Goal: Contribute content: Contribute content

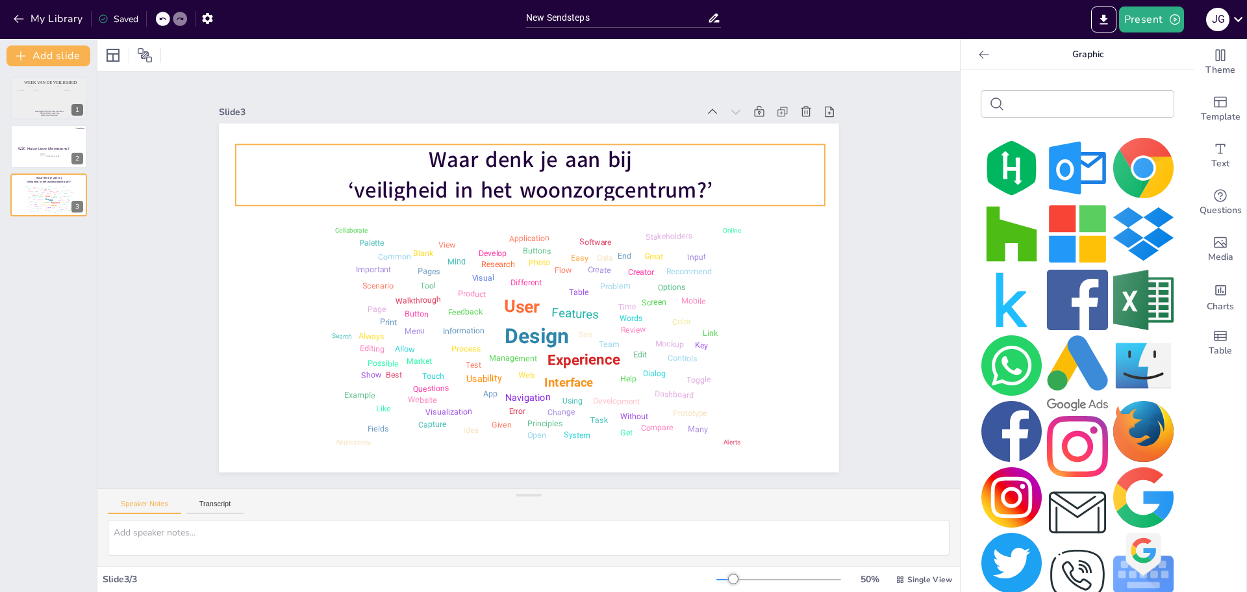
scroll to position [770, 0]
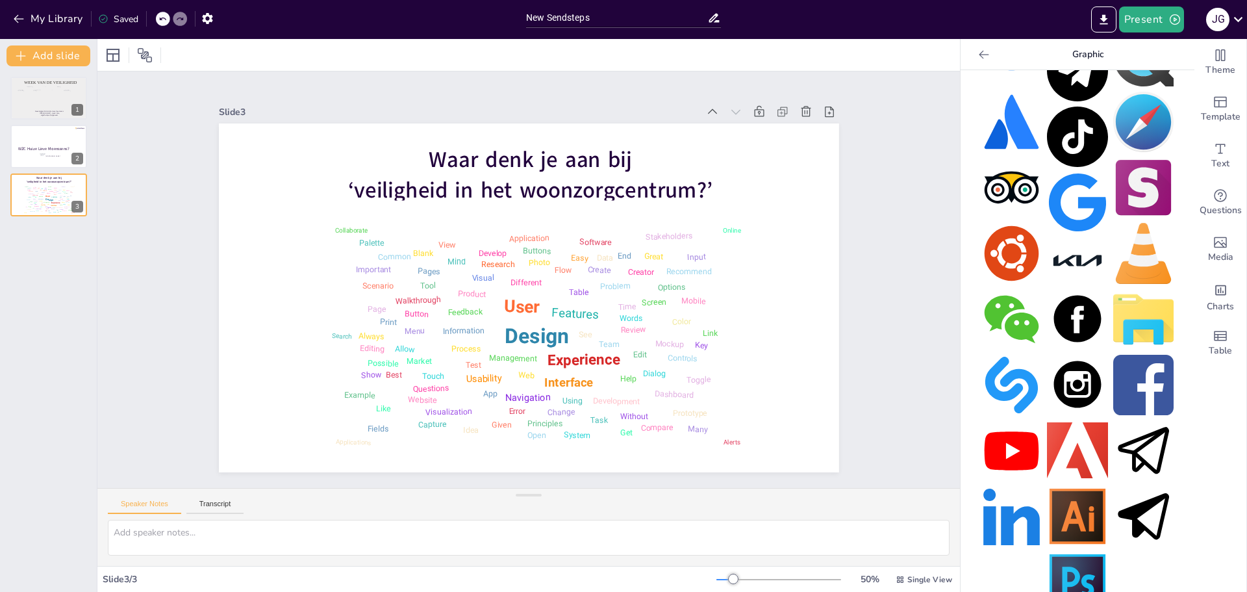
click at [133, 289] on div "Slide 1 Week van de veiligheid Woonzorgcentrum Huize Lieve Moenssens Jolien Gov…" at bounding box center [528, 279] width 862 height 416
click at [147, 273] on div "Slide 1 Week van de veiligheid Woonzorgcentrum Huize Lieve Moenssens Jolien Gov…" at bounding box center [528, 279] width 862 height 416
click at [60, 259] on div "Week van de veiligheid Woonzorgcentrum Huize Lieve Moenssens Jolien Govaerts - …" at bounding box center [48, 328] width 97 height 525
click at [1205, 114] on span "Template" at bounding box center [1221, 117] width 40 height 14
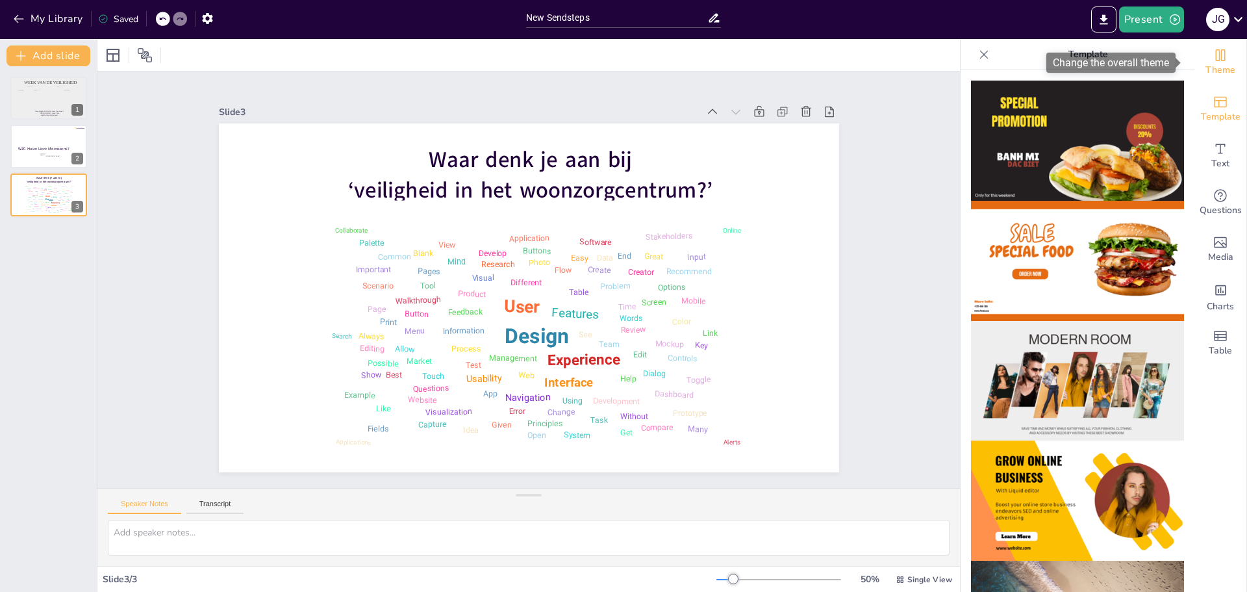
click at [1216, 62] on icon "Change the overall theme" at bounding box center [1221, 55] width 16 height 16
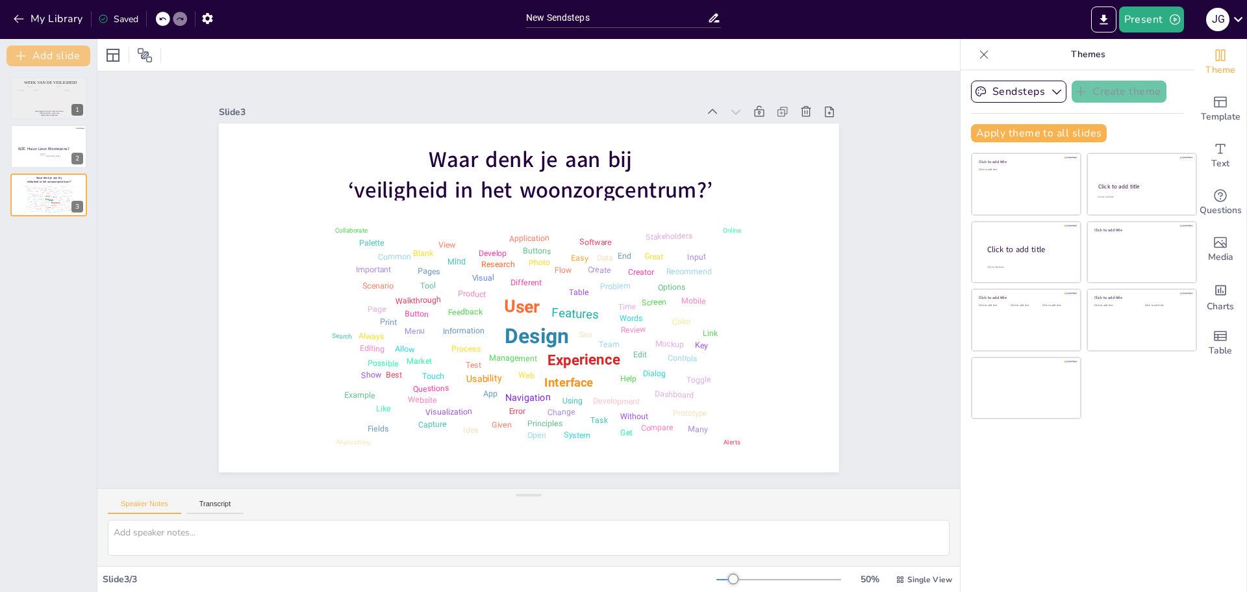
click at [22, 54] on icon "button" at bounding box center [20, 55] width 13 height 13
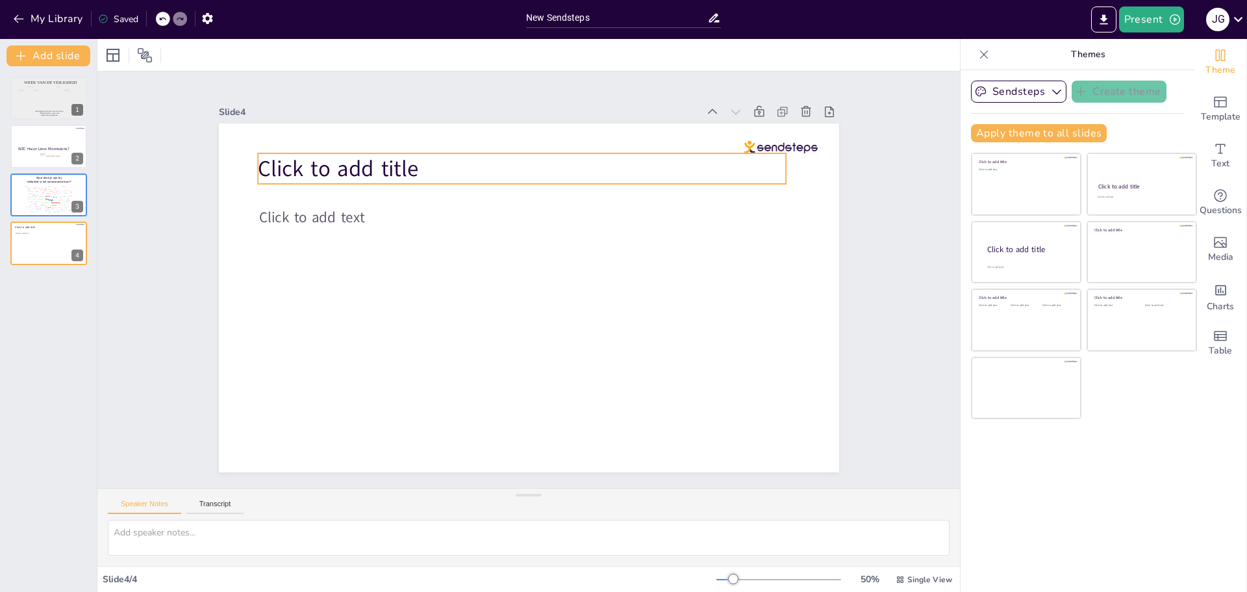
click at [421, 153] on p "Click to add title" at bounding box center [522, 168] width 529 height 31
drag, startPoint x: 342, startPoint y: 161, endPoint x: 412, endPoint y: 159, distance: 70.2
click at [412, 159] on p "Click to add title" at bounding box center [523, 168] width 529 height 31
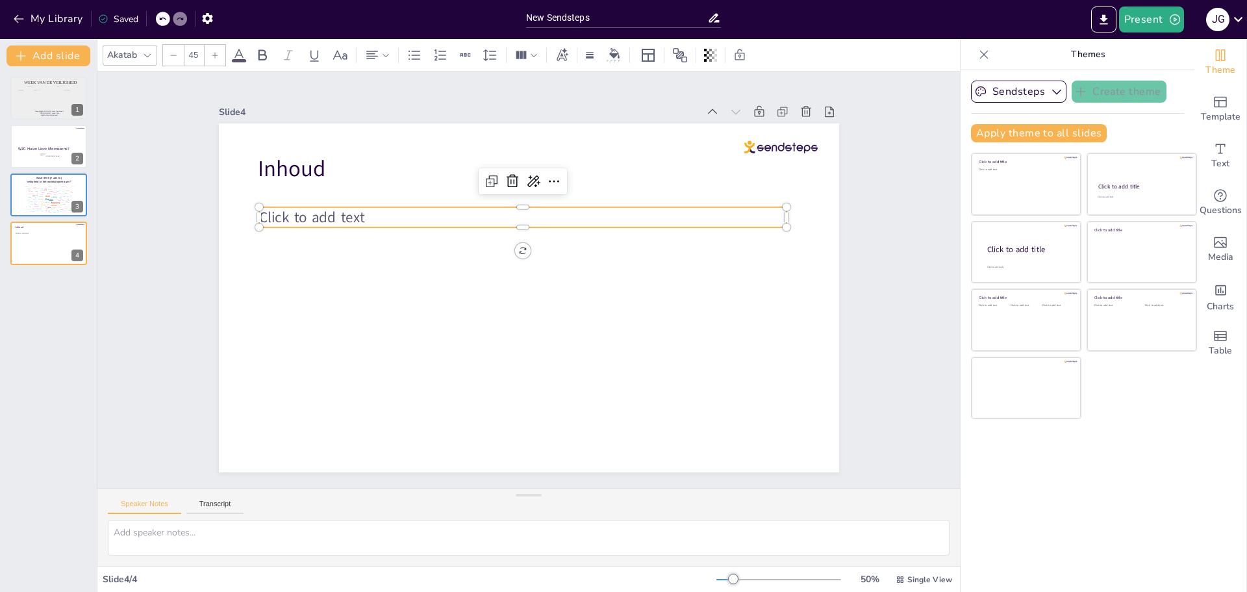
click at [326, 215] on span "Click to add text" at bounding box center [311, 217] width 105 height 20
click at [415, 55] on icon at bounding box center [415, 54] width 12 height 9
click at [381, 211] on p "Click to add text" at bounding box center [535, 217] width 503 height 20
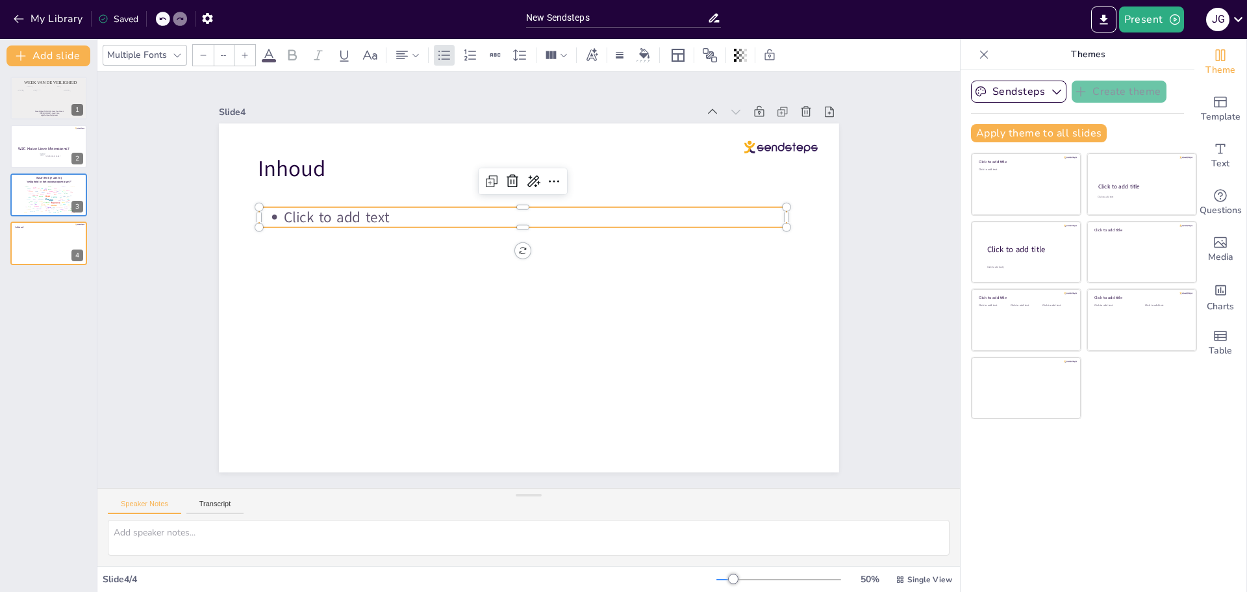
type input "45"
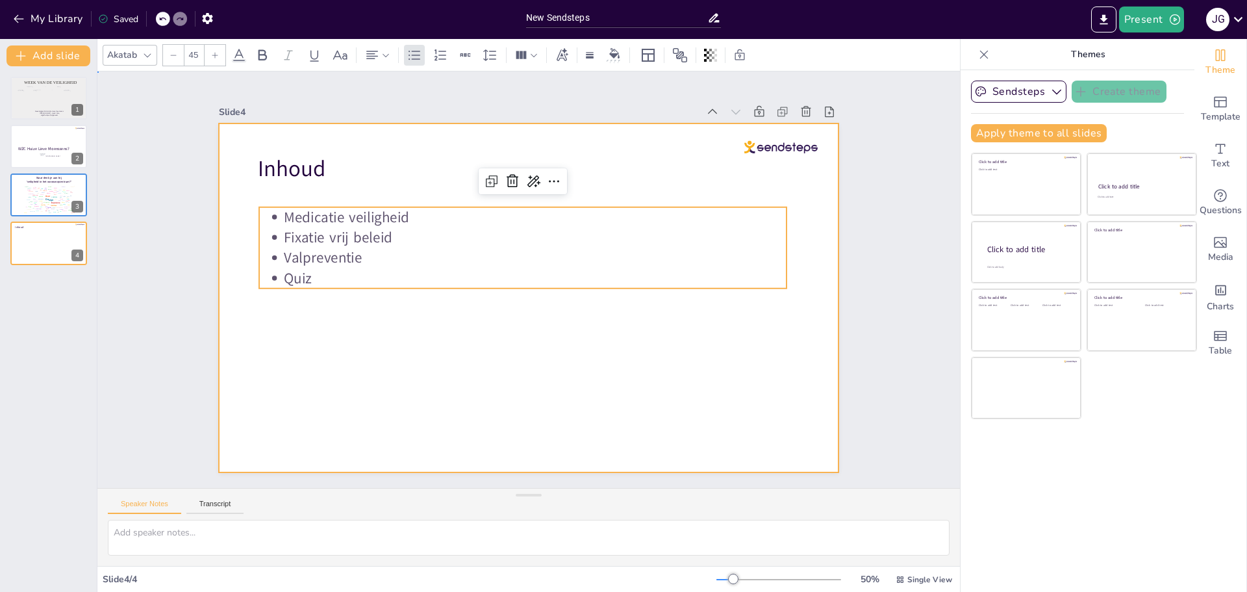
click at [401, 386] on div at bounding box center [529, 297] width 620 height 349
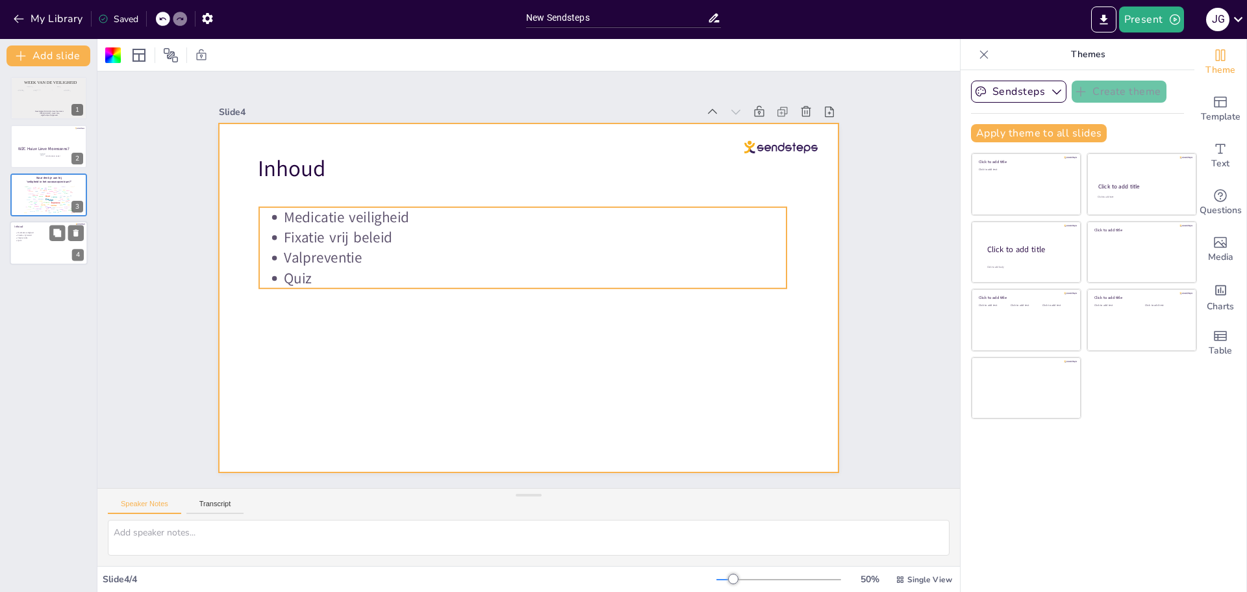
click at [36, 241] on p "Quiz" at bounding box center [50, 241] width 64 height 3
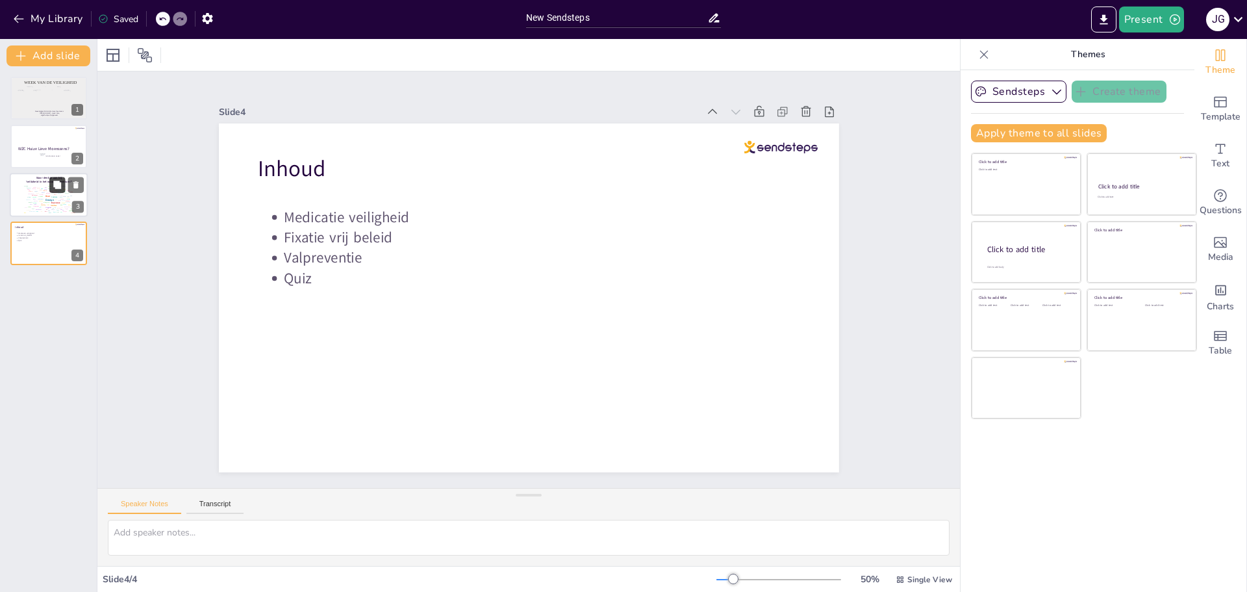
click at [60, 192] on button at bounding box center [57, 185] width 16 height 16
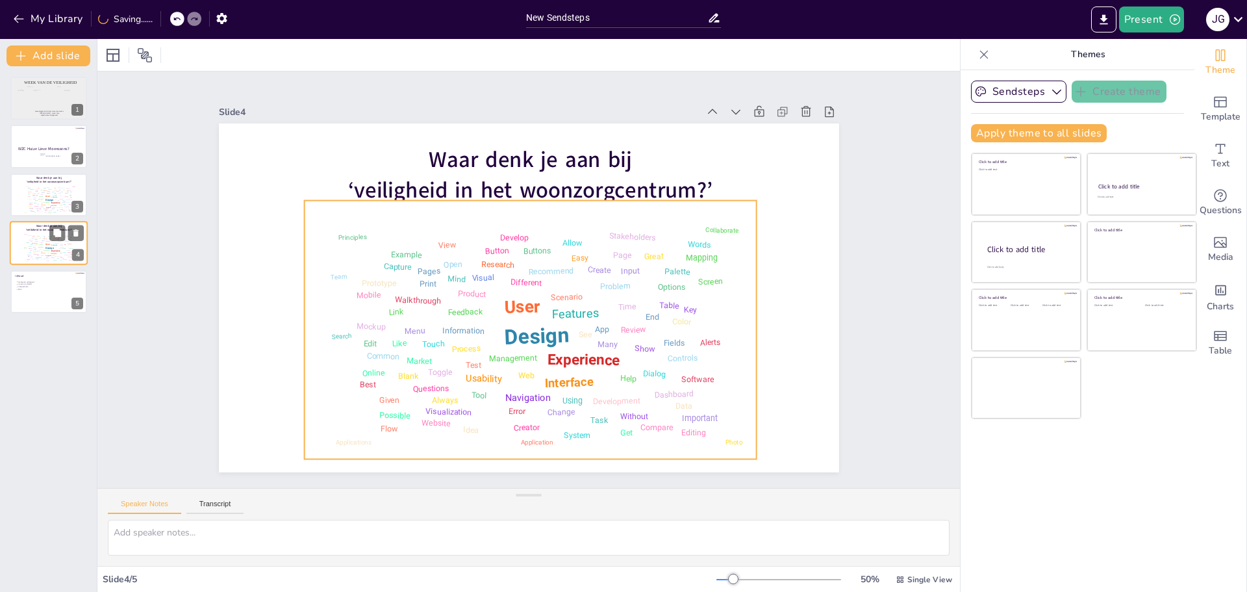
click at [45, 240] on div "Design User Experience Interface Features Navigation Usability Test Process Inf…" at bounding box center [48, 247] width 55 height 31
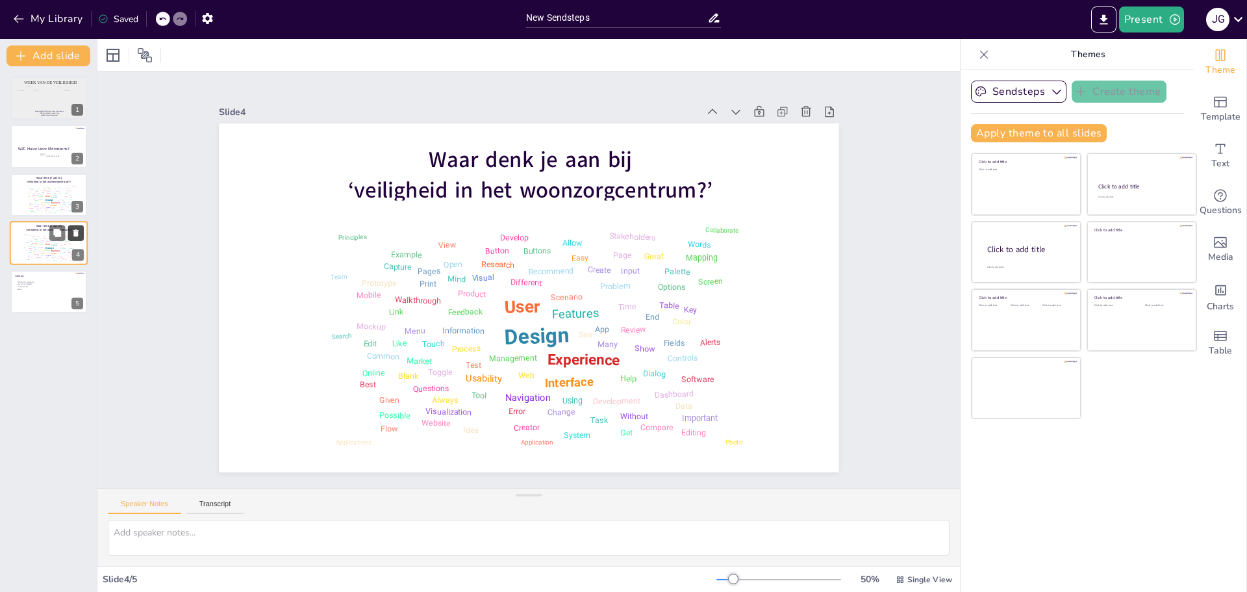
click at [76, 229] on icon at bounding box center [75, 233] width 9 height 9
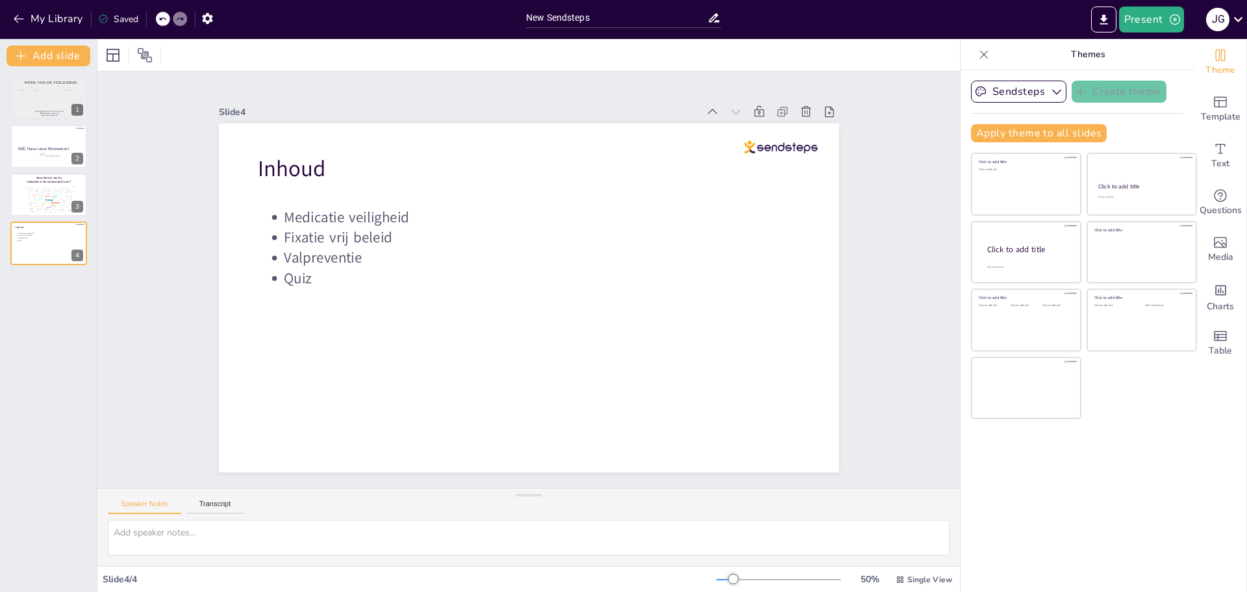
click at [38, 323] on div "Week van de veiligheid Woonzorgcentrum Huize Lieve Moenssens Jolien Govaerts - …" at bounding box center [48, 328] width 97 height 525
click at [34, 93] on div at bounding box center [35, 99] width 13 height 18
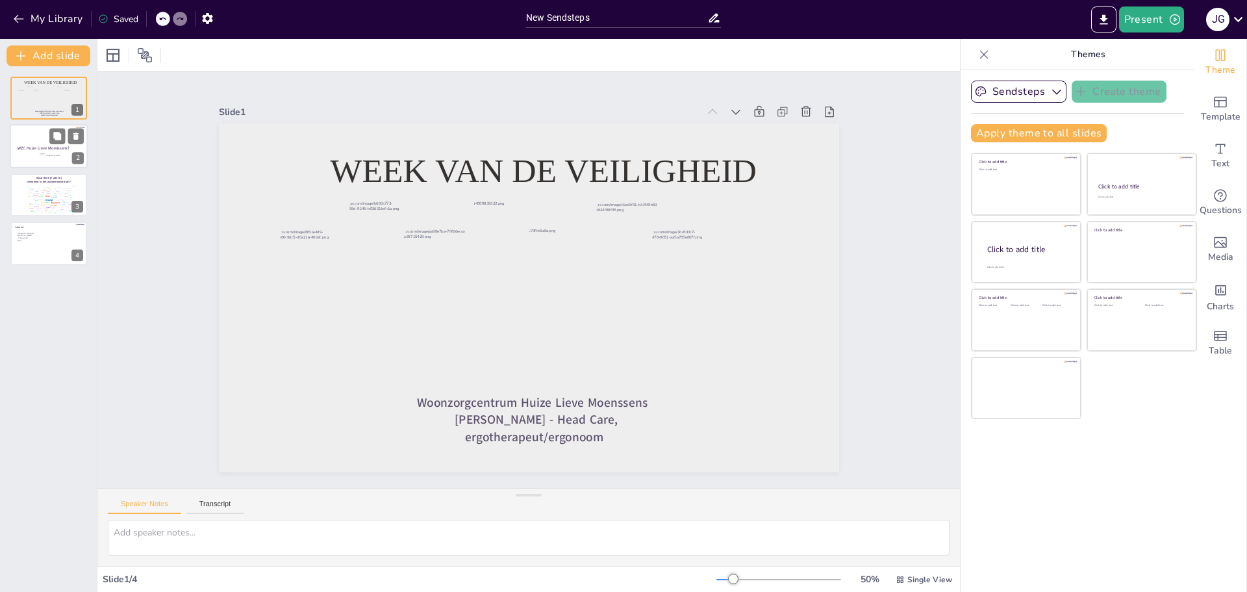
click at [23, 143] on div at bounding box center [49, 147] width 78 height 44
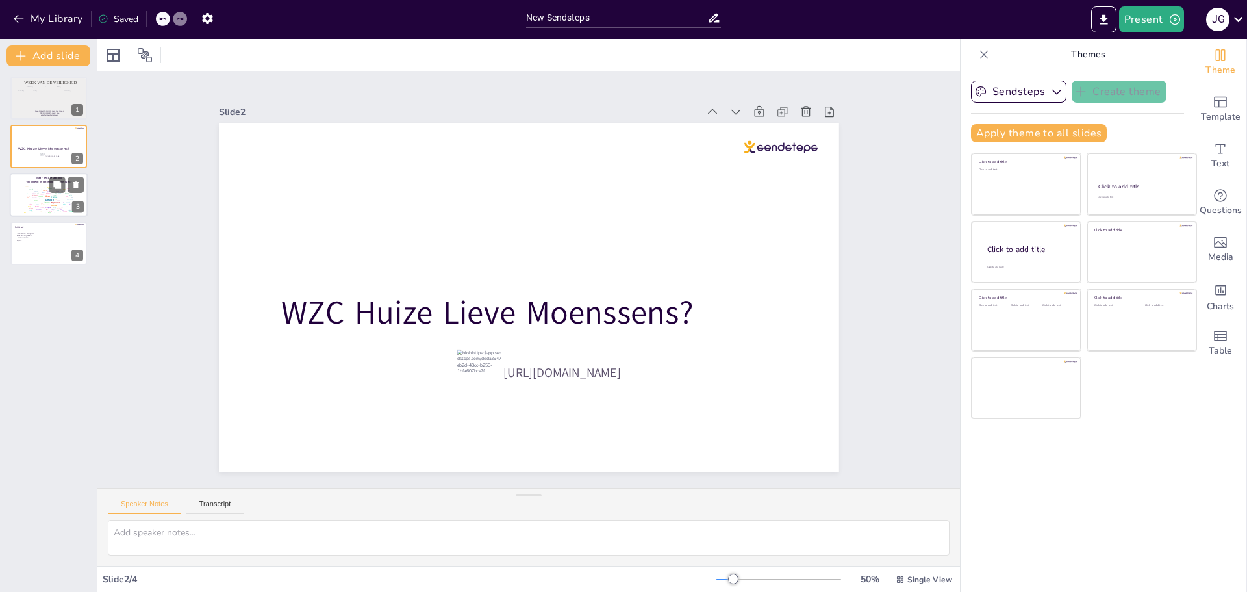
click at [32, 186] on div "Design User Experience Interface Features Navigation Usability Test Process Inf…" at bounding box center [48, 198] width 55 height 31
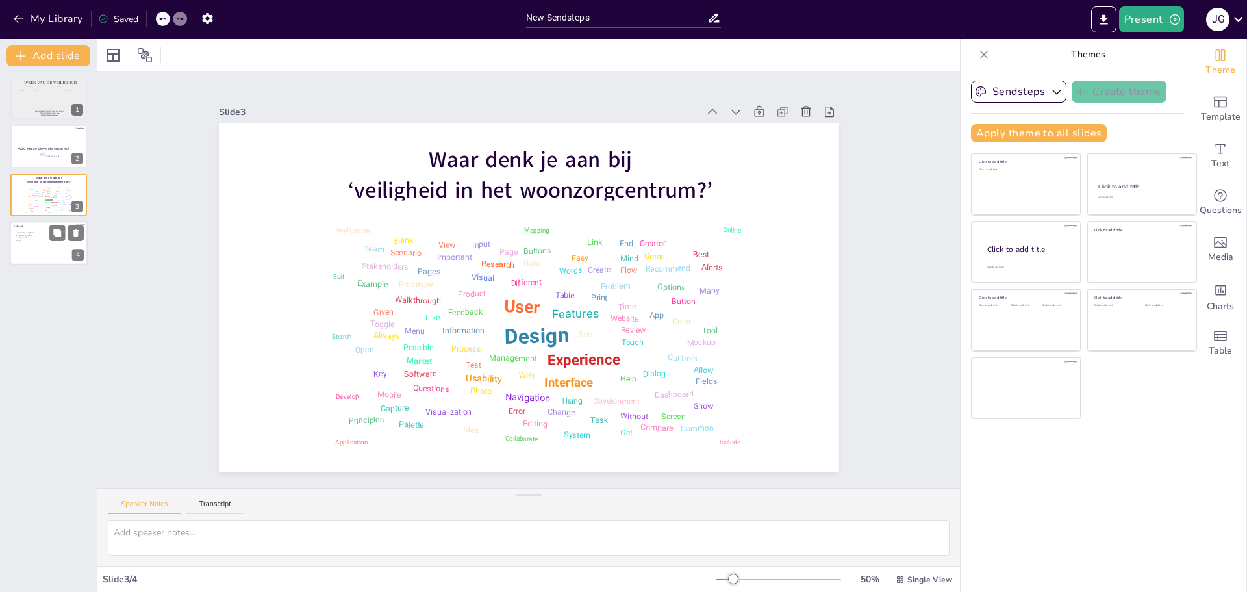
click at [36, 249] on div at bounding box center [49, 243] width 78 height 44
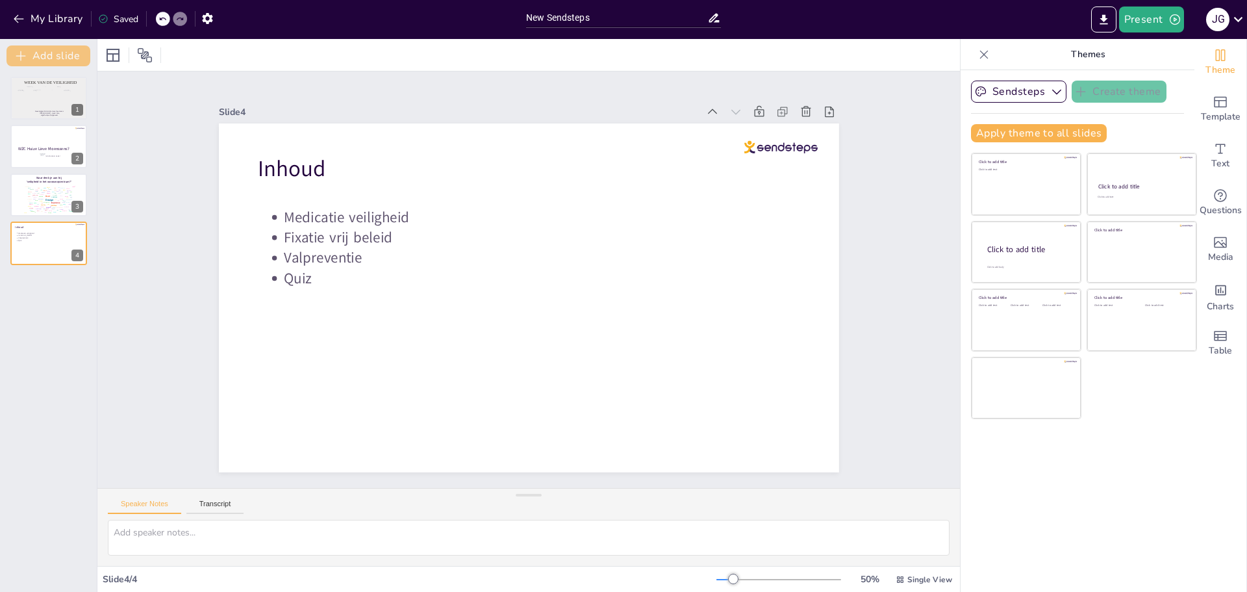
click at [40, 60] on button "Add slide" at bounding box center [48, 55] width 84 height 21
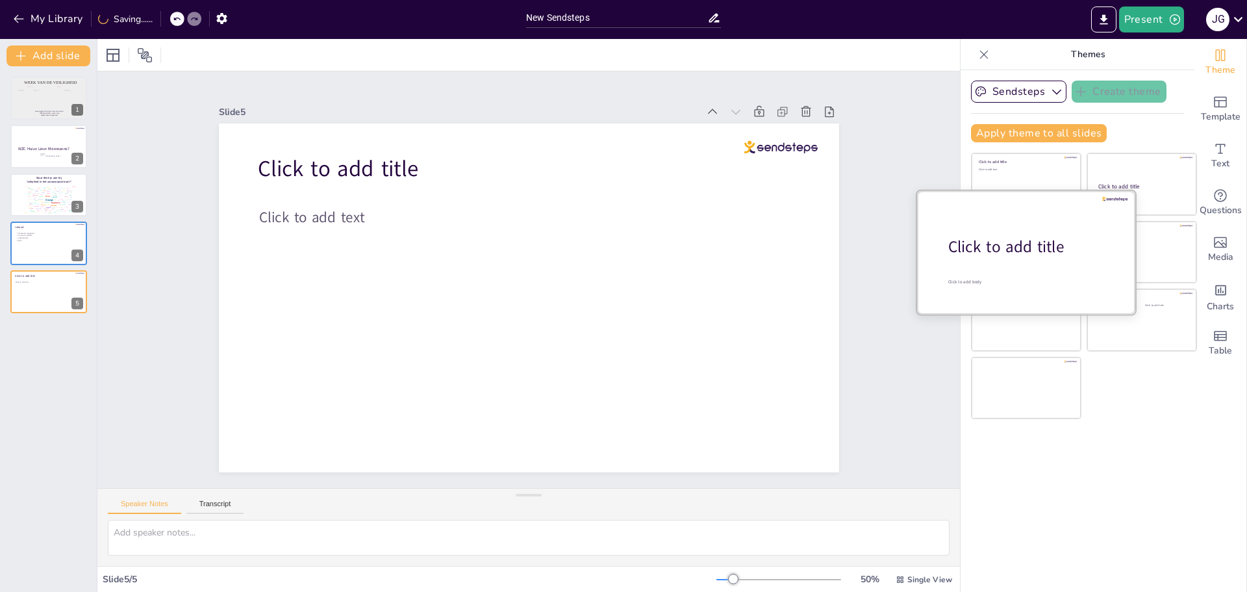
click at [1038, 242] on span "Click to add title" at bounding box center [1006, 247] width 116 height 22
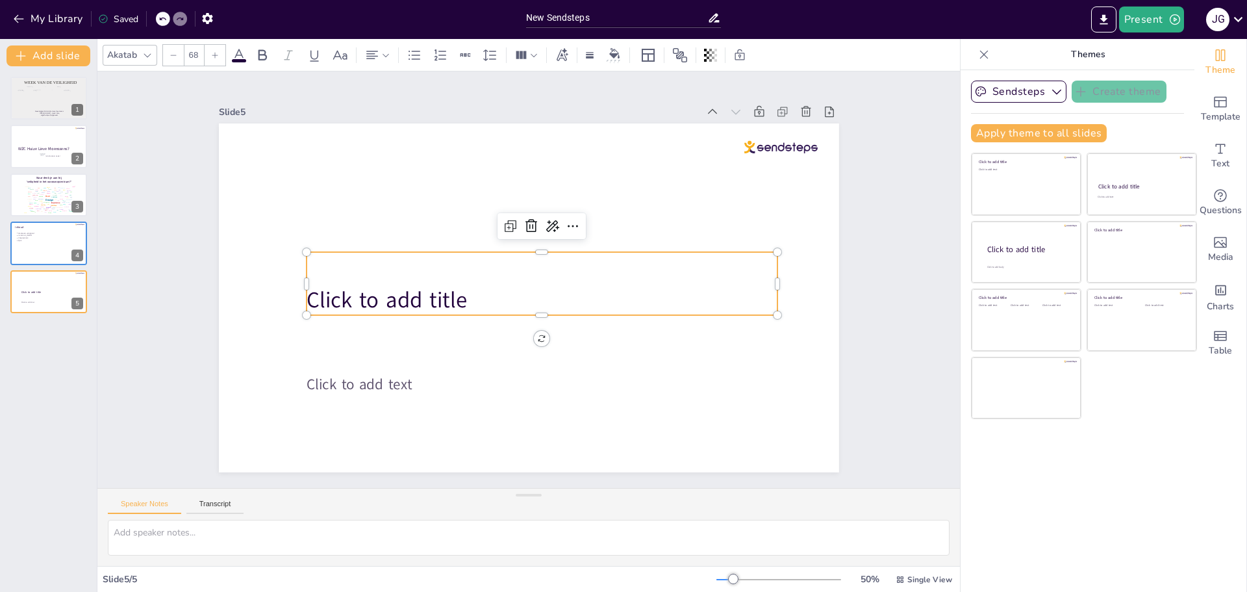
click at [397, 289] on span "Click to add title" at bounding box center [387, 300] width 160 height 30
click at [479, 296] on p "Click to add title" at bounding box center [545, 300] width 471 height 31
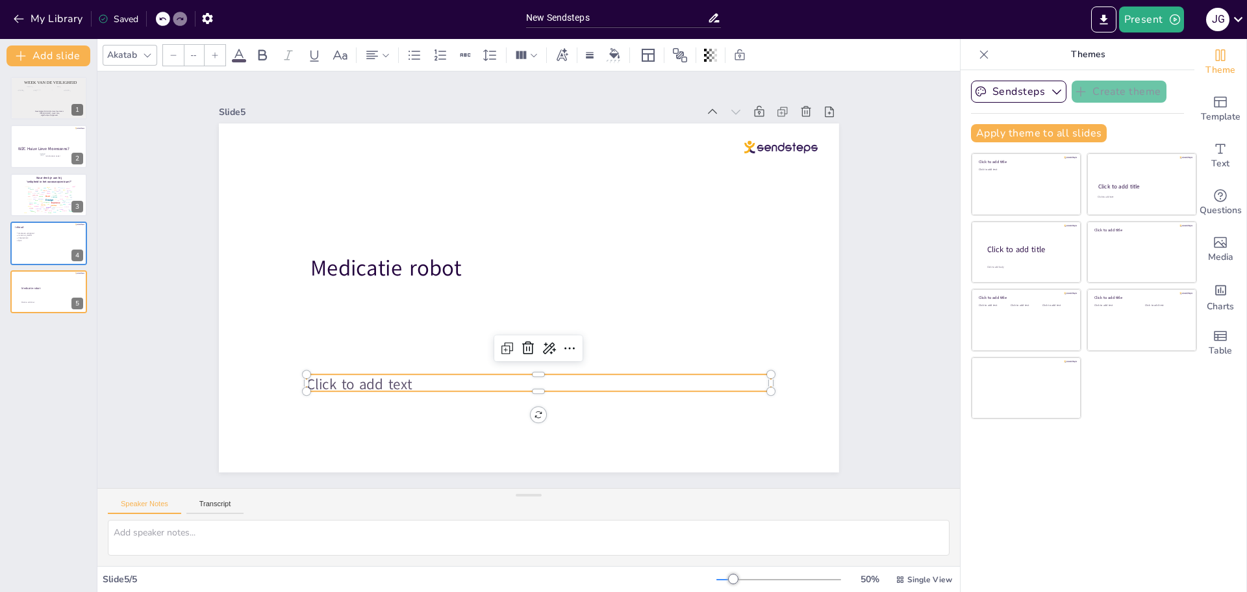
type input "45"
click at [342, 379] on span "Click to add text" at bounding box center [359, 384] width 105 height 20
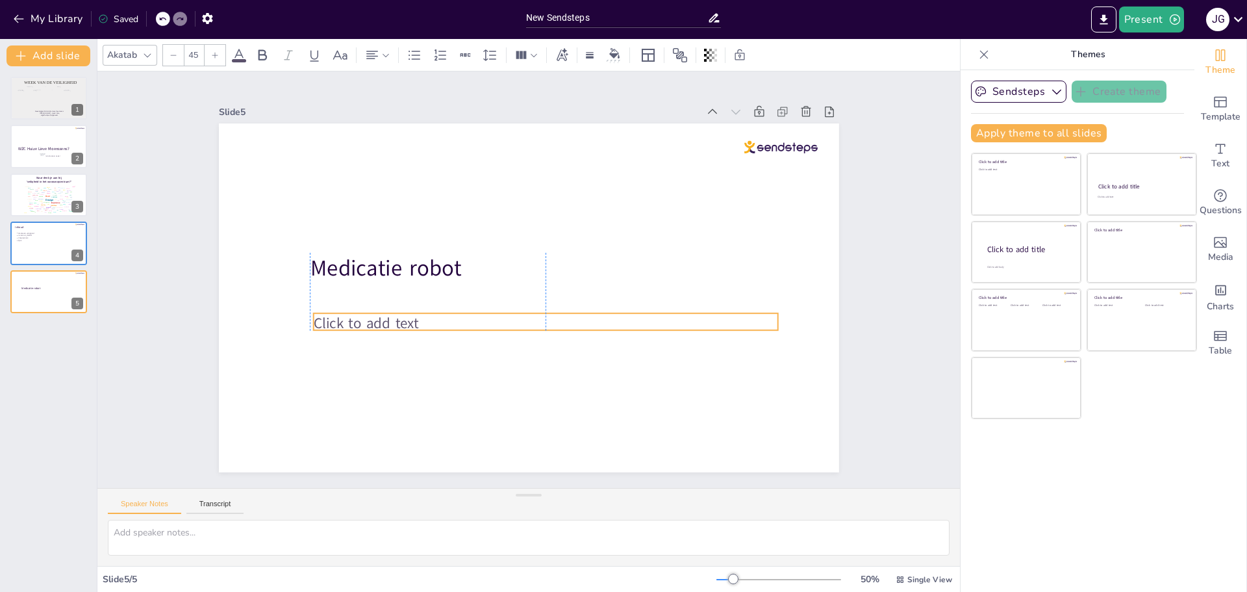
drag, startPoint x: 408, startPoint y: 379, endPoint x: 410, endPoint y: 318, distance: 61.1
click at [410, 318] on p "Click to add text" at bounding box center [545, 323] width 464 height 20
drag, startPoint x: 410, startPoint y: 318, endPoint x: 404, endPoint y: 317, distance: 6.6
click at [404, 317] on p "Click to add text" at bounding box center [542, 322] width 464 height 20
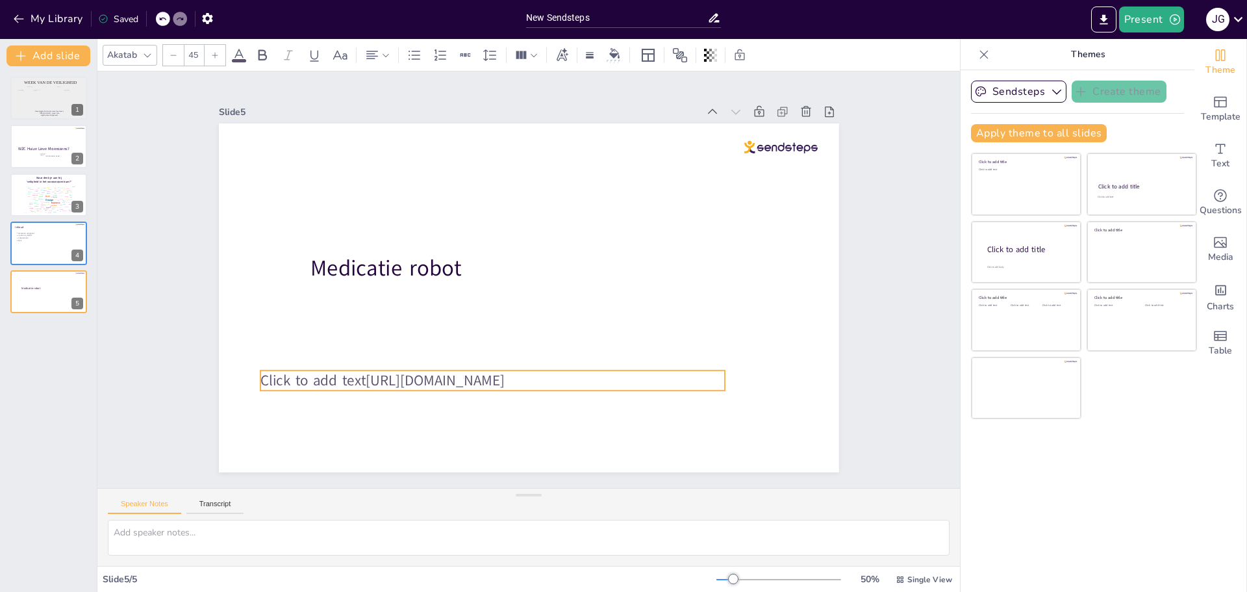
drag, startPoint x: 407, startPoint y: 379, endPoint x: 364, endPoint y: 373, distance: 43.3
click at [366, 373] on span "[URL][DOMAIN_NAME]" at bounding box center [435, 380] width 139 height 20
click at [562, 382] on p "[URL][DOMAIN_NAME]" at bounding box center [539, 384] width 464 height 20
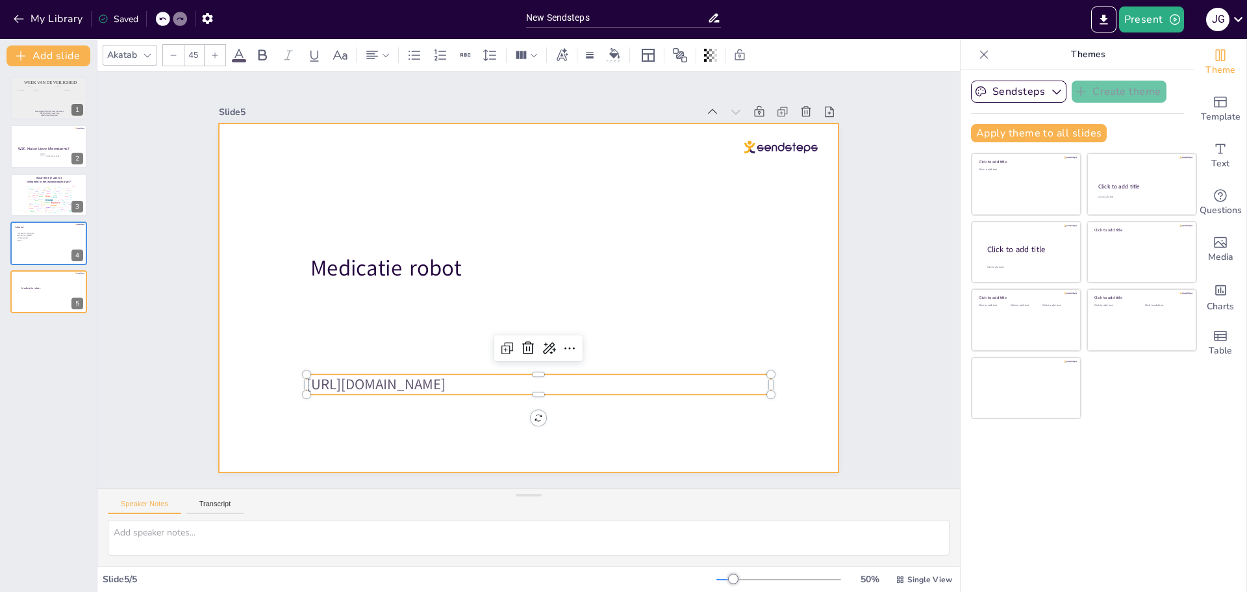
click at [620, 314] on div at bounding box center [529, 297] width 620 height 349
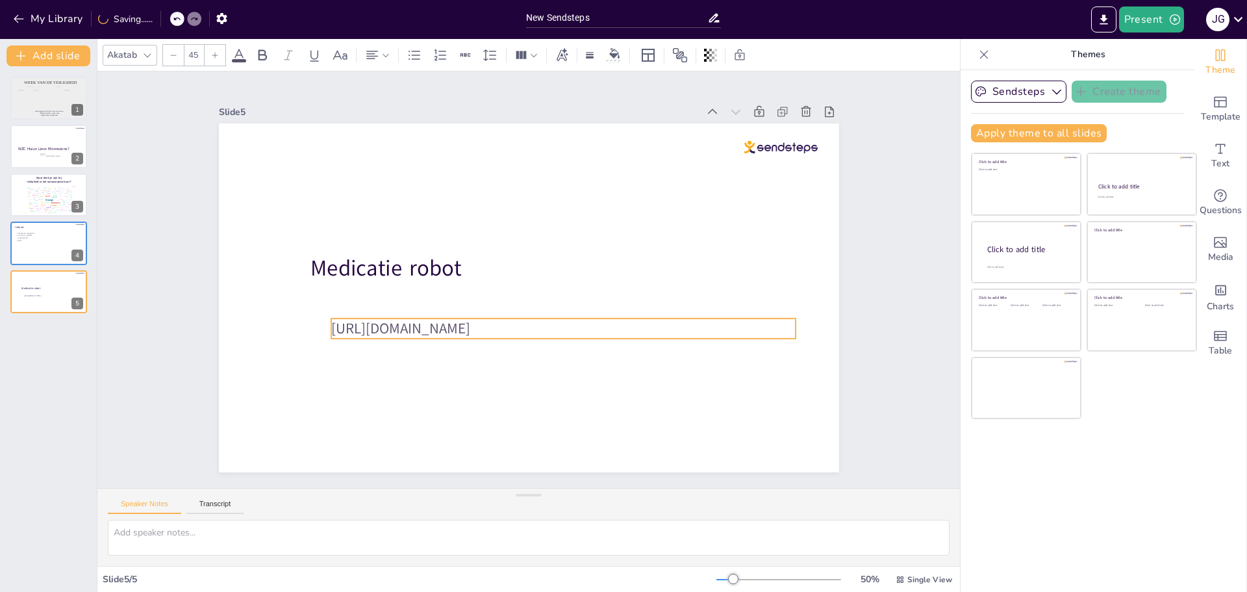
drag, startPoint x: 565, startPoint y: 377, endPoint x: 586, endPoint y: 329, distance: 53.2
click at [586, 329] on p "[URL][DOMAIN_NAME]" at bounding box center [563, 328] width 464 height 20
click at [1216, 264] on span "Media" at bounding box center [1220, 257] width 25 height 14
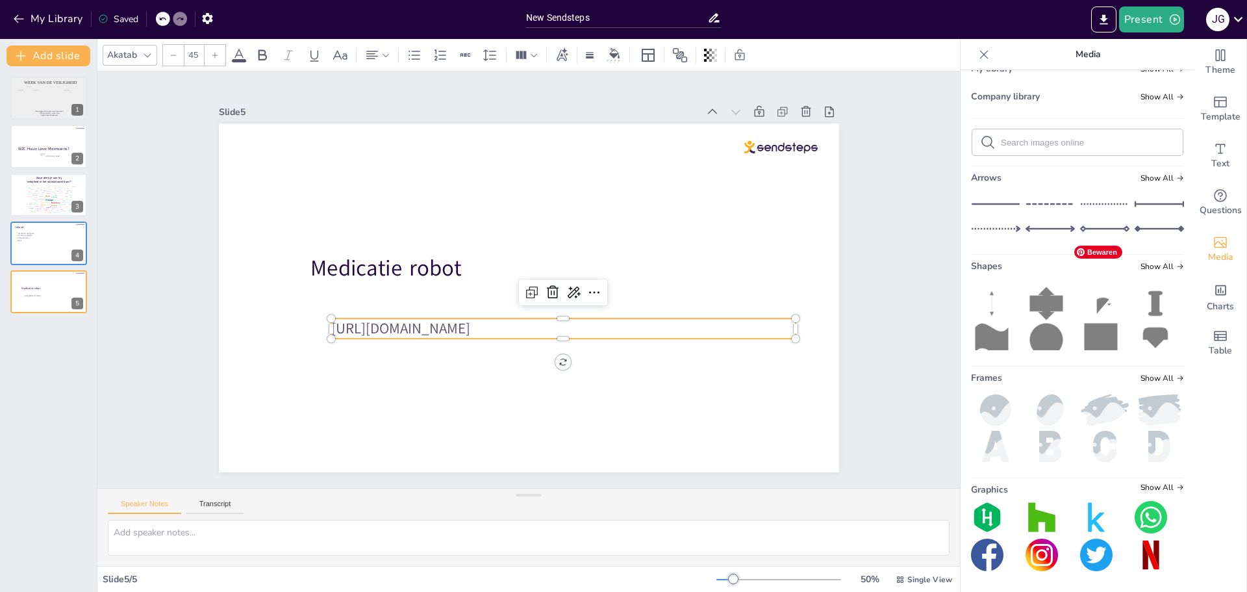
scroll to position [10, 0]
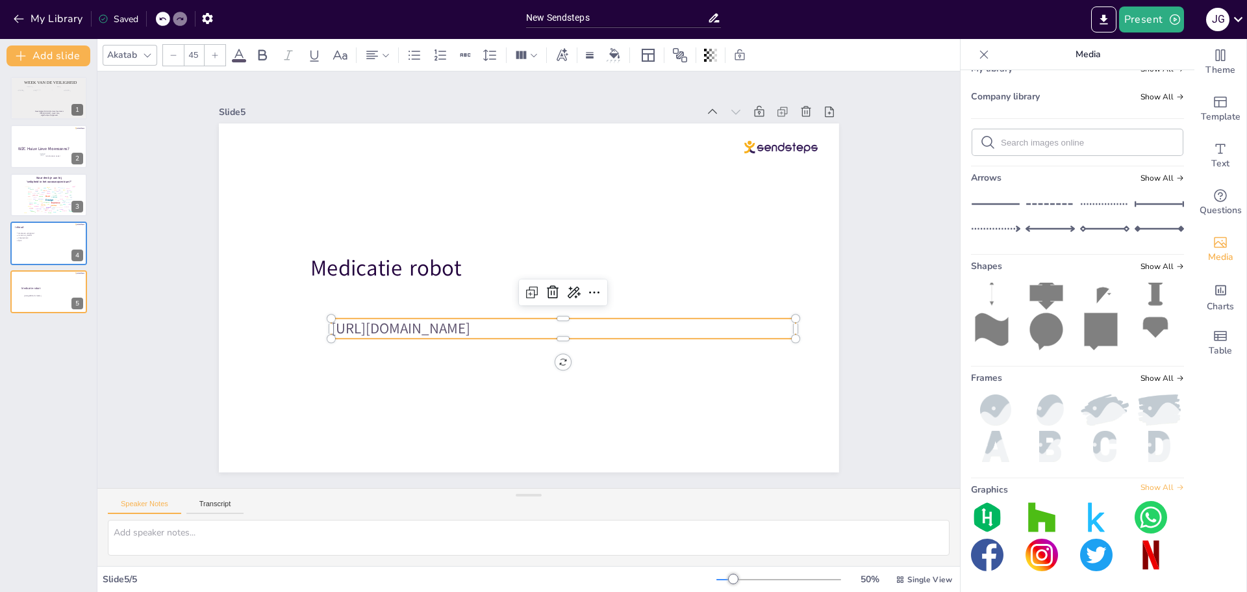
click at [1150, 485] on span "Show All" at bounding box center [1162, 487] width 44 height 9
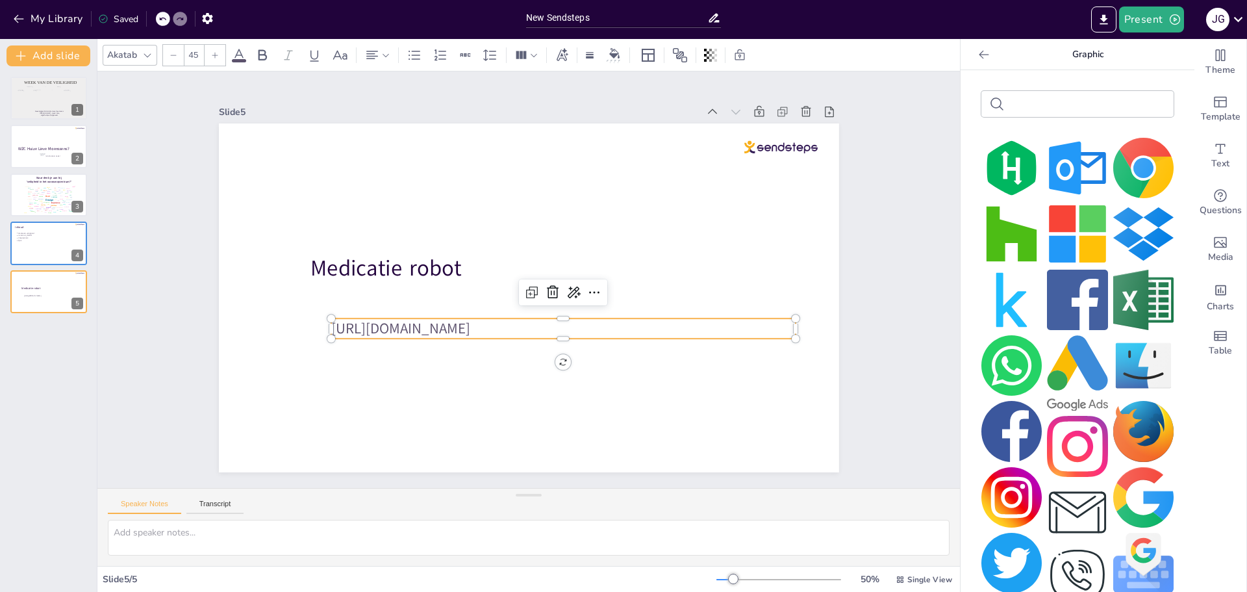
click at [1046, 101] on input "text" at bounding box center [1088, 104] width 156 height 10
type input "you"
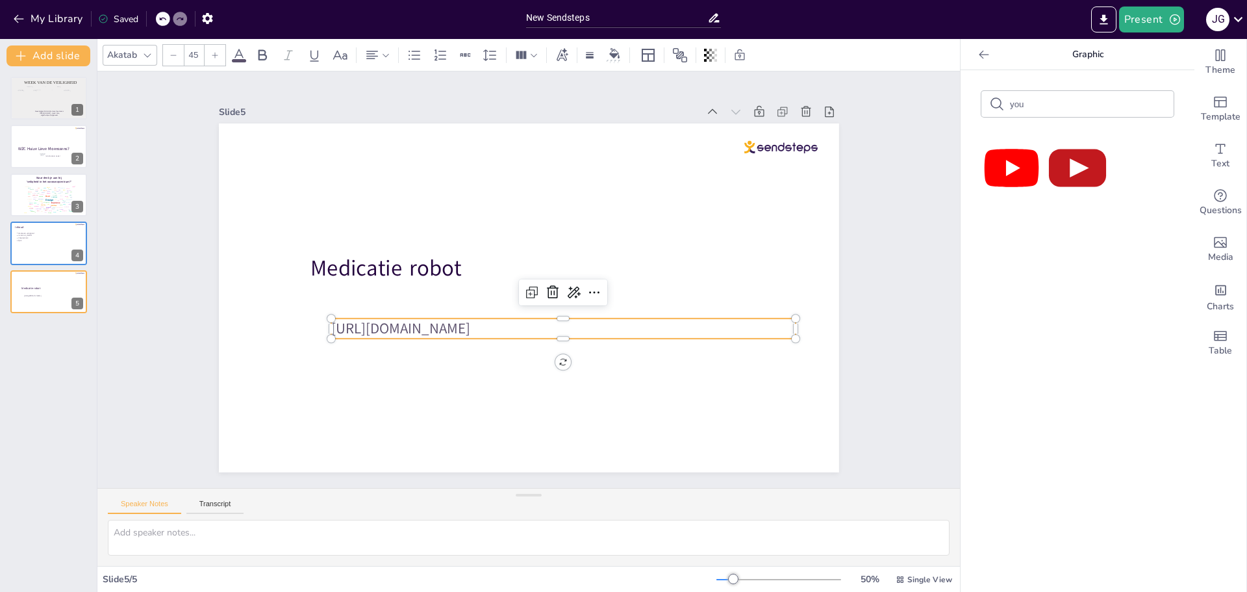
click at [1007, 161] on img at bounding box center [1011, 168] width 60 height 60
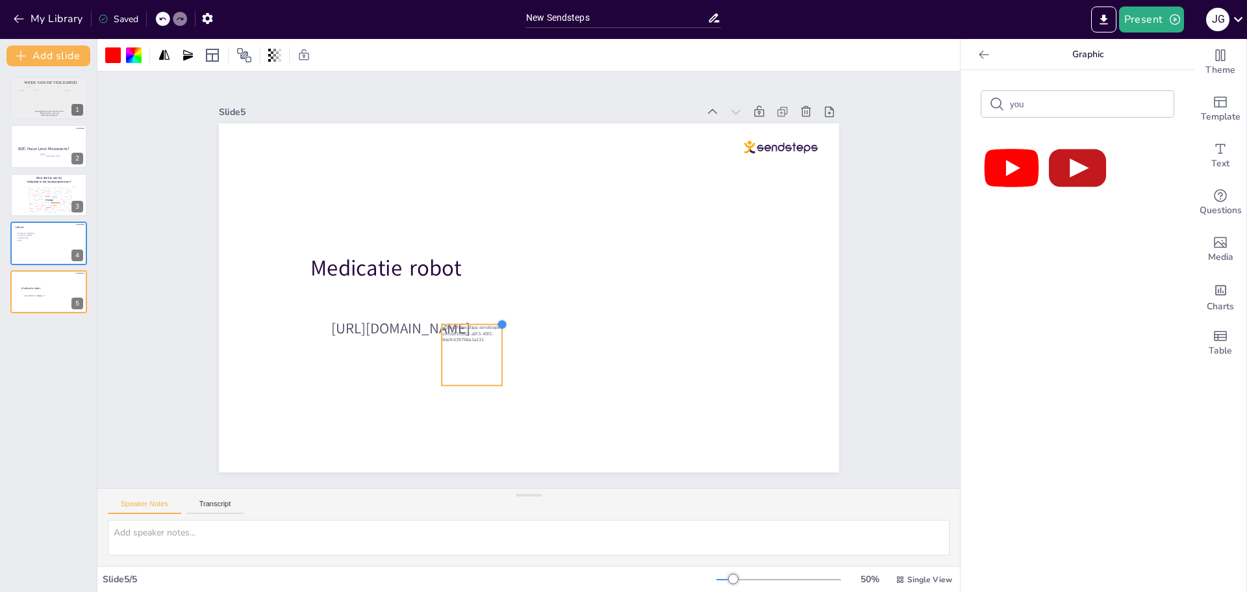
drag, startPoint x: 604, startPoint y: 206, endPoint x: 460, endPoint y: 318, distance: 182.8
click at [460, 318] on div "Medicatie robot https://youtu.be/CuTtfEC0J_g" at bounding box center [529, 297] width 620 height 349
drag, startPoint x: 305, startPoint y: 358, endPoint x: 62, endPoint y: 361, distance: 242.3
click at [283, 327] on div at bounding box center [292, 318] width 62 height 62
click at [55, 371] on div "Week van de veiligheid Woonzorgcentrum Huize Lieve Moenssens Jolien Govaerts - …" at bounding box center [48, 328] width 97 height 525
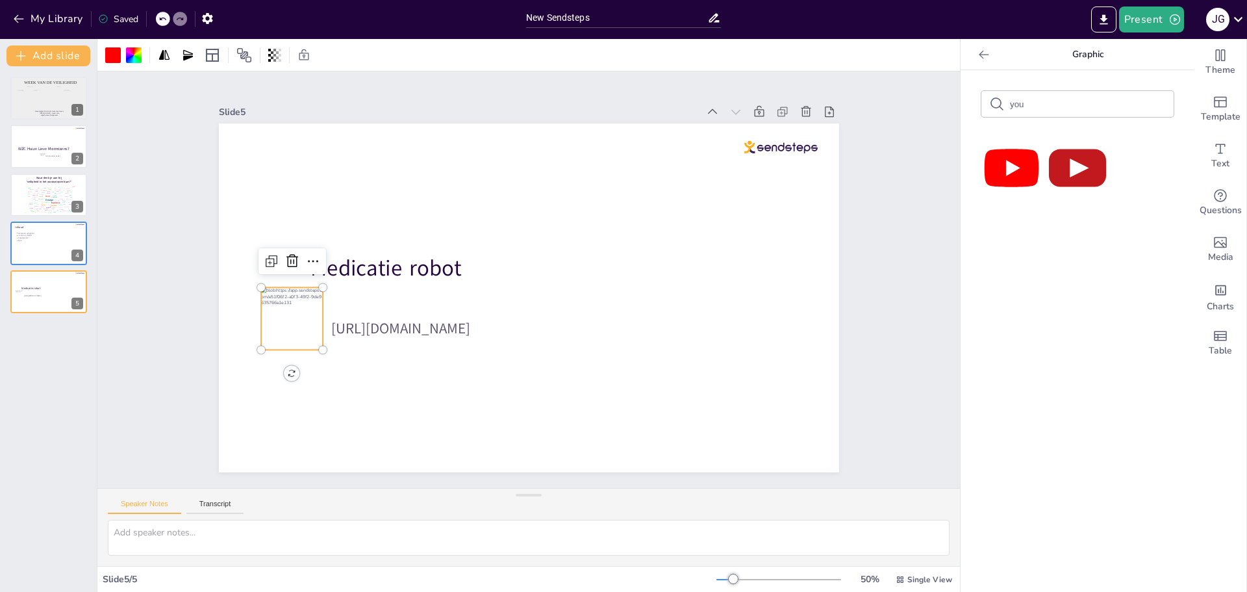
click at [77, 411] on div "Week van de veiligheid Woonzorgcentrum Huize Lieve Moenssens Jolien Govaerts - …" at bounding box center [48, 328] width 97 height 525
click at [38, 359] on div "Week van de veiligheid Woonzorgcentrum Huize Lieve Moenssens Jolien Govaerts - …" at bounding box center [48, 328] width 97 height 525
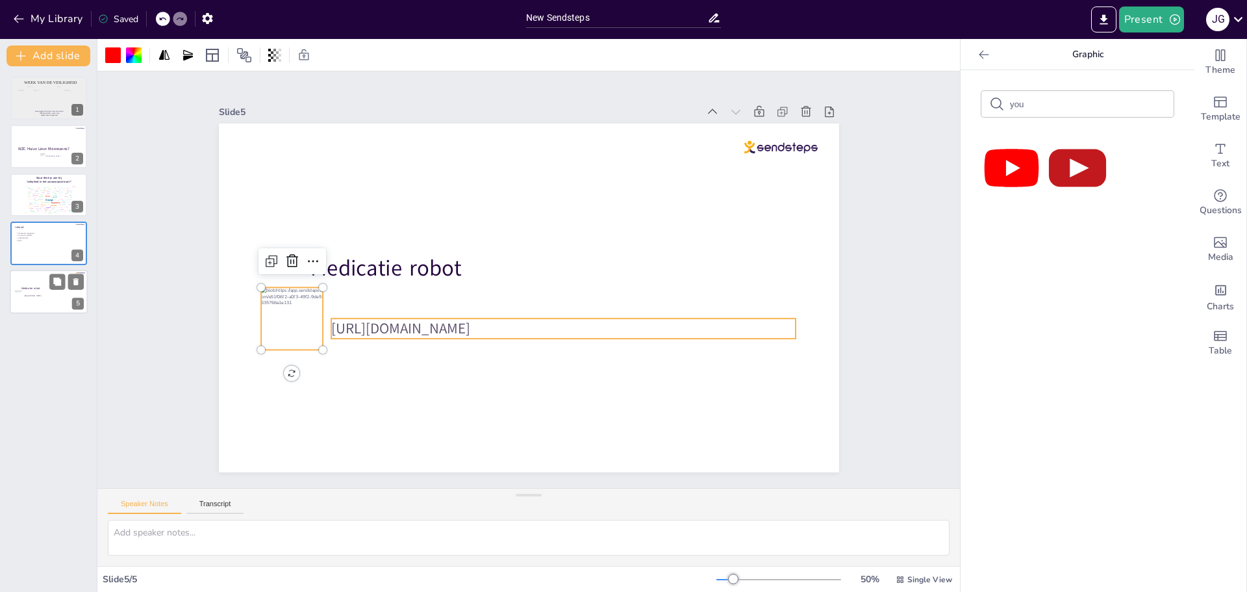
click at [32, 296] on span "[URL][DOMAIN_NAME]" at bounding box center [33, 295] width 18 height 3
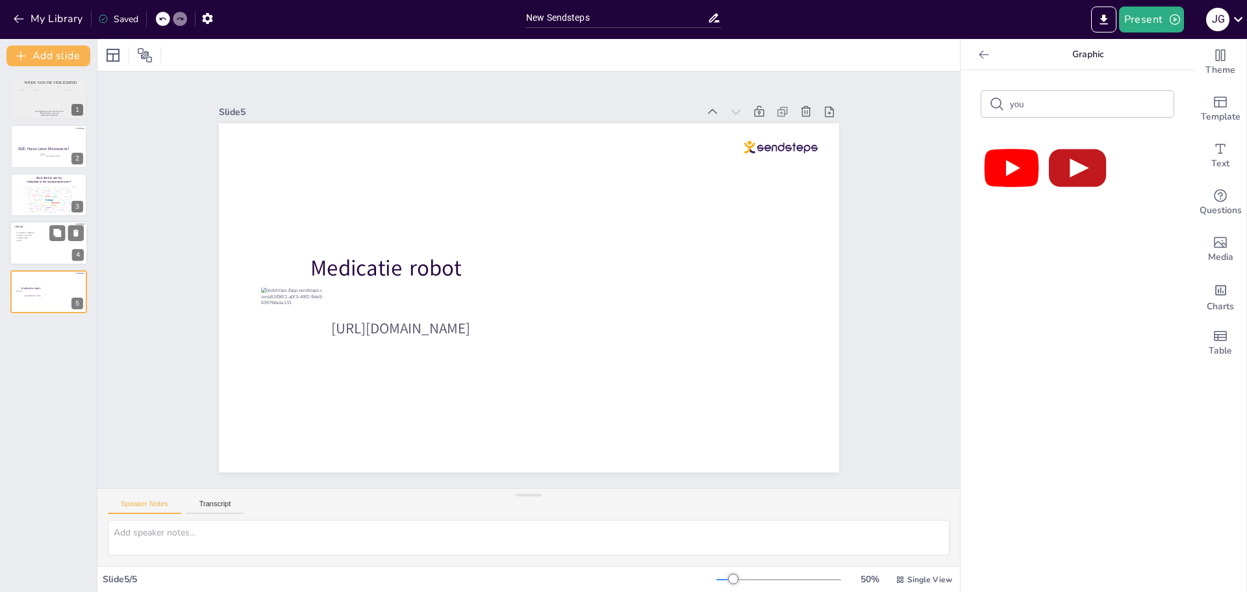
click at [32, 240] on p "Quiz" at bounding box center [50, 241] width 64 height 3
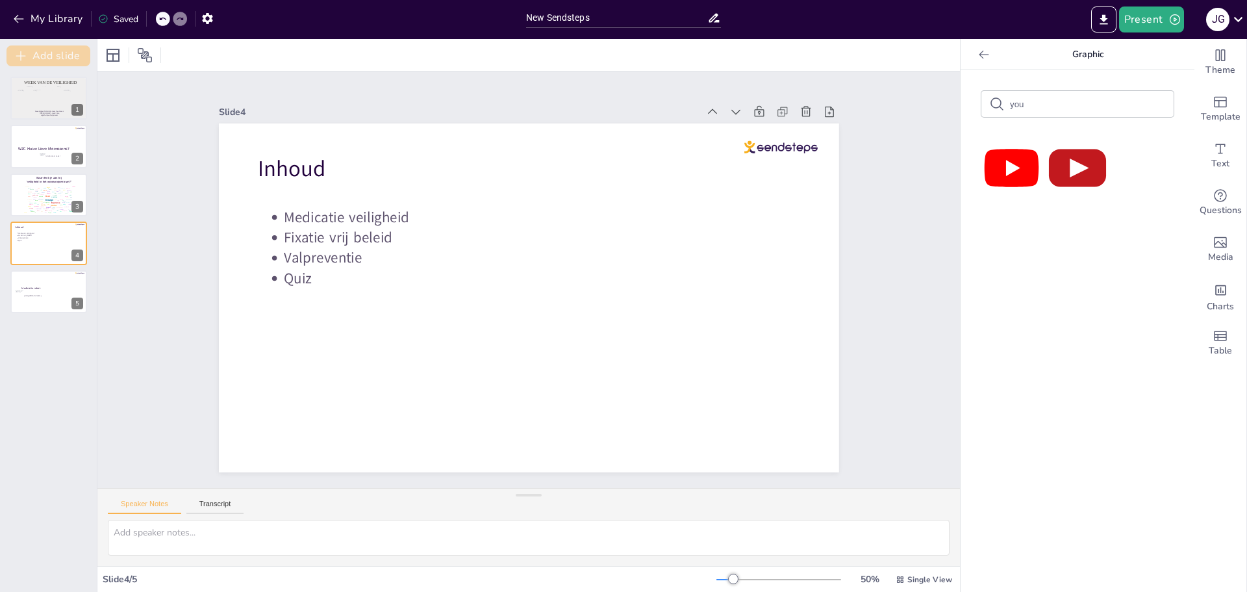
click at [70, 52] on button "Add slide" at bounding box center [48, 55] width 84 height 21
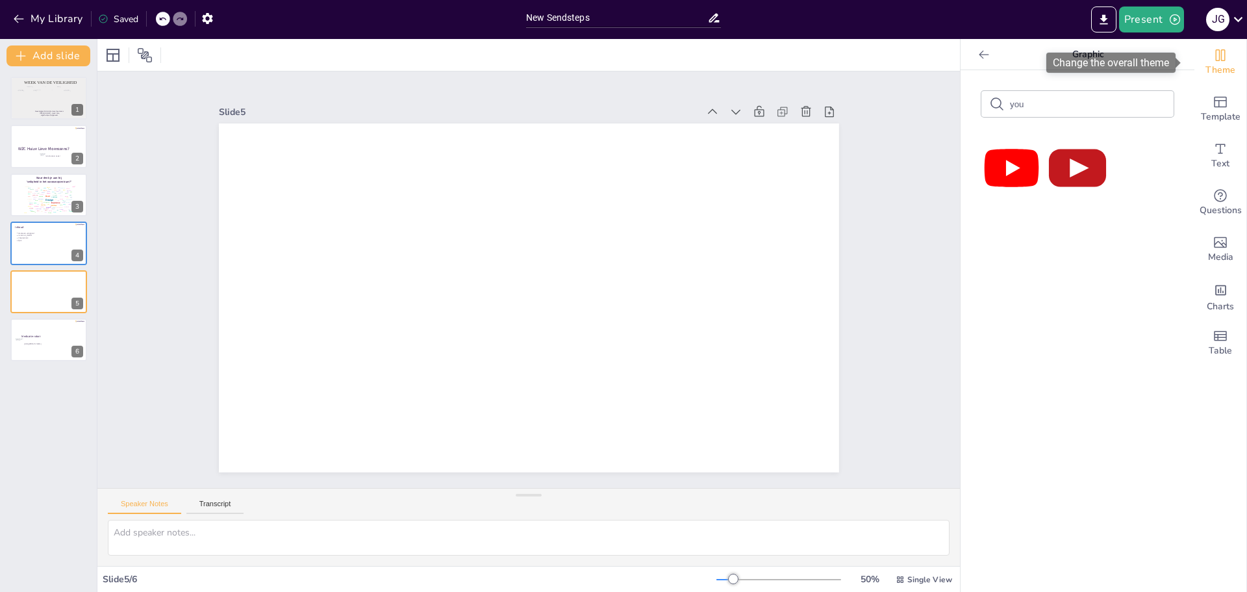
click at [1205, 66] on span "Theme" at bounding box center [1220, 70] width 30 height 14
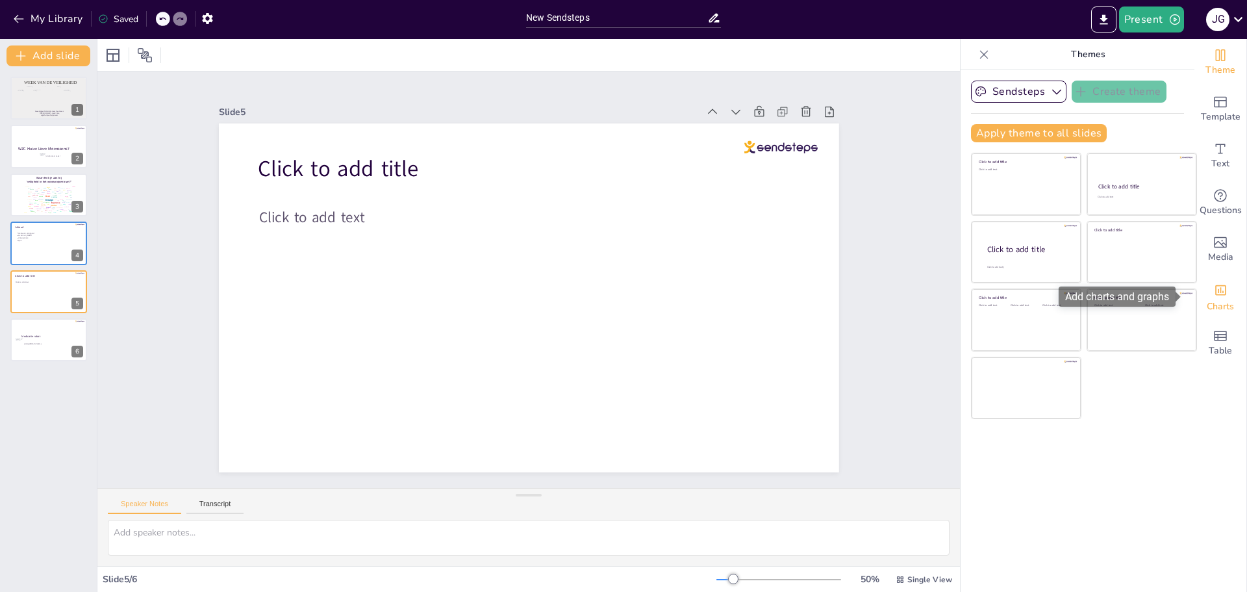
click at [1211, 300] on span "Charts" at bounding box center [1220, 306] width 27 height 14
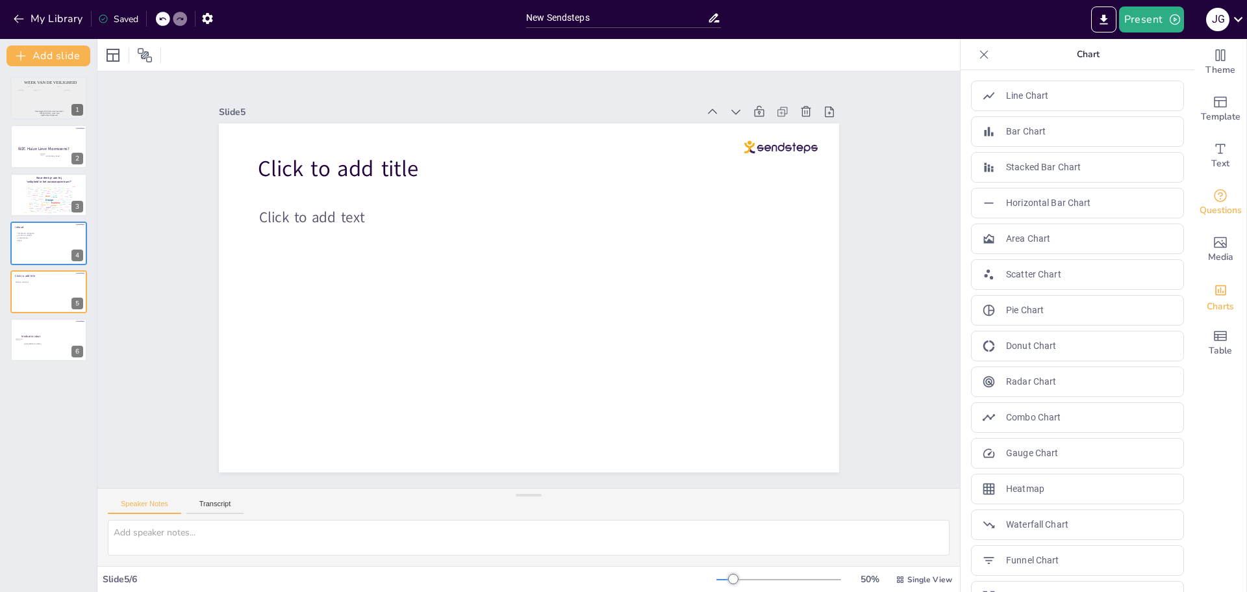
click at [1213, 194] on icon "Get real-time input from your audience" at bounding box center [1221, 196] width 16 height 16
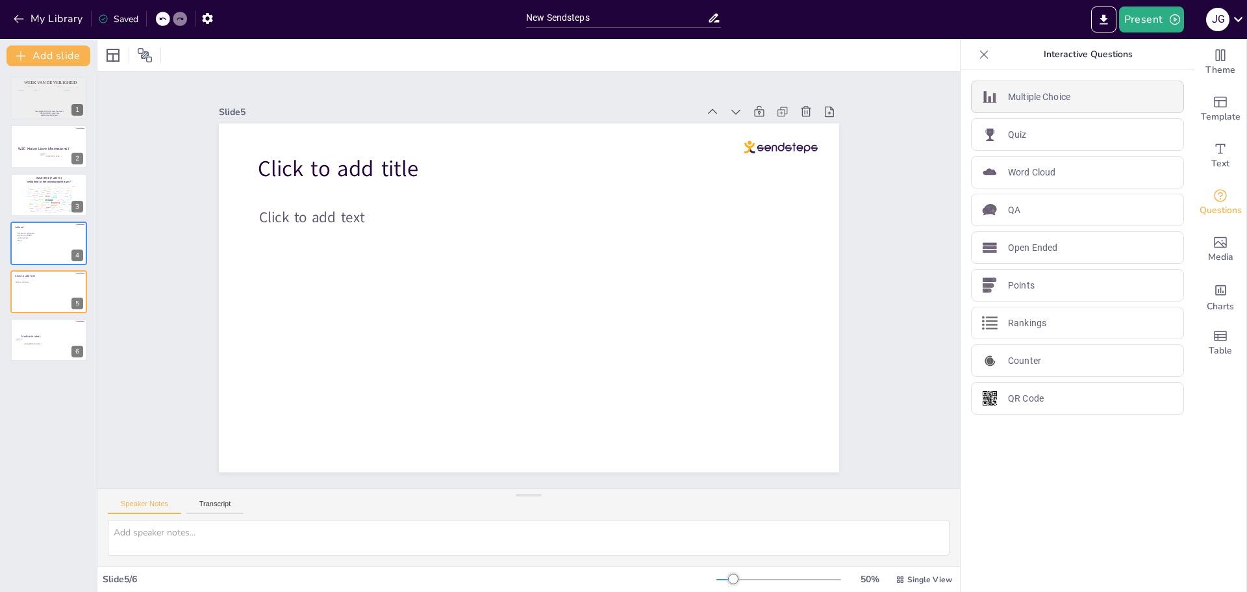
click at [1060, 95] on p "Multiple Choice" at bounding box center [1039, 97] width 62 height 14
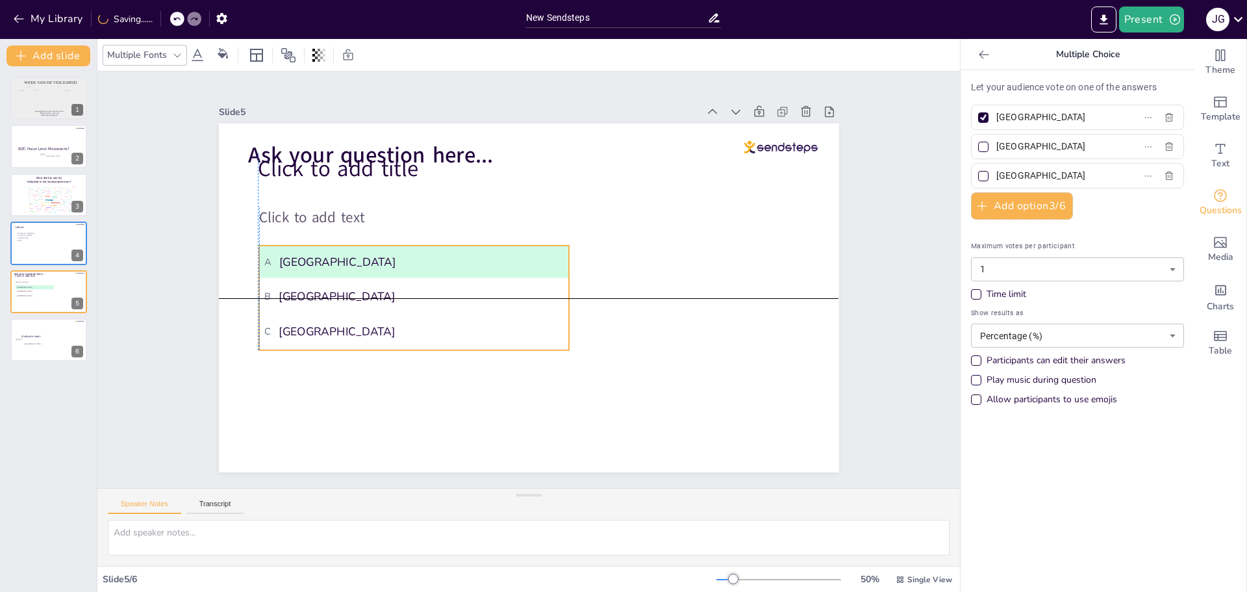
drag, startPoint x: 410, startPoint y: 211, endPoint x: 405, endPoint y: 253, distance: 42.0
click at [405, 254] on span "A Amsterdam" at bounding box center [413, 261] width 299 height 15
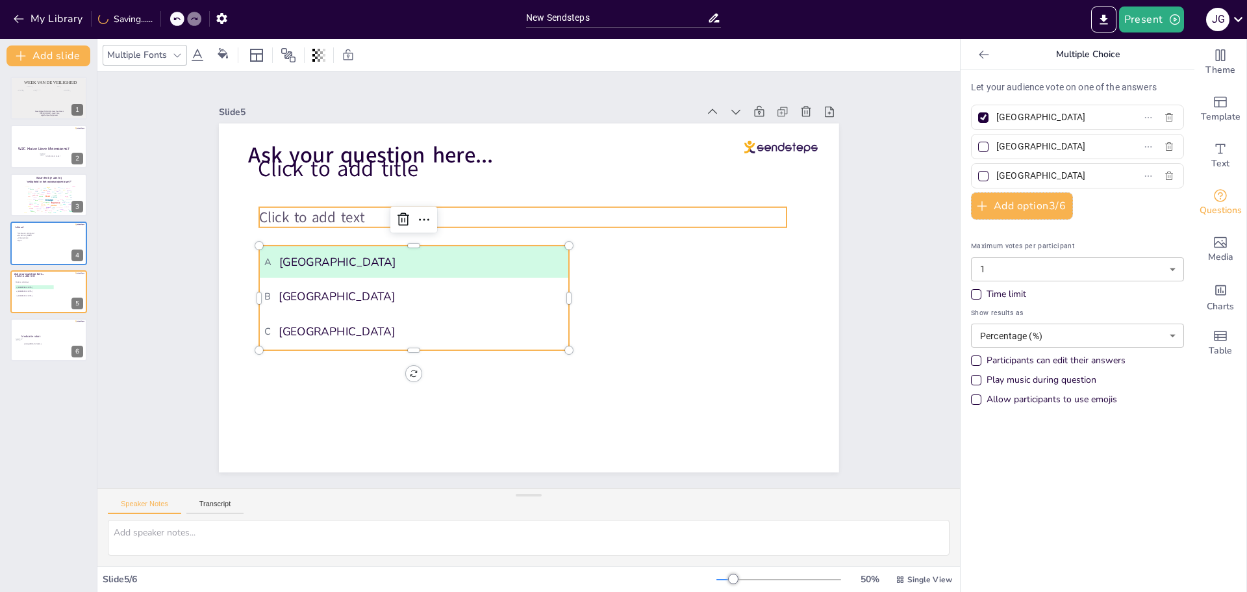
click at [336, 213] on span "Click to add text" at bounding box center [311, 217] width 105 height 20
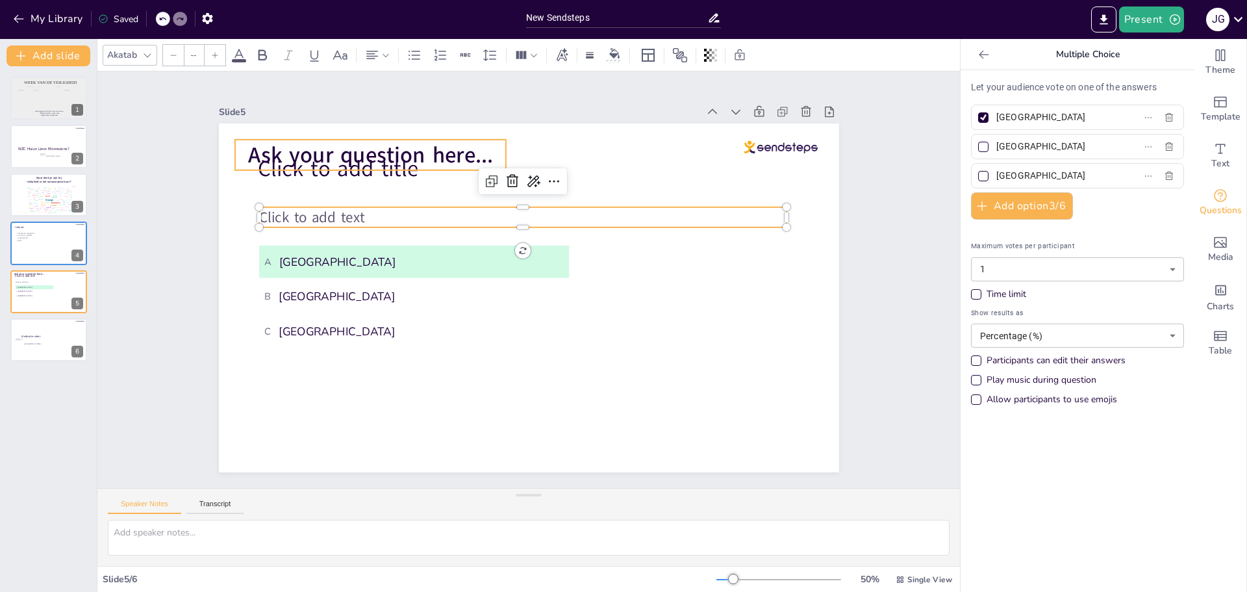
type input "68"
click at [361, 149] on span "Ask your question here..." at bounding box center [370, 155] width 245 height 30
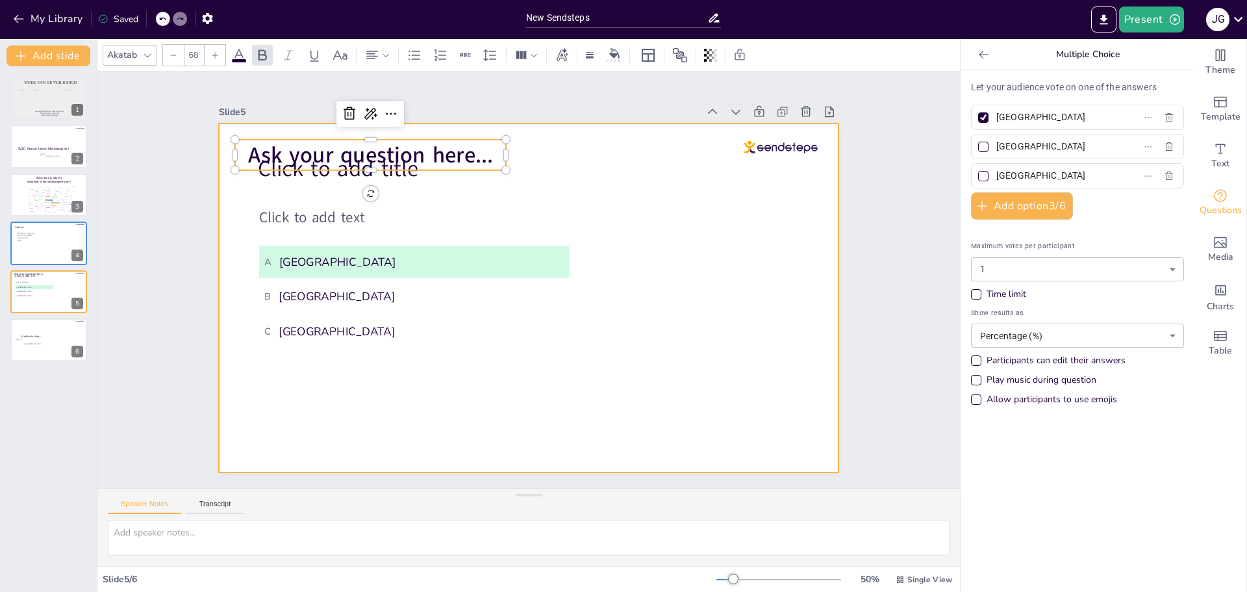
click at [401, 186] on div at bounding box center [529, 297] width 620 height 349
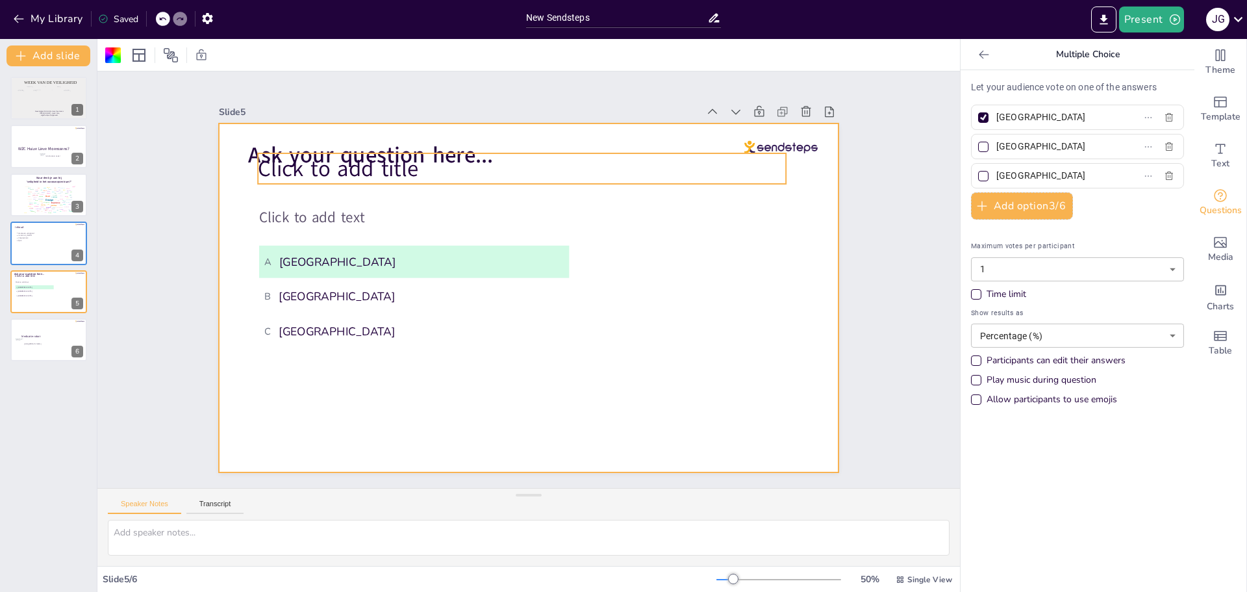
click at [403, 171] on span "Click to add title" at bounding box center [338, 168] width 160 height 30
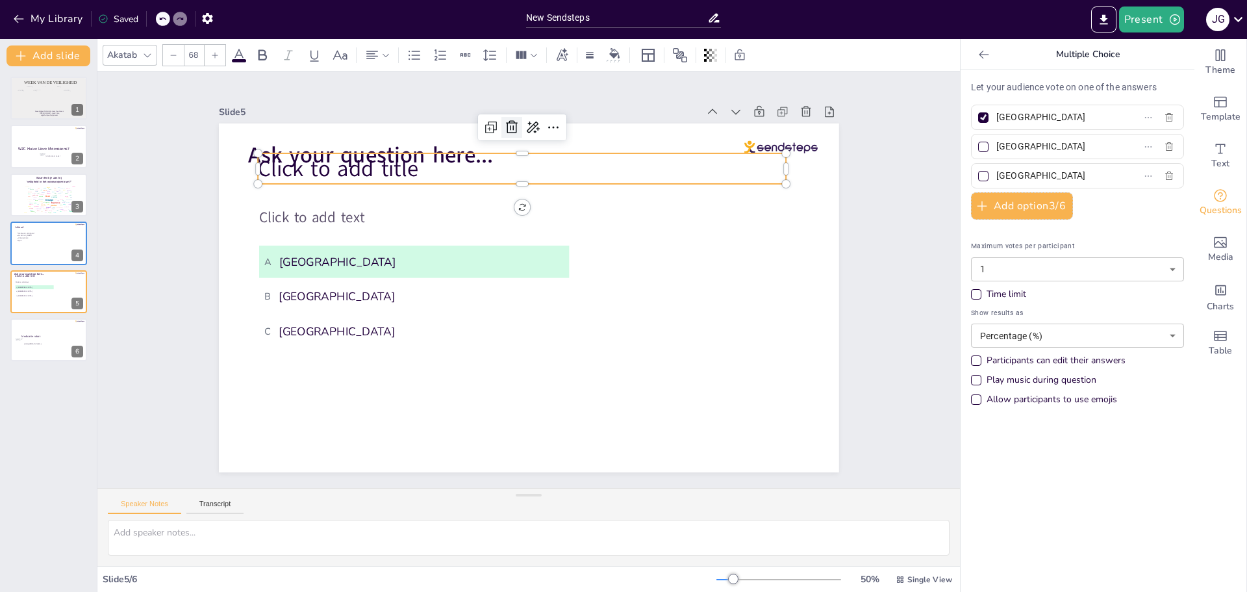
click at [509, 125] on icon at bounding box center [512, 127] width 16 height 16
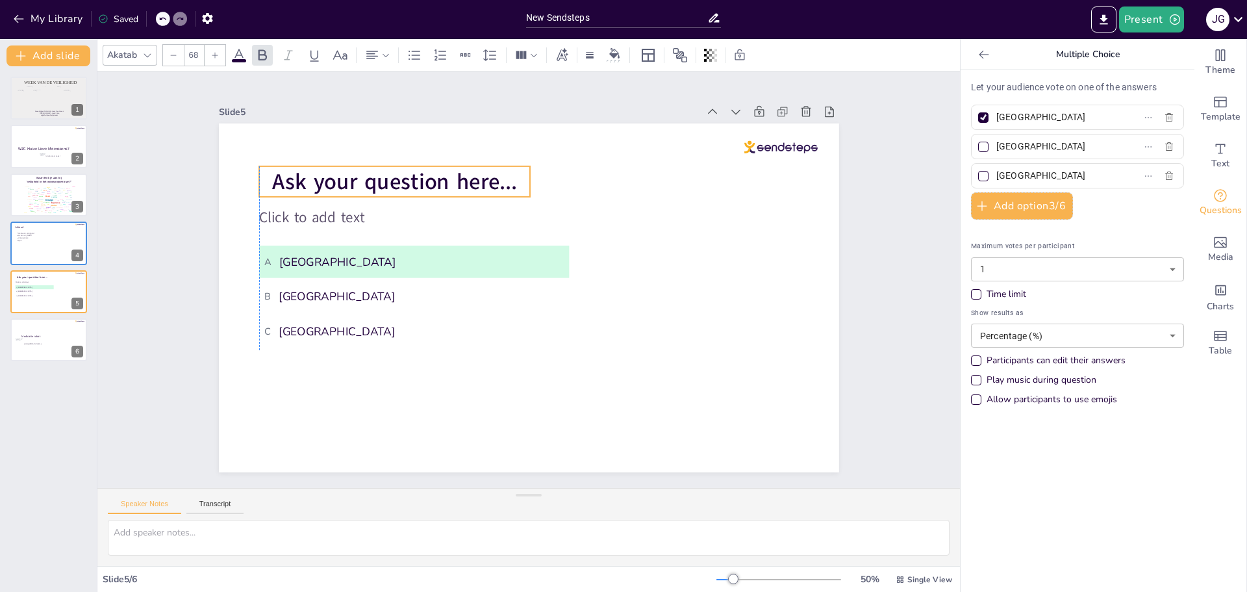
drag, startPoint x: 422, startPoint y: 155, endPoint x: 446, endPoint y: 181, distance: 35.4
click at [446, 181] on span "Ask your question here..." at bounding box center [394, 181] width 245 height 30
click at [444, 177] on span "Ask your question here..." at bounding box center [394, 181] width 245 height 30
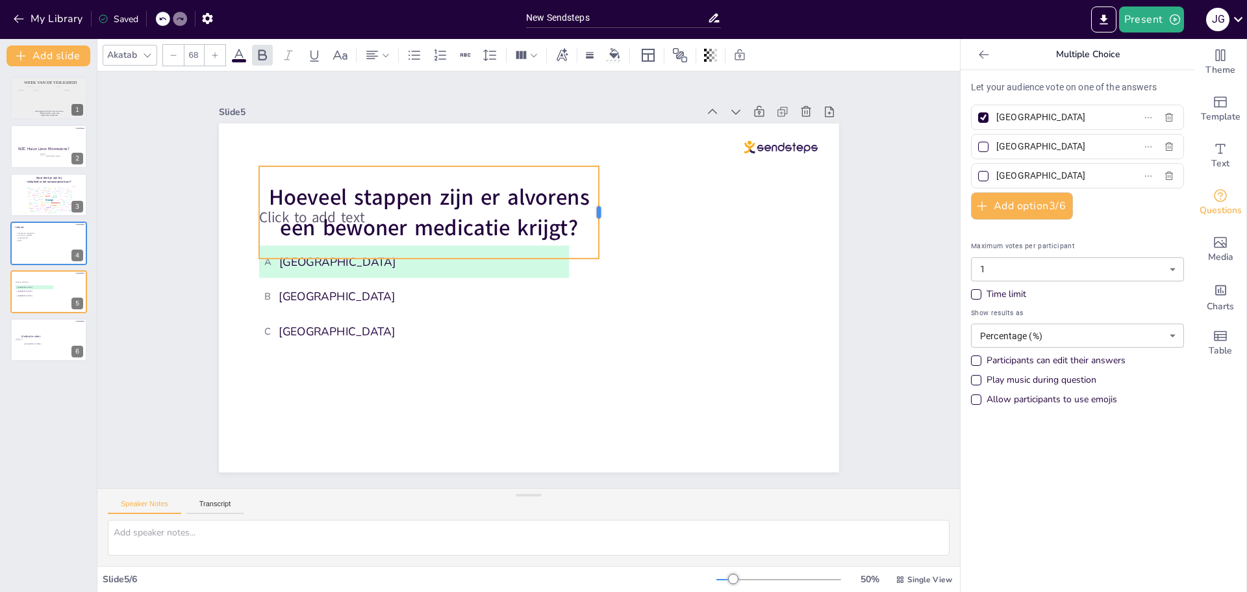
drag, startPoint x: 521, startPoint y: 211, endPoint x: 590, endPoint y: 194, distance: 71.0
click at [599, 194] on div at bounding box center [604, 212] width 10 height 92
click at [372, 59] on icon at bounding box center [372, 55] width 16 height 16
click at [372, 97] on icon at bounding box center [377, 98] width 12 height 8
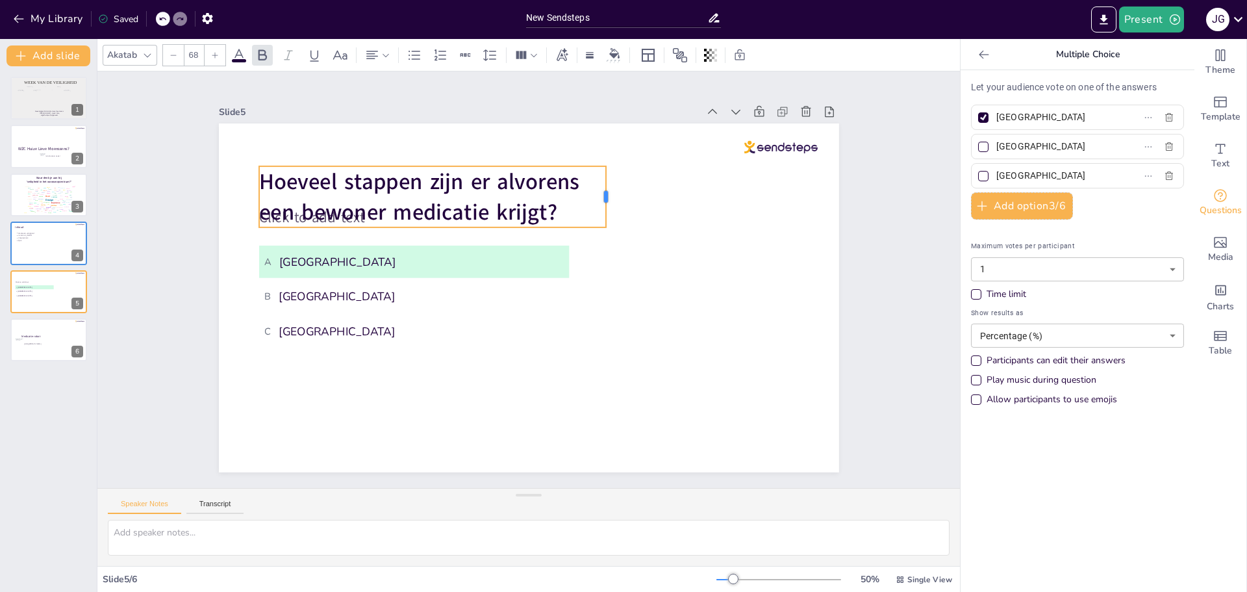
drag, startPoint x: 521, startPoint y: 192, endPoint x: 597, endPoint y: 191, distance: 76.0
click at [606, 191] on div at bounding box center [611, 196] width 10 height 61
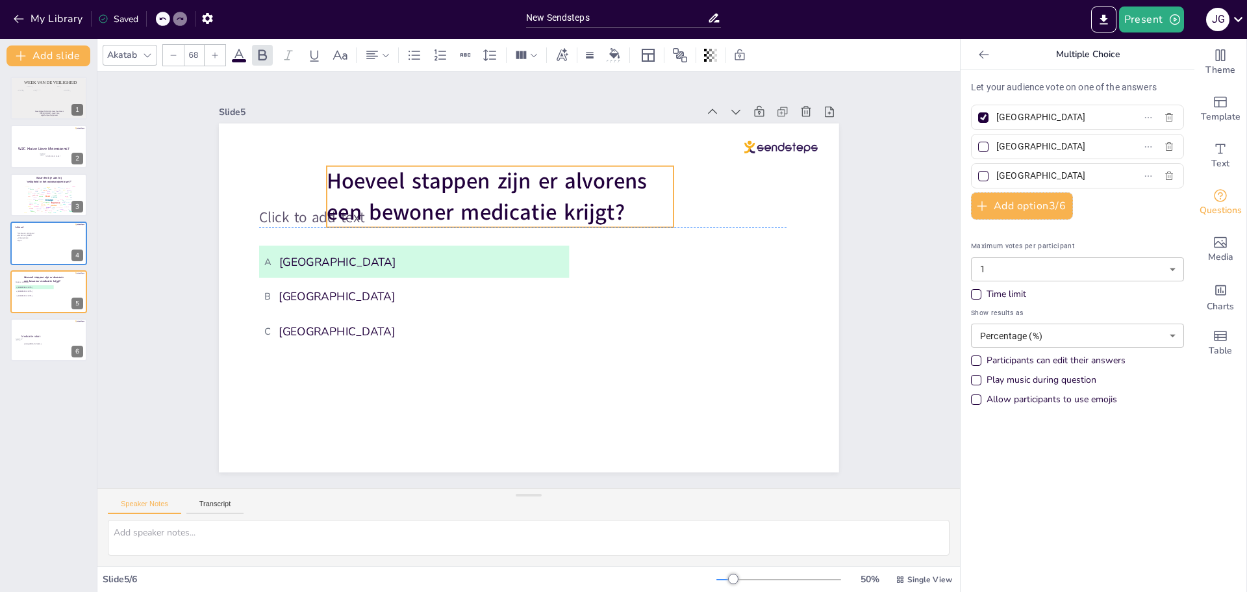
drag, startPoint x: 406, startPoint y: 201, endPoint x: 509, endPoint y: 202, distance: 103.3
click at [540, 201] on span "Hoeveel stappen zijn er alvorens een bewoner medicatie krijgt?" at bounding box center [487, 196] width 320 height 61
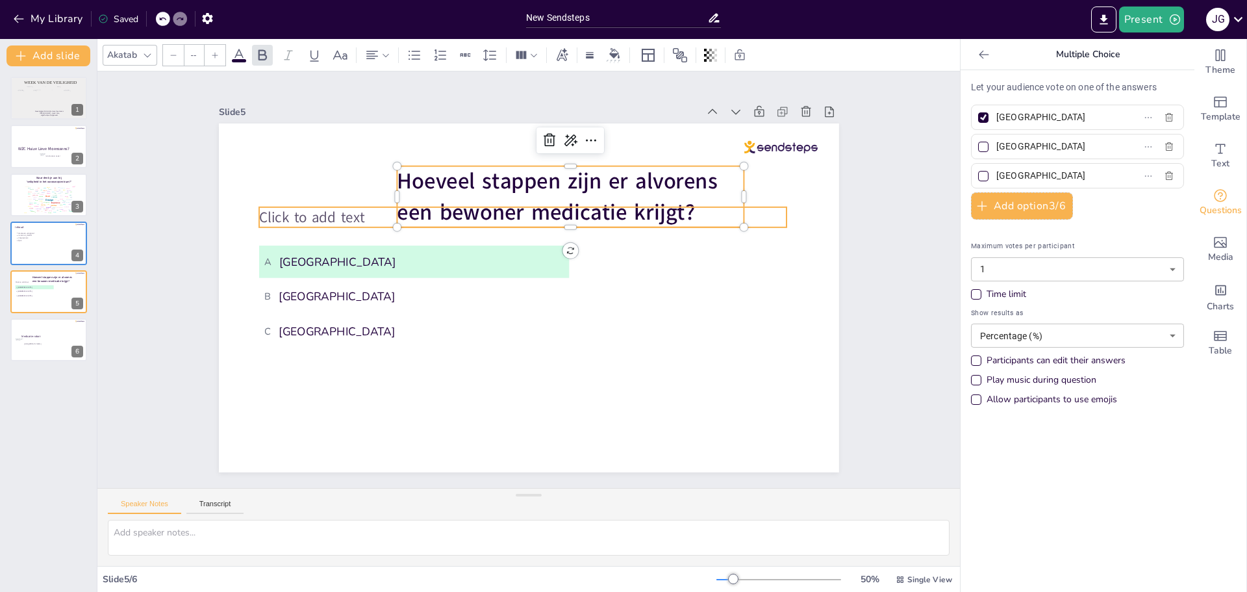
click at [294, 216] on span "Click to add text" at bounding box center [311, 217] width 105 height 20
type input "45"
click at [507, 177] on icon at bounding box center [513, 180] width 12 height 13
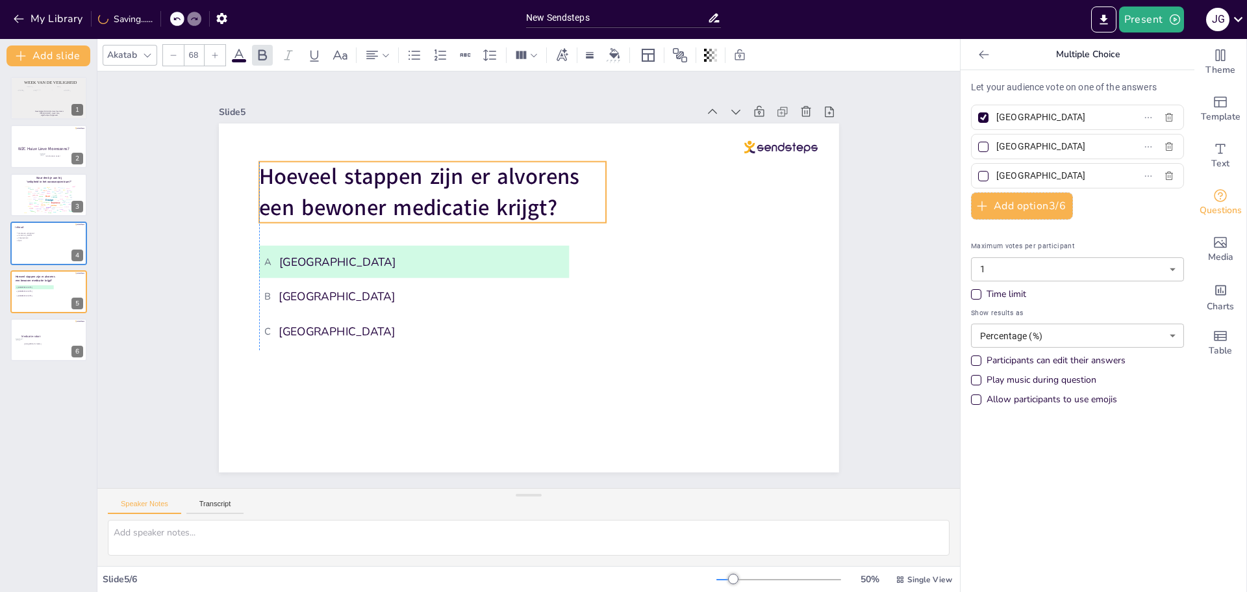
drag, startPoint x: 506, startPoint y: 191, endPoint x: 375, endPoint y: 186, distance: 130.6
click at [375, 186] on span "Hoeveel stappen zijn er alvorens een bewoner medicatie krijgt?" at bounding box center [419, 192] width 320 height 61
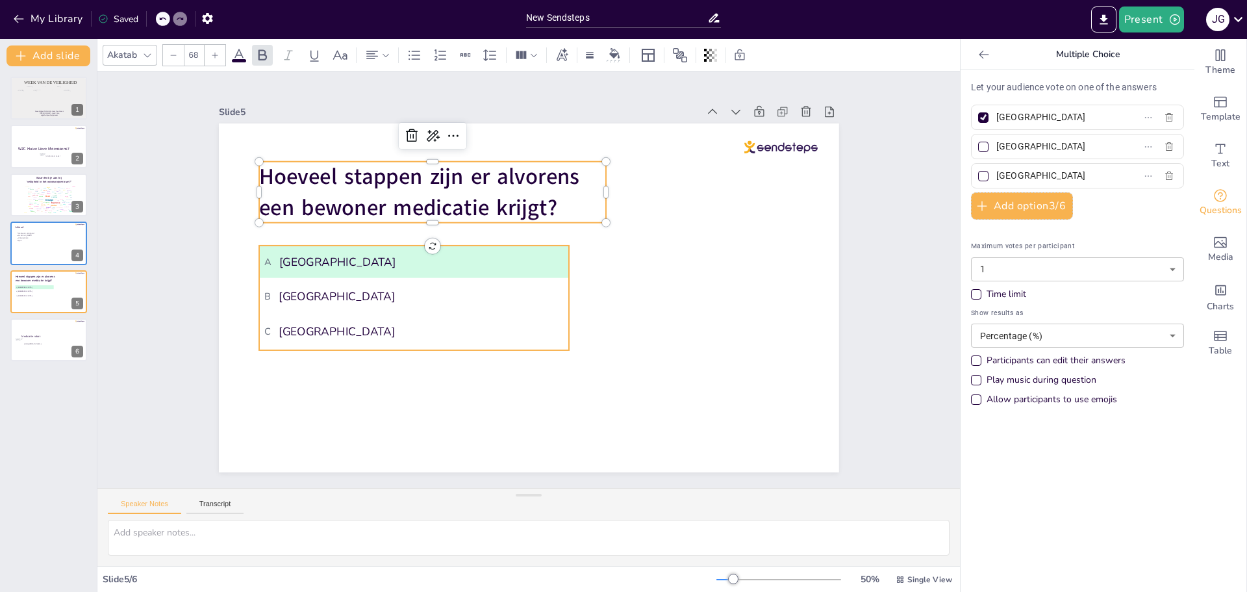
click at [333, 258] on span "A Amsterdam" at bounding box center [413, 261] width 299 height 15
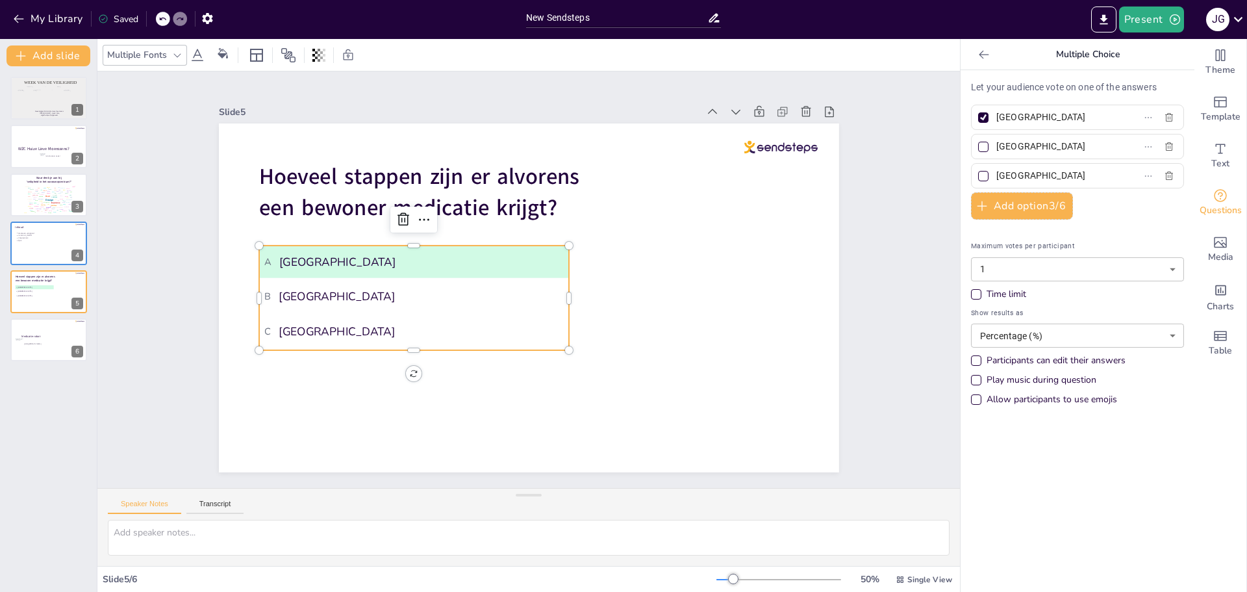
click at [333, 258] on span "A Amsterdam" at bounding box center [413, 261] width 299 height 15
click at [311, 258] on span "A Amsterdam" at bounding box center [413, 261] width 299 height 15
click at [314, 256] on span "A Amsterdam" at bounding box center [413, 261] width 299 height 15
click at [1007, 119] on input "Amsterdam" at bounding box center [1056, 117] width 121 height 19
click at [978, 119] on div at bounding box center [983, 117] width 10 height 10
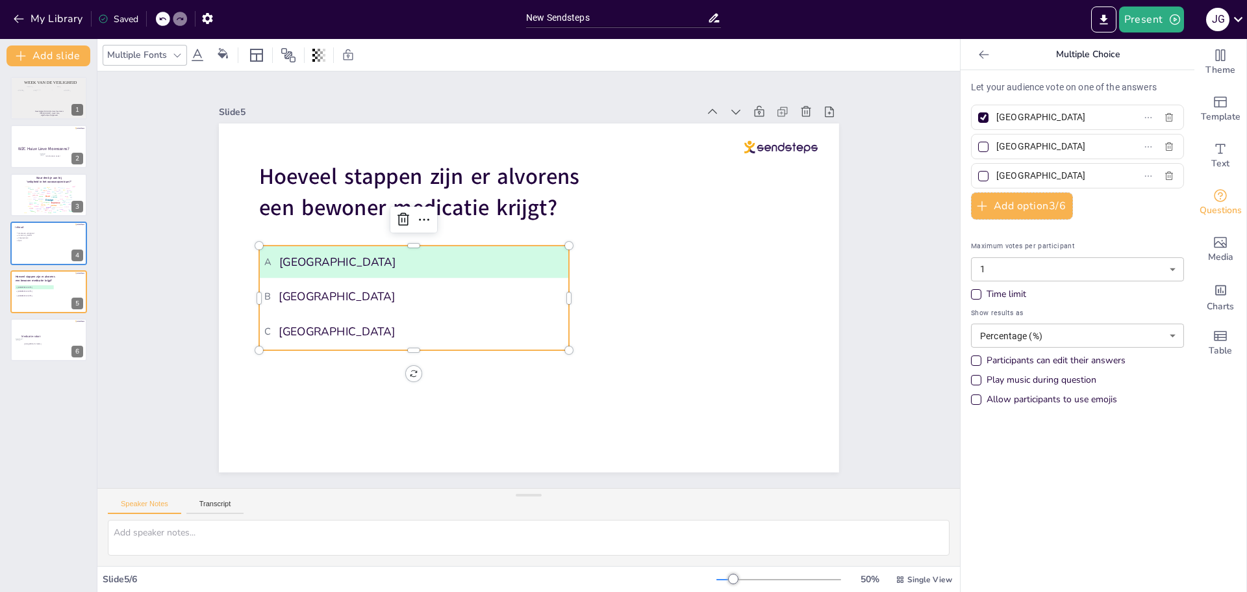
click at [996, 119] on input "Amsterdam" at bounding box center [1056, 117] width 121 height 19
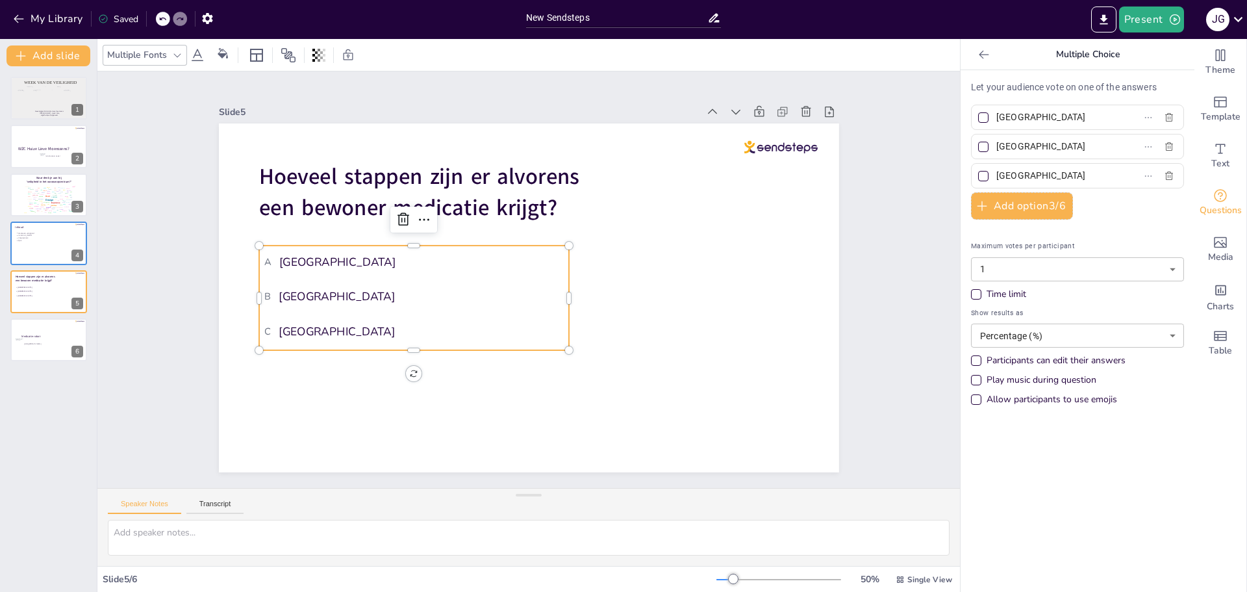
click at [1037, 117] on input "Amsterdam" at bounding box center [1056, 117] width 121 height 19
drag, startPoint x: 1037, startPoint y: 117, endPoint x: 1000, endPoint y: 115, distance: 36.4
click at [1000, 115] on input "Amsterdam" at bounding box center [1056, 117] width 121 height 19
type input "2"
click at [1012, 148] on input "Rotterdam" at bounding box center [1056, 146] width 121 height 19
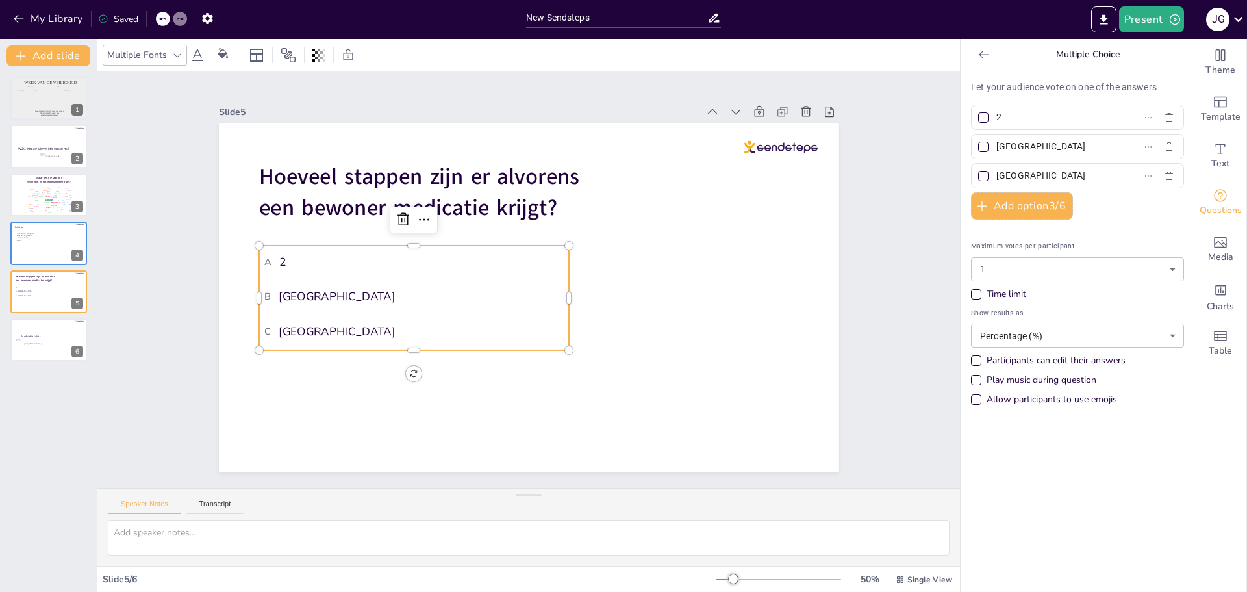
drag, startPoint x: 1014, startPoint y: 145, endPoint x: 975, endPoint y: 146, distance: 39.6
click at [975, 146] on label "Rotterdam" at bounding box center [1056, 146] width 162 height 19
click at [996, 146] on input "Rotterdam" at bounding box center [1056, 146] width 121 height 19
type input "3"
click at [1018, 172] on input "The Hague" at bounding box center [1056, 175] width 121 height 19
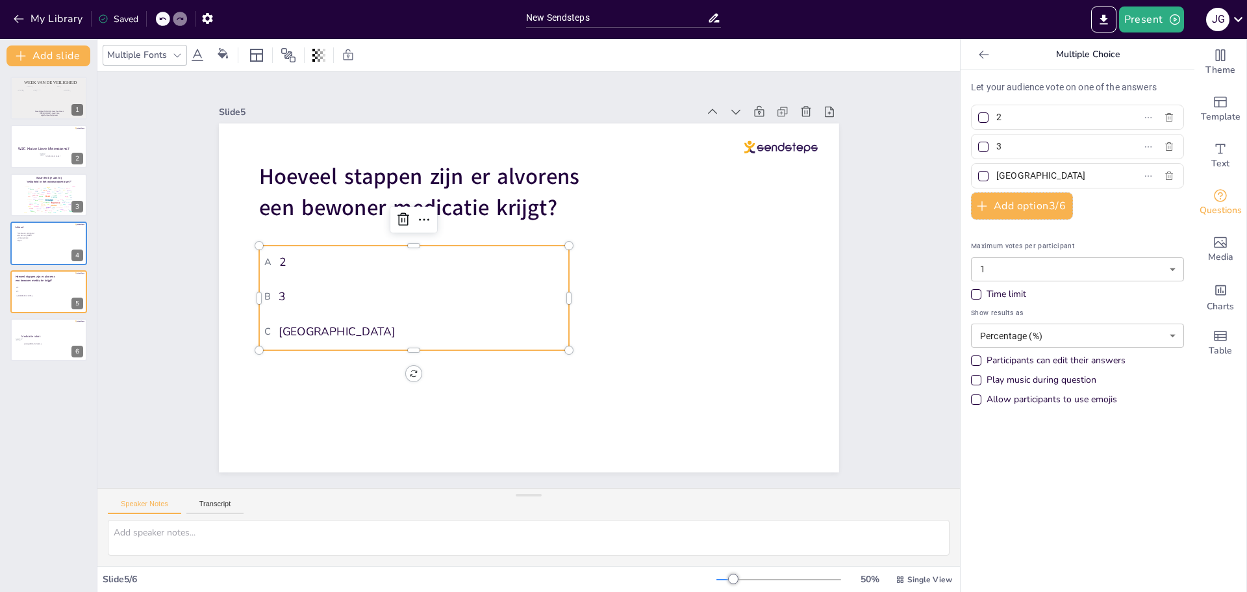
drag, startPoint x: 1039, startPoint y: 173, endPoint x: 986, endPoint y: 175, distance: 53.3
click at [991, 175] on span "The Hague" at bounding box center [1051, 175] width 121 height 19
click at [996, 175] on input "The Hague" at bounding box center [1056, 175] width 121 height 19
type input "4"
click at [973, 381] on div "Play music during question" at bounding box center [976, 380] width 6 height 6
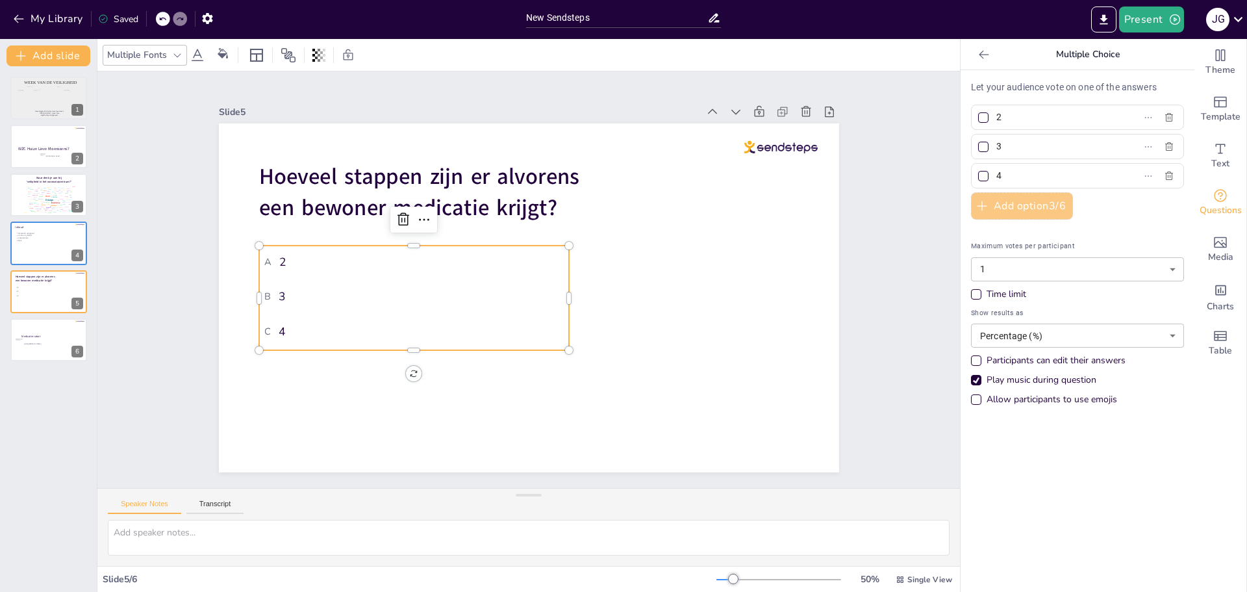
click at [1002, 207] on button "Add option 3 / 6" at bounding box center [1022, 205] width 102 height 27
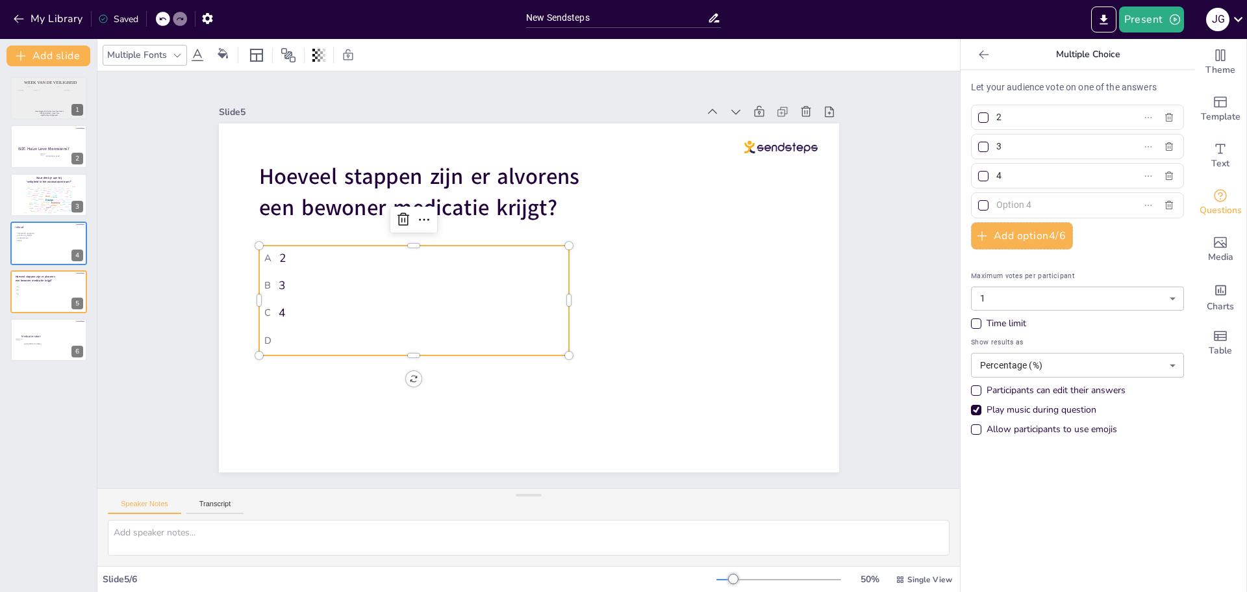
click at [998, 203] on input "text" at bounding box center [1056, 204] width 121 height 19
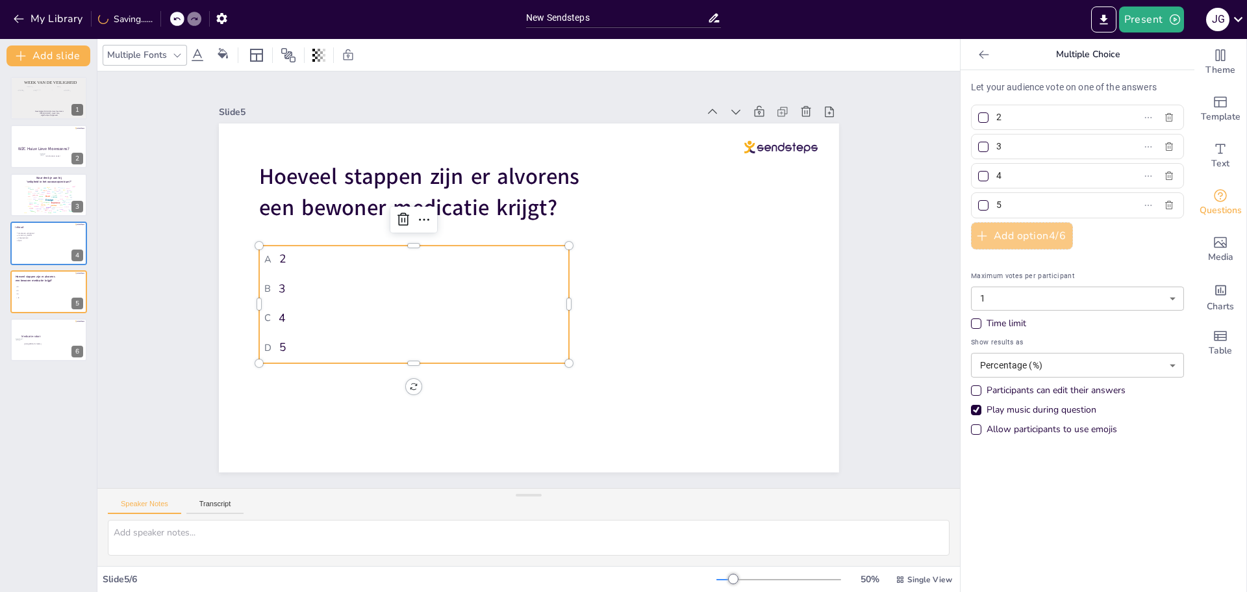
type input "5"
click at [1001, 238] on button "Add option 4 / 6" at bounding box center [1022, 235] width 102 height 27
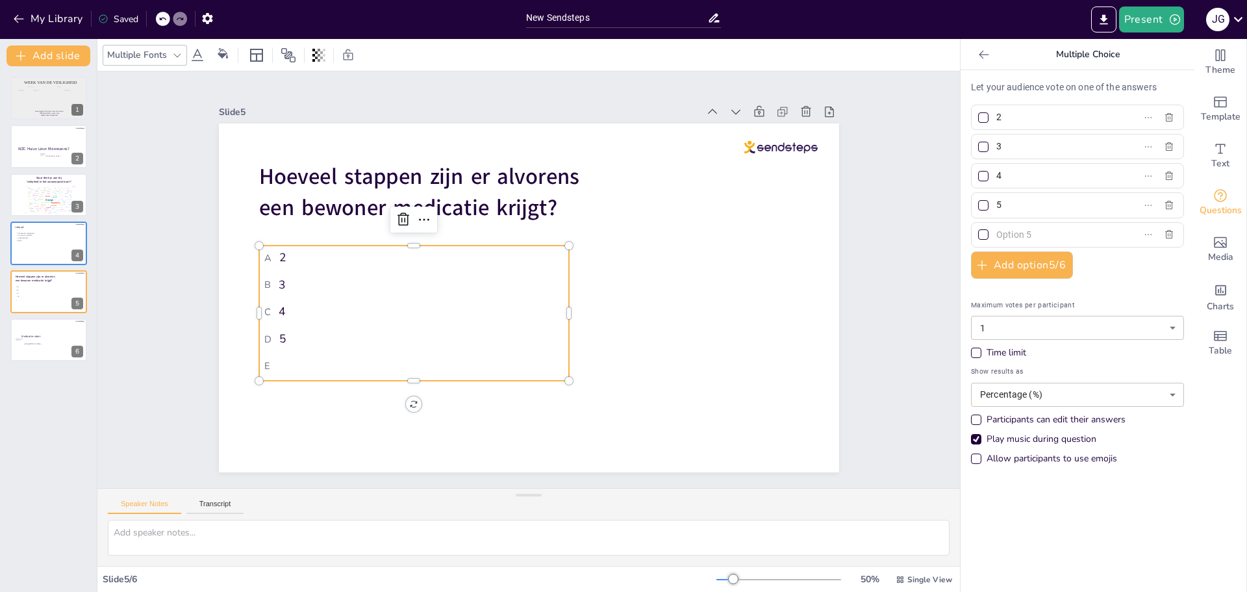
click at [997, 234] on input "text" at bounding box center [1056, 234] width 121 height 19
type input "6"
click at [1115, 271] on div "Let your audience vote on one of the answers 2 3 4 5 6 Add option 5 / 6 Maximum…" at bounding box center [1077, 276] width 213 height 391
click at [875, 247] on div "Slide 1 Week van de veiligheid Woonzorgcentrum Huize Lieve Moenssens [PERSON_NA…" at bounding box center [528, 279] width 862 height 416
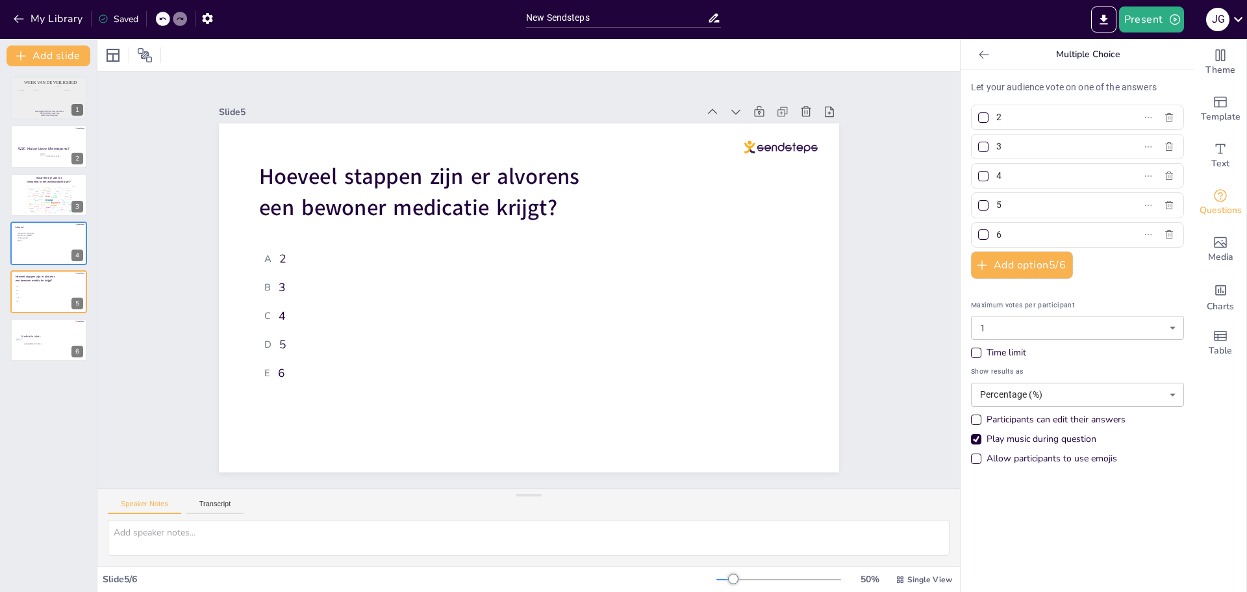
click at [38, 428] on div "Week van de veiligheid Woonzorgcentrum Huize Lieve Moenssens Jolien Govaerts - …" at bounding box center [48, 328] width 97 height 525
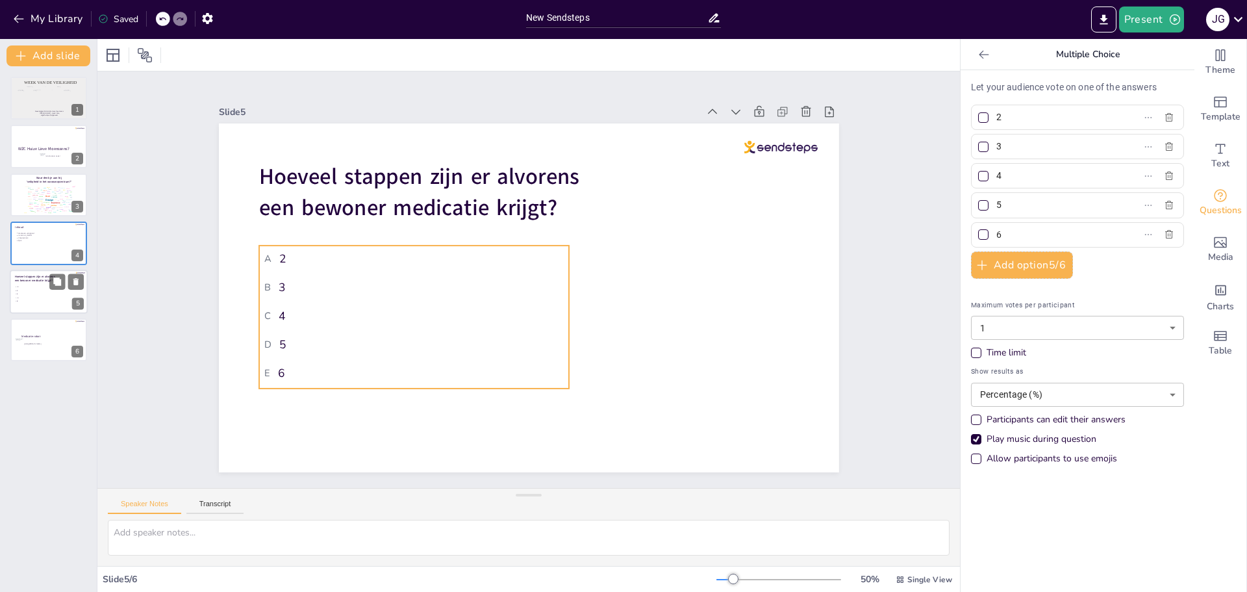
click at [40, 290] on span "B 3" at bounding box center [35, 290] width 38 height 2
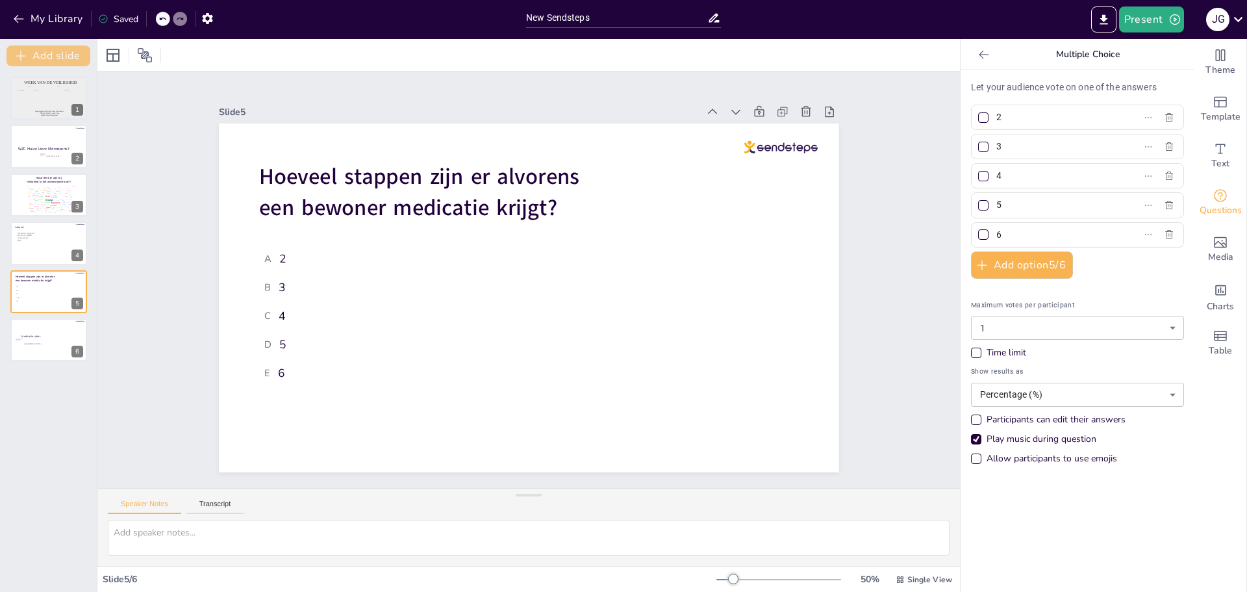
click at [69, 55] on button "Add slide" at bounding box center [48, 55] width 84 height 21
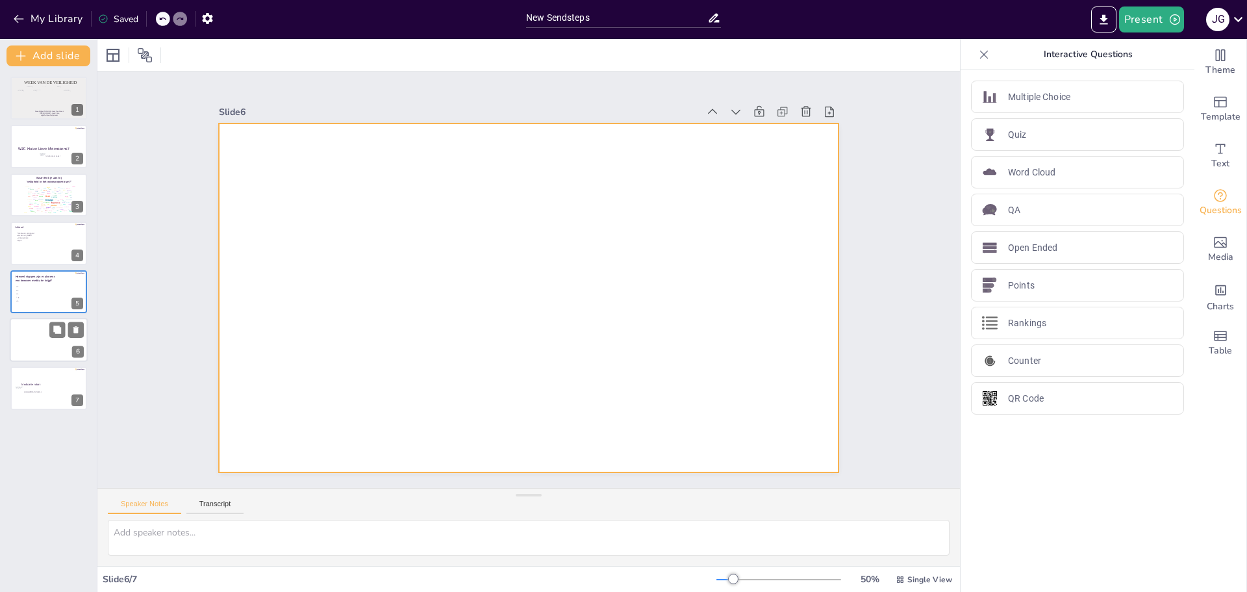
click at [44, 340] on div at bounding box center [49, 340] width 78 height 44
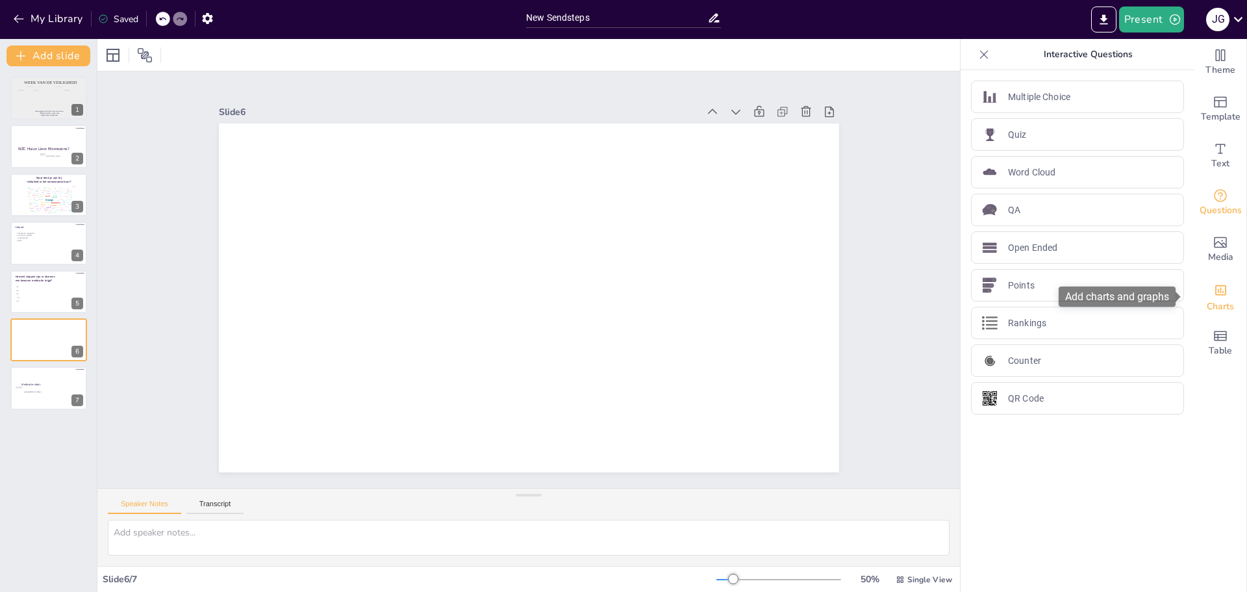
click at [1209, 299] on span "Charts" at bounding box center [1220, 306] width 27 height 14
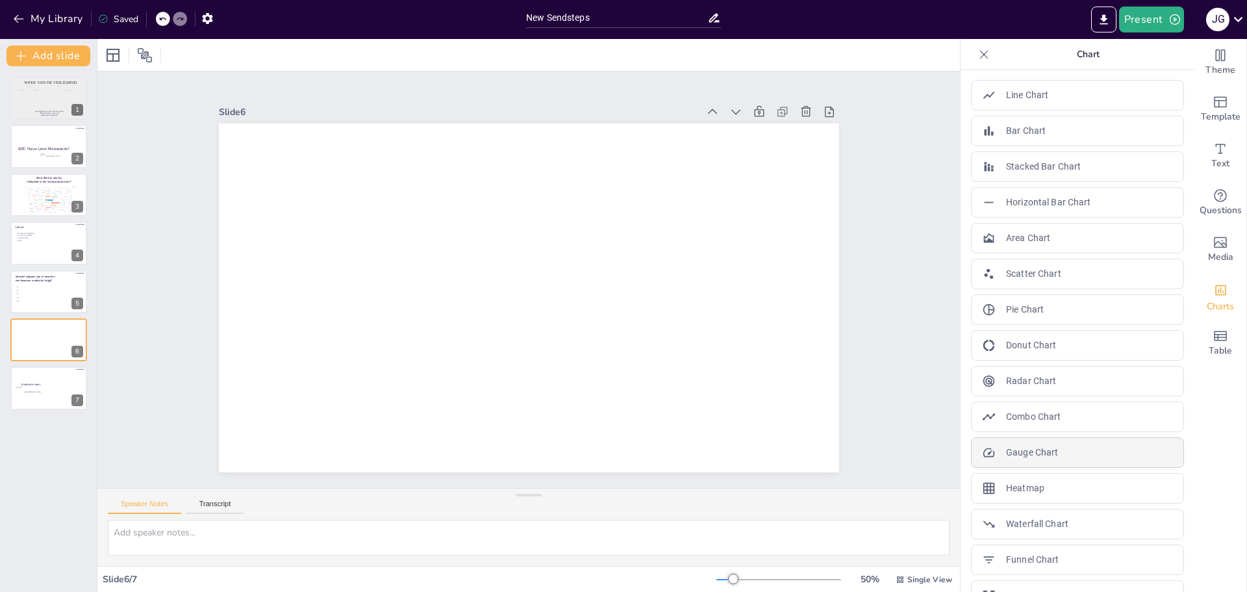
scroll to position [0, 0]
click at [1215, 337] on icon "Add a table" at bounding box center [1220, 336] width 13 height 10
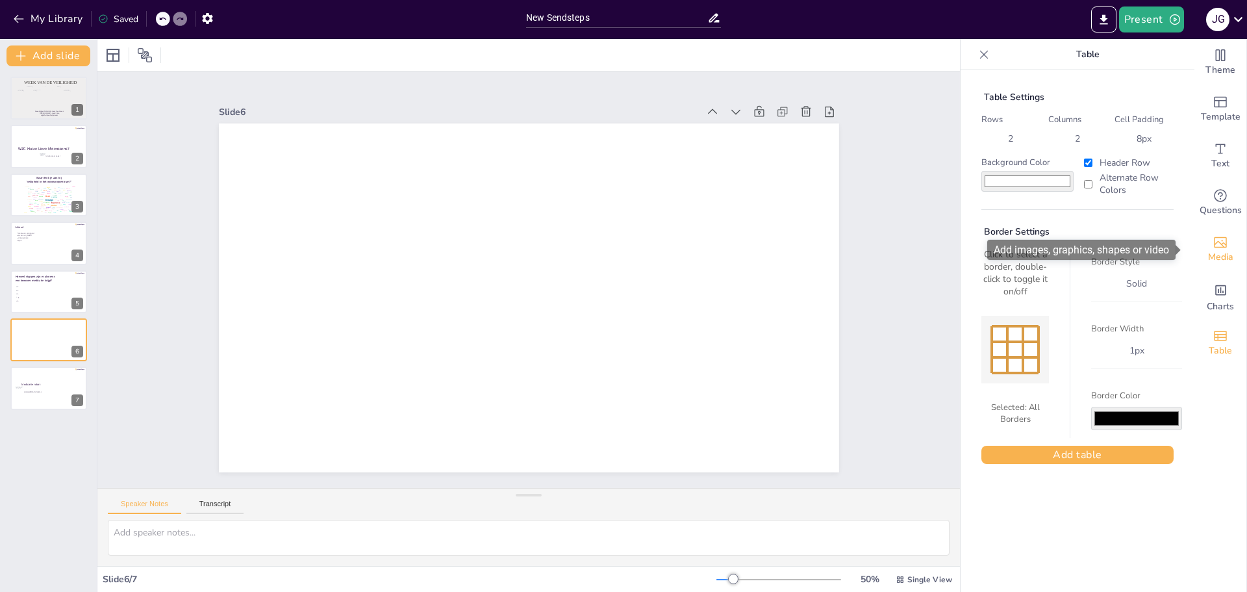
click at [1215, 243] on icon "Add images, graphics, shapes or video" at bounding box center [1221, 242] width 16 height 16
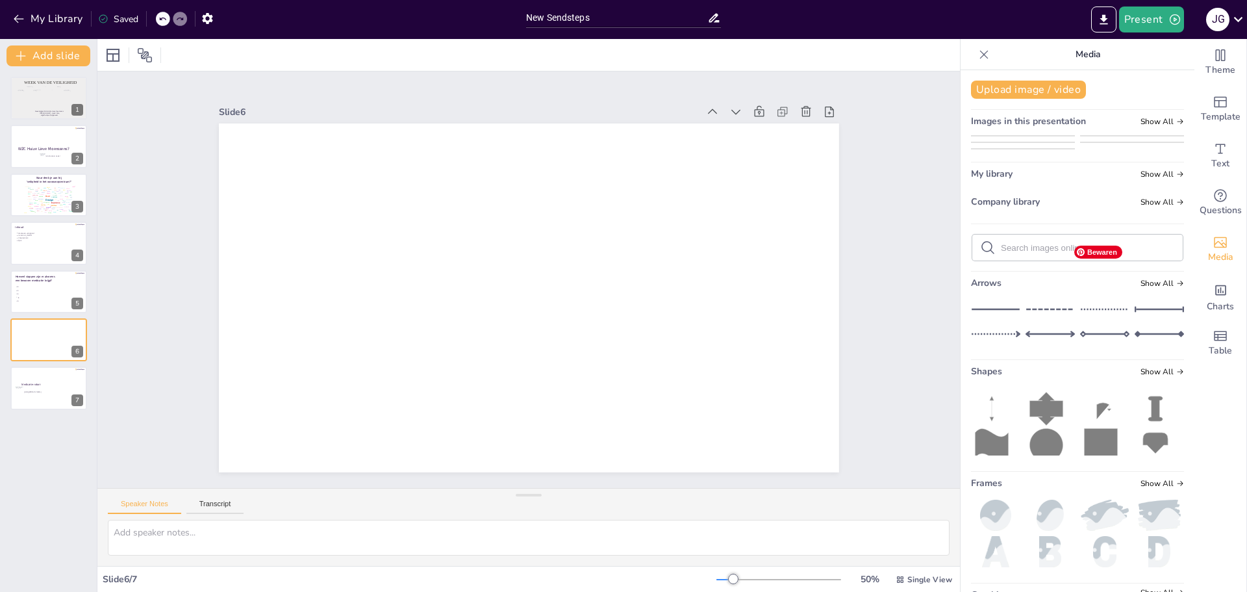
scroll to position [362, 0]
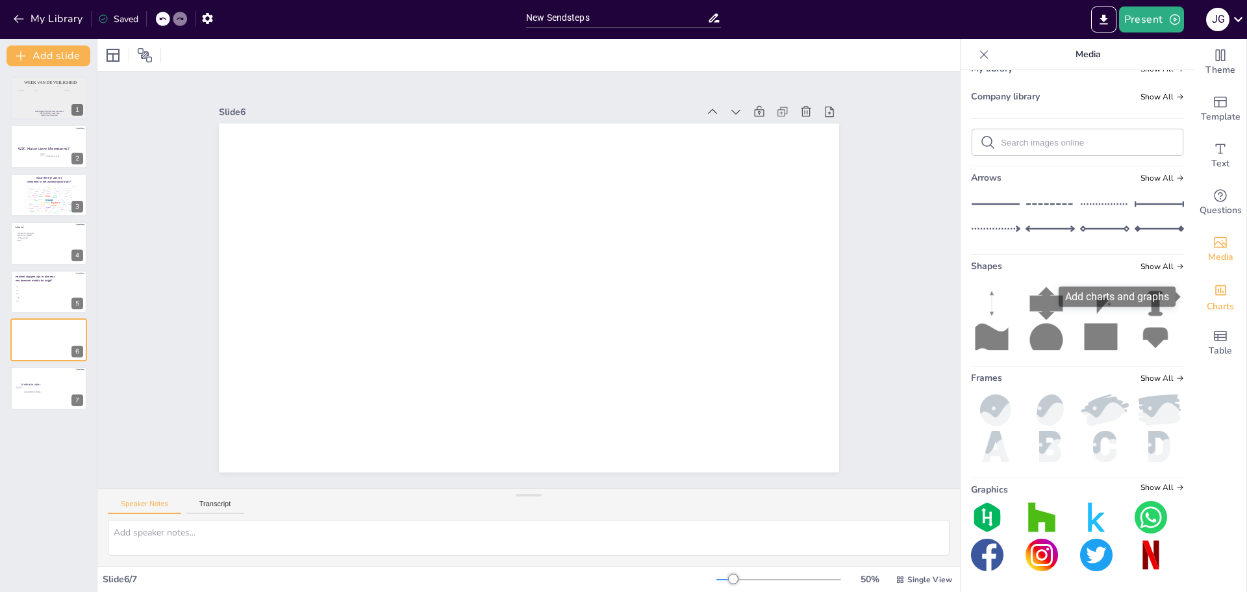
click at [1218, 302] on span "Charts" at bounding box center [1220, 306] width 27 height 14
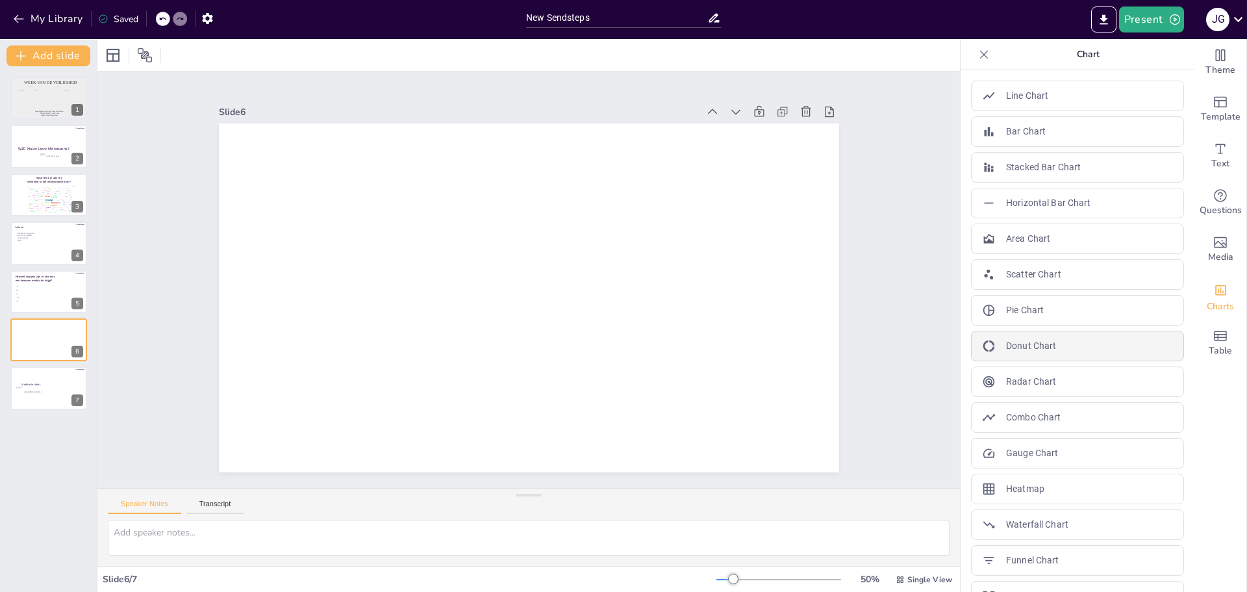
scroll to position [66, 0]
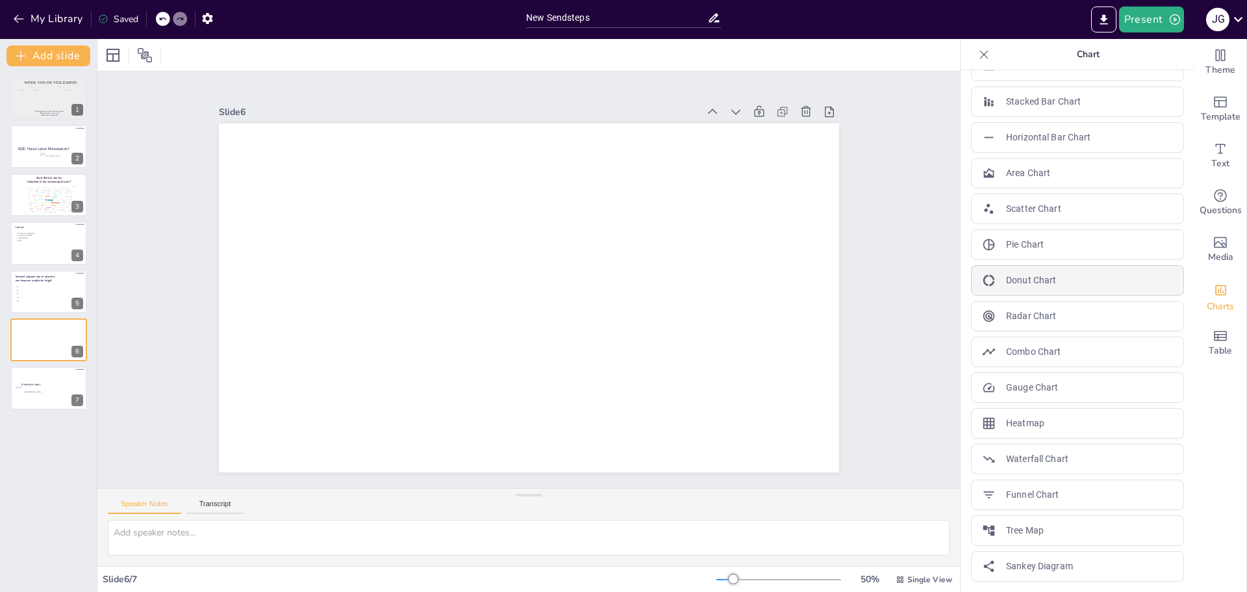
click at [1046, 286] on p "Donut Chart" at bounding box center [1031, 280] width 50 height 14
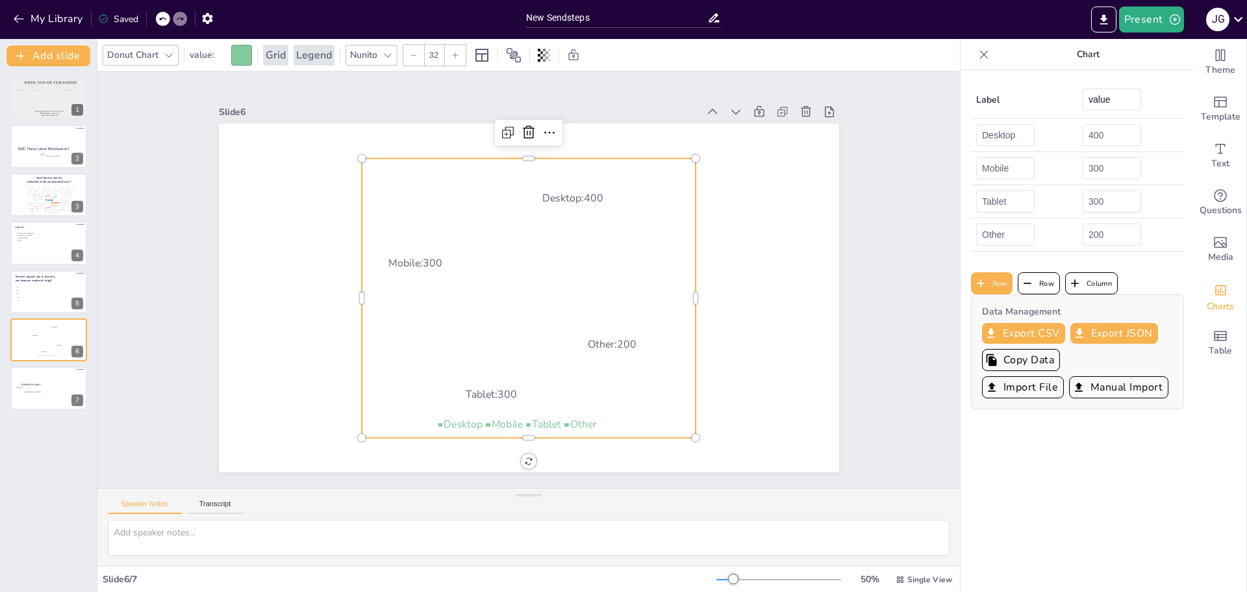
scroll to position [0, 0]
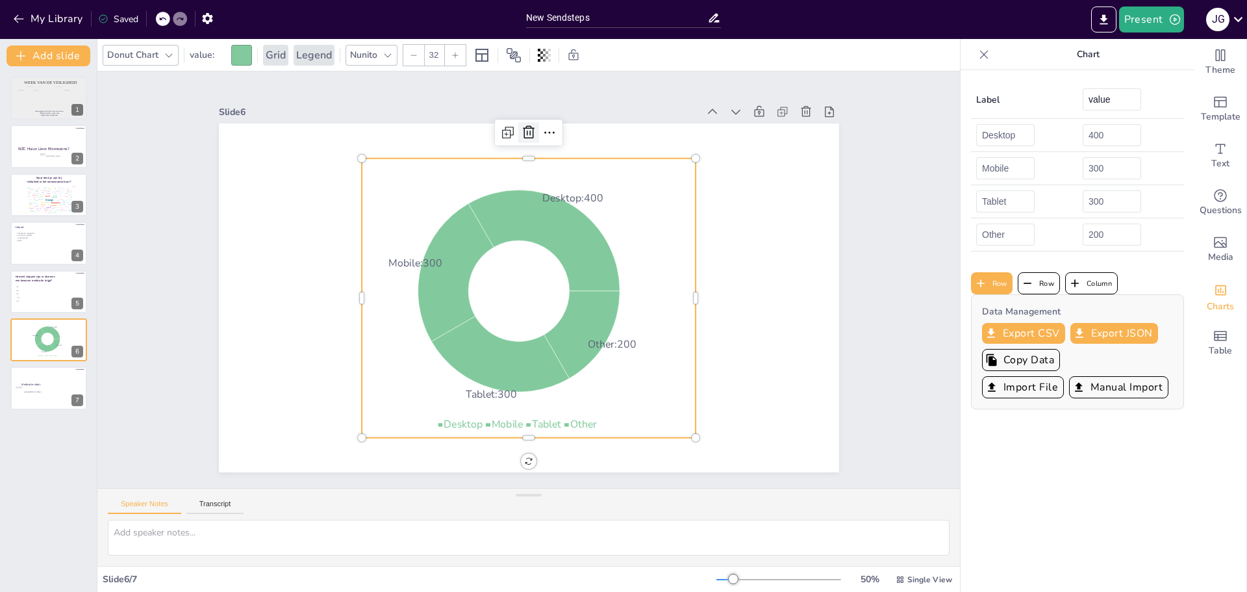
click at [521, 127] on icon at bounding box center [529, 133] width 16 height 16
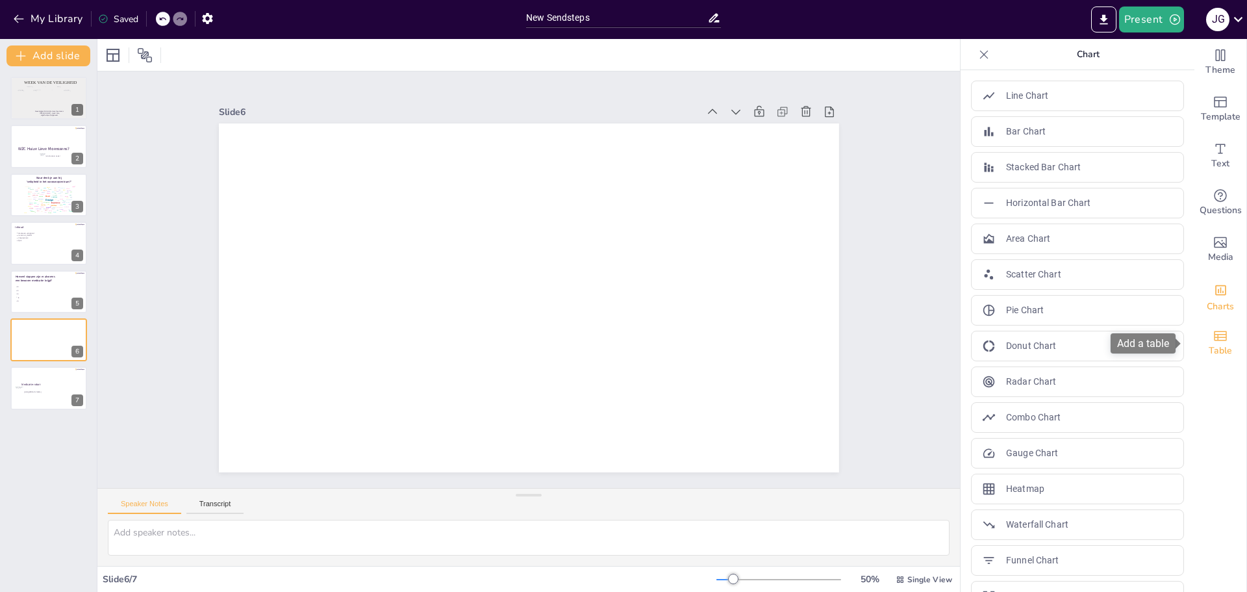
click at [1221, 335] on div "Table" at bounding box center [1220, 343] width 52 height 47
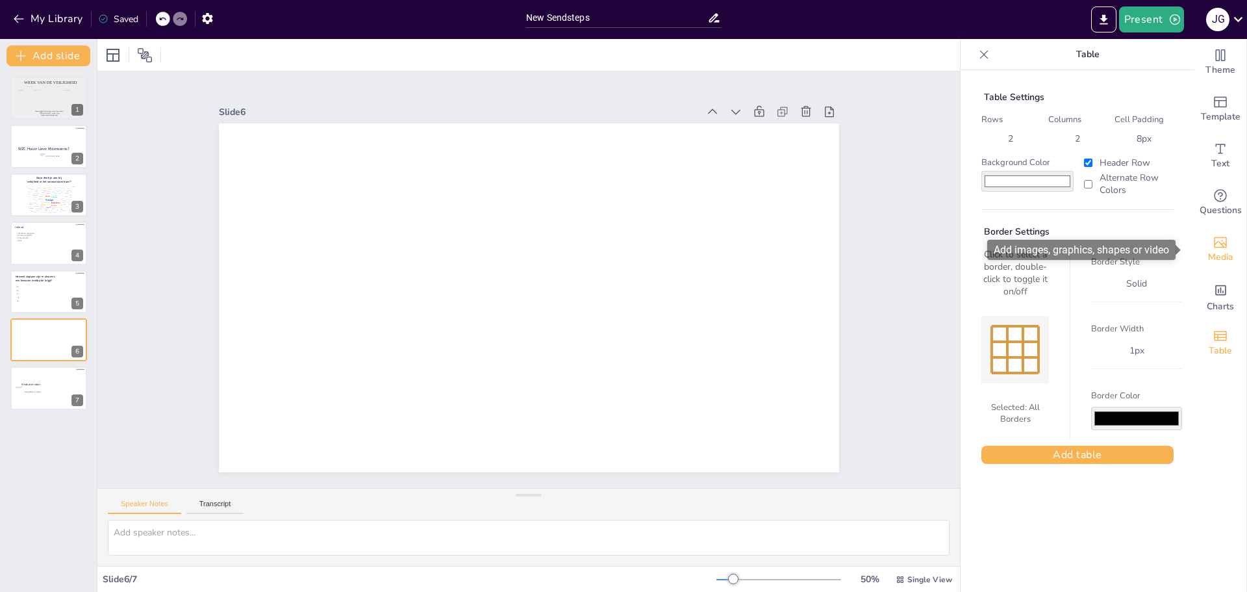
click at [1218, 246] on div "Media" at bounding box center [1220, 249] width 52 height 47
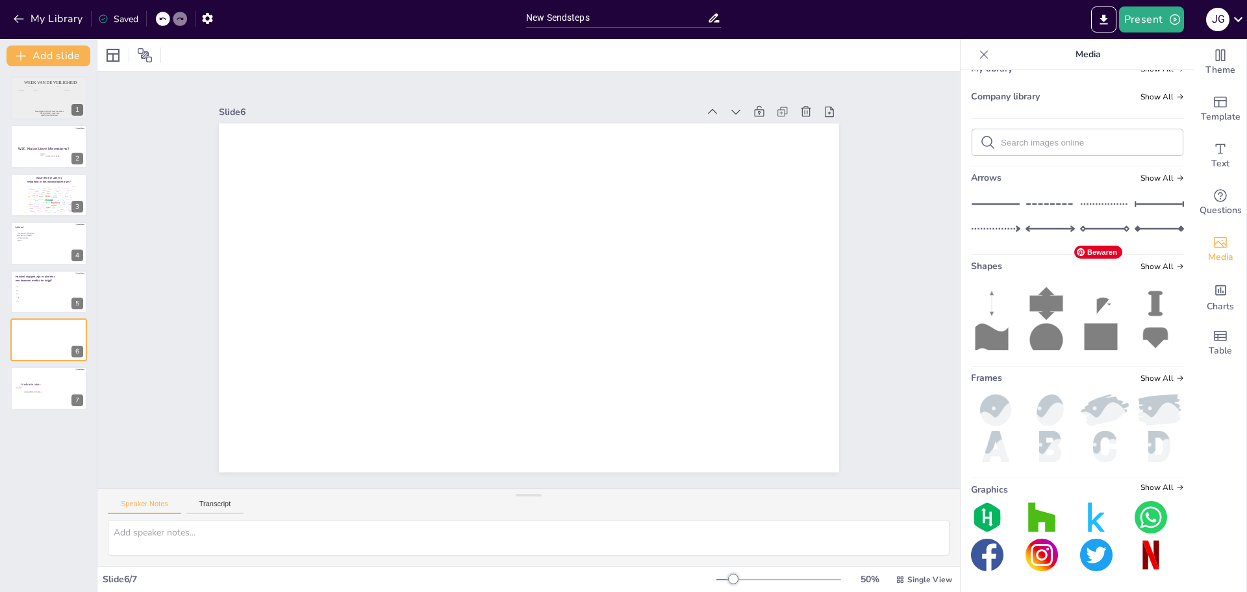
scroll to position [10, 0]
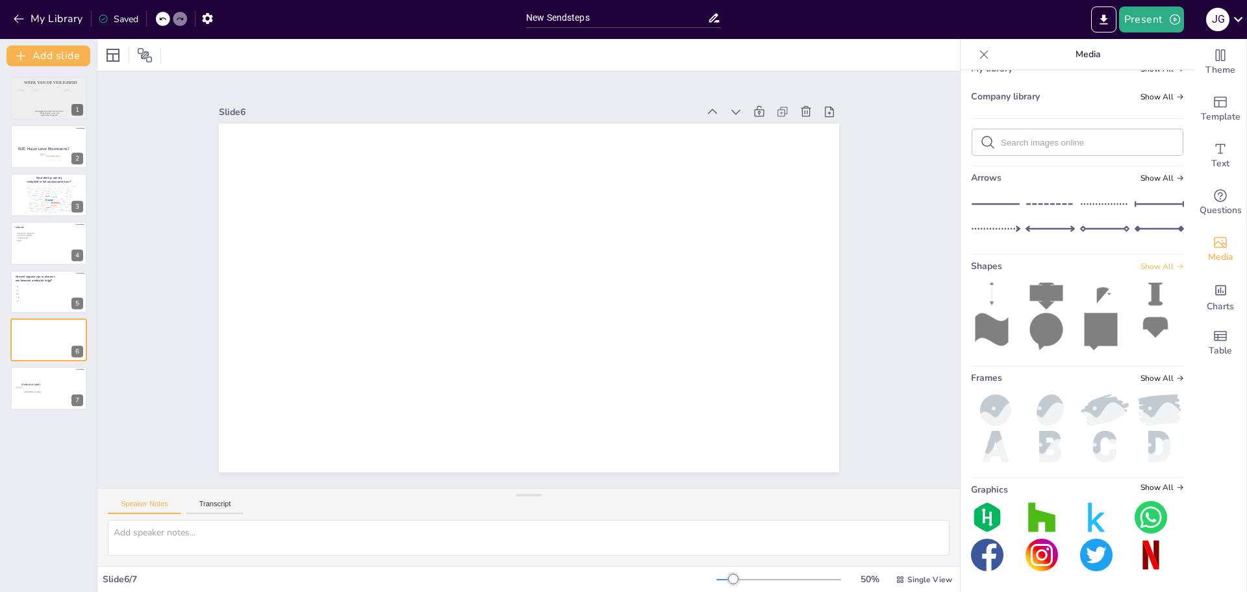
click at [1144, 265] on span "Show All" at bounding box center [1162, 266] width 44 height 9
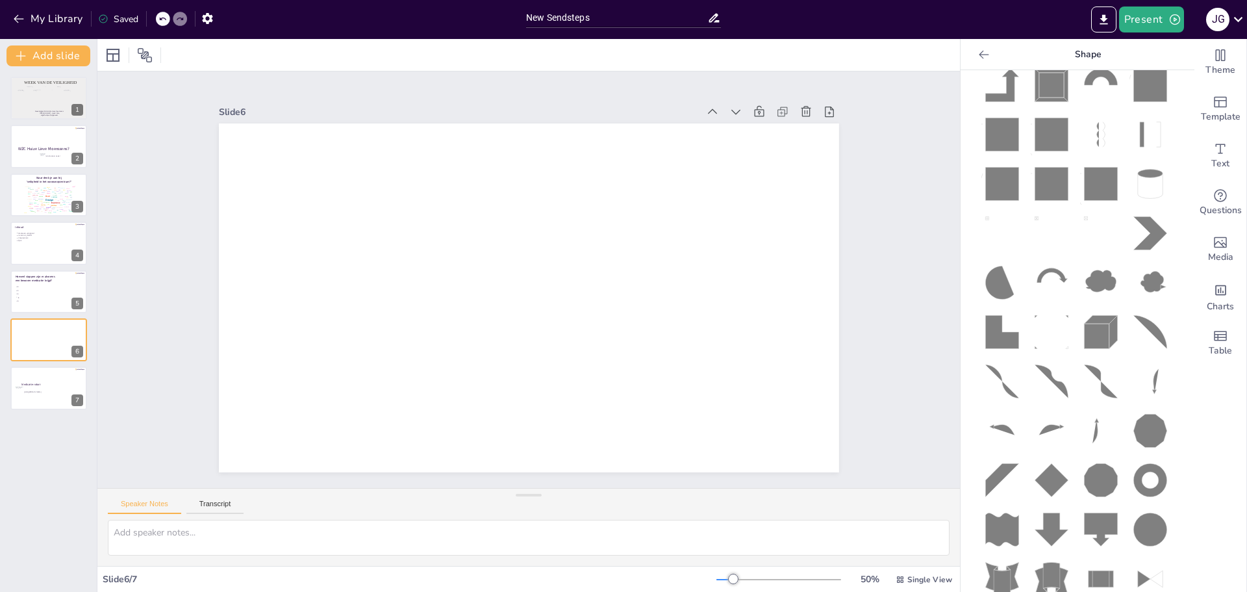
scroll to position [0, 0]
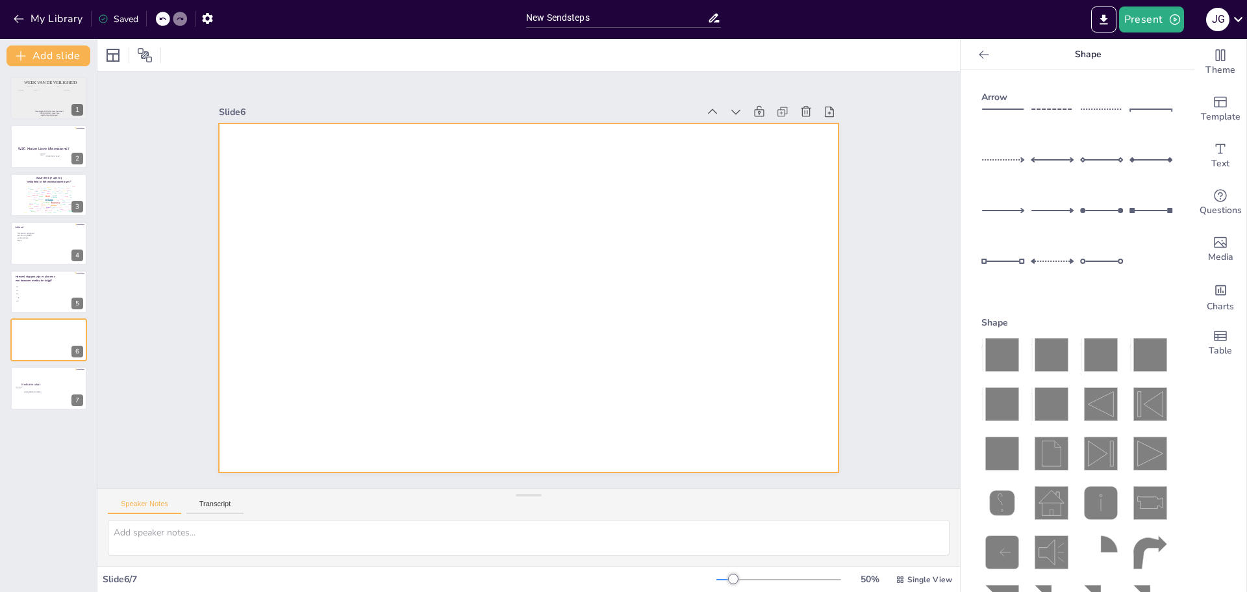
click at [620, 276] on div at bounding box center [529, 297] width 620 height 349
click at [977, 58] on icon at bounding box center [983, 54] width 13 height 13
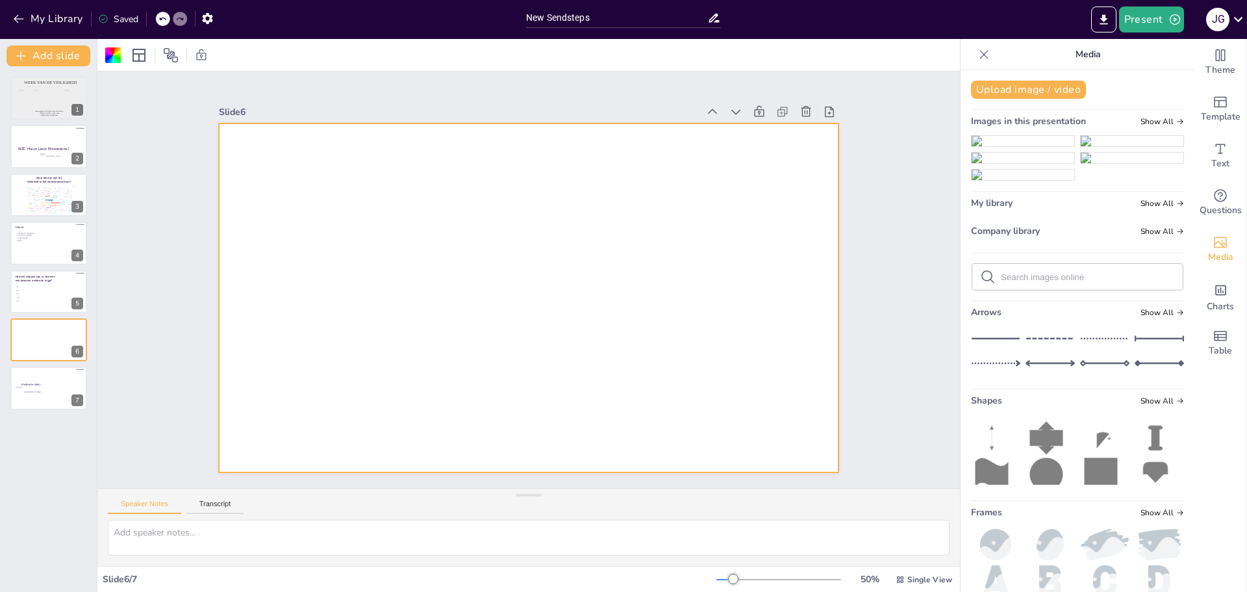
click at [977, 53] on icon at bounding box center [983, 54] width 13 height 13
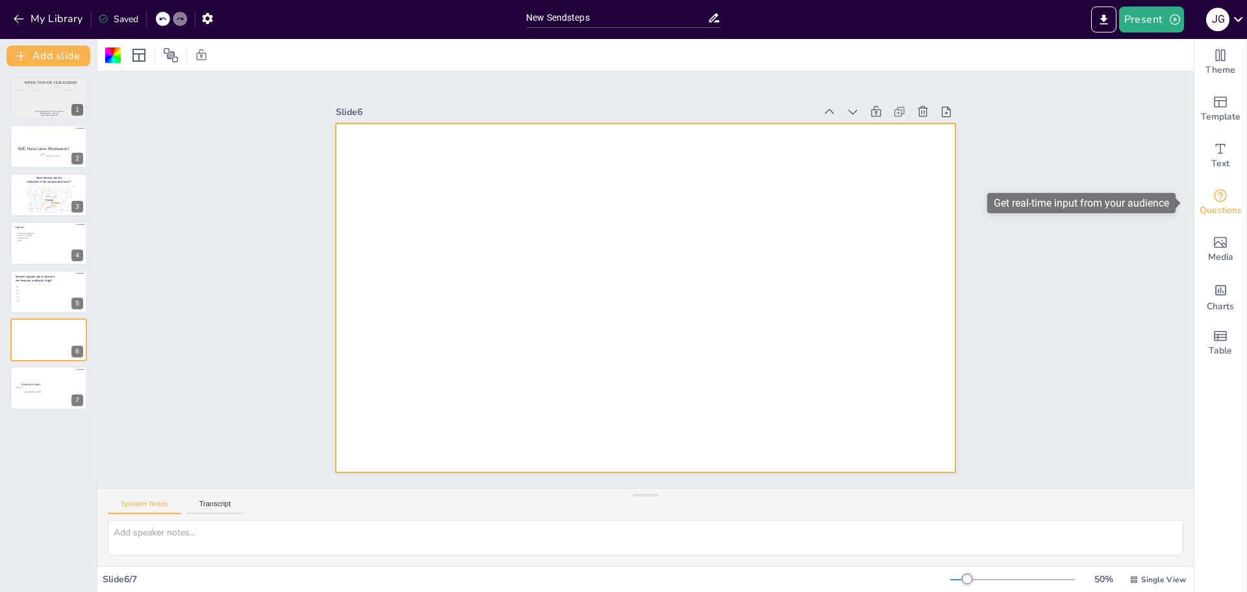
click at [1214, 201] on icon "Get real-time input from your audience" at bounding box center [1220, 195] width 13 height 13
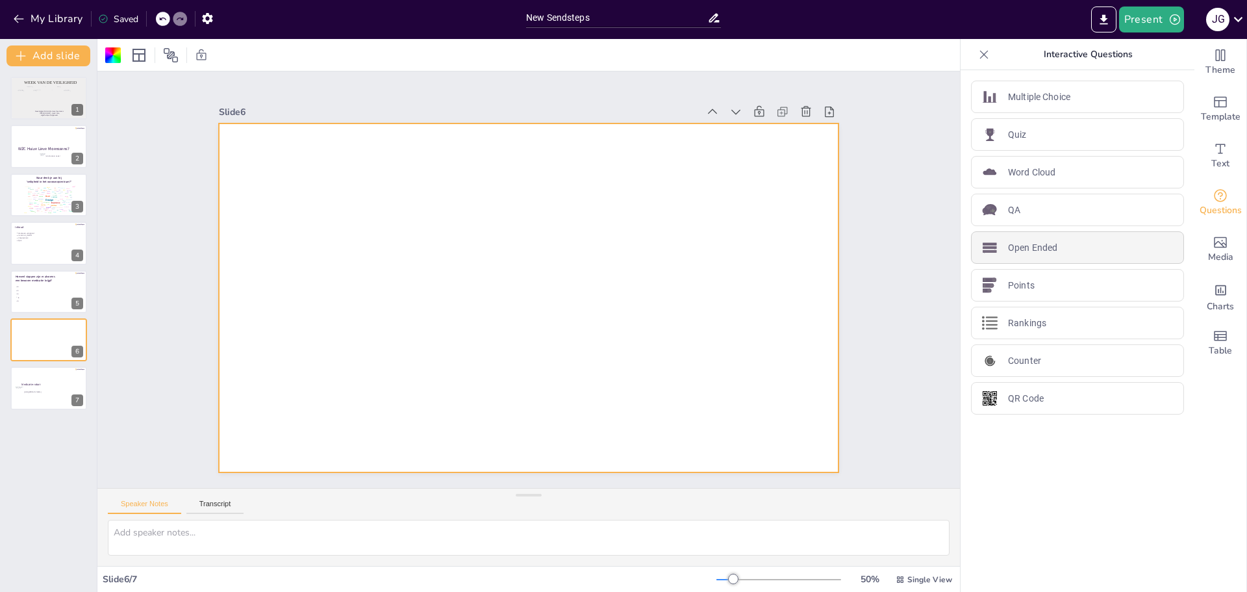
click at [1037, 248] on p "Open Ended" at bounding box center [1032, 248] width 49 height 14
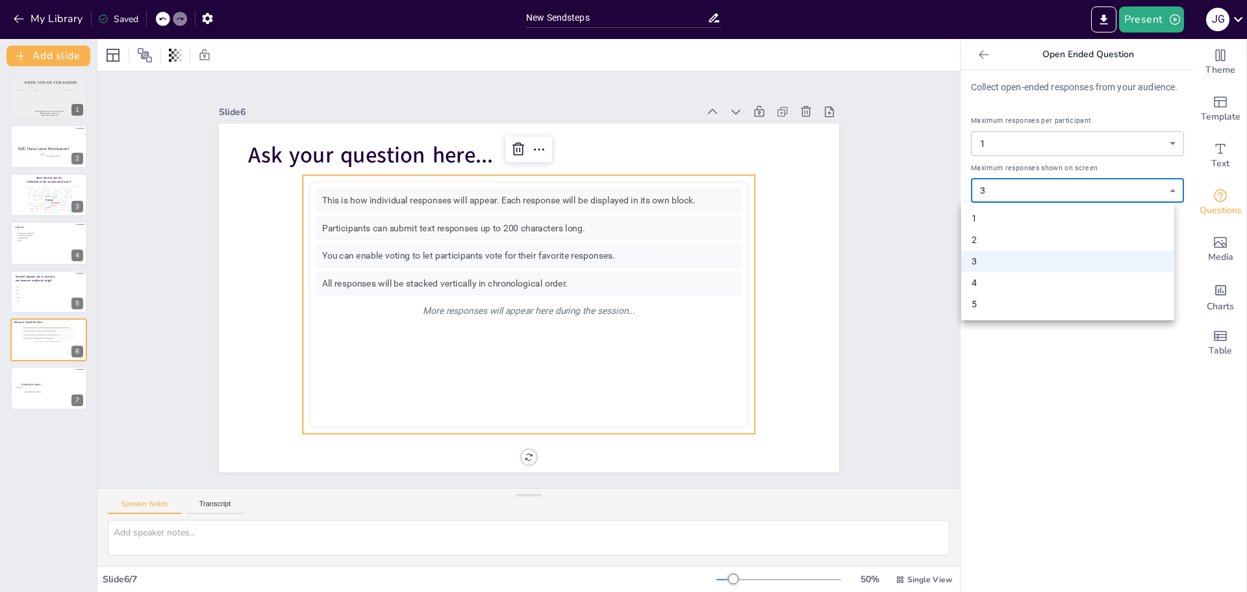
click at [1133, 192] on body "My Library Saved New Sendsteps Present J G Document fonts Almarai Akatab Recent…" at bounding box center [623, 296] width 1247 height 592
click at [1133, 192] on div at bounding box center [623, 296] width 1247 height 592
click at [1133, 192] on body "My Library Saved New Sendsteps Present J G Document fonts Almarai Akatab Recent…" at bounding box center [623, 296] width 1247 height 592
click at [1053, 192] on div at bounding box center [623, 296] width 1247 height 592
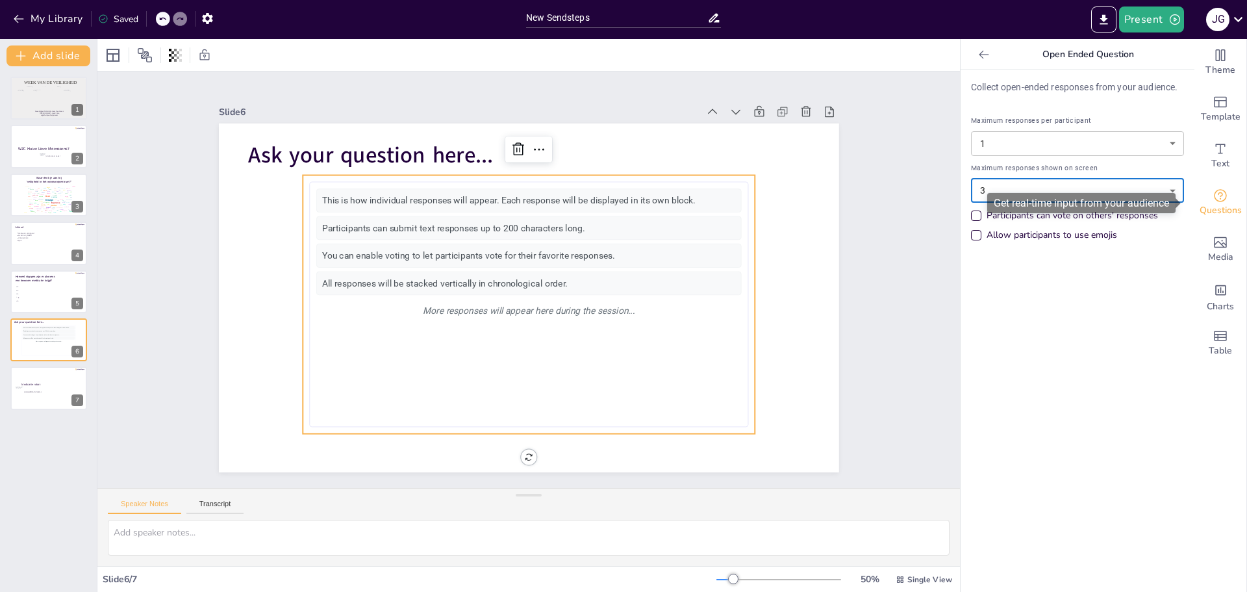
click at [1222, 205] on span "Questions" at bounding box center [1221, 210] width 42 height 14
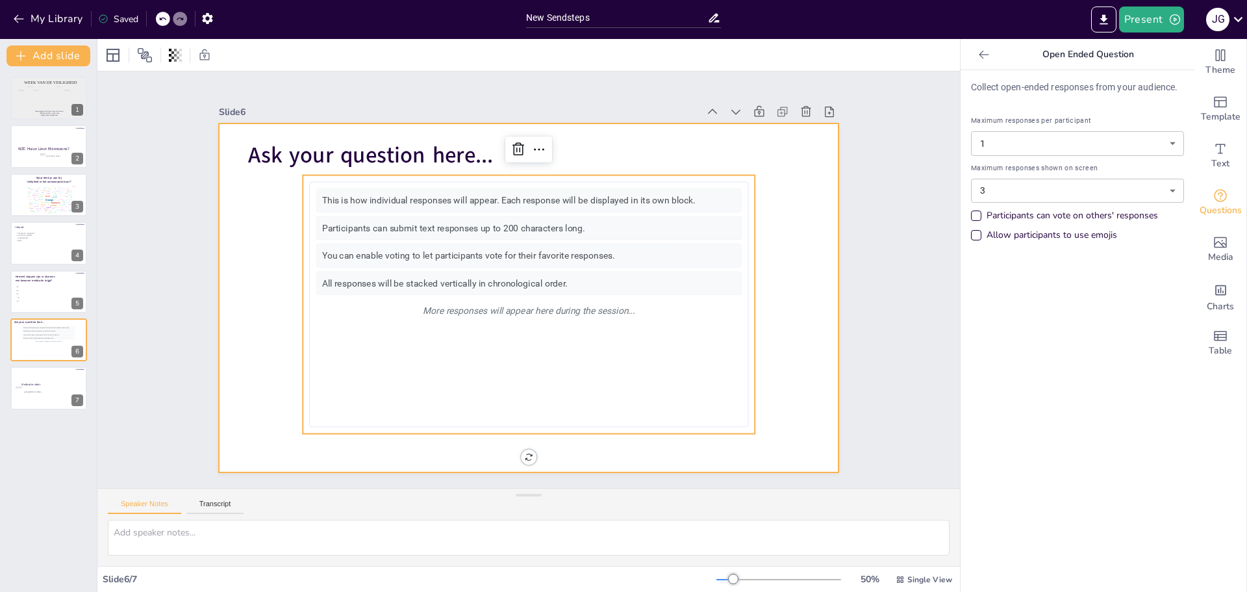
click at [634, 144] on div at bounding box center [529, 297] width 620 height 349
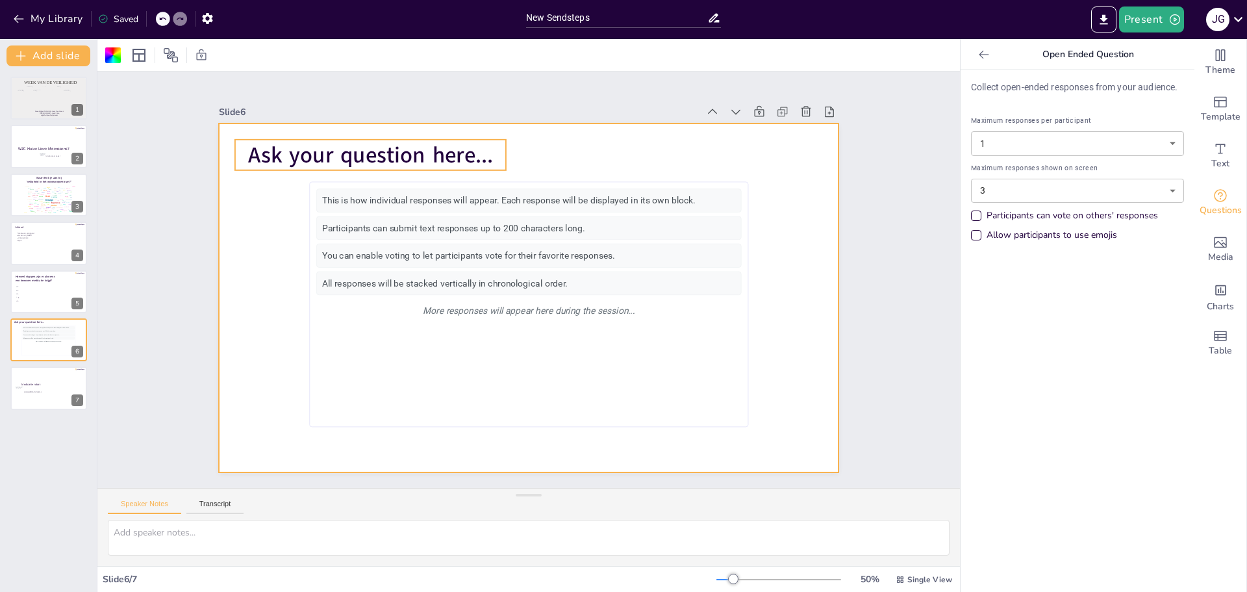
click at [486, 145] on p "Ask your question here..." at bounding box center [370, 155] width 271 height 31
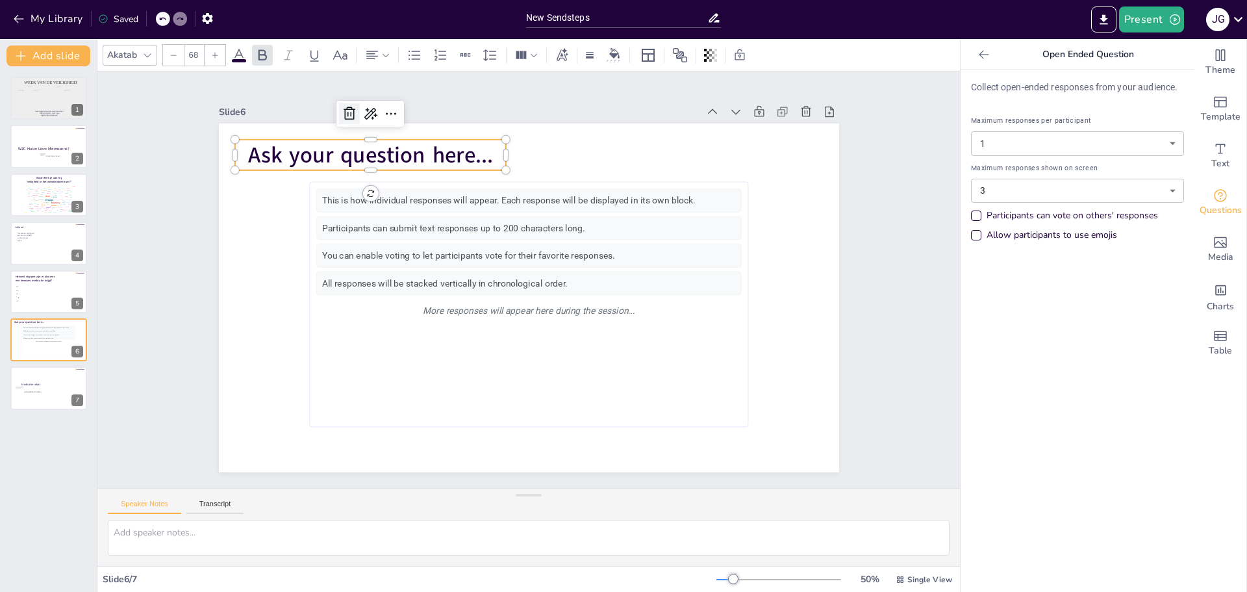
click at [344, 107] on icon at bounding box center [350, 113] width 12 height 13
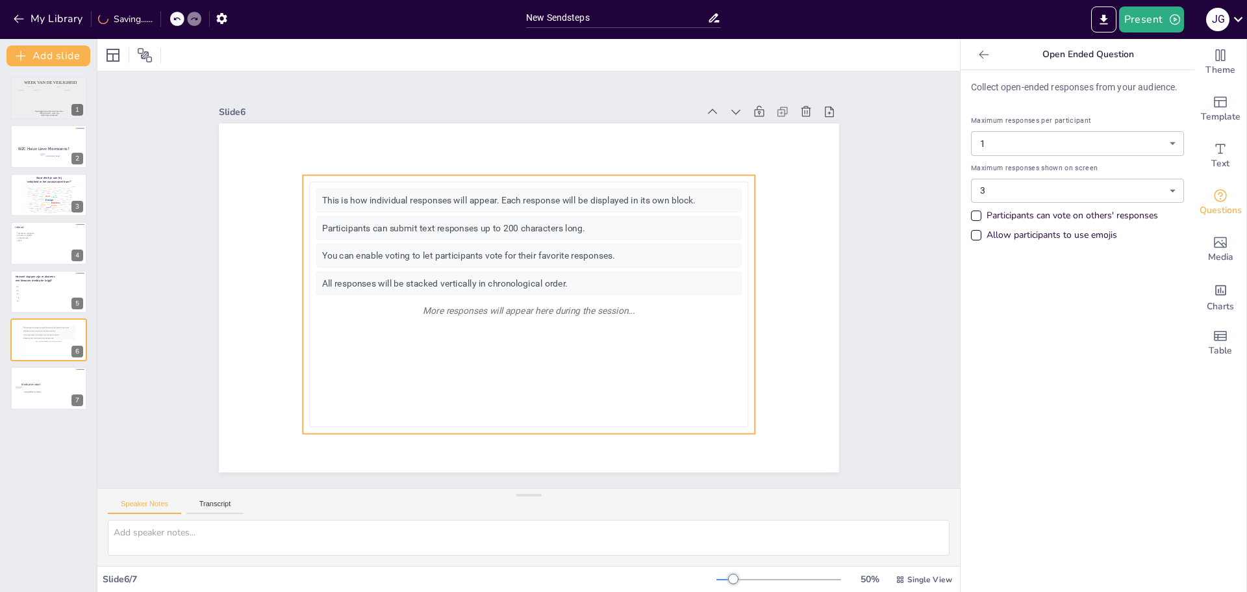
click at [470, 299] on div "More responses will appear here during the session..." at bounding box center [528, 310] width 425 height 23
click at [510, 147] on icon at bounding box center [518, 150] width 16 height 16
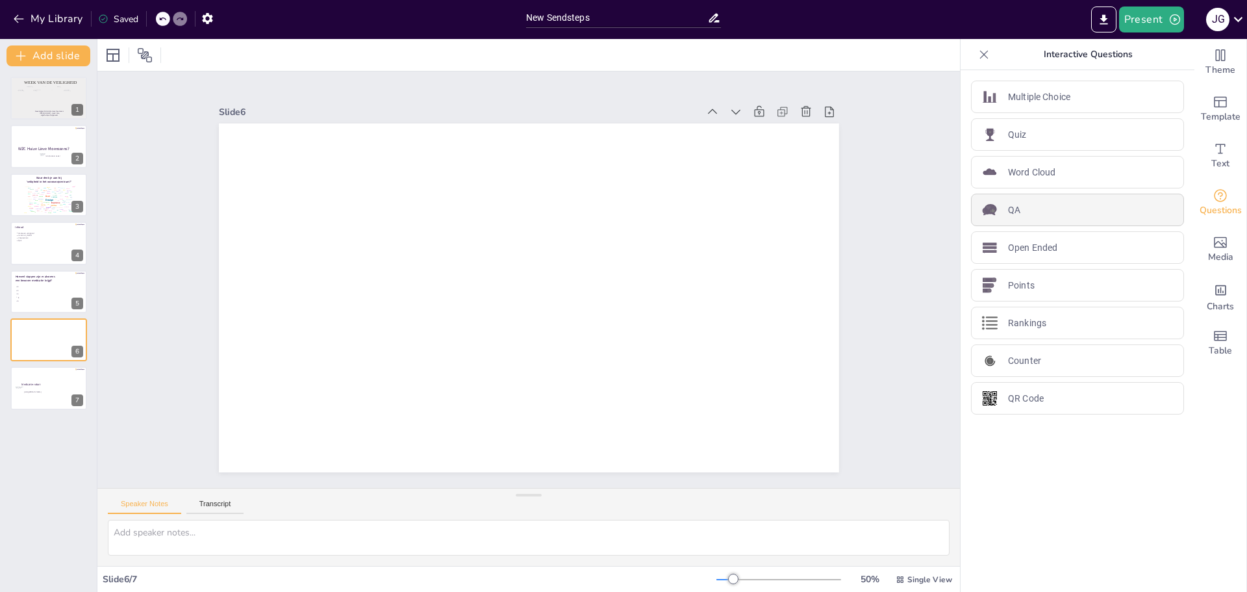
click at [1024, 208] on div "QA" at bounding box center [1077, 210] width 213 height 32
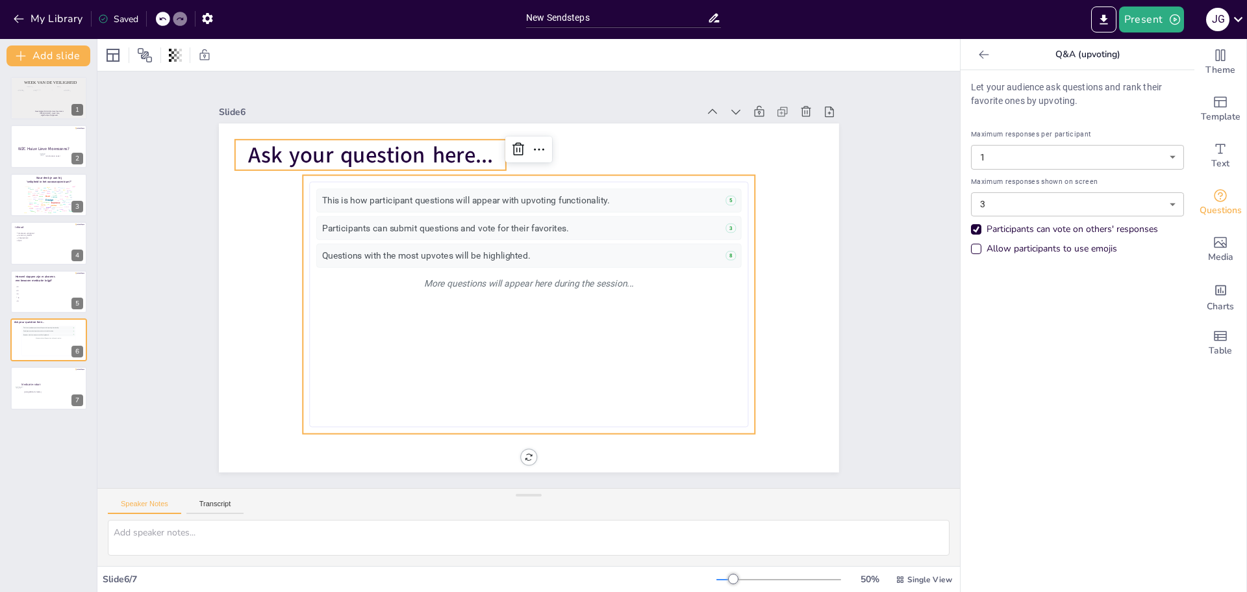
click at [398, 154] on span "Ask your question here..." at bounding box center [370, 155] width 245 height 30
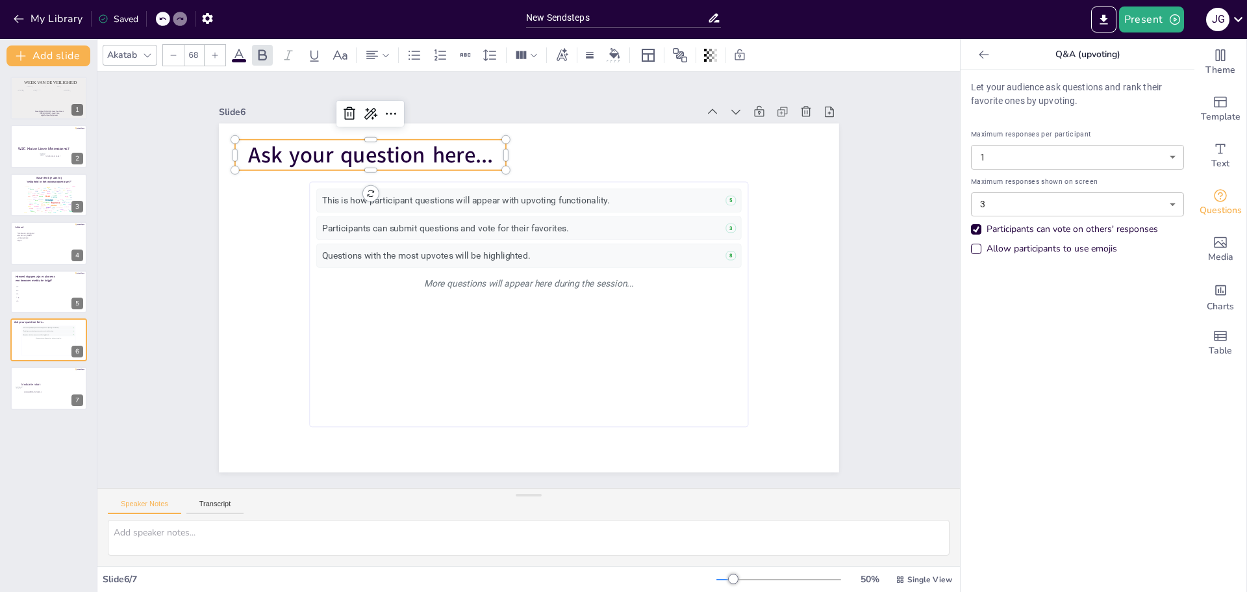
click at [398, 154] on span "Ask your question here..." at bounding box center [370, 155] width 245 height 30
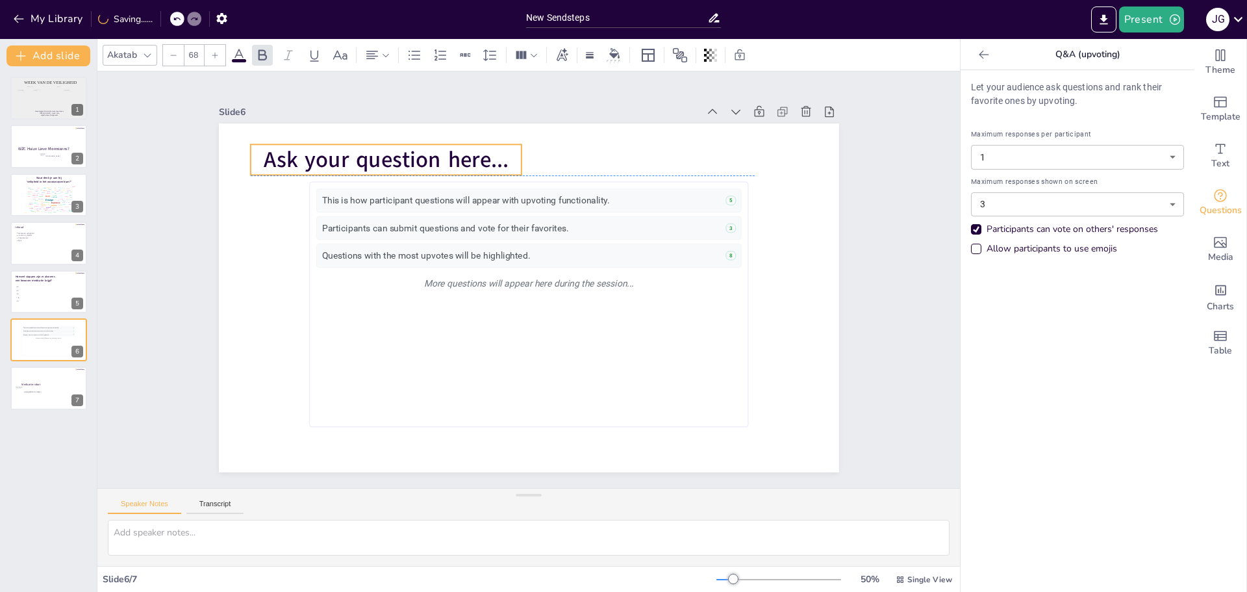
drag, startPoint x: 482, startPoint y: 155, endPoint x: 497, endPoint y: 164, distance: 18.0
click at [497, 164] on span "Ask your question here..." at bounding box center [386, 160] width 245 height 30
click at [498, 158] on span "Ask your question here..." at bounding box center [386, 160] width 245 height 30
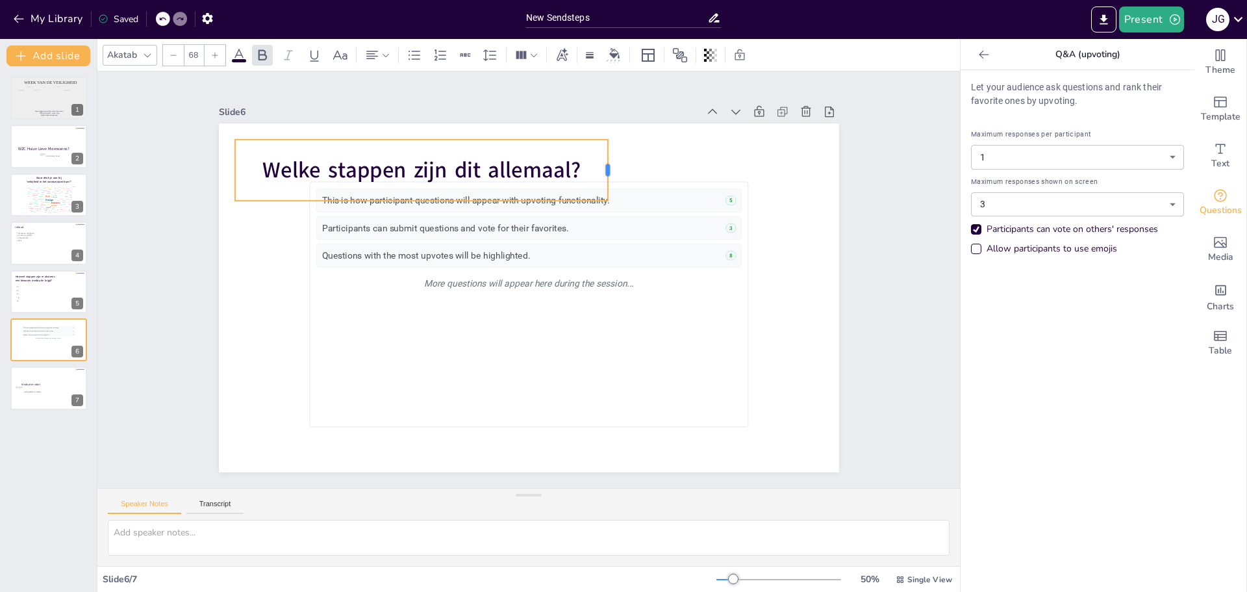
drag, startPoint x: 498, startPoint y: 166, endPoint x: 600, endPoint y: 164, distance: 102.0
click at [608, 164] on div at bounding box center [613, 170] width 10 height 61
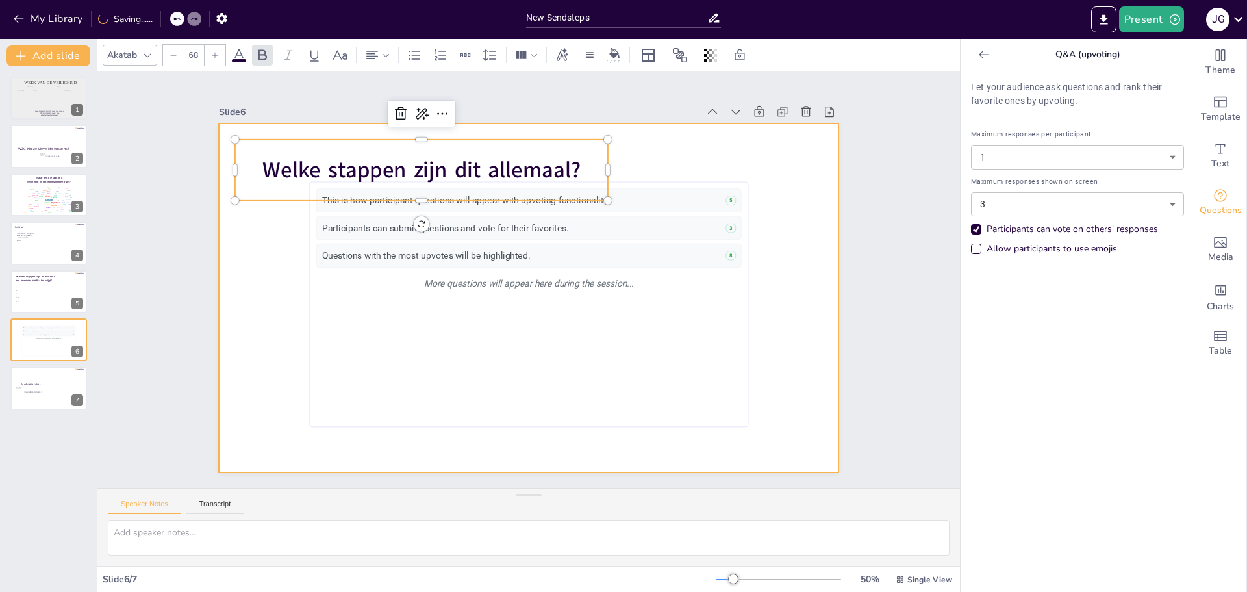
click at [770, 267] on div at bounding box center [529, 297] width 620 height 349
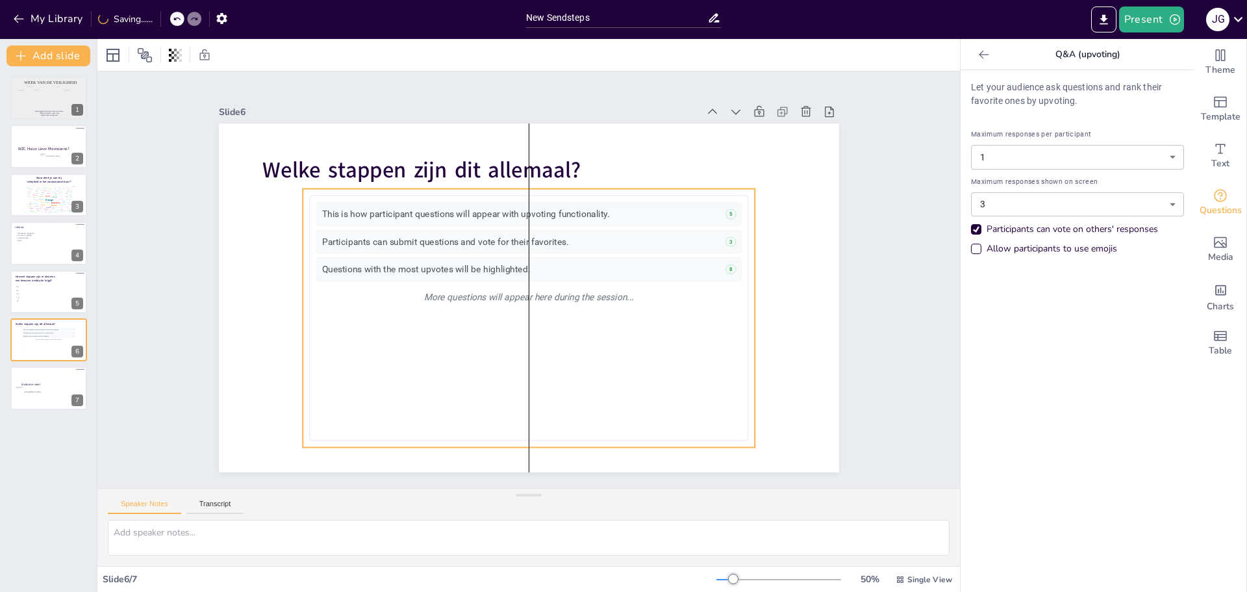
drag, startPoint x: 524, startPoint y: 262, endPoint x: 520, endPoint y: 276, distance: 14.2
click at [520, 276] on div "Questions with the most upvotes will be highlighted. 8" at bounding box center [528, 268] width 425 height 23
click at [1121, 157] on body "My Library Saved New Sendsteps Present J G Document fonts Almarai Akatab Recent…" at bounding box center [623, 296] width 1247 height 592
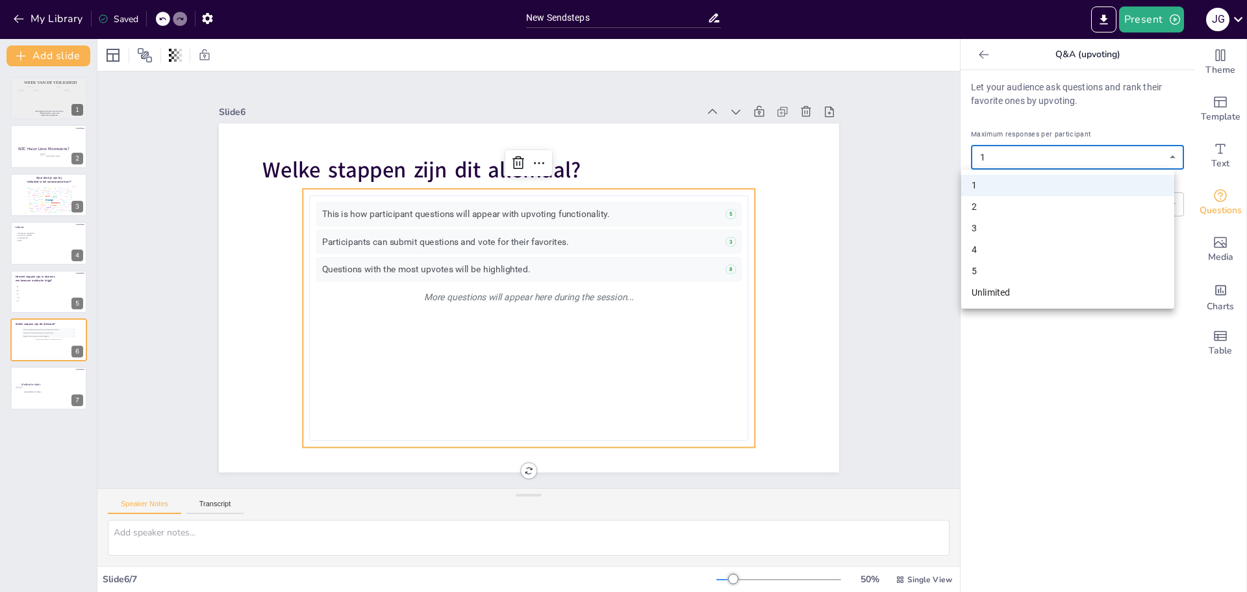
click at [1088, 155] on div at bounding box center [623, 296] width 1247 height 592
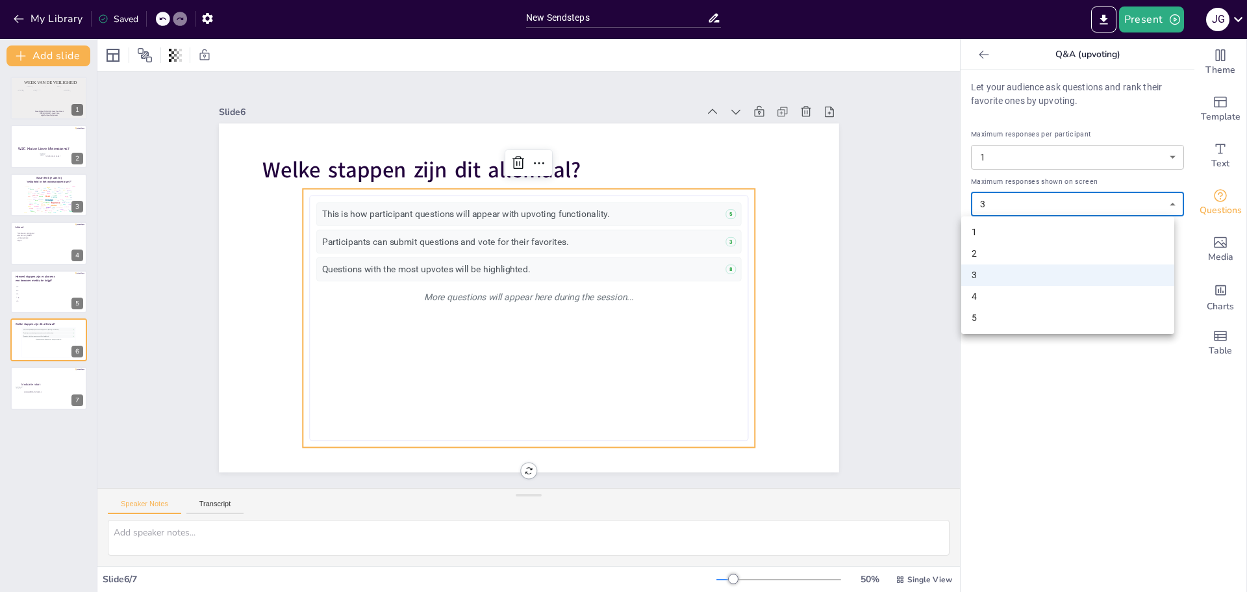
click at [1073, 201] on body "My Library Saved New Sendsteps Present J G Document fonts Almarai Akatab Recent…" at bounding box center [623, 296] width 1247 height 592
click at [1010, 316] on li "5" at bounding box center [1067, 317] width 213 height 21
type input "5"
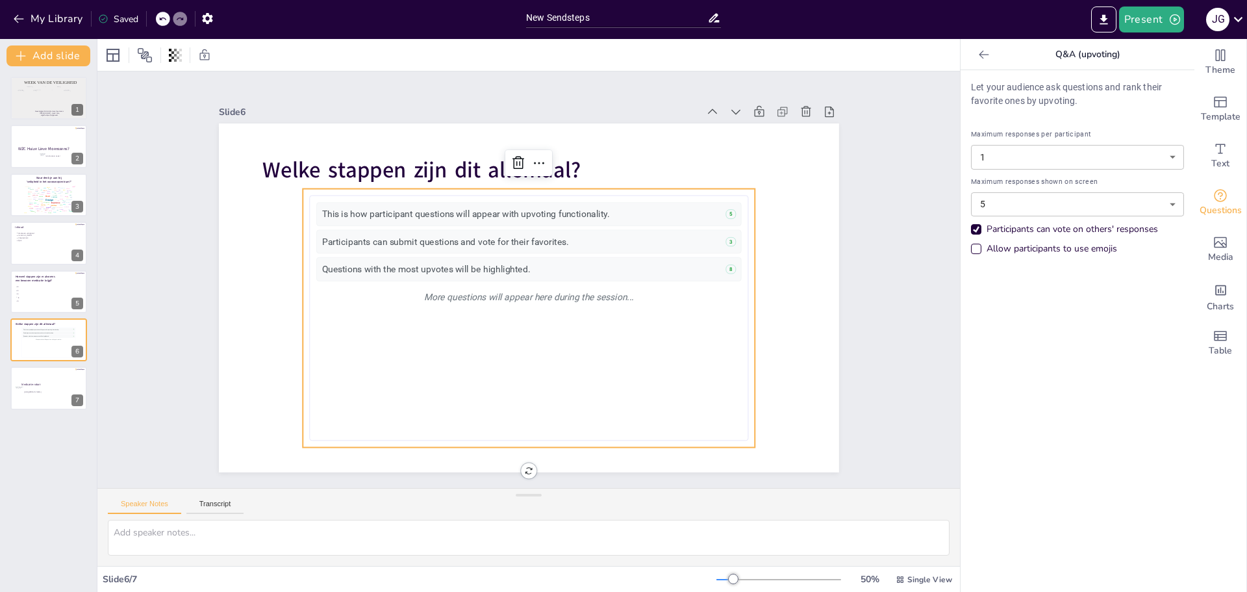
click at [971, 231] on div "Participants can vote on others' responses" at bounding box center [976, 229] width 10 height 10
click at [973, 232] on div "Participants can vote on others' responses" at bounding box center [976, 229] width 6 height 6
click at [36, 299] on li "E 6" at bounding box center [34, 300] width 39 height 3
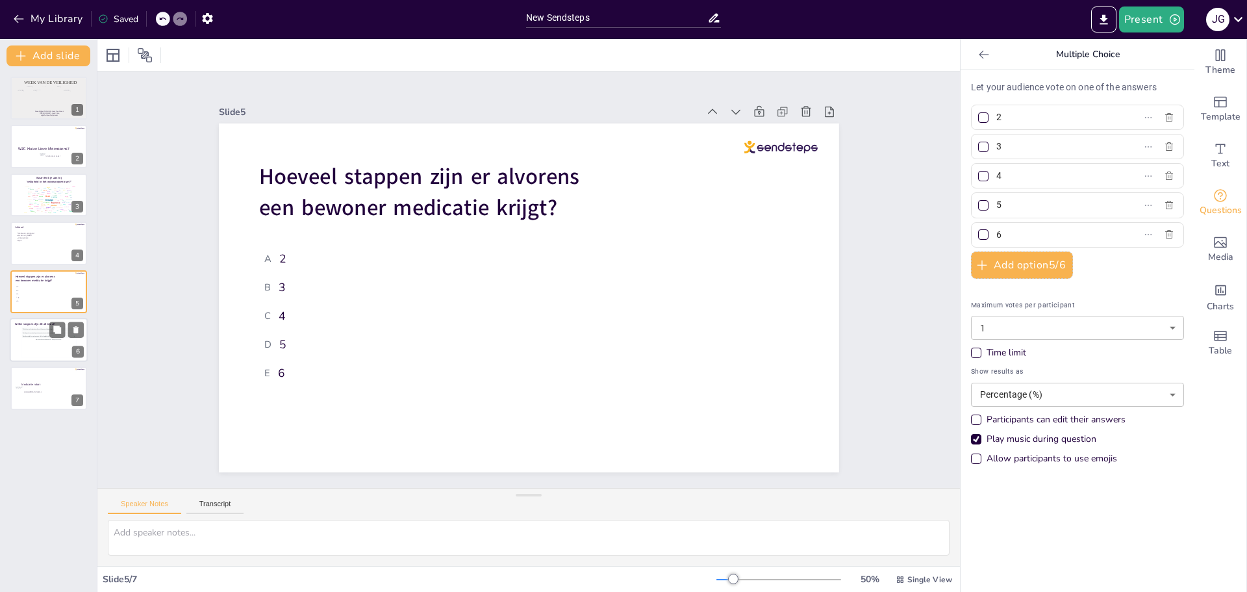
click at [28, 338] on div "More questions will appear here during the session..." at bounding box center [48, 339] width 53 height 3
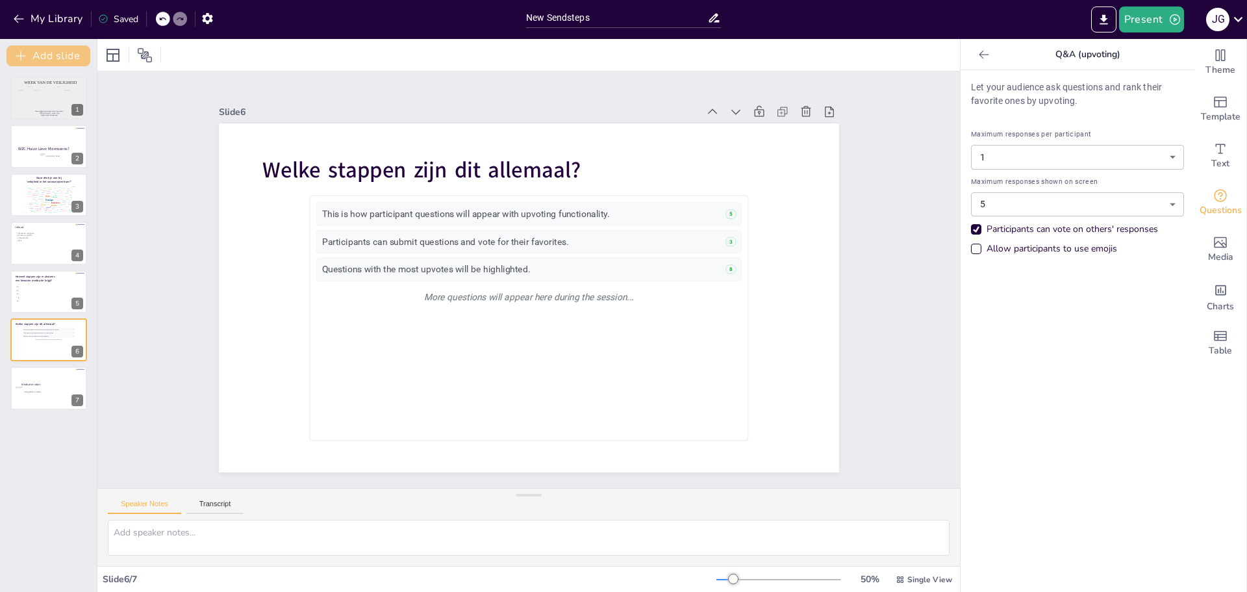
click at [52, 57] on button "Add slide" at bounding box center [48, 55] width 84 height 21
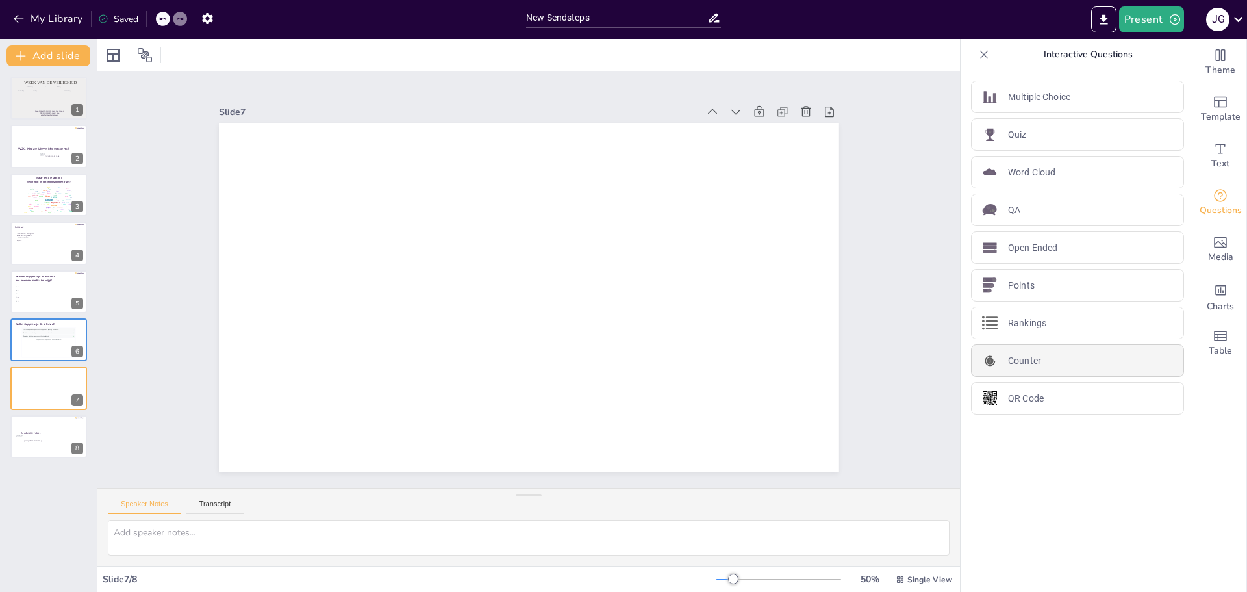
click at [1035, 354] on div "Counter" at bounding box center [1077, 360] width 213 height 32
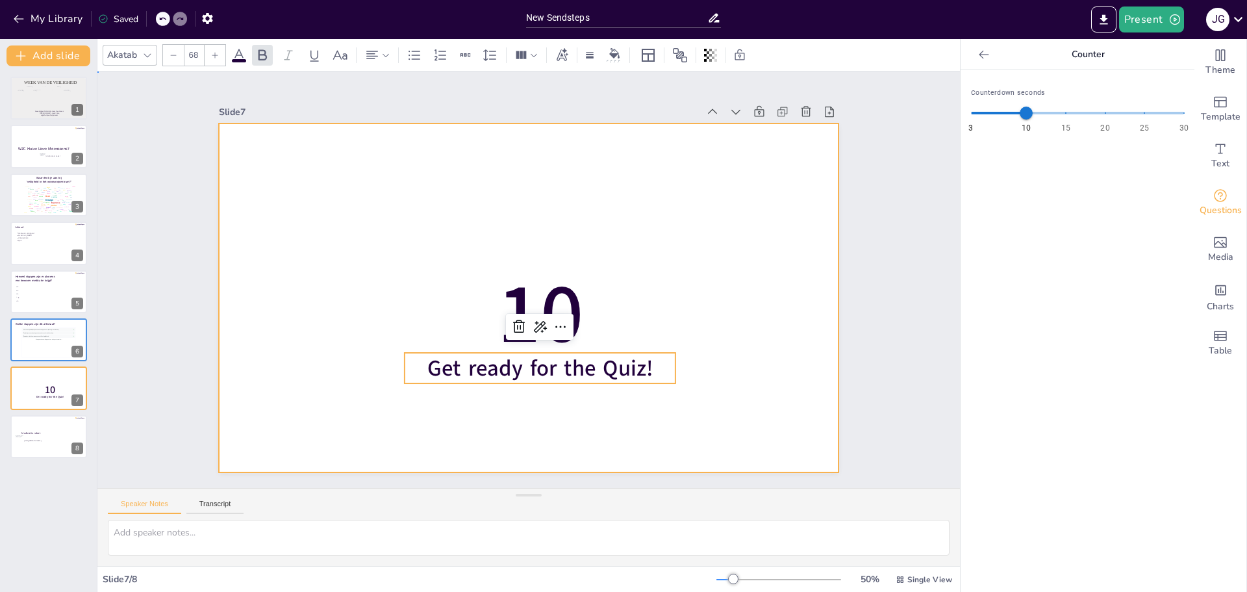
click at [354, 352] on div at bounding box center [529, 297] width 620 height 349
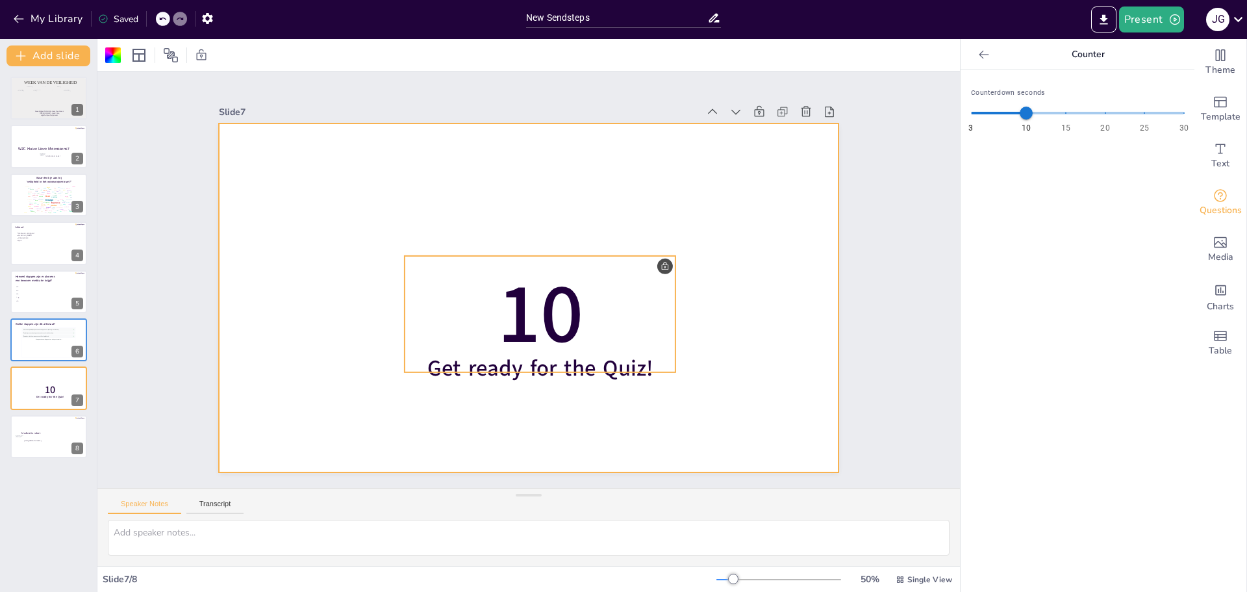
click at [523, 327] on span "10" at bounding box center [540, 314] width 86 height 114
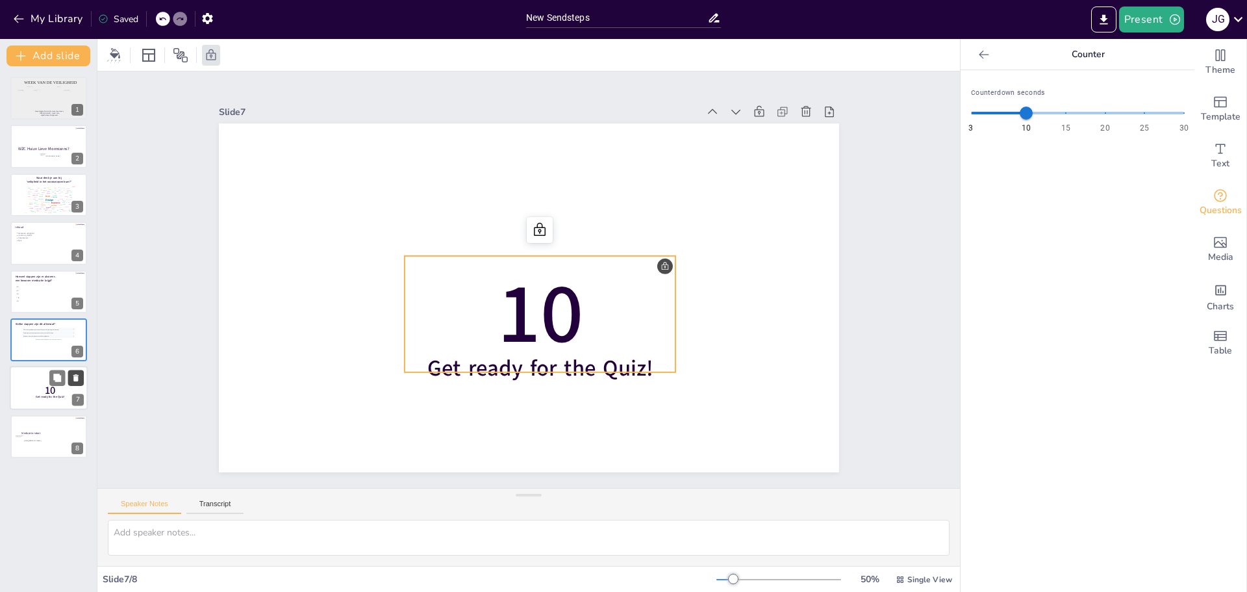
click at [73, 379] on icon at bounding box center [75, 377] width 9 height 9
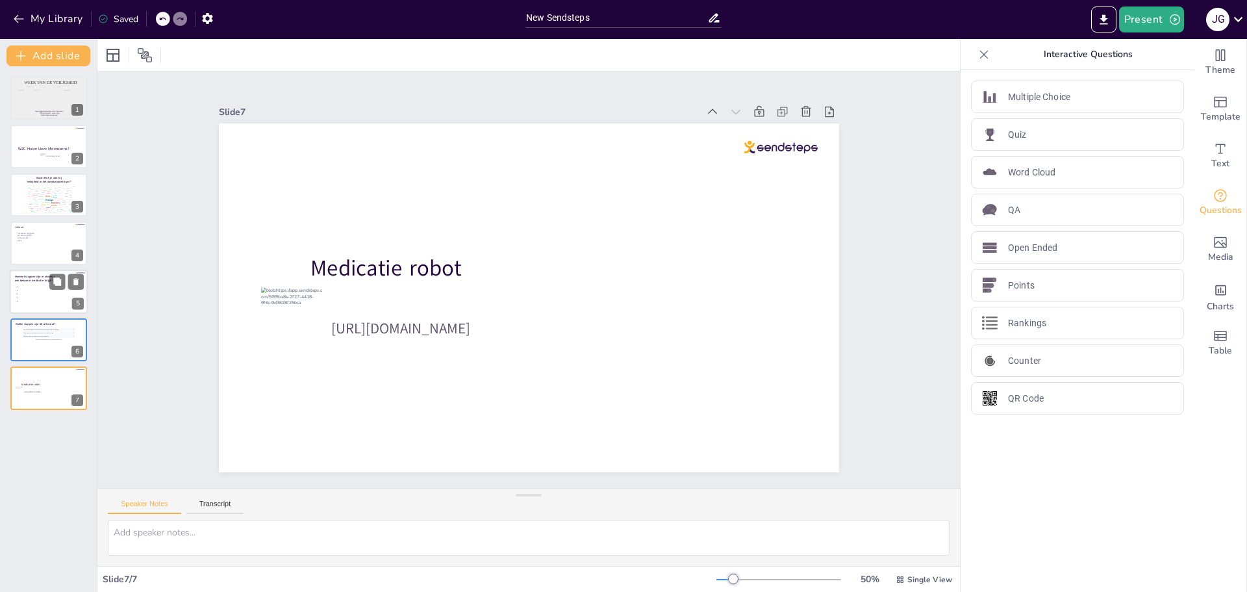
click at [35, 292] on li "C 4" at bounding box center [34, 293] width 39 height 3
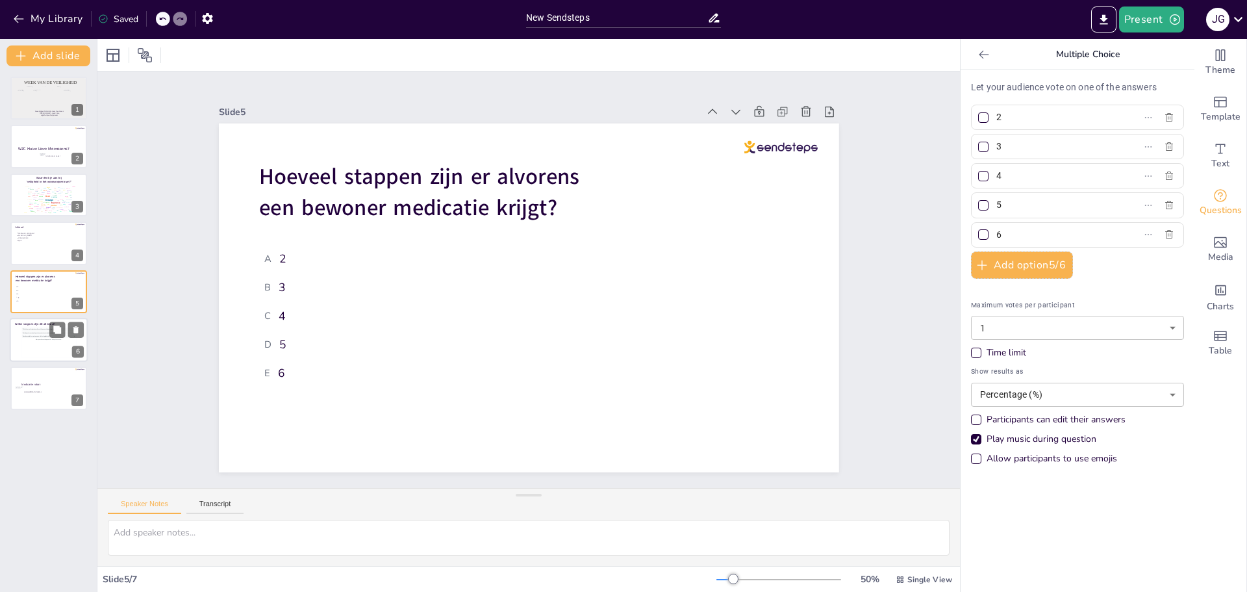
click at [34, 347] on div "This is how participant questions will appear with upvoting functionality. 5 Pa…" at bounding box center [48, 342] width 53 height 29
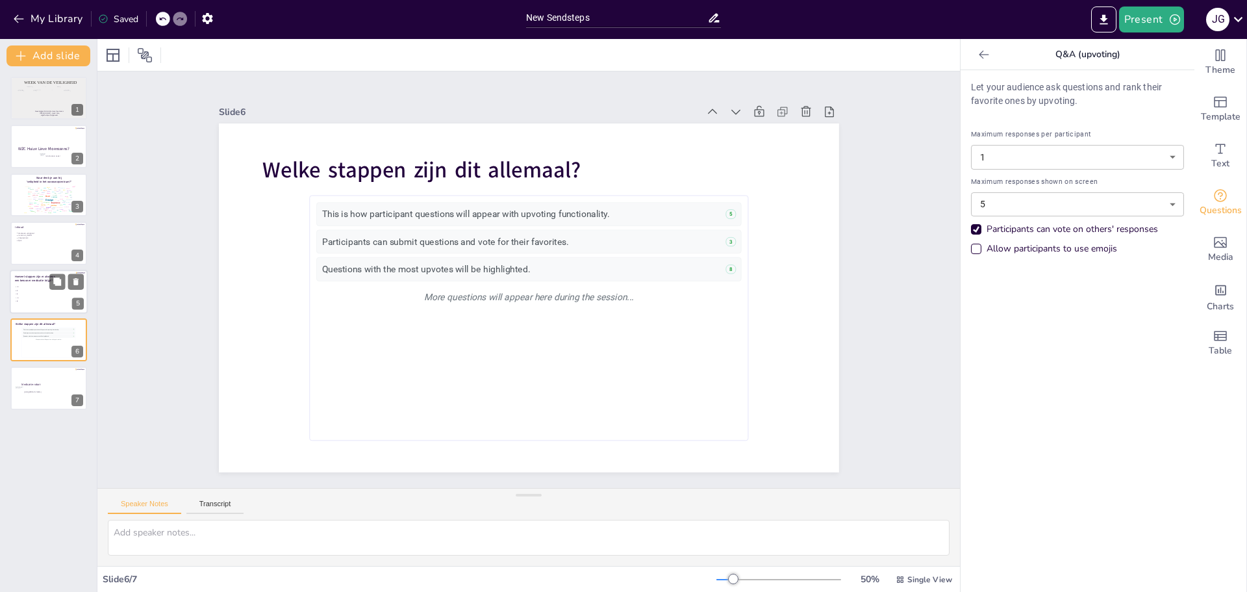
click at [25, 292] on li "C 4" at bounding box center [34, 293] width 39 height 3
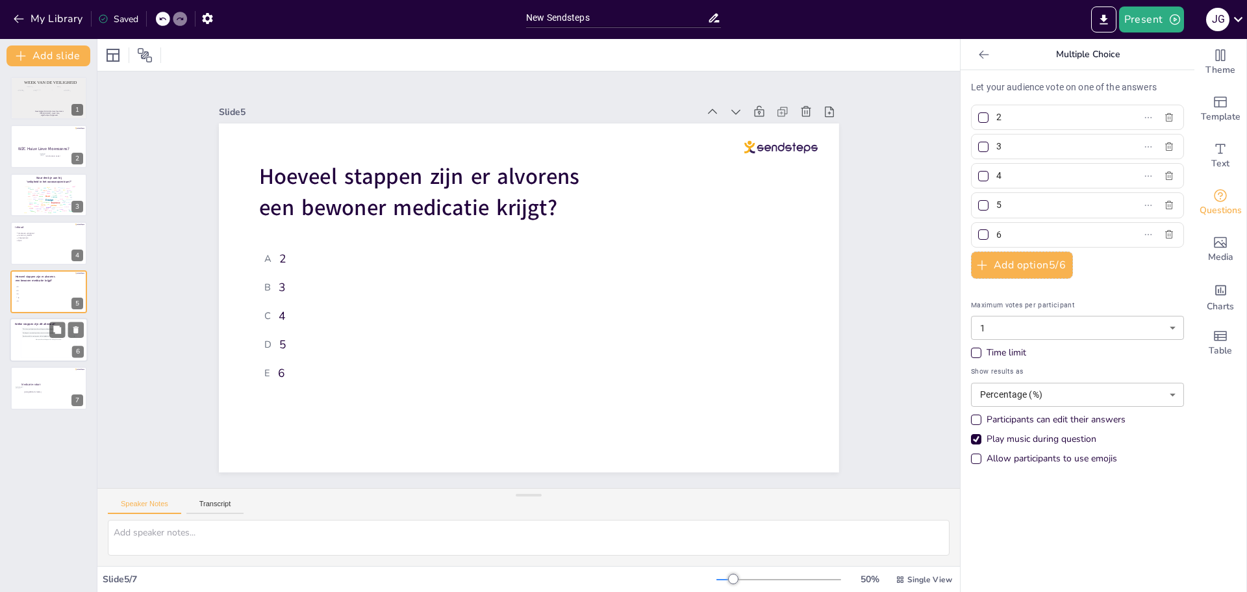
click at [33, 344] on div "This is how participant questions will appear with upvoting functionality. 5 Pa…" at bounding box center [48, 342] width 53 height 29
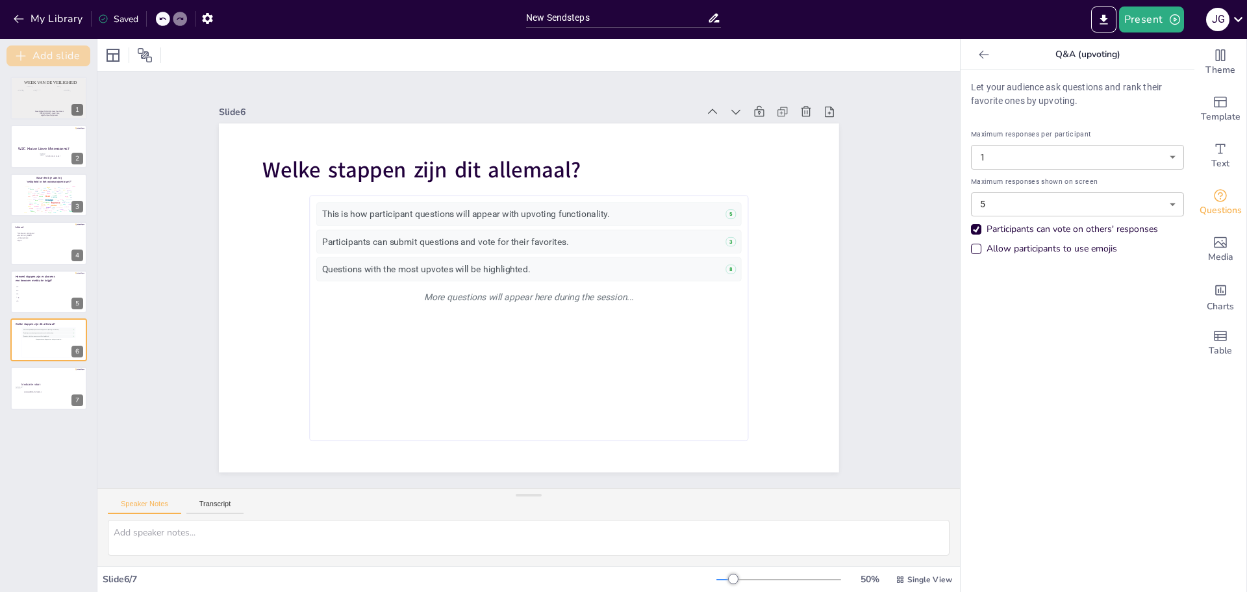
click at [40, 60] on button "Add slide" at bounding box center [48, 55] width 84 height 21
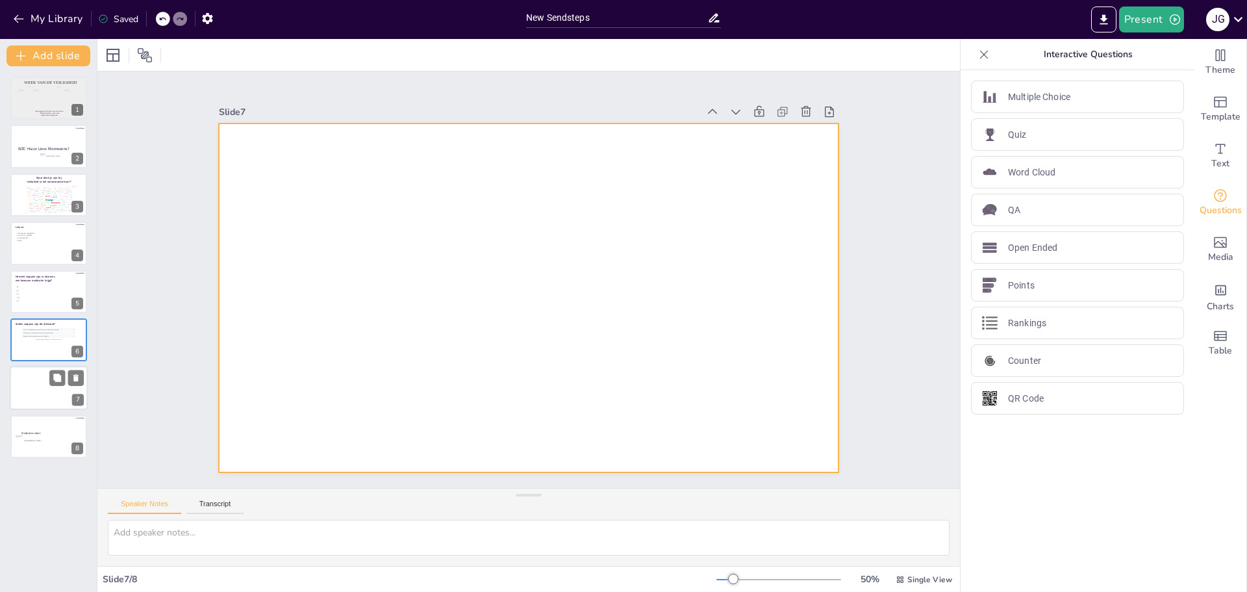
click at [55, 391] on div at bounding box center [49, 388] width 78 height 44
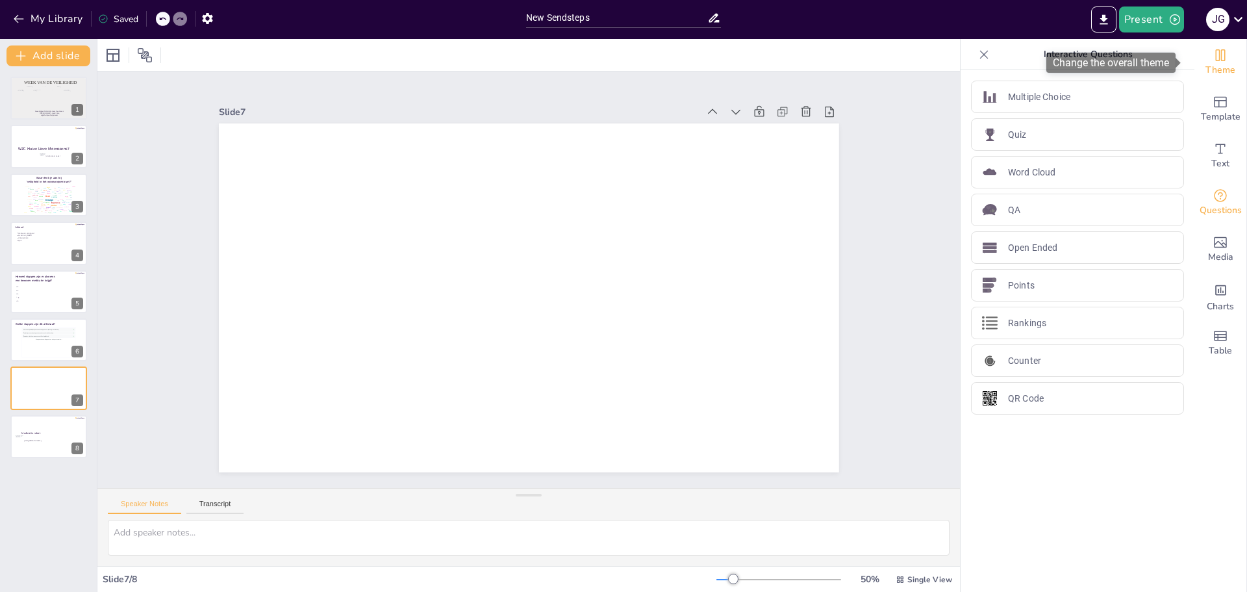
click at [1213, 63] on span "Theme" at bounding box center [1220, 70] width 30 height 14
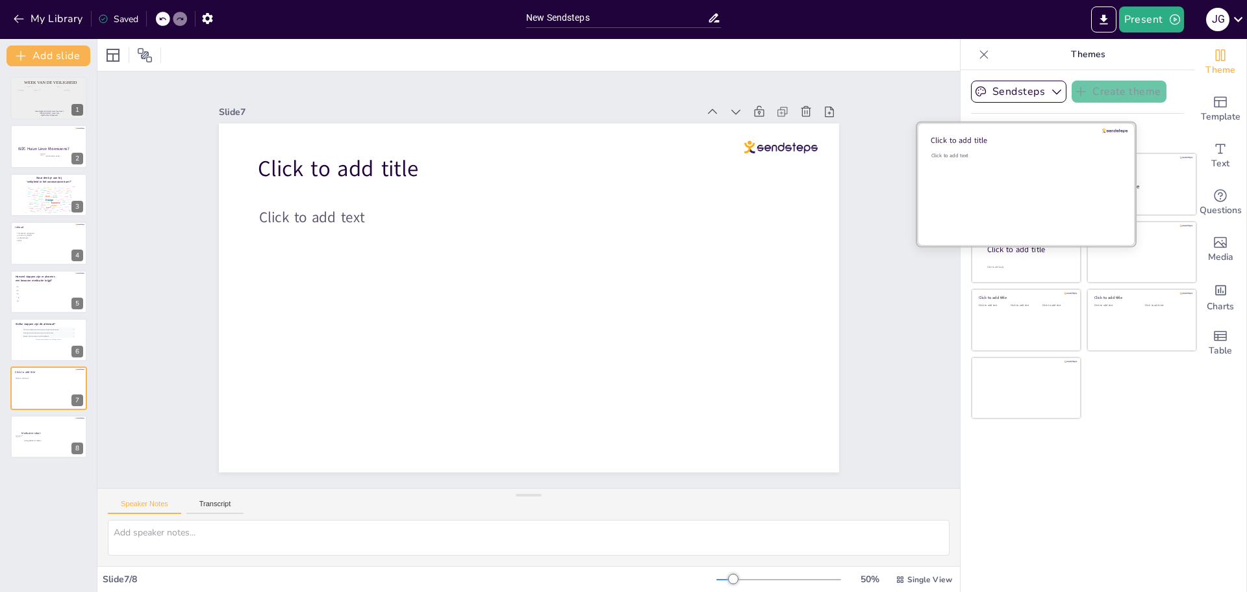
click at [1016, 172] on div "Click to add text" at bounding box center [1024, 192] width 186 height 81
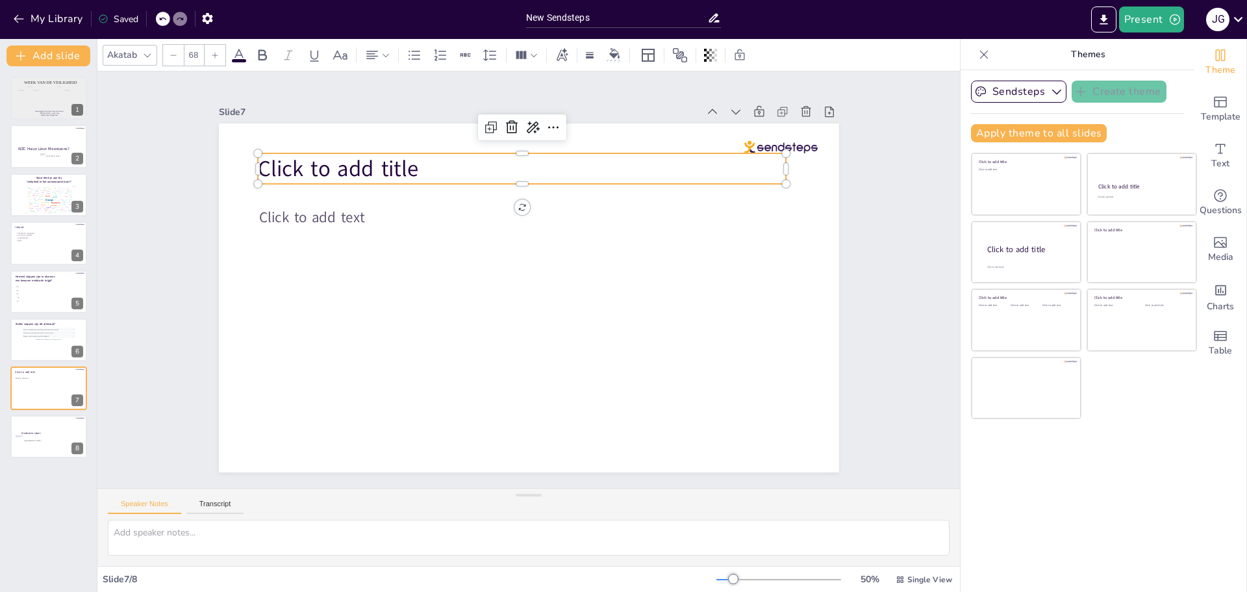
click at [345, 166] on span "Click to add title" at bounding box center [338, 168] width 160 height 30
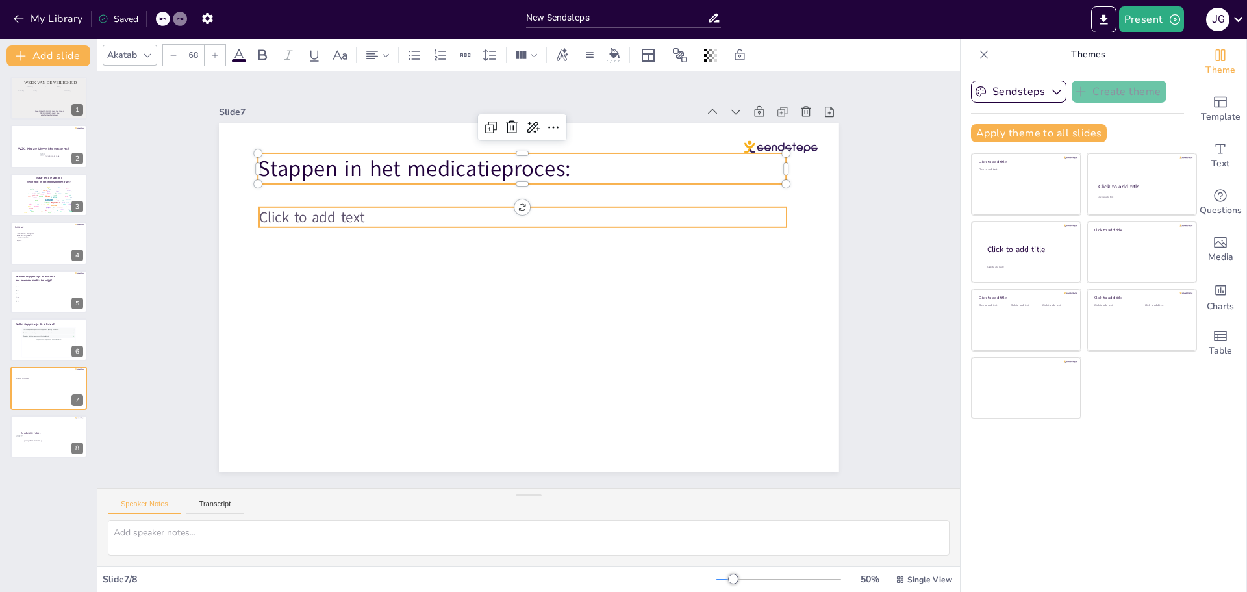
type input "45"
click at [326, 211] on span "Click to add text" at bounding box center [311, 217] width 105 height 20
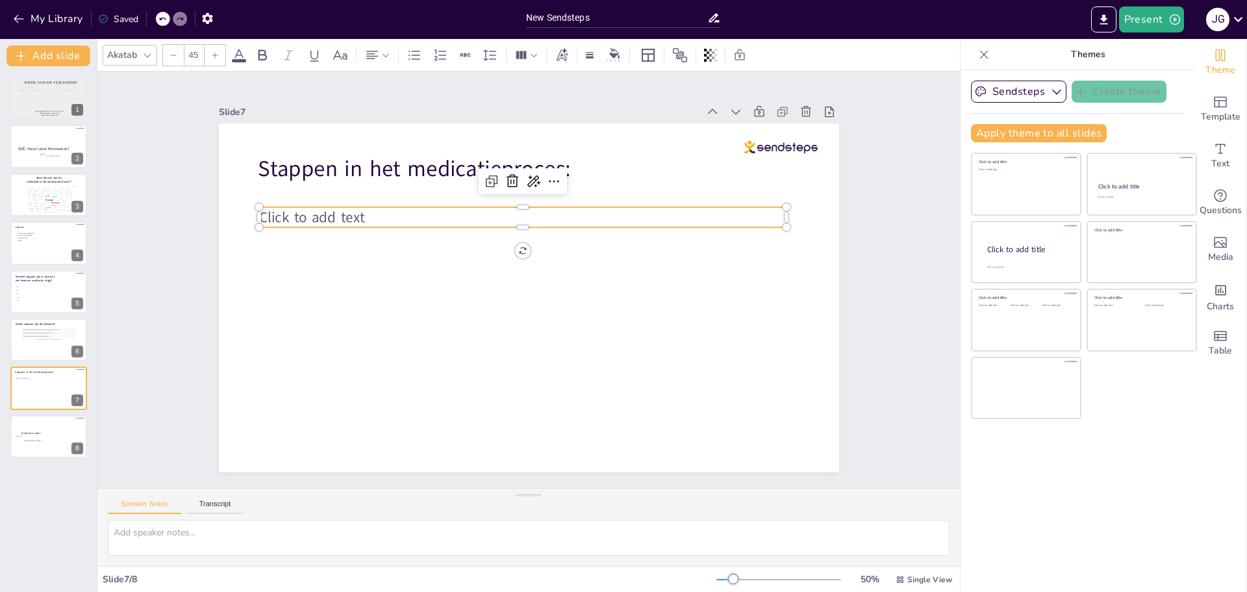
click at [326, 211] on span "Click to add text" at bounding box center [311, 217] width 105 height 20
click at [444, 54] on icon at bounding box center [441, 55] width 16 height 16
click at [307, 212] on p at bounding box center [535, 217] width 503 height 20
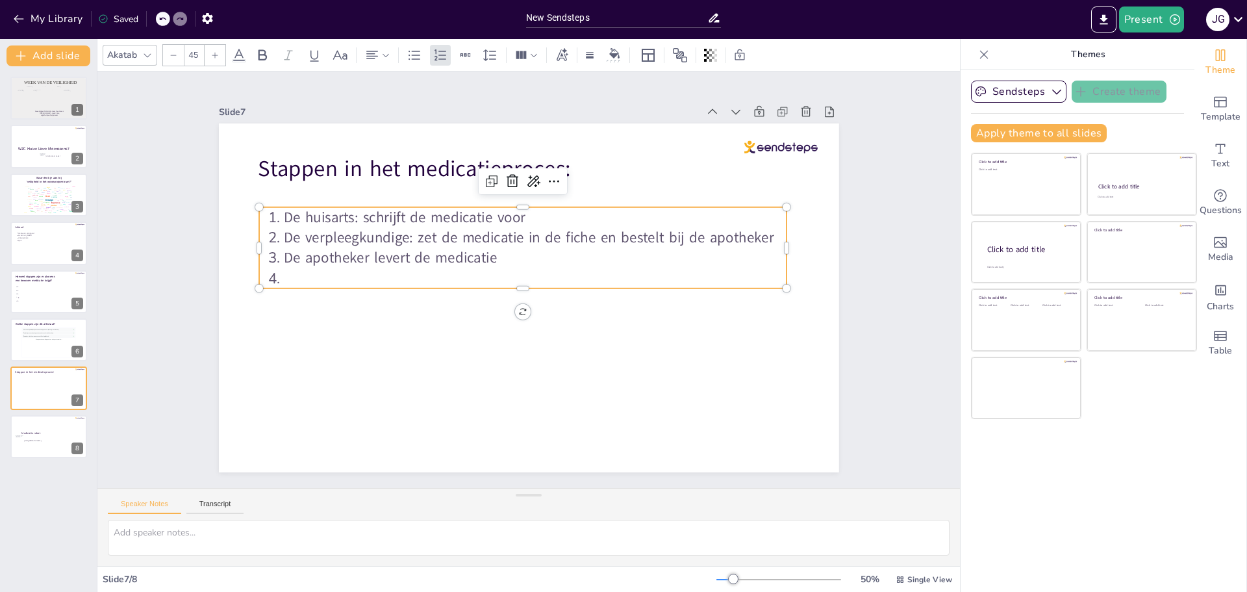
click at [360, 251] on p "De apotheker levert de medicatie" at bounding box center [535, 257] width 503 height 20
click at [303, 207] on p "De huisarts: schrijft de medicatie voor" at bounding box center [535, 217] width 503 height 20
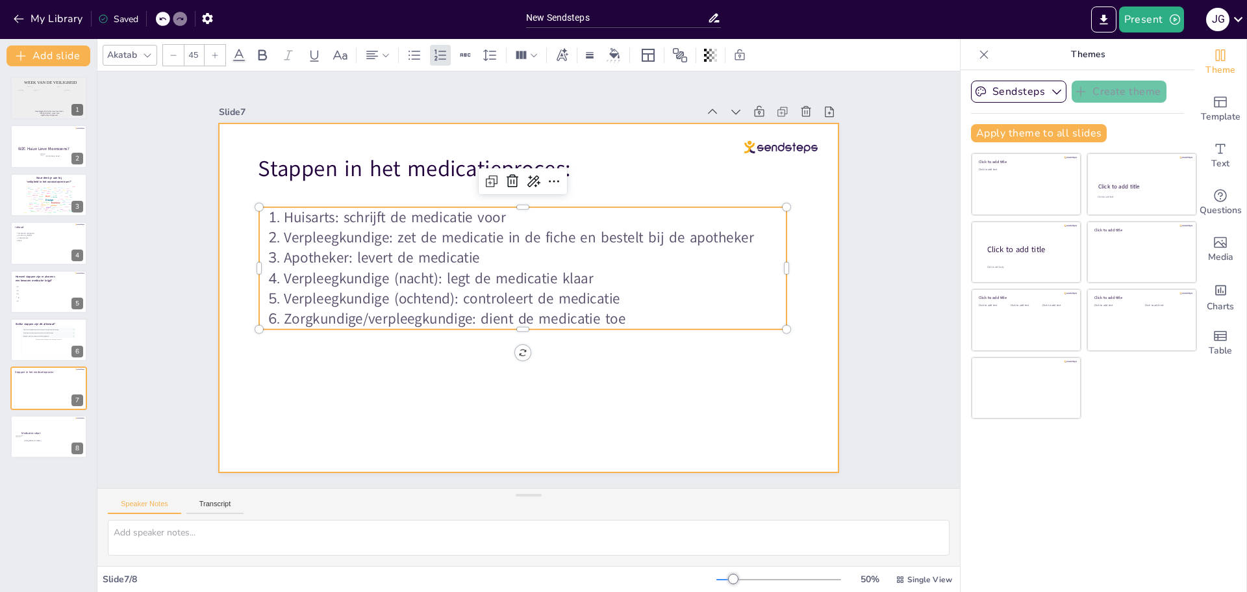
click at [393, 406] on div at bounding box center [529, 297] width 620 height 349
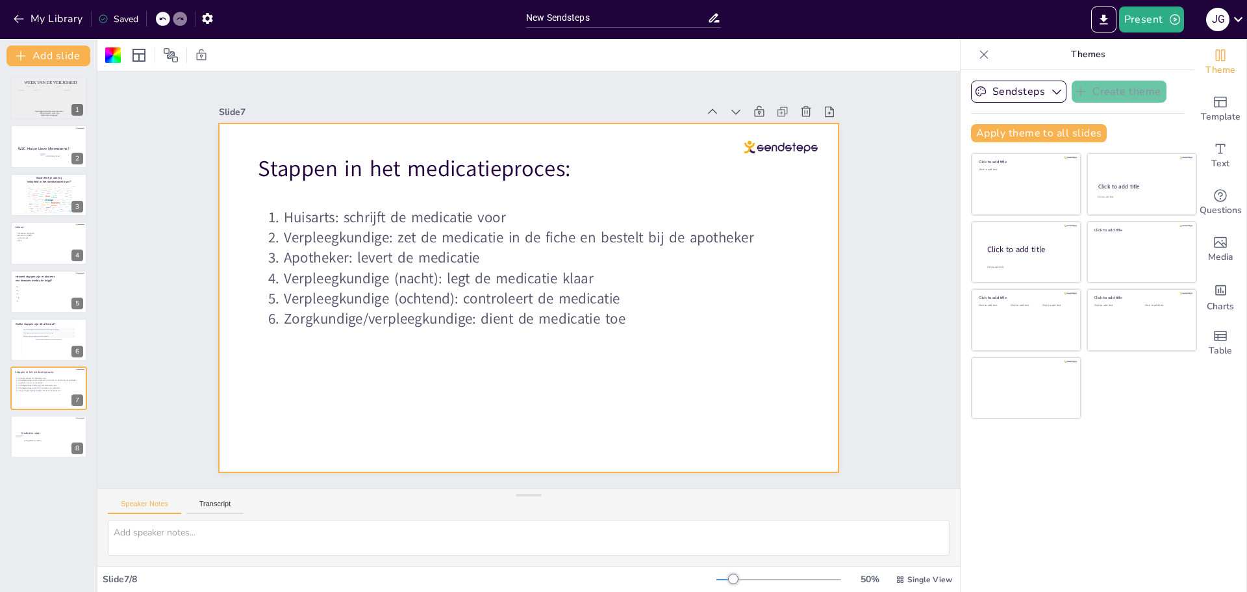
click at [47, 499] on div "Week van de veiligheid Woonzorgcentrum Huize Lieve Moenssens Jolien Govaerts - …" at bounding box center [48, 328] width 97 height 525
click at [32, 349] on div "This is how participant questions will appear with upvoting functionality. 5 Pa…" at bounding box center [48, 342] width 53 height 29
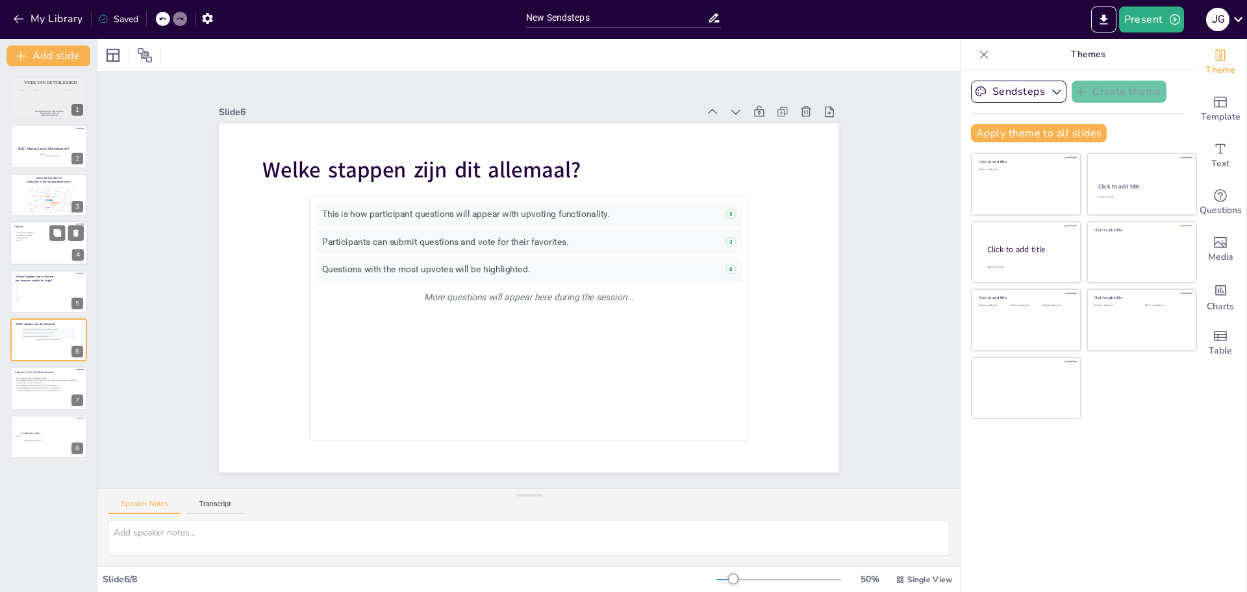
click at [44, 258] on div at bounding box center [49, 243] width 78 height 44
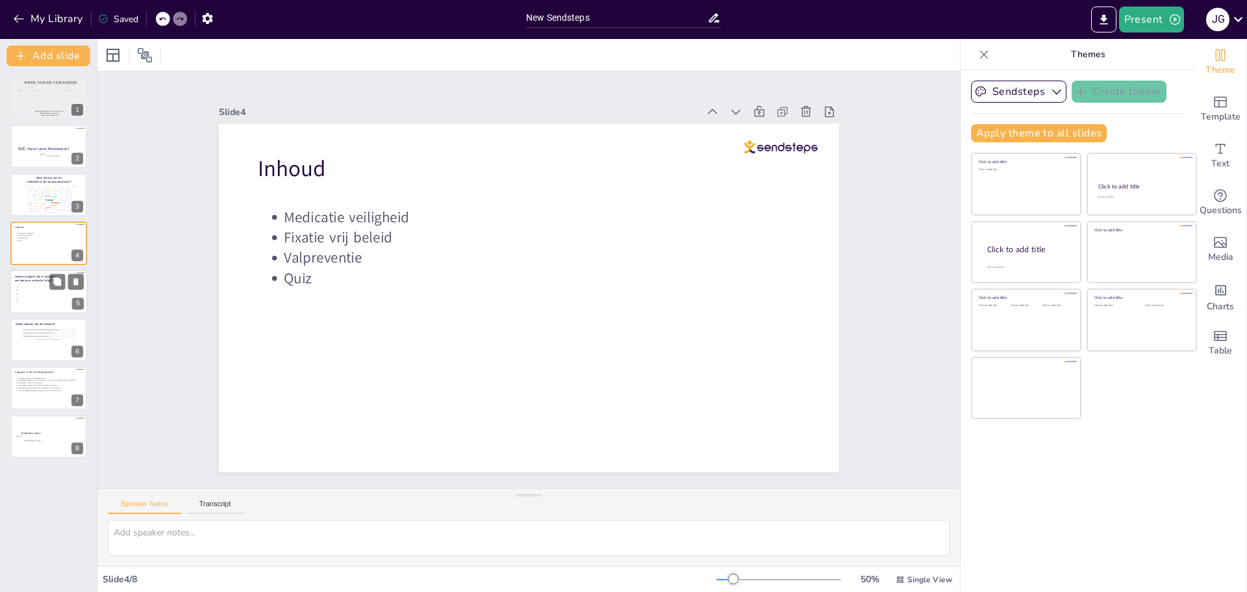
click at [36, 302] on span "E 6" at bounding box center [35, 301] width 38 height 2
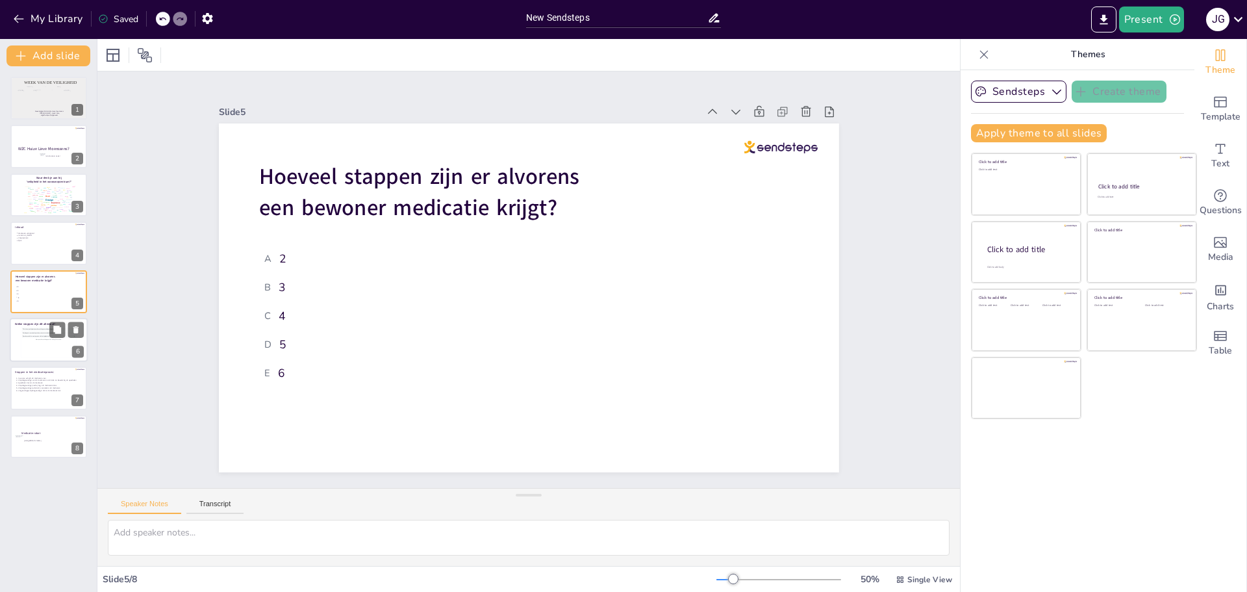
click at [36, 335] on div "Questions with the most upvotes will be highlighted." at bounding box center [48, 335] width 50 height 1
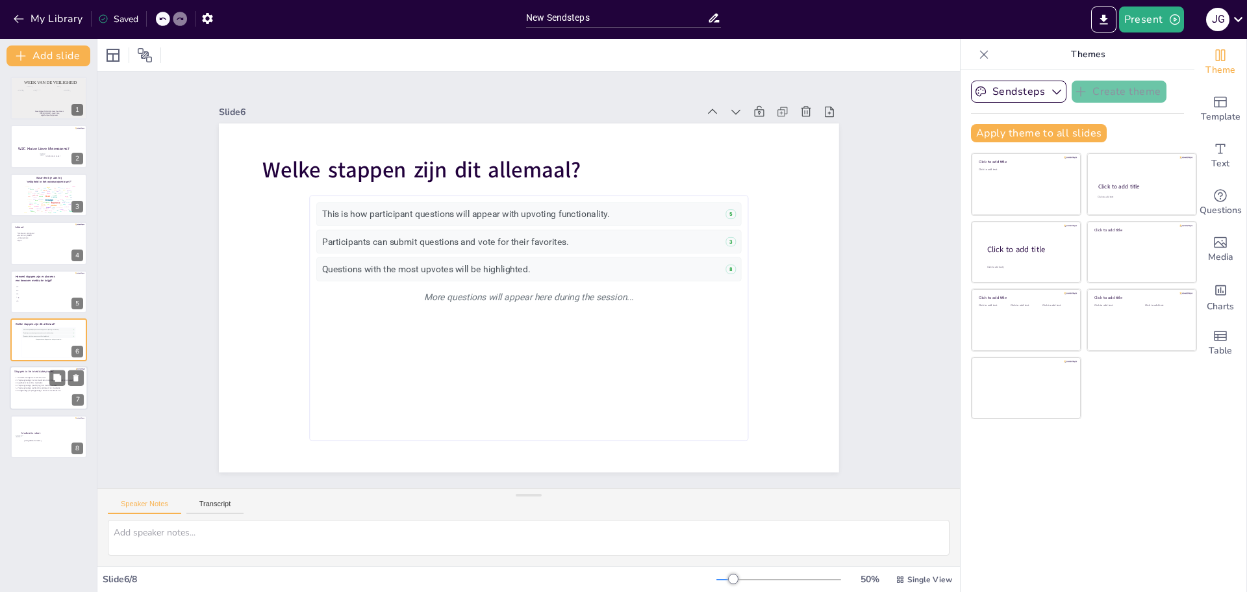
click at [41, 377] on p "Huisarts: schrijft de medicatie voor" at bounding box center [50, 378] width 64 height 3
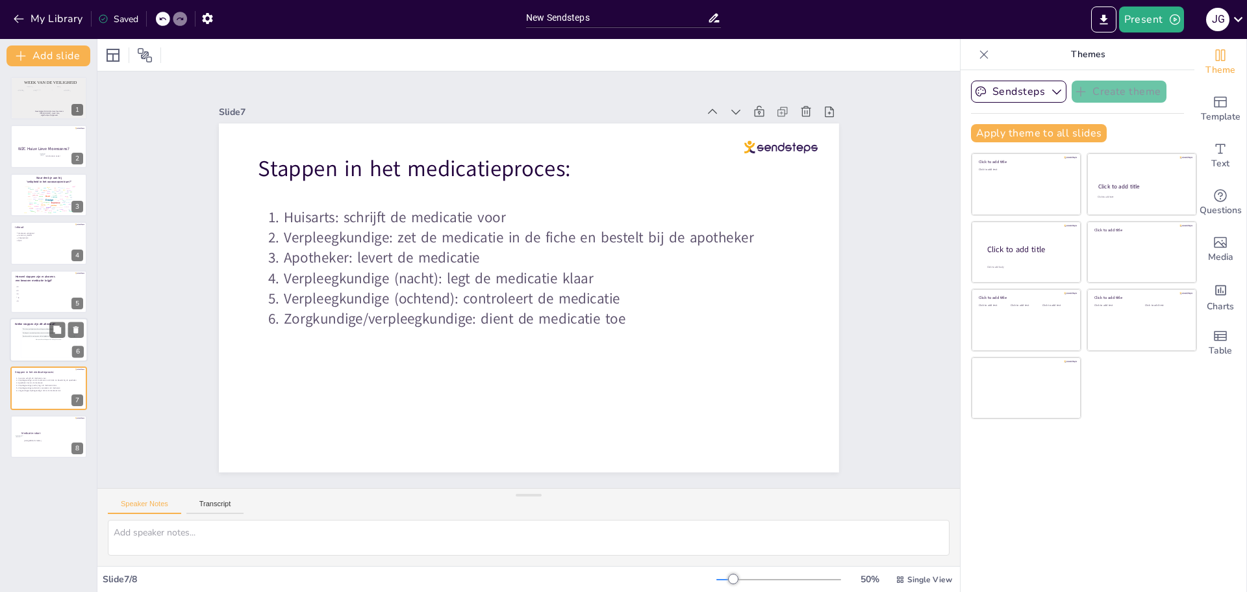
click at [43, 336] on div "Questions with the most upvotes will be highlighted." at bounding box center [48, 335] width 50 height 1
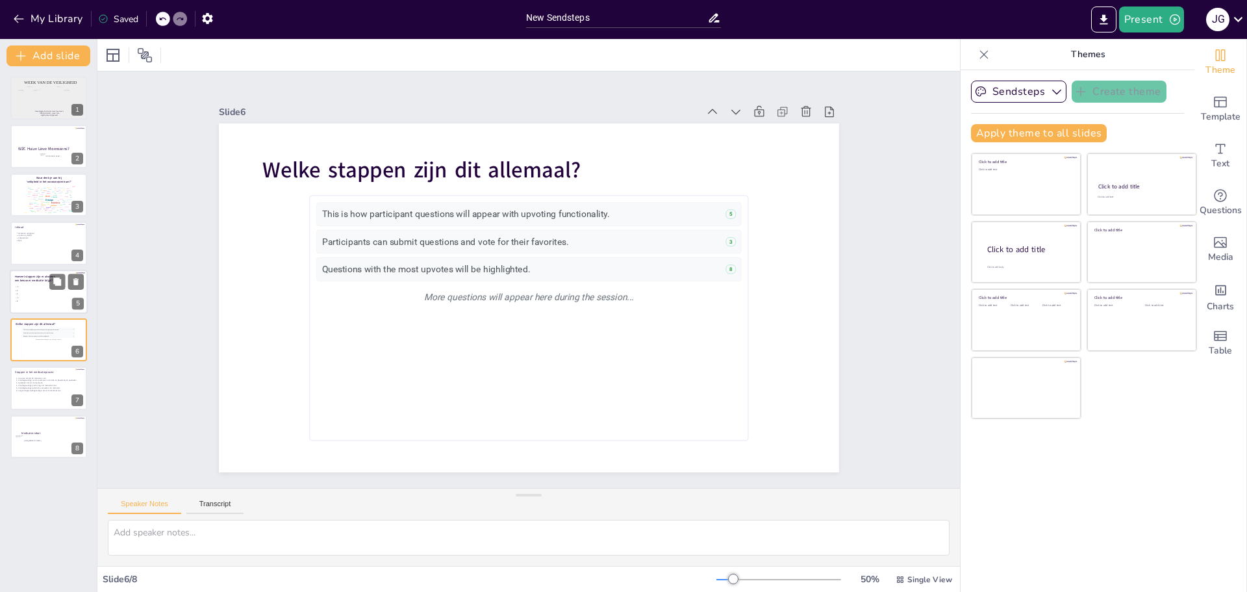
click at [46, 296] on span "D 5" at bounding box center [35, 297] width 38 height 2
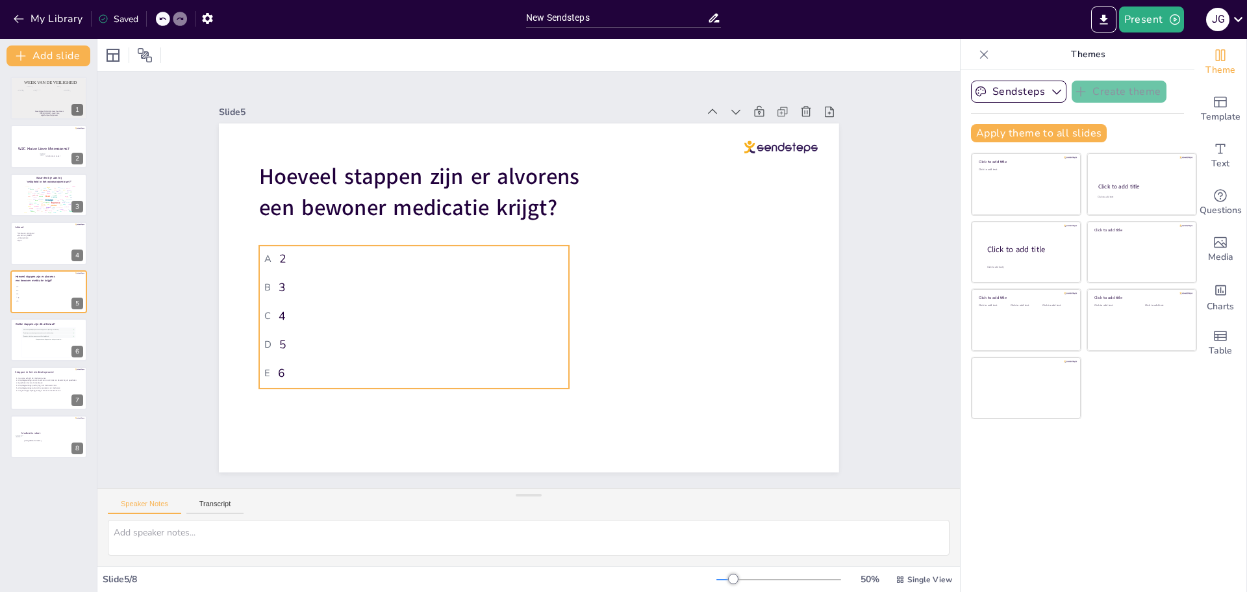
click at [370, 331] on li "D 5" at bounding box center [414, 344] width 310 height 26
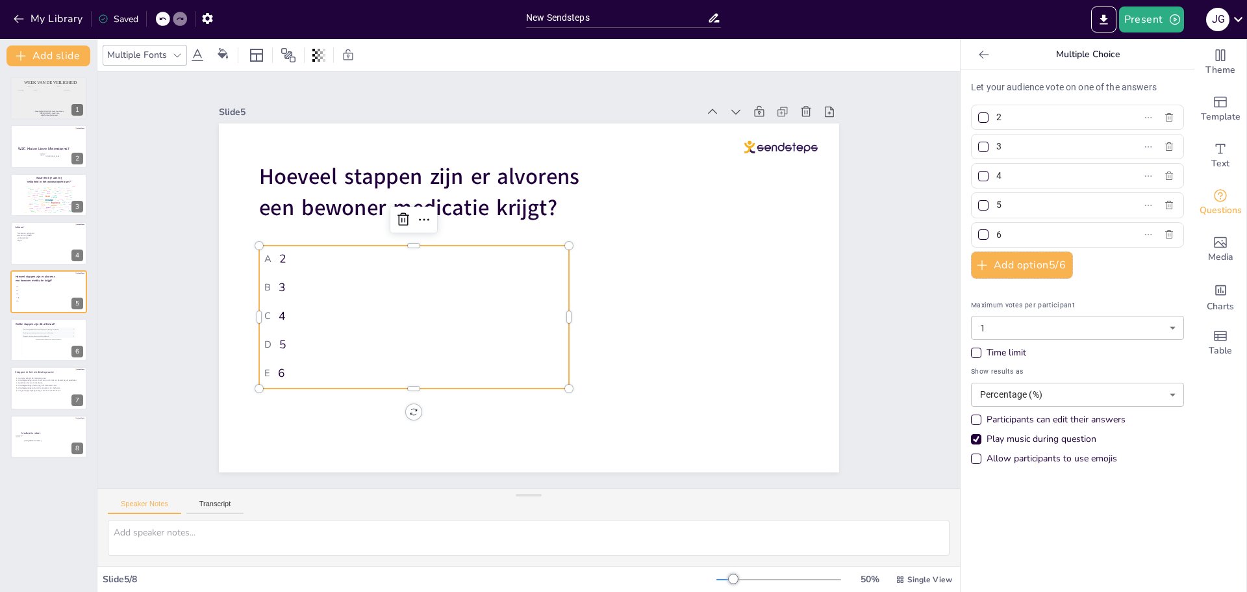
click at [996, 123] on input "2" at bounding box center [1056, 117] width 121 height 19
type input "3"
click at [1013, 144] on input "3" at bounding box center [1056, 146] width 121 height 19
type input "4"
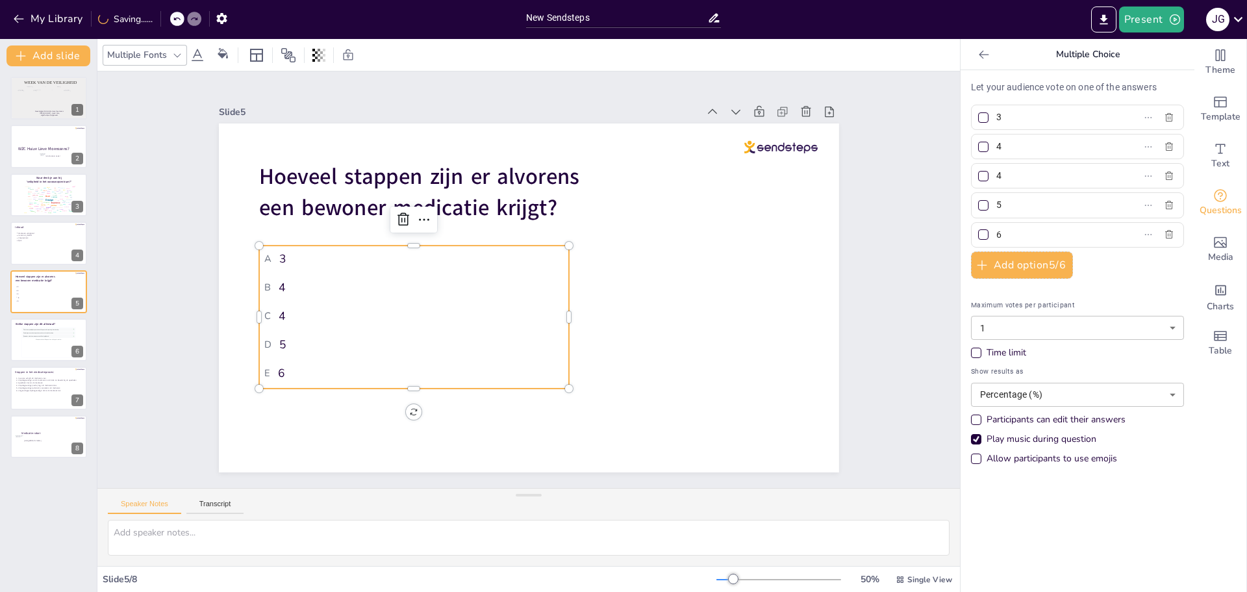
click at [1007, 175] on input "4" at bounding box center [1056, 175] width 121 height 19
type input "5"
click at [996, 203] on input "5" at bounding box center [1056, 204] width 121 height 19
type input "6"
click at [1000, 231] on input "6" at bounding box center [1056, 234] width 121 height 19
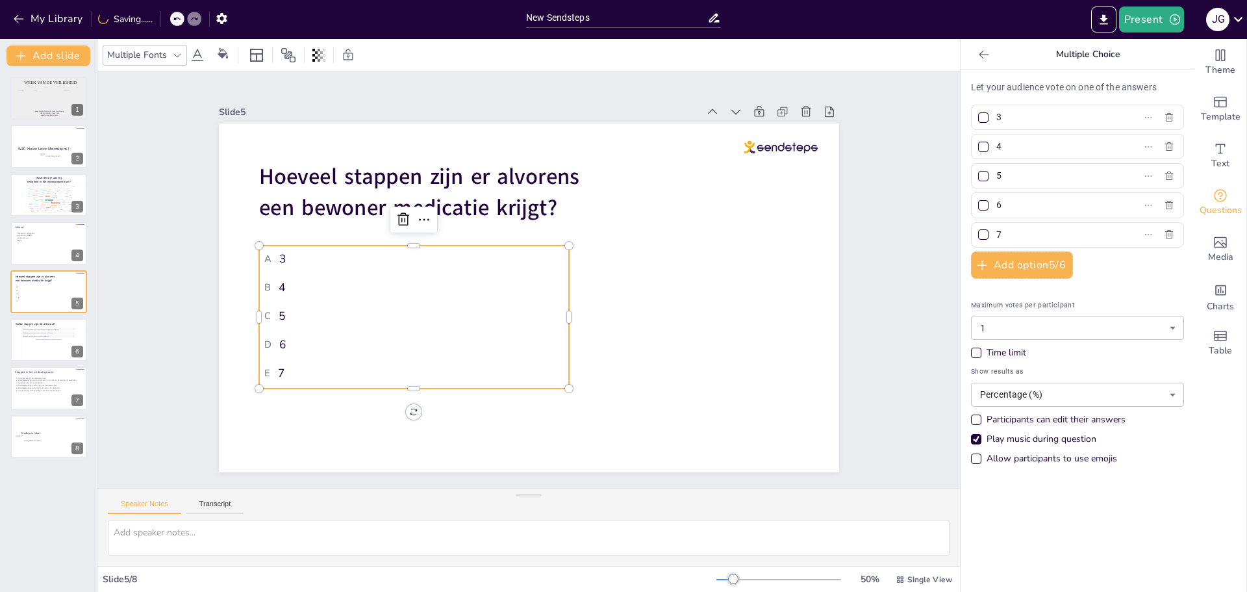
type input "7"
click at [978, 206] on div at bounding box center [983, 205] width 10 height 10
click at [996, 206] on input "6" at bounding box center [1056, 204] width 121 height 19
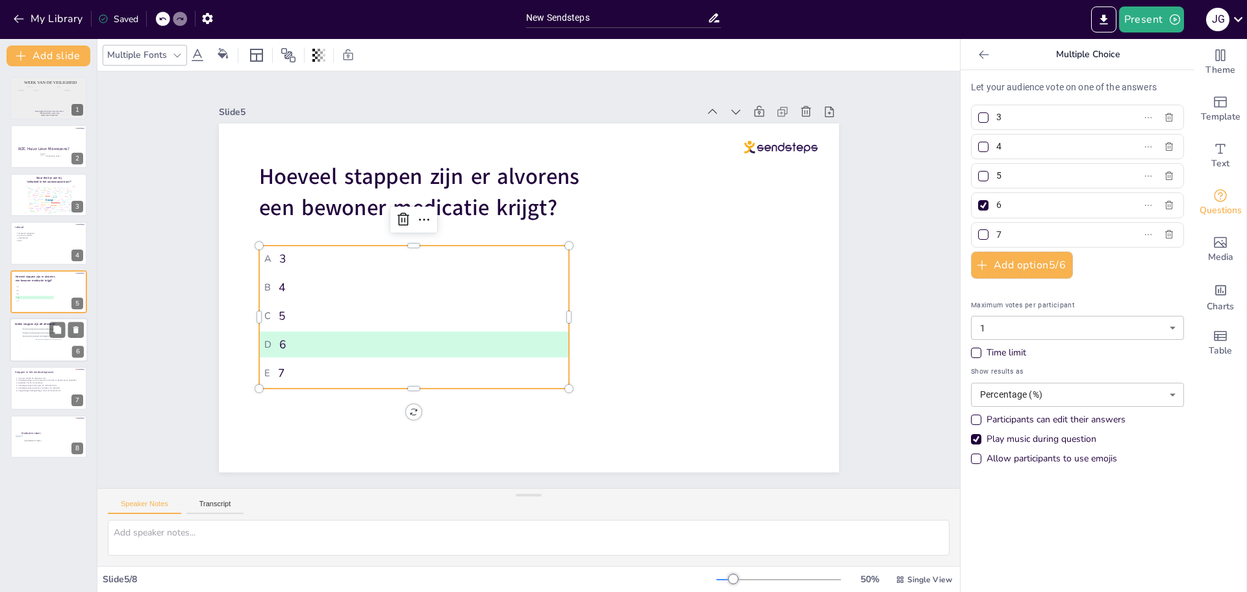
click at [38, 338] on div "More questions will appear here during the session..." at bounding box center [48, 339] width 53 height 3
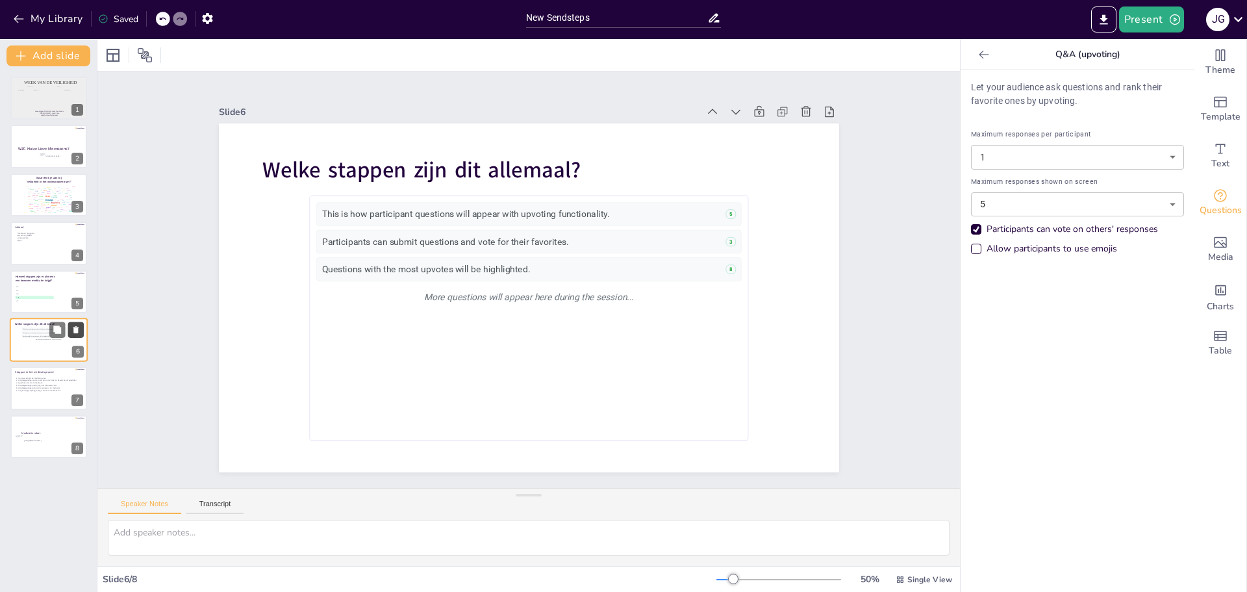
click at [79, 331] on icon at bounding box center [75, 329] width 9 height 9
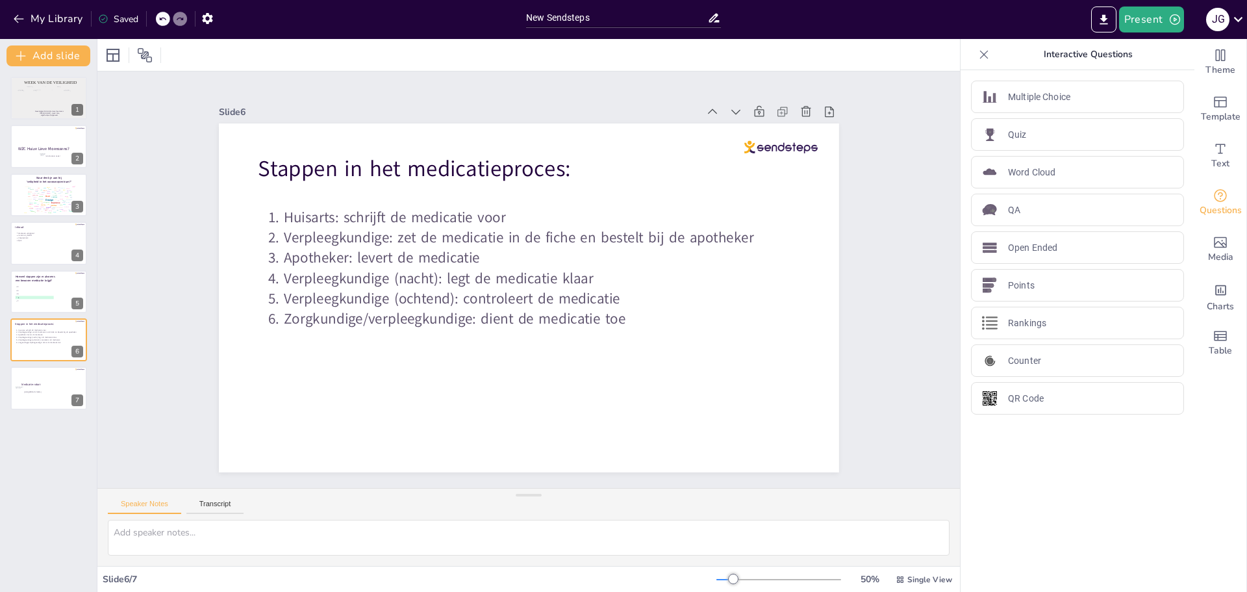
click at [33, 498] on div "Week van de veiligheid Woonzorgcentrum Huize Lieve Moenssens Jolien Govaerts - …" at bounding box center [48, 328] width 97 height 525
click at [41, 96] on div at bounding box center [43, 95] width 37 height 18
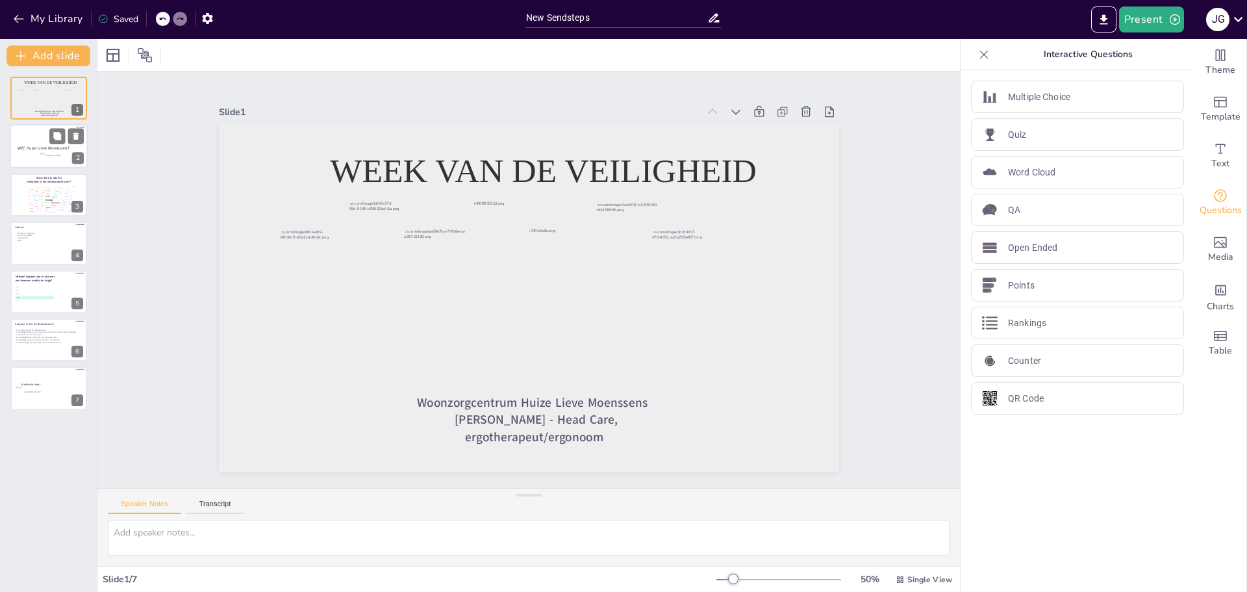
click at [38, 147] on span "WZC Huize Lieve Moenssens?" at bounding box center [44, 148] width 52 height 6
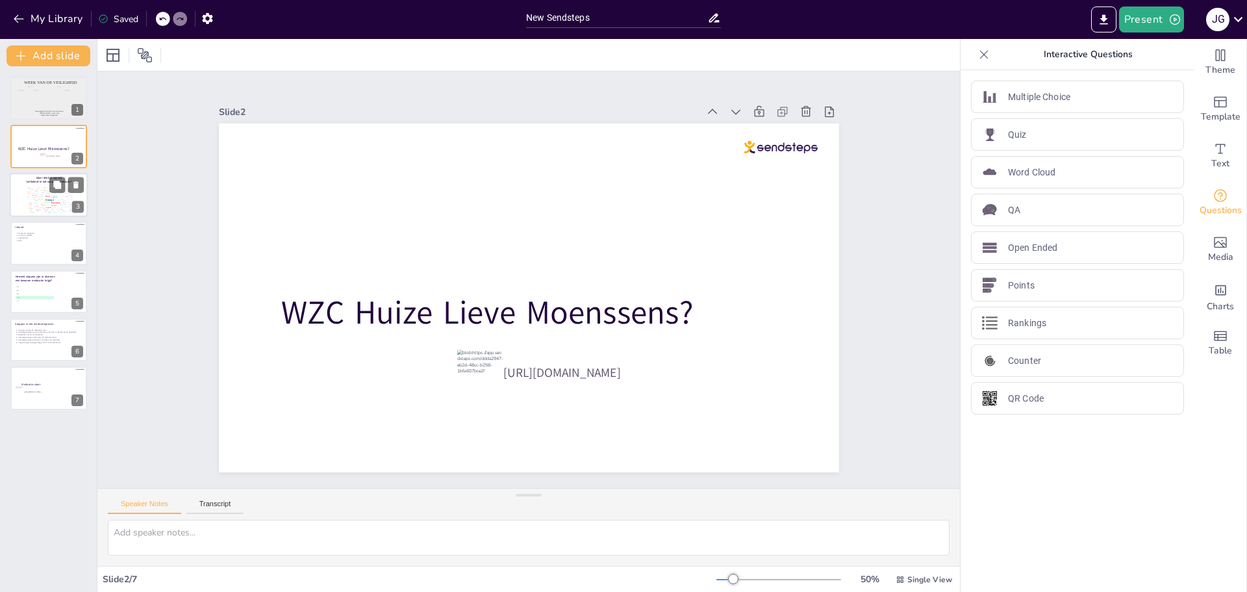
click at [44, 199] on div "Design User Experience Interface Features Navigation Usability Test Process Inf…" at bounding box center [48, 198] width 55 height 31
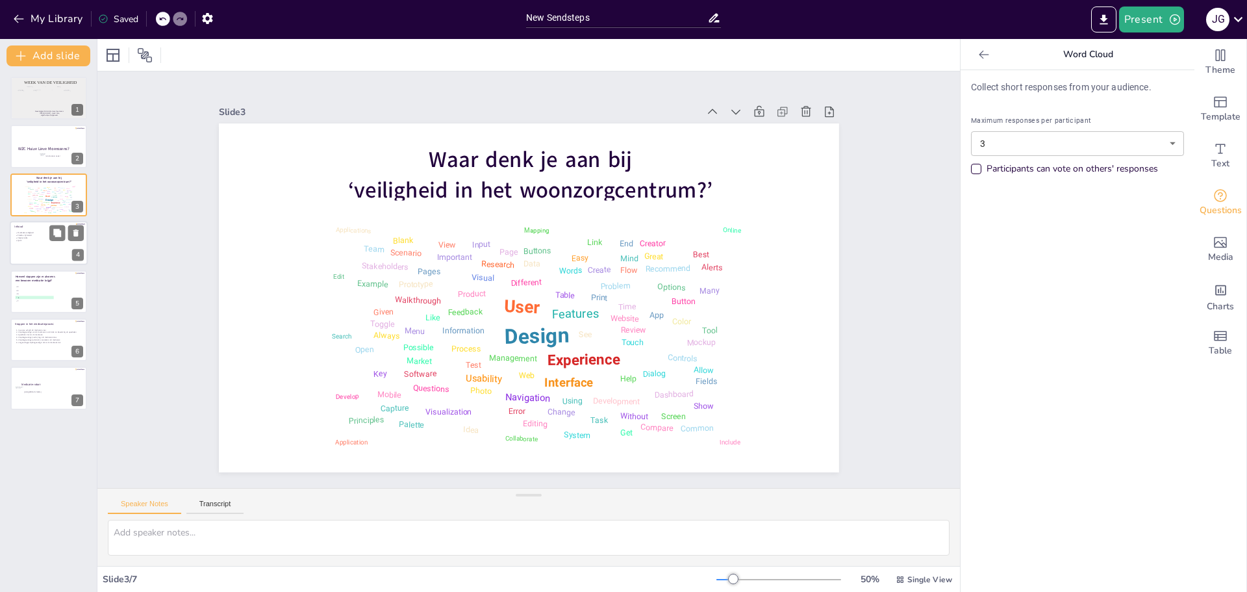
click at [22, 242] on p "Quiz" at bounding box center [50, 241] width 64 height 3
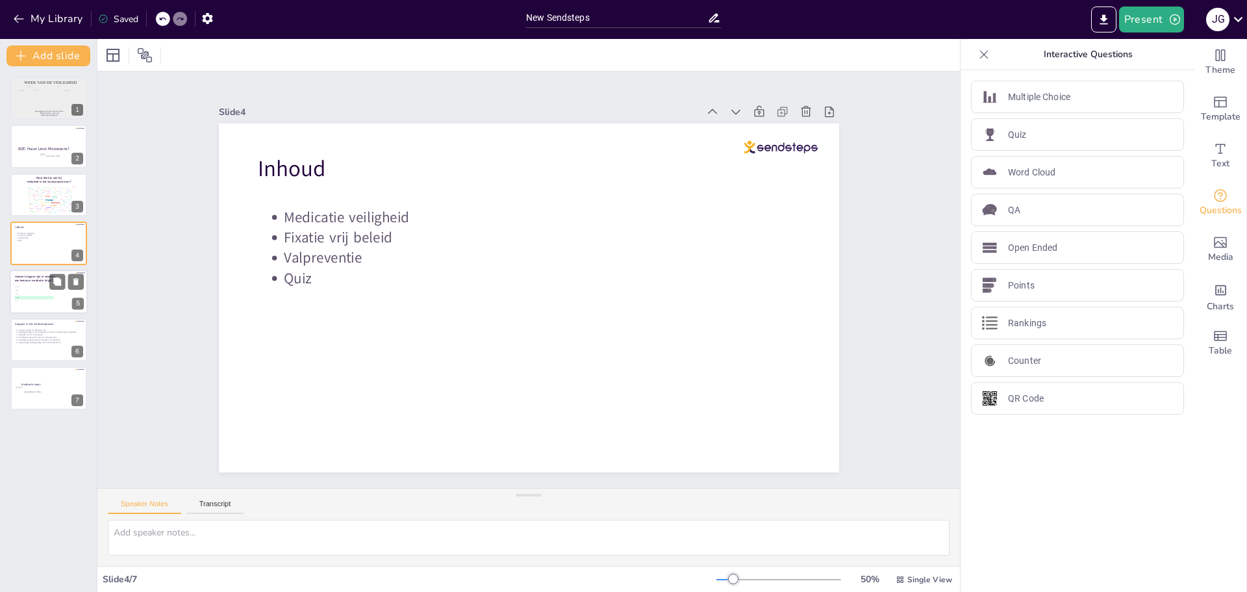
click at [39, 297] on span "D 6" at bounding box center [35, 297] width 38 height 2
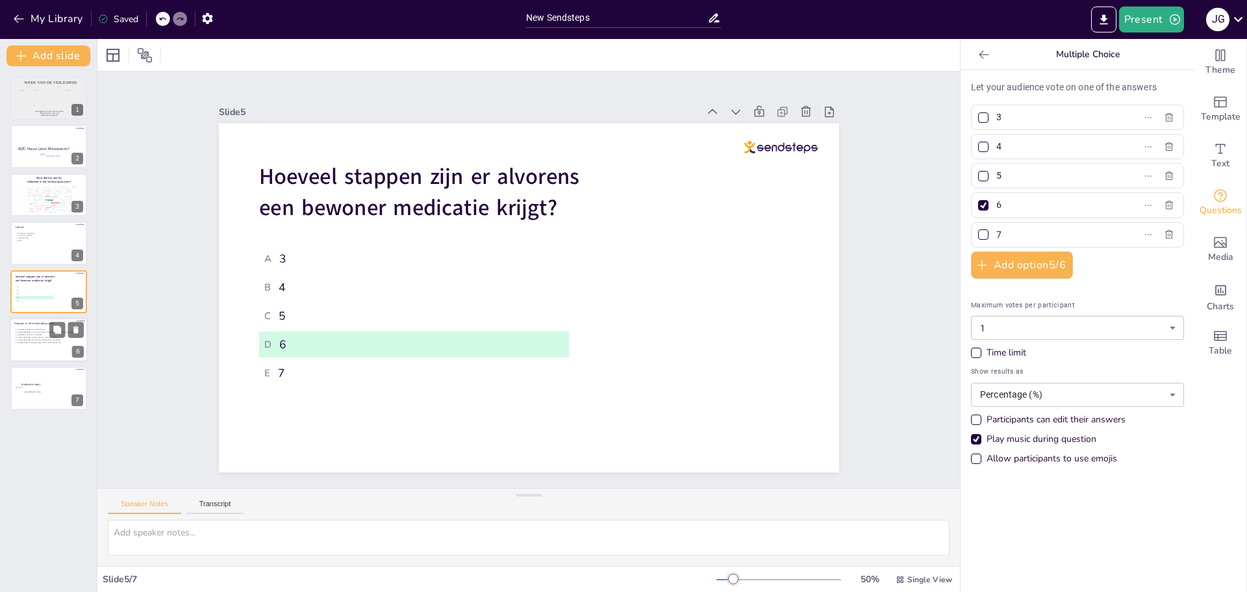
click at [39, 332] on p "Verpleegkundige: zet de medicatie in de fiche en bestelt bij de apotheker" at bounding box center [50, 332] width 64 height 3
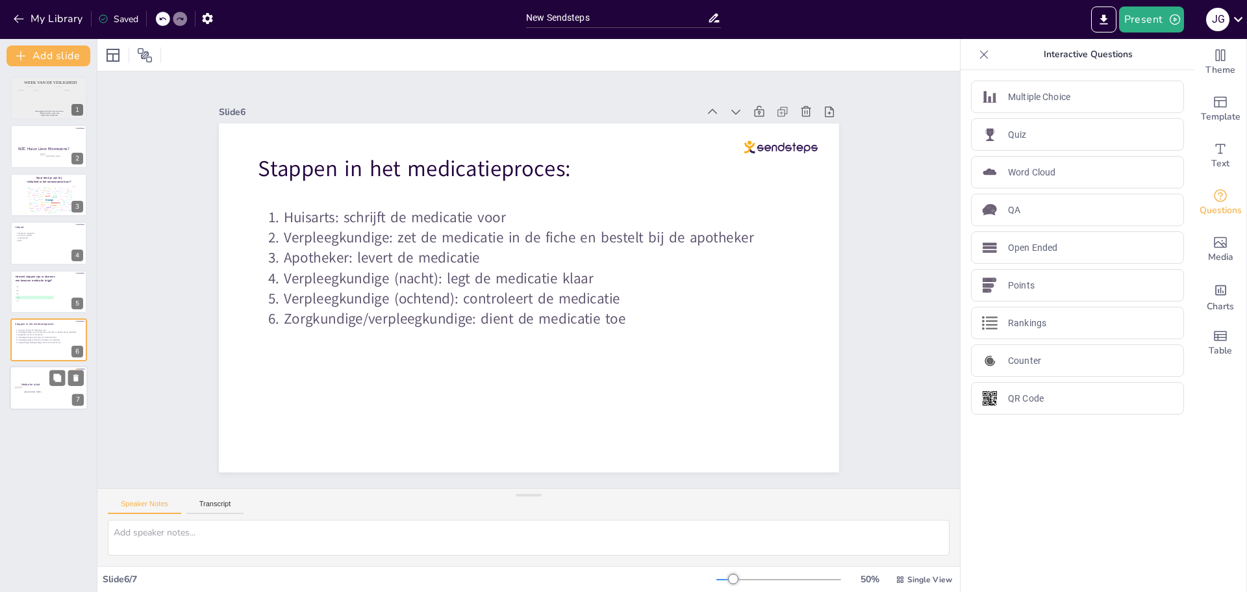
click at [42, 367] on div at bounding box center [49, 388] width 78 height 44
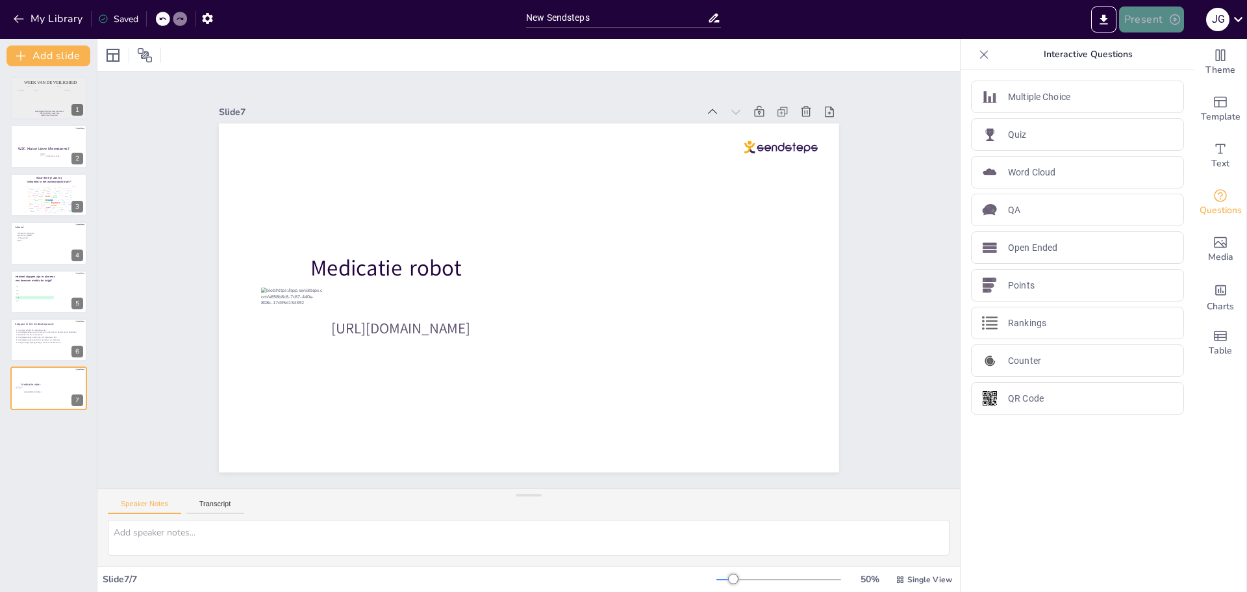
click at [1145, 21] on button "Present" at bounding box center [1151, 19] width 65 height 26
click at [1153, 82] on li "Play presentation" at bounding box center [1171, 79] width 102 height 21
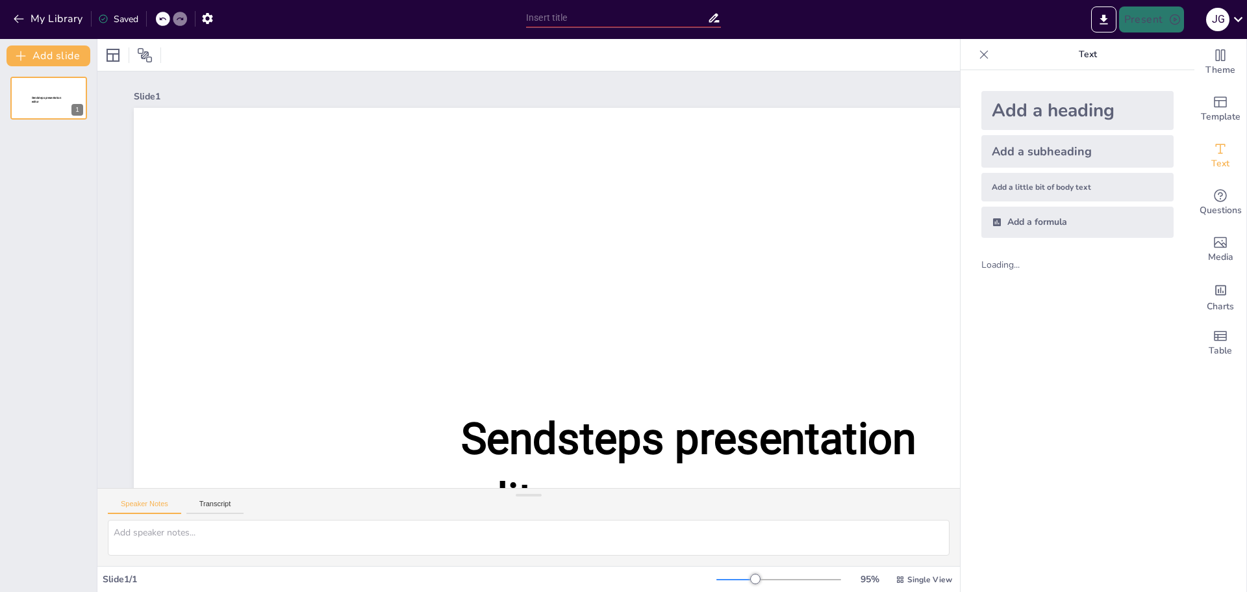
type input "New Sendsteps"
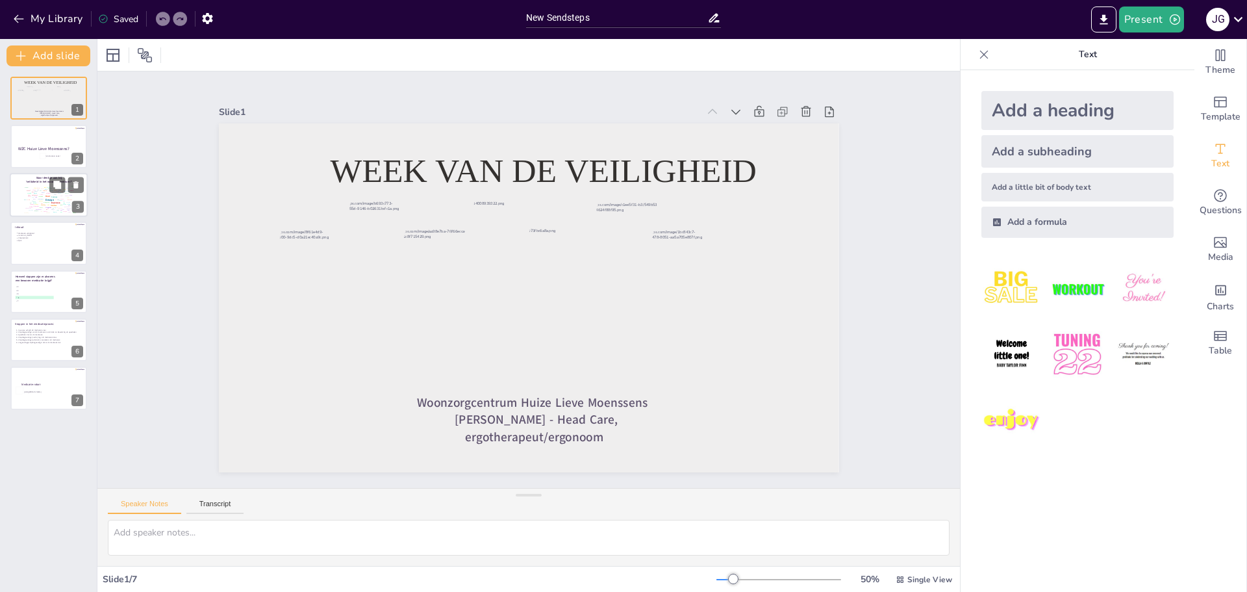
click at [34, 194] on div "Words" at bounding box center [35, 193] width 3 height 1
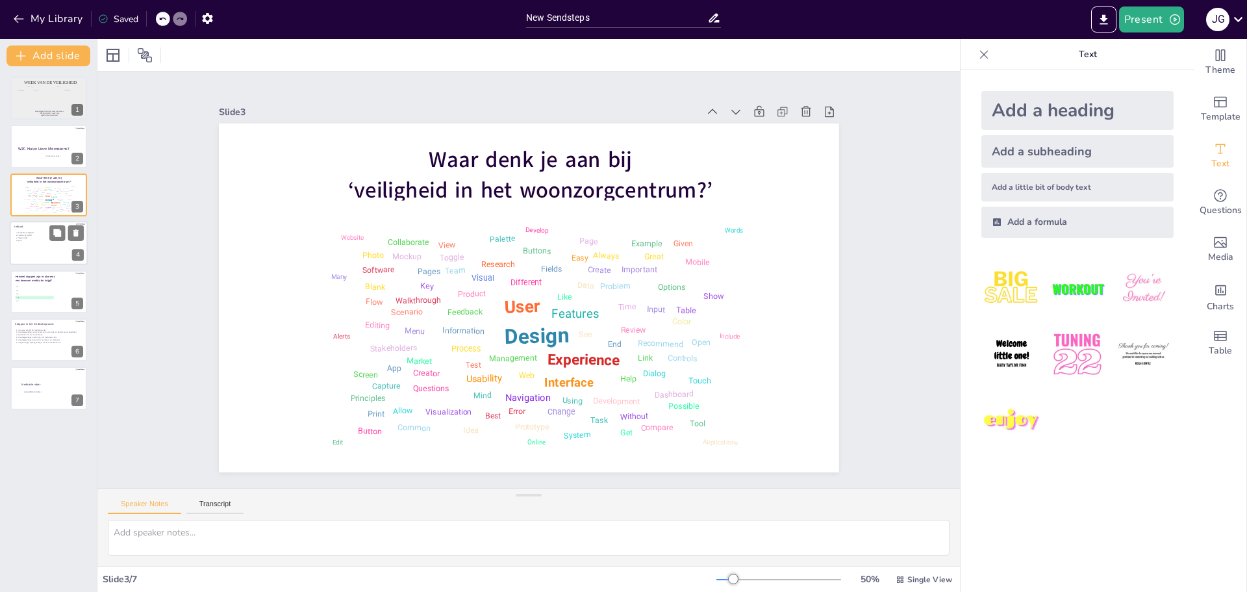
click at [37, 245] on div at bounding box center [49, 243] width 78 height 44
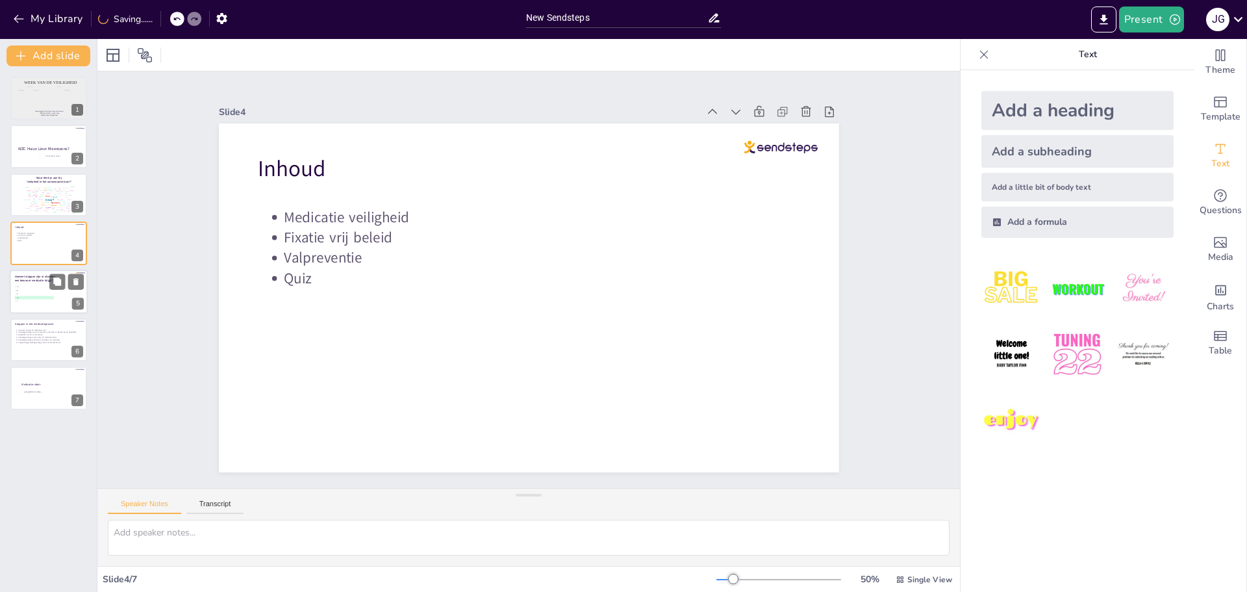
click at [36, 299] on li "D 6" at bounding box center [34, 297] width 39 height 3
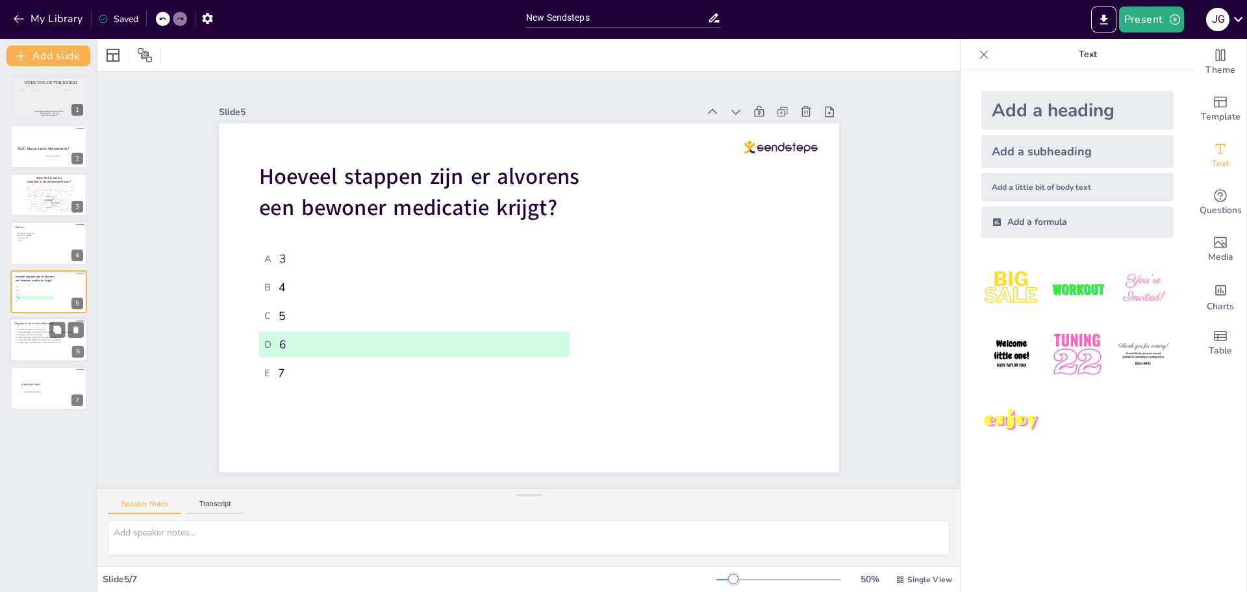
click at [38, 331] on p "Verpleegkundige: zet de medicatie in de fiche en bestelt bij de apotheker" at bounding box center [50, 332] width 64 height 3
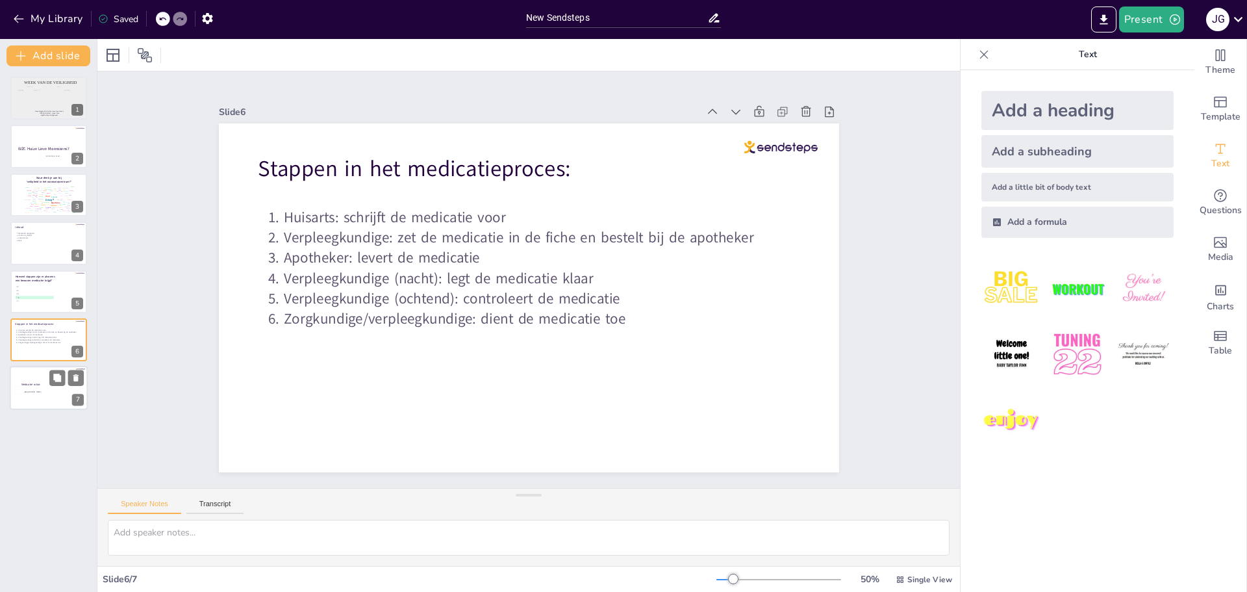
click at [29, 394] on div at bounding box center [49, 388] width 78 height 44
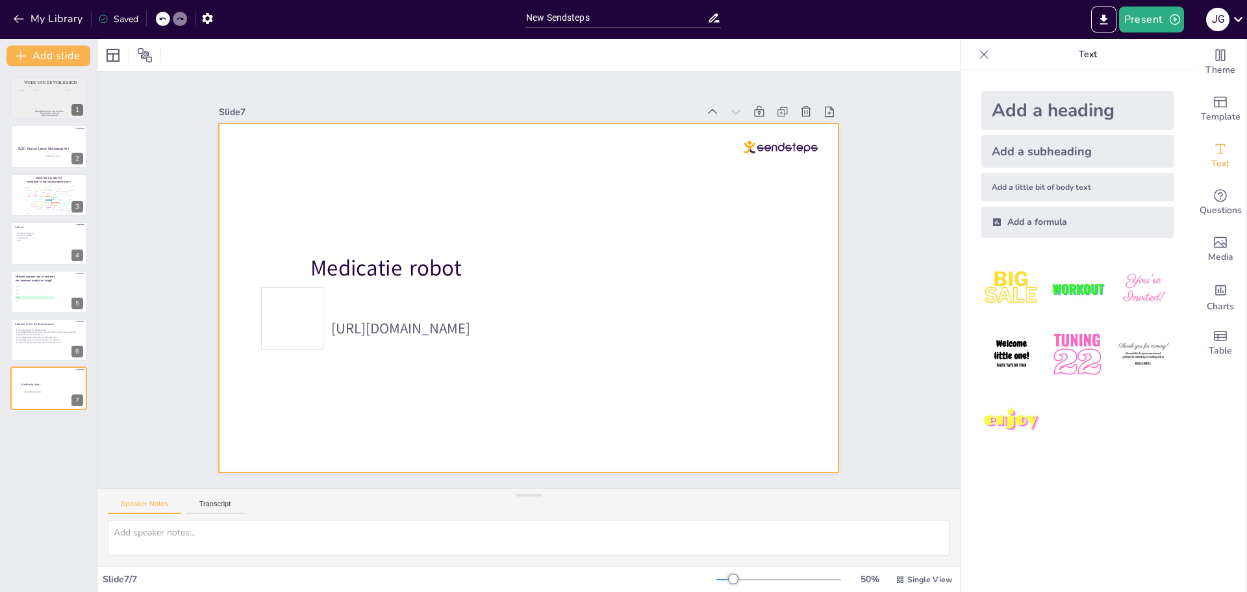
click at [351, 359] on div at bounding box center [529, 297] width 620 height 349
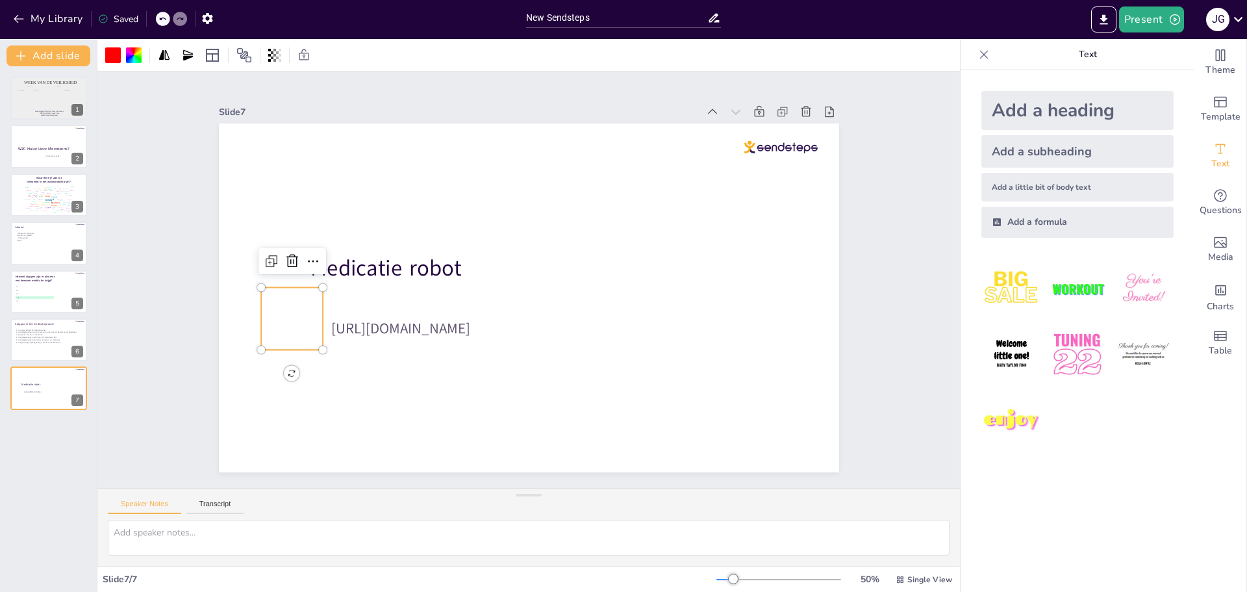
click at [289, 313] on div at bounding box center [292, 318] width 62 height 62
click at [1213, 245] on icon "Add images, graphics, shapes or video" at bounding box center [1221, 242] width 16 height 16
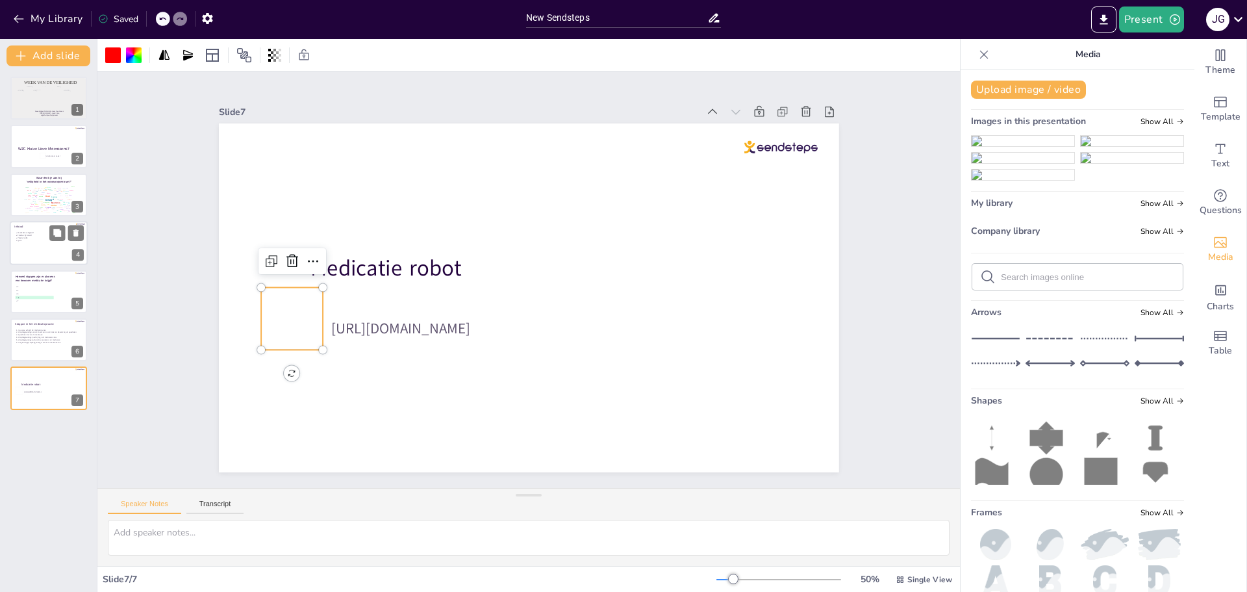
click at [35, 232] on p "Medicatie veiligheid" at bounding box center [50, 233] width 64 height 3
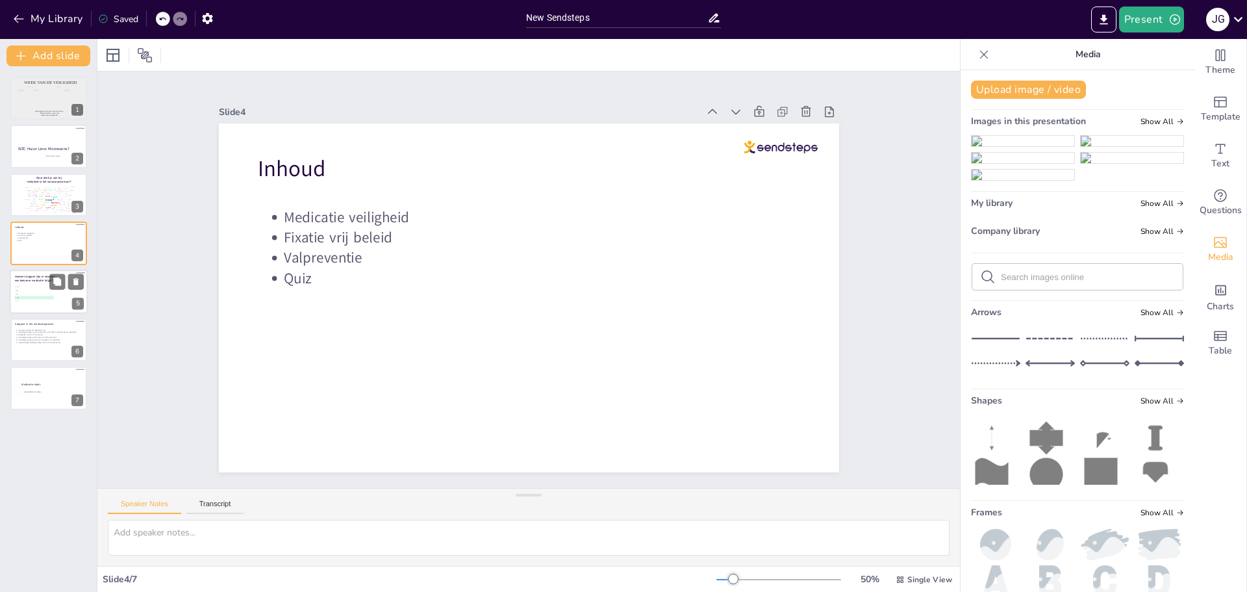
click at [48, 290] on span "B 4" at bounding box center [35, 290] width 38 height 2
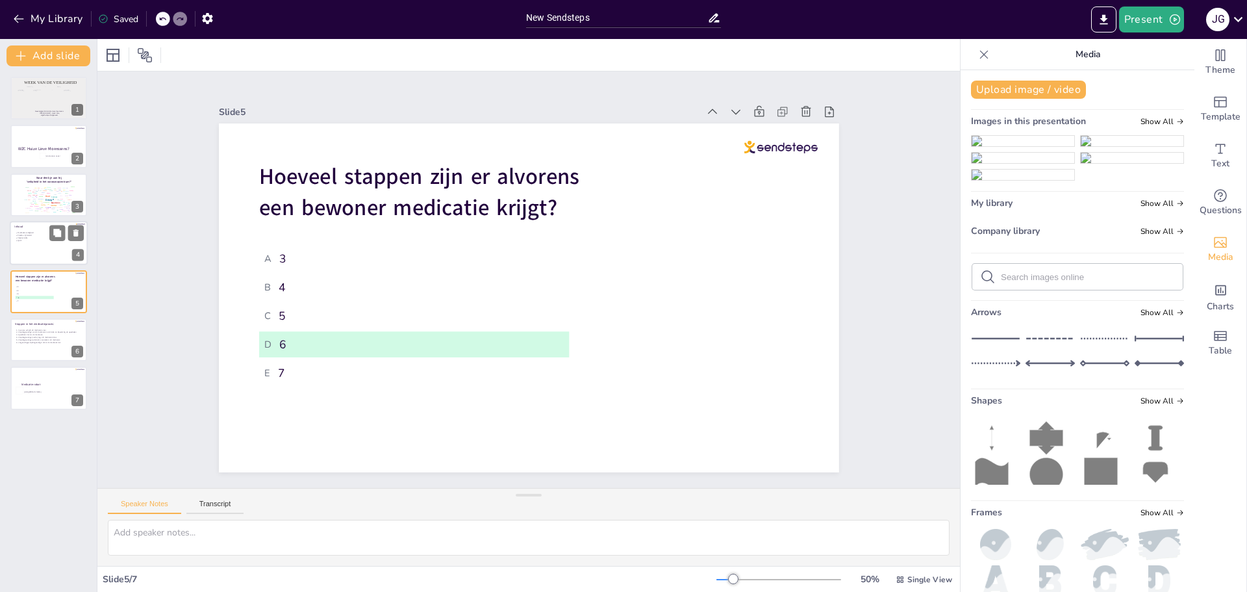
click at [35, 240] on p "Quiz" at bounding box center [50, 241] width 64 height 3
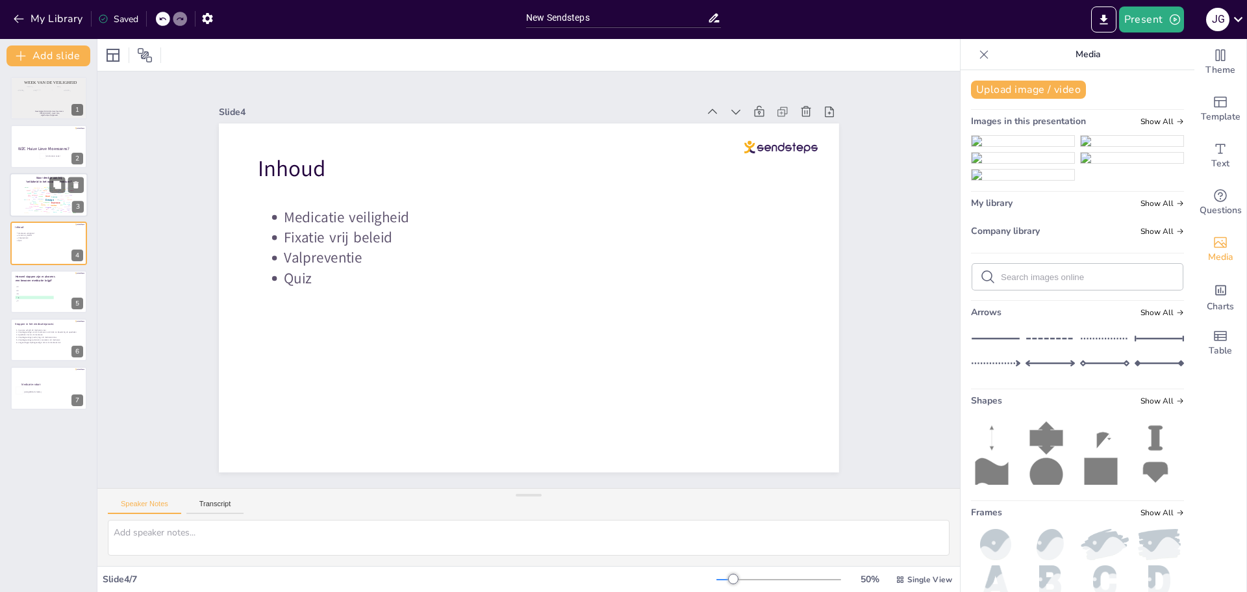
click at [26, 187] on div "Principles" at bounding box center [27, 186] width 4 height 1
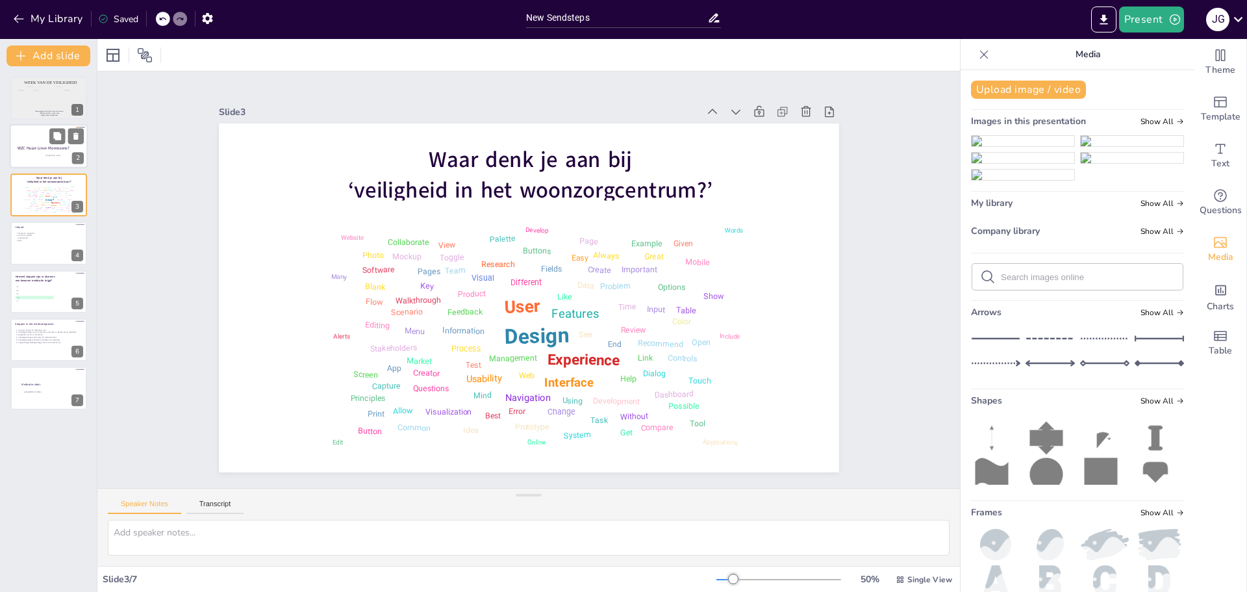
click at [32, 157] on div at bounding box center [49, 147] width 78 height 44
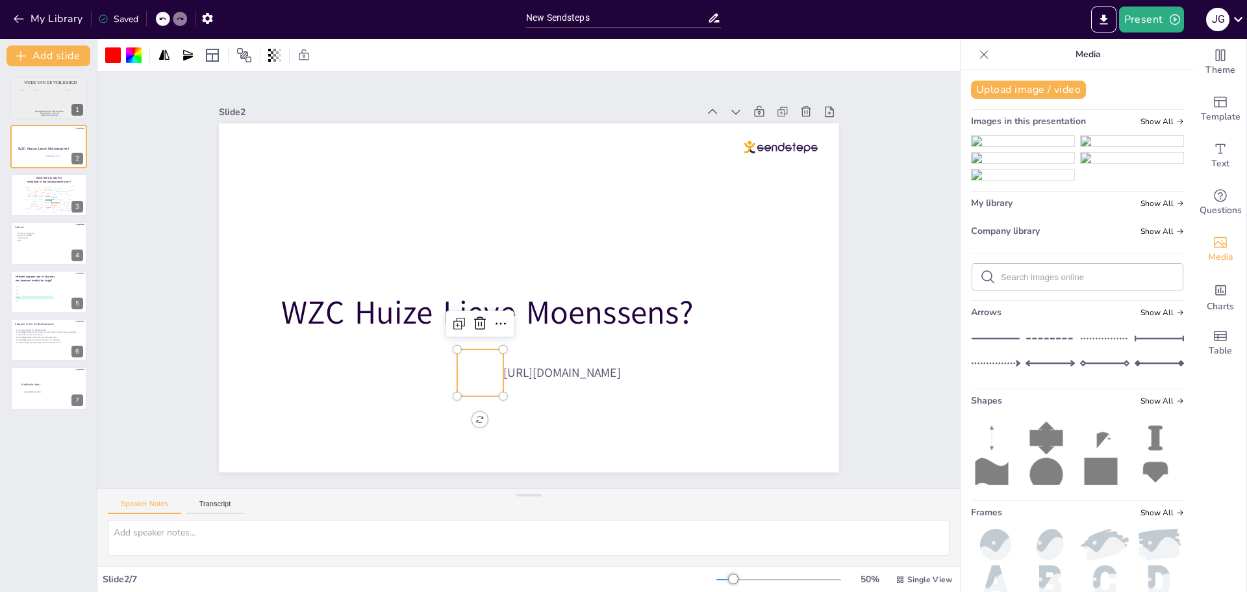
click at [469, 364] on div at bounding box center [480, 372] width 46 height 46
click at [474, 316] on icon at bounding box center [480, 324] width 16 height 16
click at [44, 385] on p "Medicatie robot" at bounding box center [50, 385] width 59 height 4
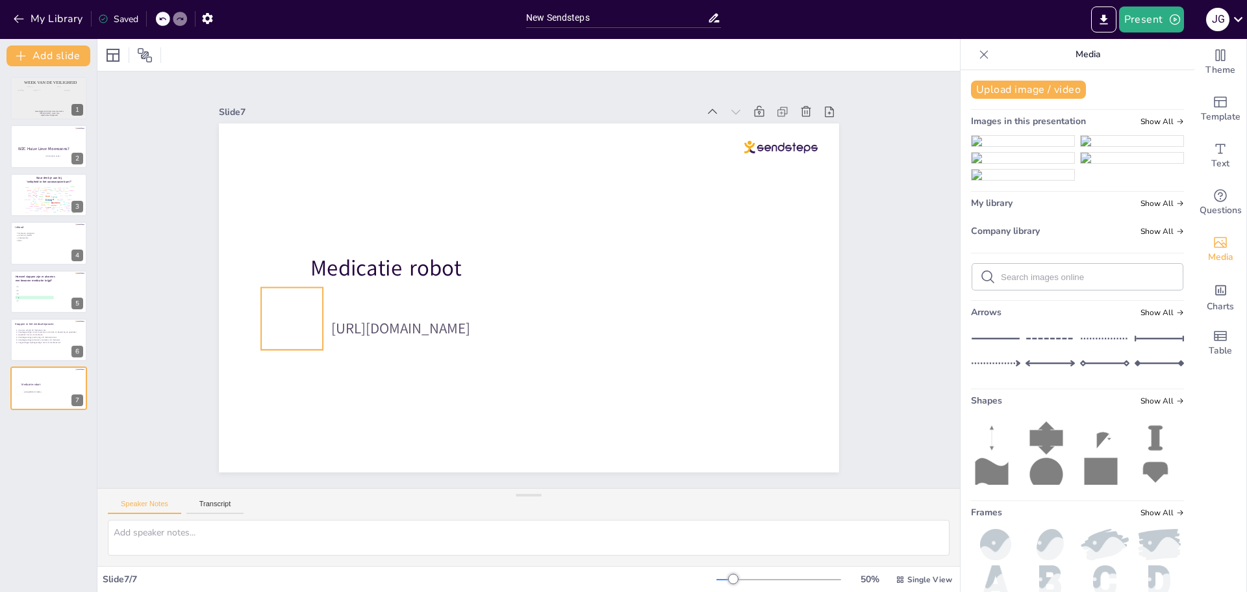
click at [297, 305] on div at bounding box center [292, 318] width 62 height 62
click at [284, 255] on icon at bounding box center [292, 261] width 16 height 16
click at [42, 97] on div at bounding box center [43, 95] width 37 height 18
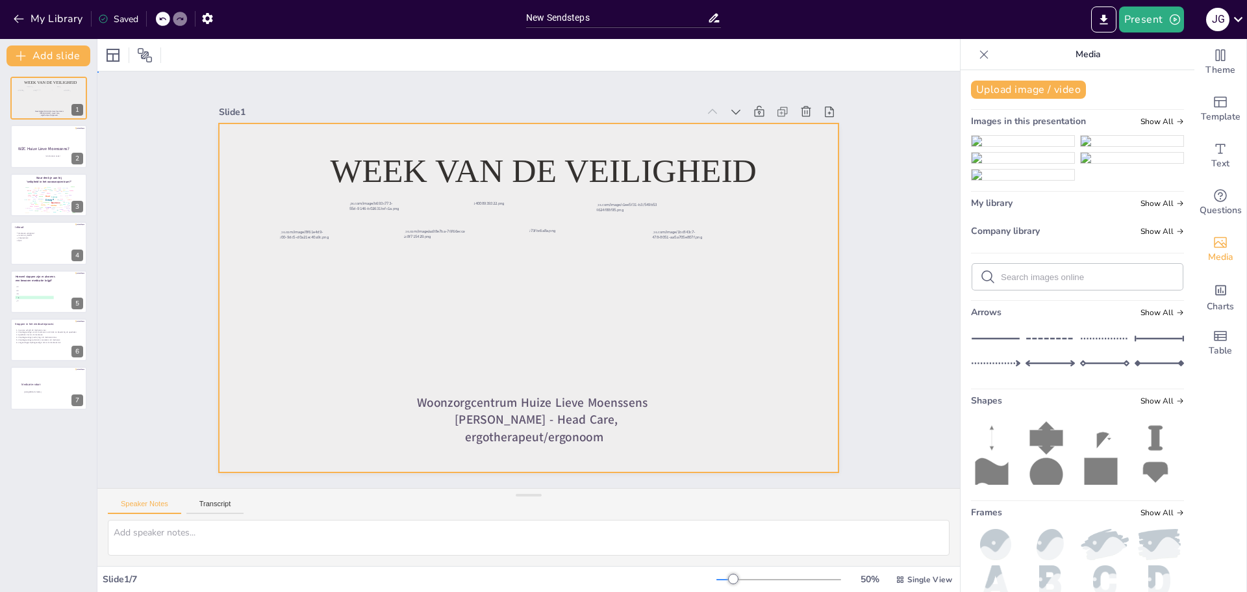
click at [757, 283] on div at bounding box center [529, 297] width 620 height 349
click at [881, 173] on div "Slide 1 Week van de veiligheid Woonzorgcentrum Huize Lieve Moenssens [PERSON_NA…" at bounding box center [528, 279] width 862 height 416
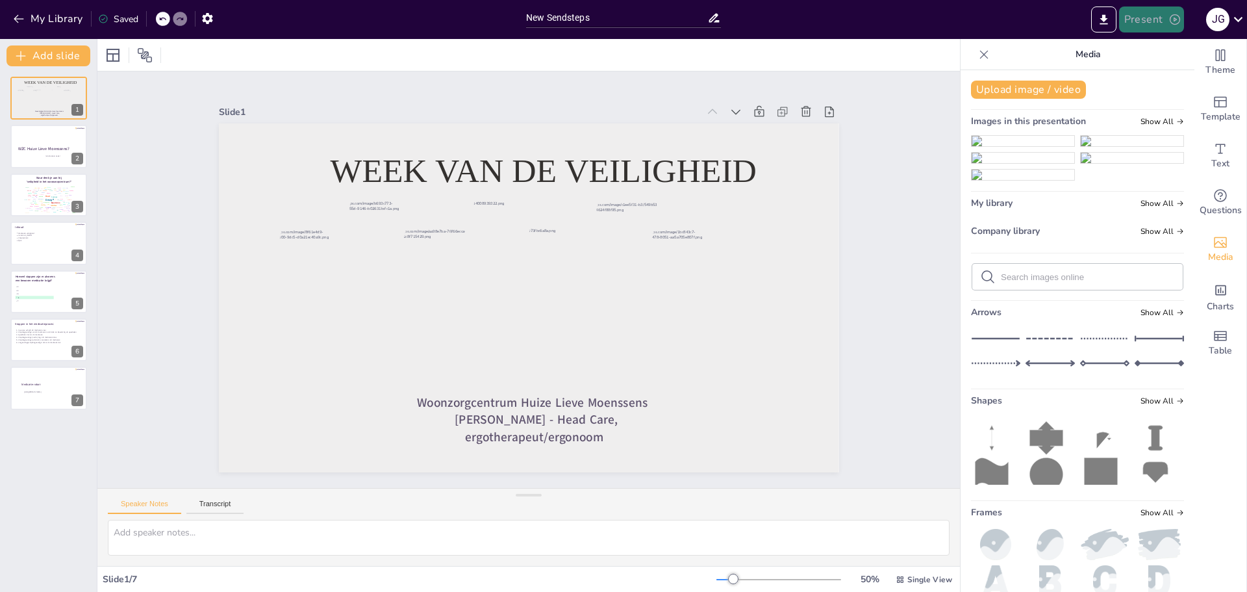
click at [1145, 19] on button "Present" at bounding box center [1151, 19] width 65 height 26
click at [1166, 43] on li "Preview presentation" at bounding box center [1171, 48] width 102 height 21
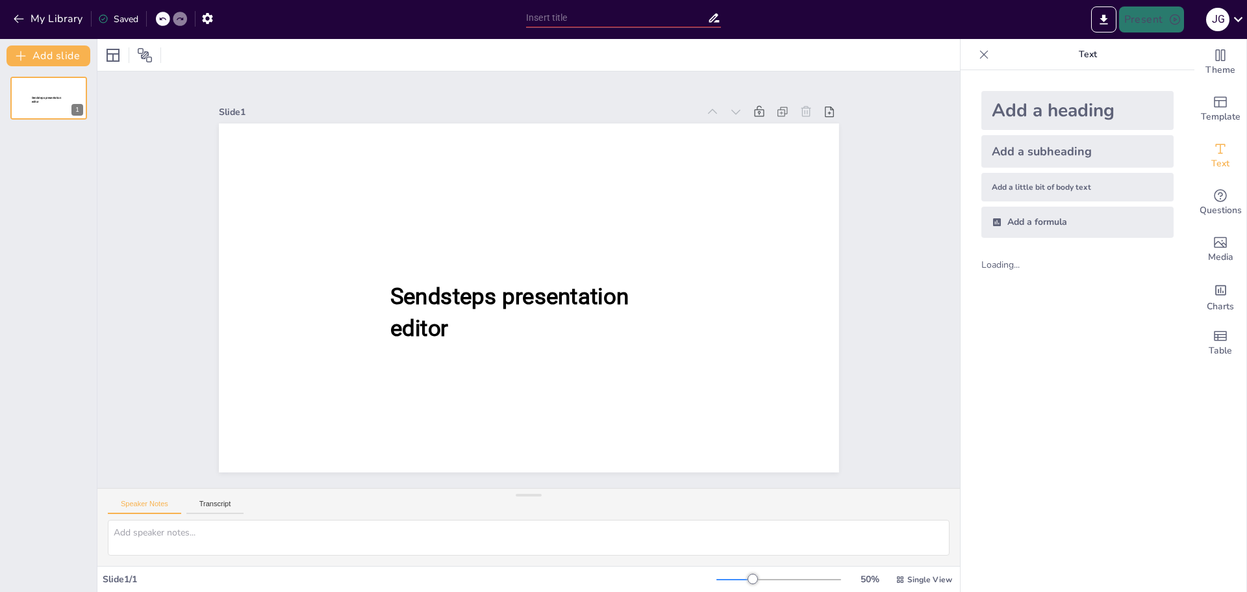
type input "New Sendsteps"
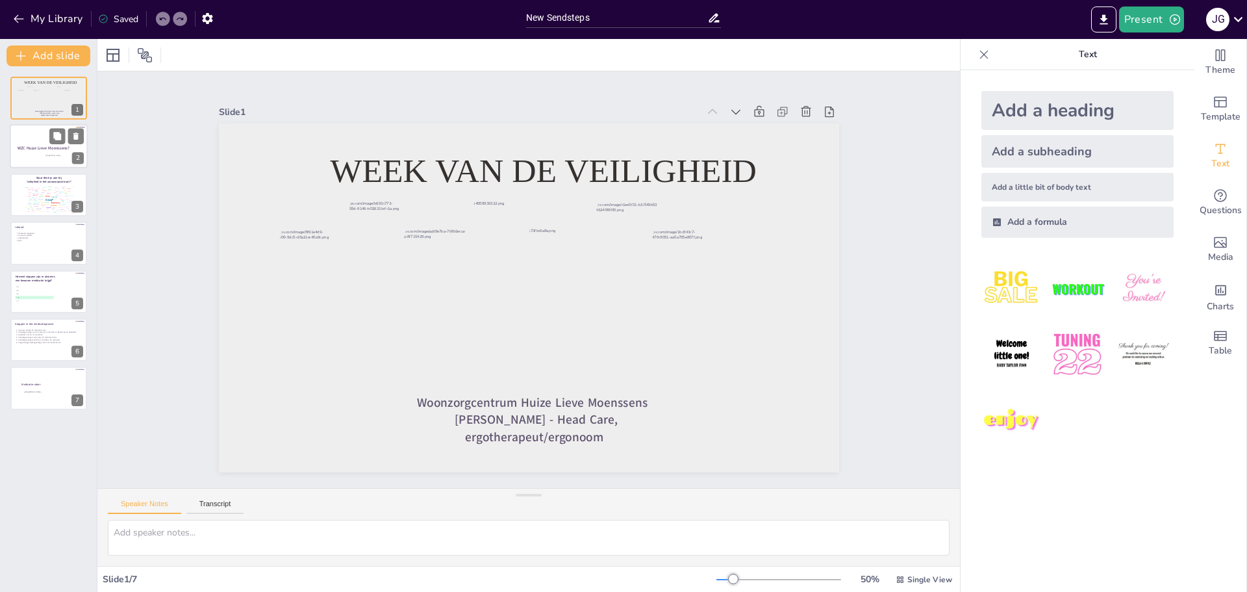
click at [38, 151] on div at bounding box center [49, 147] width 78 height 44
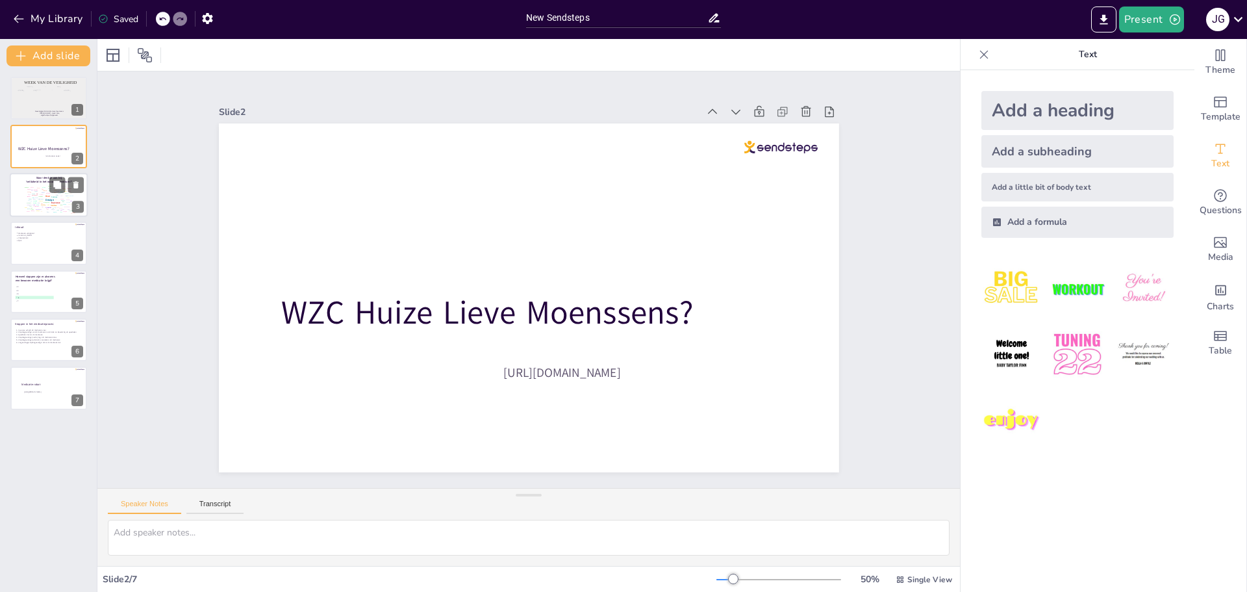
click at [36, 197] on div "Team" at bounding box center [36, 197] width 3 height 1
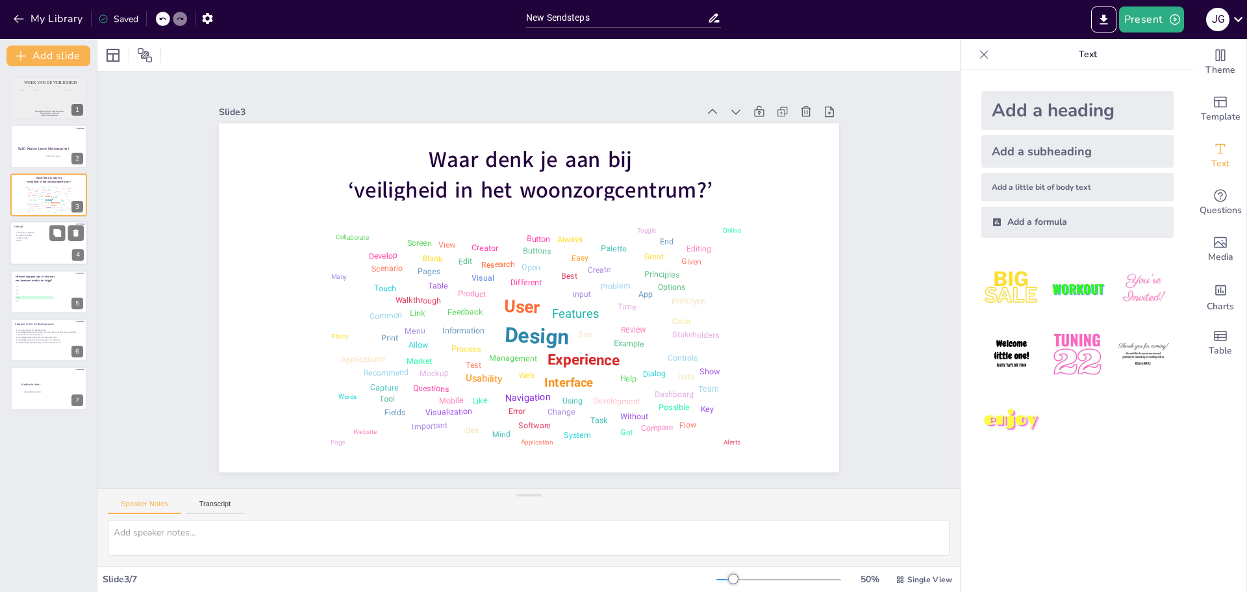
click at [39, 246] on div at bounding box center [49, 243] width 78 height 44
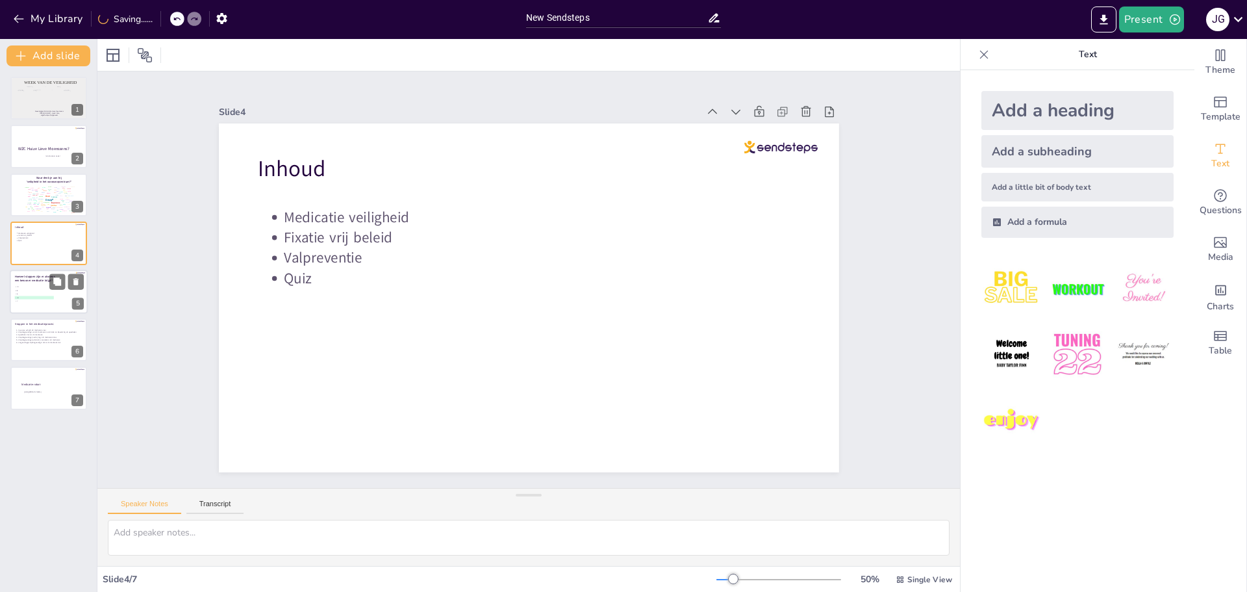
click at [37, 297] on span "D 6" at bounding box center [35, 297] width 38 height 2
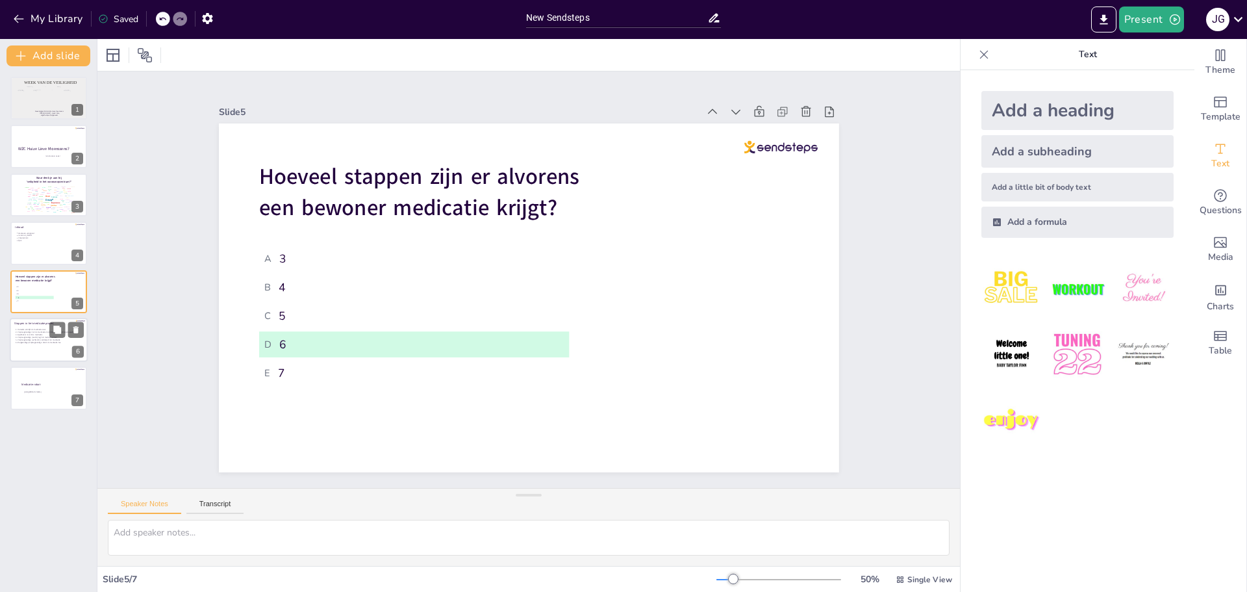
click at [46, 342] on p "Zorgkundige/verpleegkundige: dient de medicatie toe" at bounding box center [50, 342] width 64 height 3
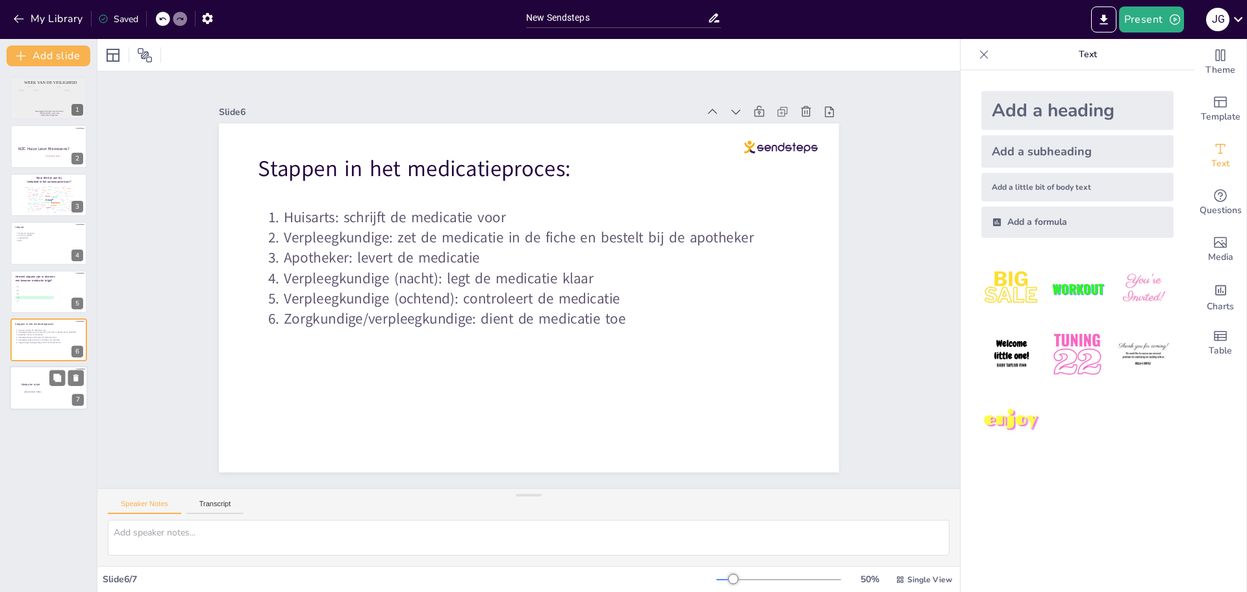
click at [27, 394] on div at bounding box center [49, 388] width 78 height 44
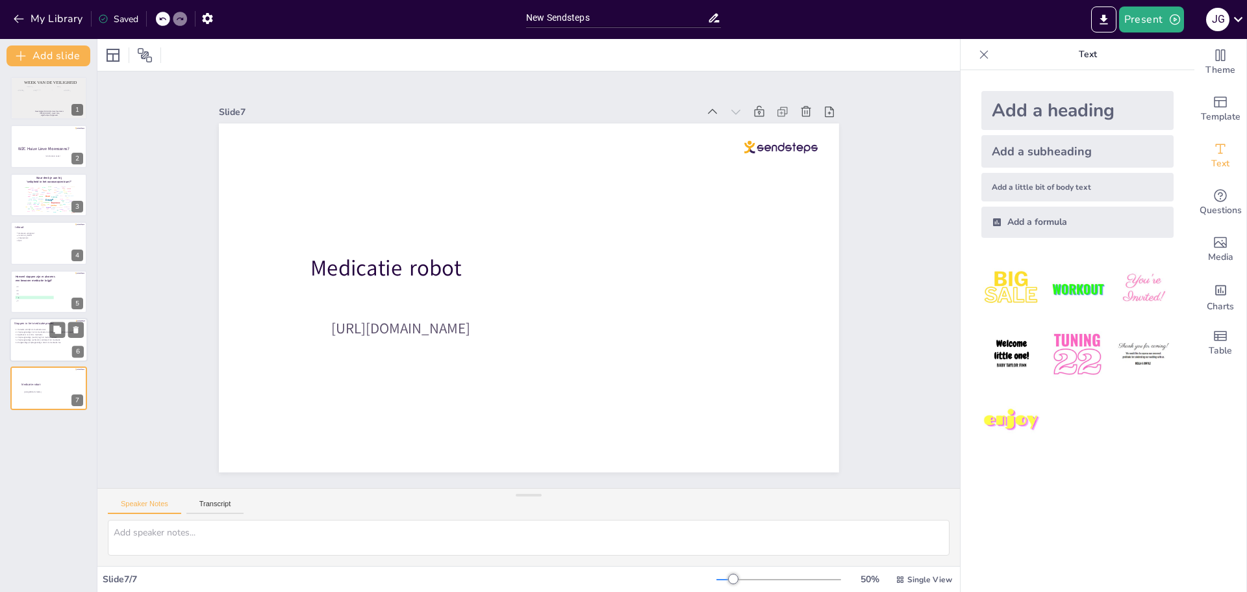
click at [28, 344] on div at bounding box center [49, 340] width 78 height 44
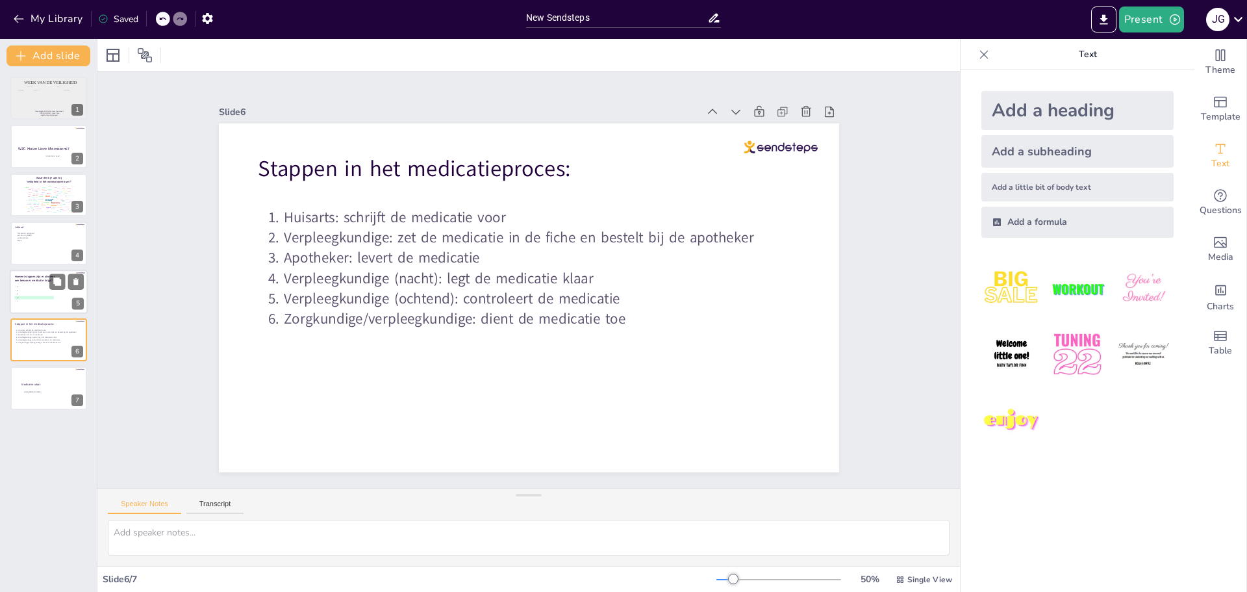
click at [37, 294] on span "C 5" at bounding box center [35, 294] width 38 height 2
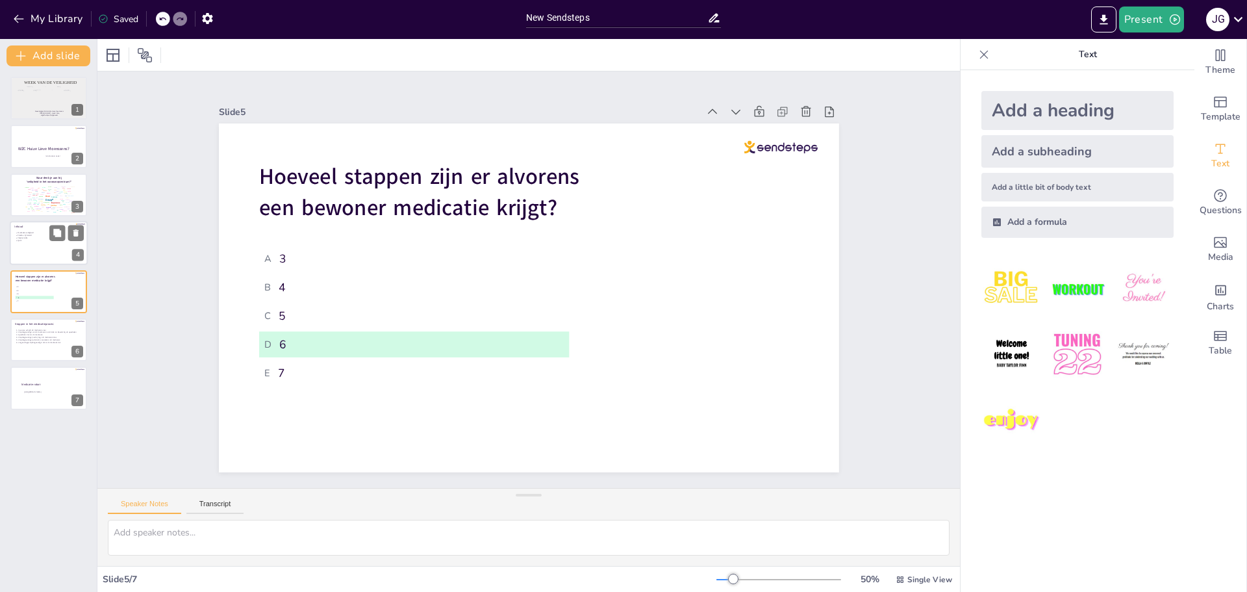
click at [27, 255] on div at bounding box center [49, 243] width 78 height 44
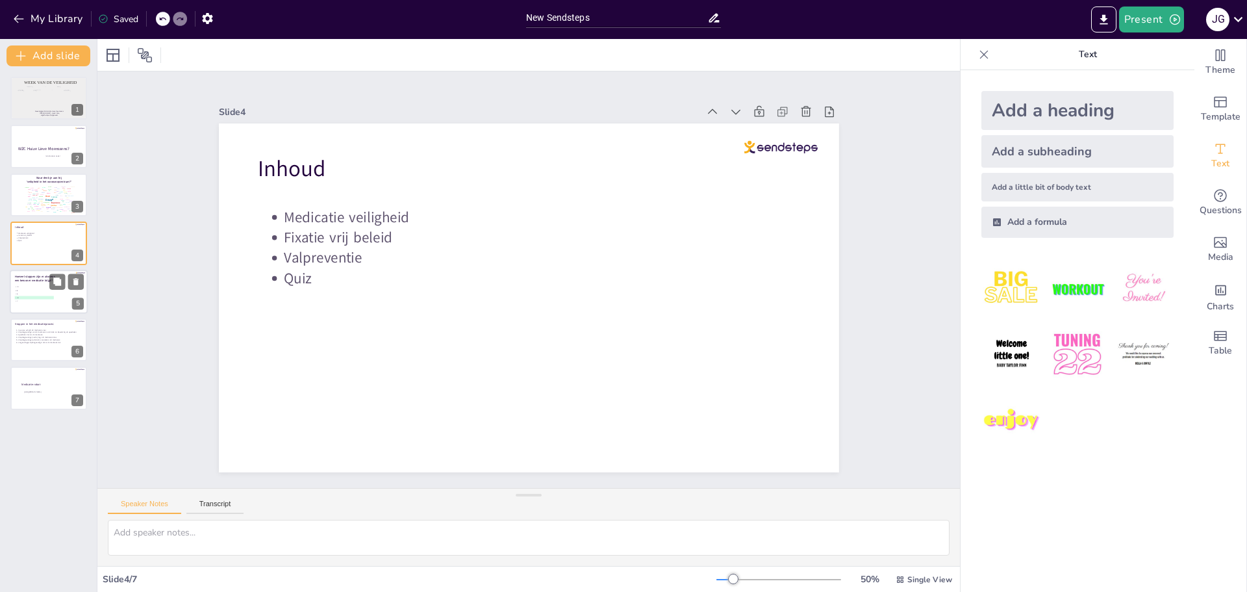
click at [37, 303] on li "E 7" at bounding box center [34, 300] width 39 height 3
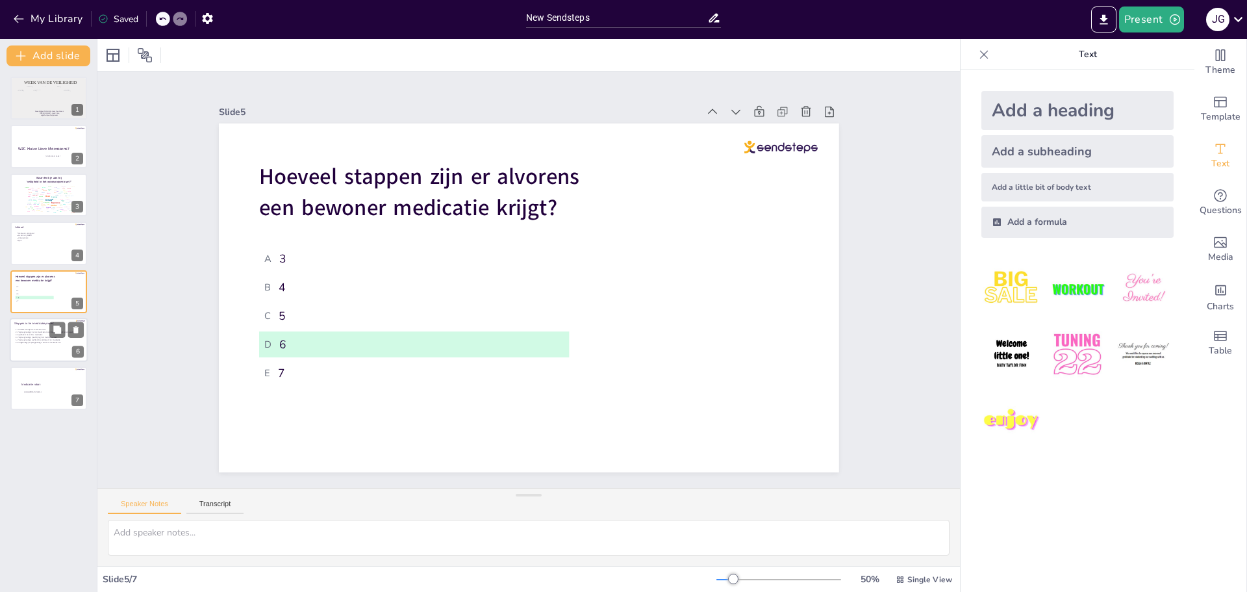
click at [42, 344] on p "Zorgkundige/verpleegkundige: dient de medicatie toe" at bounding box center [50, 342] width 64 height 3
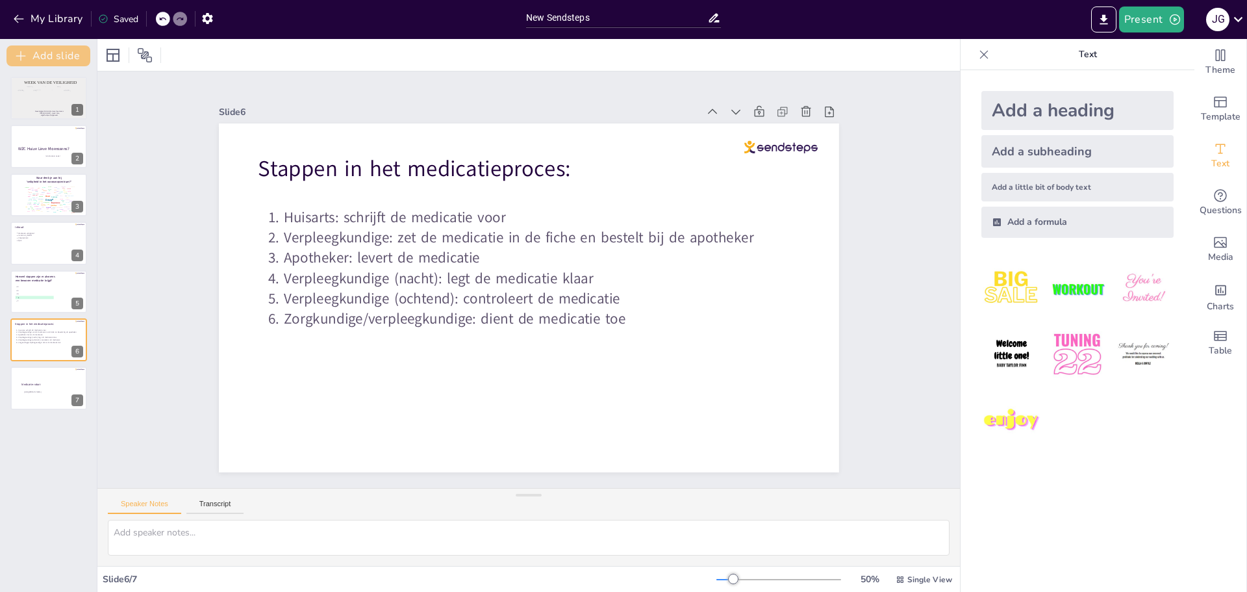
click at [58, 49] on button "Add slide" at bounding box center [48, 55] width 84 height 21
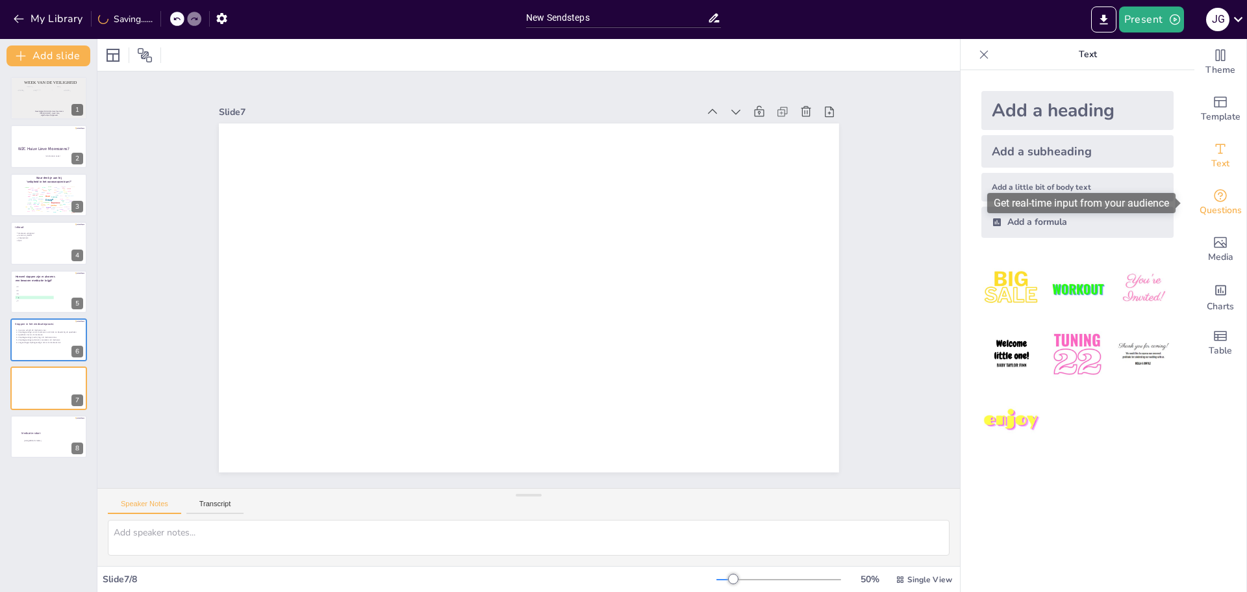
click at [1217, 210] on span "Questions" at bounding box center [1221, 210] width 42 height 14
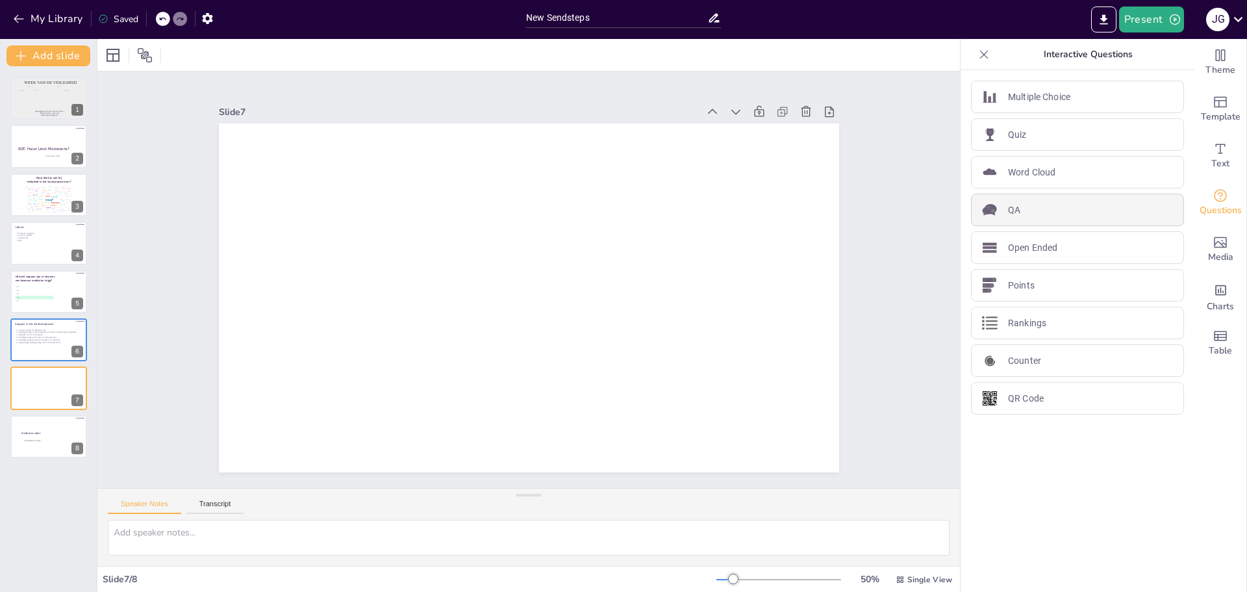
click at [1019, 212] on div "QA" at bounding box center [1077, 210] width 213 height 32
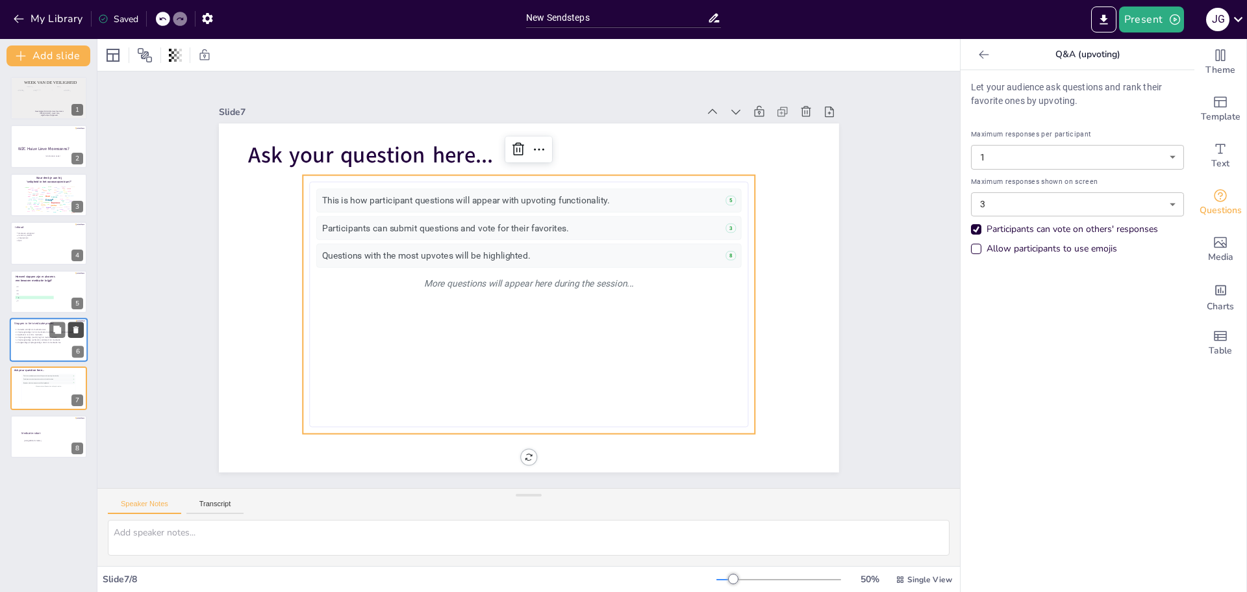
click at [76, 330] on icon at bounding box center [75, 329] width 5 height 7
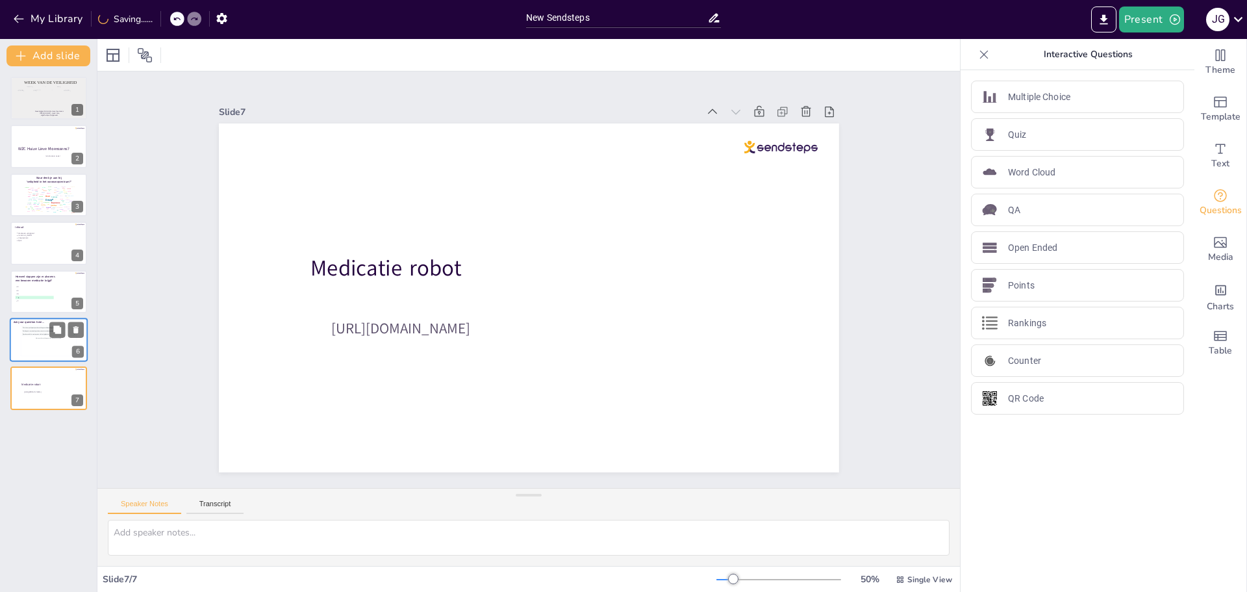
click at [23, 339] on div "More questions will appear here during the session..." at bounding box center [48, 337] width 53 height 3
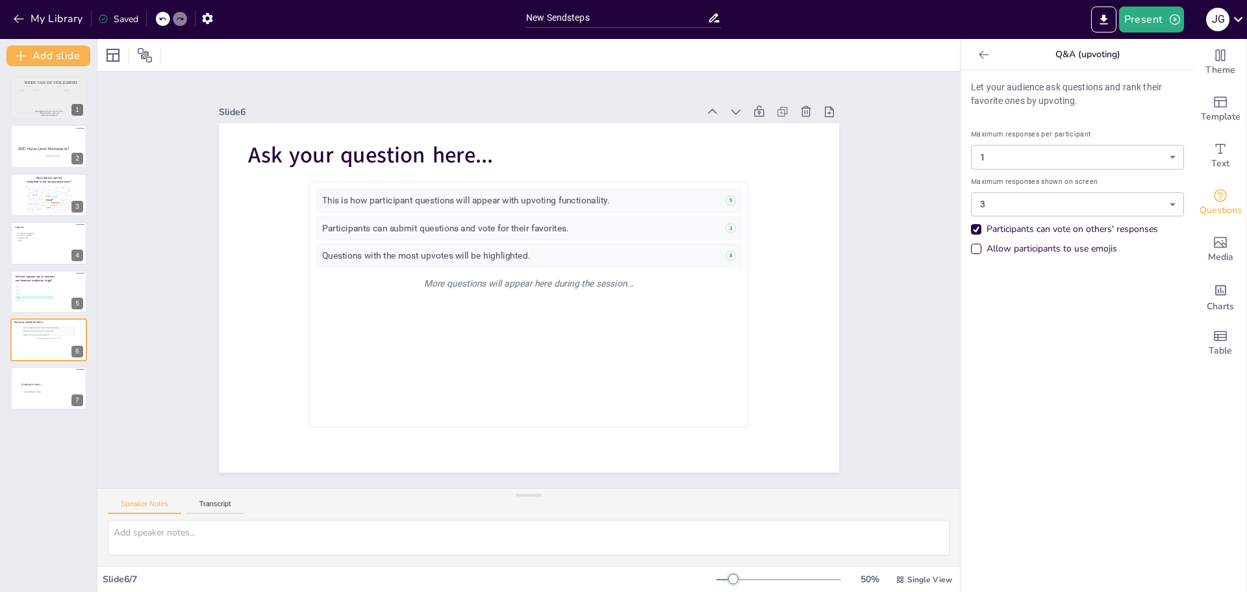
click at [161, 17] on icon at bounding box center [162, 19] width 8 height 8
click at [162, 18] on icon at bounding box center [162, 19] width 8 height 8
click at [159, 21] on icon at bounding box center [162, 19] width 8 height 8
click at [162, 19] on icon at bounding box center [162, 19] width 6 height 3
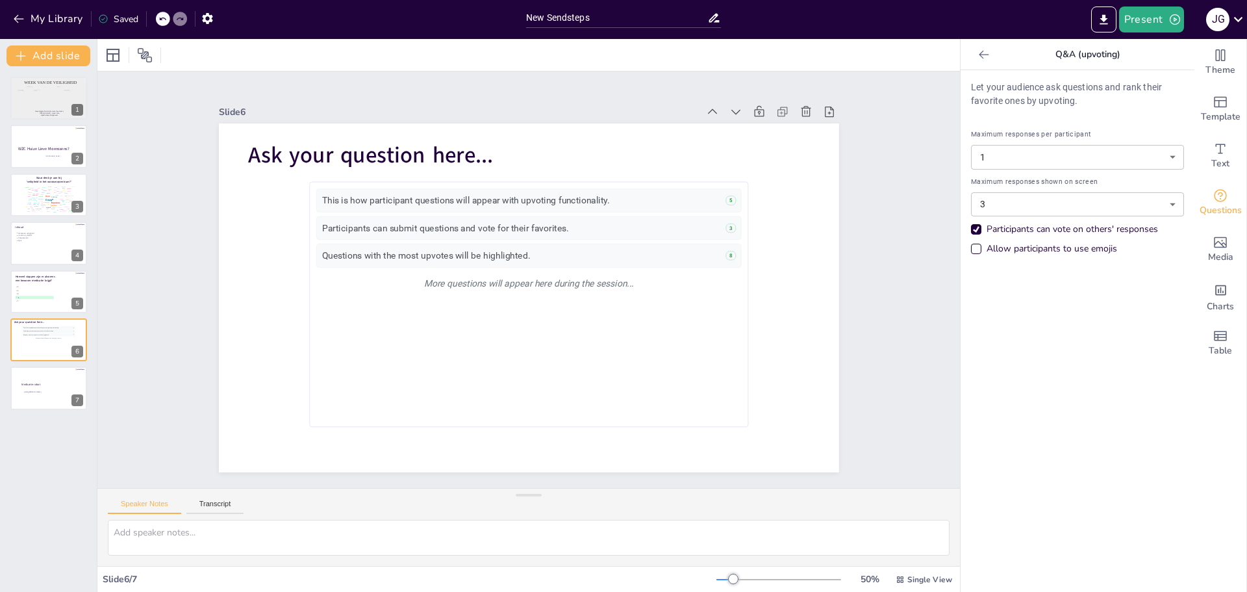
click at [162, 19] on icon at bounding box center [162, 19] width 6 height 3
click at [160, 19] on icon at bounding box center [162, 19] width 8 height 8
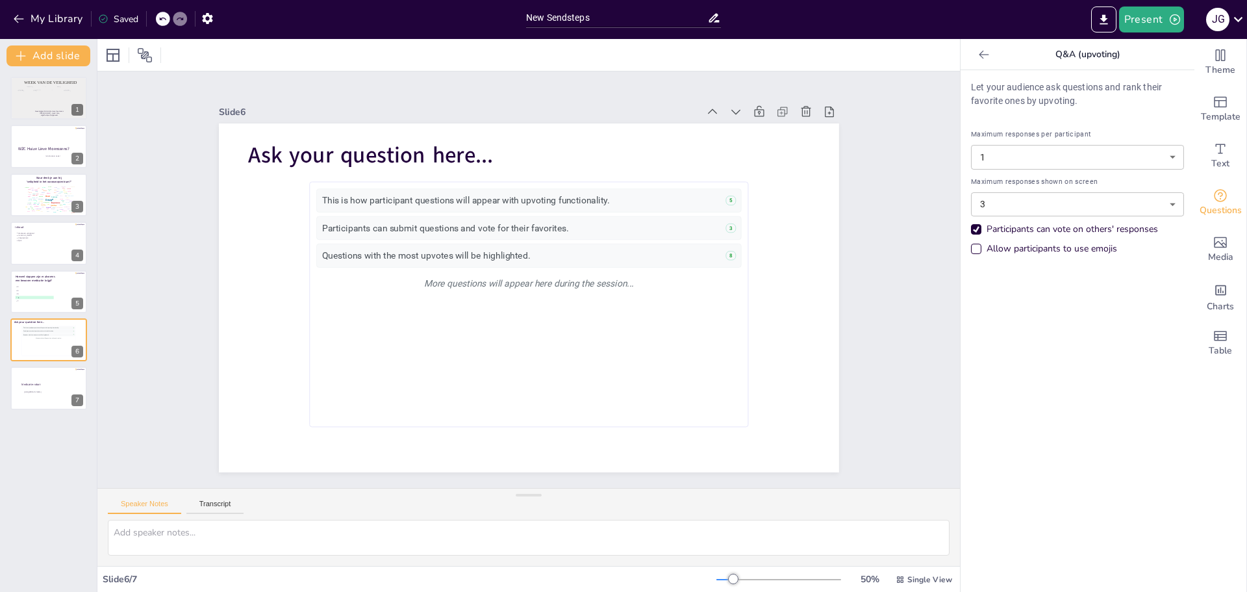
click at [160, 19] on icon at bounding box center [162, 19] width 8 height 8
click at [181, 19] on icon at bounding box center [180, 19] width 8 height 8
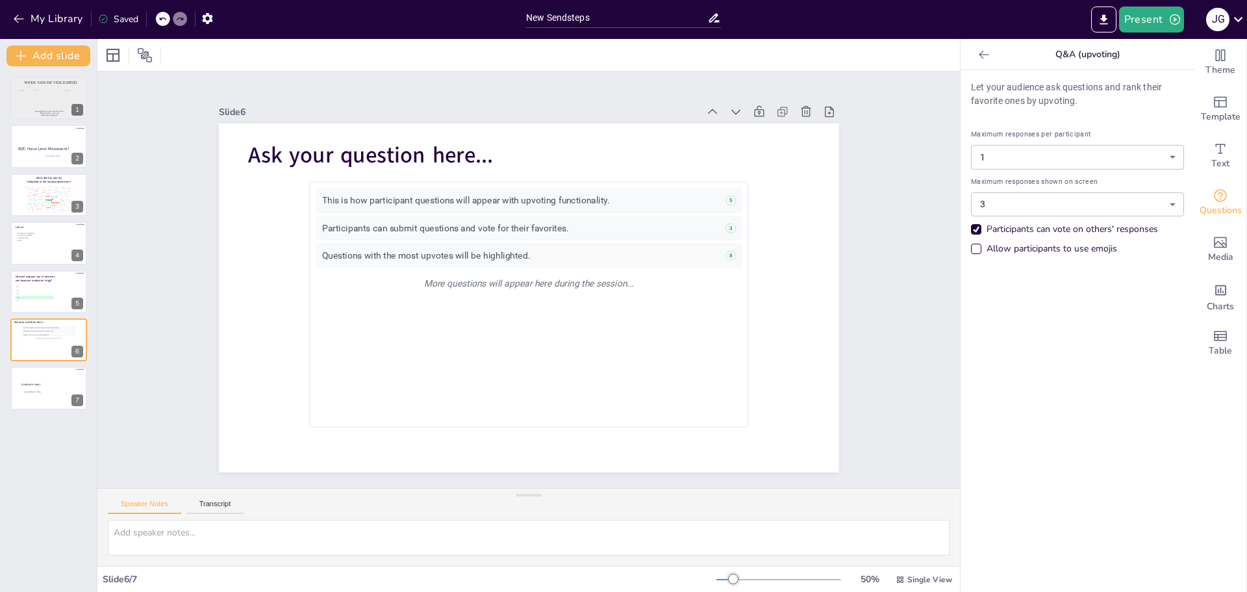
click at [161, 21] on icon at bounding box center [162, 19] width 8 height 8
click at [36, 295] on li "C 5" at bounding box center [34, 293] width 39 height 3
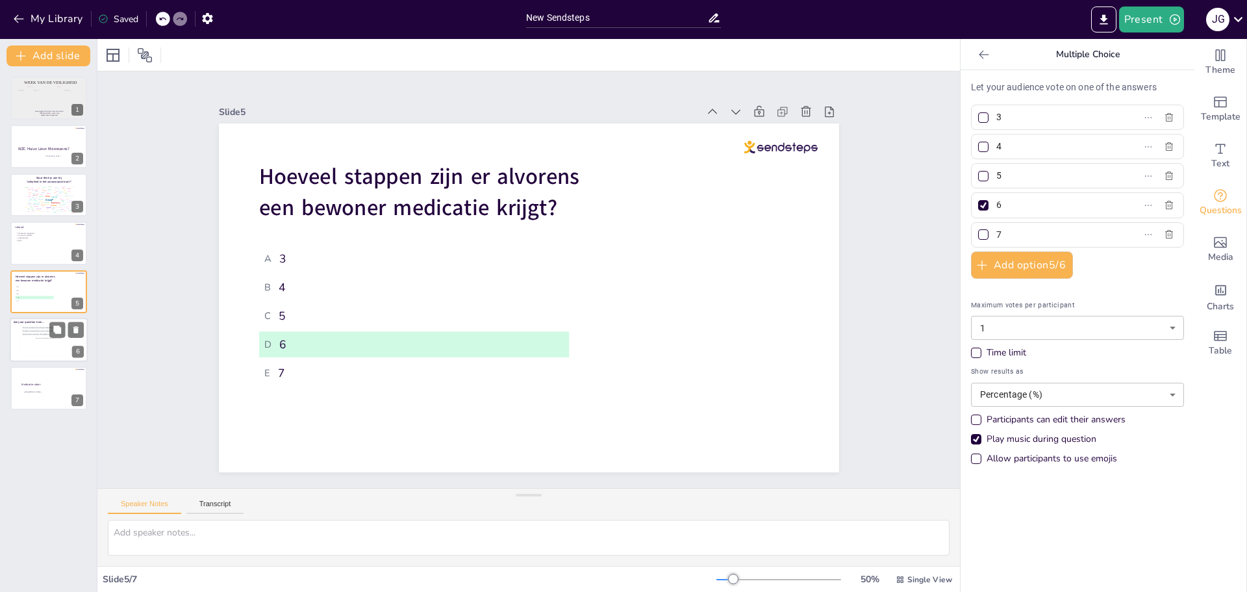
click at [24, 335] on div "Questions with the most upvotes will be highlighted." at bounding box center [48, 334] width 50 height 1
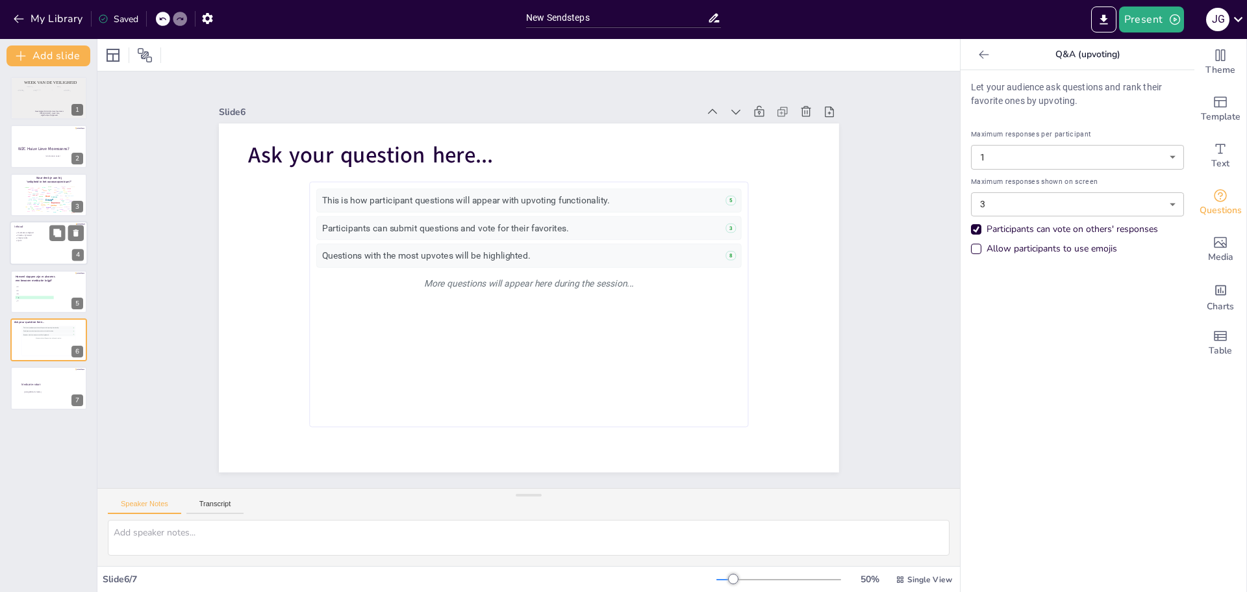
click at [37, 245] on div at bounding box center [49, 243] width 78 height 44
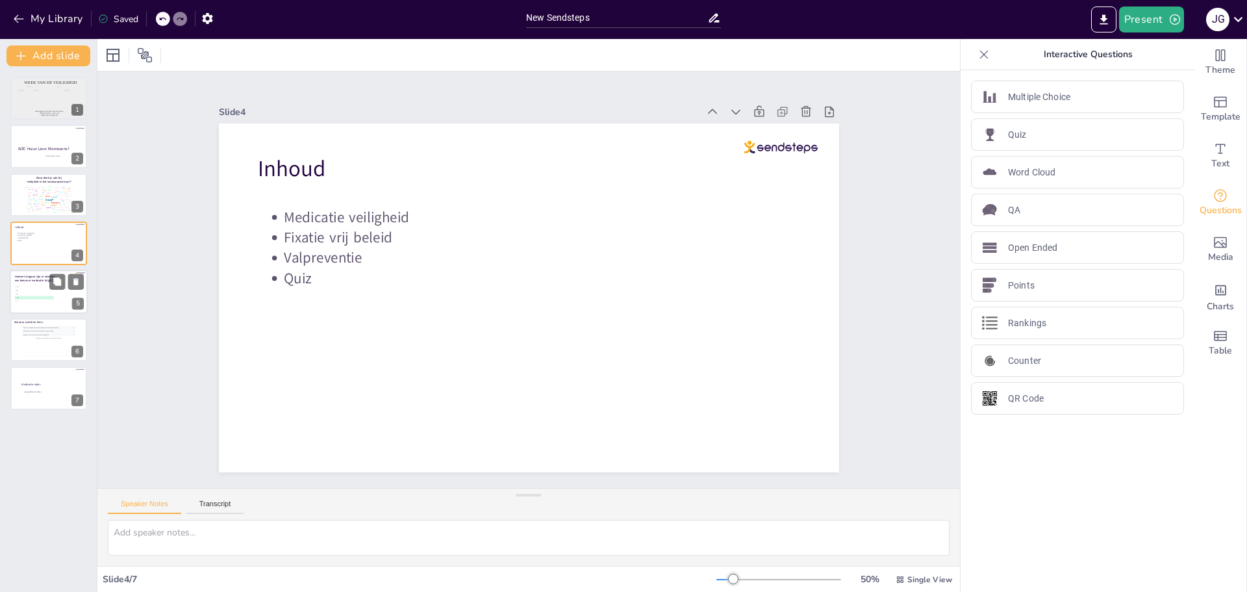
click at [26, 294] on span "C 5" at bounding box center [35, 294] width 38 height 2
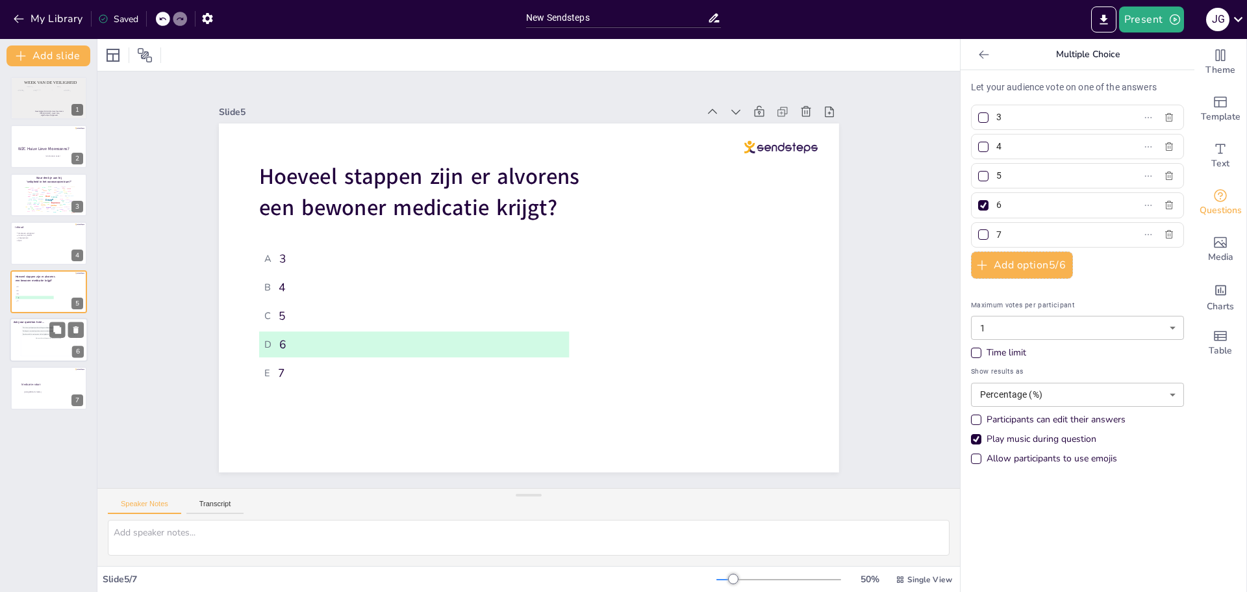
click at [29, 347] on div "This is how participant questions will appear with upvoting functionality. 5 Pa…" at bounding box center [48, 340] width 53 height 29
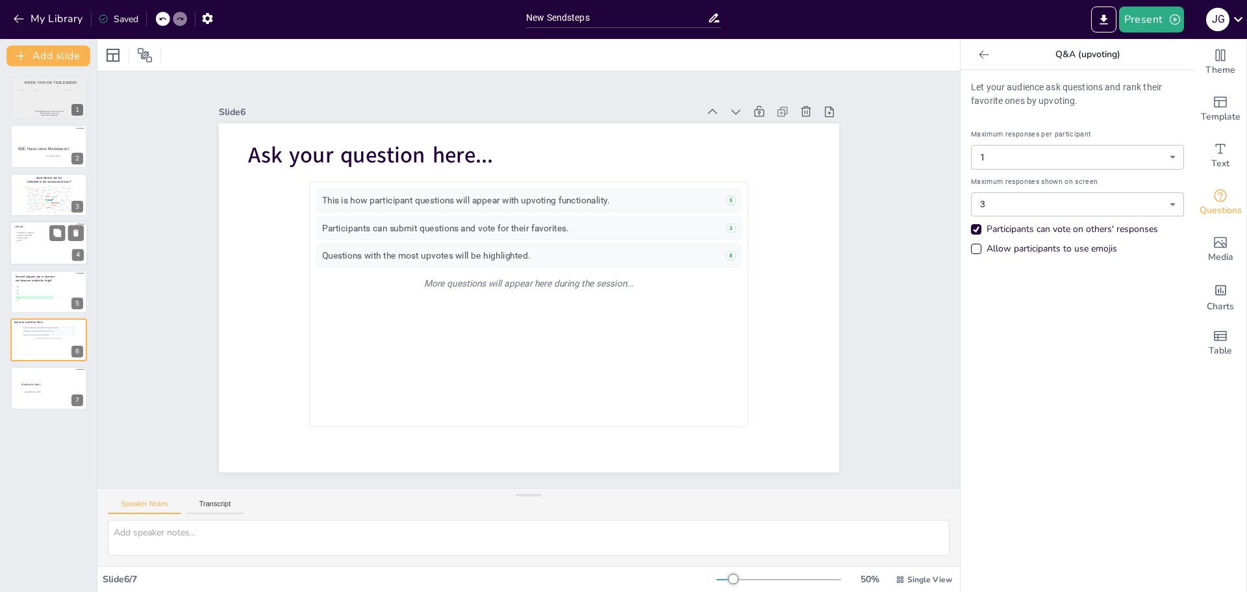
click at [44, 228] on p "Inhoud" at bounding box center [47, 227] width 67 height 4
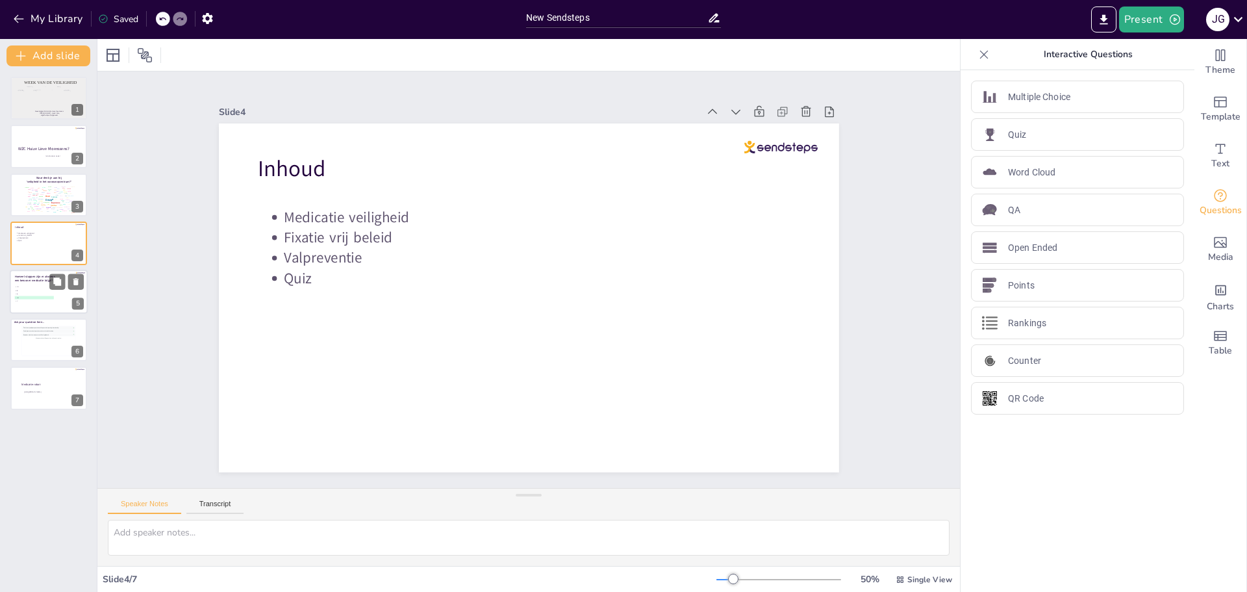
click at [38, 293] on span "C 5" at bounding box center [35, 294] width 38 height 2
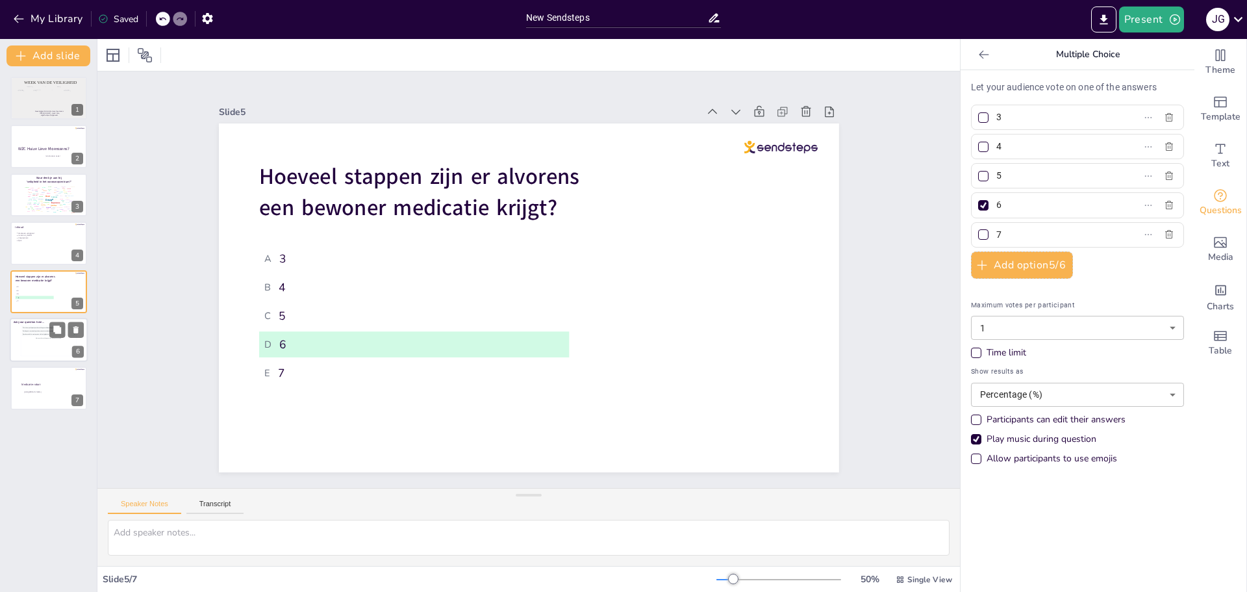
click at [42, 343] on div "This is how participant questions will appear with upvoting functionality. 5 Pa…" at bounding box center [48, 340] width 53 height 29
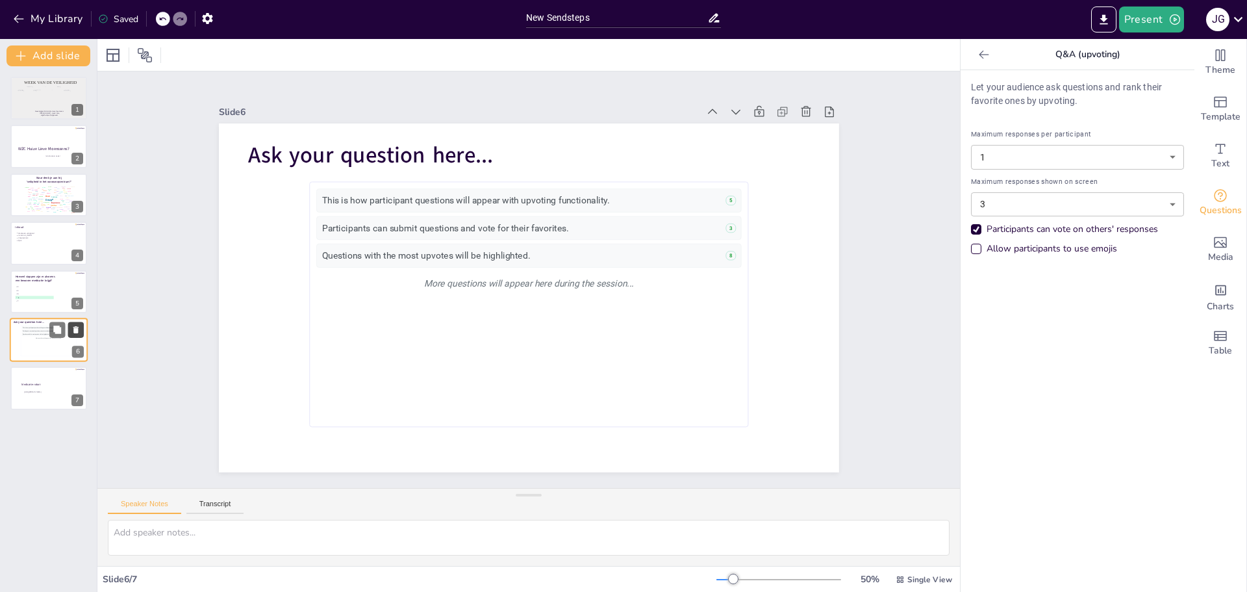
click at [76, 329] on icon at bounding box center [75, 329] width 5 height 7
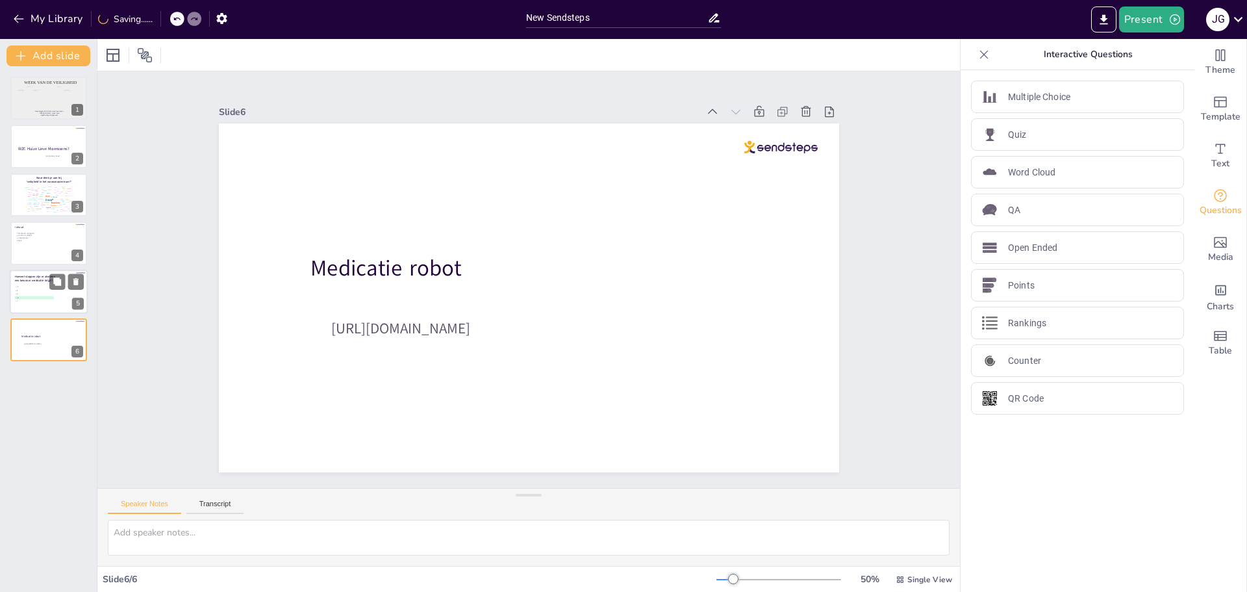
click at [32, 294] on span "C 5" at bounding box center [35, 294] width 38 height 2
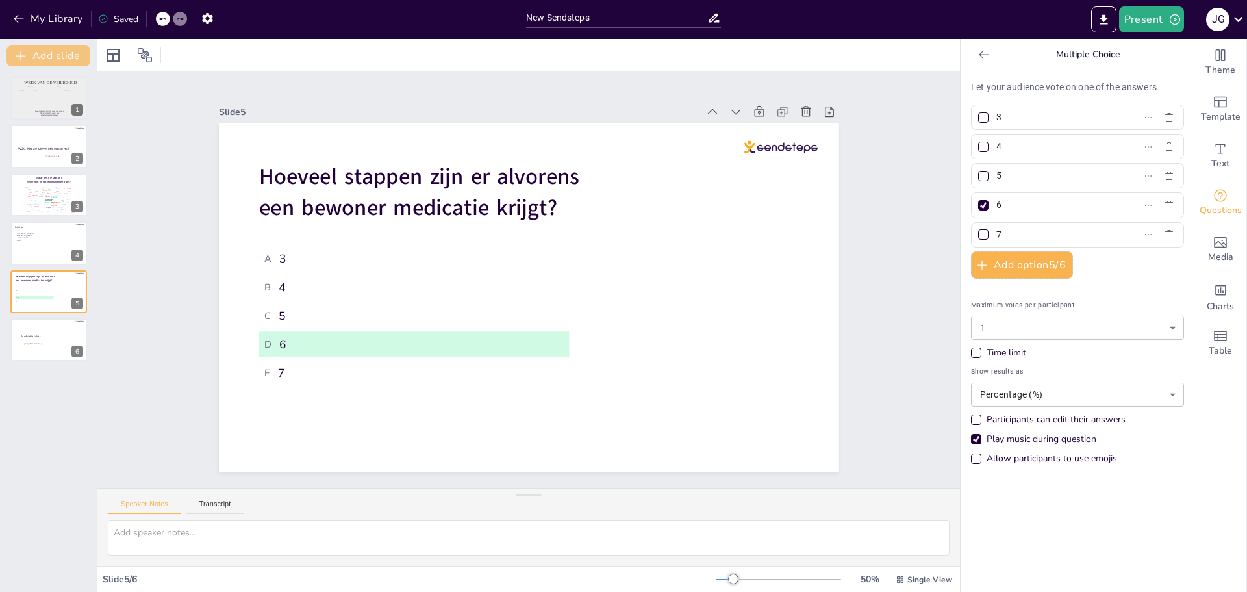
click at [72, 60] on button "Add slide" at bounding box center [48, 55] width 84 height 21
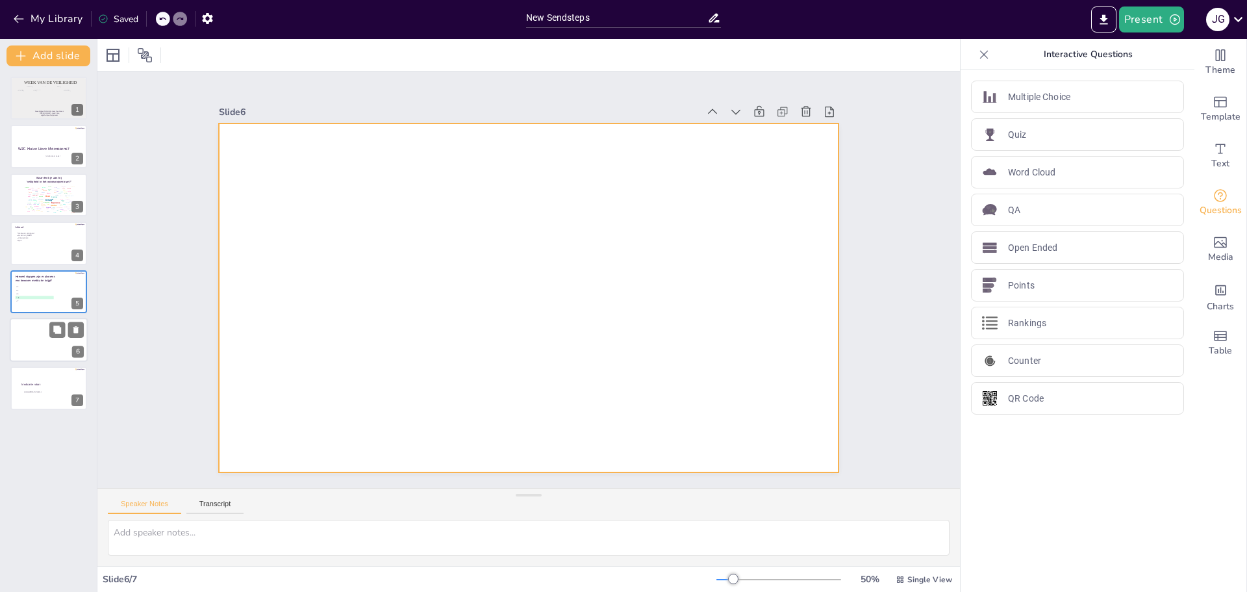
click at [38, 333] on div at bounding box center [49, 340] width 78 height 44
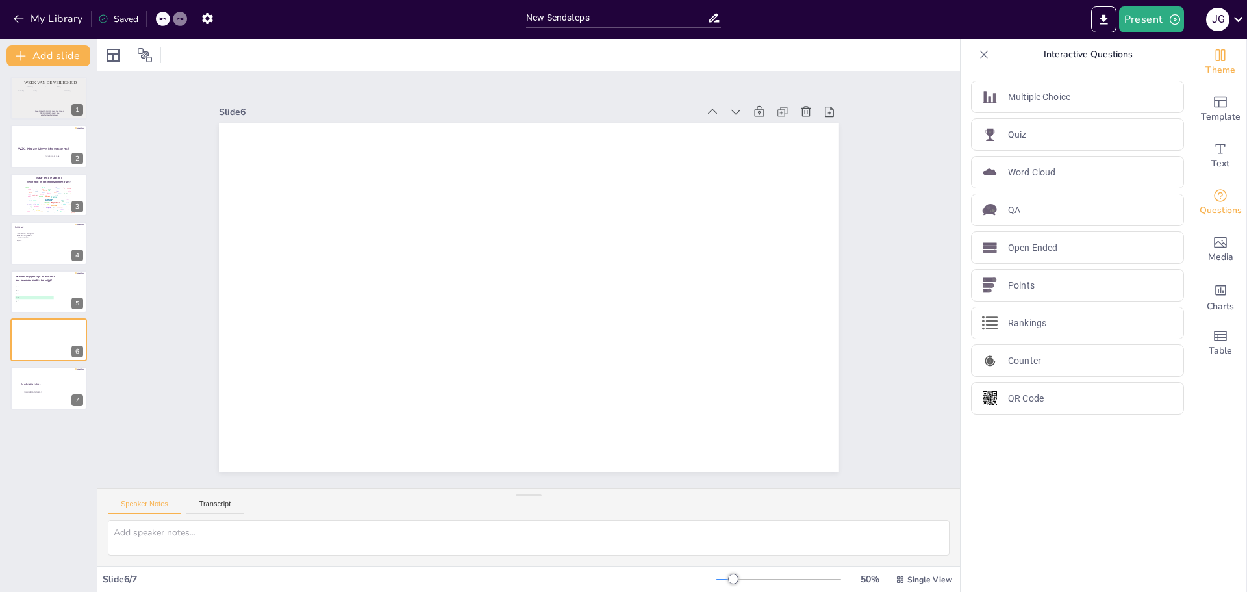
click at [1220, 63] on span "Theme" at bounding box center [1220, 70] width 30 height 14
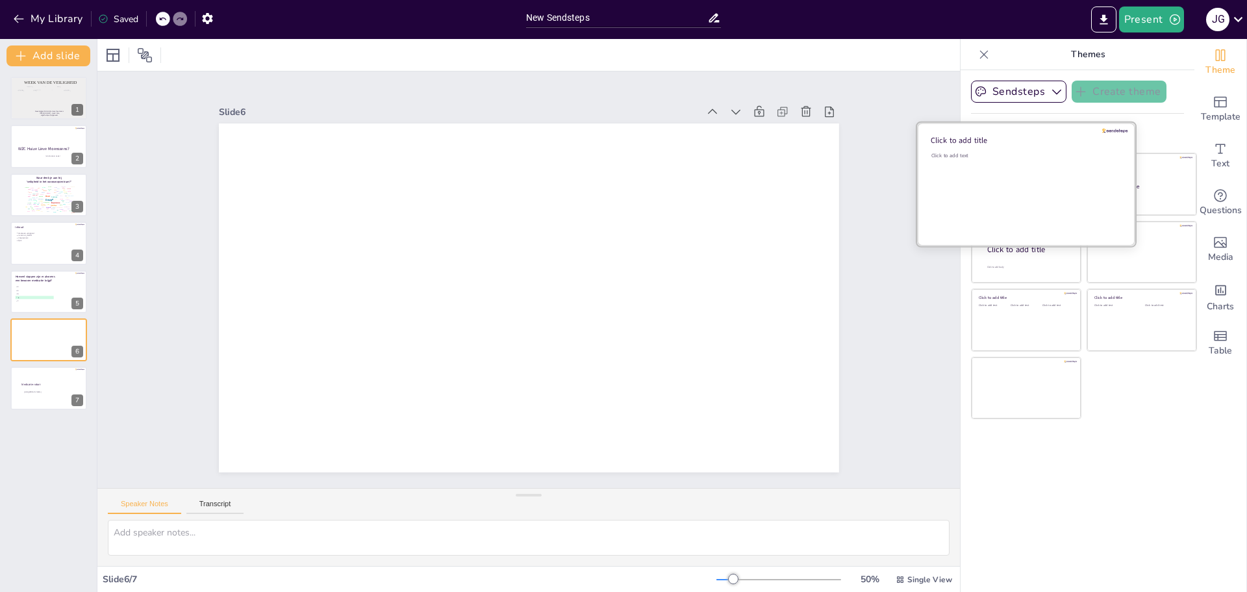
click at [992, 170] on div "Click to add text" at bounding box center [1024, 192] width 186 height 81
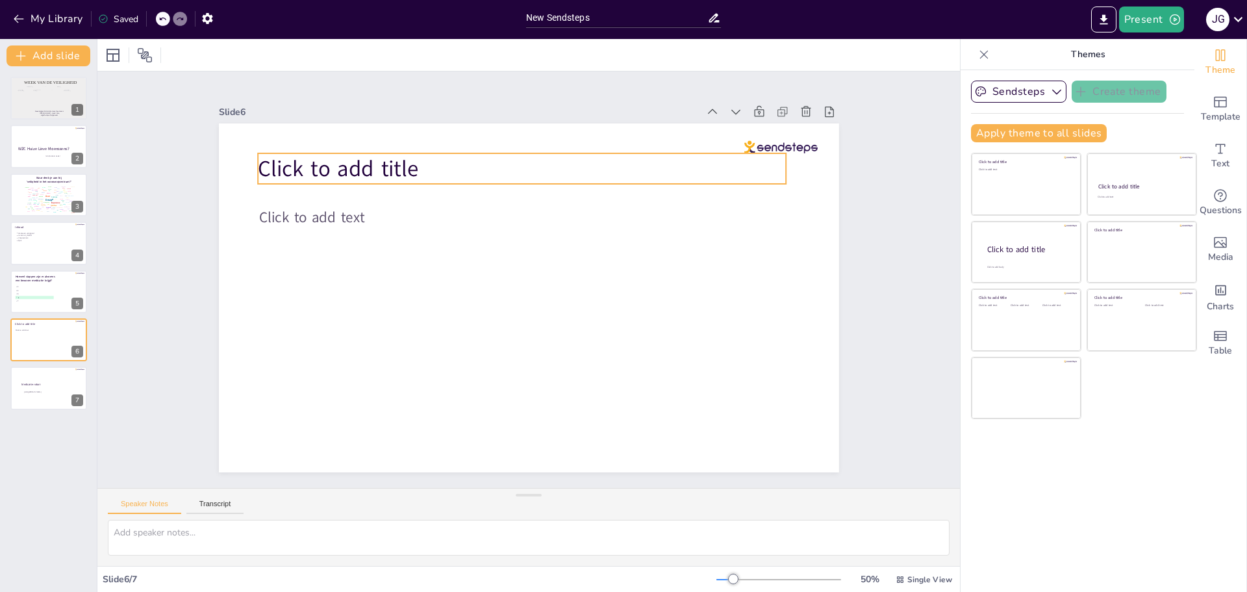
click at [370, 165] on span "Click to add title" at bounding box center [338, 168] width 160 height 30
drag, startPoint x: 384, startPoint y: 163, endPoint x: 412, endPoint y: 168, distance: 28.9
click at [412, 168] on p "Click to add title" at bounding box center [523, 168] width 529 height 31
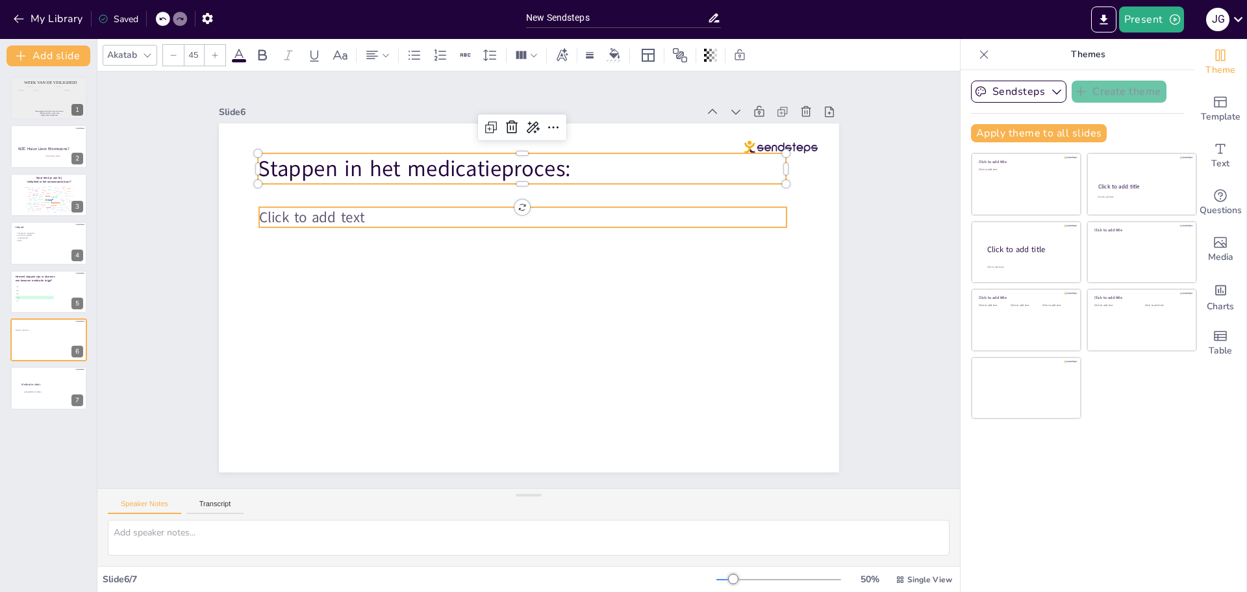
click at [348, 212] on span "Click to add text" at bounding box center [311, 217] width 105 height 20
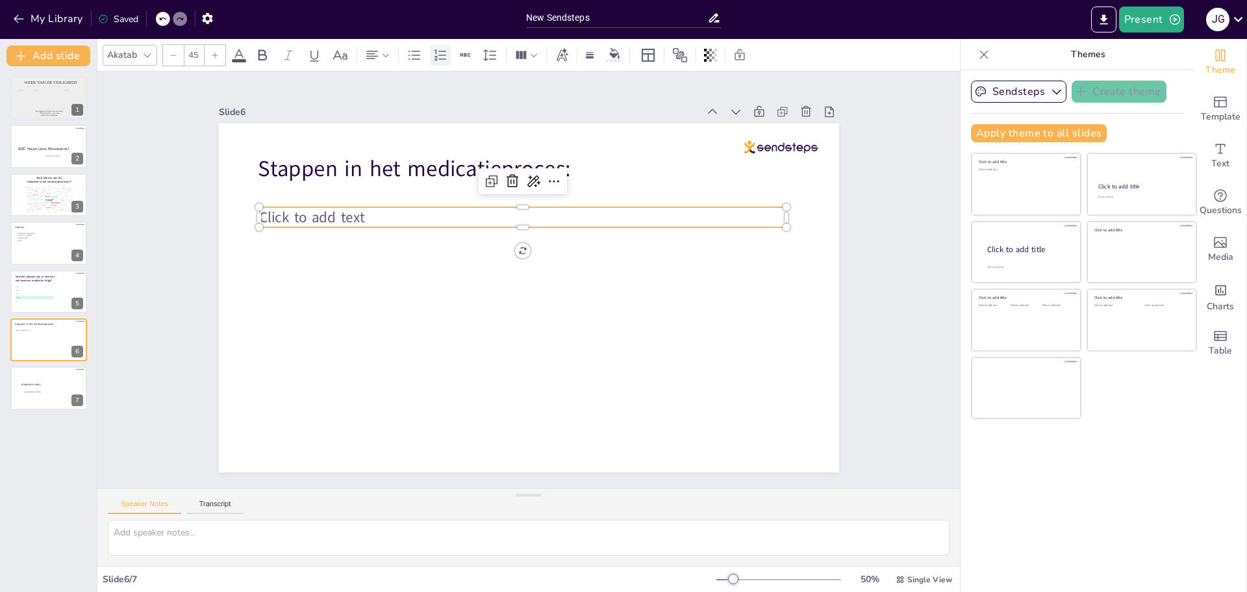
click at [439, 55] on icon at bounding box center [440, 54] width 12 height 11
click at [320, 208] on span "Click to add text" at bounding box center [336, 217] width 105 height 20
click at [390, 212] on p "Click to add text" at bounding box center [535, 217] width 503 height 20
click at [389, 216] on p "Click to add text" at bounding box center [535, 218] width 503 height 20
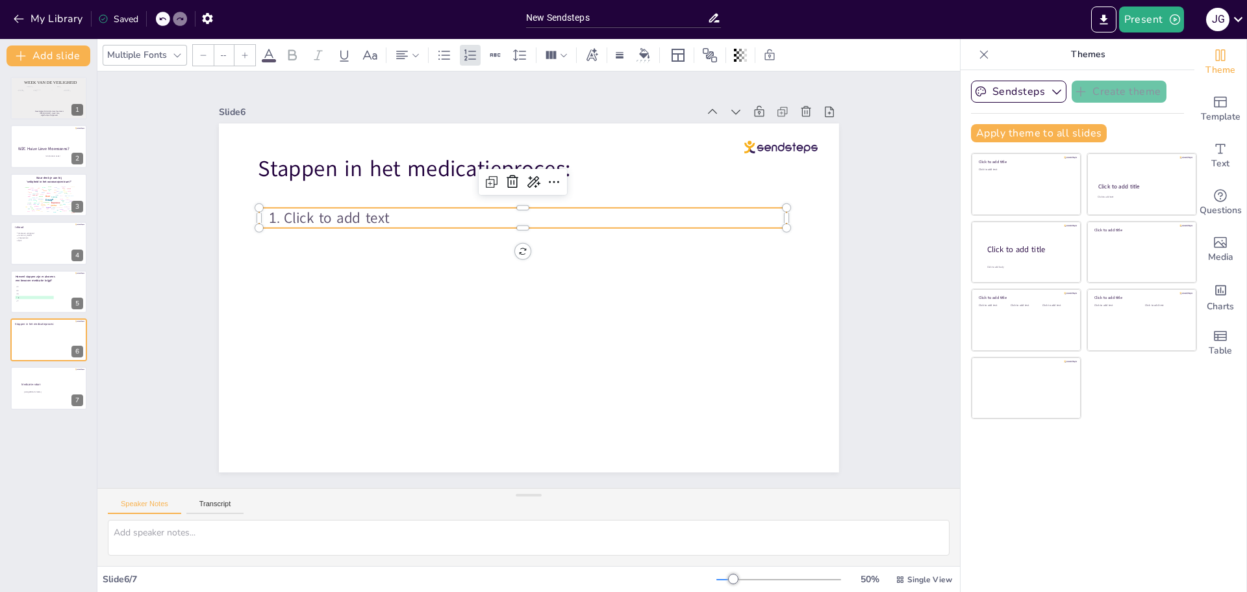
type input "45"
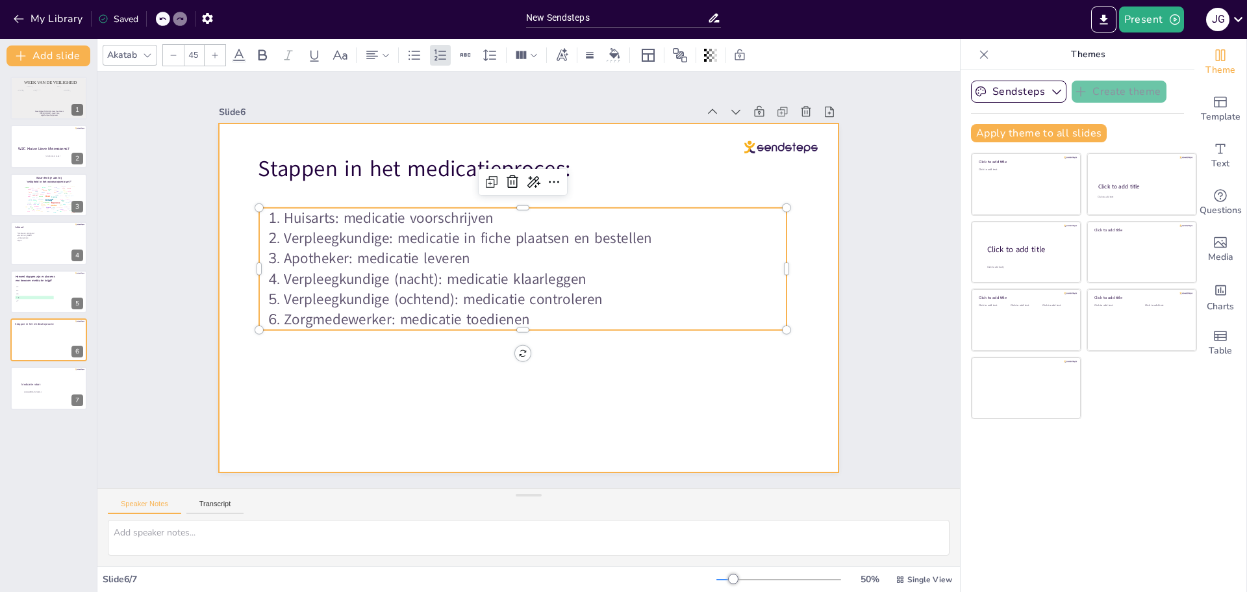
click at [618, 405] on div at bounding box center [529, 297] width 620 height 349
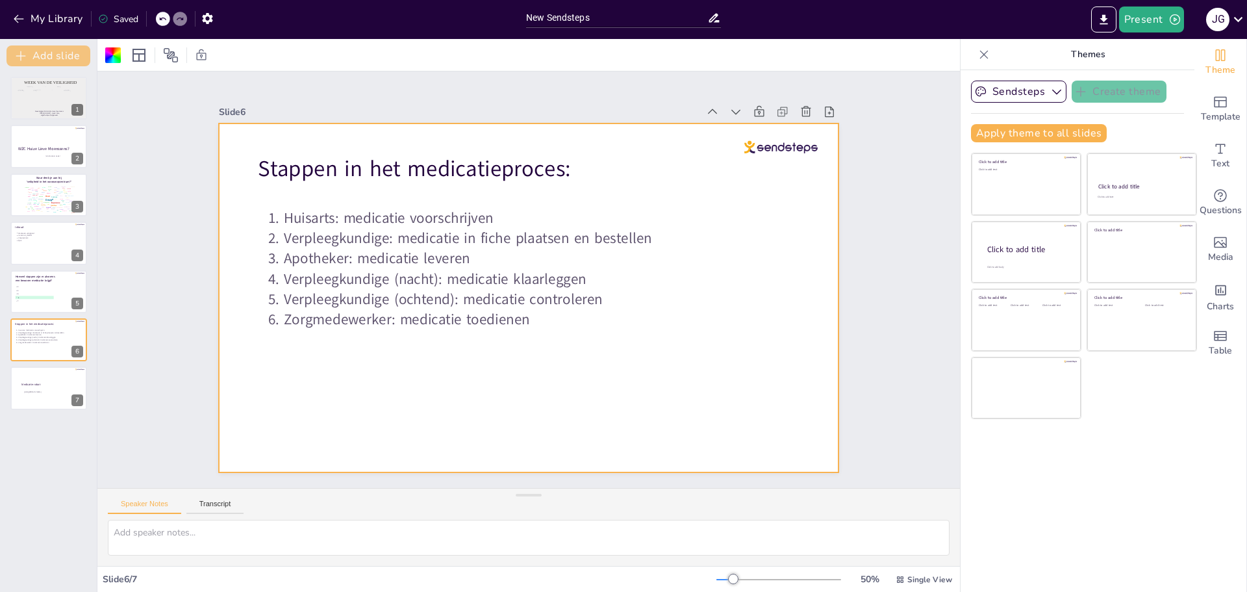
click at [55, 52] on button "Add slide" at bounding box center [48, 55] width 84 height 21
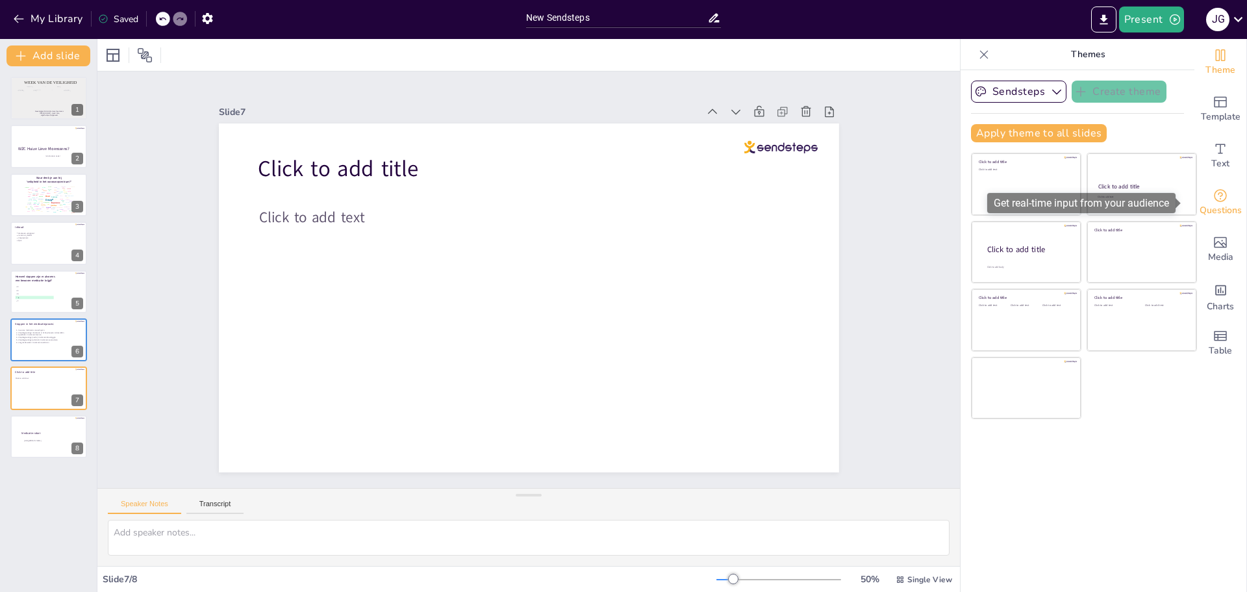
click at [1213, 200] on icon "Get real-time input from your audience" at bounding box center [1221, 196] width 16 height 16
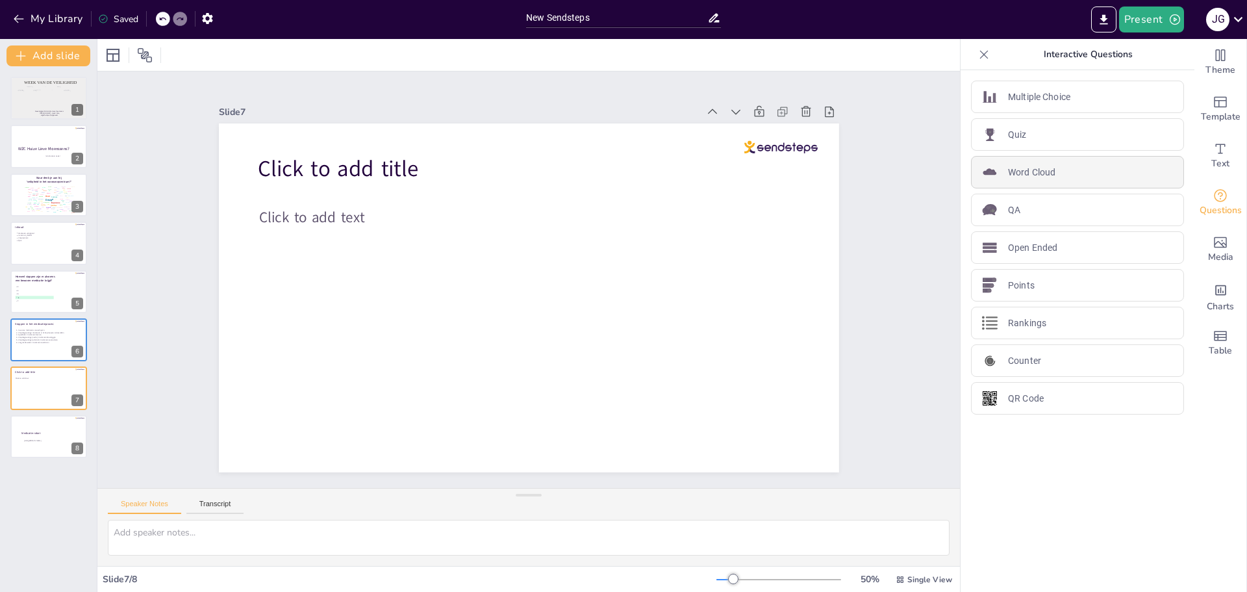
click at [1017, 170] on p "Word Cloud" at bounding box center [1031, 173] width 47 height 14
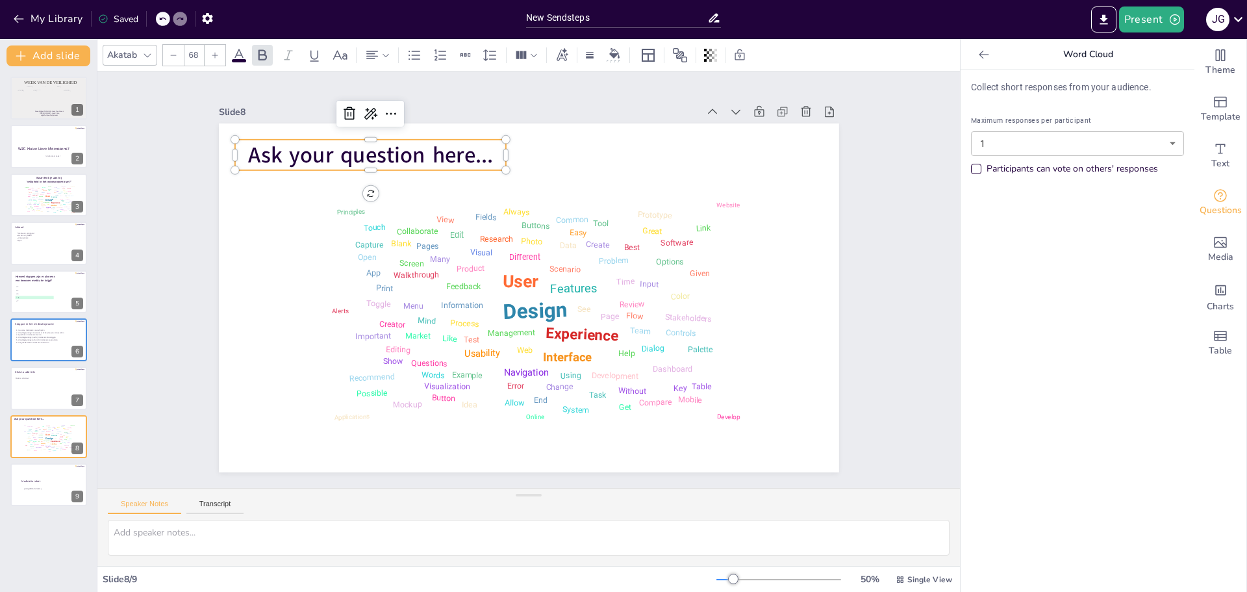
click at [358, 144] on span "Ask your question here..." at bounding box center [370, 155] width 245 height 30
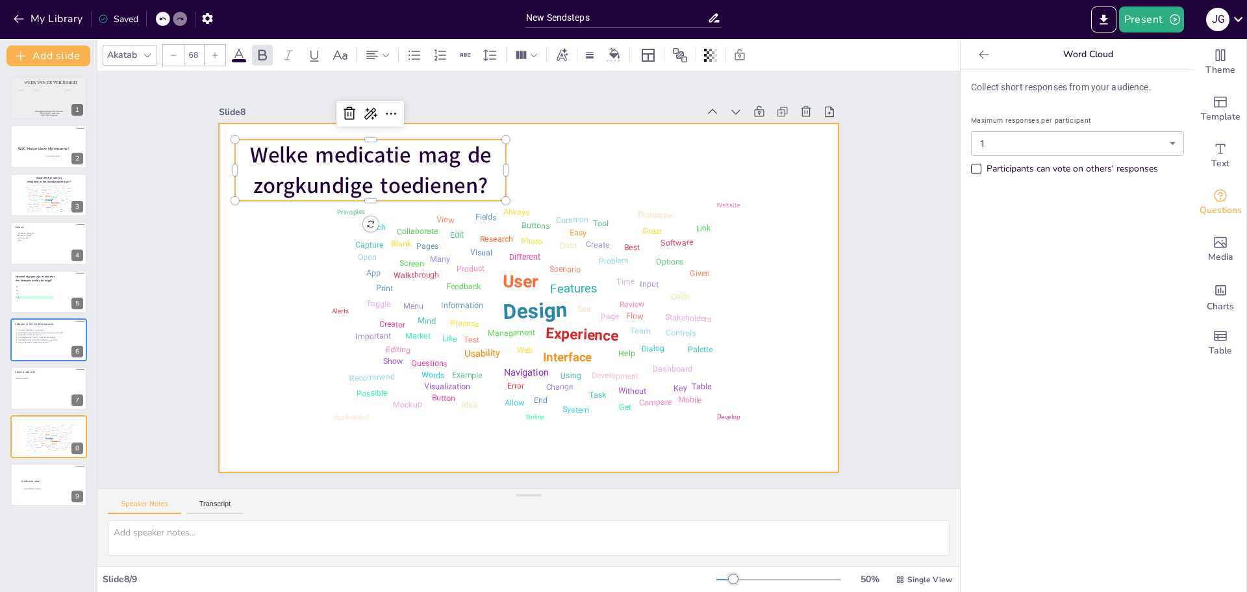
click at [792, 305] on div at bounding box center [529, 297] width 620 height 349
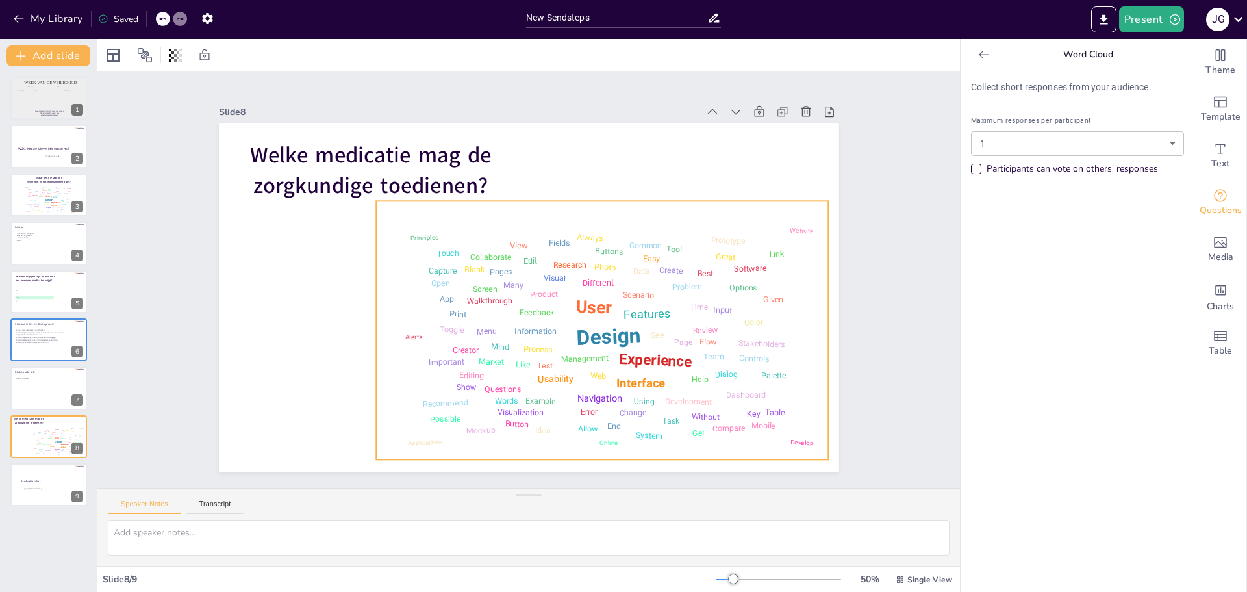
drag, startPoint x: 425, startPoint y: 288, endPoint x: 496, endPoint y: 310, distance: 74.2
click at [496, 310] on div "Design User Experience Interface Features Navigation Usability Test Process Inf…" at bounding box center [602, 329] width 439 height 245
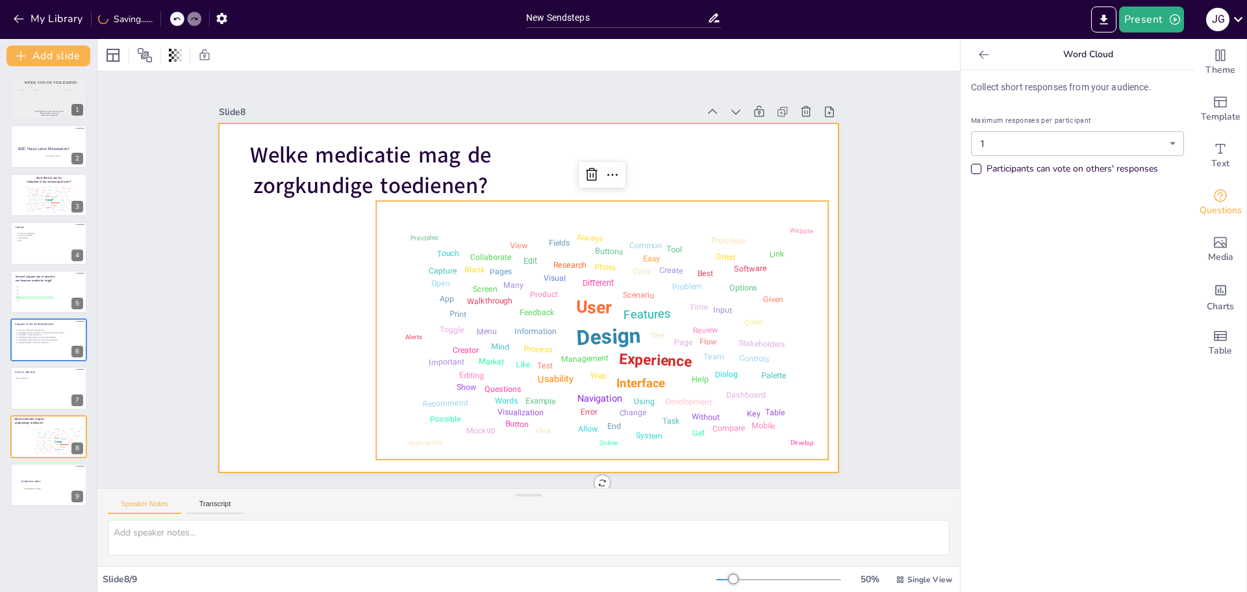
click at [297, 308] on div at bounding box center [529, 297] width 620 height 349
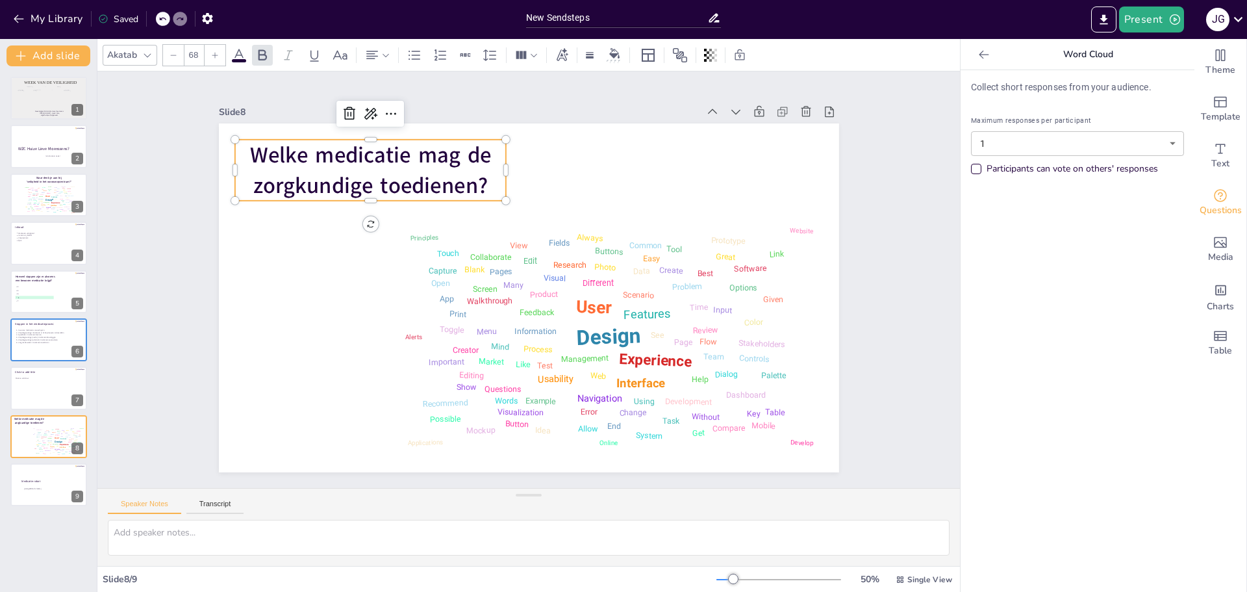
click at [365, 181] on span "Welke medicatie mag de zorgkundige toedienen?" at bounding box center [370, 170] width 242 height 61
click at [360, 182] on span "Welke medicatie mag de zorgkundige toedienen?" at bounding box center [370, 170] width 242 height 61
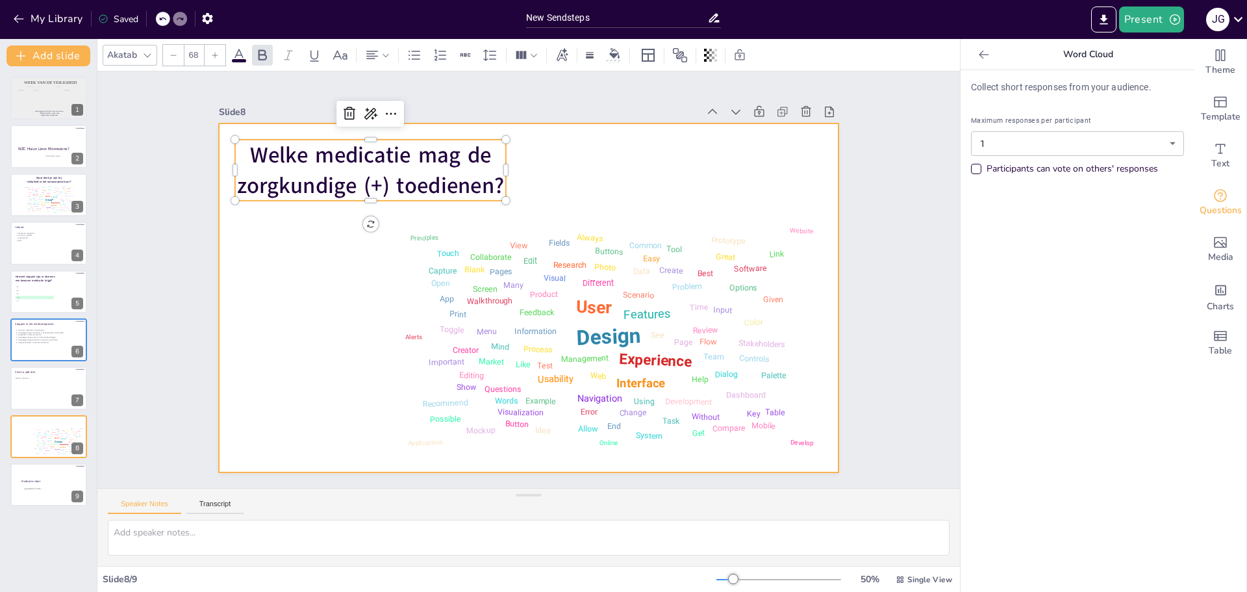
click at [305, 314] on div at bounding box center [529, 297] width 620 height 349
click at [310, 144] on span "Welke medicatie mag de zorgkundige (+) toedienen?" at bounding box center [371, 170] width 268 height 61
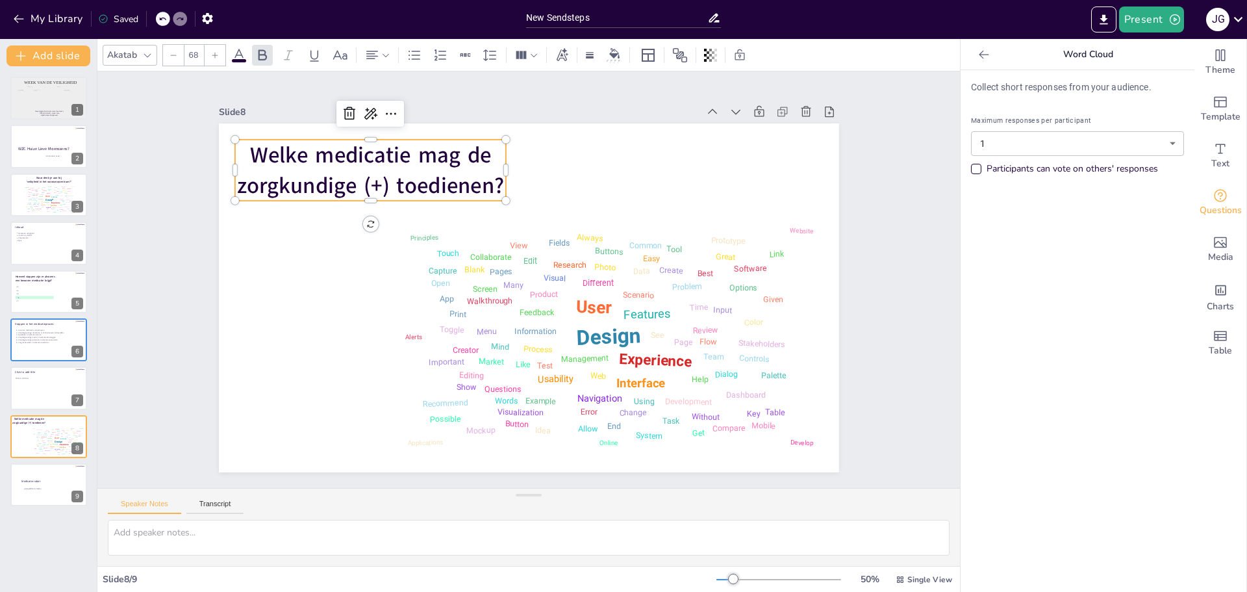
click at [310, 144] on span "Welke medicatie mag de zorgkundige (+) toedienen?" at bounding box center [371, 170] width 268 height 61
click at [397, 151] on span "Welke medicatie mag de zorgkundige (+) toedienen?" at bounding box center [371, 170] width 268 height 61
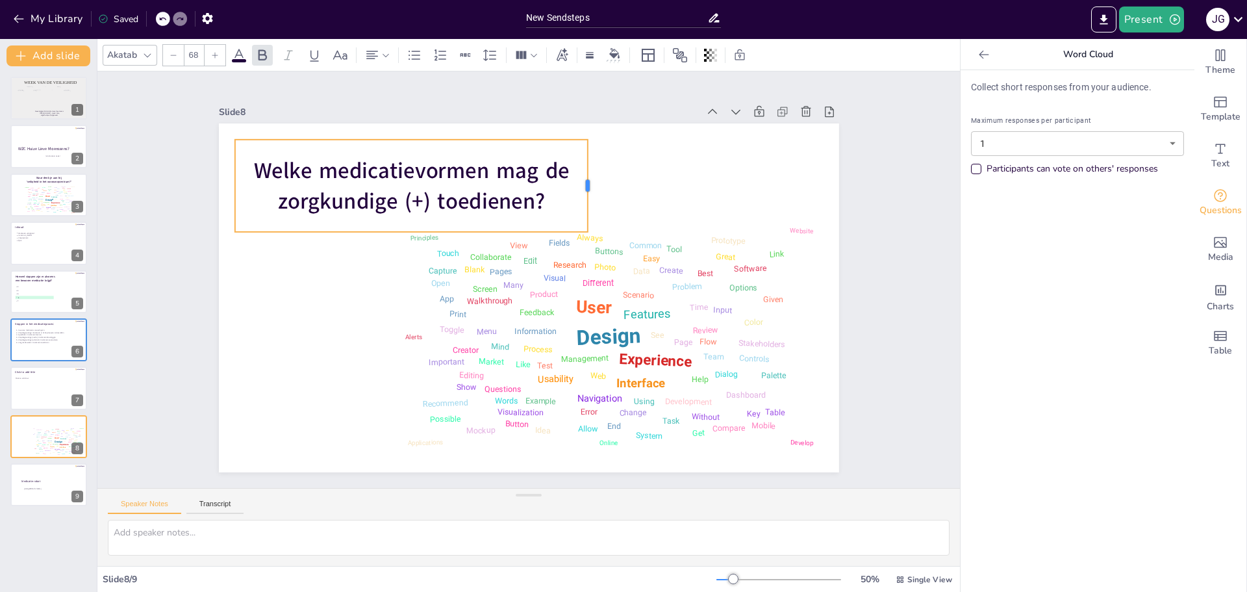
drag, startPoint x: 496, startPoint y: 181, endPoint x: 578, endPoint y: 179, distance: 81.8
click at [588, 179] on div at bounding box center [593, 186] width 10 height 92
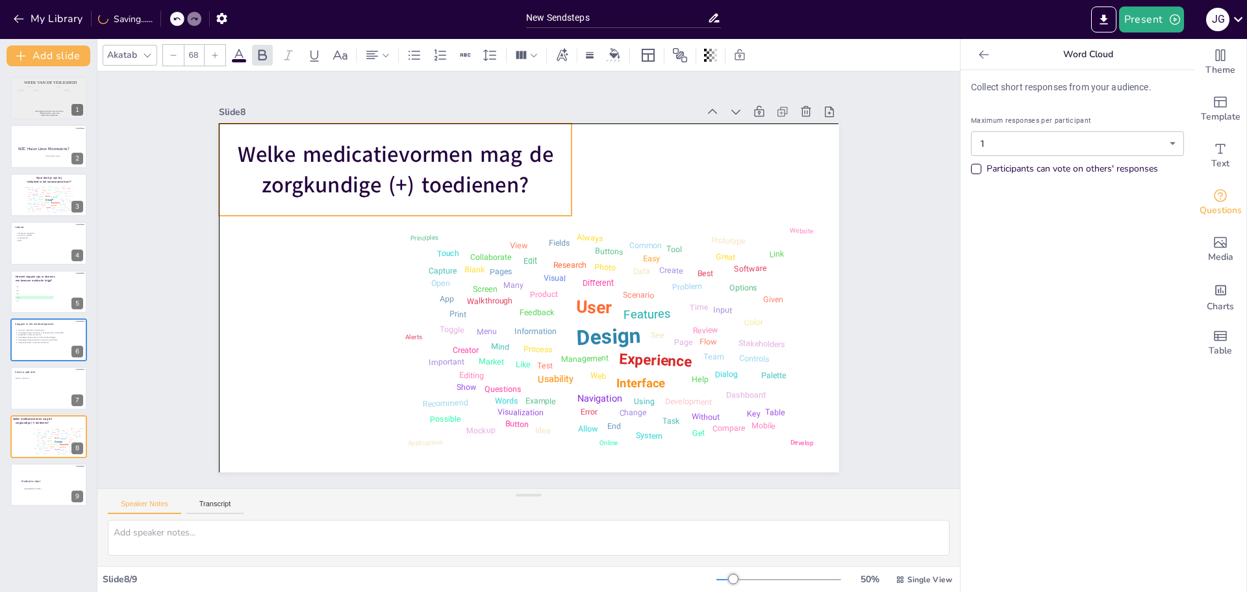
drag, startPoint x: 351, startPoint y: 168, endPoint x: 336, endPoint y: 157, distance: 18.6
click at [336, 157] on span "Welke medicatievormen mag de zorgkundige (+) toedienen?" at bounding box center [395, 169] width 316 height 61
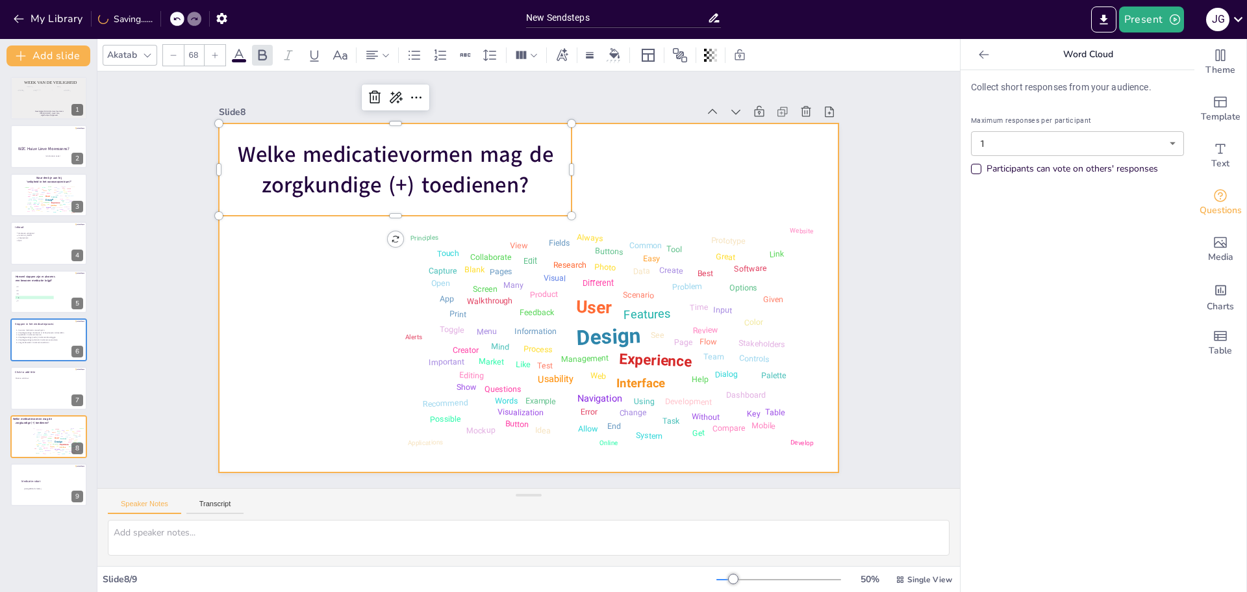
click at [297, 349] on div at bounding box center [529, 297] width 620 height 349
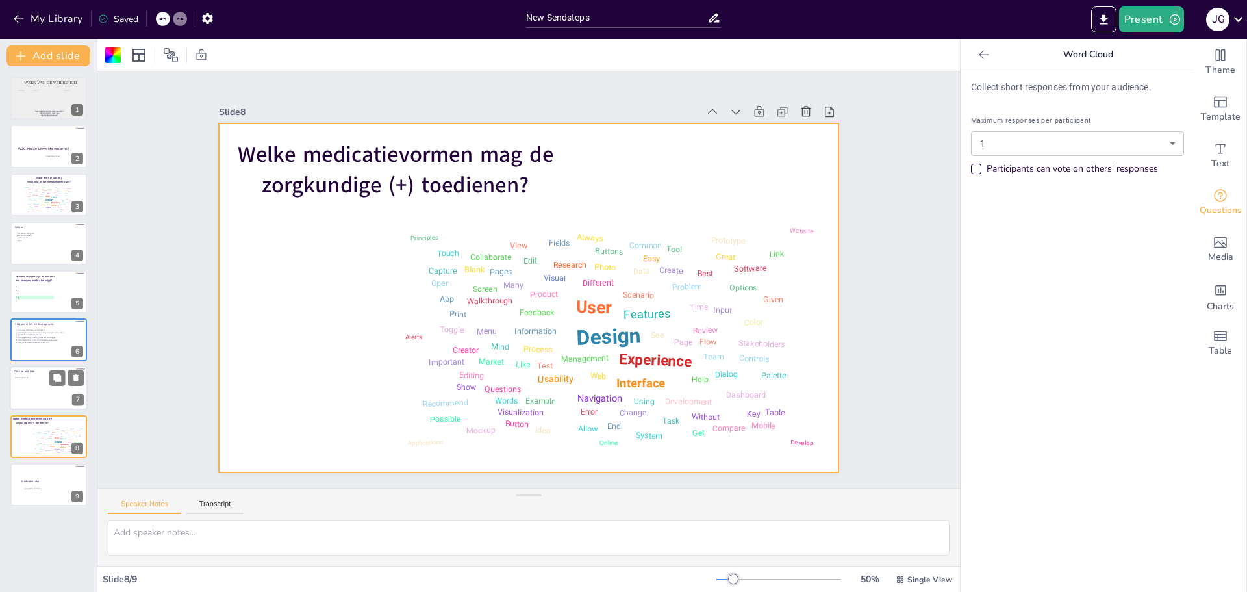
click at [32, 377] on p "Click to add text" at bounding box center [48, 378] width 66 height 3
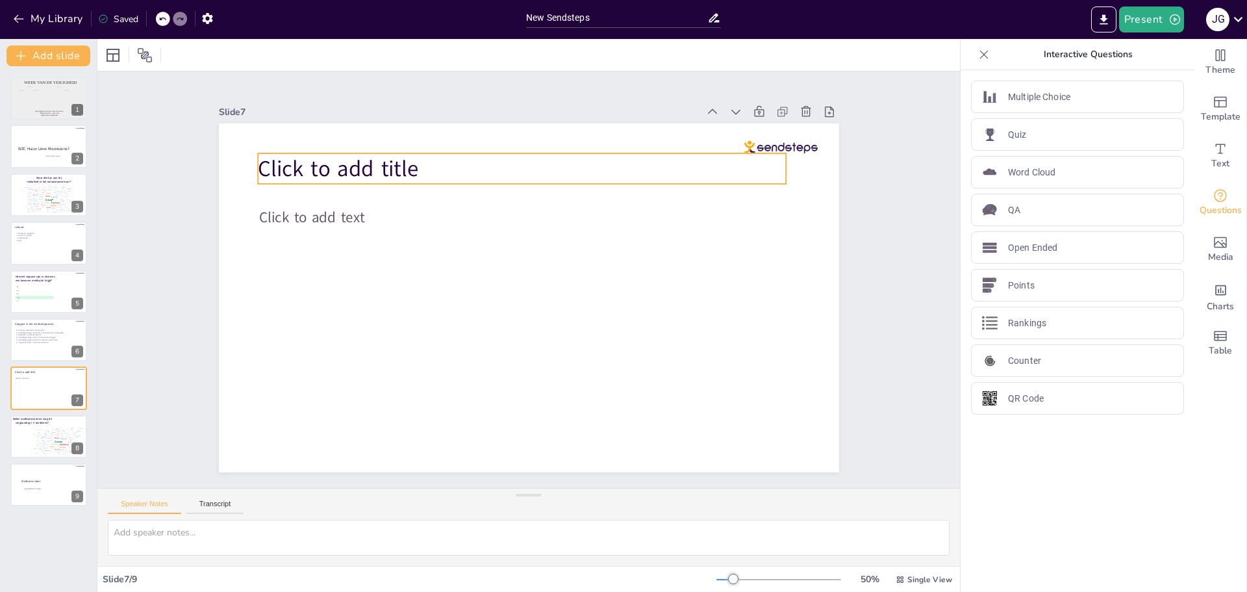
click at [299, 160] on span "Click to add title" at bounding box center [338, 168] width 160 height 30
click at [390, 166] on span "Click to add title" at bounding box center [338, 168] width 160 height 30
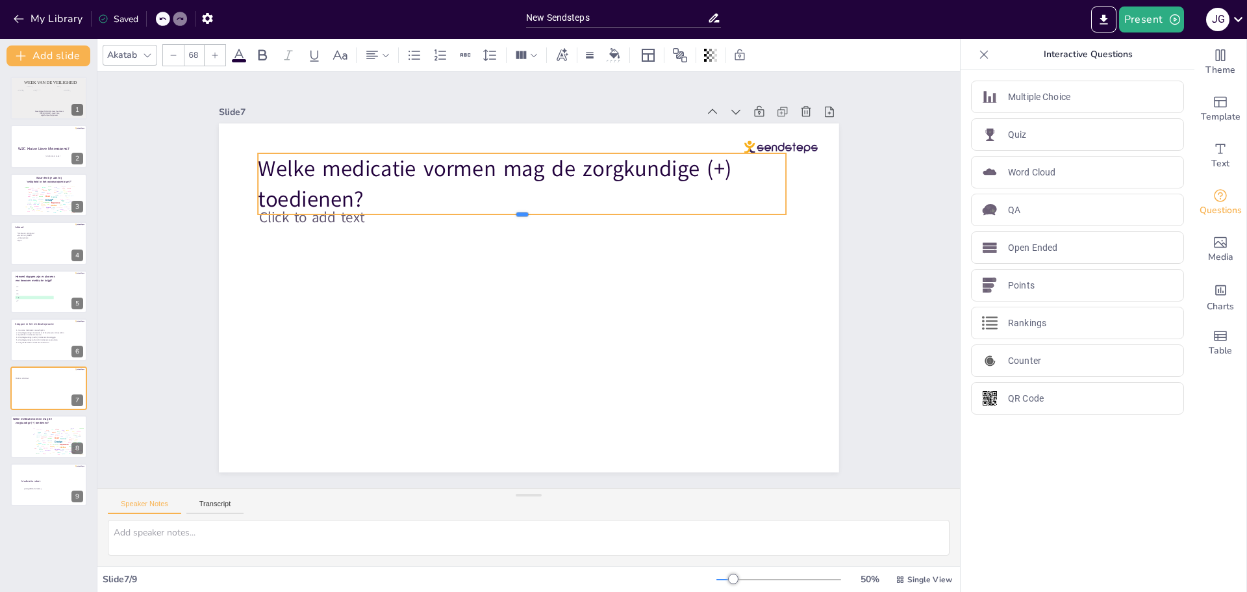
click at [319, 214] on div at bounding box center [522, 219] width 529 height 10
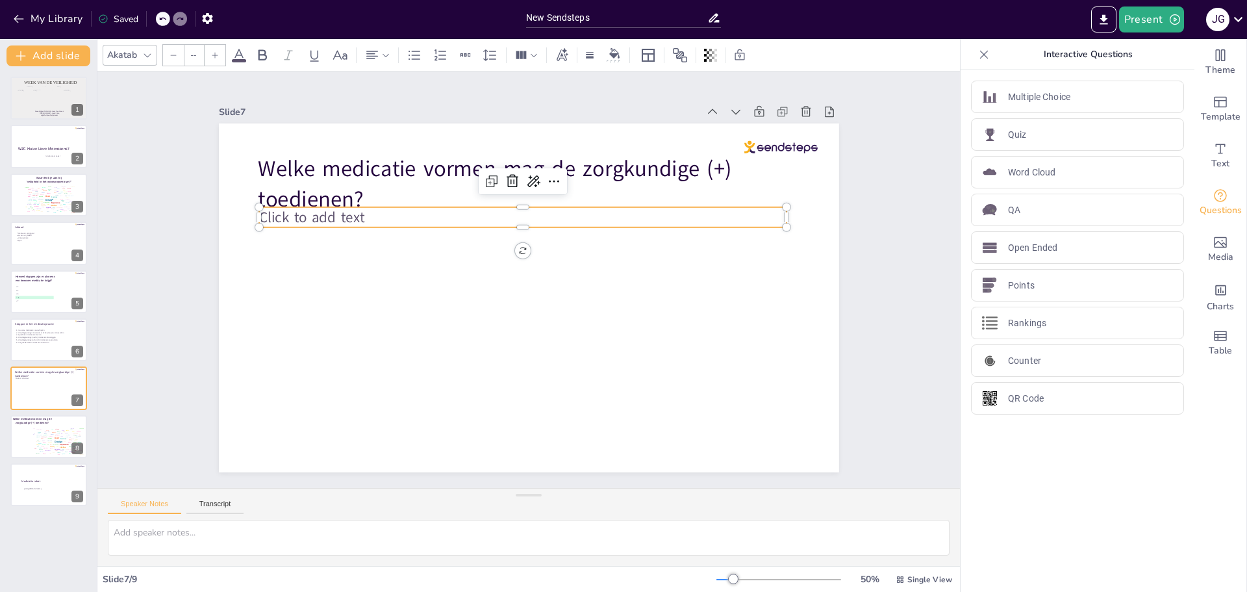
type input "45"
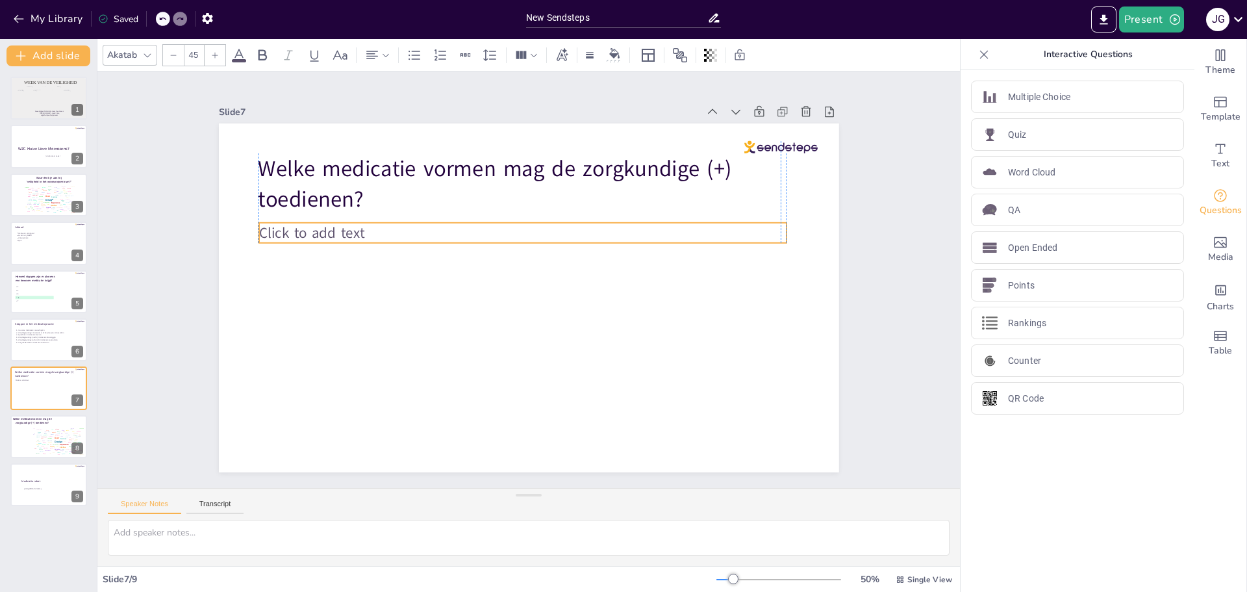
drag, startPoint x: 317, startPoint y: 220, endPoint x: 315, endPoint y: 235, distance: 15.7
click at [315, 235] on span "Click to add text" at bounding box center [311, 233] width 105 height 20
click at [370, 223] on p "Click to add text" at bounding box center [522, 233] width 527 height 20
click at [371, 223] on p "Click to add text" at bounding box center [522, 233] width 527 height 20
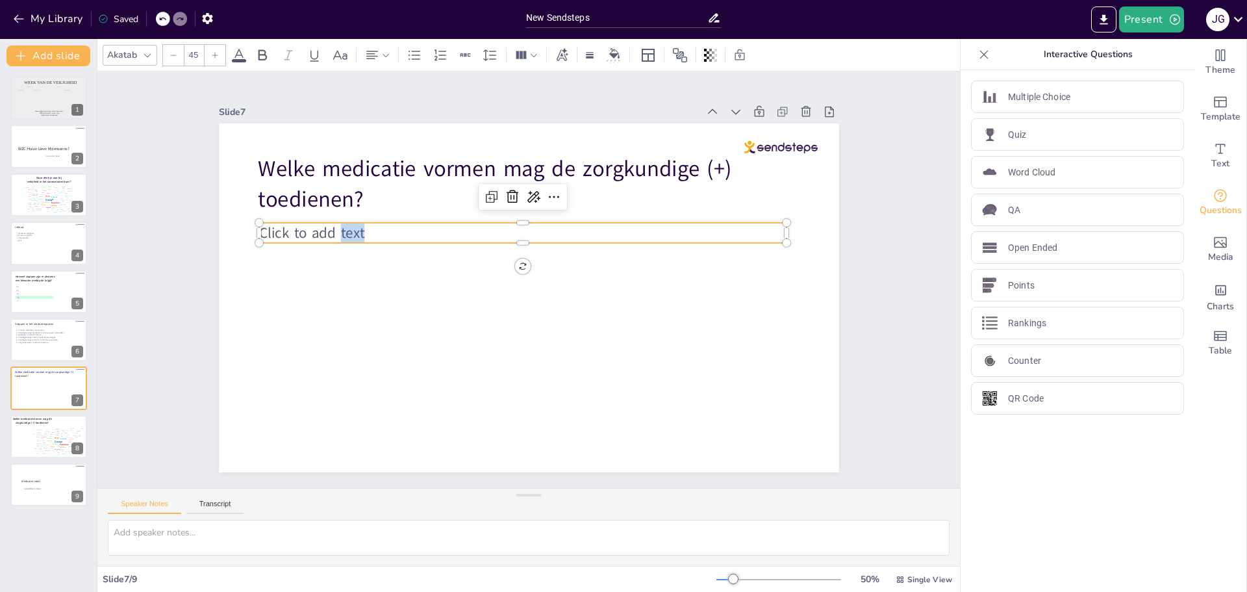
click at [371, 223] on p "Click to add text" at bounding box center [522, 233] width 527 height 20
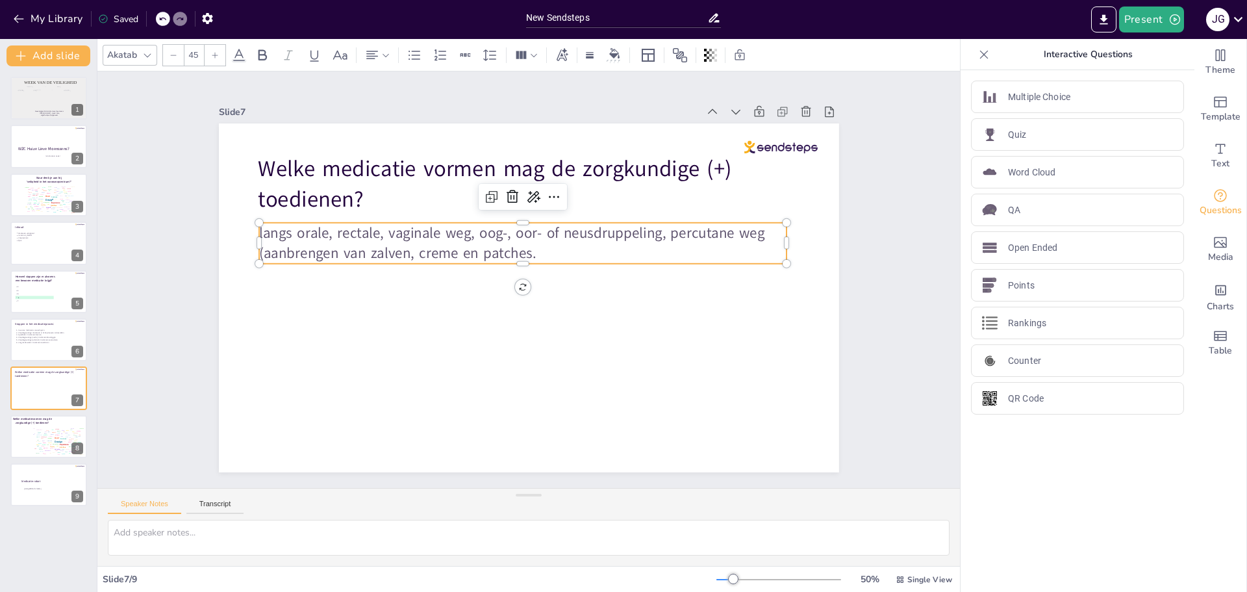
click at [328, 228] on p "langs orale, rectale, vaginale weg, oog-, oor- of neusdruppeling, percutane weg…" at bounding box center [522, 243] width 527 height 41
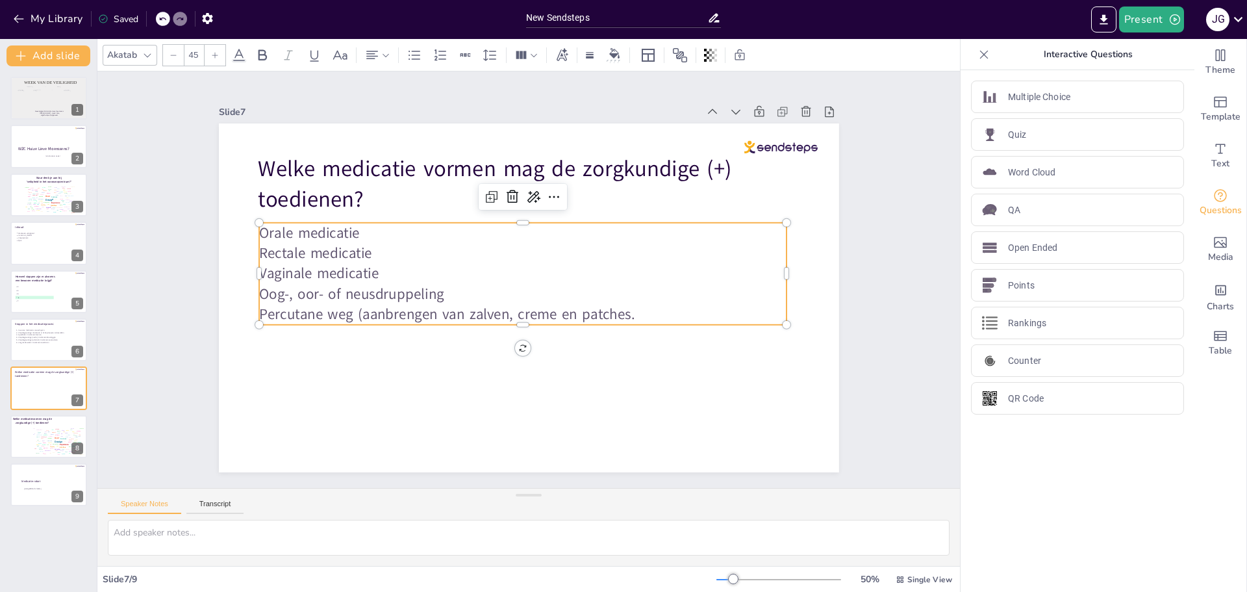
click at [366, 227] on p "Orale medicatie" at bounding box center [522, 233] width 527 height 20
click at [410, 266] on p "Vaginale medicatie (Bv:" at bounding box center [522, 273] width 527 height 20
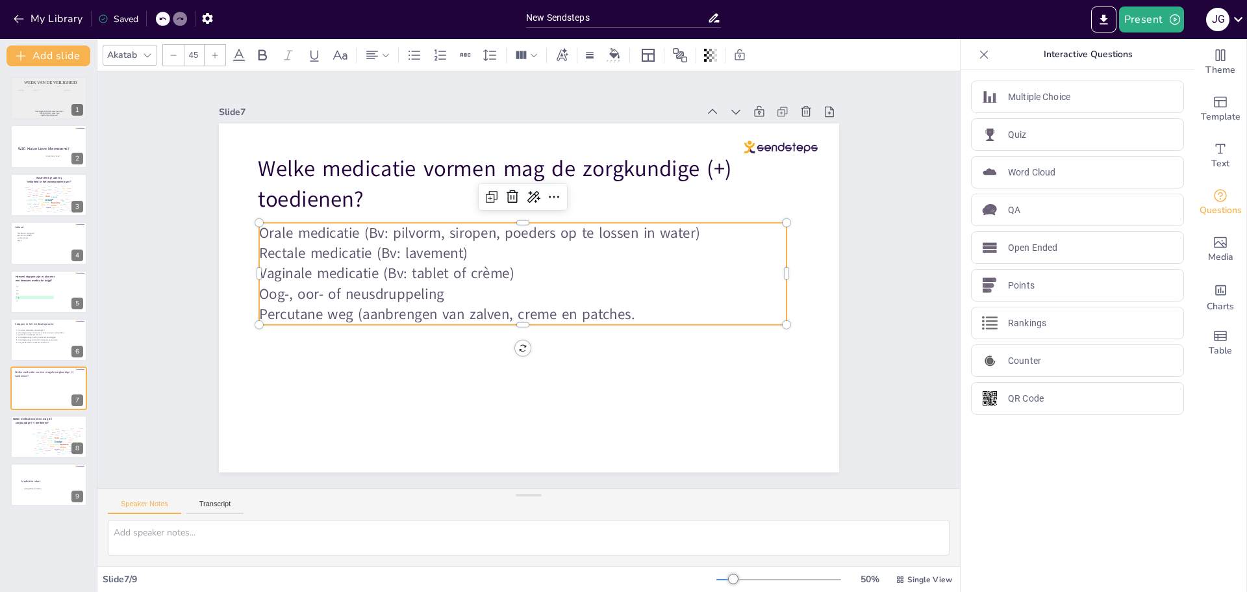
click at [455, 290] on p "Oog-, oor- of neusdruppeling" at bounding box center [522, 294] width 527 height 20
click at [357, 310] on p "Percutane weg (aanbrengen van zalven, creme en patches." at bounding box center [522, 314] width 527 height 20
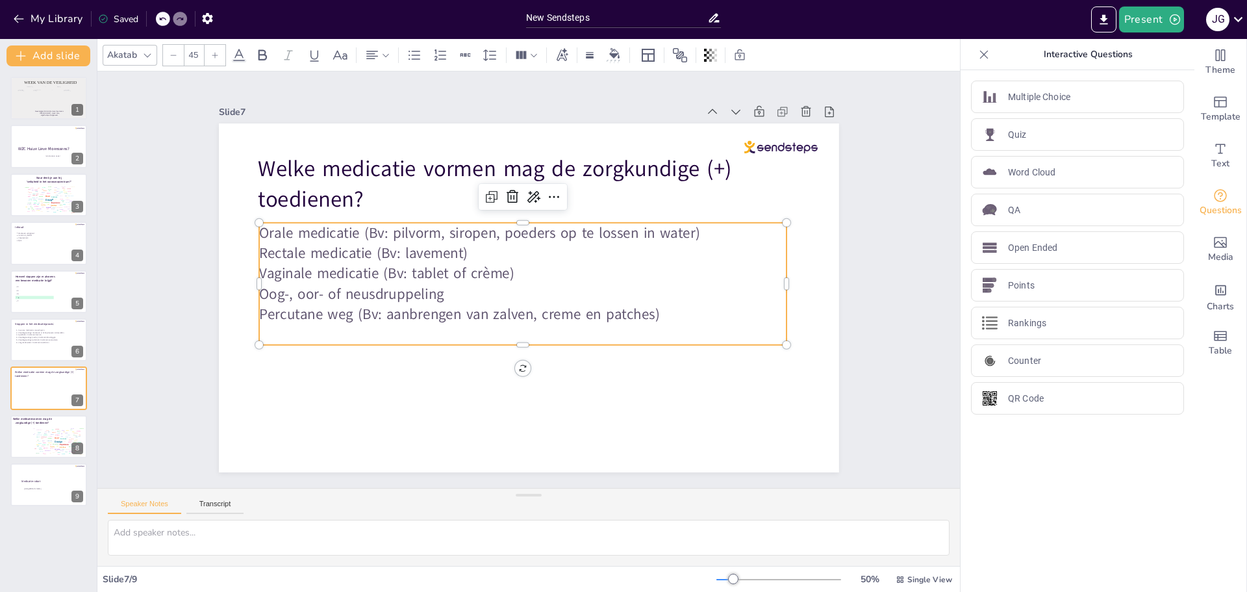
click at [341, 324] on p at bounding box center [522, 334] width 527 height 20
click at [700, 312] on p "Percutane weg (Bv: aanbrengen van zalven, creme en patches)" at bounding box center [522, 314] width 527 height 20
click at [366, 327] on p at bounding box center [522, 334] width 527 height 20
click at [670, 307] on p "Percutane weg (Bv: aanbrengen van zalven, creme en patches)" at bounding box center [522, 314] width 527 height 20
click at [352, 310] on p "Percutane weg (Bv: aanbrengen van zalven, creme en patches)" at bounding box center [522, 314] width 527 height 20
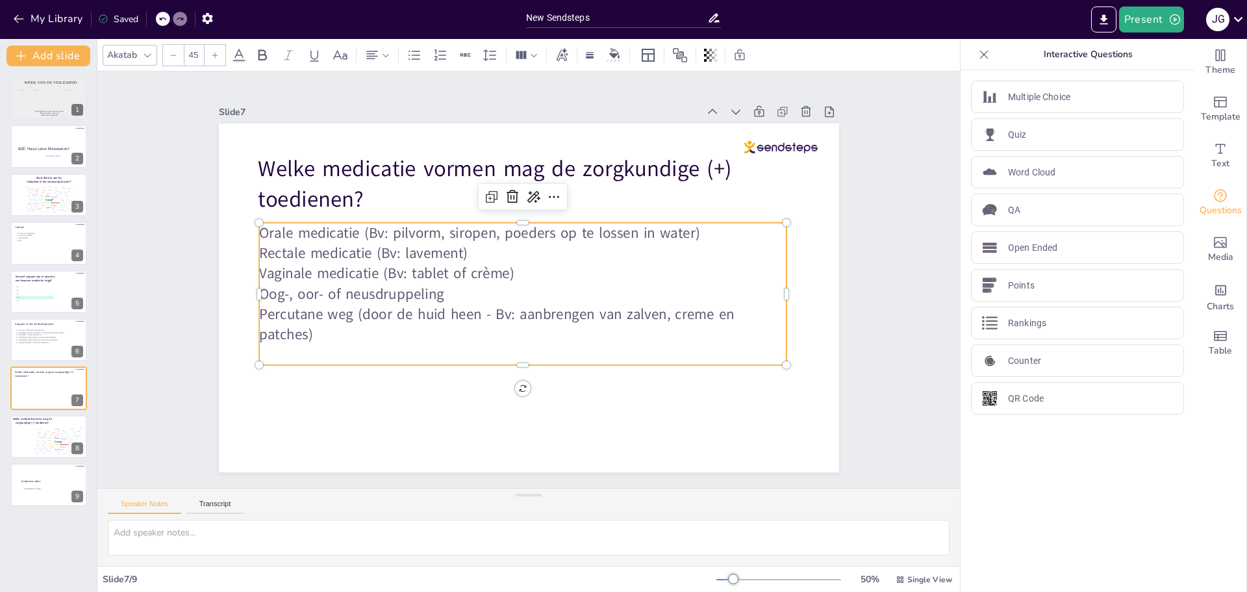
click at [305, 345] on p at bounding box center [522, 355] width 527 height 20
click at [302, 351] on p at bounding box center [522, 355] width 527 height 20
click at [313, 331] on p "Percutane weg (door de huid heen - Bv: aanbrengen van zalven, creme en patches)" at bounding box center [522, 324] width 527 height 41
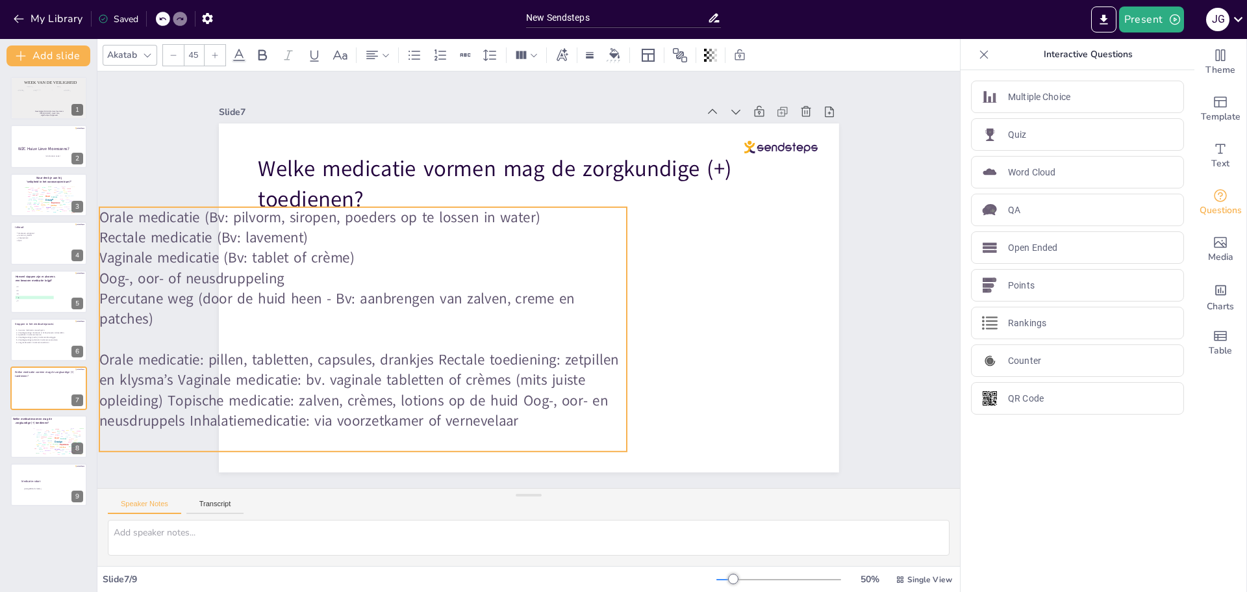
drag, startPoint x: 681, startPoint y: 433, endPoint x: 522, endPoint y: 418, distance: 160.5
click at [522, 418] on p "Orale medicatie: pillen, tabletten, capsules, drankjes Rectale toediening: zetp…" at bounding box center [362, 389] width 527 height 81
click at [405, 233] on p "Rectale medicatie (Bv: lavement)" at bounding box center [364, 238] width 527 height 20
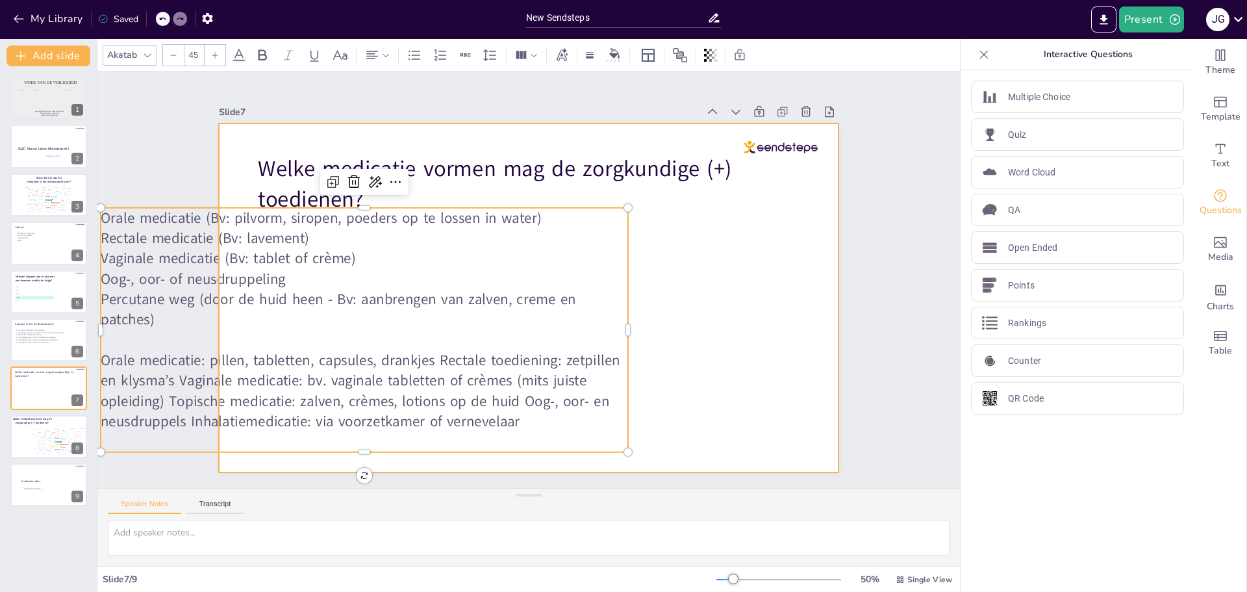
click at [749, 270] on div at bounding box center [529, 297] width 620 height 349
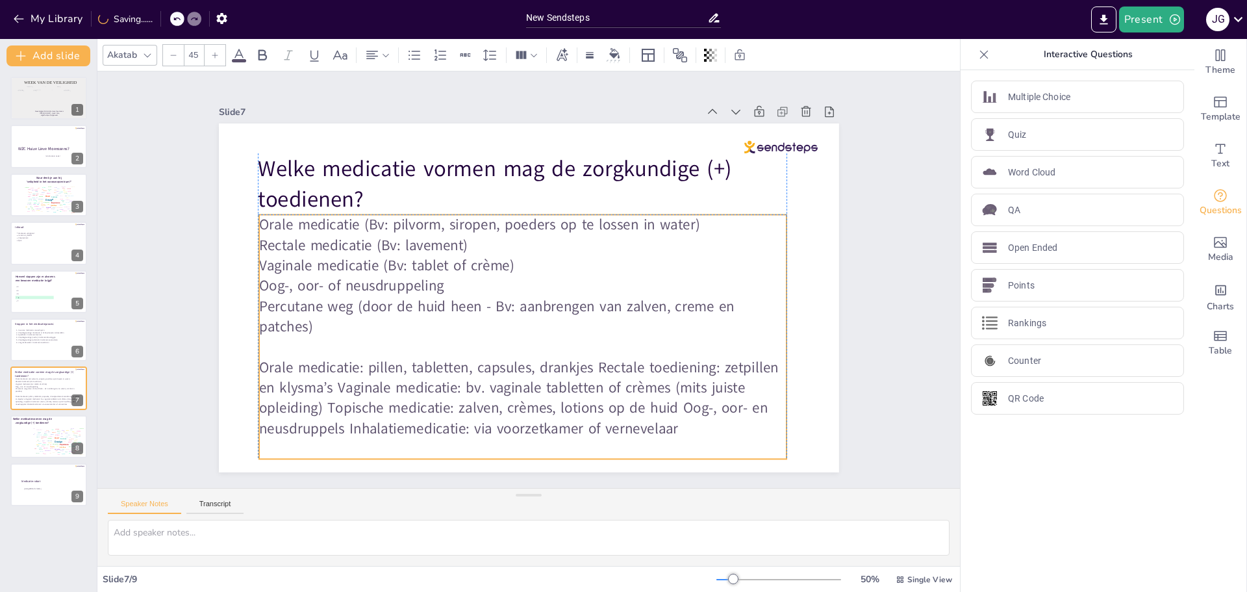
drag, startPoint x: 360, startPoint y: 279, endPoint x: 503, endPoint y: 279, distance: 142.9
click at [503, 279] on p "Oog-, oor- of neusdruppeling" at bounding box center [522, 285] width 527 height 20
click at [676, 421] on p "Orale medicatie: pillen, tabletten, capsules, drankjes Rectale toediening: zetp…" at bounding box center [522, 397] width 527 height 81
click at [663, 422] on p "Orale medicatie: pillen, tabletten, capsules, drankjes Rectale toediening: zetp…" at bounding box center [522, 397] width 527 height 81
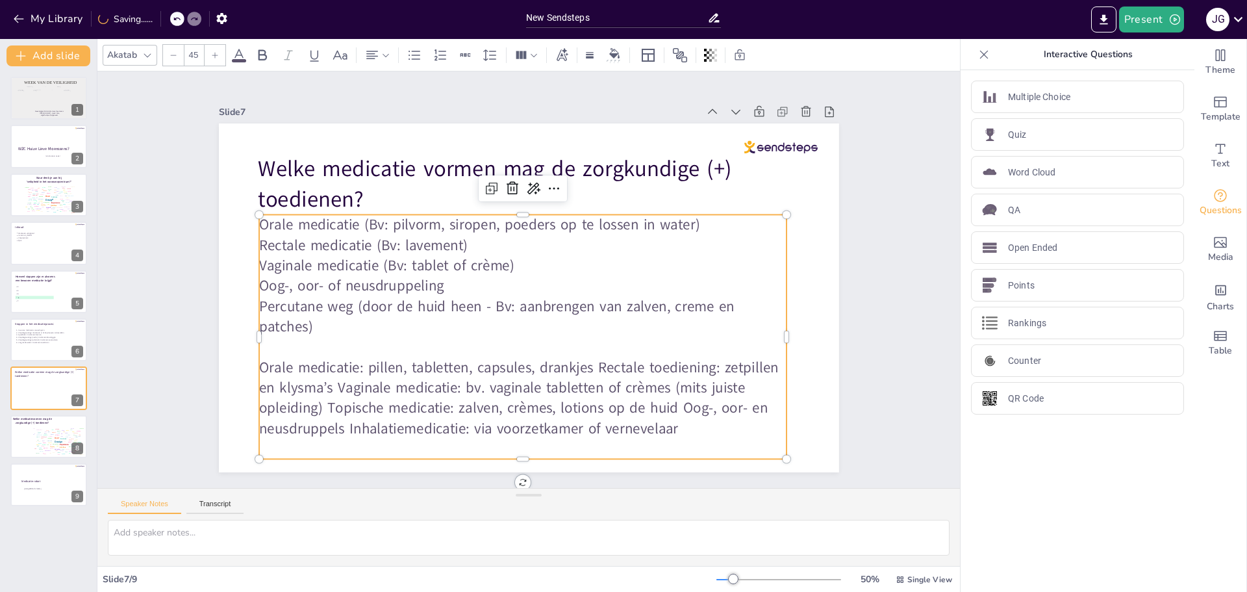
click at [670, 424] on p "Orale medicatie: pillen, tabletten, capsules, drankjes Rectale toediening: zetp…" at bounding box center [522, 397] width 527 height 81
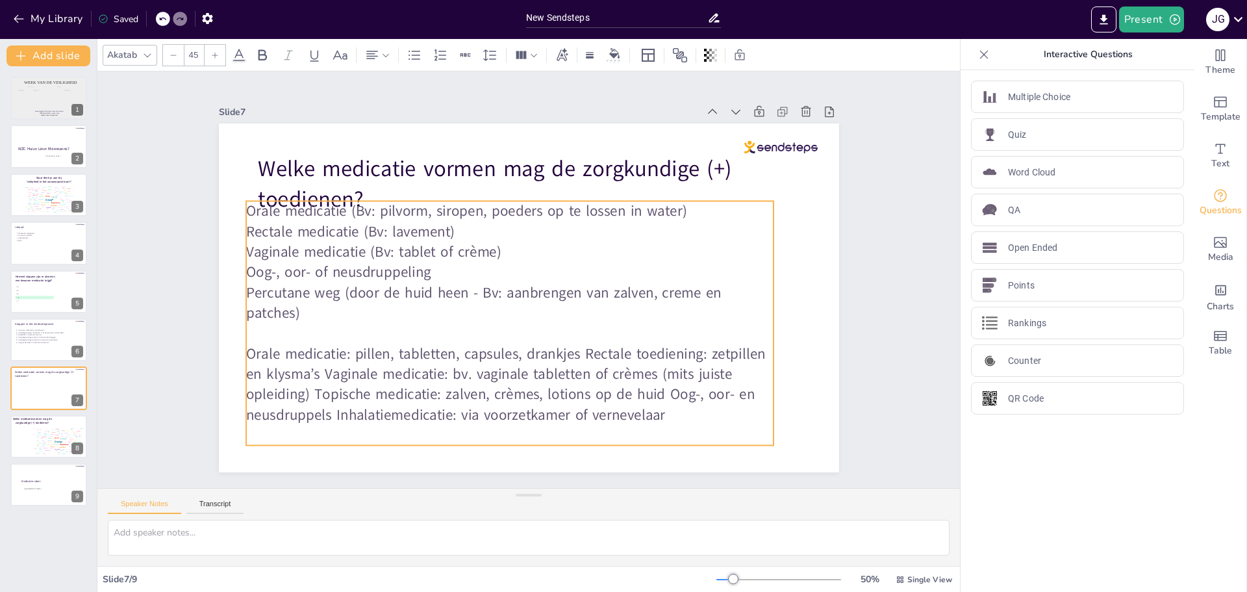
drag, startPoint x: 334, startPoint y: 423, endPoint x: 321, endPoint y: 410, distance: 17.9
click at [321, 410] on p "Orale medicatie: pillen, tabletten, capsules, drankjes Rectale toediening: zetp…" at bounding box center [509, 384] width 527 height 81
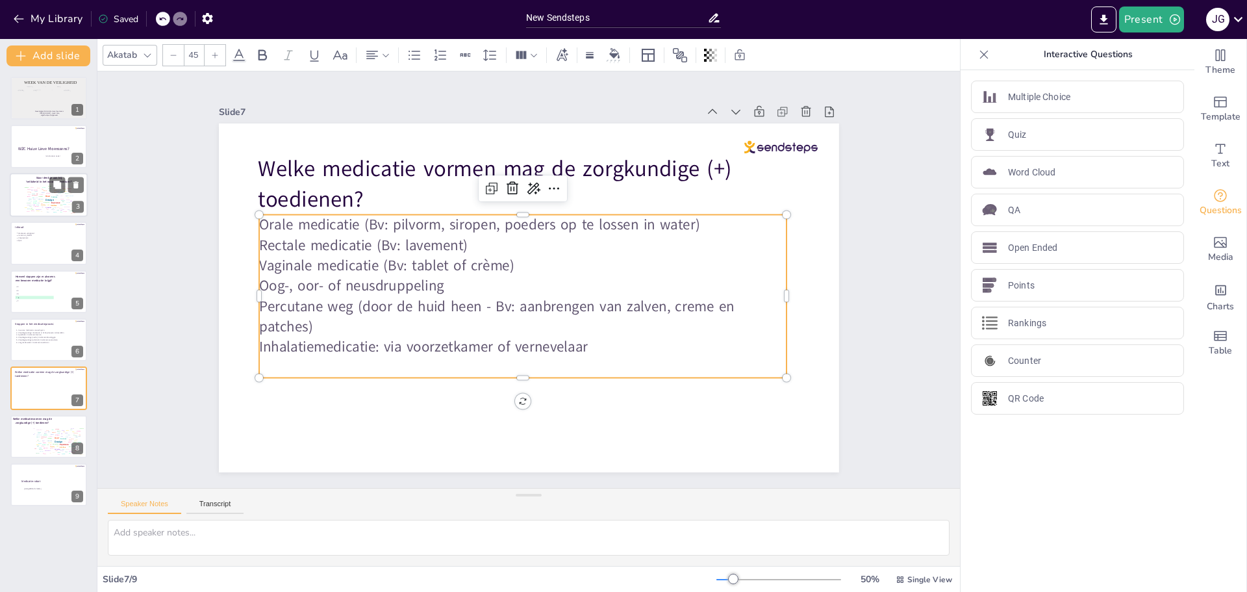
click at [35, 202] on div "Market" at bounding box center [34, 202] width 3 height 1
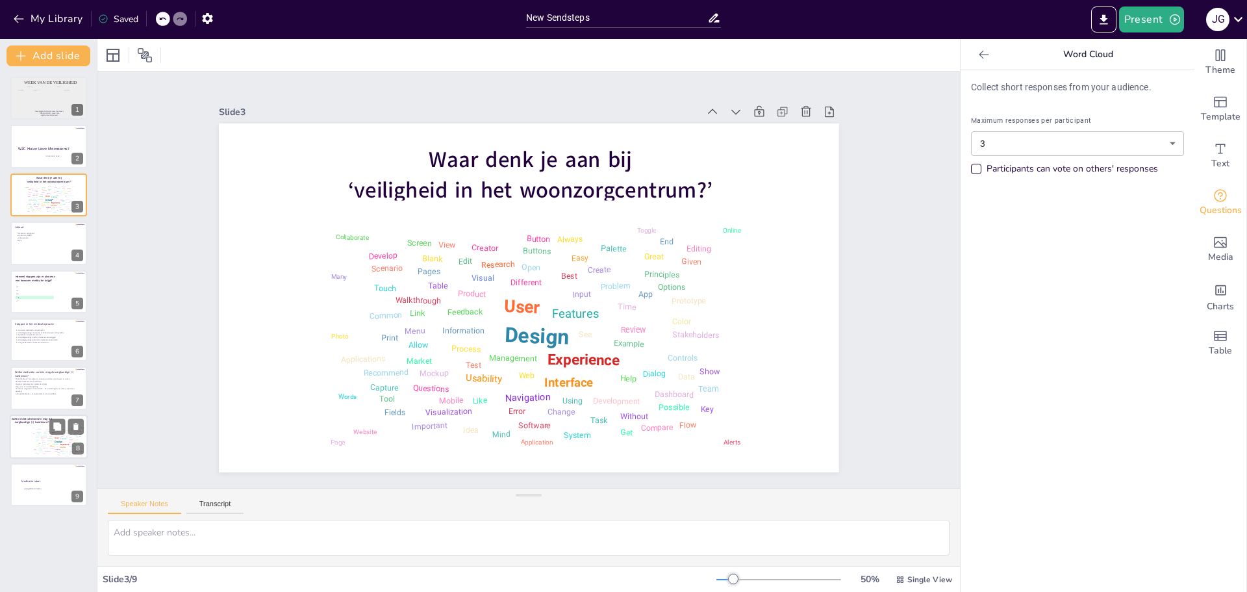
click at [42, 427] on div "Design User Experience Interface Features Navigation Usability Test Process Inf…" at bounding box center [58, 440] width 55 height 31
type input "1"
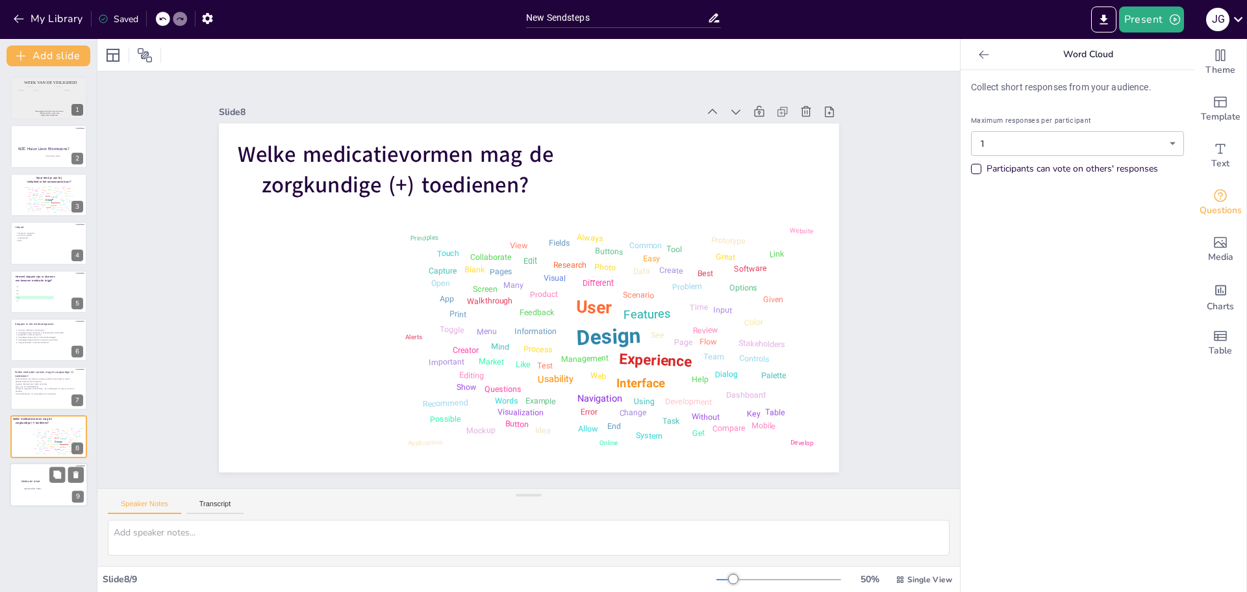
click at [14, 490] on div at bounding box center [49, 484] width 78 height 44
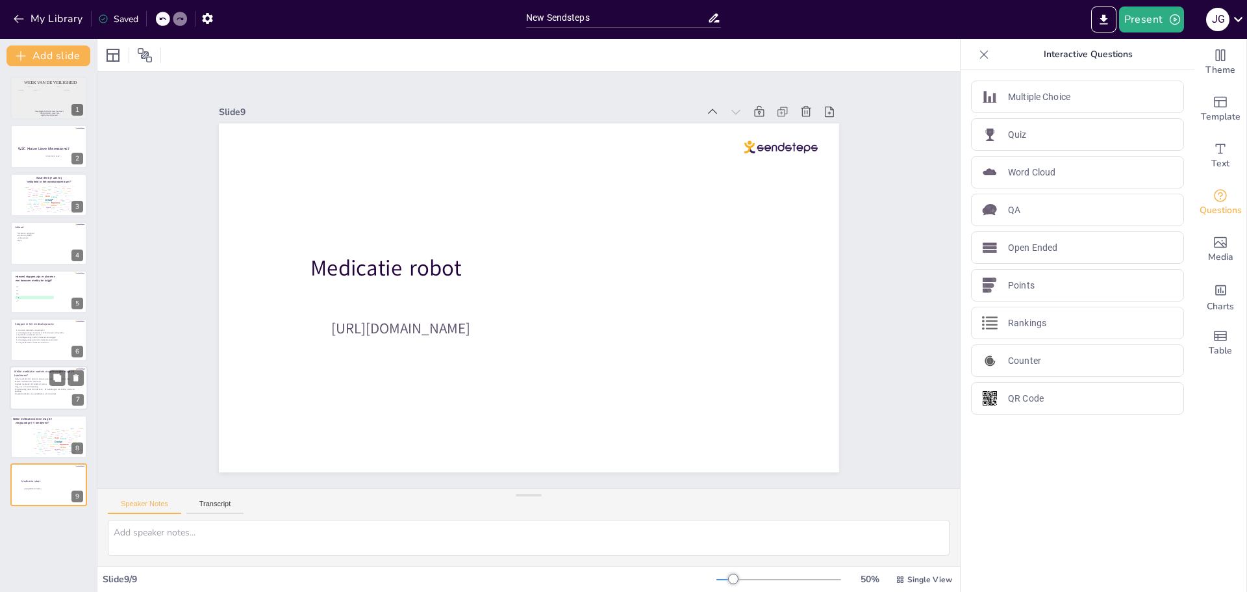
click at [27, 383] on p "Vaginale medicatie (Bv: tablet of crème)" at bounding box center [48, 384] width 66 height 3
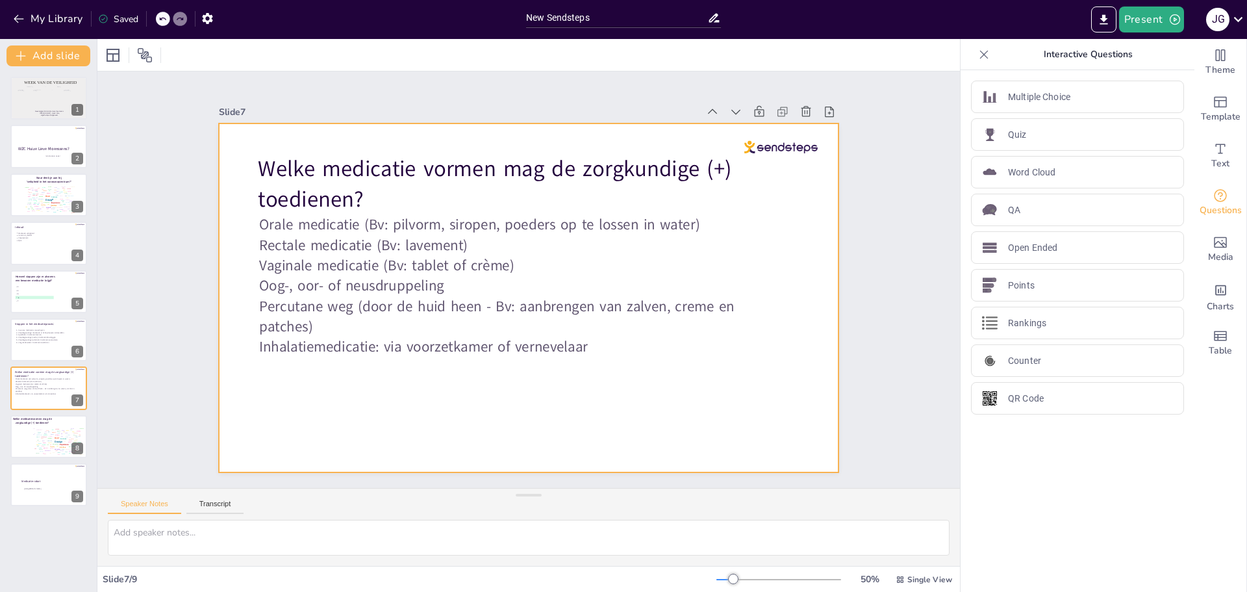
click at [452, 387] on div at bounding box center [529, 297] width 620 height 349
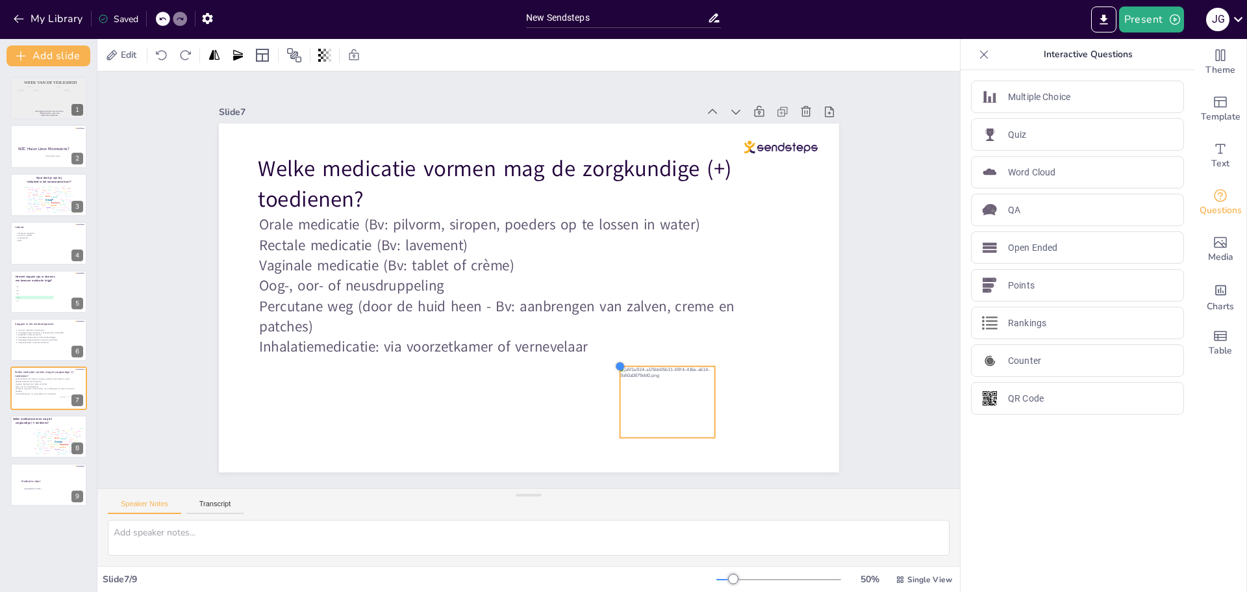
drag, startPoint x: 334, startPoint y: 152, endPoint x: 675, endPoint y: 360, distance: 399.9
click at [675, 360] on div "Welke medicatie vormen mag de zorgkundige (+) toedienen? Orale medicatie (Bv: p…" at bounding box center [529, 297] width 620 height 349
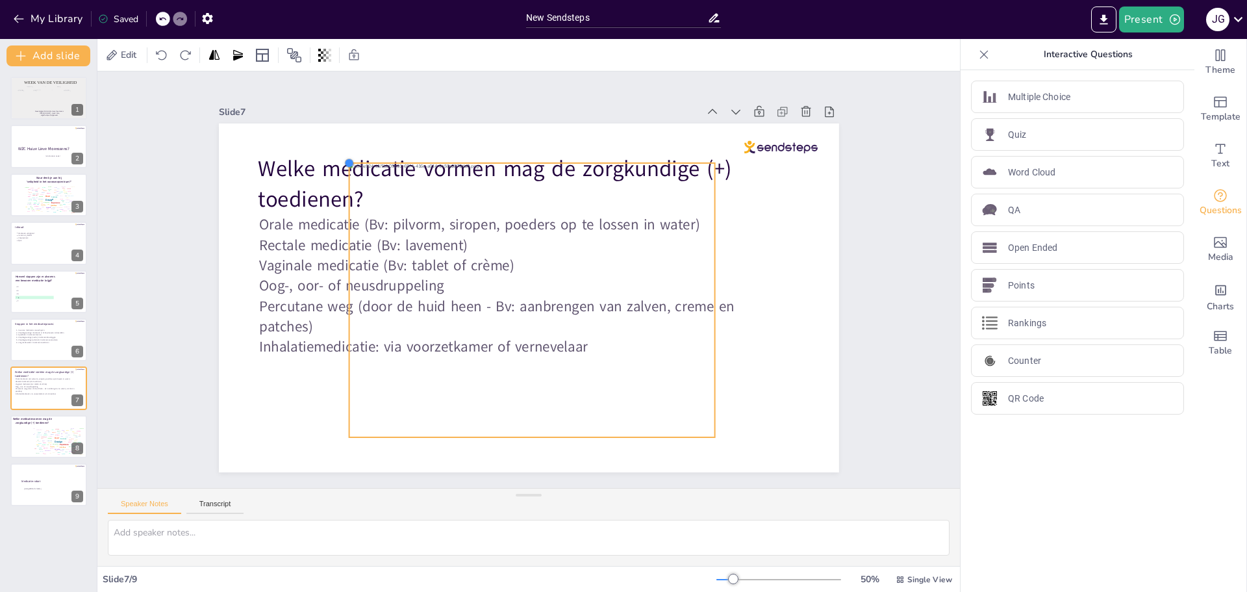
drag, startPoint x: 611, startPoint y: 363, endPoint x: 302, endPoint y: 238, distance: 333.3
click at [301, 238] on div "Welke medicatie vormen mag de zorgkundige (+) toedienen? Orale medicatie (Bv: p…" at bounding box center [529, 297] width 620 height 349
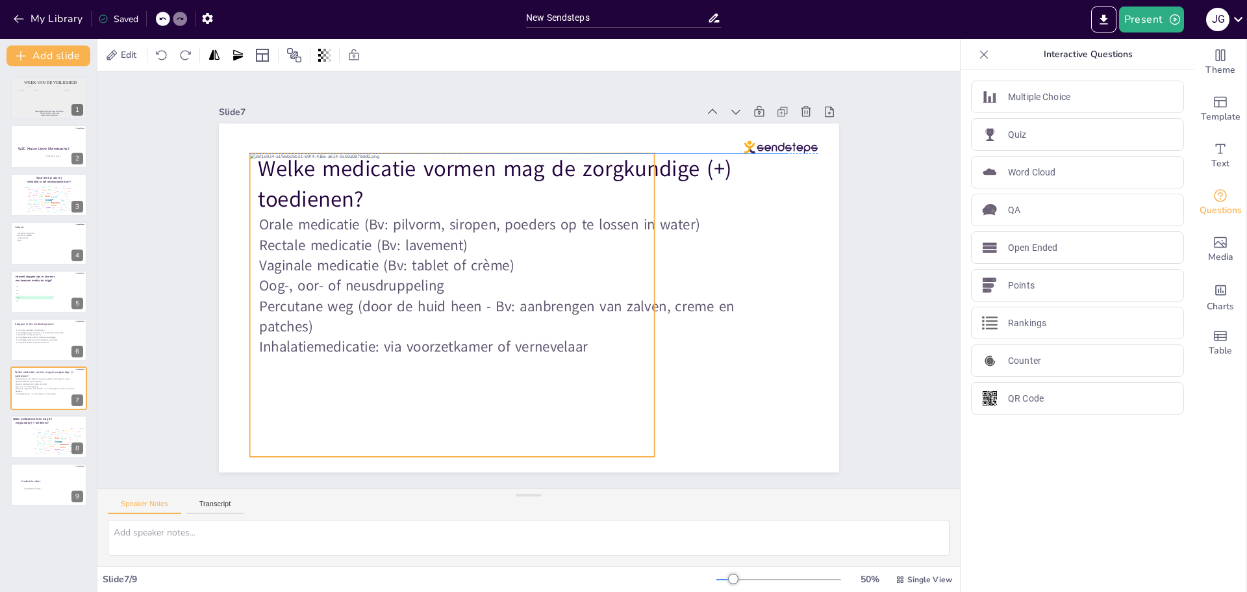
drag, startPoint x: 449, startPoint y: 264, endPoint x: 394, endPoint y: 263, distance: 55.2
click at [389, 274] on div at bounding box center [451, 304] width 405 height 303
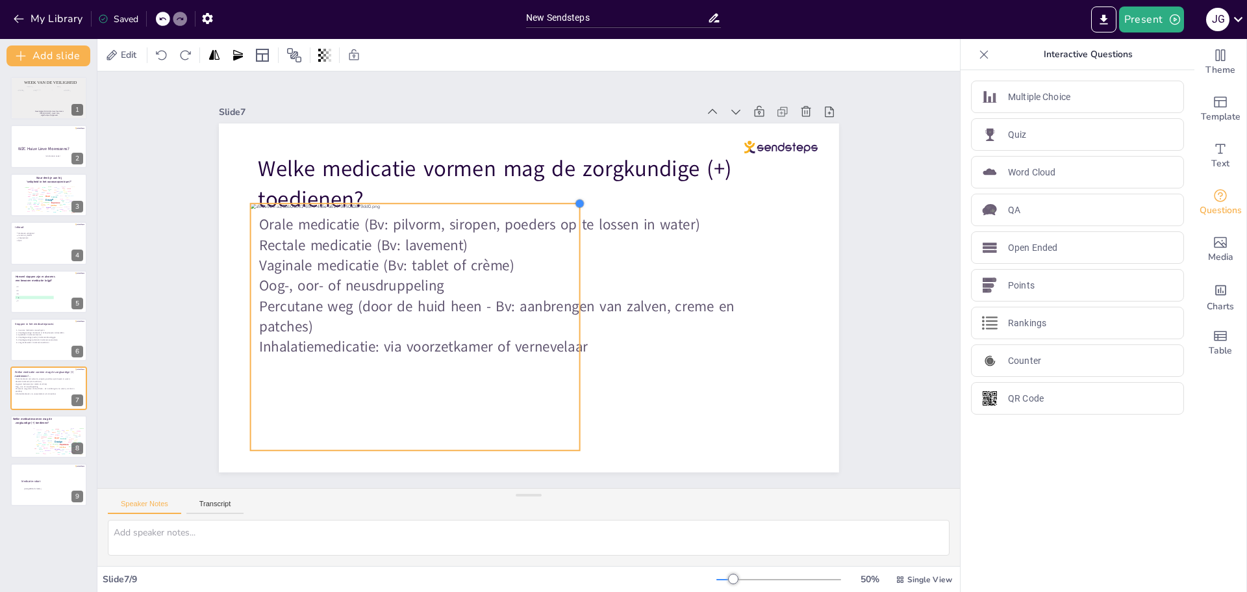
drag, startPoint x: 643, startPoint y: 143, endPoint x: 568, endPoint y: 288, distance: 163.3
click at [568, 288] on div "Welke medicatie vormen mag de zorgkundige (+) toedienen? Orale medicatie (Bv: p…" at bounding box center [529, 297] width 620 height 349
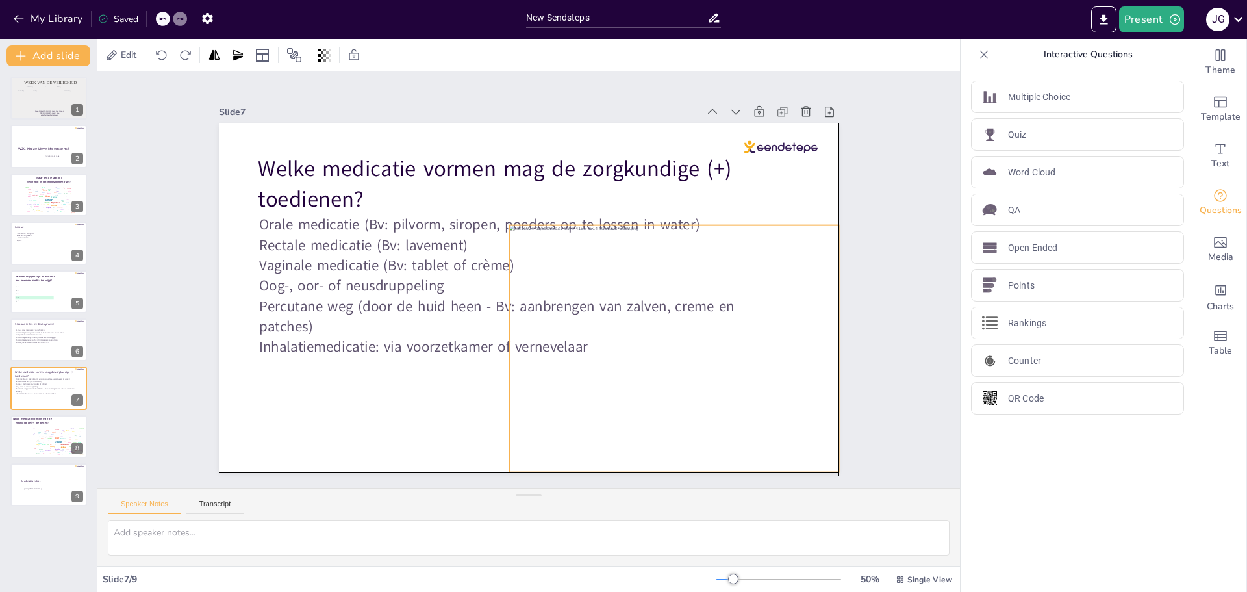
drag, startPoint x: 540, startPoint y: 322, endPoint x: 798, endPoint y: 347, distance: 258.4
click at [798, 347] on div at bounding box center [673, 348] width 329 height 247
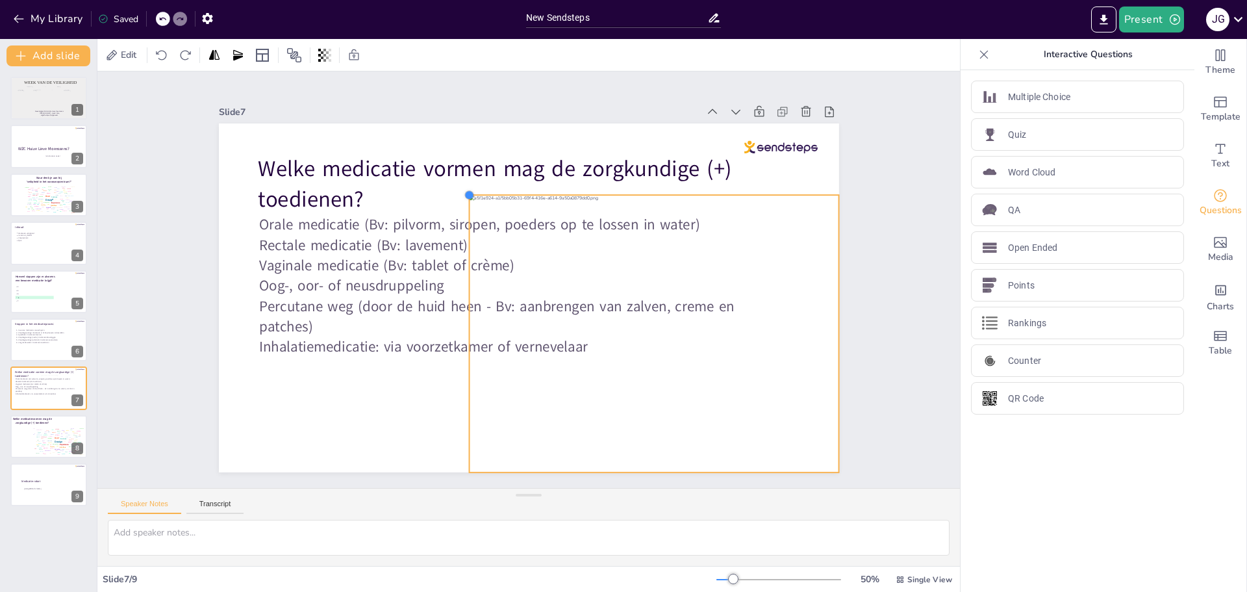
drag, startPoint x: 504, startPoint y: 219, endPoint x: 465, endPoint y: 202, distance: 42.5
click at [465, 202] on div "Welke medicatie vormen mag de zorgkundige (+) toedienen? Orale medicatie (Bv: p…" at bounding box center [529, 297] width 620 height 349
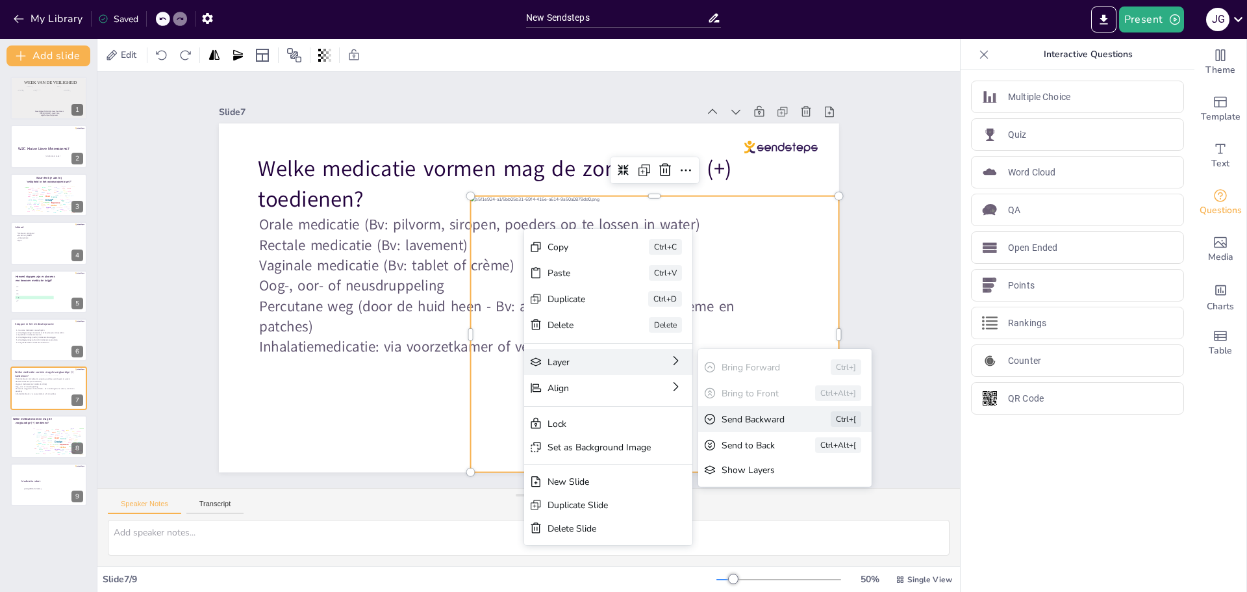
click at [748, 415] on div "Send Backward" at bounding box center [758, 419] width 73 height 12
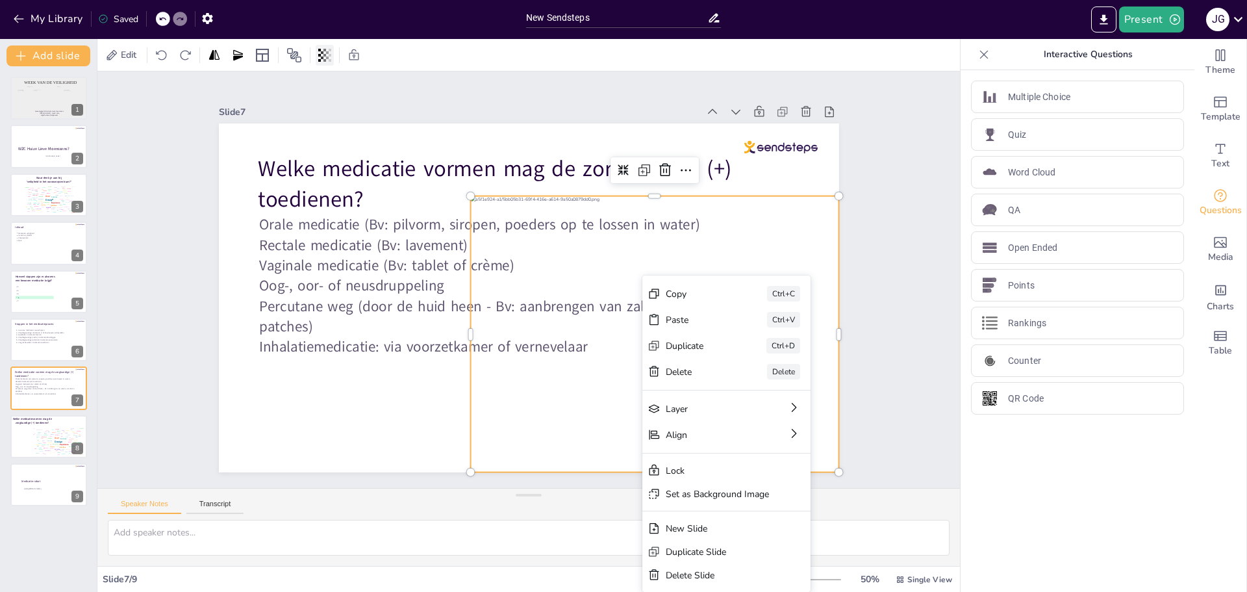
click at [327, 54] on icon at bounding box center [324, 55] width 13 height 13
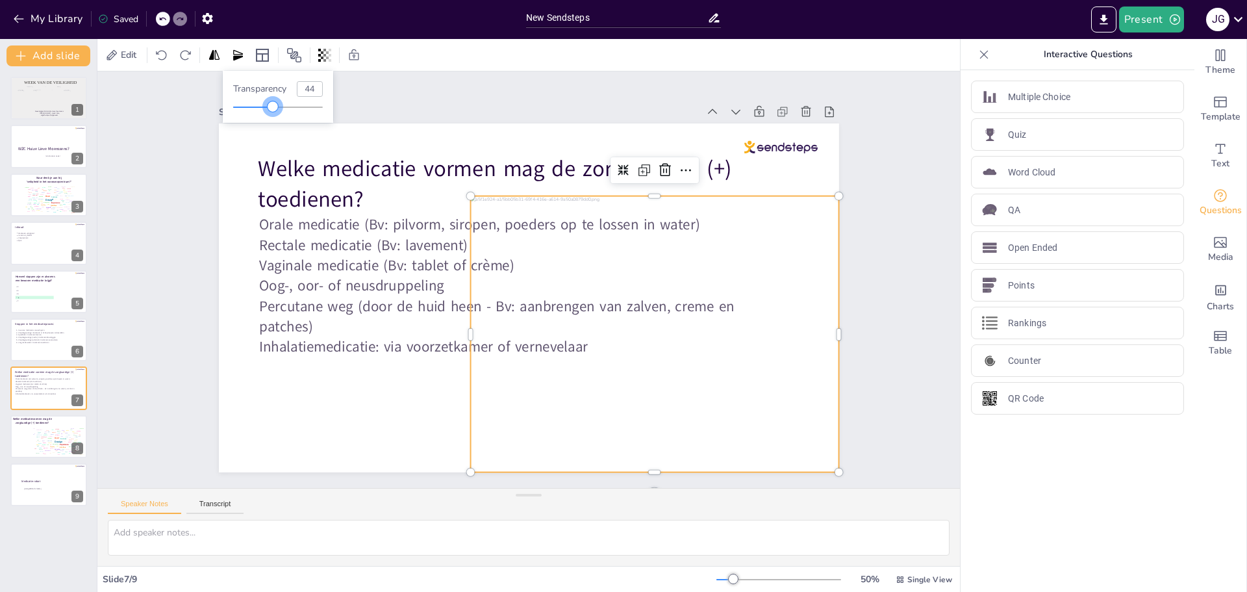
type input "45"
drag, startPoint x: 324, startPoint y: 105, endPoint x: 274, endPoint y: 108, distance: 50.2
click at [274, 108] on div at bounding box center [273, 106] width 10 height 10
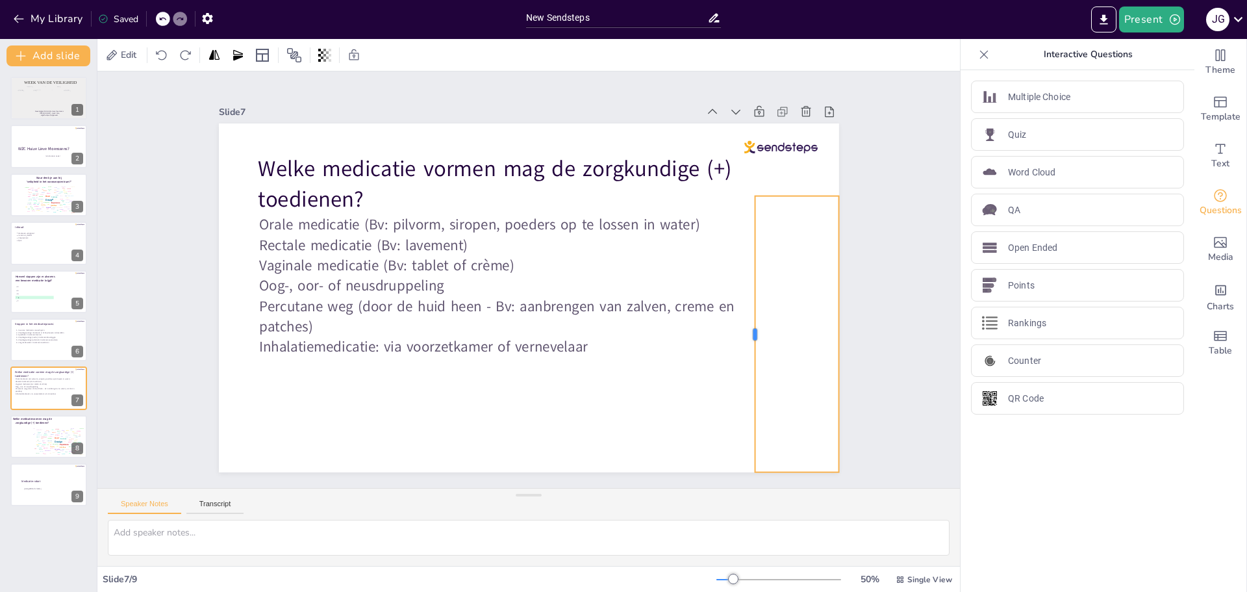
drag, startPoint x: 459, startPoint y: 329, endPoint x: 745, endPoint y: 273, distance: 291.0
click at [744, 273] on div at bounding box center [749, 334] width 10 height 276
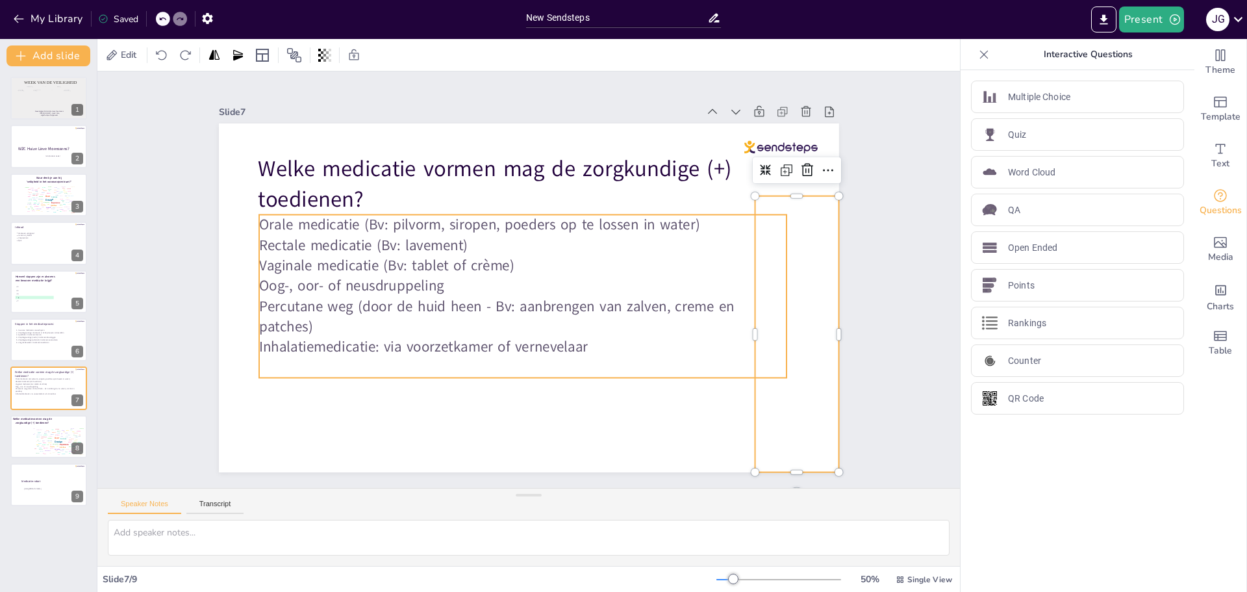
click at [771, 299] on p "Percutane weg (door de huid heen - Bv: aanbrengen van zalven, creme en patches)" at bounding box center [522, 316] width 527 height 41
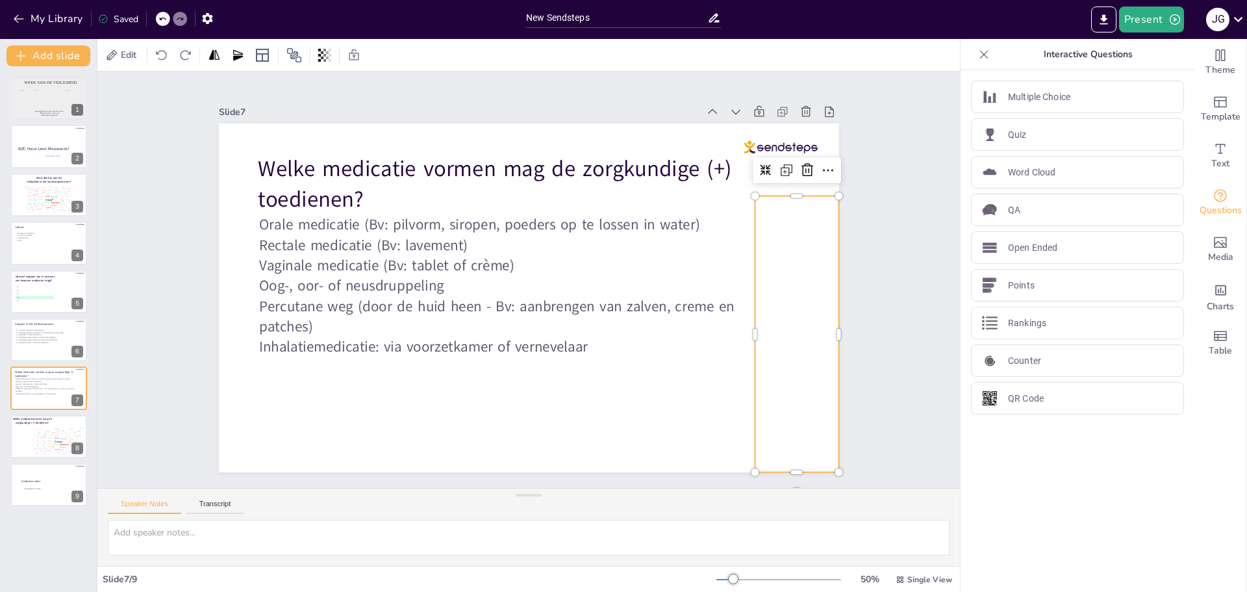
click at [806, 279] on div at bounding box center [654, 334] width 368 height 276
click at [801, 162] on icon at bounding box center [807, 170] width 16 height 16
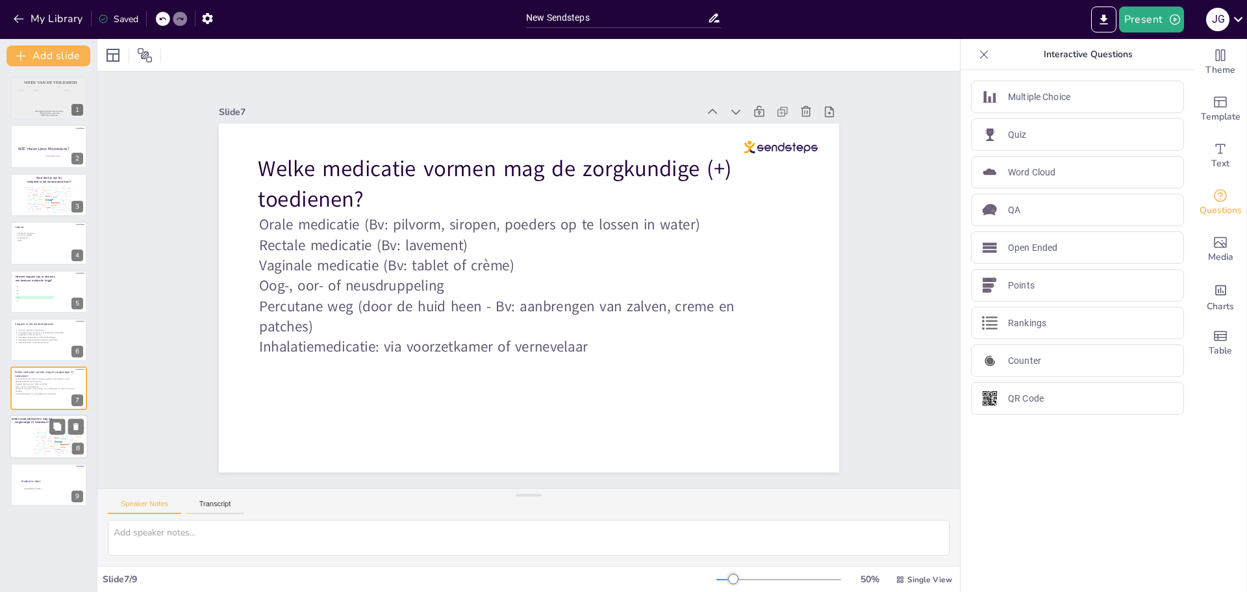
click at [24, 438] on div at bounding box center [49, 436] width 78 height 44
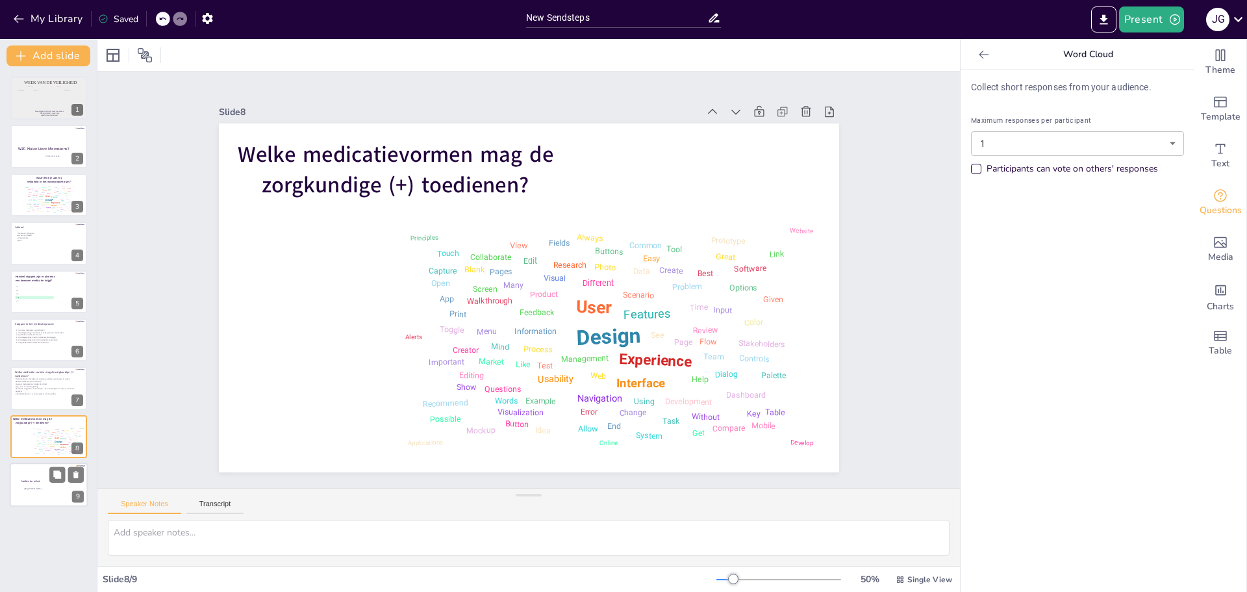
click at [37, 481] on span "Medicatie robot" at bounding box center [30, 481] width 19 height 4
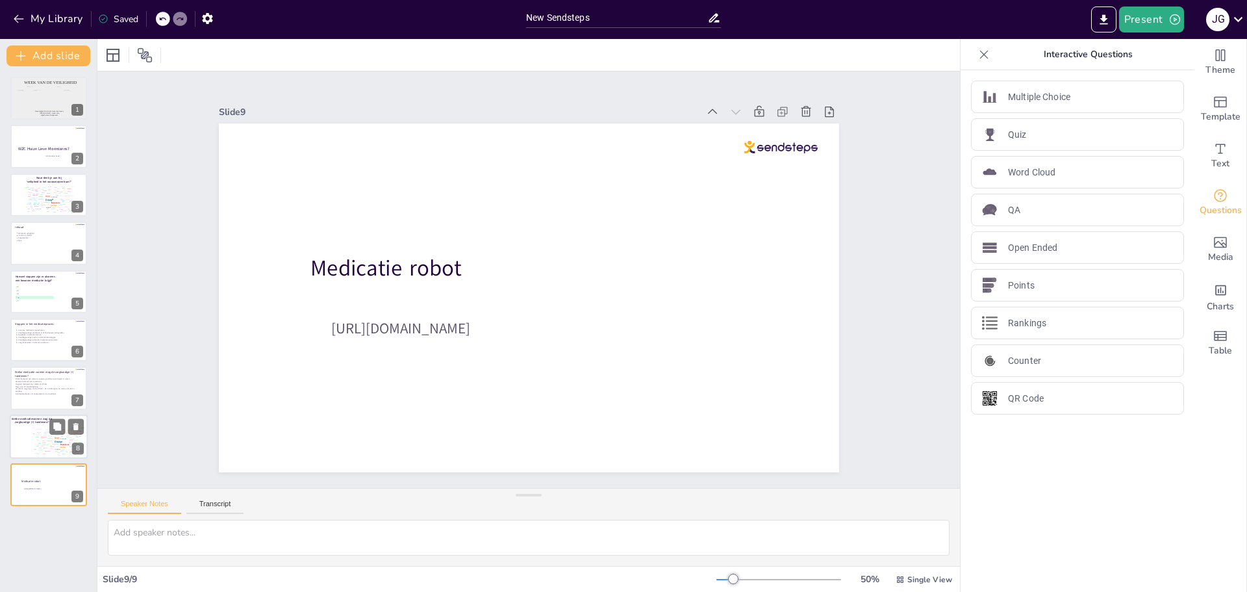
click at [40, 447] on div "Allow" at bounding box center [40, 447] width 3 height 1
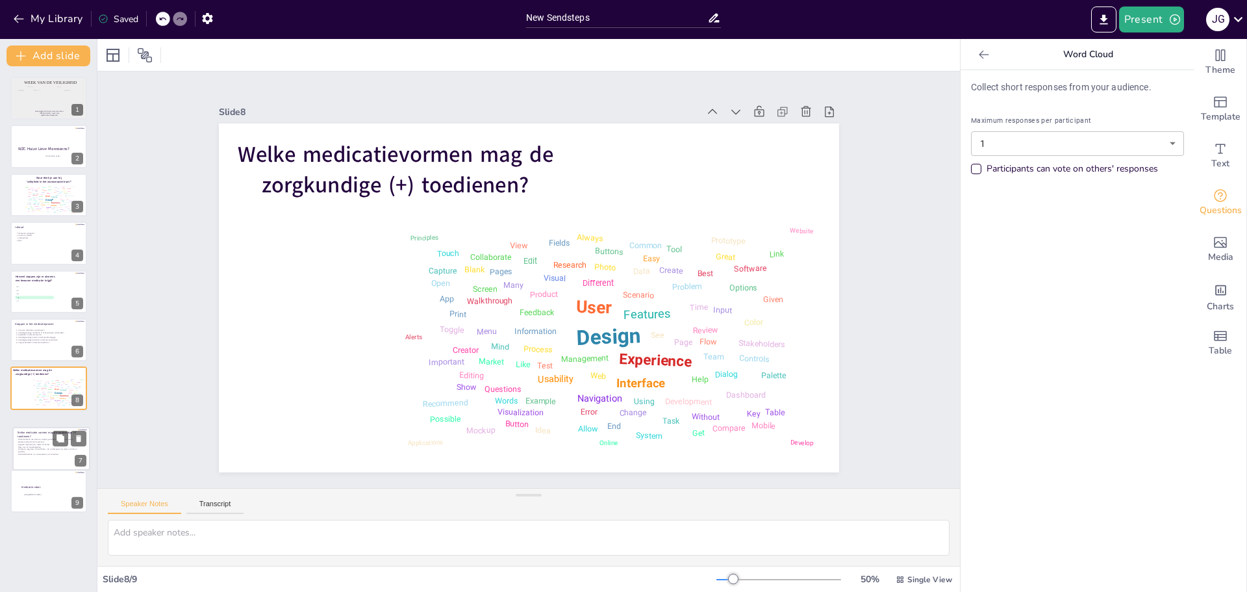
drag, startPoint x: 38, startPoint y: 381, endPoint x: 38, endPoint y: 444, distance: 63.0
click at [42, 444] on div "Orale medicatie (Bv: pilvorm, siropen, poeders op te lossen in water) Rectale m…" at bounding box center [50, 448] width 65 height 20
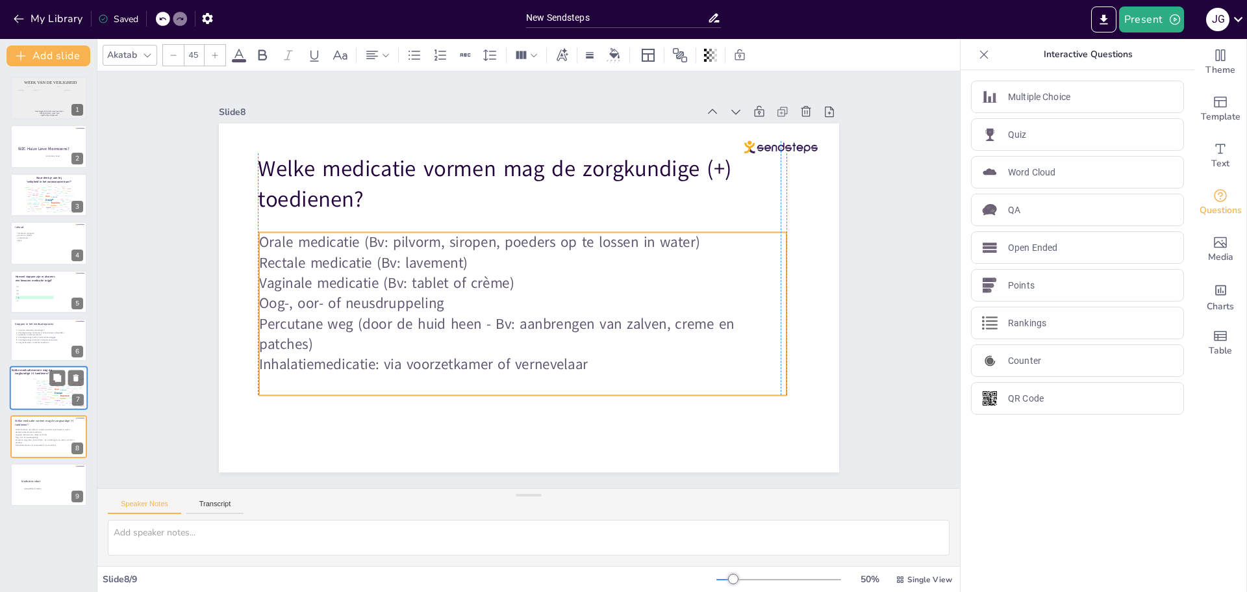
drag, startPoint x: 416, startPoint y: 255, endPoint x: 412, endPoint y: 272, distance: 18.1
click at [412, 273] on p "Vaginale medicatie (Bv: tablet of crème)" at bounding box center [522, 283] width 527 height 20
click at [460, 375] on p at bounding box center [522, 385] width 527 height 20
click at [579, 354] on p "Inhalatiemedicatie: via voorzetkamer of vernevelaar" at bounding box center [522, 364] width 527 height 20
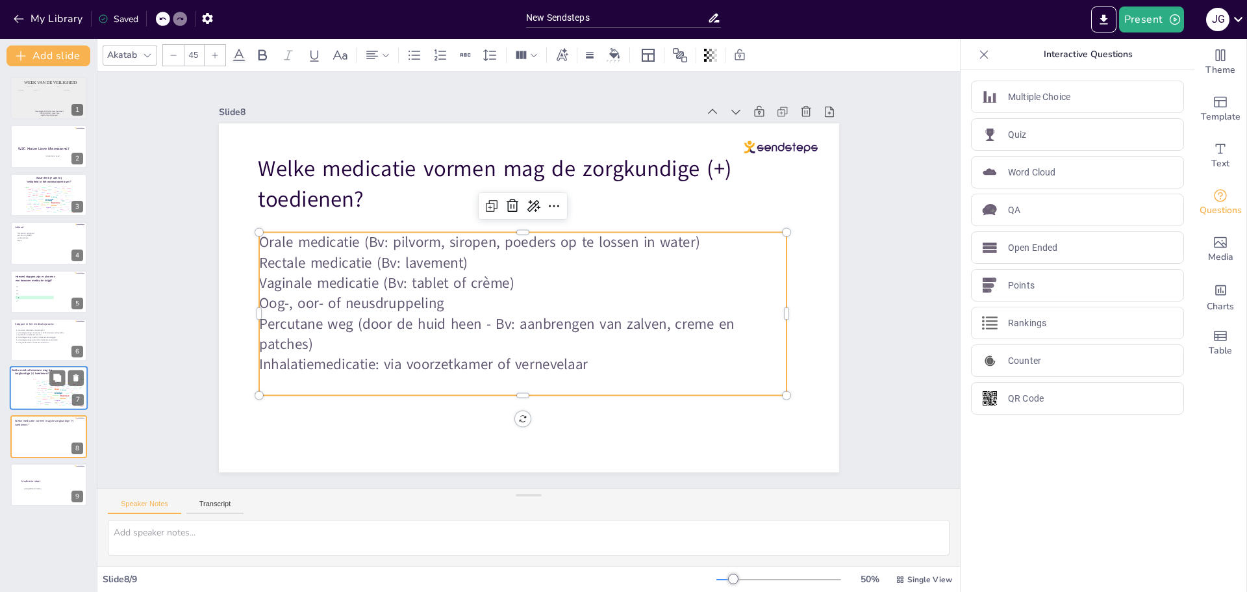
click at [584, 357] on p "Inhalatiemedicatie: via voorzetkamer of vernevelaar" at bounding box center [522, 364] width 527 height 20
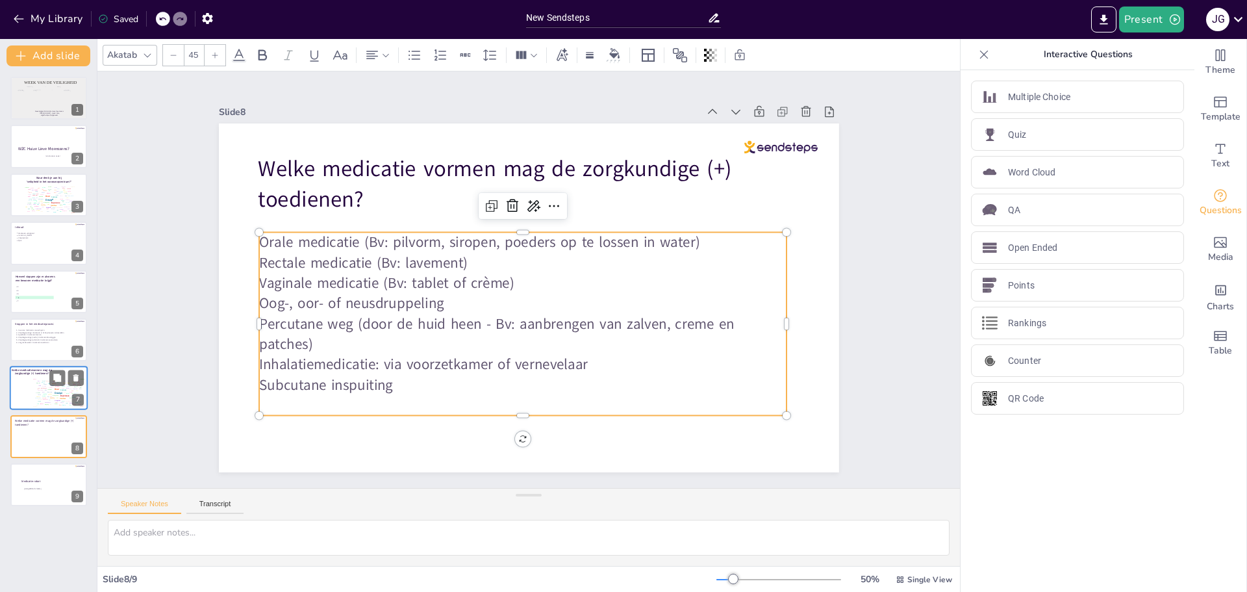
click at [702, 234] on p "Orale medicatie (Bv: pilvorm, siropen, poeders op te lossen in water)" at bounding box center [522, 242] width 527 height 20
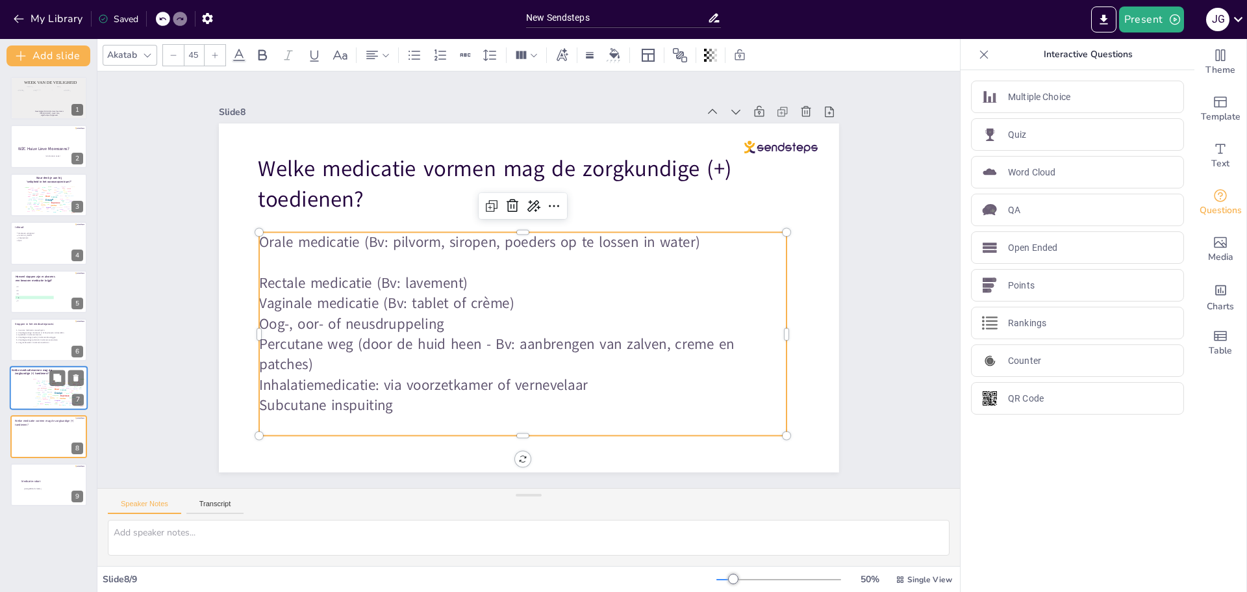
click at [462, 284] on p "Rectale medicatie (Bv: lavement)" at bounding box center [522, 283] width 527 height 20
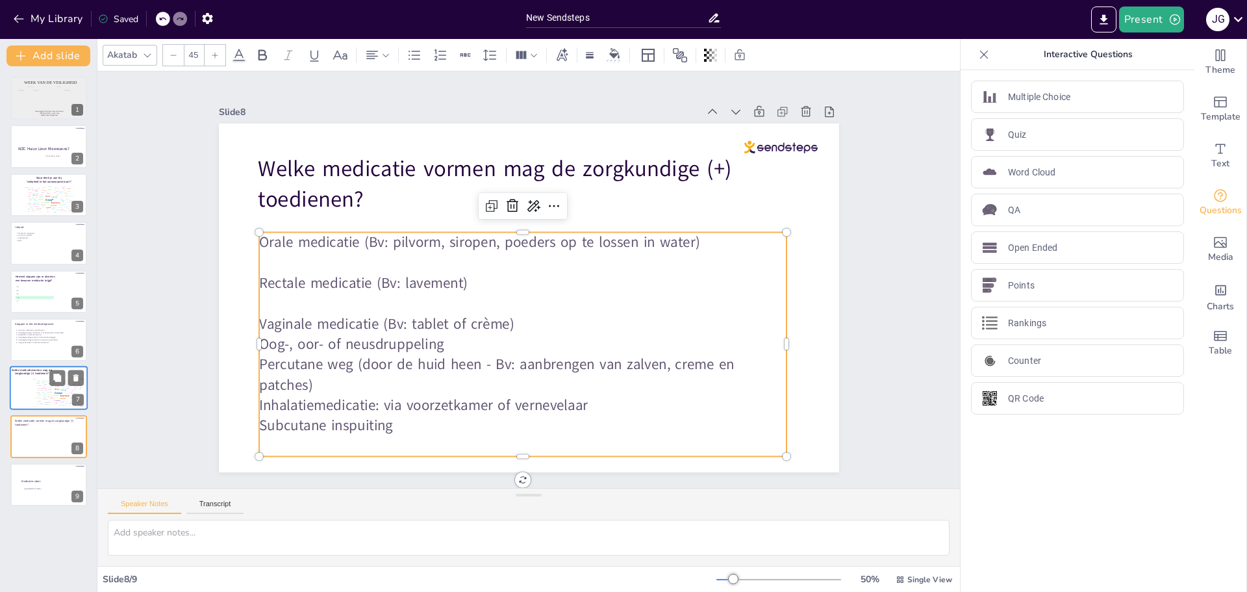
click at [521, 314] on p "Vaginale medicatie (Bv: tablet of crème)" at bounding box center [522, 324] width 527 height 20
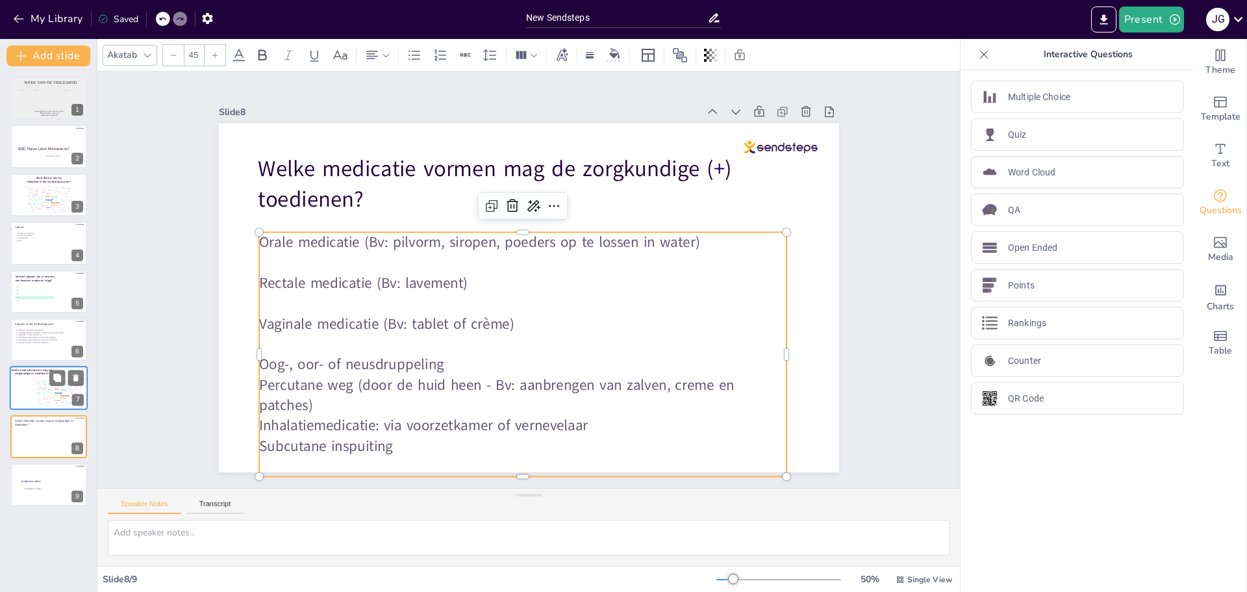
click at [451, 362] on p "Oog-, oor- of neusdruppeling" at bounding box center [522, 364] width 527 height 20
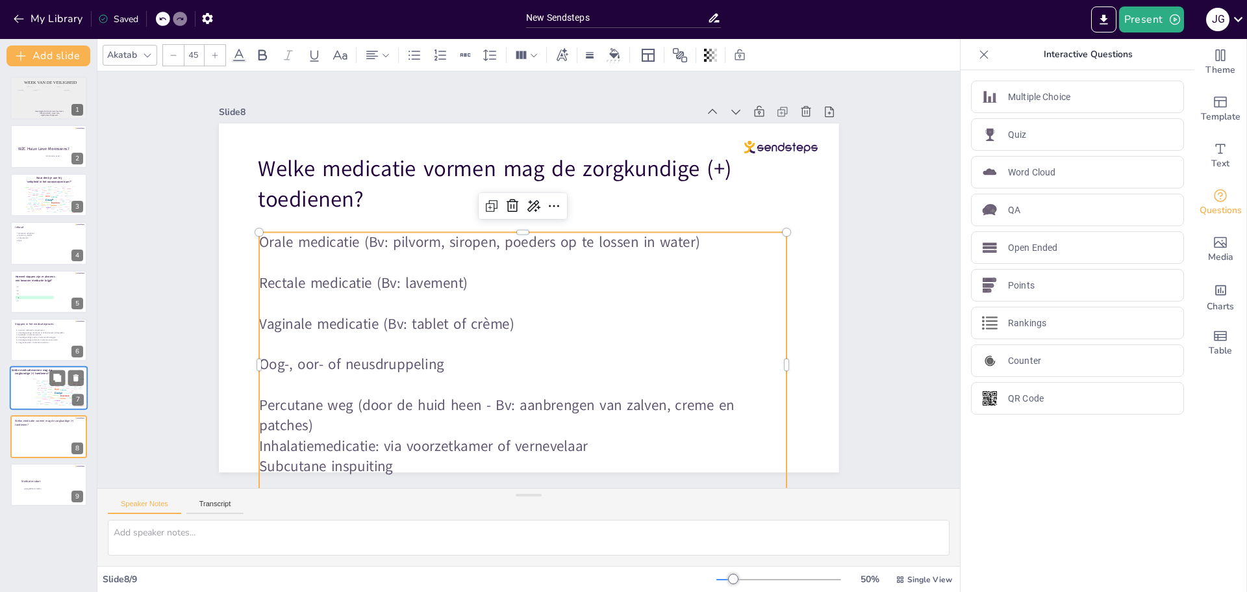
click at [340, 420] on p "Percutane weg (door de huid heen - Bv: aanbrengen van zalven, creme en patches)" at bounding box center [522, 415] width 527 height 41
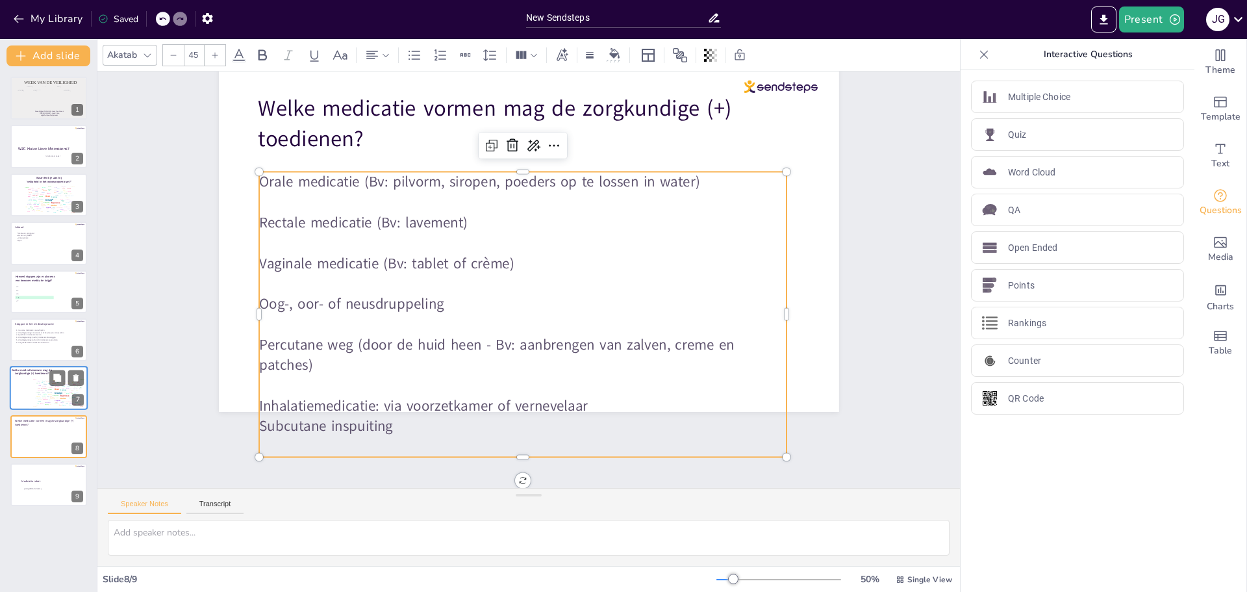
click at [600, 400] on p "Inhalatiemedicatie: via voorzetkamer of vernevelaar" at bounding box center [522, 406] width 527 height 20
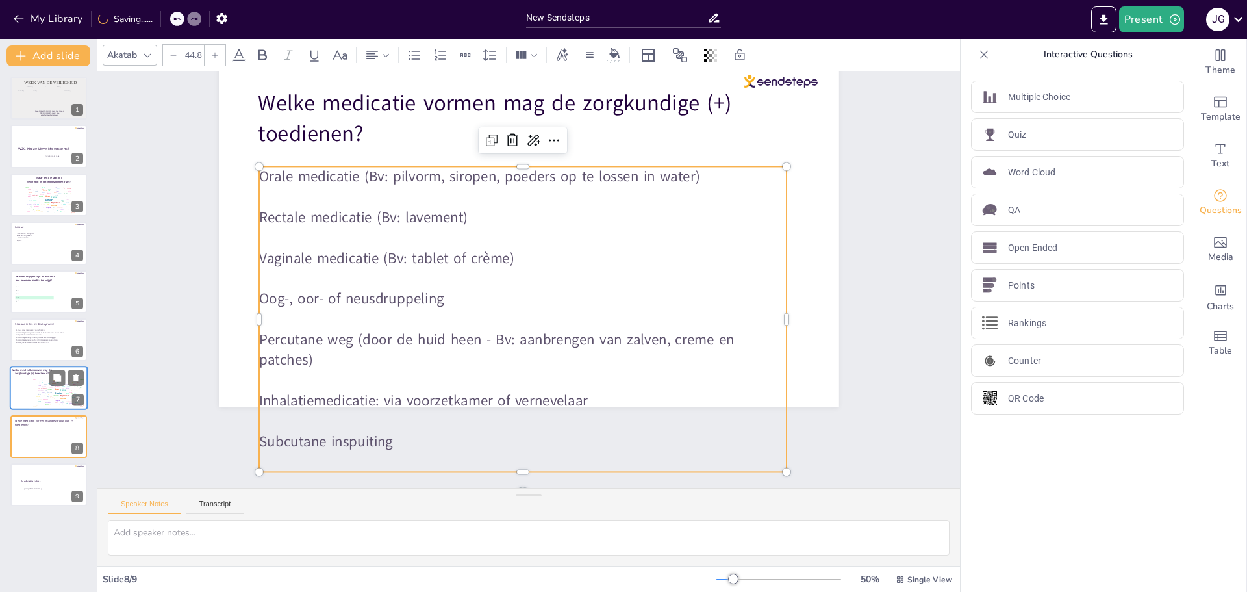
scroll to position [55, 0]
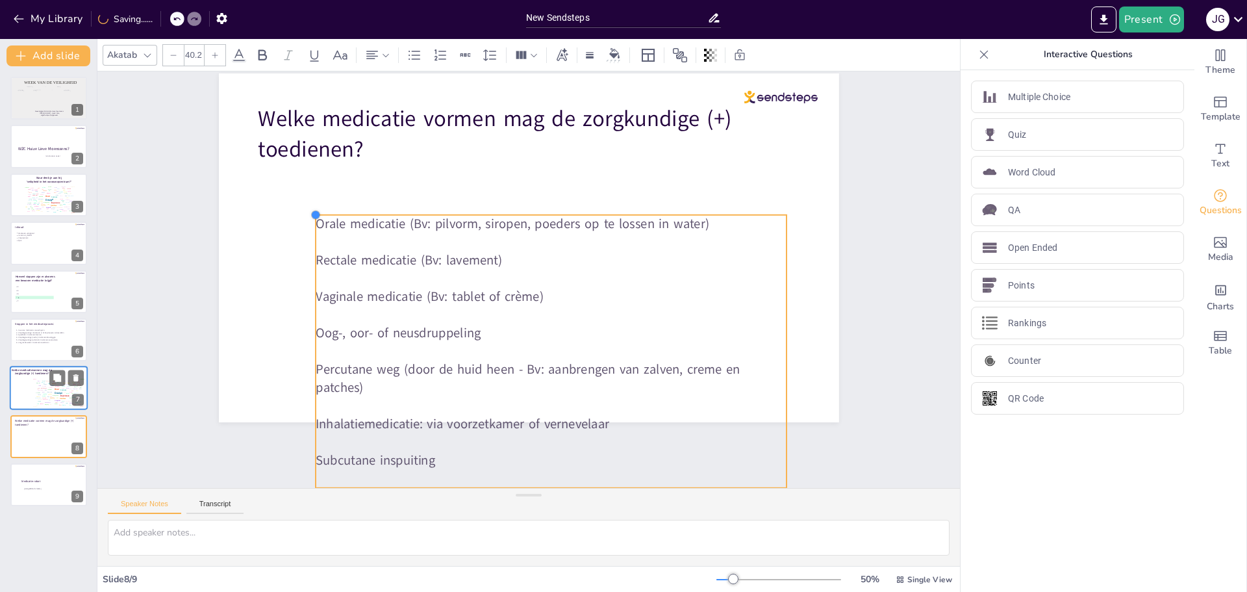
drag, startPoint x: 251, startPoint y: 163, endPoint x: 308, endPoint y: 227, distance: 85.1
click at [308, 227] on div "Welke medicatie vormen mag de zorgkundige (+) toedienen? Orale medicatie (Bv: p…" at bounding box center [529, 247] width 620 height 349
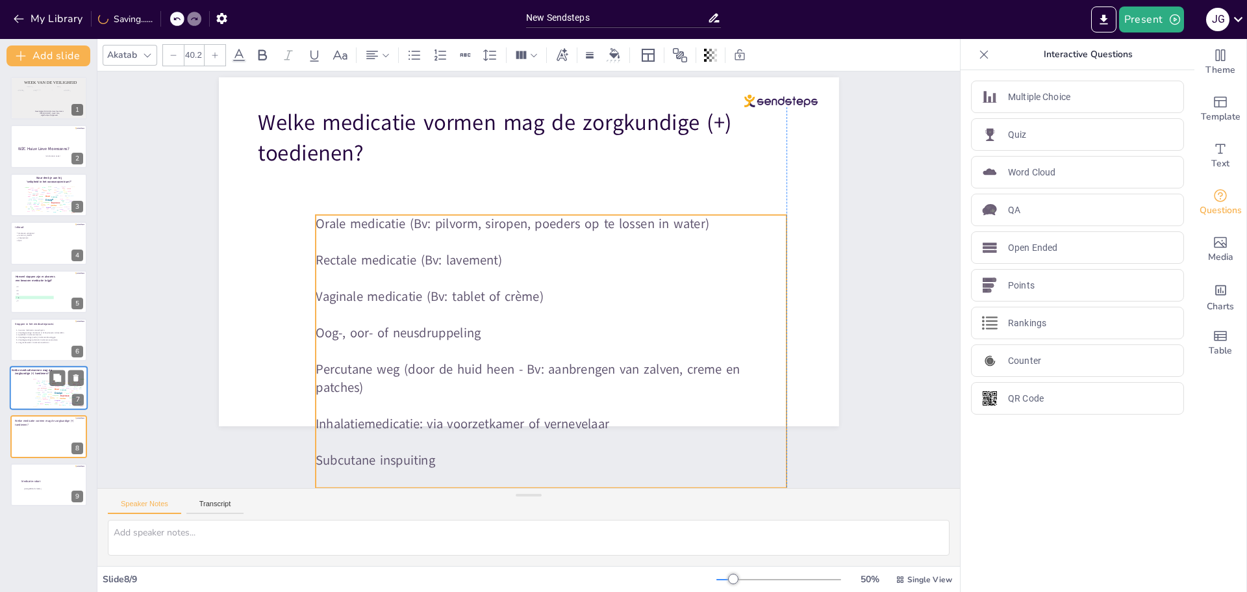
scroll to position [0, 0]
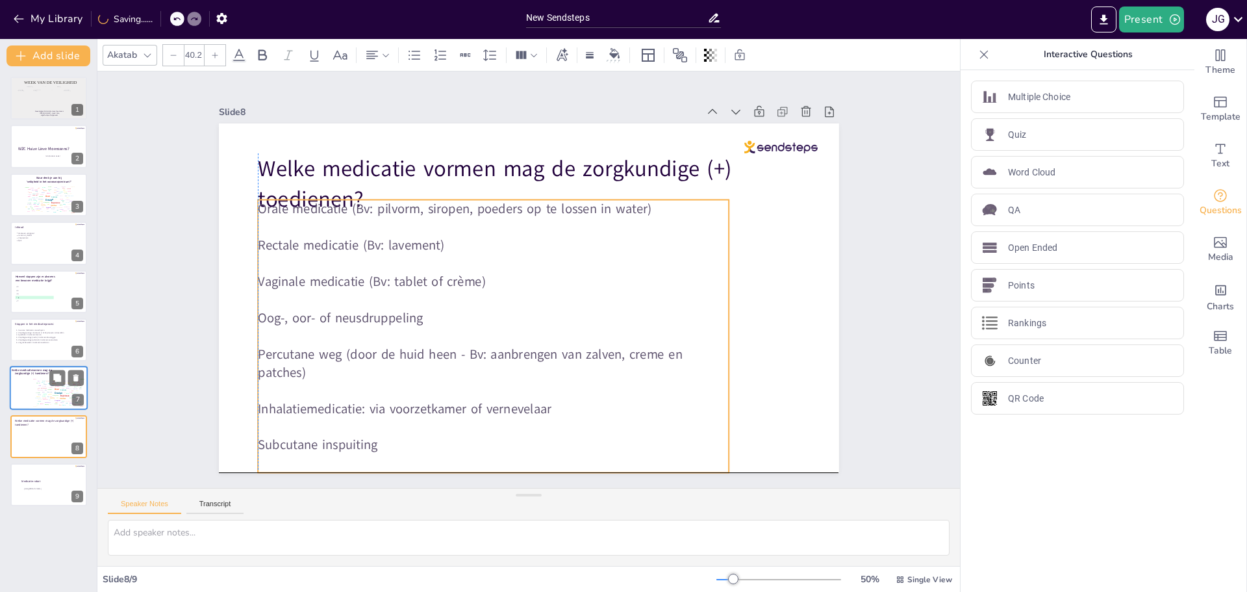
drag, startPoint x: 420, startPoint y: 309, endPoint x: 262, endPoint y: 206, distance: 188.1
click at [368, 308] on p at bounding box center [493, 299] width 471 height 18
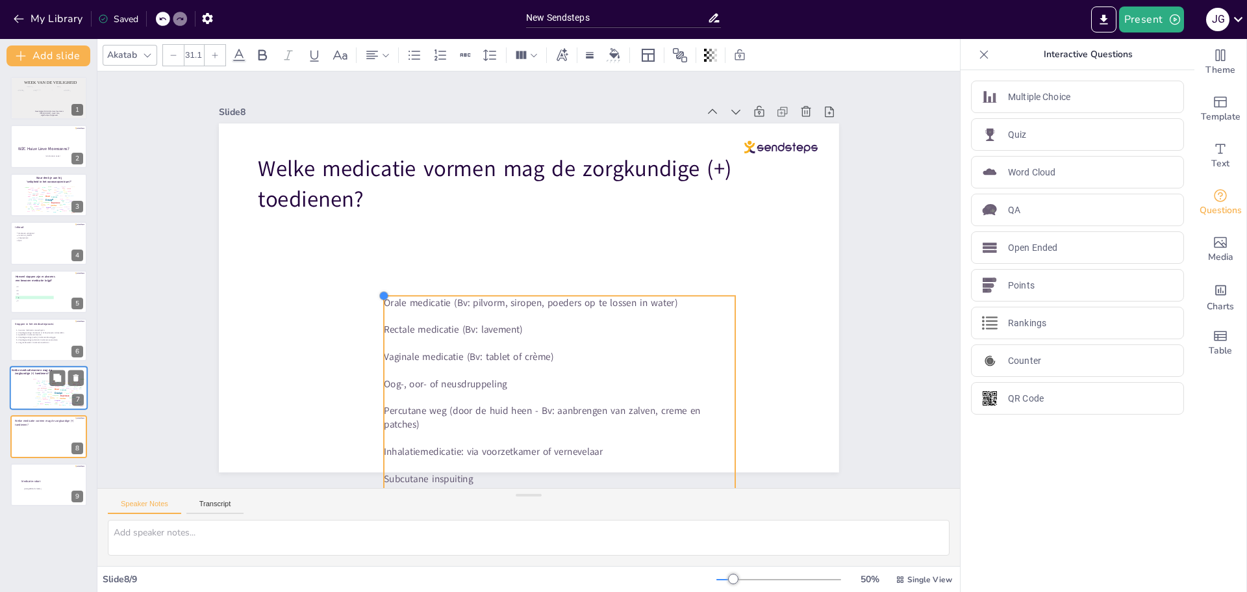
drag, startPoint x: 262, startPoint y: 225, endPoint x: 392, endPoint y: 330, distance: 166.7
click at [388, 325] on div "Welke medicatie vormen mag de zorgkundige (+) toedienen? Orale medicatie (Bv: p…" at bounding box center [529, 297] width 620 height 349
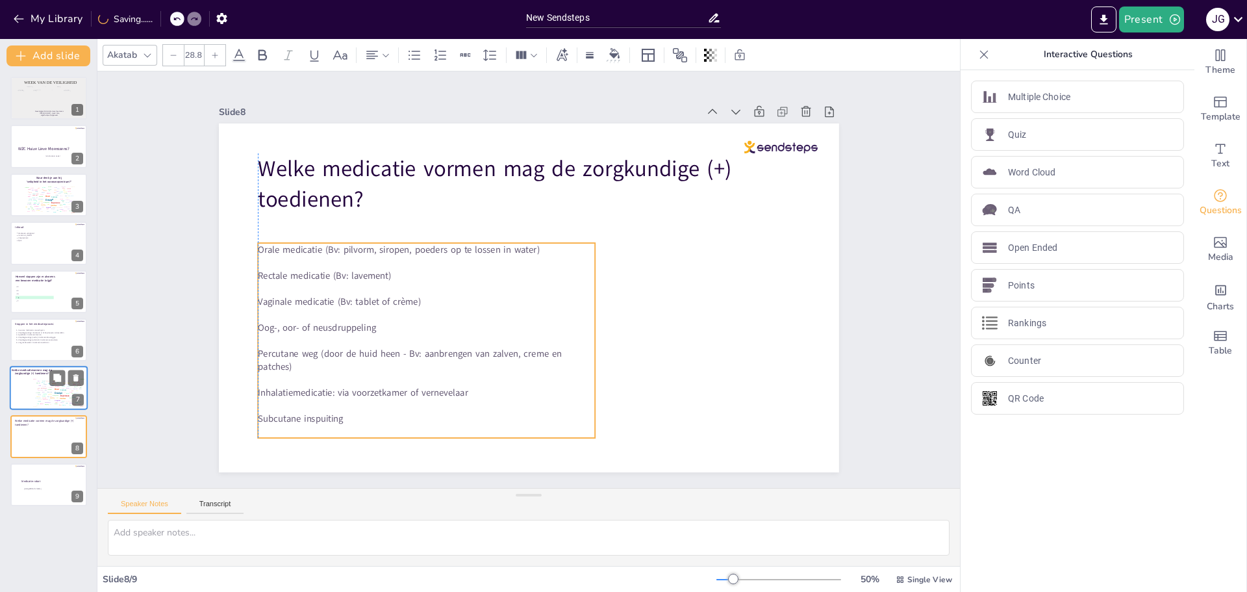
drag, startPoint x: 460, startPoint y: 386, endPoint x: 320, endPoint y: 325, distance: 152.4
click at [320, 325] on p "Oog-, oor- of neusdruppeling" at bounding box center [426, 327] width 337 height 13
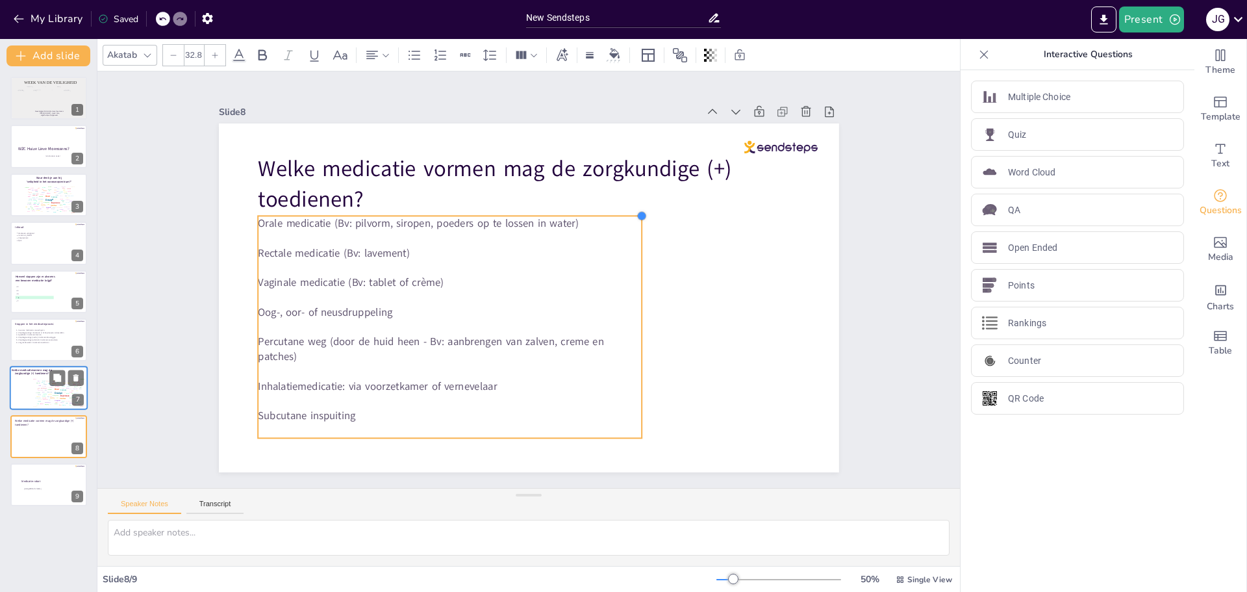
drag, startPoint x: 585, startPoint y: 238, endPoint x: 632, endPoint y: 222, distance: 49.5
click at [632, 222] on div "Welke medicatie vormen mag de zorgkundige (+) toedienen? Orale medicatie (Bv: p…" at bounding box center [529, 297] width 620 height 349
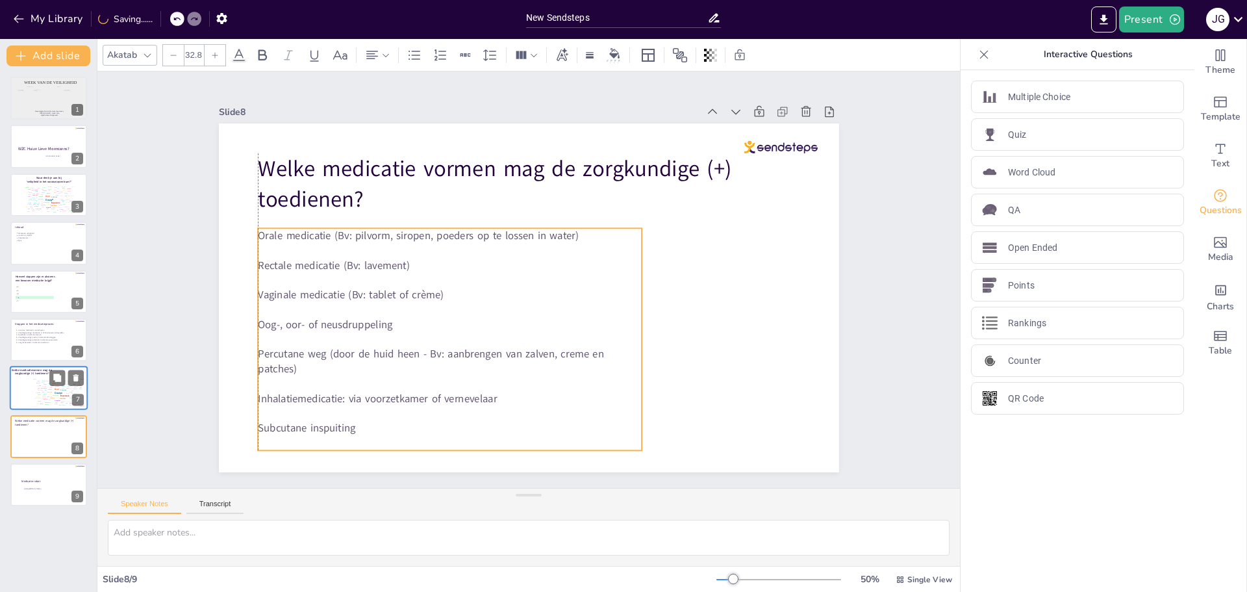
drag, startPoint x: 500, startPoint y: 288, endPoint x: 501, endPoint y: 297, distance: 9.1
click at [501, 302] on p at bounding box center [450, 309] width 384 height 15
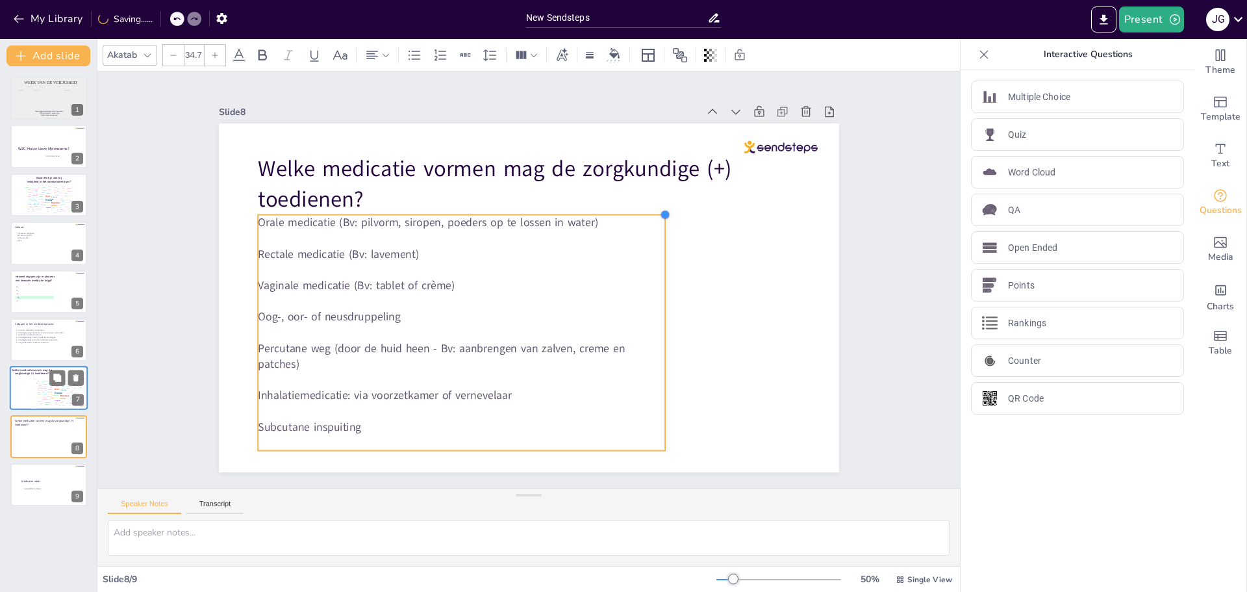
type input "35.4"
drag, startPoint x: 631, startPoint y: 225, endPoint x: 591, endPoint y: 231, distance: 40.7
click at [667, 210] on div at bounding box center [672, 210] width 10 height 10
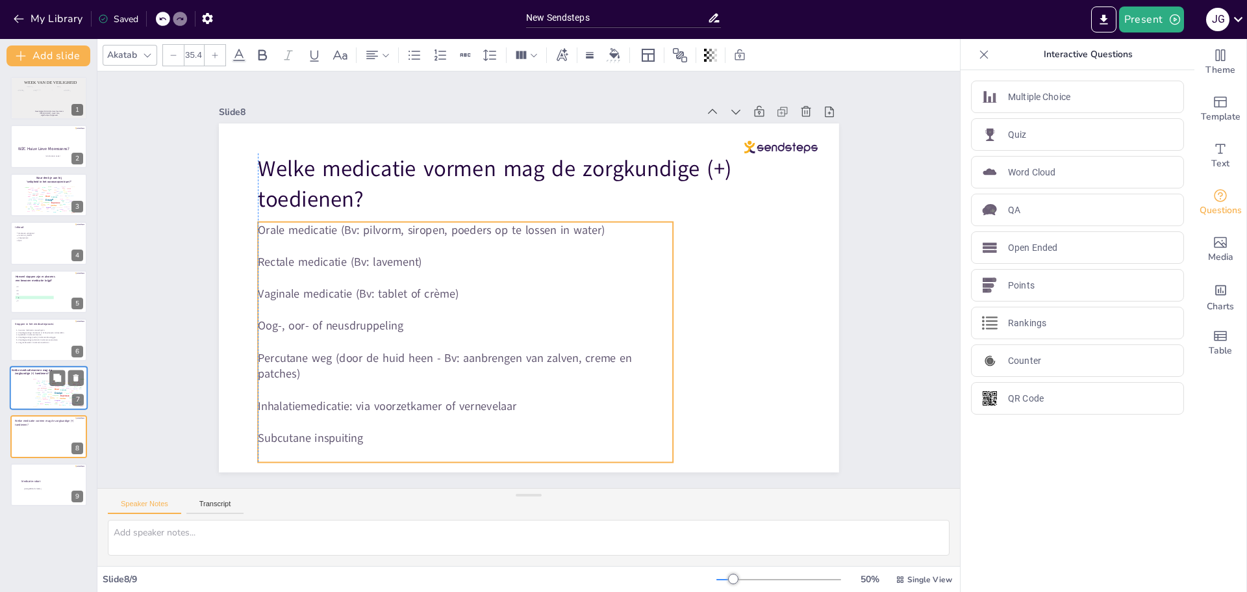
drag, startPoint x: 506, startPoint y: 261, endPoint x: 503, endPoint y: 273, distance: 12.0
click at [503, 273] on p at bounding box center [465, 278] width 415 height 16
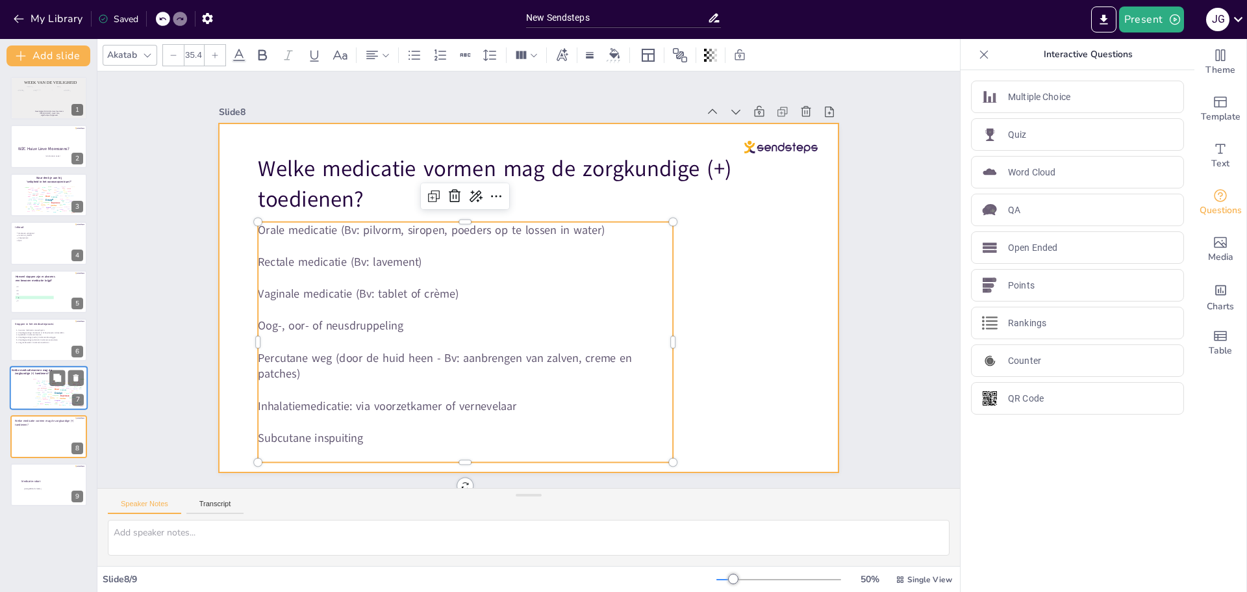
click at [844, 302] on div "Slide 1 Week van de veiligheid Woonzorgcentrum Huize Lieve Moenssens [PERSON_NA…" at bounding box center [528, 279] width 693 height 385
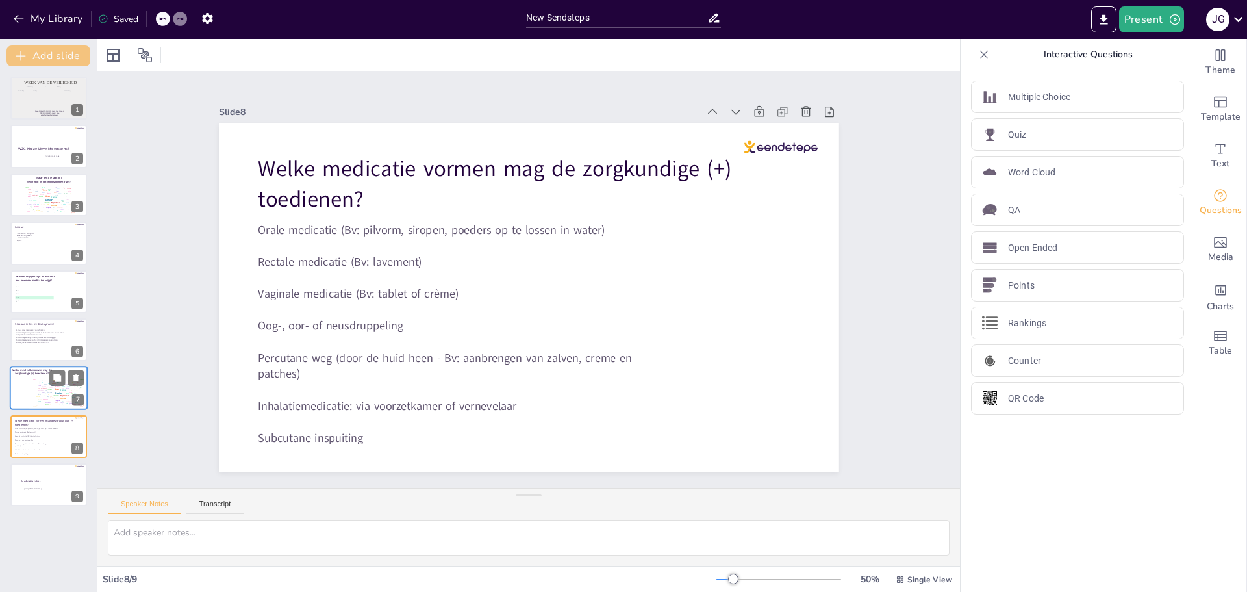
click at [60, 53] on button "Add slide" at bounding box center [48, 55] width 84 height 21
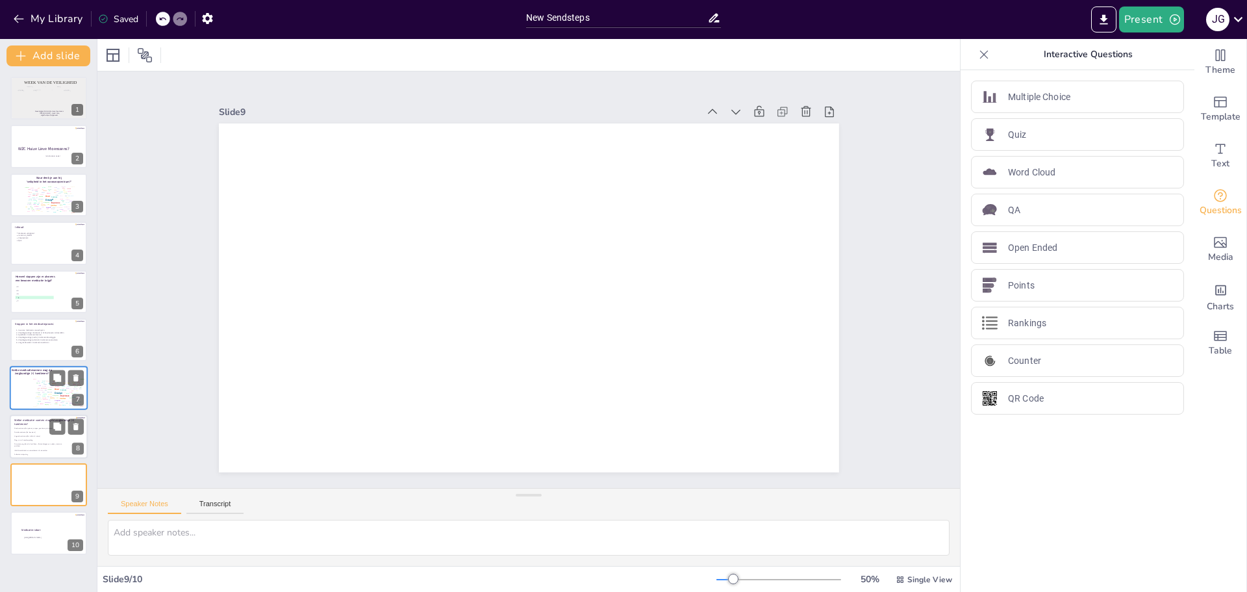
click at [35, 438] on p at bounding box center [40, 438] width 53 height 2
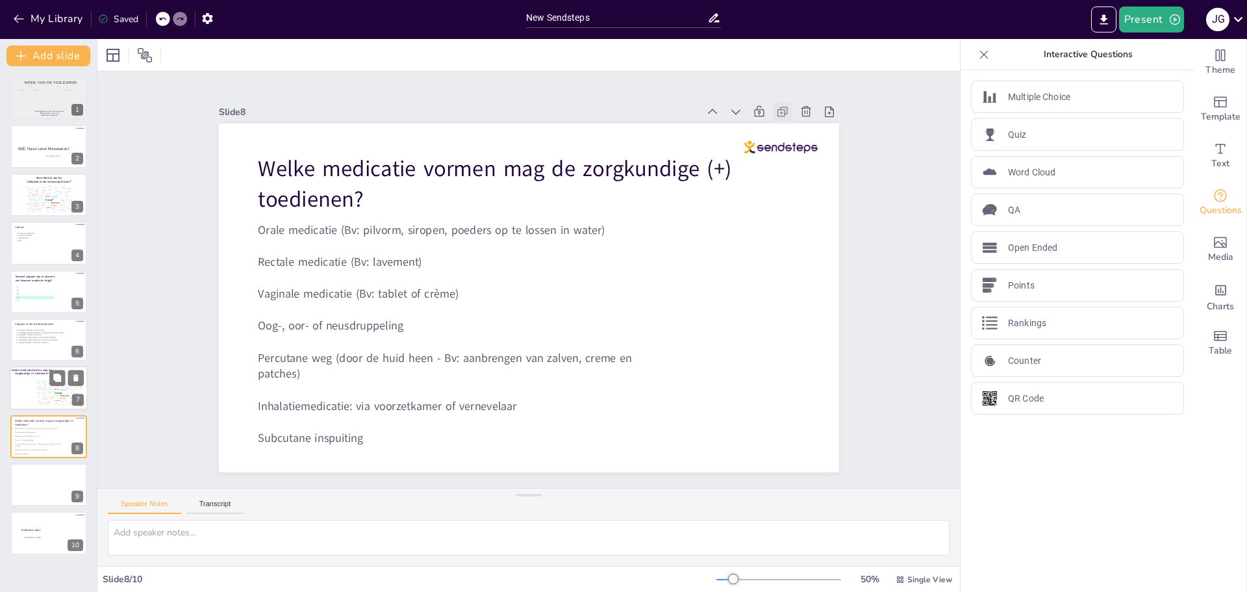
click at [776, 105] on icon at bounding box center [782, 111] width 13 height 13
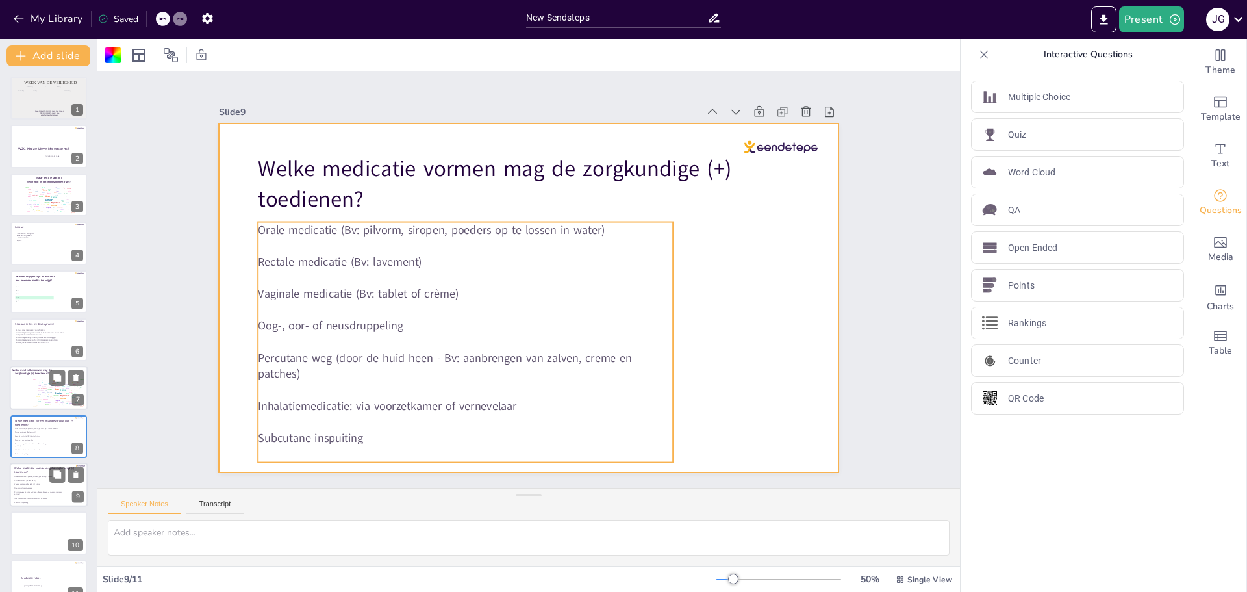
click at [28, 481] on p at bounding box center [40, 482] width 53 height 2
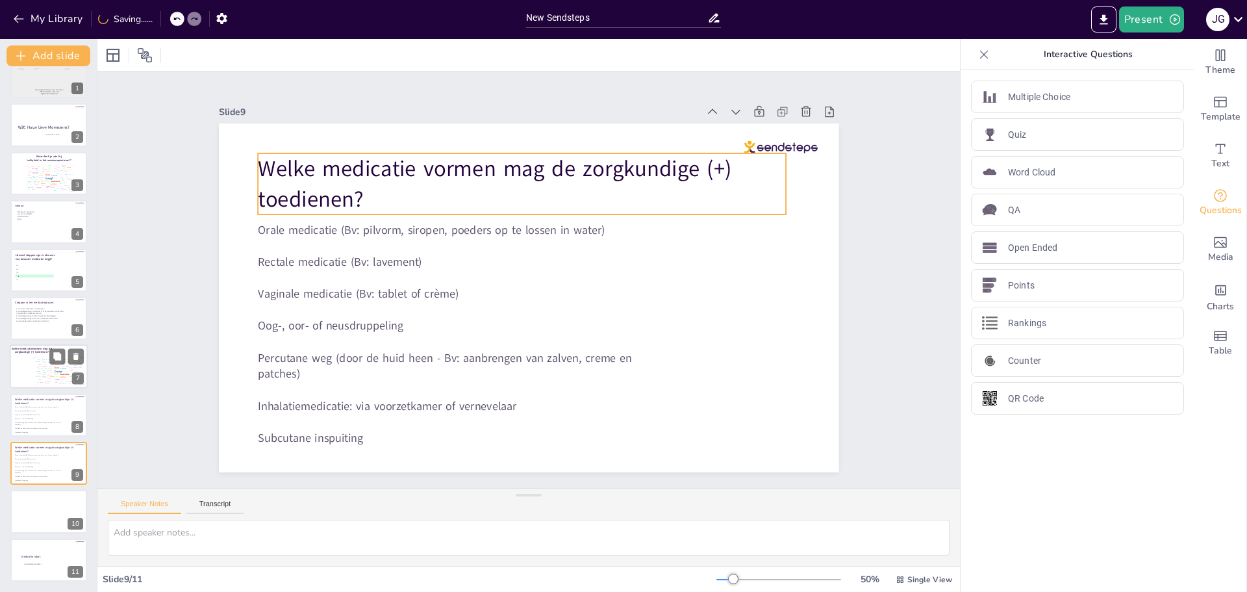
click at [375, 174] on span "Welke medicatie vormen mag de zorgkundige (+) toedienen?" at bounding box center [494, 183] width 473 height 61
click at [258, 190] on span "Welke medicatie vormen mag de zorgkundige (+) toedienen?" at bounding box center [494, 183] width 473 height 61
click at [272, 195] on span "Welke medicatie vormen mag de zorgkundige (+) toedienen?" at bounding box center [494, 183] width 473 height 61
click at [347, 195] on span "Welke medicatie vormen mag de zorgkundige (+) toedienen?" at bounding box center [494, 183] width 473 height 61
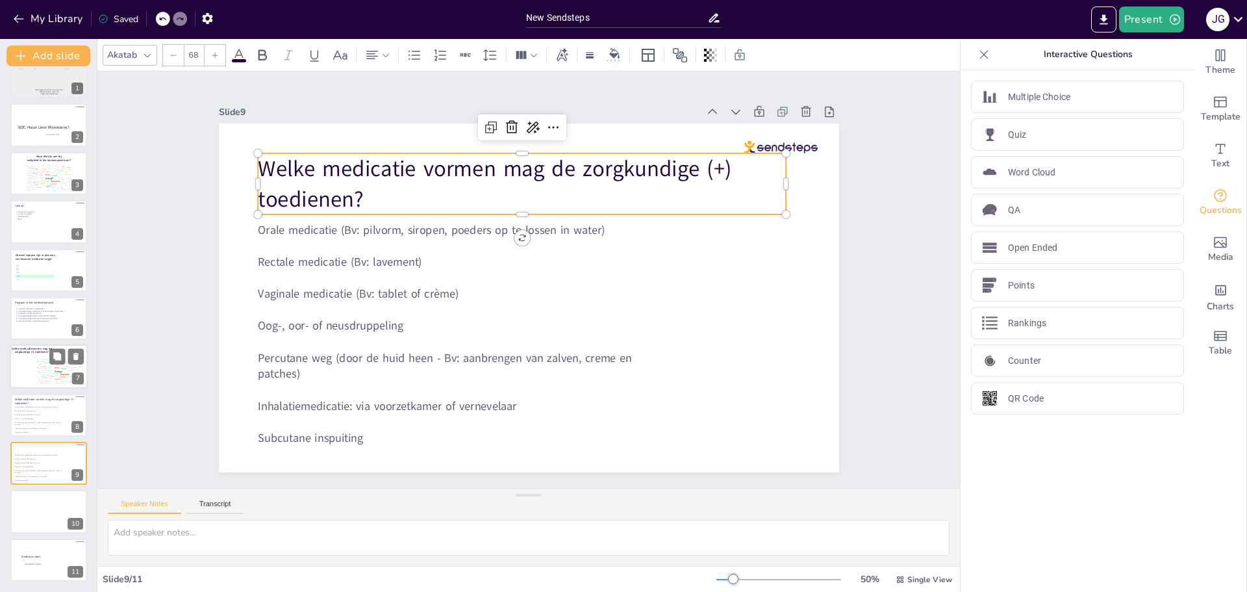
click at [355, 195] on p "Welke medicatie vormen mag de zorgkundige (+) toedienen?" at bounding box center [522, 184] width 529 height 62
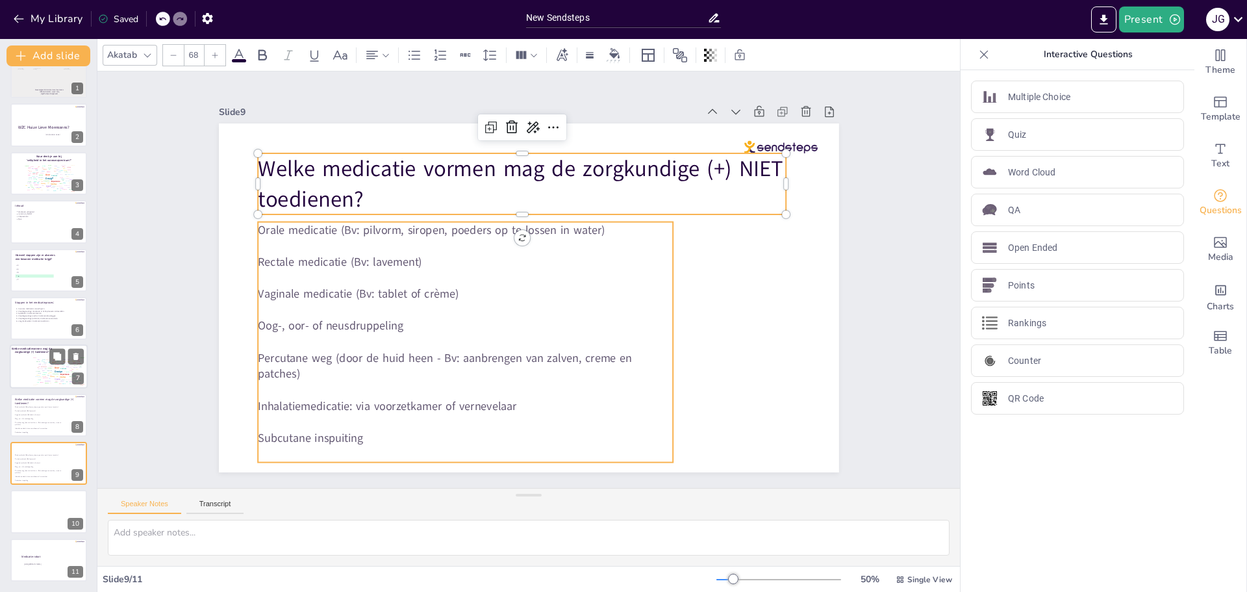
click at [283, 254] on p "Rectale medicatie (Bv: lavement)" at bounding box center [465, 262] width 415 height 16
type input "35.4"
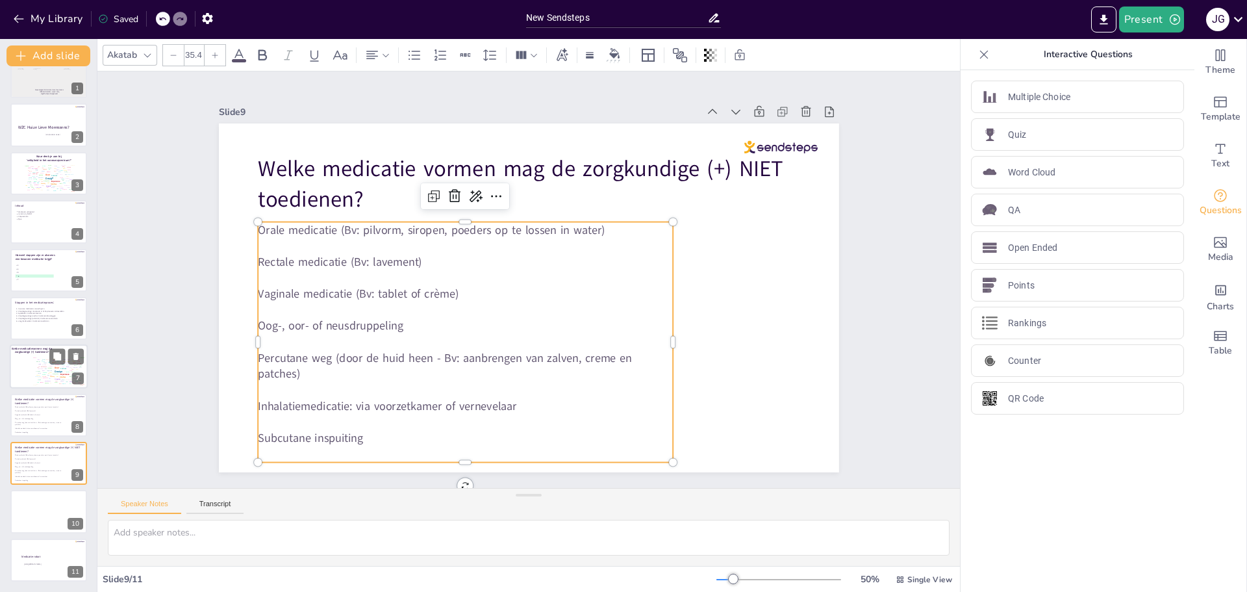
click at [364, 436] on p "Subcutane inspuiting" at bounding box center [465, 438] width 415 height 16
click at [355, 438] on p "Subcutane inspuiting" at bounding box center [465, 438] width 415 height 16
click at [356, 437] on p "Subcutane inspuiting" at bounding box center [465, 438] width 415 height 16
click at [368, 434] on p "Subcutane inspuiting" at bounding box center [465, 437] width 415 height 16
click at [337, 438] on p "Subcutane inspuiting" at bounding box center [465, 437] width 415 height 16
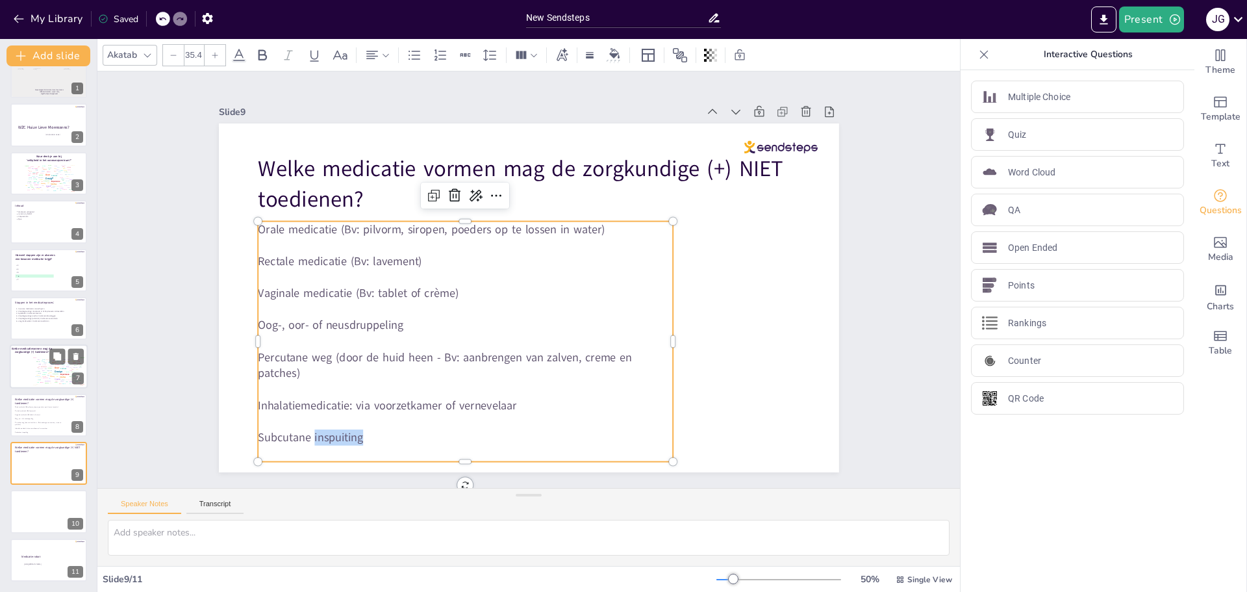
click at [337, 438] on p "Subcutane inspuiting" at bounding box center [465, 437] width 415 height 16
click at [294, 436] on p "Subcutane inspuiting" at bounding box center [465, 437] width 415 height 16
click at [357, 433] on p "Subcutane inspuiting" at bounding box center [465, 437] width 415 height 16
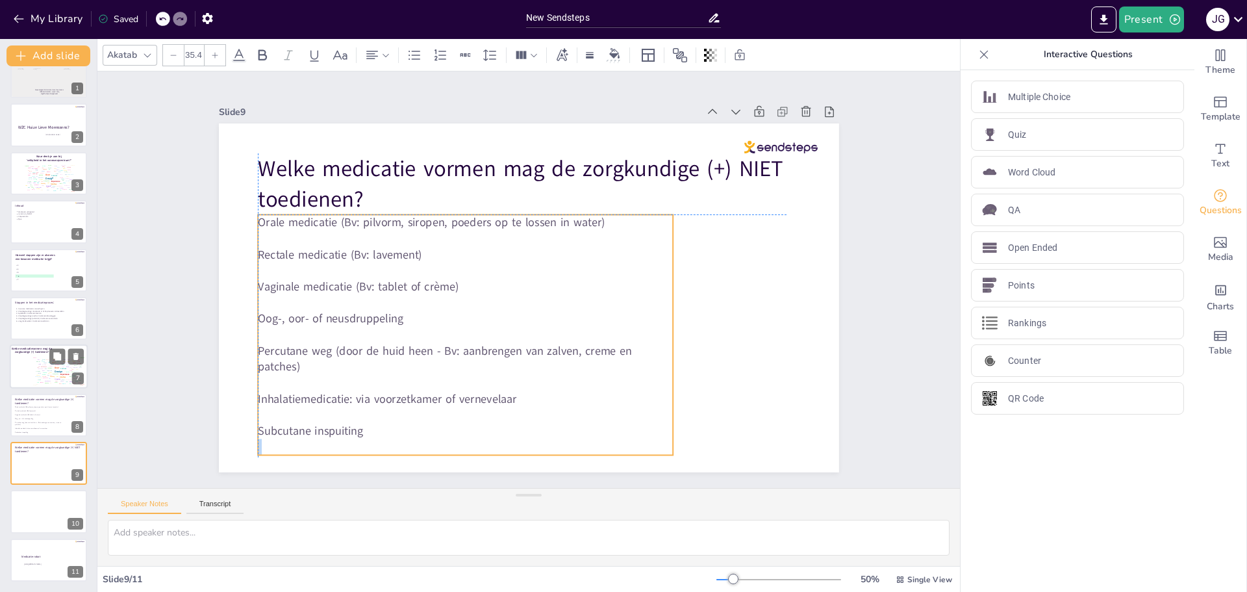
click at [357, 431] on p "Subcutane inspuiting" at bounding box center [465, 431] width 415 height 16
click at [356, 425] on p "Subcutane inspuiting" at bounding box center [465, 431] width 415 height 16
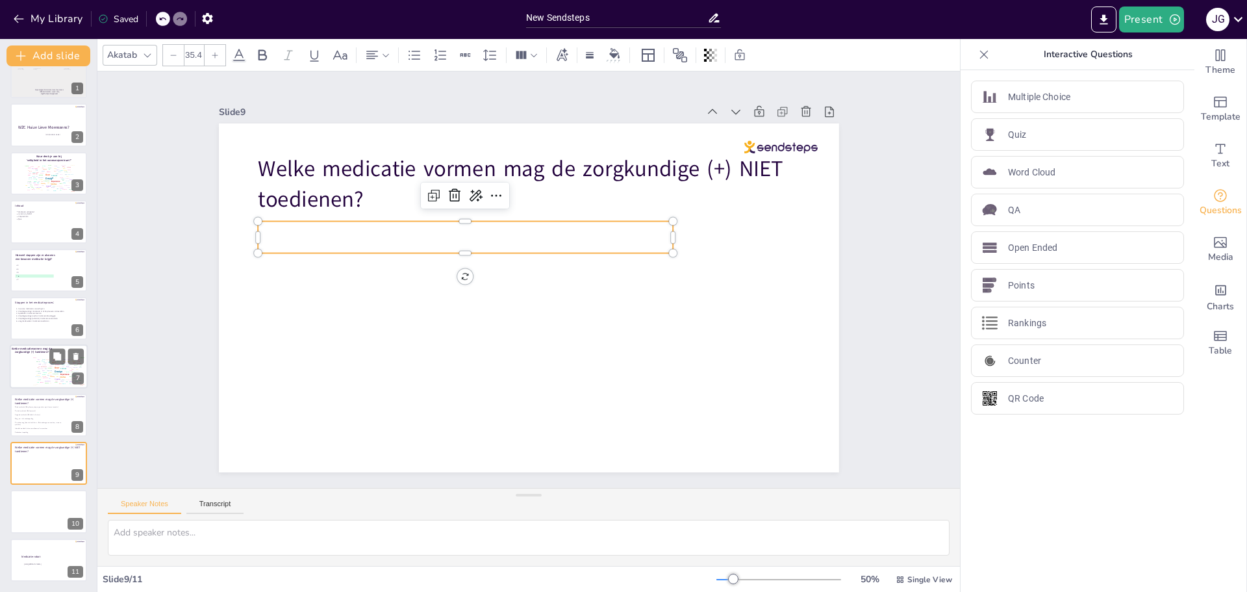
click at [319, 237] on p at bounding box center [465, 245] width 415 height 16
click at [421, 238] on p at bounding box center [465, 245] width 415 height 16
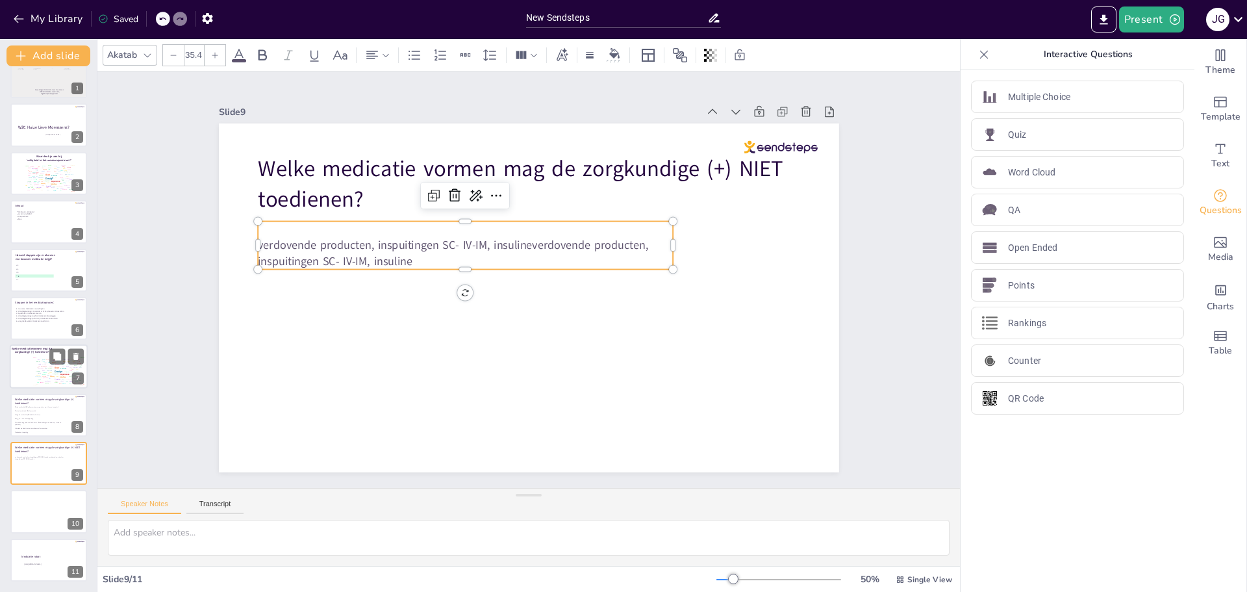
click at [328, 242] on p "verdovende producten, inspuitingen SC- IV-IM, insulineverdovende producten, ins…" at bounding box center [465, 253] width 415 height 32
click at [453, 237] on p "verdovende producten, inspuitingen SC- IV-IM, insulineverdovende producten, ins…" at bounding box center [465, 253] width 415 height 32
click at [262, 237] on p "verdovende producten, inspuitingen SC- IV-IM, insulineverdovende producten, ins…" at bounding box center [465, 253] width 415 height 32
click at [273, 245] on p "verdovende producten, inspuitingen SC- IV-IM, insulineverdovende producten, ins…" at bounding box center [465, 253] width 415 height 32
click at [273, 244] on p "verdovende producten, inspuitingen SC- IV-IM, insulineverdovende producten, ins…" at bounding box center [465, 253] width 415 height 32
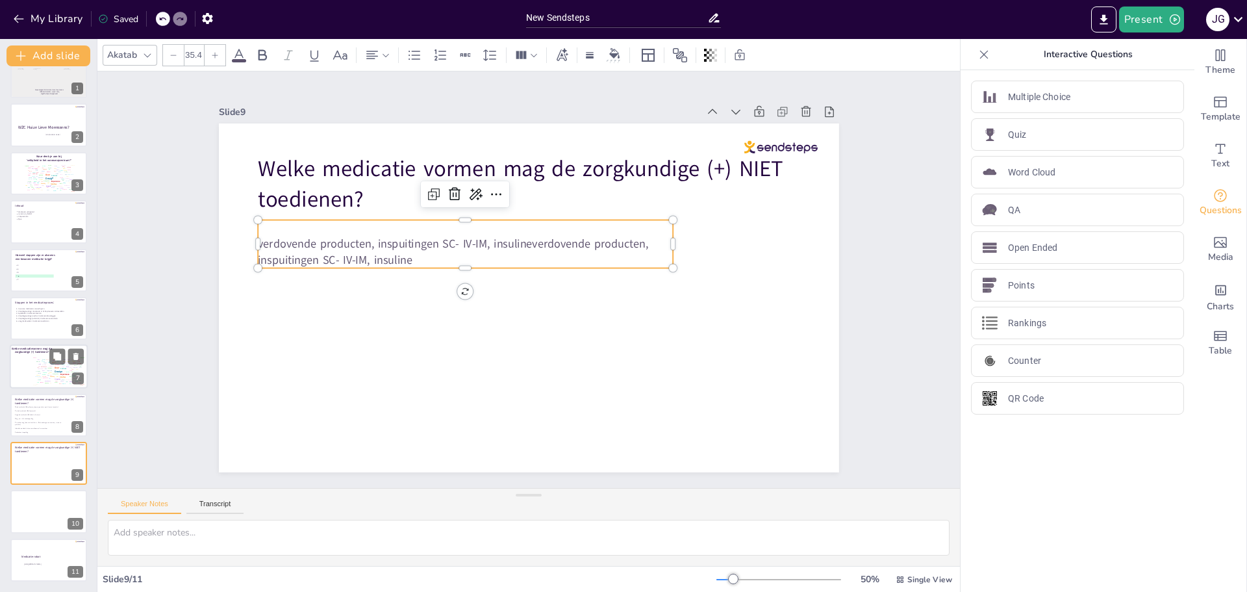
click at [258, 236] on p "verdovende producten, inspuitingen SC- IV-IM, insulineverdovende producten, ins…" at bounding box center [465, 252] width 415 height 32
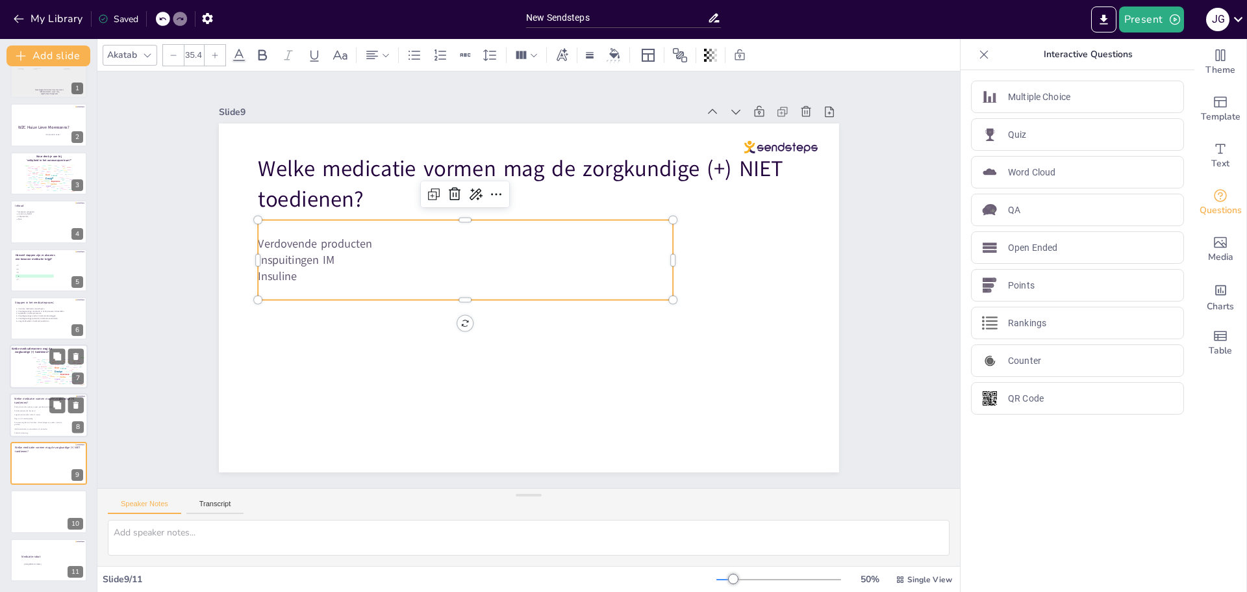
click at [42, 409] on div "Orale medicatie (Bv: pilvorm, siropen, poeders op te lossen in water) Rectale m…" at bounding box center [40, 420] width 53 height 31
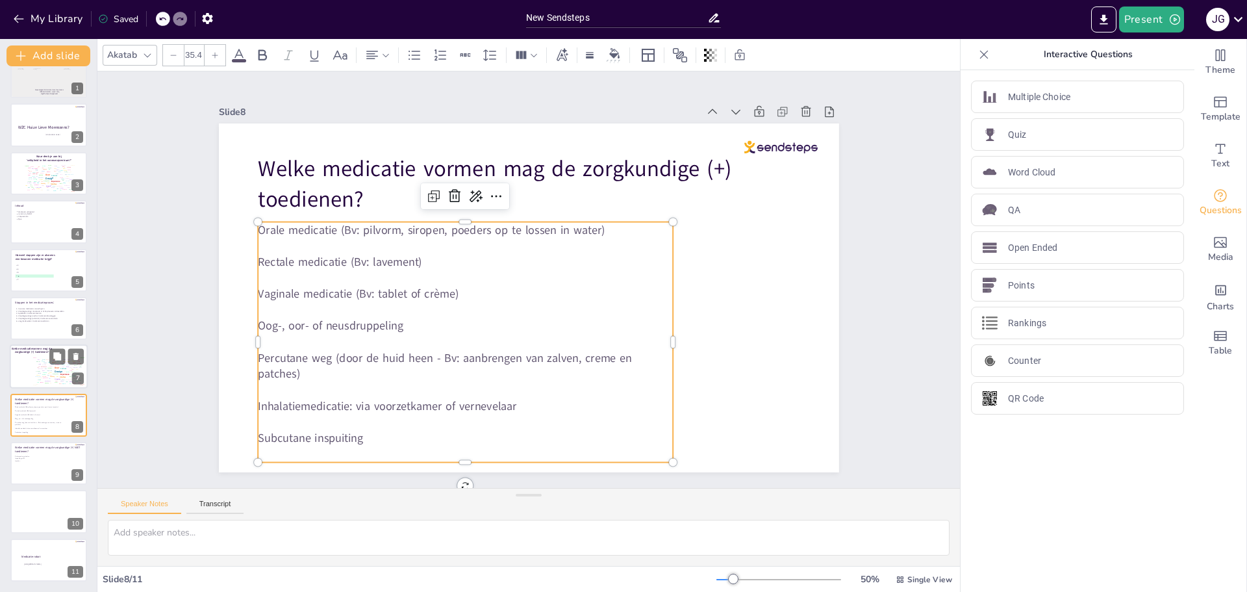
click at [387, 436] on p "Subcutane inspuiting" at bounding box center [465, 438] width 415 height 16
click at [387, 406] on p "Inhalatiemedicatie: via voorzetkamer of vernevelaar" at bounding box center [465, 406] width 415 height 16
click at [390, 401] on p "Inhalatiemedicatie: via voorzetkamer of vernevelaar" at bounding box center [465, 406] width 415 height 16
click at [391, 401] on p "Inhalatiemedicatie: via voorzetkamer of vernevelaar" at bounding box center [465, 406] width 415 height 16
click at [418, 398] on p "Inhalatiemedicatie: via voorzetkamer of vernevelaar" at bounding box center [465, 406] width 415 height 16
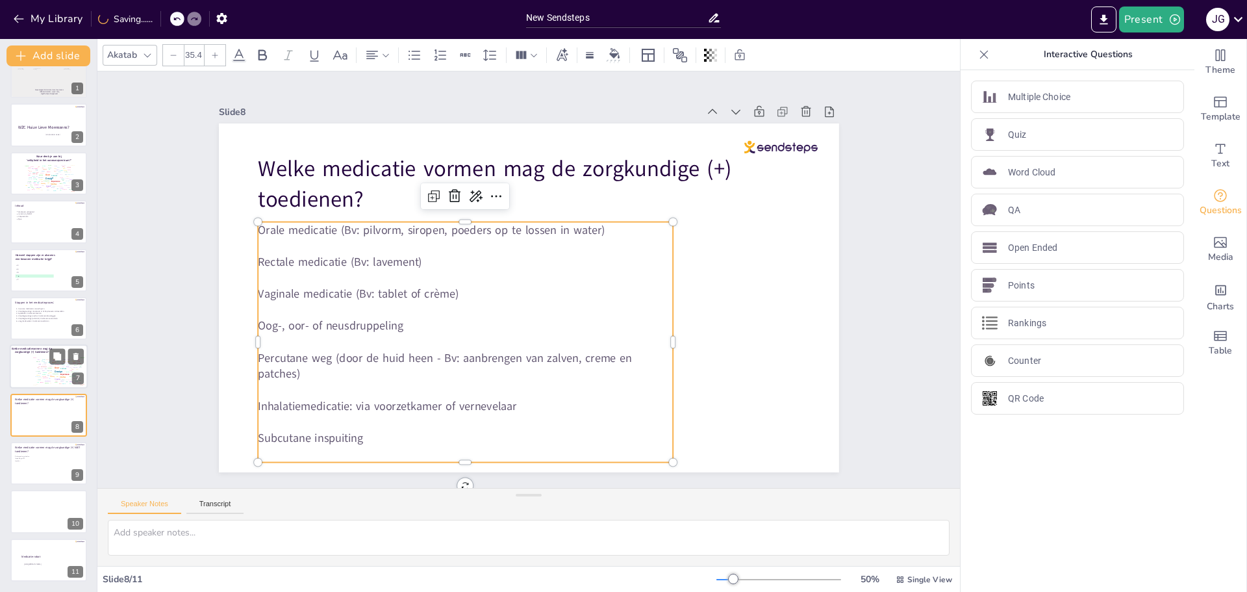
click at [505, 400] on p "Inhalatiemedicatie: via voorzetkamer of vernevelaar" at bounding box center [465, 406] width 415 height 16
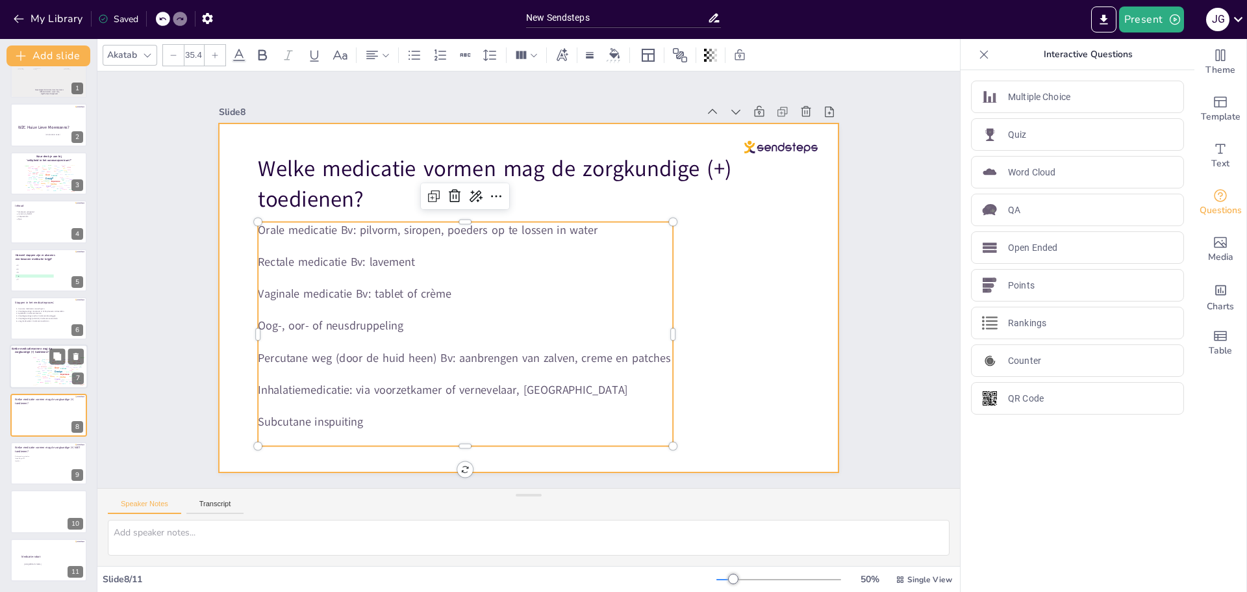
click at [759, 393] on div at bounding box center [529, 297] width 620 height 349
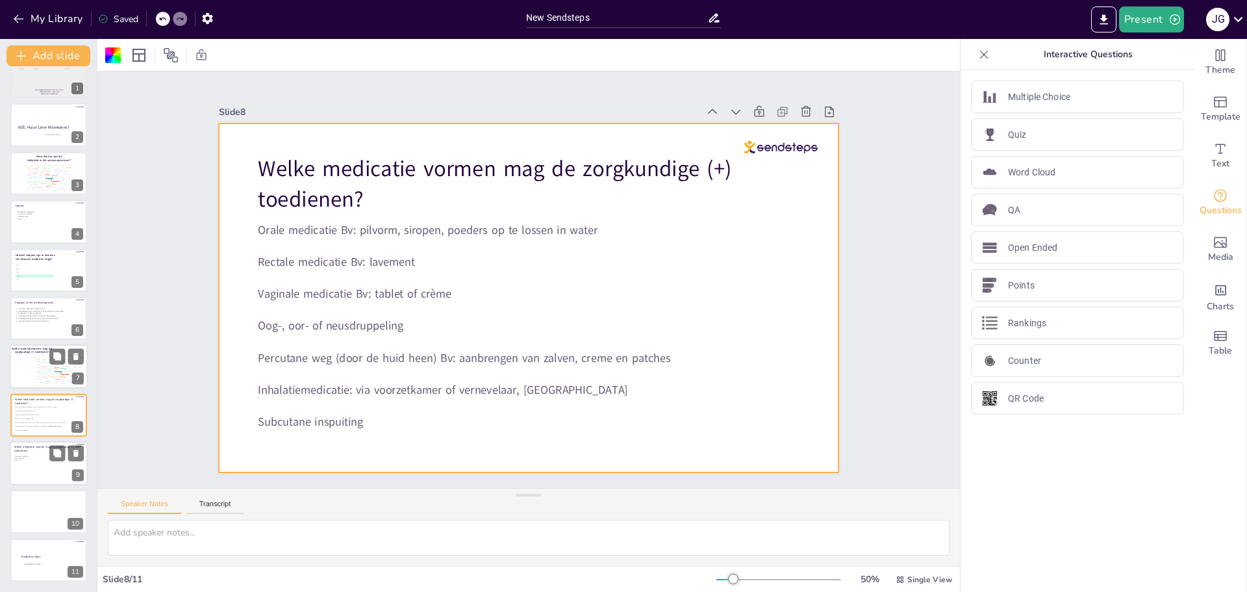
click at [35, 462] on p at bounding box center [40, 462] width 53 height 2
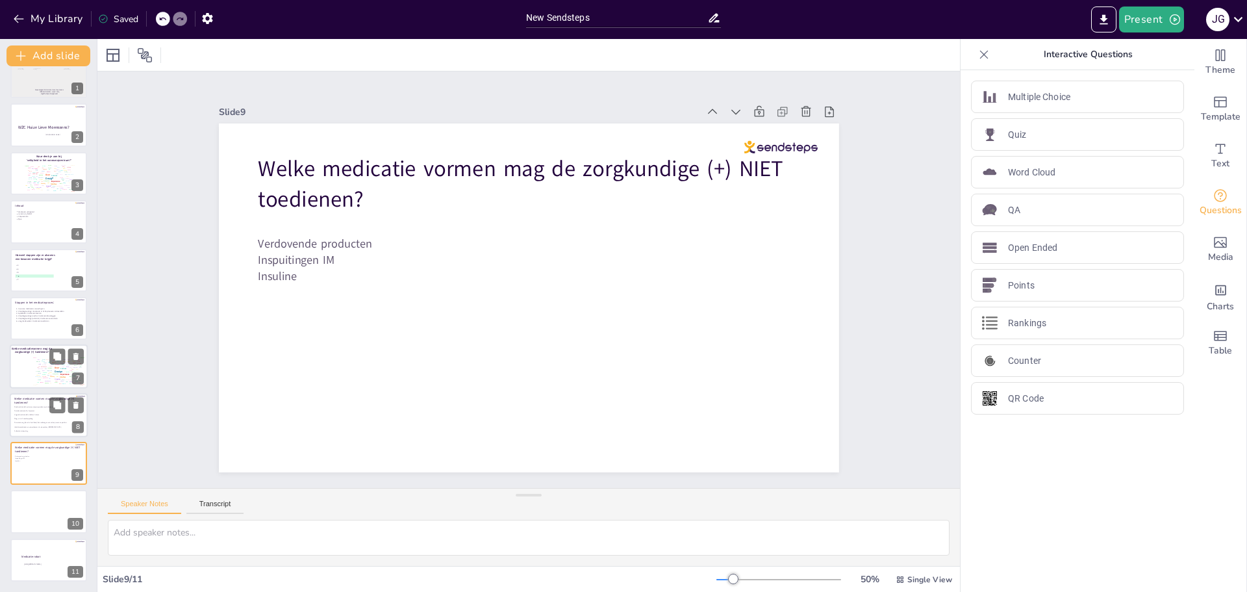
click at [36, 414] on p "Vaginale medicatie Bv: tablet of crème" at bounding box center [40, 415] width 53 height 2
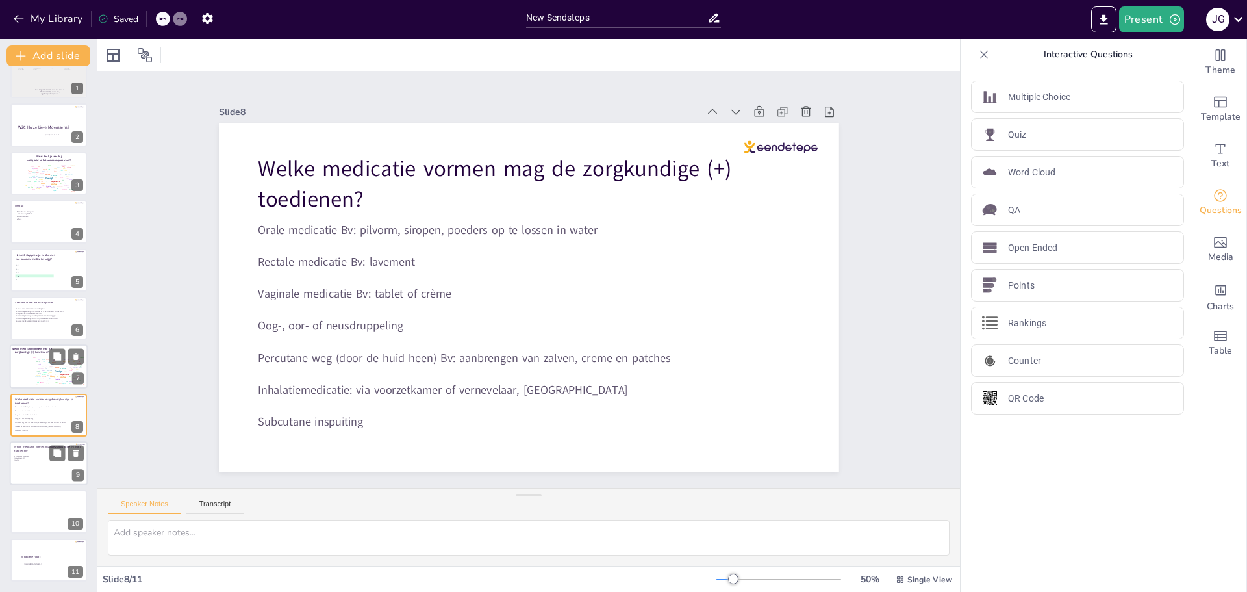
click at [27, 467] on div at bounding box center [49, 463] width 78 height 44
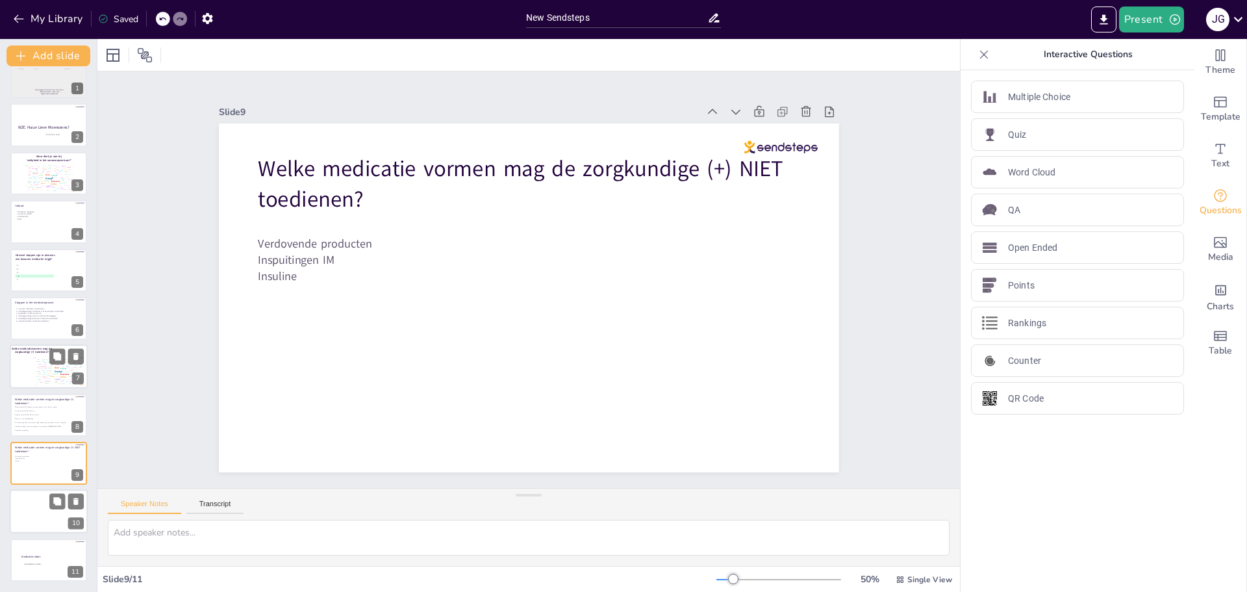
click at [31, 520] on div at bounding box center [49, 512] width 78 height 44
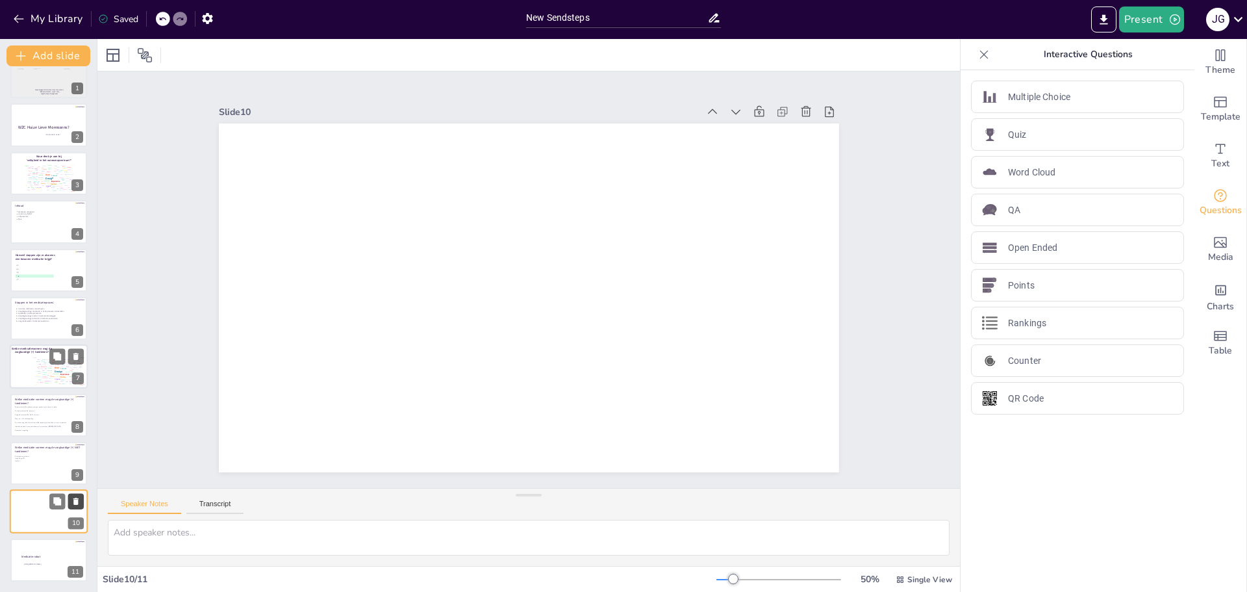
click at [75, 496] on button at bounding box center [76, 502] width 16 height 16
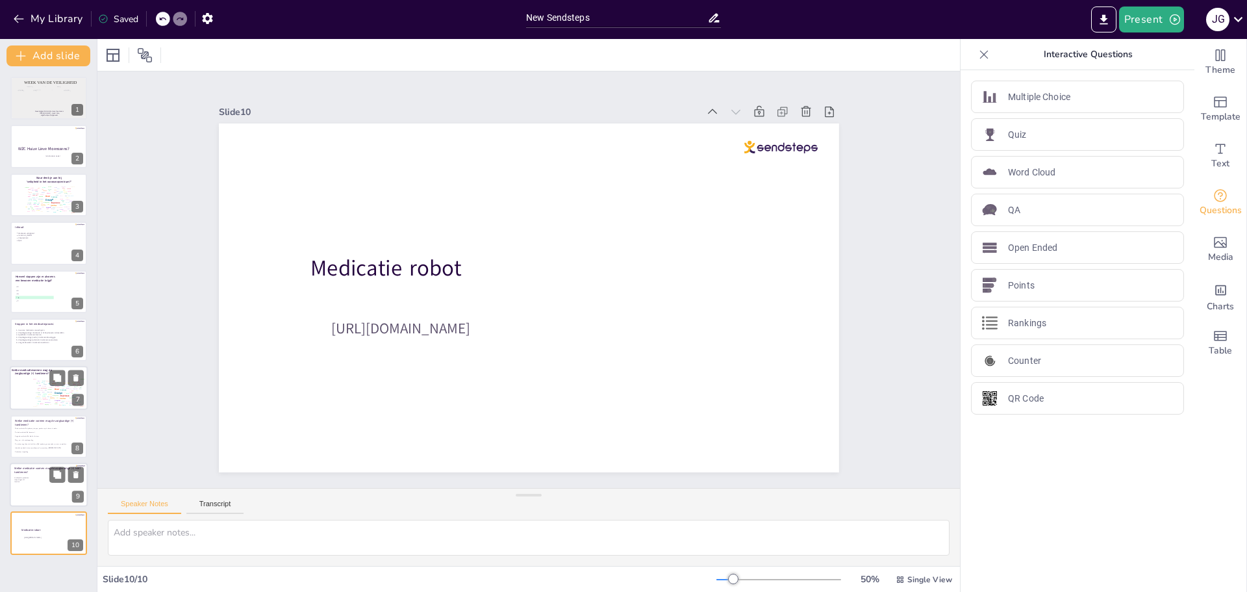
click at [36, 481] on p "Insuline" at bounding box center [40, 482] width 53 height 2
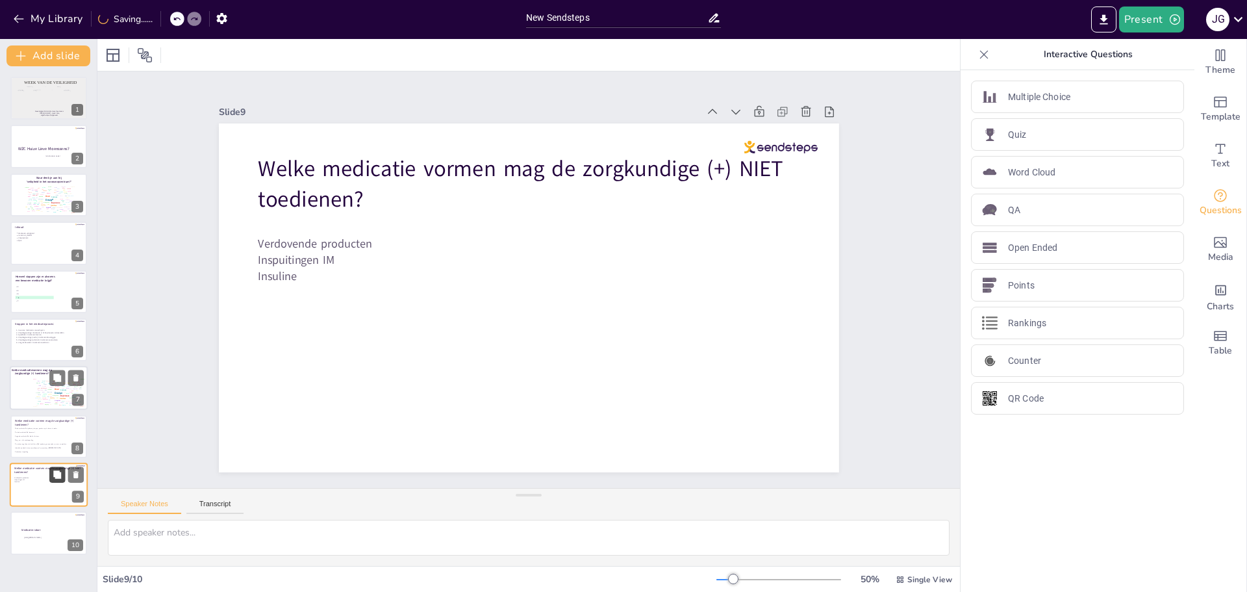
click at [59, 472] on icon at bounding box center [57, 474] width 9 height 9
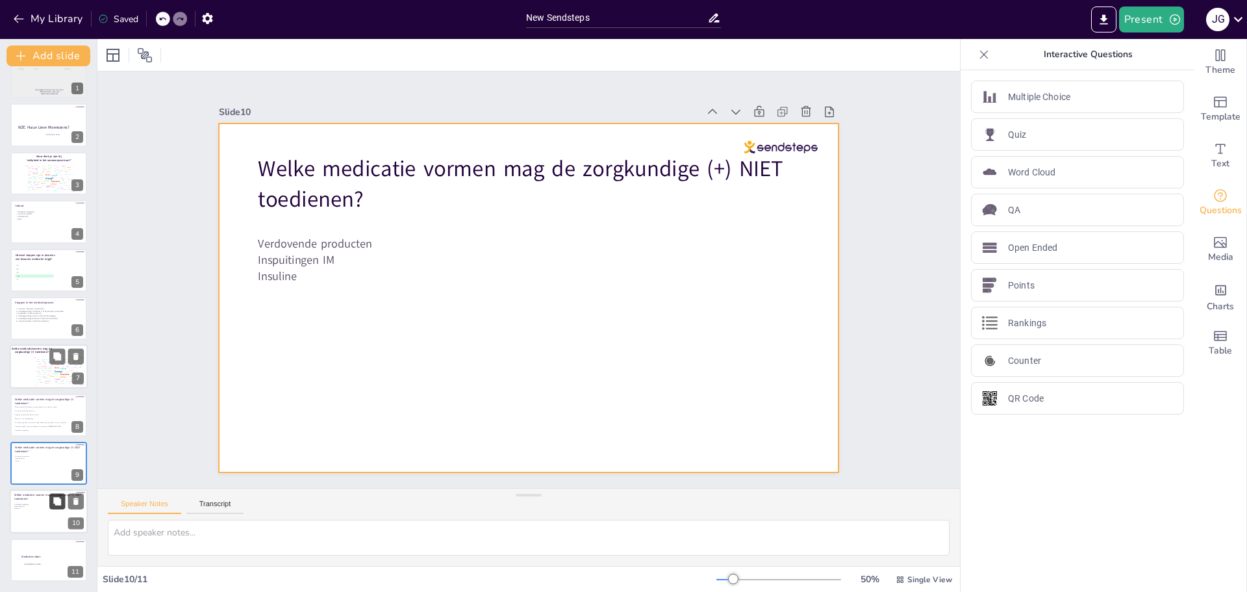
click at [45, 512] on div at bounding box center [49, 512] width 78 height 44
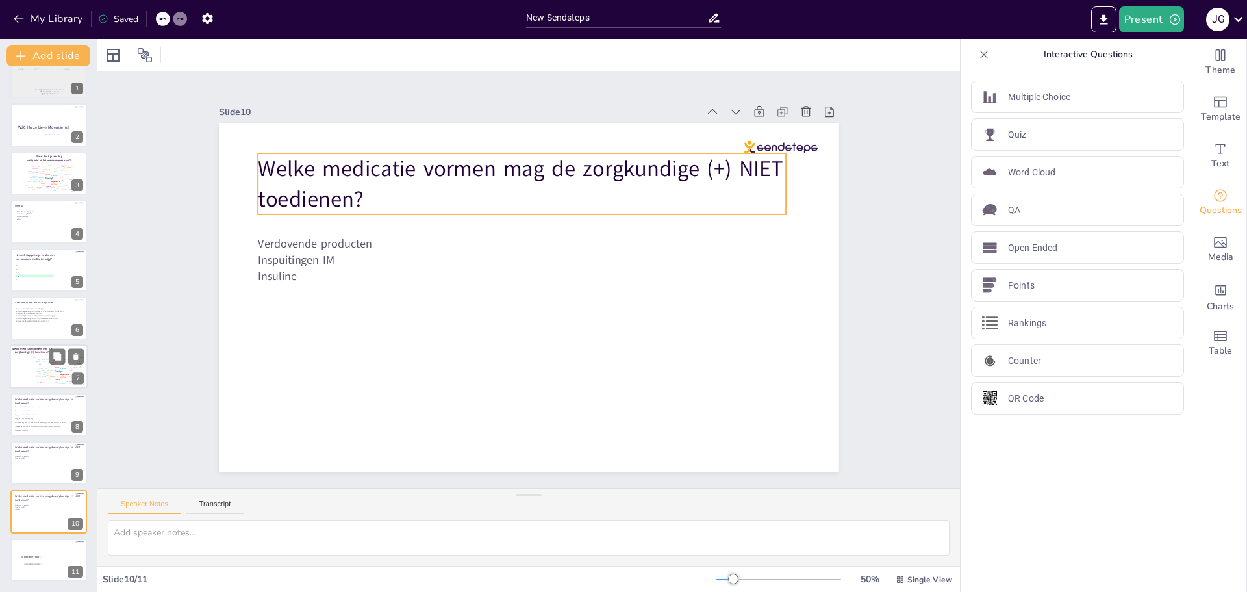
click at [329, 153] on span "Welke medicatie vormen mag de zorgkundige (+) NIET toedienen?" at bounding box center [520, 183] width 525 height 61
click at [349, 184] on span "Welke medicatie vormen mag de zorgkundige (+) NIET toedienen?" at bounding box center [520, 183] width 525 height 61
click at [352, 191] on p "Welke medicatie vormen mag de zorgkundige (+) NIET toedienen?" at bounding box center [522, 184] width 529 height 62
click at [352, 194] on span "Welke medicatie vormen mag de zorgkundige (+) NIET toedienen?" at bounding box center [520, 183] width 525 height 61
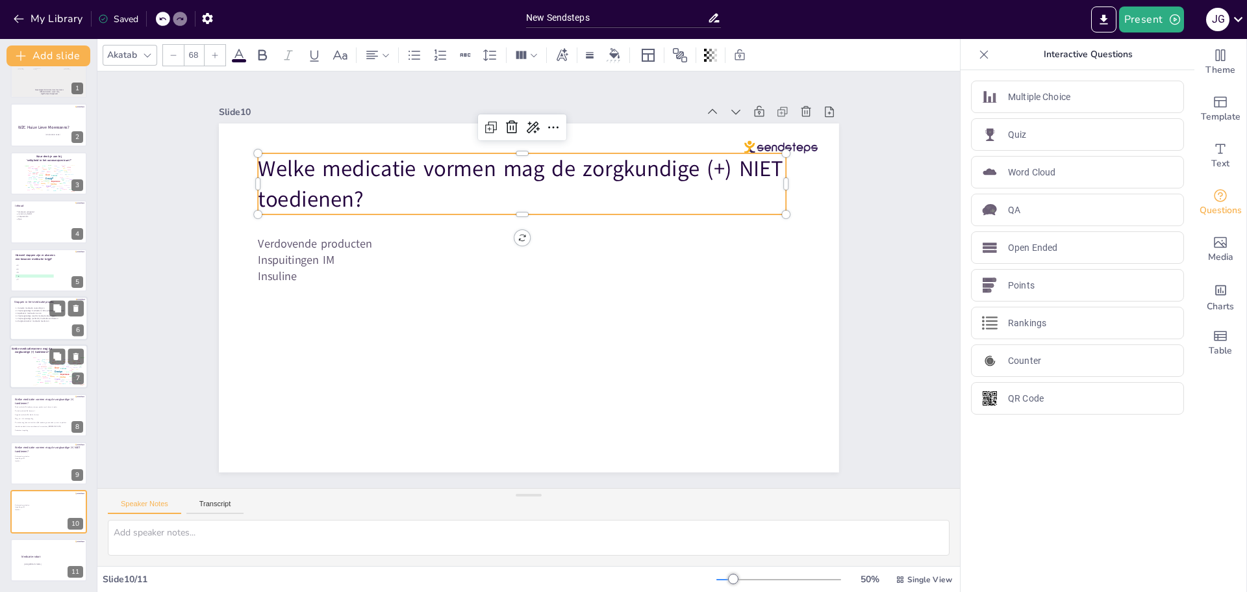
click at [29, 303] on span "Stappen in het medicatieproces:" at bounding box center [34, 302] width 40 height 4
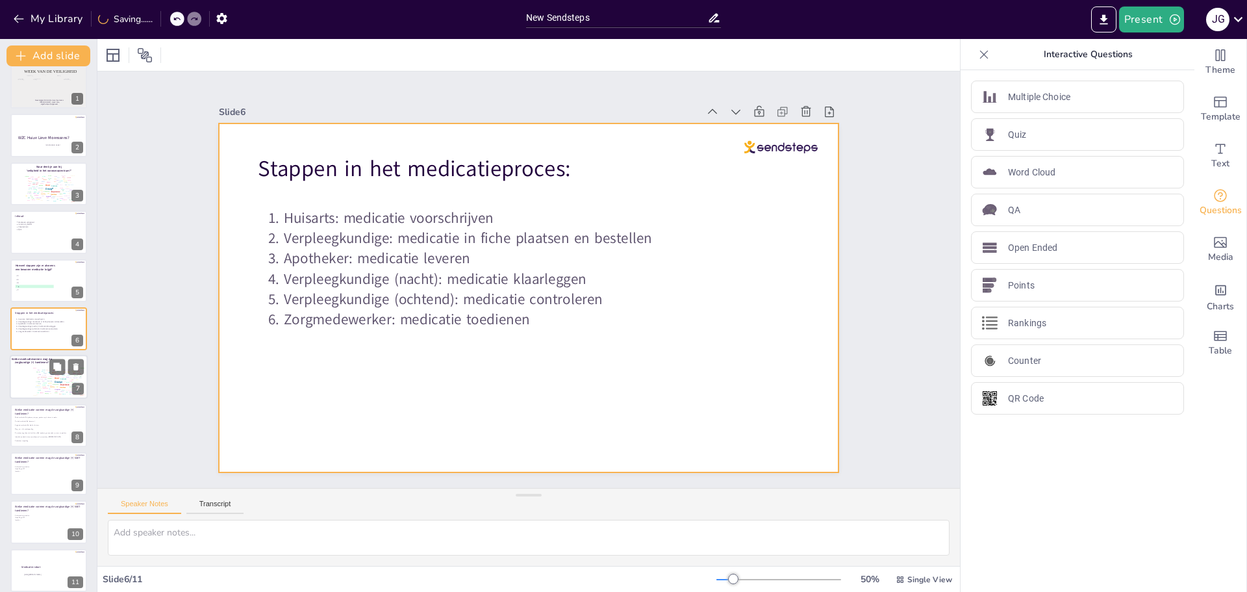
click at [384, 338] on div at bounding box center [529, 297] width 620 height 349
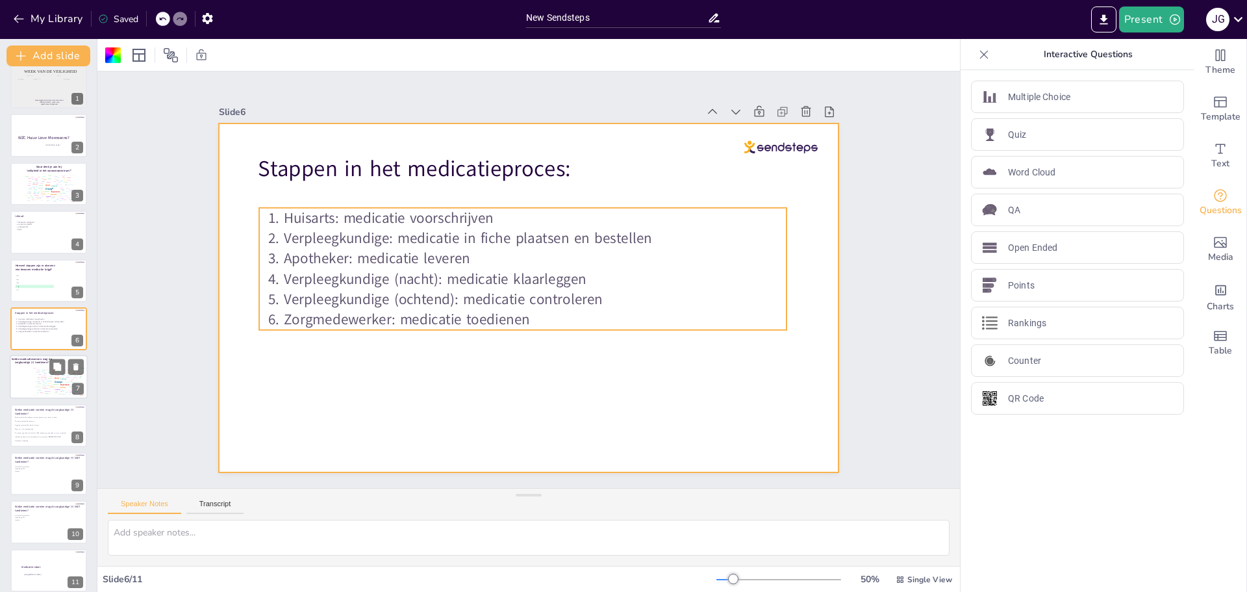
click at [494, 299] on p "Verpleegkundige (ochtend): medicatie controleren" at bounding box center [535, 299] width 503 height 20
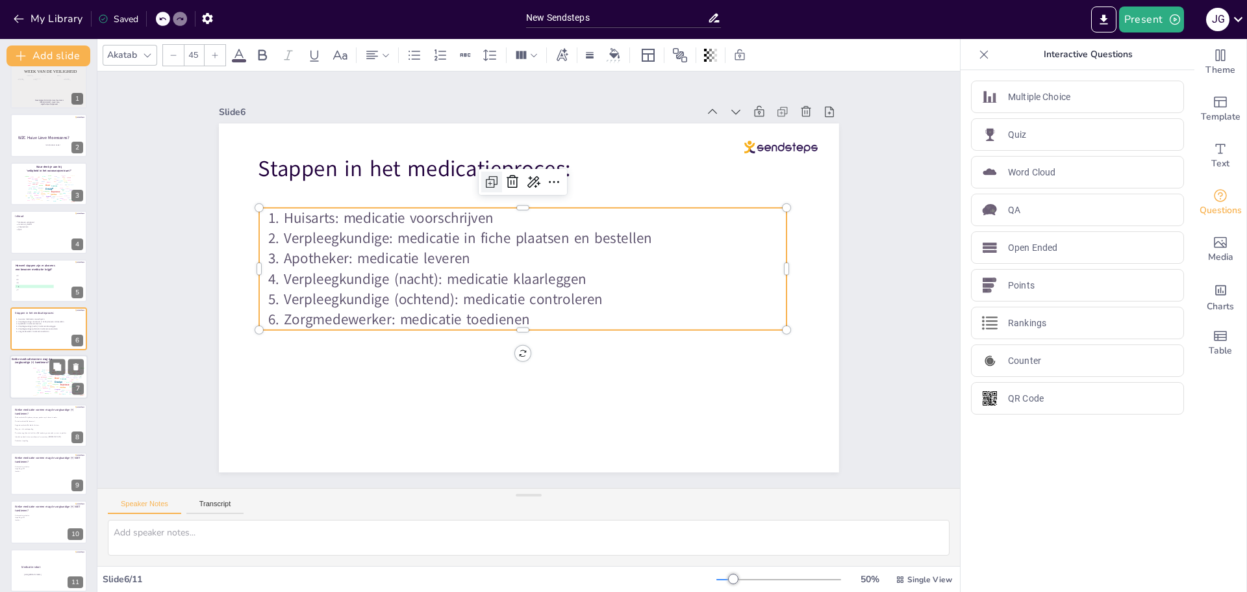
click at [485, 177] on icon at bounding box center [492, 182] width 16 height 16
type input "45"
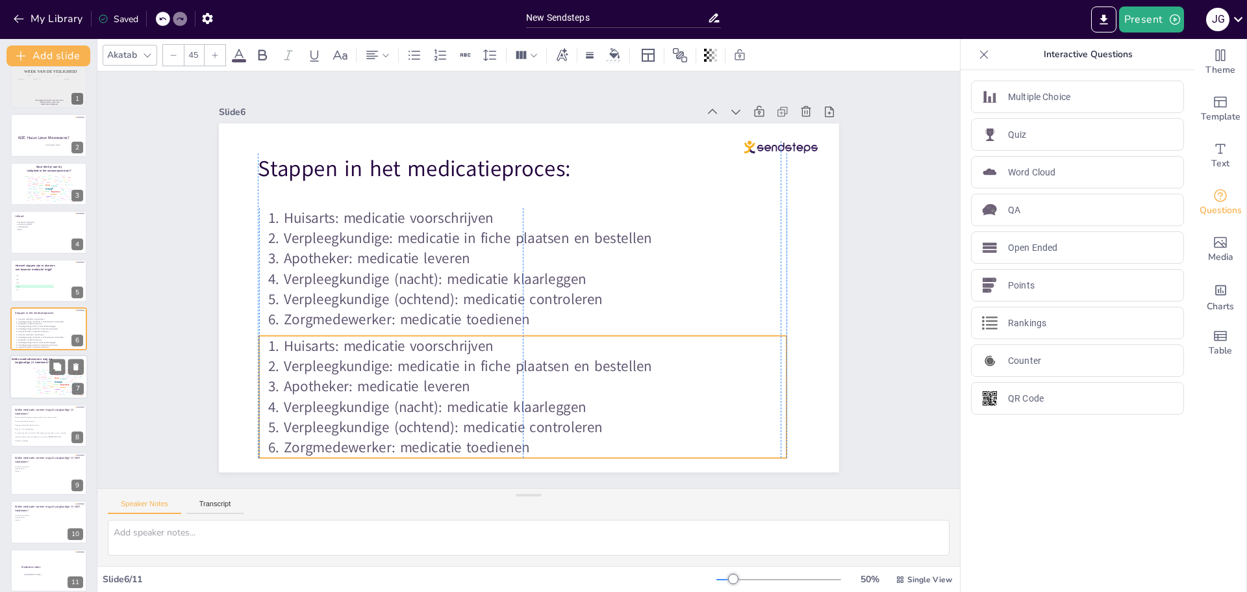
drag, startPoint x: 466, startPoint y: 297, endPoint x: 460, endPoint y: 421, distance: 124.8
click at [460, 421] on p "Verpleegkundige (ochtend): medicatie controleren" at bounding box center [535, 427] width 503 height 20
click at [522, 439] on p "Zorgmedewerker: medicatie toedienen" at bounding box center [535, 447] width 503 height 20
click at [522, 443] on p "Zorgmedewerker: medicatie toedienen" at bounding box center [535, 447] width 503 height 20
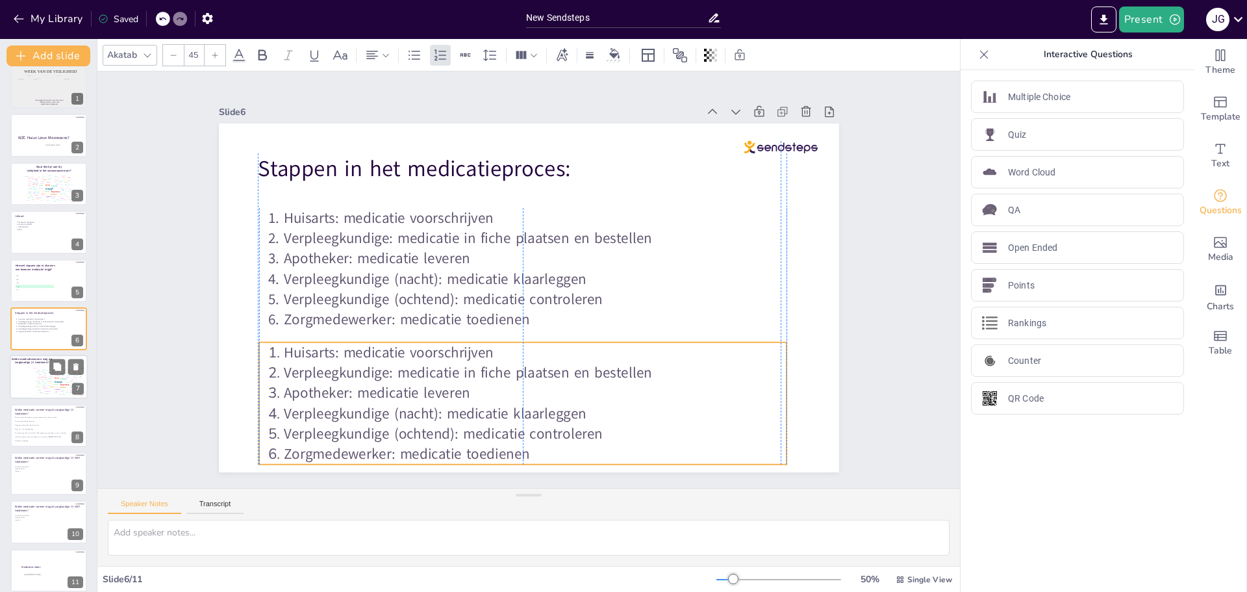
drag, startPoint x: 512, startPoint y: 436, endPoint x: 510, endPoint y: 443, distance: 6.8
click at [510, 444] on p "Zorgmedewerker: medicatie toedienen" at bounding box center [535, 454] width 503 height 20
click at [533, 446] on p "Zorgmedewerker: medicatie toedienen" at bounding box center [535, 454] width 503 height 20
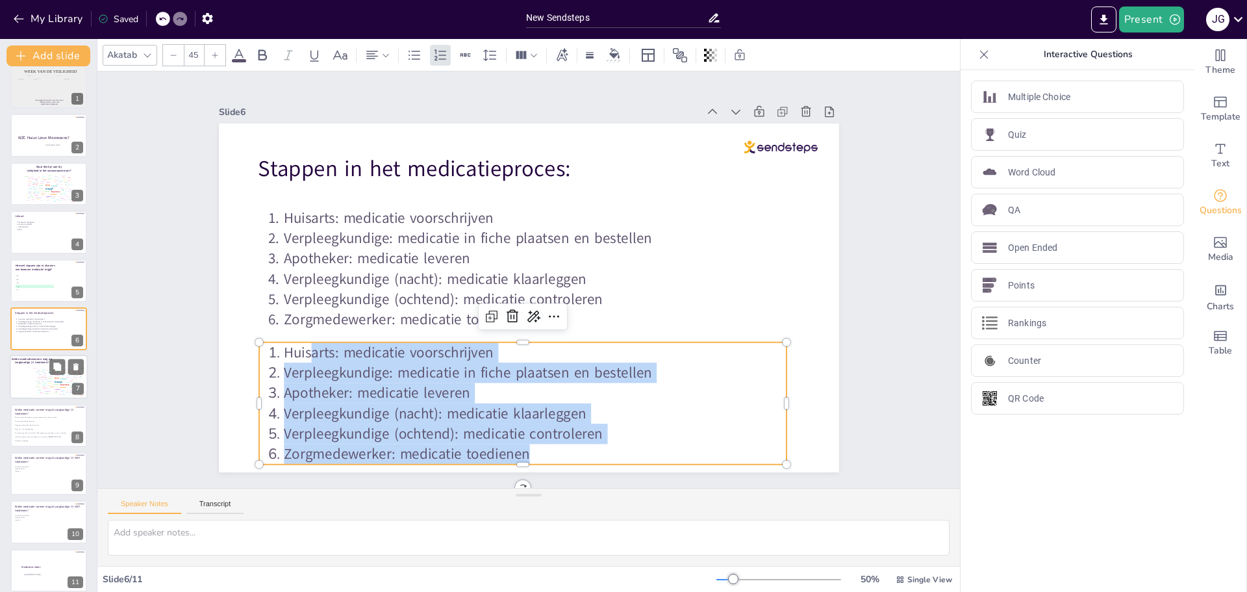
drag, startPoint x: 303, startPoint y: 355, endPoint x: 540, endPoint y: 449, distance: 255.4
click at [543, 450] on ol "Huisarts: medicatie voorschrijven Verpleegkundige: medicatie in fiche plaatsen …" at bounding box center [522, 403] width 527 height 122
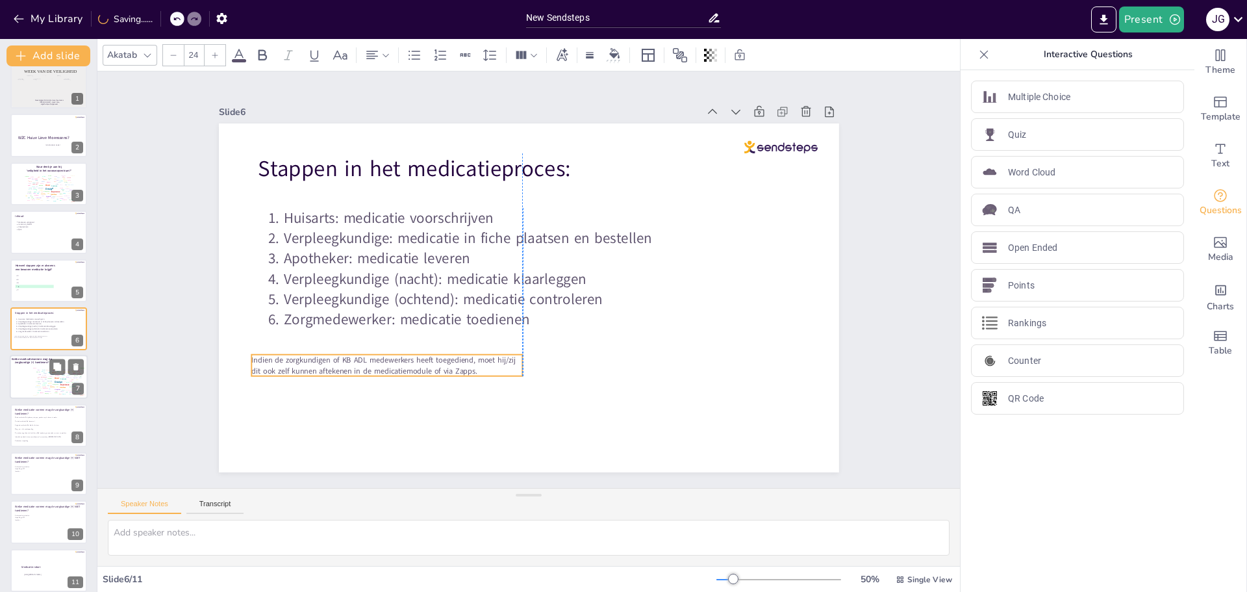
drag, startPoint x: 377, startPoint y: 158, endPoint x: 375, endPoint y: 357, distance: 198.7
click at [375, 357] on span "Indien de zorgkundigen of KB ADL medewerkers heeft toegediend, moet hij/zij dit…" at bounding box center [383, 365] width 264 height 21
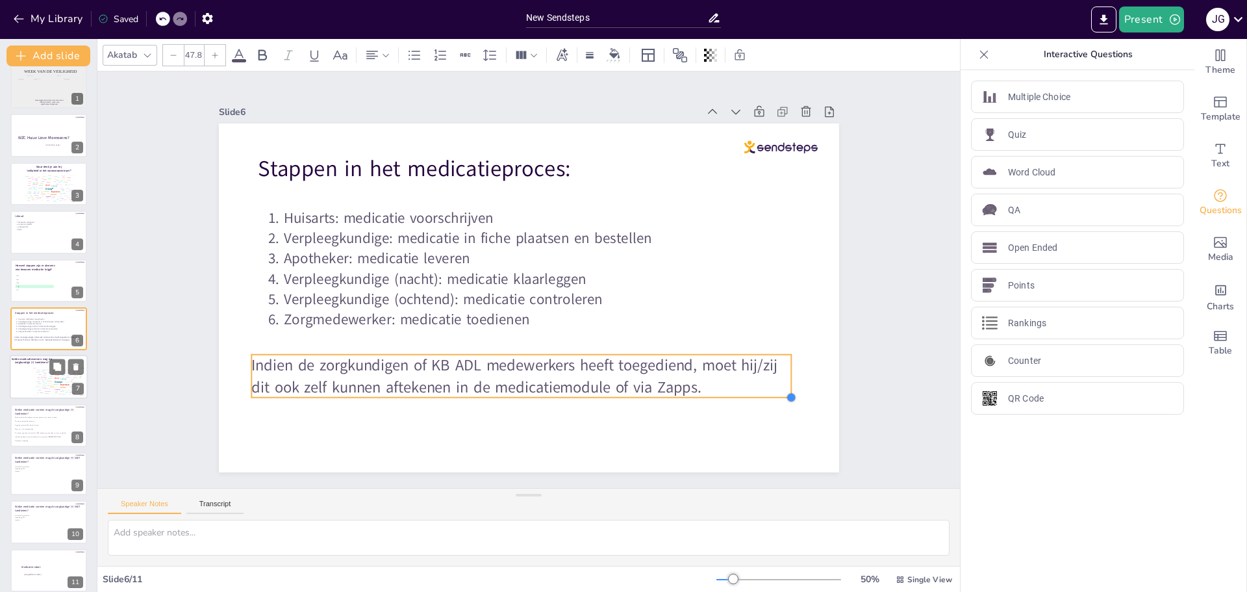
drag, startPoint x: 516, startPoint y: 369, endPoint x: 562, endPoint y: 390, distance: 50.0
click at [562, 390] on div "Stappen in het medicatieproces: Huisarts: medicatie voorschrijven Verpleegkundi…" at bounding box center [529, 297] width 620 height 349
type input "47.1"
click at [403, 366] on span "Indien de zorgkundigen of KB ADL medewerkers heeft toegediend, moet hij/zij dit…" at bounding box center [510, 376] width 518 height 42
click at [396, 359] on span "Indien de zorgkundigen of KB ADL medewerkers heeft toegediend, moet hij/zij dit…" at bounding box center [510, 376] width 518 height 42
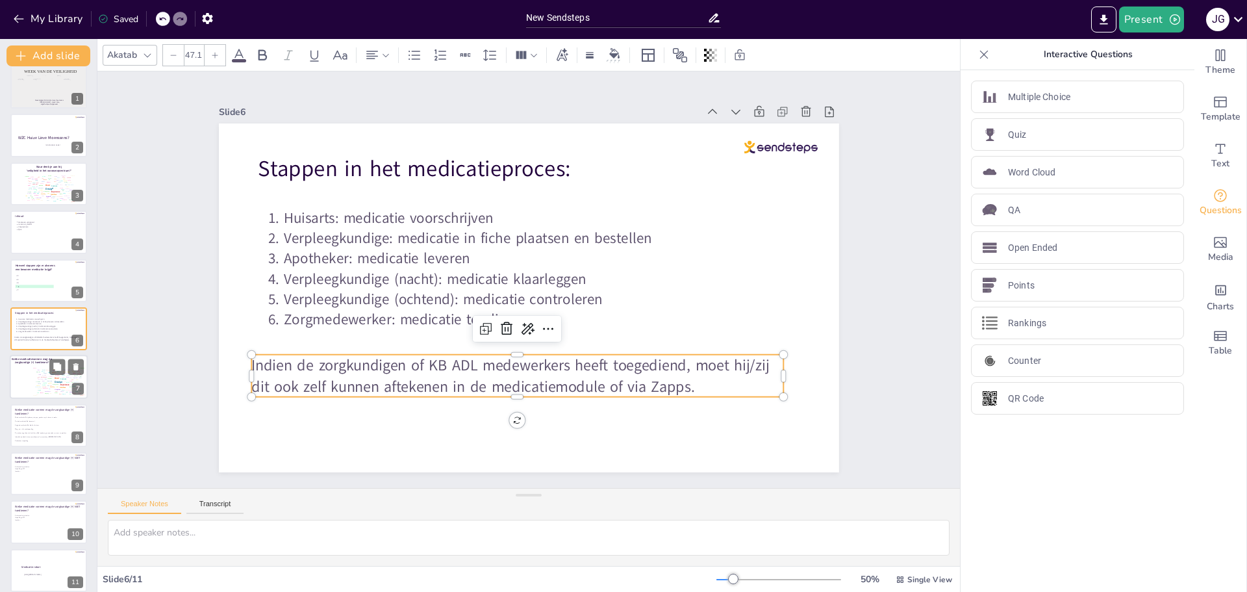
click at [310, 361] on span "Indien de zorgkundigen of KB ADL medewerkers heeft toegediend, moet hij/zij dit…" at bounding box center [510, 376] width 518 height 42
click at [311, 361] on span "Indien de zorgkundigen of KB ADL medewerkers heeft toegediend, moet hij/zij dit…" at bounding box center [510, 376] width 518 height 42
click at [318, 361] on span "Indien de zorgkundigen of KB ADL medewerkers heeft toegediend, moet hij/zij dit…" at bounding box center [517, 376] width 518 height 42
click at [505, 380] on span "Indien de zorgmedewerkers heeft toegediend, moet hij/zij dit ook zelf kunnen af…" at bounding box center [515, 376] width 514 height 42
click at [866, 323] on div "Slide 1 Week van de veiligheid Woonzorgcentrum Huize Lieve Moenssens [PERSON_NA…" at bounding box center [528, 279] width 862 height 416
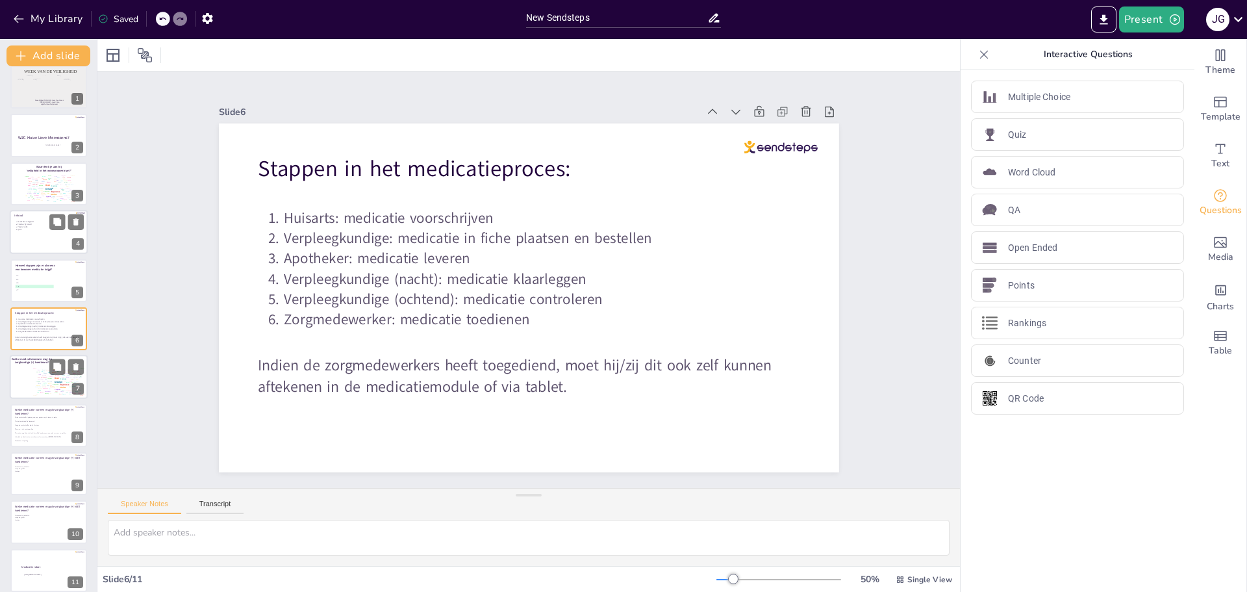
click at [26, 234] on div at bounding box center [49, 232] width 78 height 44
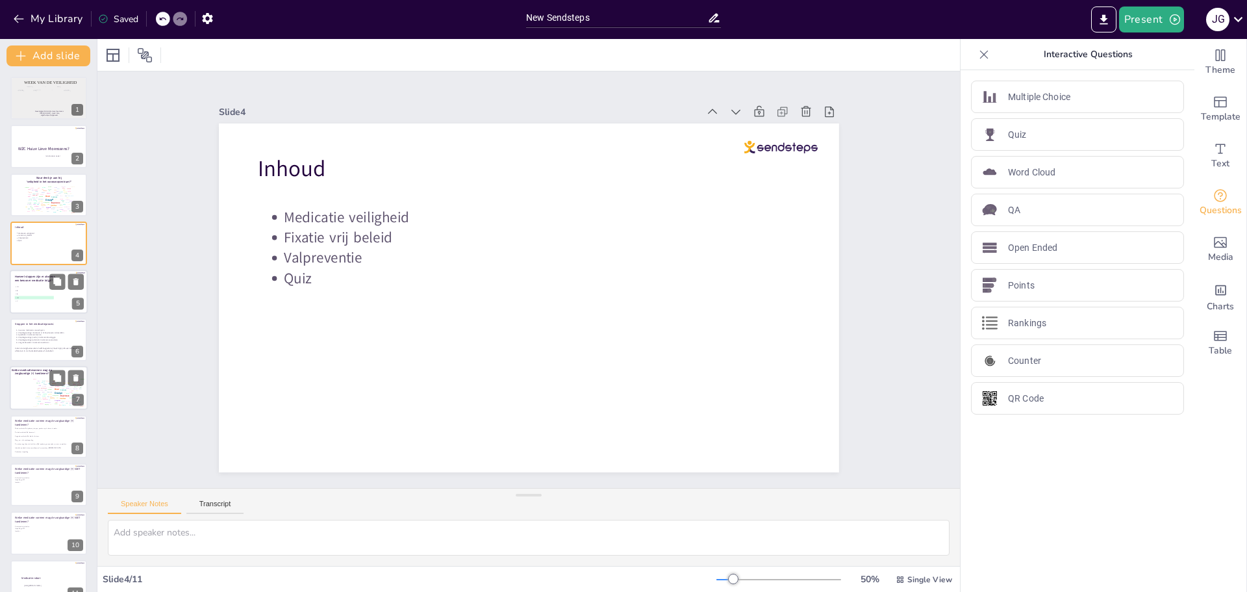
click at [32, 276] on span "Hoeveel stappen zijn er alvorens een bewoner medicatie krijgt?" at bounding box center [35, 278] width 40 height 8
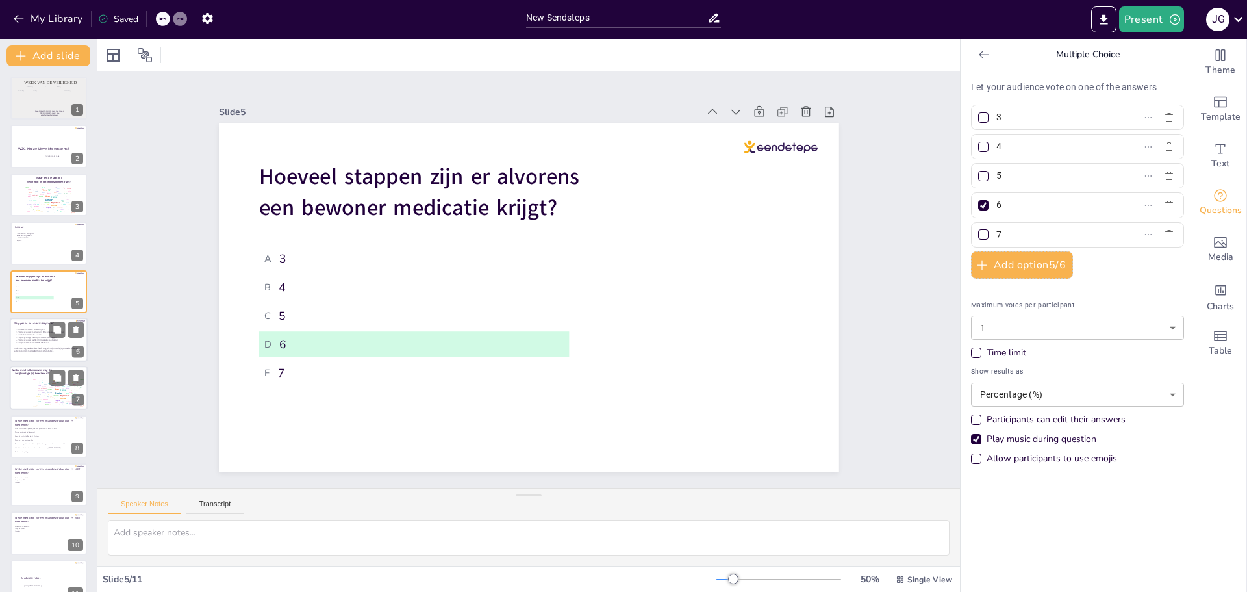
click at [32, 327] on div at bounding box center [49, 340] width 78 height 44
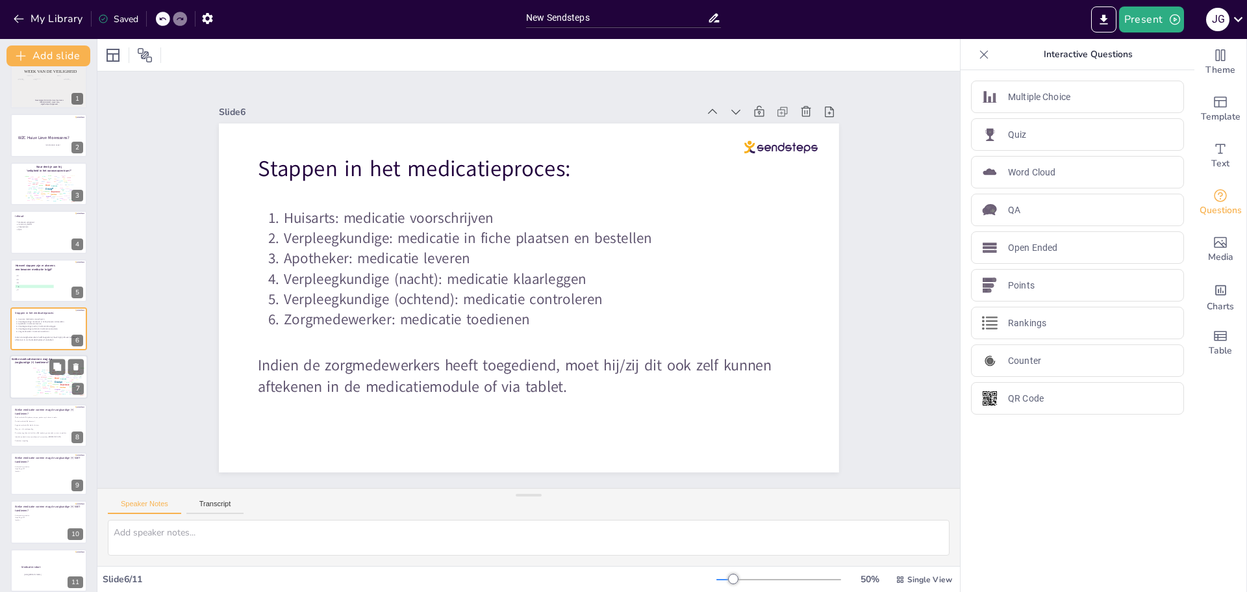
click at [34, 379] on div "Design User Experience Interface Features Navigation Usability Test Process Inf…" at bounding box center [58, 381] width 55 height 31
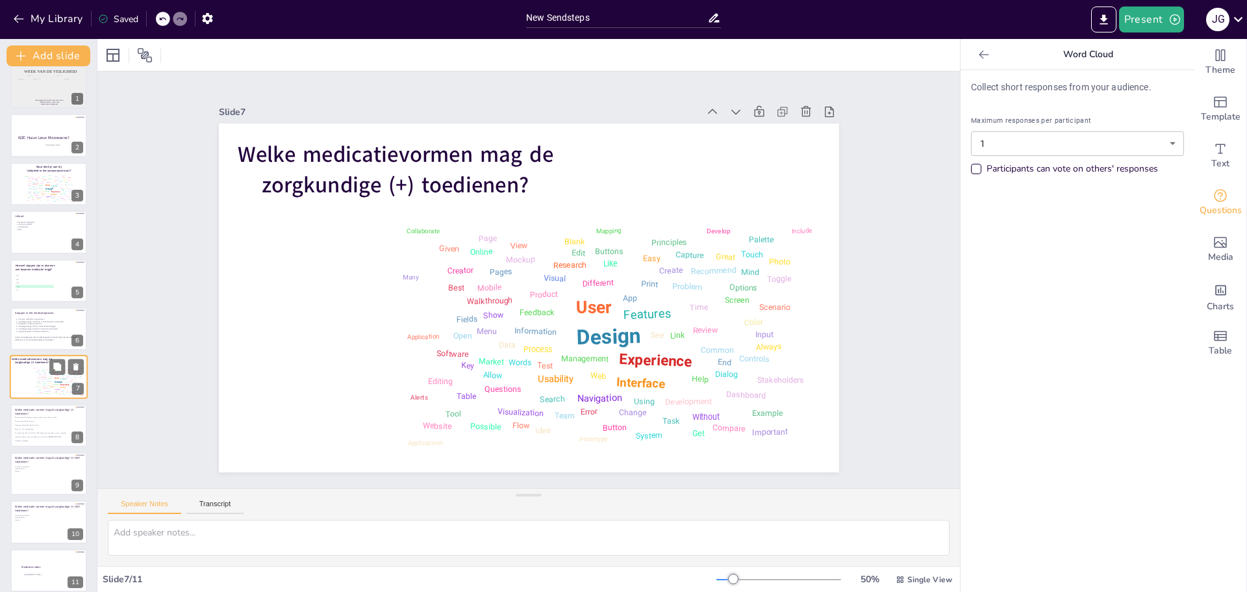
scroll to position [21, 0]
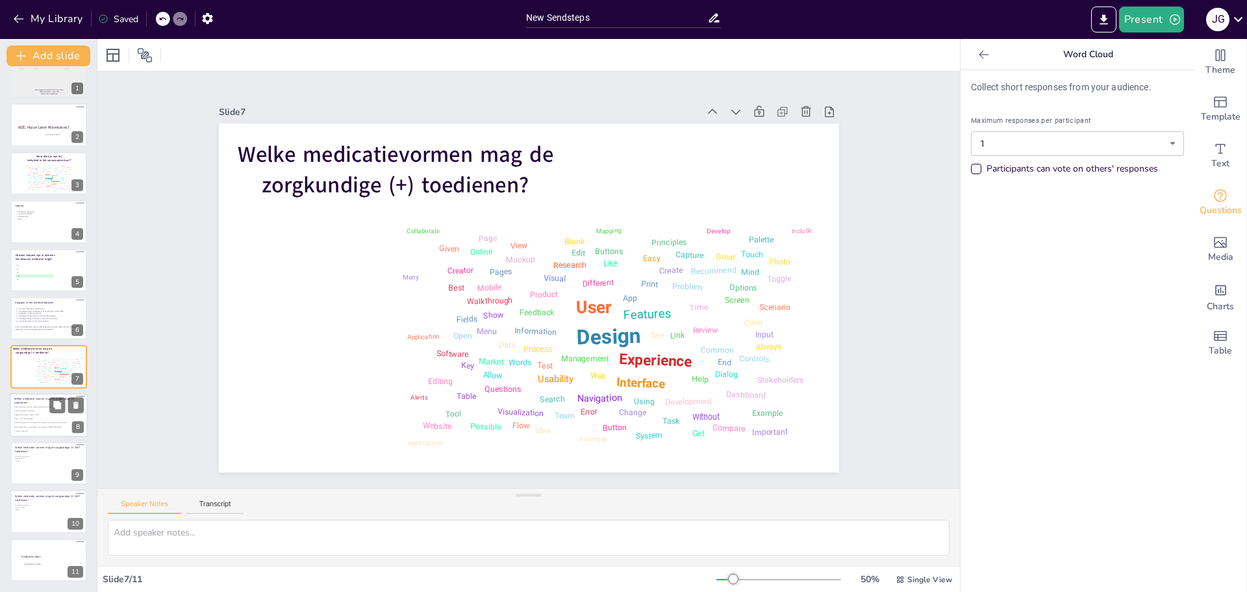
click at [38, 403] on p "Welke medicatie vormen mag de zorgkundige (+) toedienen?" at bounding box center [47, 401] width 67 height 8
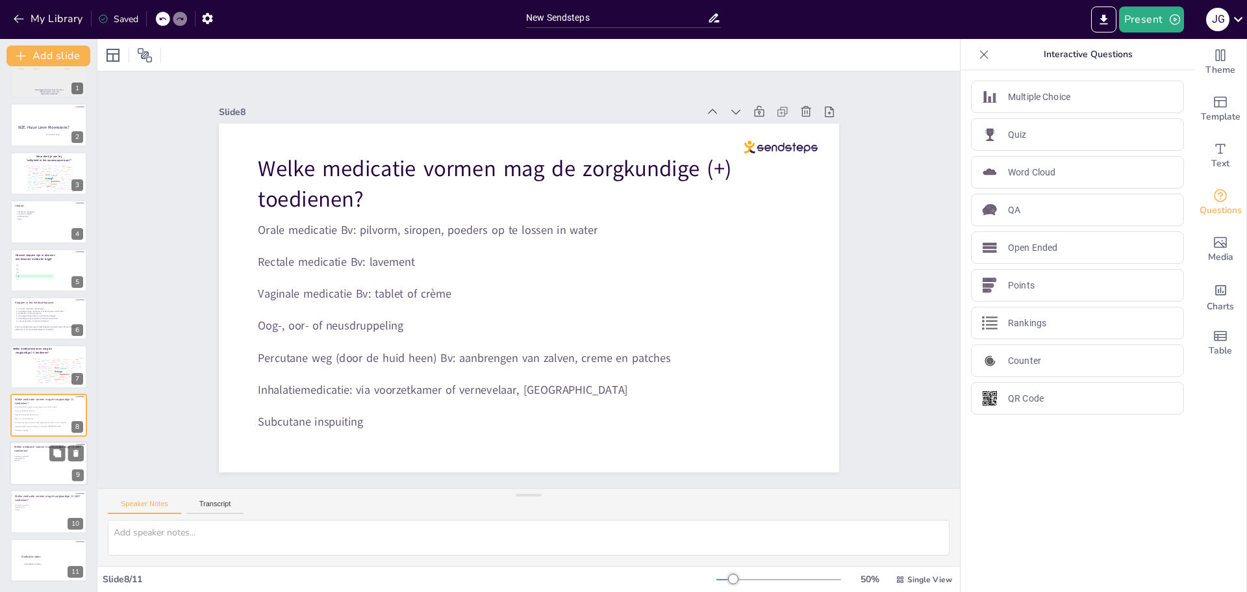
click at [42, 450] on p "Welke medicatie vormen mag de zorgkundige (+) NIET toedienen?" at bounding box center [47, 449] width 67 height 8
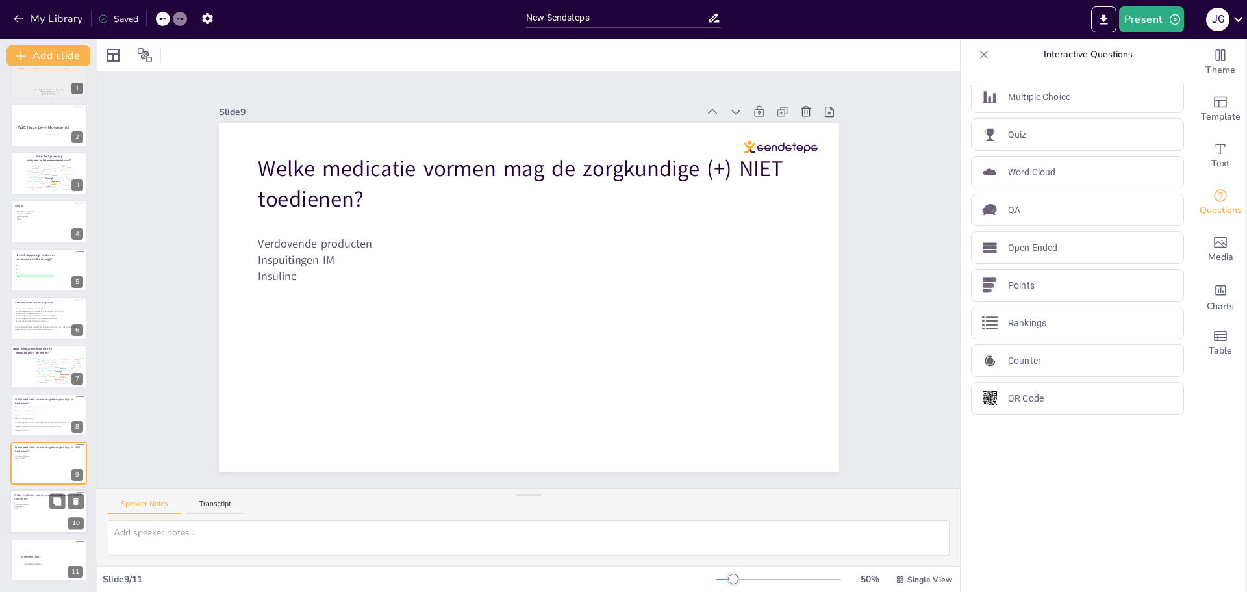
click at [35, 509] on p "Insuline" at bounding box center [40, 509] width 53 height 2
click at [79, 497] on icon at bounding box center [75, 501] width 9 height 9
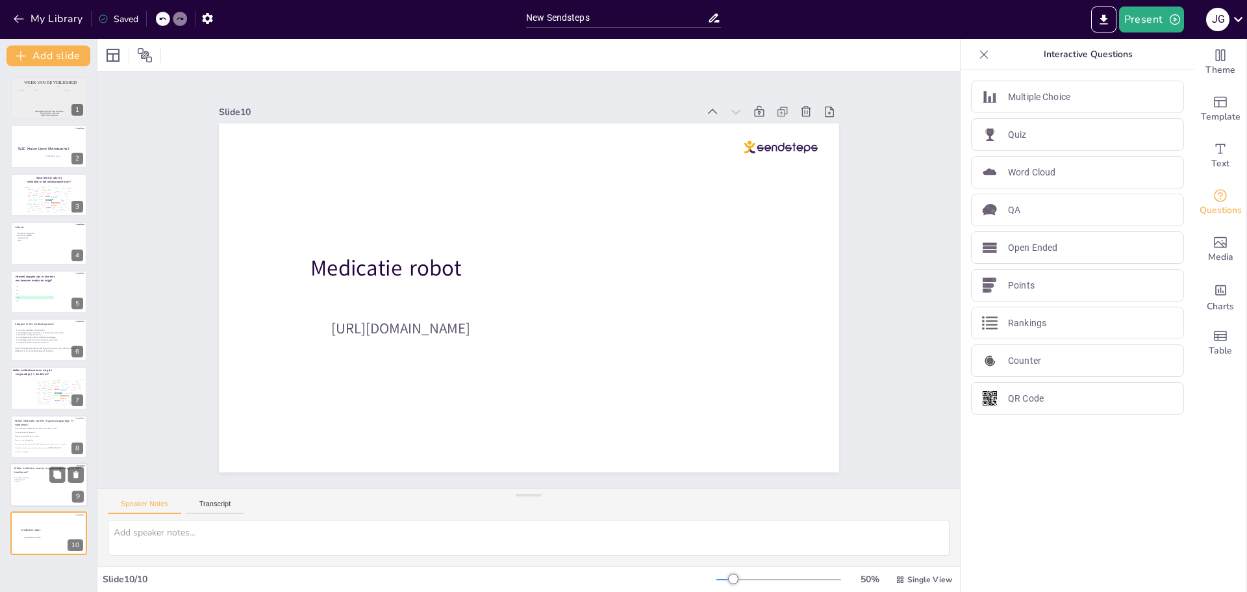
click at [35, 480] on p "Inspuitingen IM" at bounding box center [40, 480] width 53 height 2
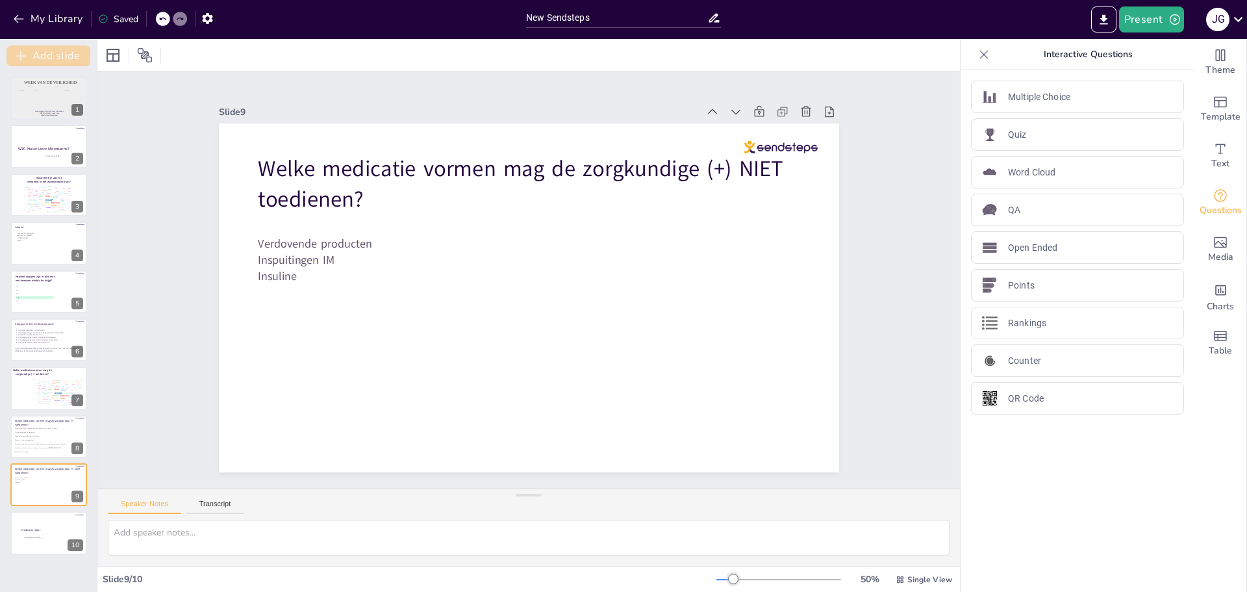
click at [63, 50] on button "Add slide" at bounding box center [48, 55] width 84 height 21
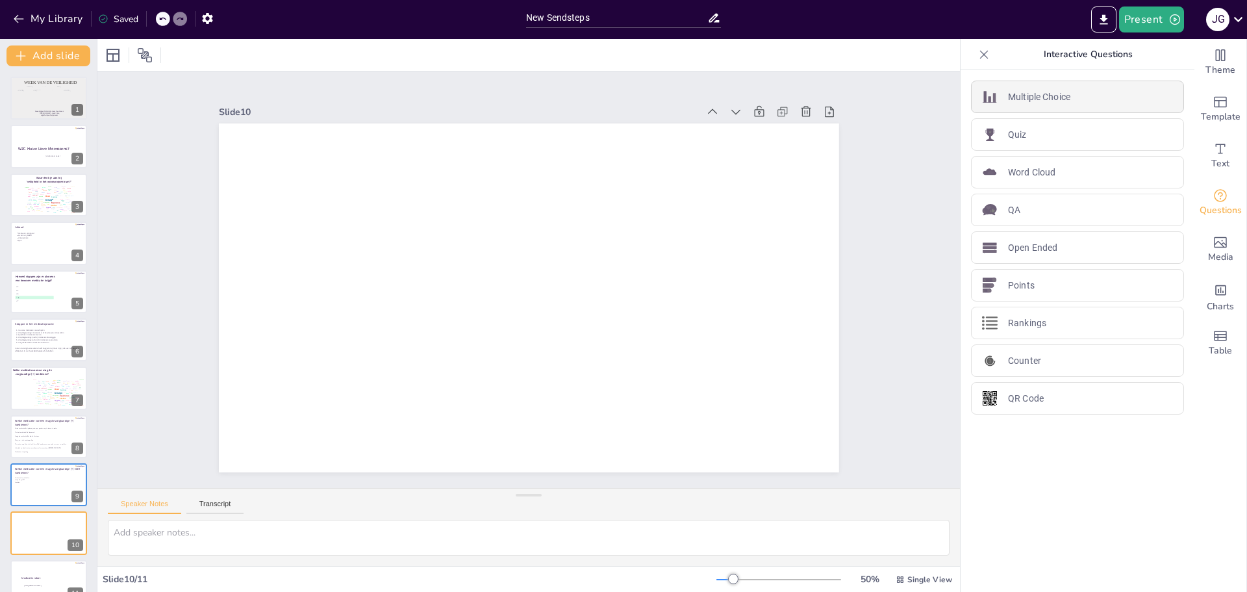
click at [1033, 101] on p "Multiple Choice" at bounding box center [1039, 97] width 62 height 14
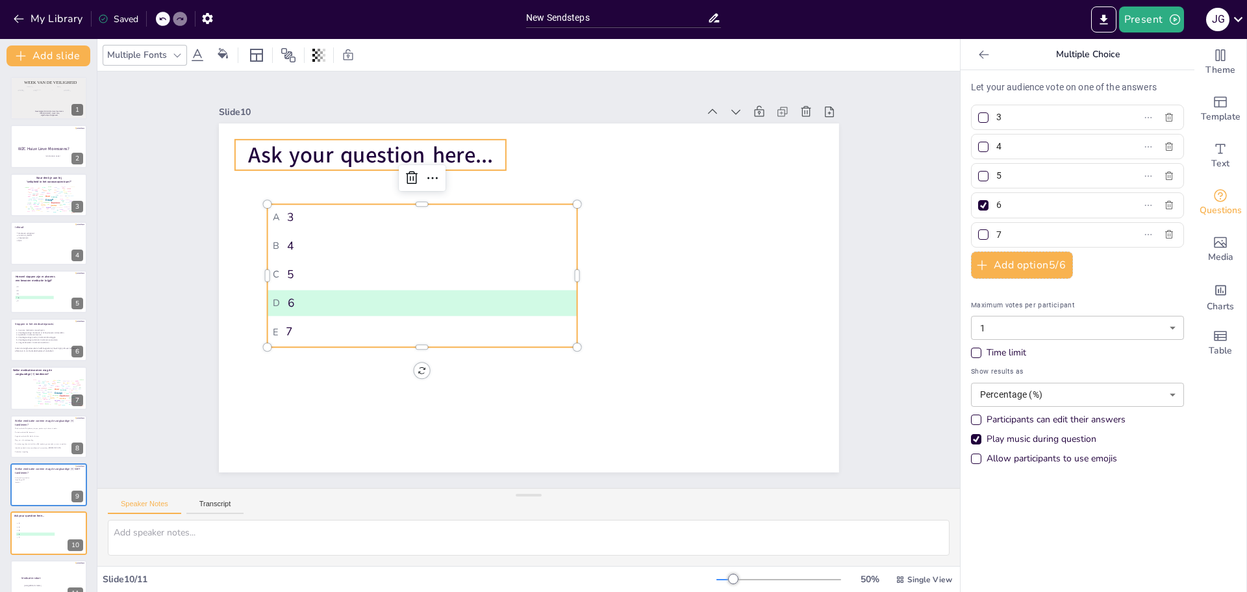
click at [312, 149] on span "Ask your question here..." at bounding box center [370, 155] width 245 height 30
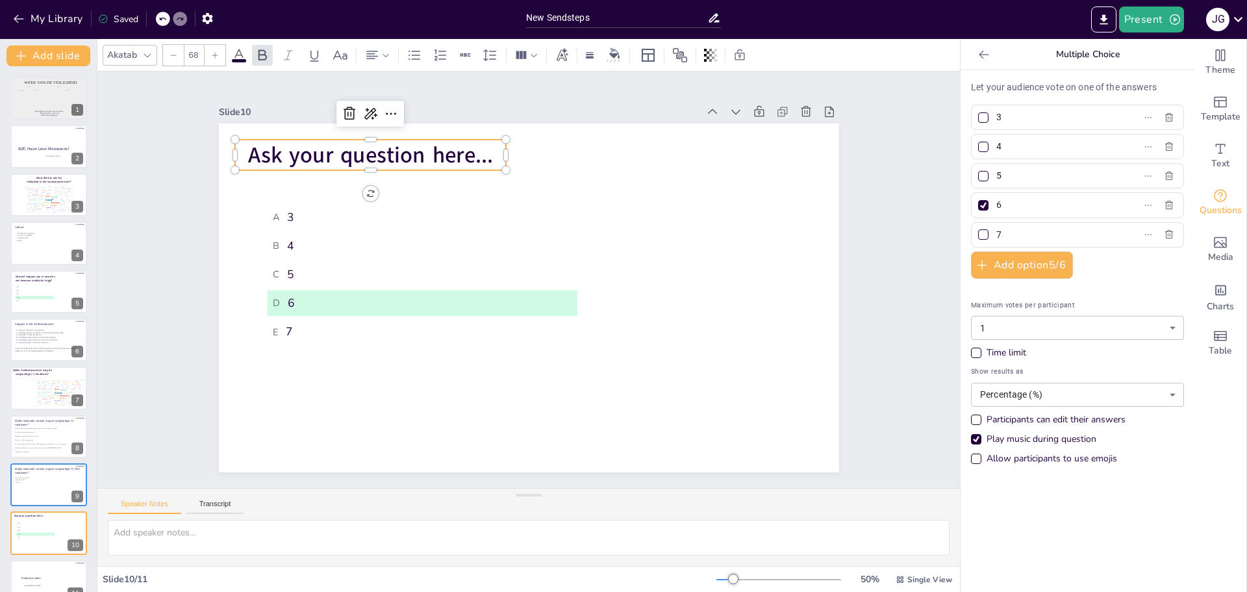
click at [312, 149] on span "Ask your question here..." at bounding box center [370, 155] width 245 height 30
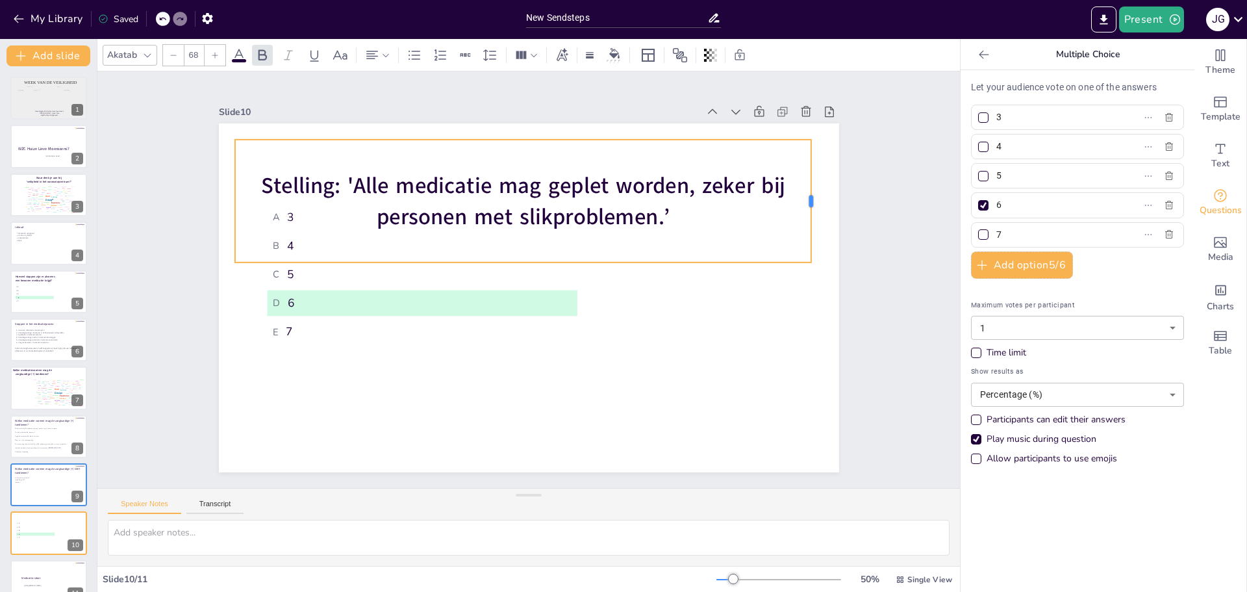
drag, startPoint x: 514, startPoint y: 195, endPoint x: 804, endPoint y: 195, distance: 290.3
click at [811, 195] on div at bounding box center [816, 201] width 10 height 123
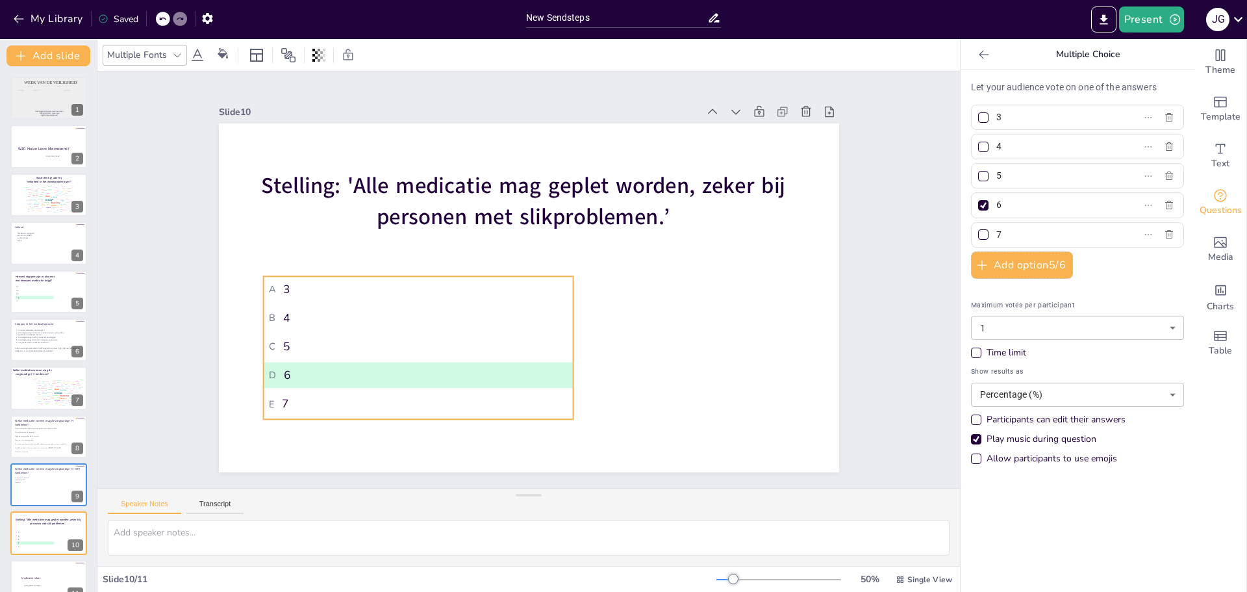
drag, startPoint x: 335, startPoint y: 309, endPoint x: 361, endPoint y: 354, distance: 51.8
click at [331, 382] on li "D 6" at bounding box center [418, 375] width 310 height 26
click at [1164, 115] on icon "button" at bounding box center [1169, 117] width 10 height 10
type input "4"
type input "5"
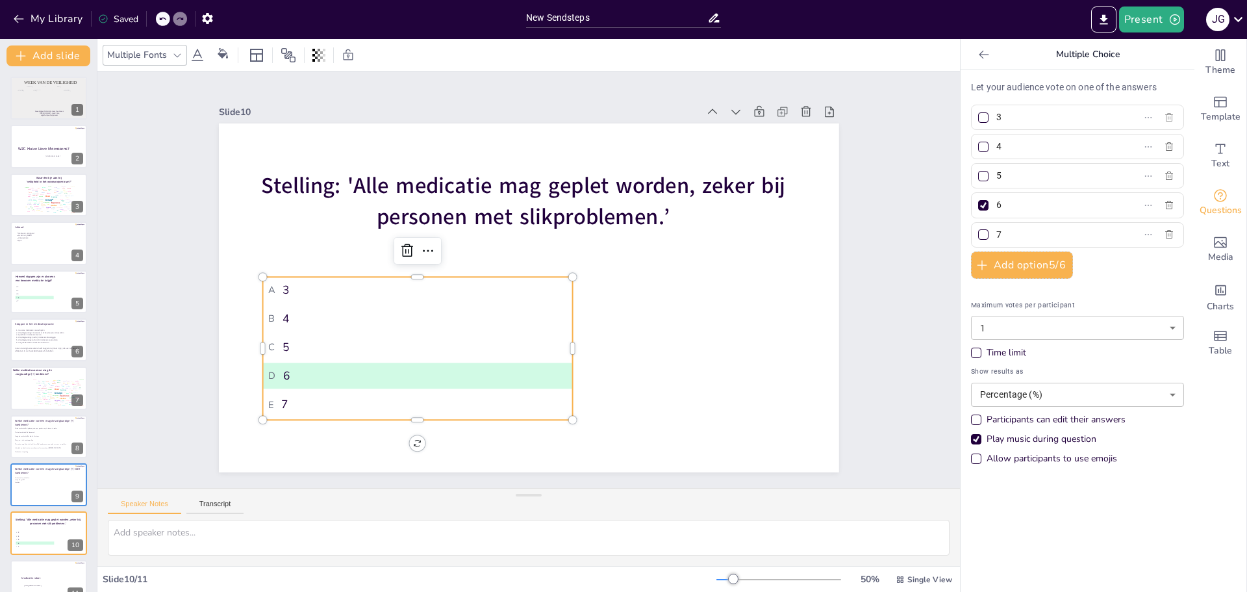
type input "6"
type input "7"
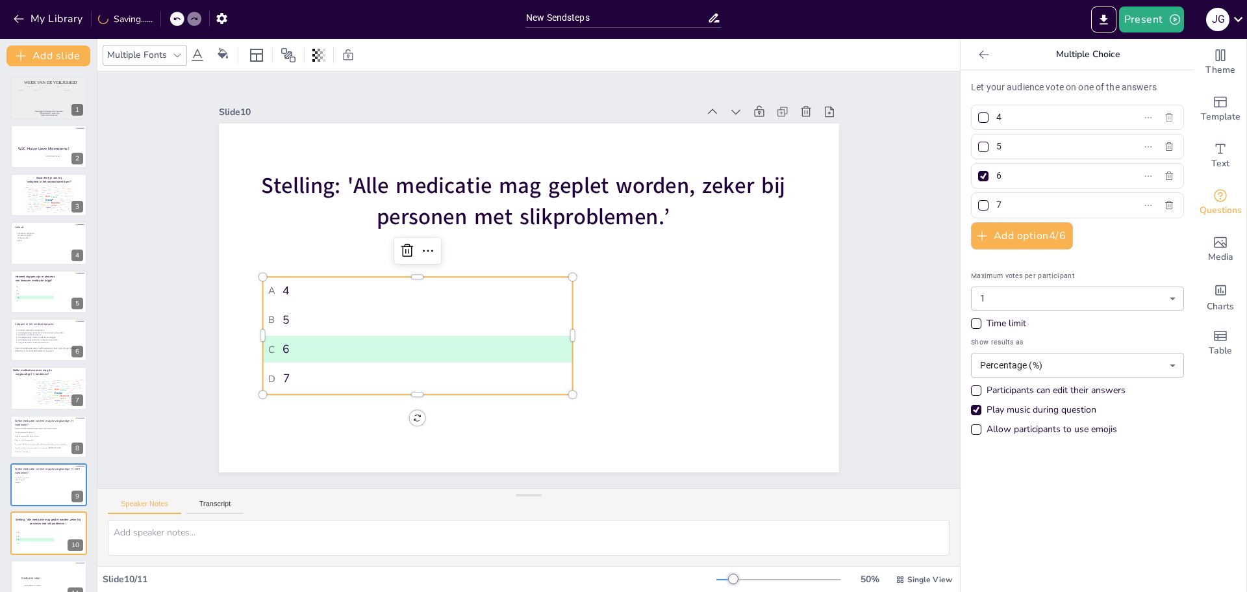
click at [1164, 116] on icon "button" at bounding box center [1169, 117] width 10 height 10
type input "5"
type input "6"
type input "7"
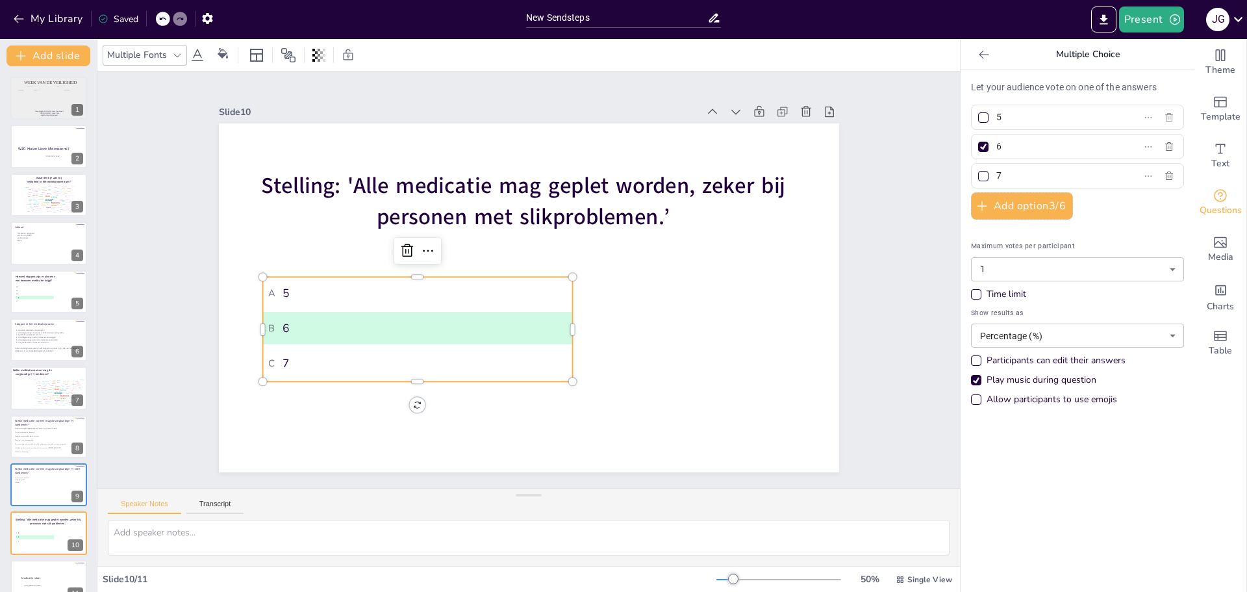
click at [1164, 116] on icon "button" at bounding box center [1169, 117] width 10 height 10
type input "6"
type input "7"
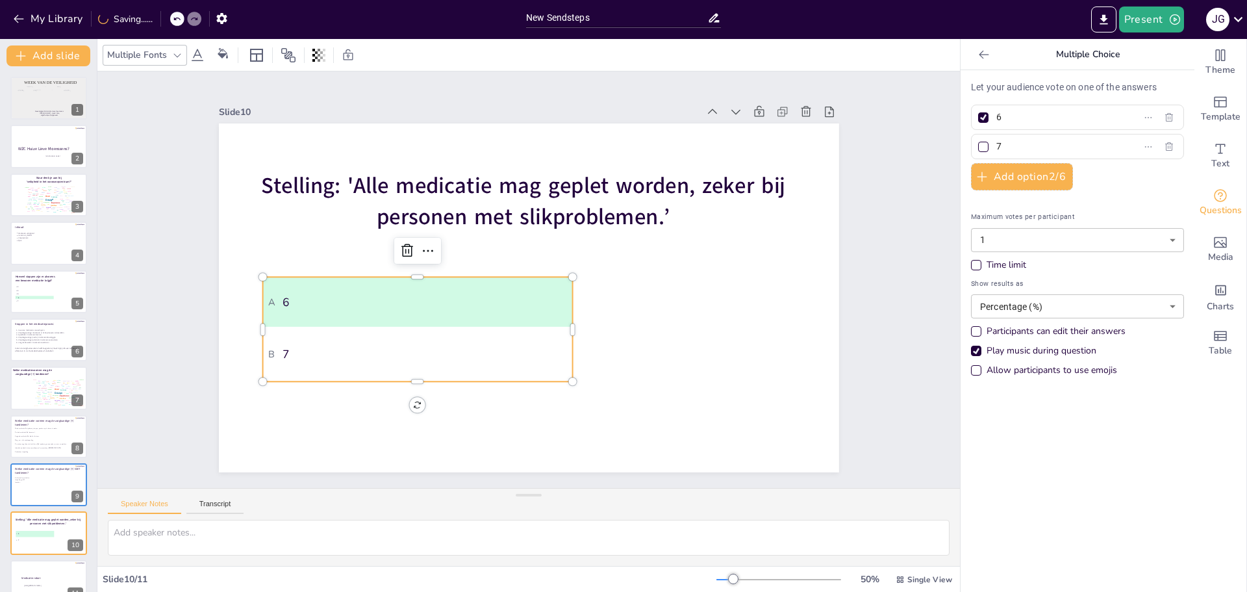
click at [1036, 118] on input "6" at bounding box center [1056, 117] width 121 height 19
type input "[DEMOGRAPHIC_DATA]"
click at [979, 117] on div at bounding box center [983, 118] width 16 height 16
click at [996, 117] on input "[DEMOGRAPHIC_DATA]" at bounding box center [1056, 117] width 121 height 19
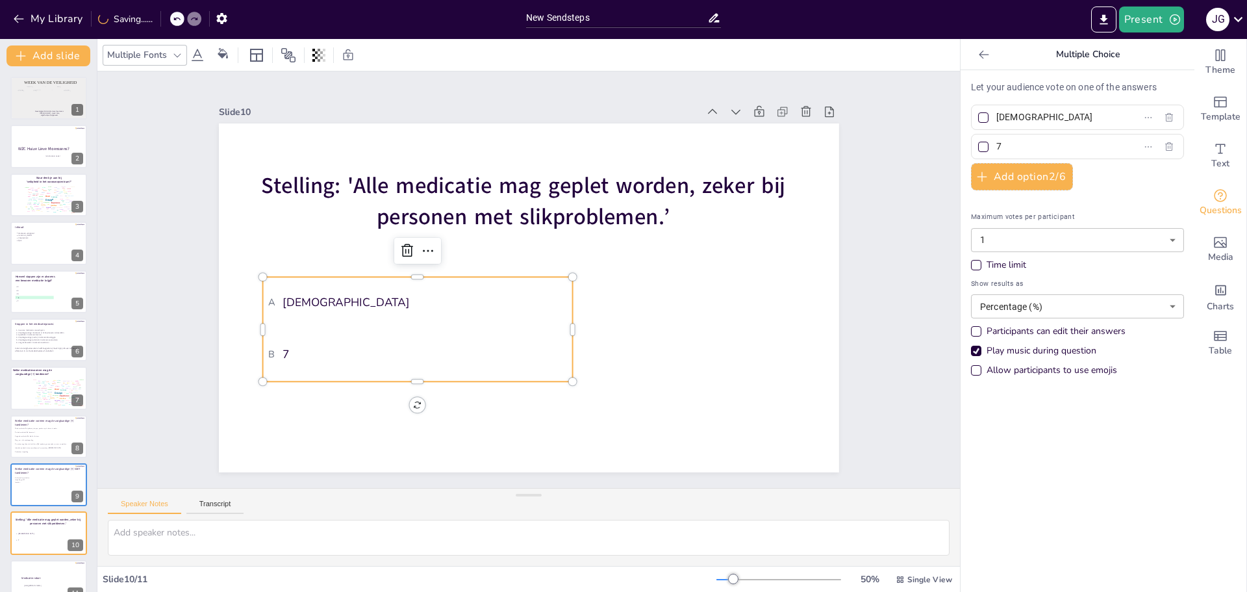
click at [978, 147] on div at bounding box center [983, 147] width 10 height 10
click at [996, 147] on input "7" at bounding box center [1056, 146] width 121 height 19
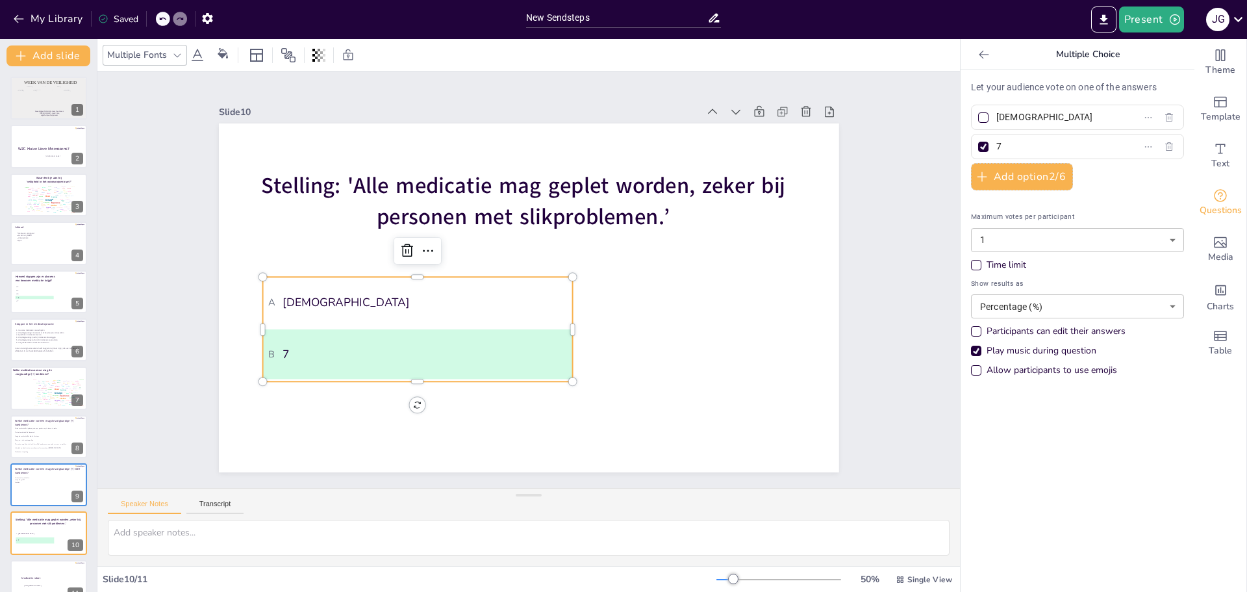
click at [998, 149] on input "7" at bounding box center [1056, 146] width 121 height 19
type input "Fout"
click at [1040, 450] on div "Let your audience vote on one of the answers Juist Fout Add option 2 / 6 Maximu…" at bounding box center [1078, 331] width 234 height 522
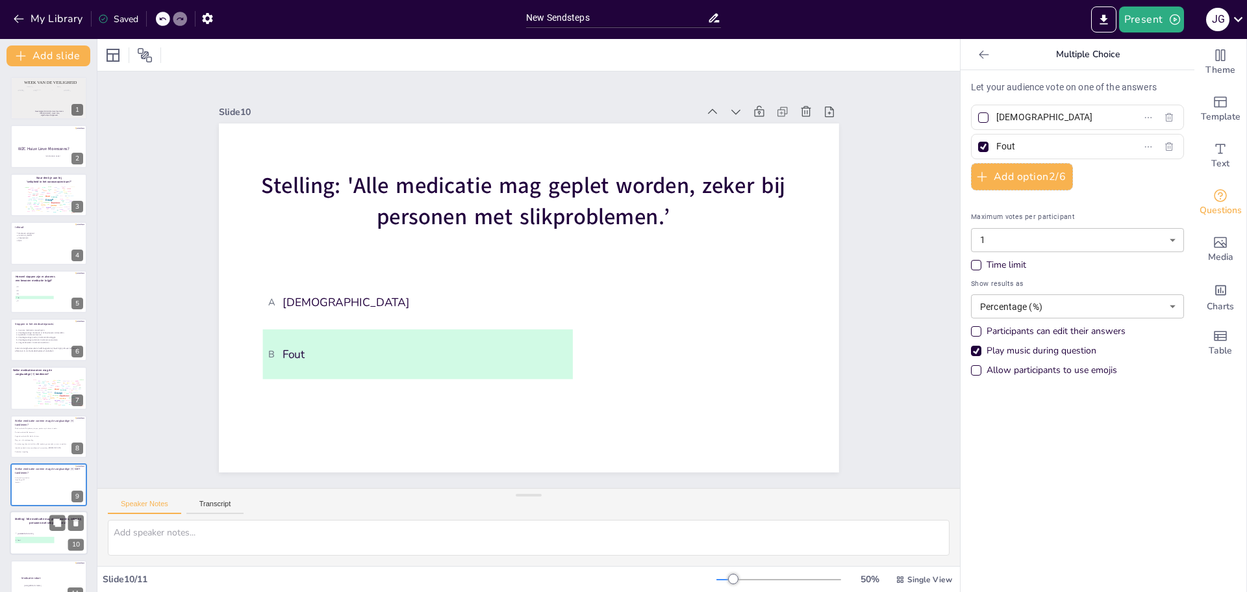
scroll to position [21, 0]
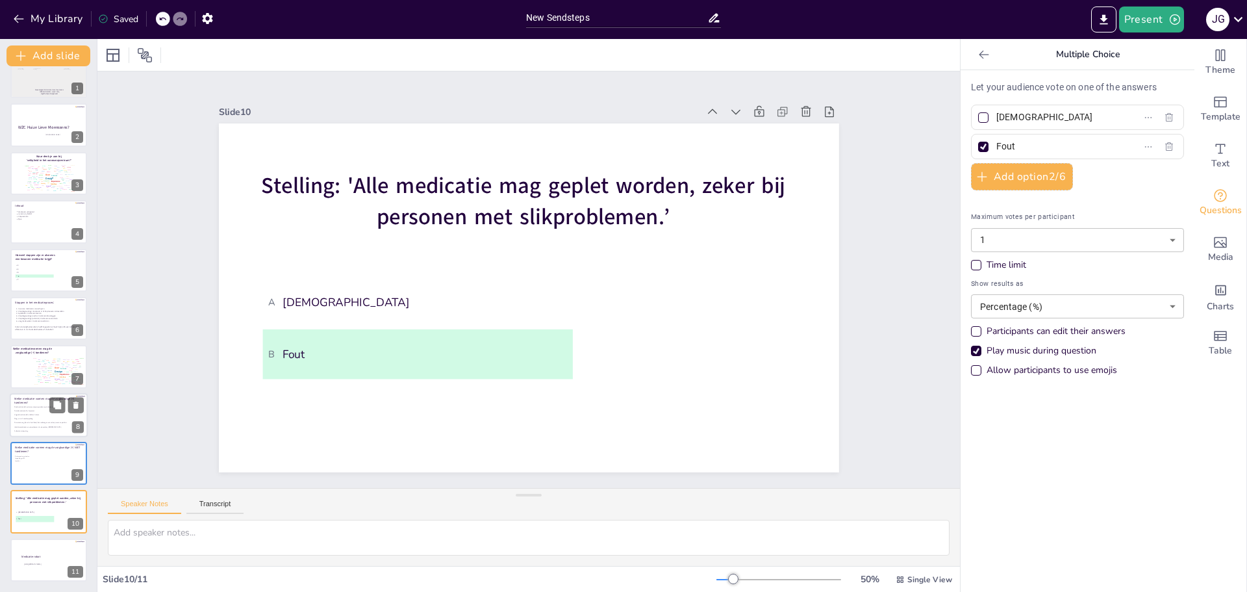
click at [26, 414] on p "Vaginale medicatie Bv: tablet of crème" at bounding box center [40, 415] width 53 height 2
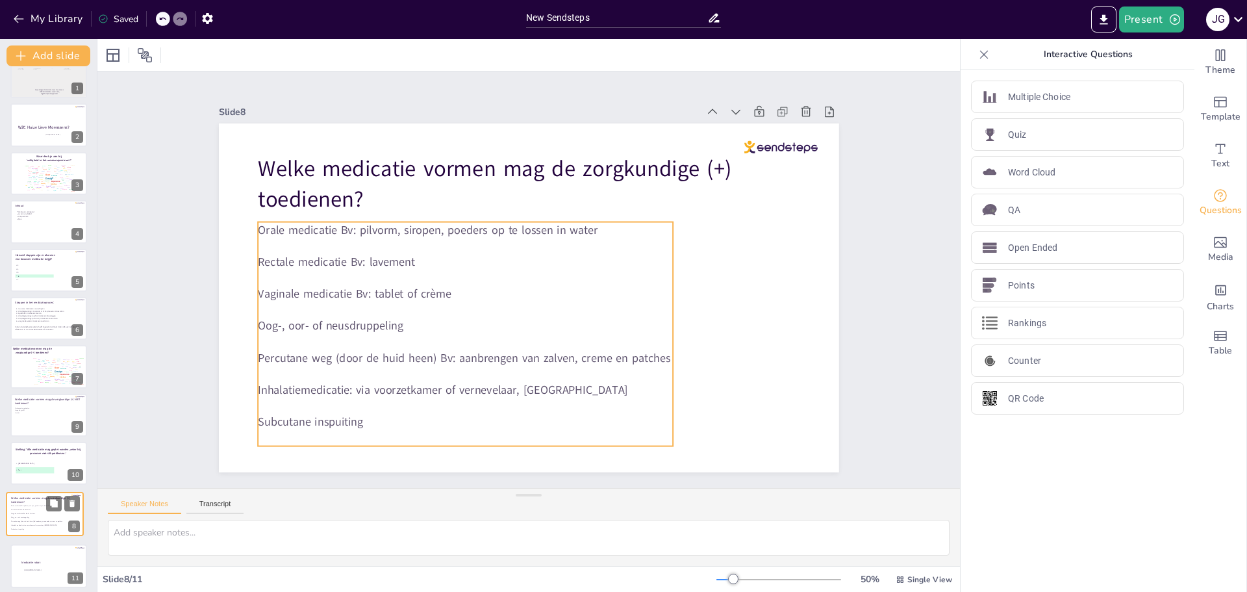
drag, startPoint x: 27, startPoint y: 414, endPoint x: 23, endPoint y: 516, distance: 102.0
click at [23, 516] on div "Orale medicatie Bv: pilvorm, siropen, poeders op te lossen in water Rectale med…" at bounding box center [36, 518] width 51 height 28
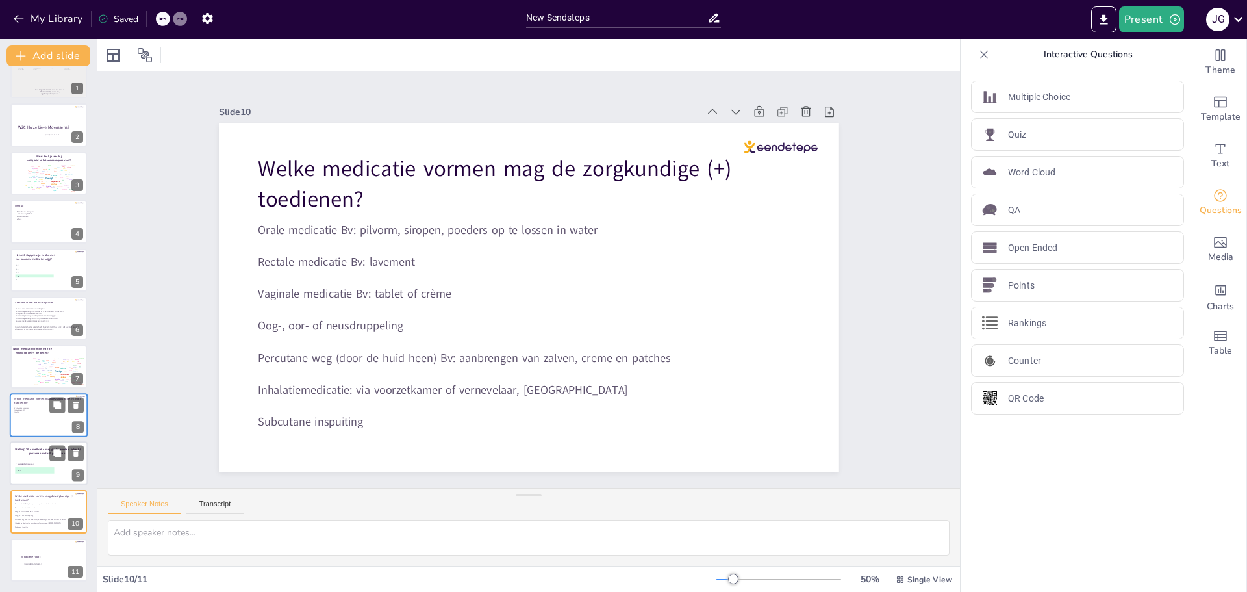
click at [32, 462] on li "A Juist" at bounding box center [34, 463] width 39 height 6
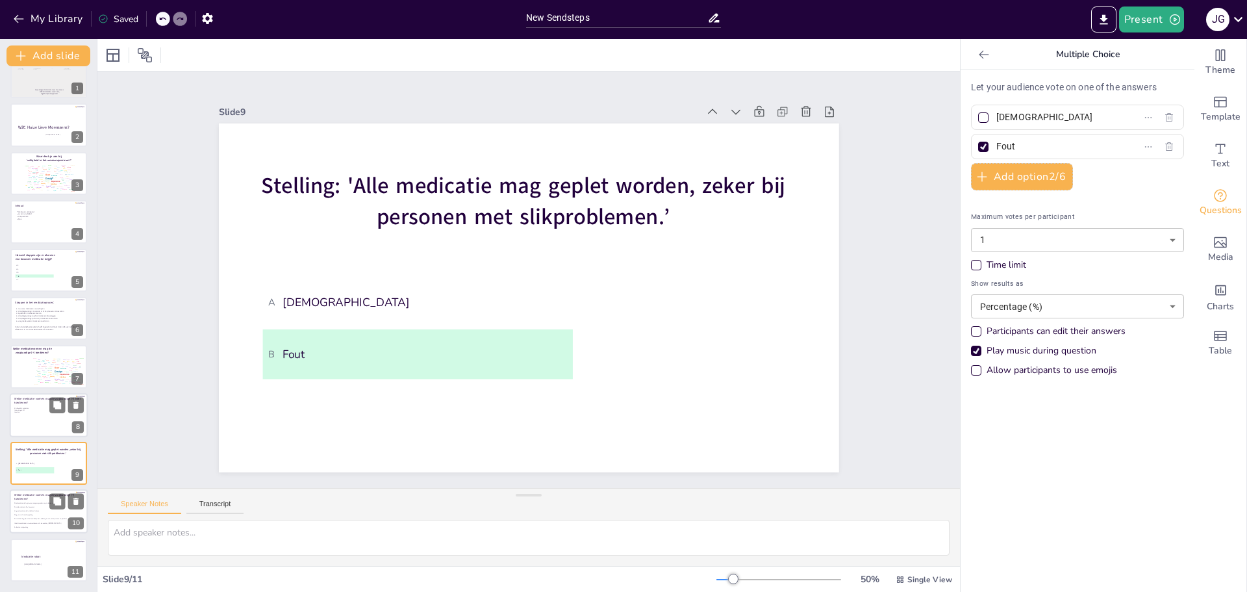
click at [29, 510] on p "Vaginale medicatie Bv: tablet of crème" at bounding box center [40, 511] width 53 height 2
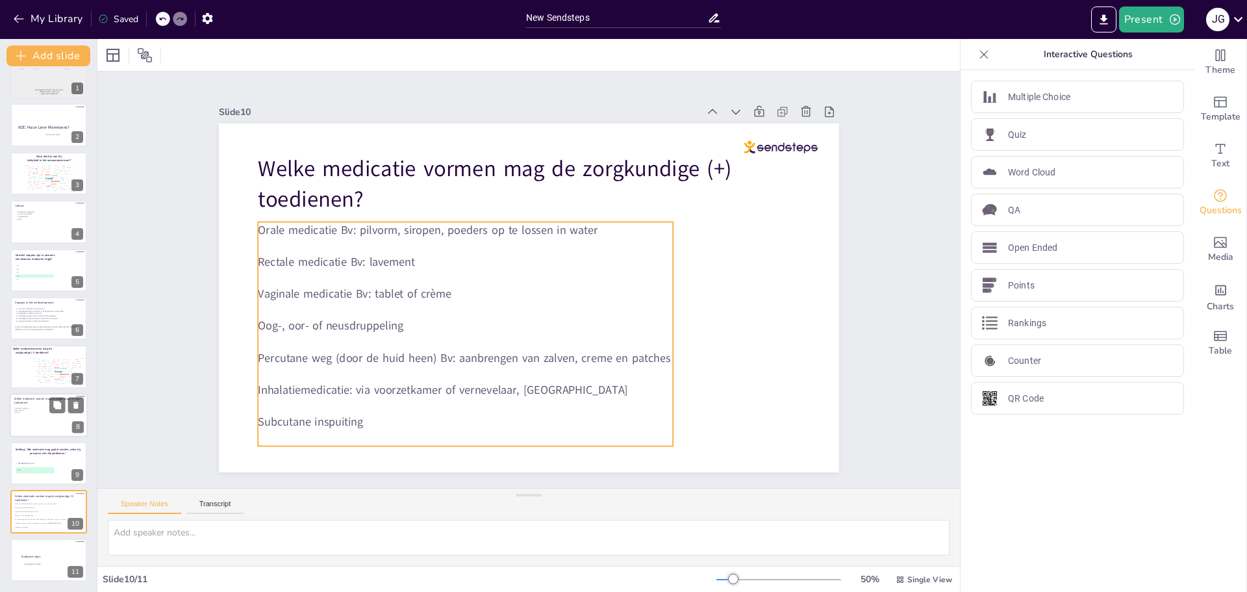
click at [371, 408] on p at bounding box center [465, 406] width 415 height 16
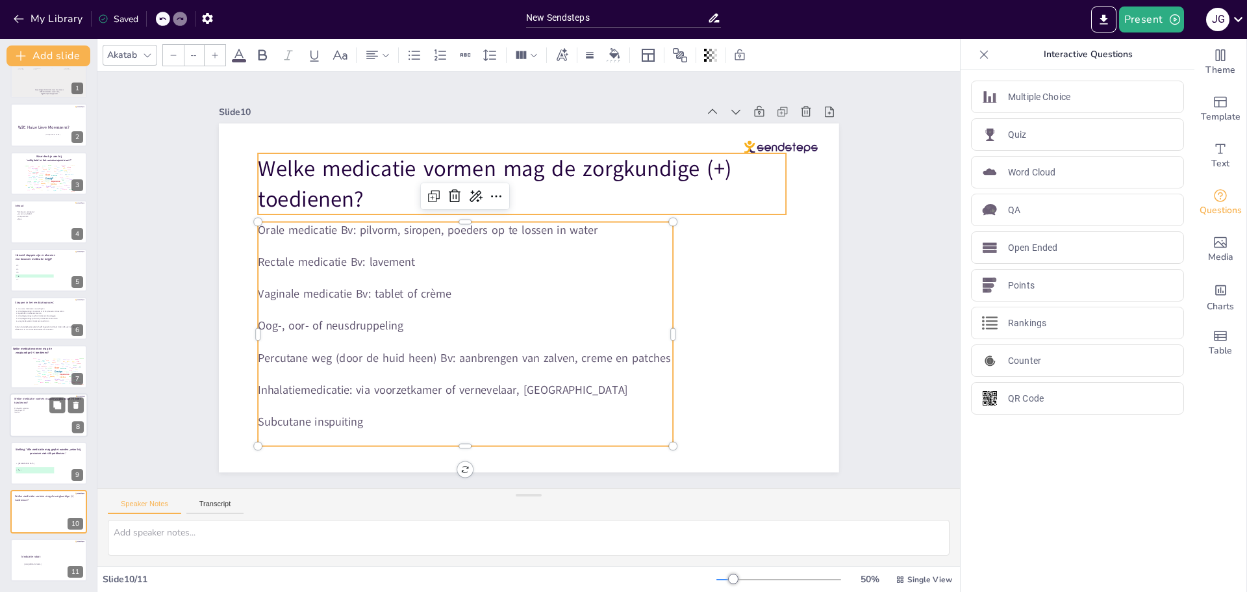
click at [333, 183] on span "Welke medicatie vormen mag de zorgkundige (+) toedienen?" at bounding box center [494, 183] width 473 height 61
type input "68"
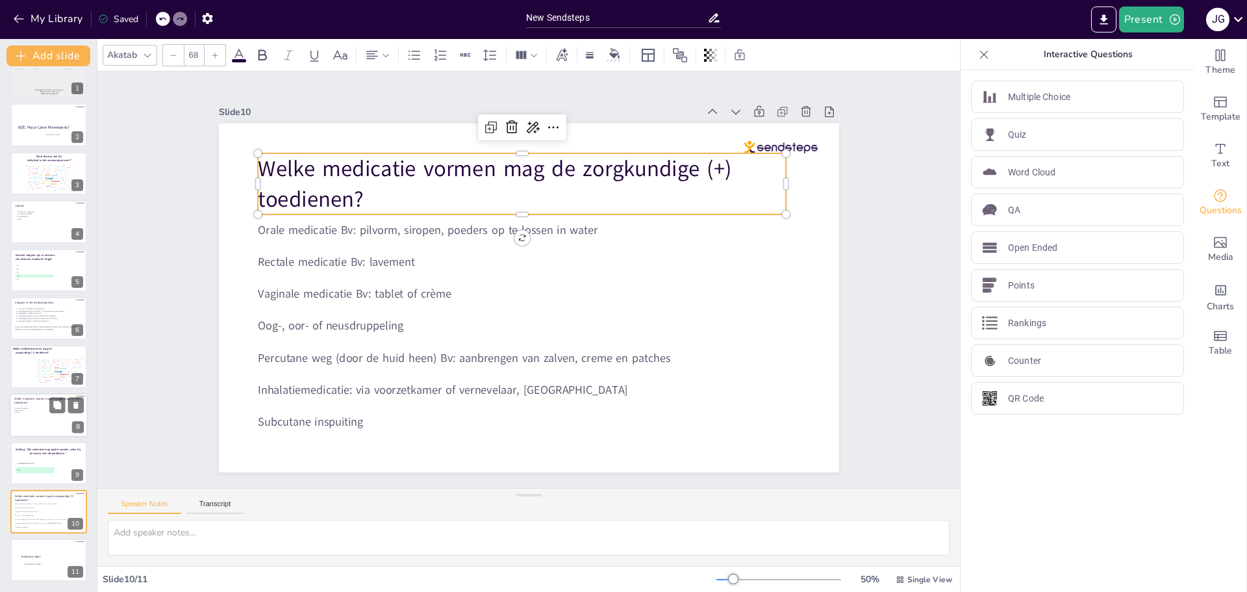
click at [333, 183] on span "Welke medicatie vormen mag de zorgkundige (+) toedienen?" at bounding box center [494, 183] width 473 height 61
click at [344, 188] on span "Welke medicatie vormen mag de zorgkundige (+) toedienen?" at bounding box center [494, 183] width 473 height 61
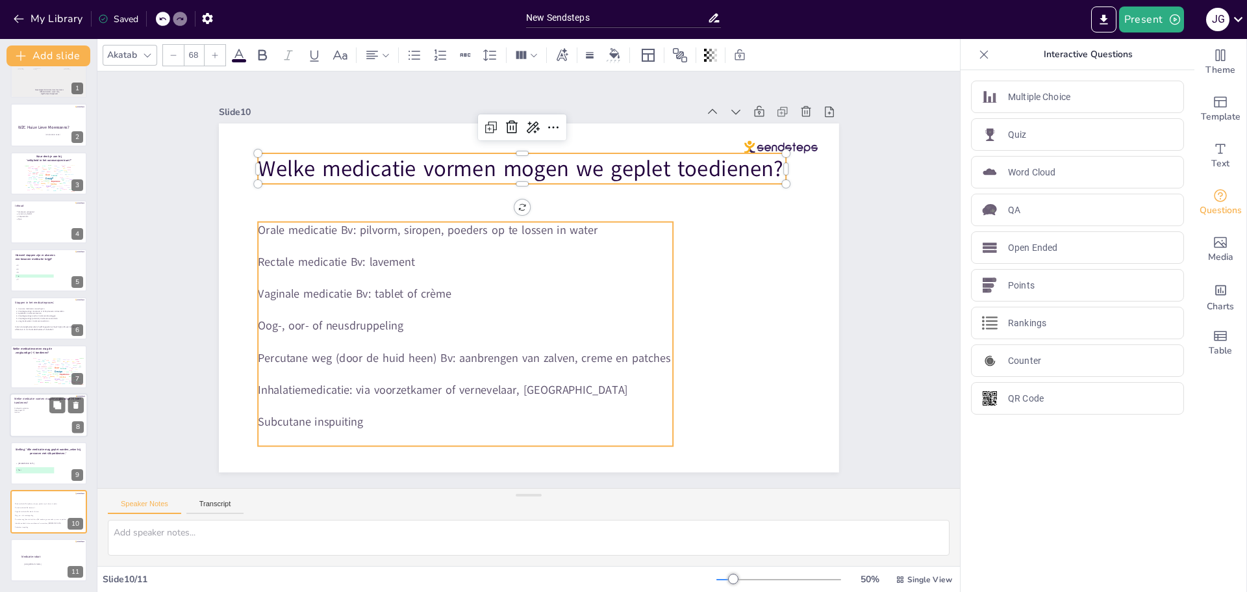
click at [363, 414] on p "Subcutane inspuiting" at bounding box center [465, 422] width 415 height 16
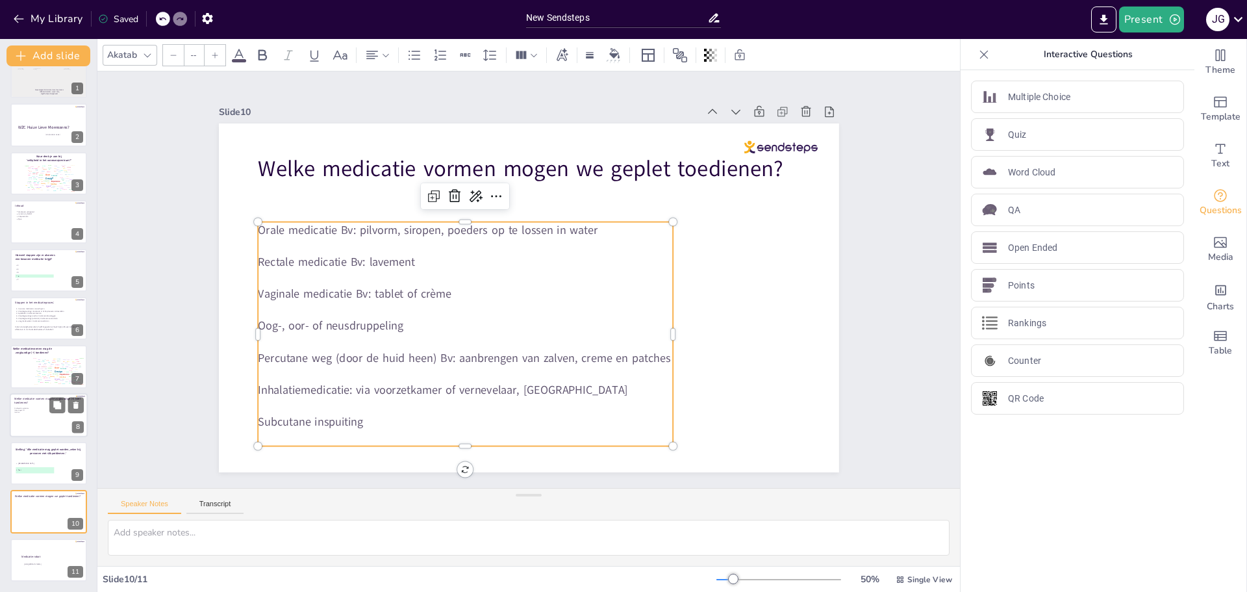
type input "35.4"
click at [358, 416] on p "Subcutane inspuiting" at bounding box center [465, 422] width 415 height 16
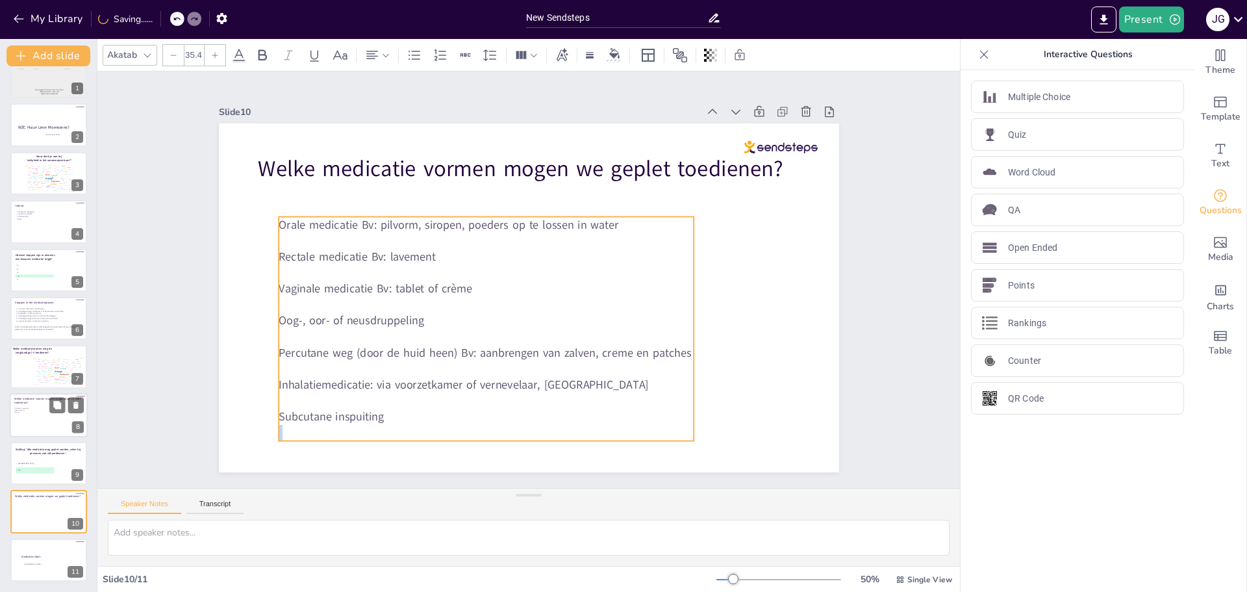
drag, startPoint x: 355, startPoint y: 420, endPoint x: 321, endPoint y: 310, distance: 114.6
click at [374, 413] on p "Subcutane inspuiting" at bounding box center [486, 417] width 415 height 16
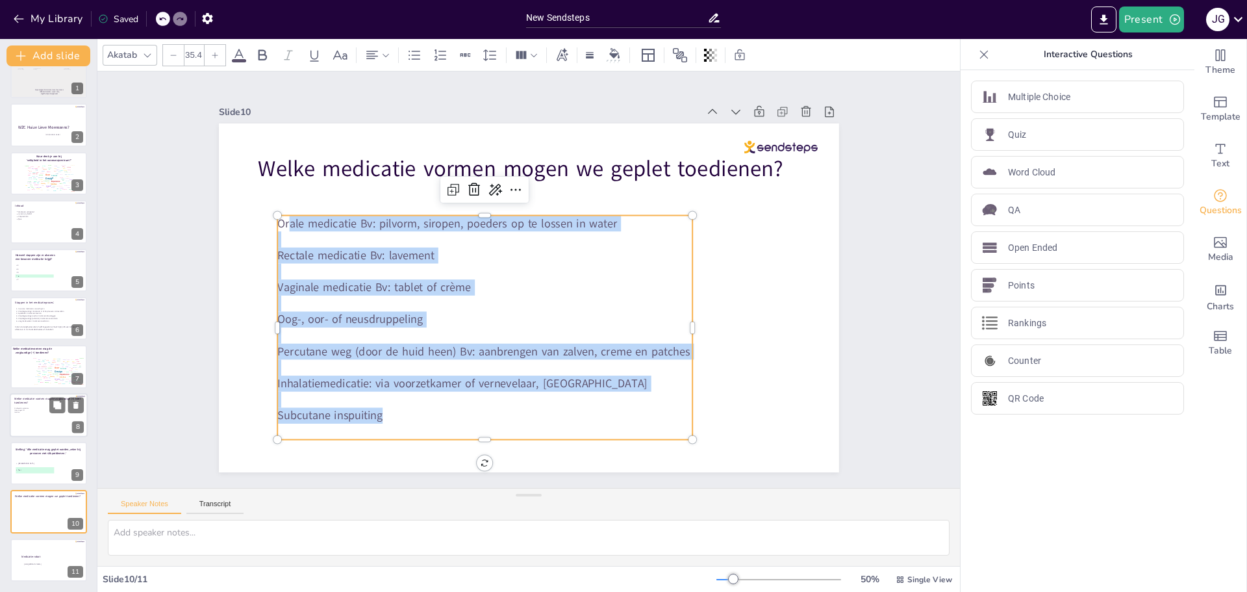
drag, startPoint x: 279, startPoint y: 218, endPoint x: 398, endPoint y: 418, distance: 232.7
click at [398, 418] on div "Orale medicatie Bv: pilvorm, siropen, poeders op te lossen in water Rectale med…" at bounding box center [484, 328] width 415 height 224
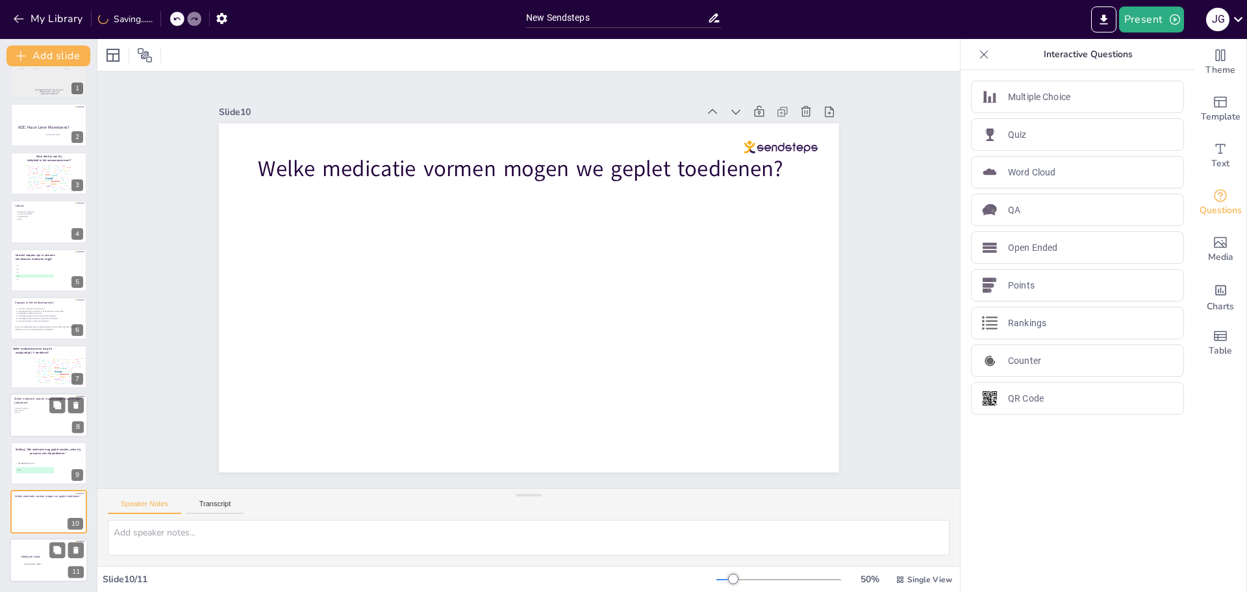
click at [48, 567] on div at bounding box center [49, 560] width 78 height 44
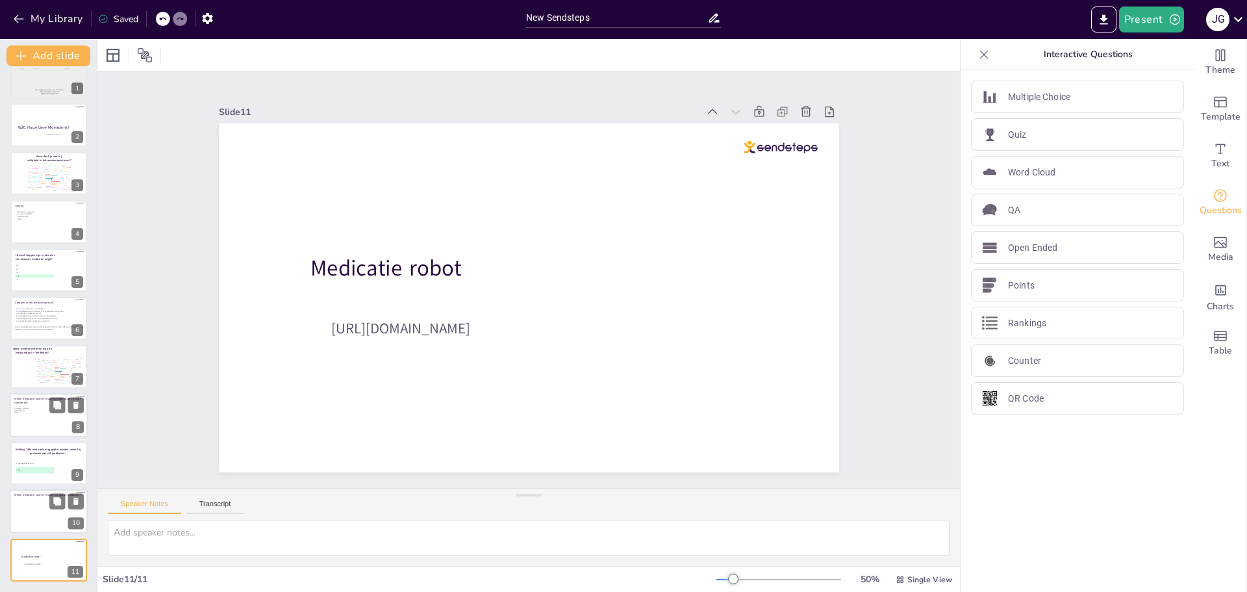
click at [22, 507] on div at bounding box center [49, 512] width 78 height 44
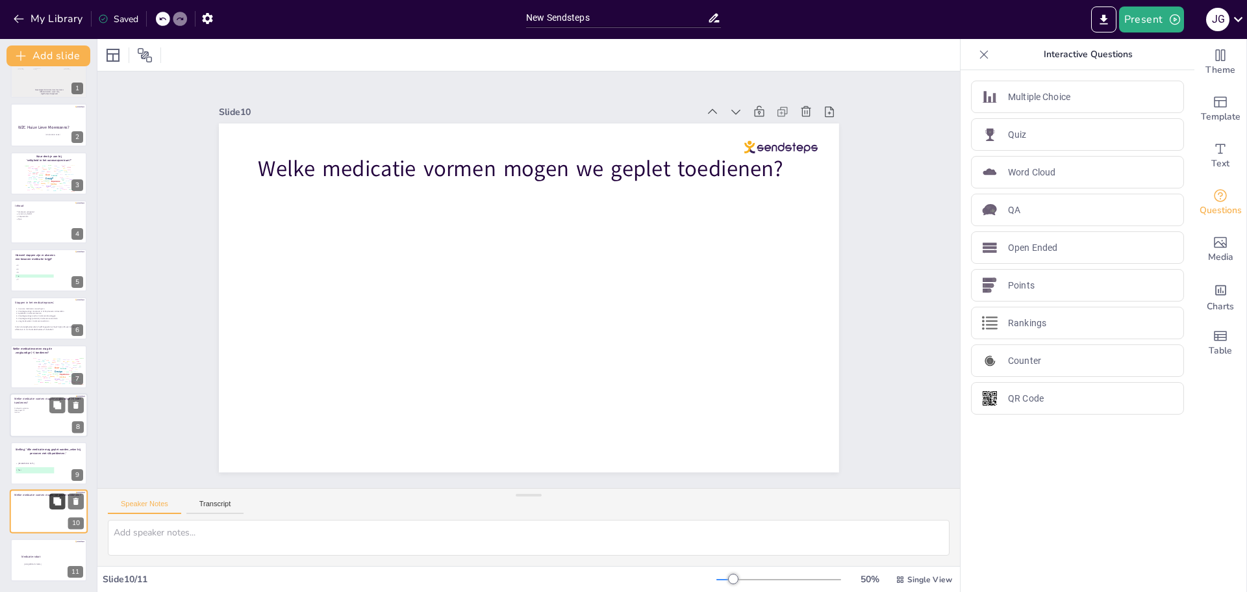
click at [55, 500] on icon at bounding box center [57, 501] width 8 height 8
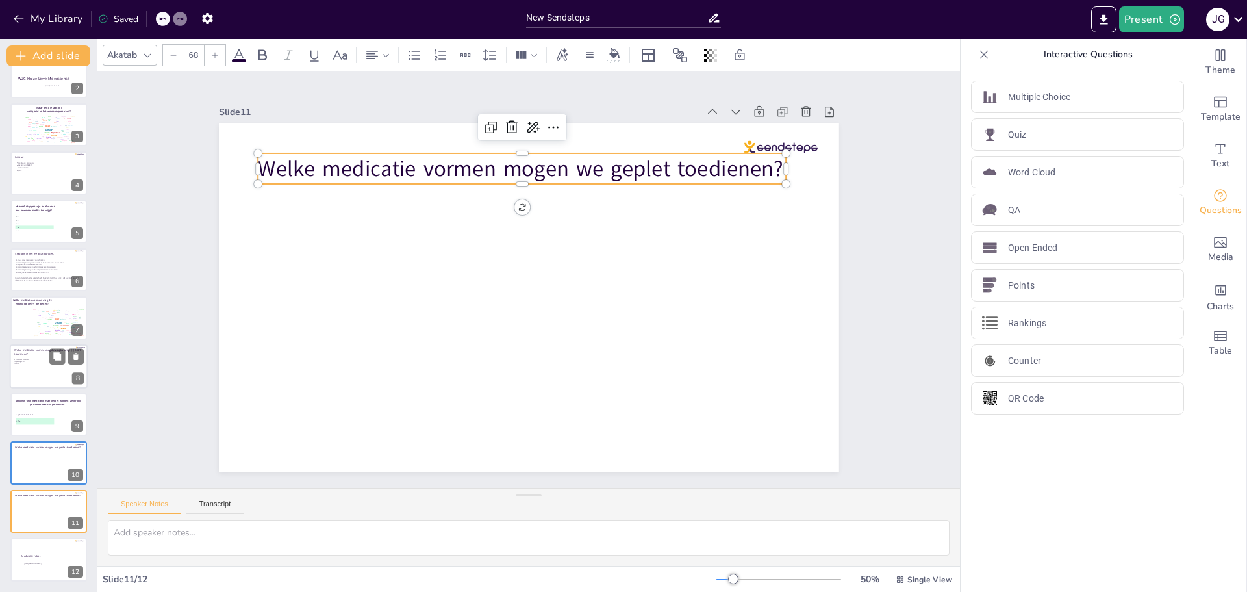
click at [379, 159] on span "Welke medicatie vormen mogen we geplet toedienen?" at bounding box center [520, 168] width 525 height 30
click at [759, 164] on span "Welke medicatie vormen mogen we geplet toedienen?" at bounding box center [515, 168] width 525 height 30
drag, startPoint x: 754, startPoint y: 164, endPoint x: 741, endPoint y: 163, distance: 13.0
click at [746, 164] on span "Welke medicatie vormen mogen we geplet toedienen?" at bounding box center [515, 168] width 525 height 30
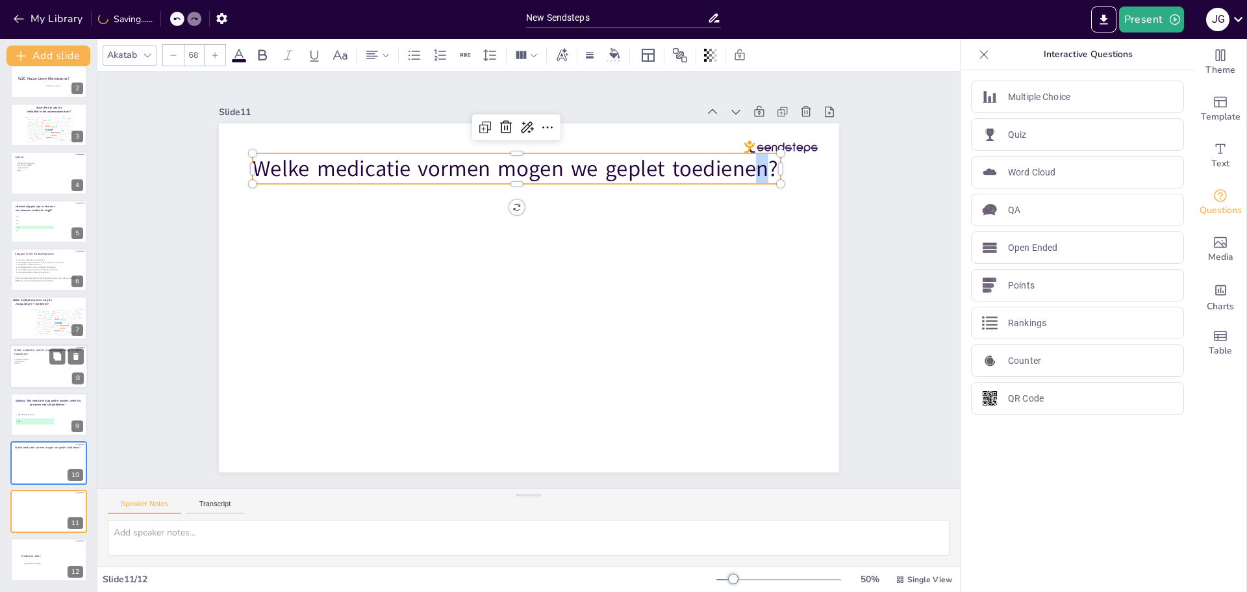
click at [746, 162] on span "Welke medicatie vormen mogen we geplet toedienen?" at bounding box center [515, 168] width 525 height 30
type input "--"
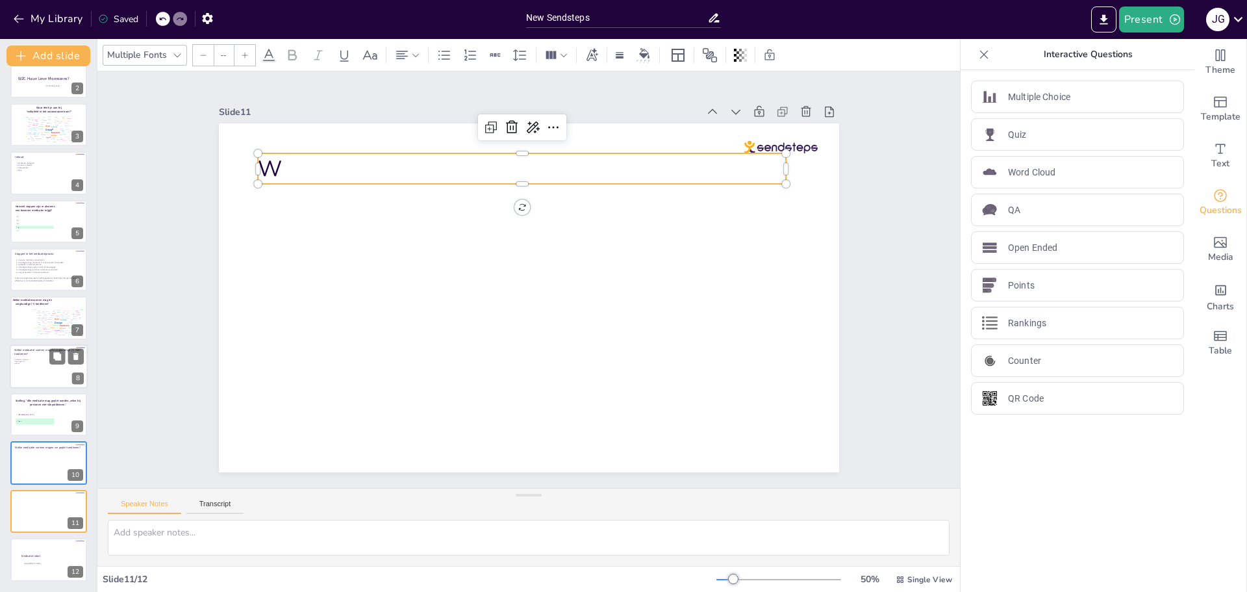
click at [281, 164] on p "W" at bounding box center [522, 168] width 529 height 31
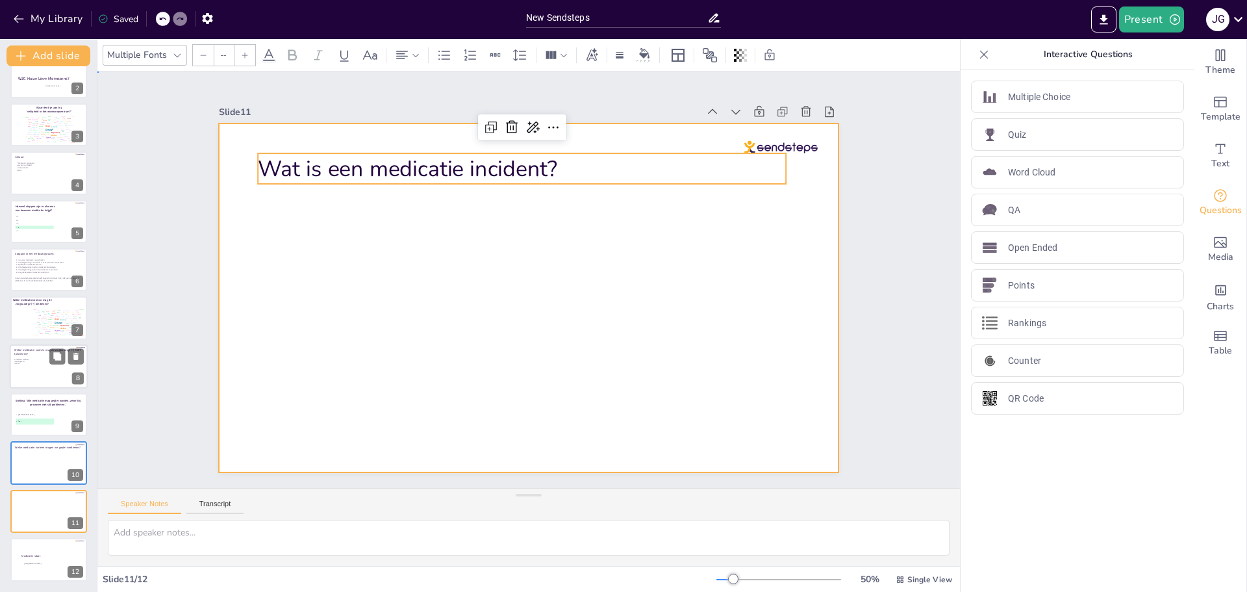
click at [469, 299] on div at bounding box center [529, 297] width 620 height 349
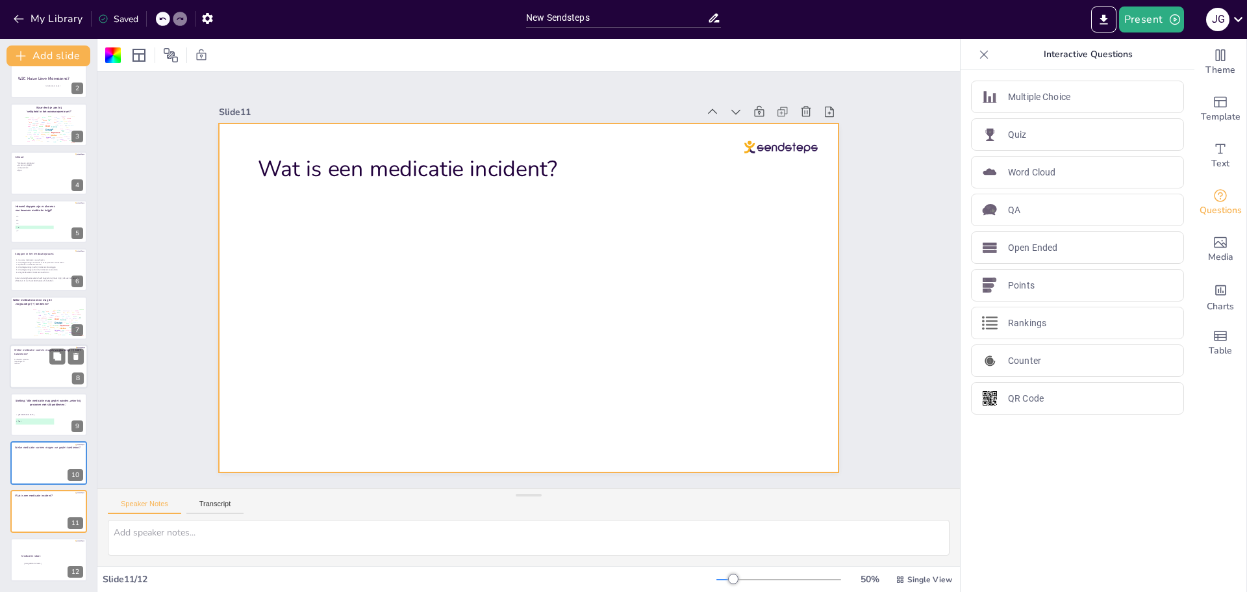
drag, startPoint x: 366, startPoint y: 264, endPoint x: 411, endPoint y: 281, distance: 47.9
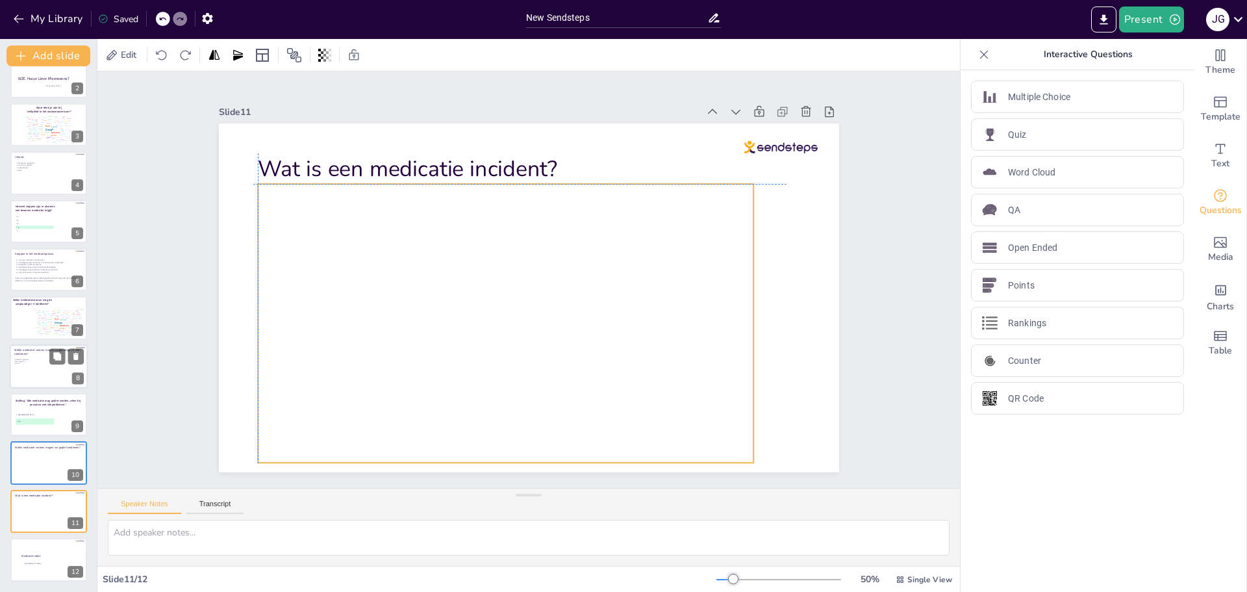
drag, startPoint x: 362, startPoint y: 259, endPoint x: 334, endPoint y: 285, distance: 37.7
click at [334, 285] on div at bounding box center [506, 323] width 496 height 279
click at [153, 318] on div "Slide 1 Week van de veiligheid Woonzorgcentrum Huize Lieve Moenssens [PERSON_NA…" at bounding box center [528, 279] width 862 height 416
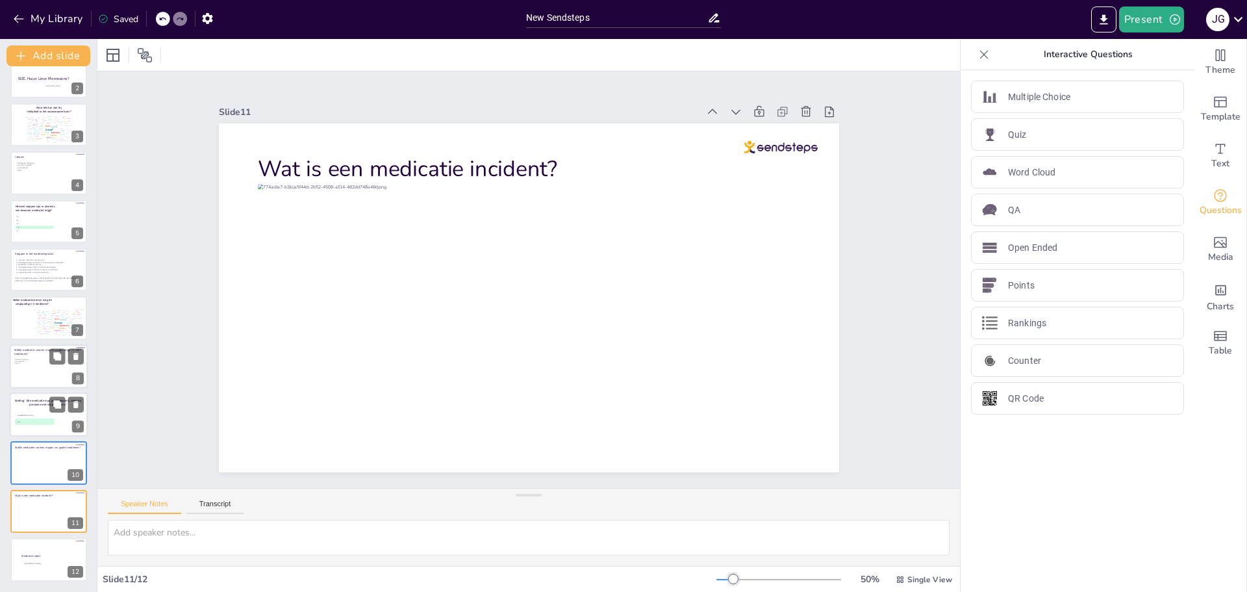
click at [53, 415] on span "A Juist" at bounding box center [35, 415] width 38 height 2
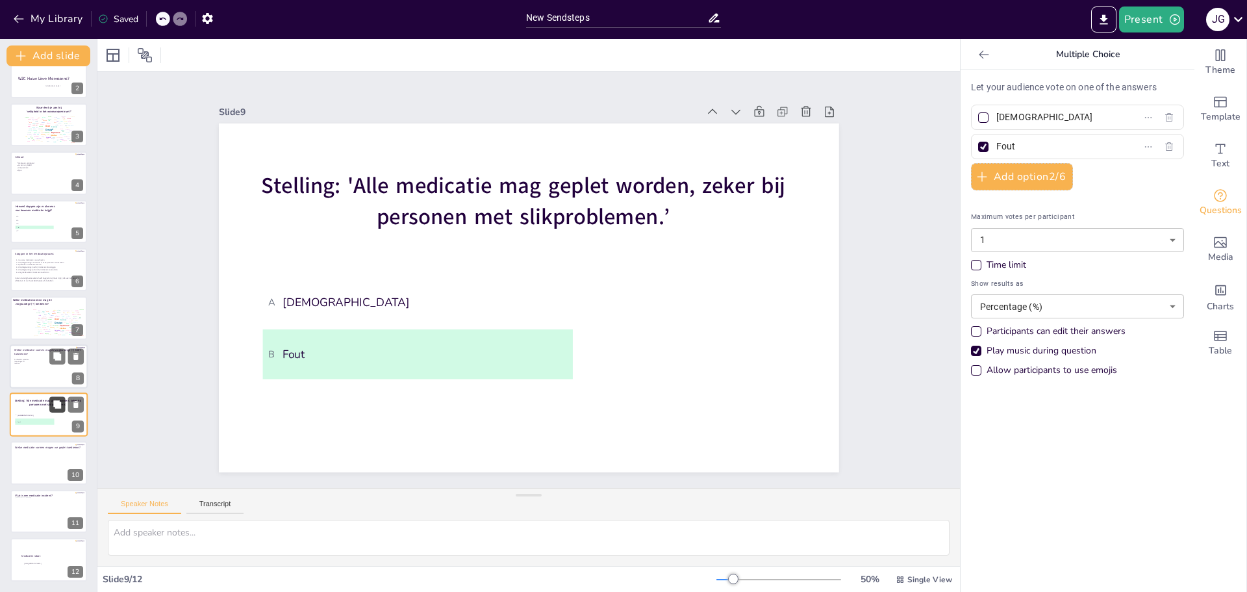
click at [57, 405] on icon at bounding box center [57, 404] width 8 height 8
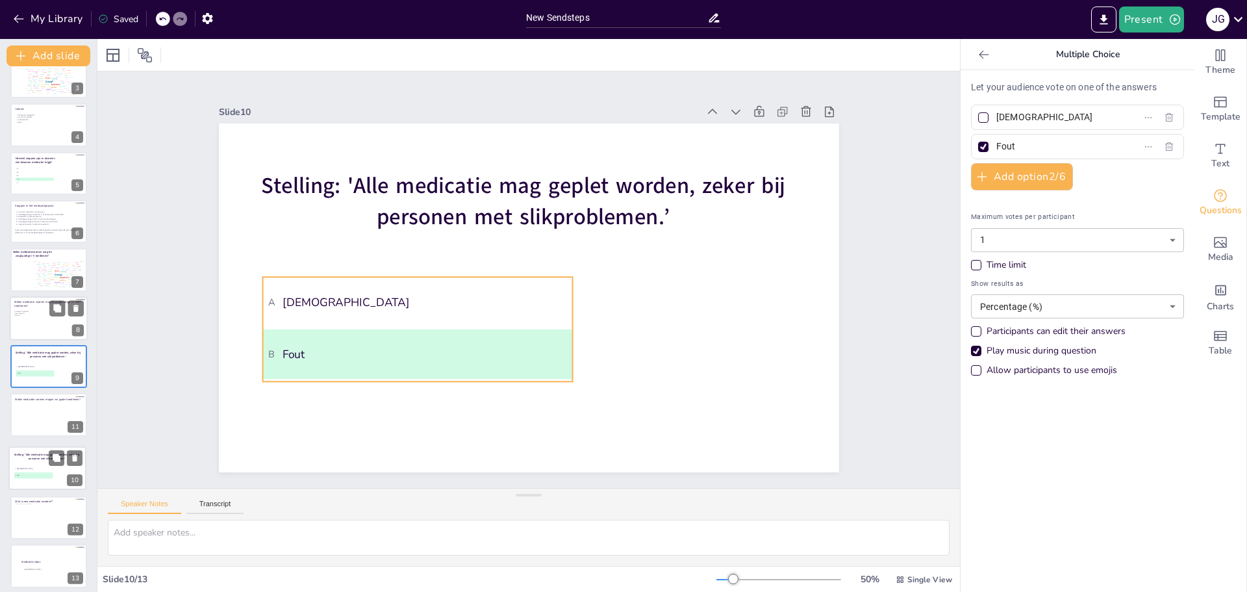
drag, startPoint x: 36, startPoint y: 412, endPoint x: 35, endPoint y: 466, distance: 53.3
click at [35, 446] on div "Stelling: 'Alle medicatie mag geplet worden, zeker bij personen met slikproblem…" at bounding box center [47, 446] width 77 height 0
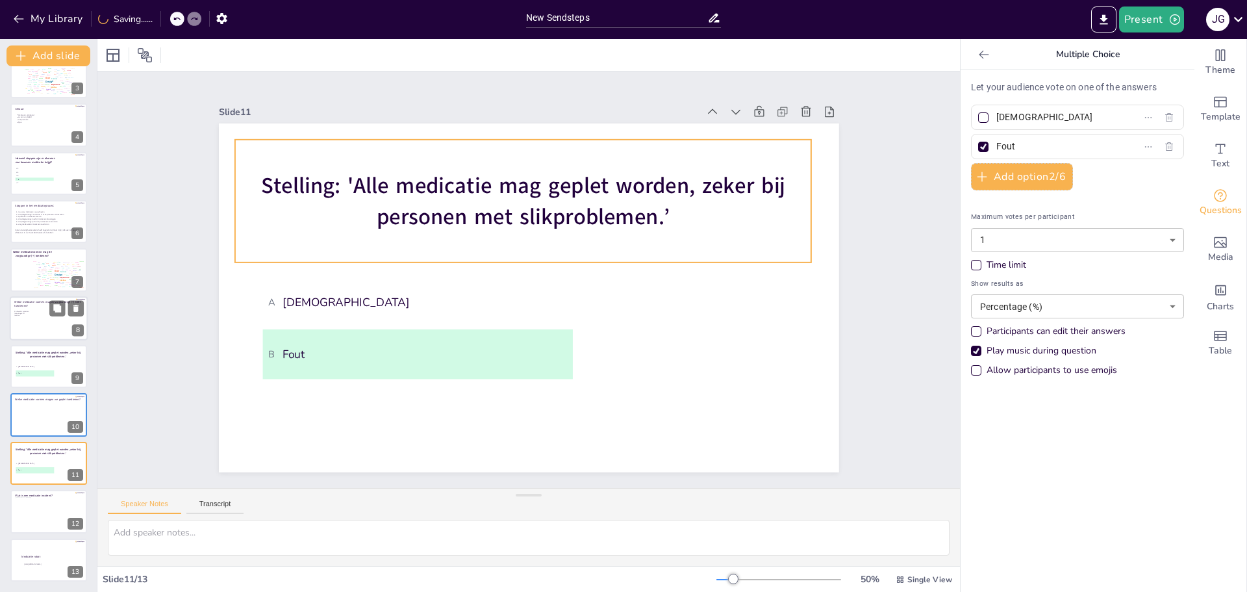
click at [504, 194] on span "Stelling: 'Alle medicatie mag geplet worden, zeker bij personen met slikproblem…" at bounding box center [523, 201] width 524 height 61
click at [652, 210] on span "Stelling: 'Alle medicatie mag geplet worden, zeker bij personen met slikproblem…" at bounding box center [523, 201] width 524 height 61
click at [654, 210] on span "Stelling: 'Alle medicatie mag geplet worden, zeker bij personen met slikproblem…" at bounding box center [523, 201] width 524 height 61
click at [660, 209] on p "Stelling: 'Alle medicatie mag geplet worden, zeker bij personen met slikproblem…" at bounding box center [523, 201] width 577 height 62
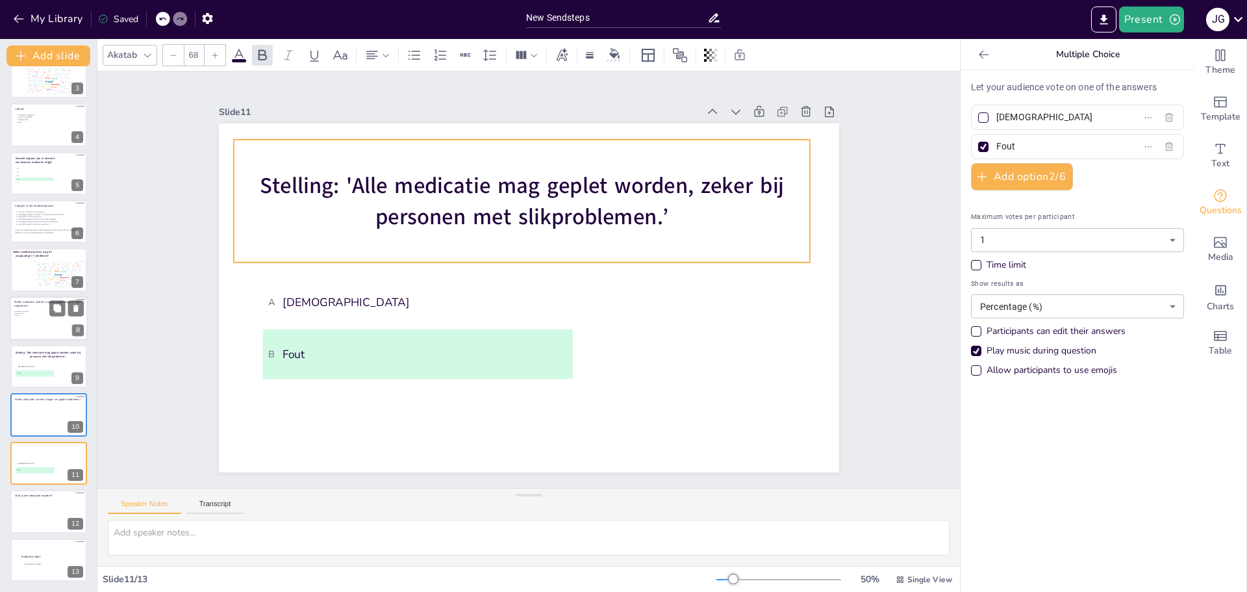
click at [659, 209] on p "Stelling: 'Alle medicatie mag geplet worden, zeker bij personen met slikproblem…" at bounding box center [522, 201] width 577 height 62
click at [655, 208] on p "Stelling: 'Alle medicatie mag geplet worden, zeker bij personen met slikproblem…" at bounding box center [518, 200] width 577 height 62
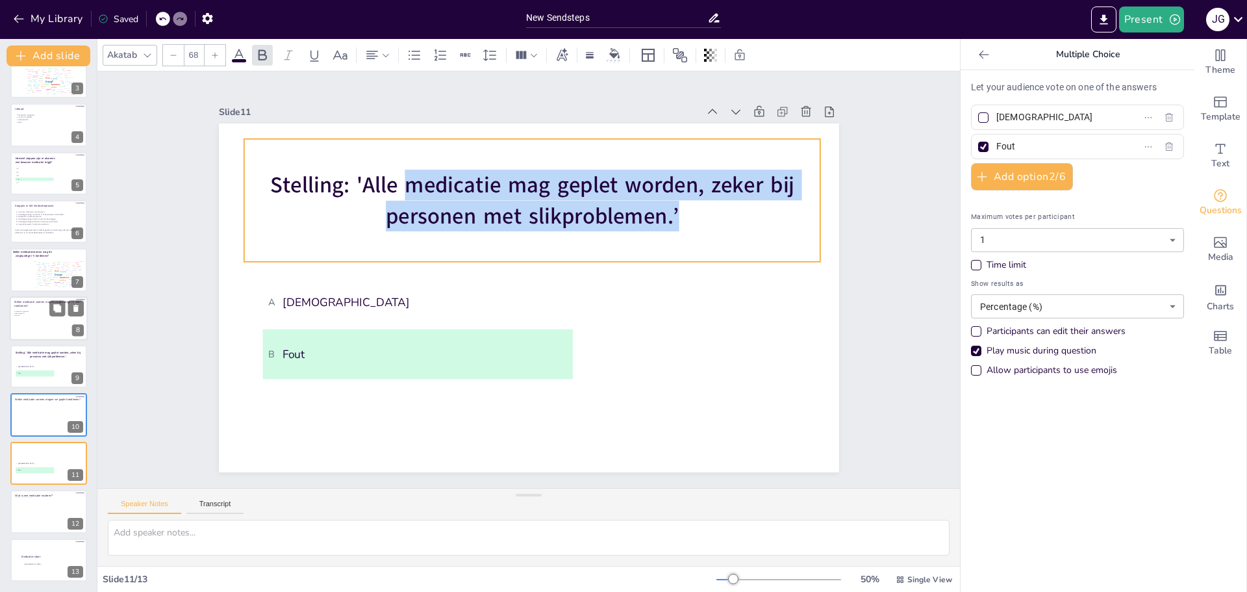
drag, startPoint x: 386, startPoint y: 179, endPoint x: 400, endPoint y: 179, distance: 14.3
click at [400, 179] on span "Stelling: 'Alle medicatie mag geplet worden, zeker bij personen met slikproblem…" at bounding box center [532, 200] width 524 height 61
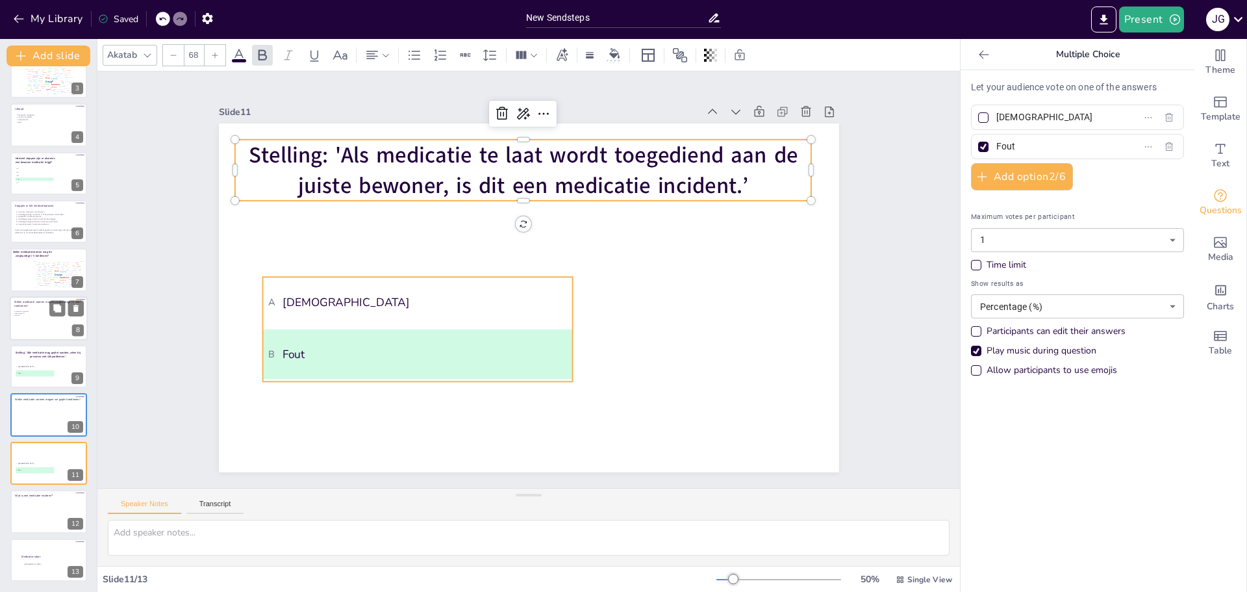
click at [545, 280] on li "A Juist" at bounding box center [417, 302] width 310 height 50
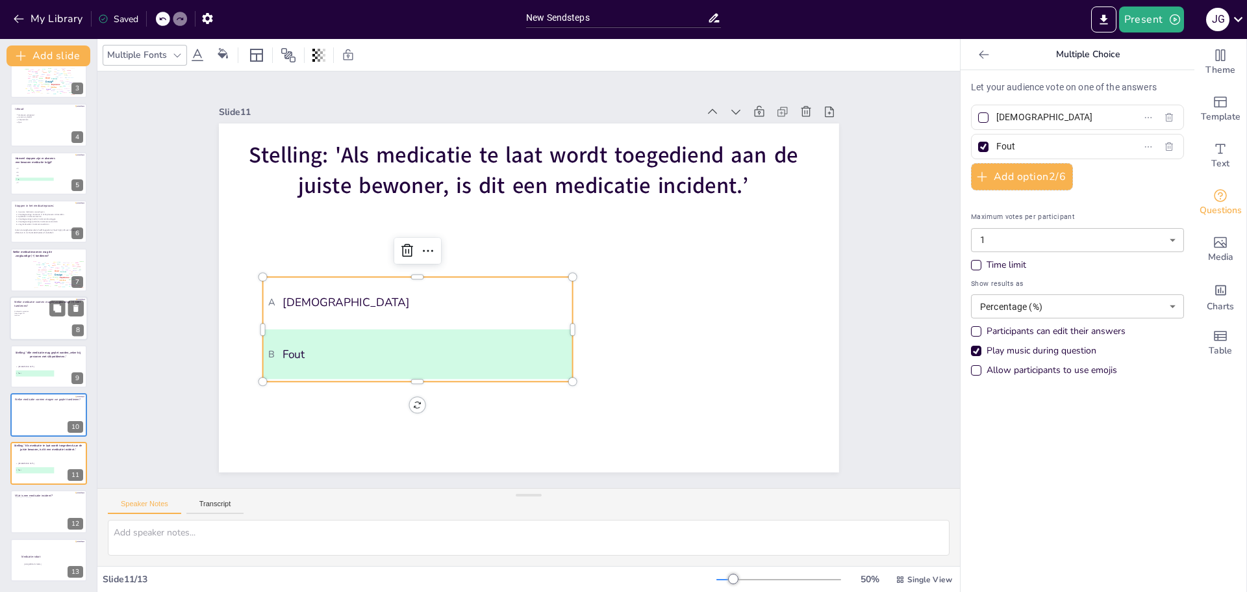
click at [978, 146] on div at bounding box center [983, 147] width 10 height 10
click at [996, 146] on input "Fout" at bounding box center [1056, 146] width 121 height 19
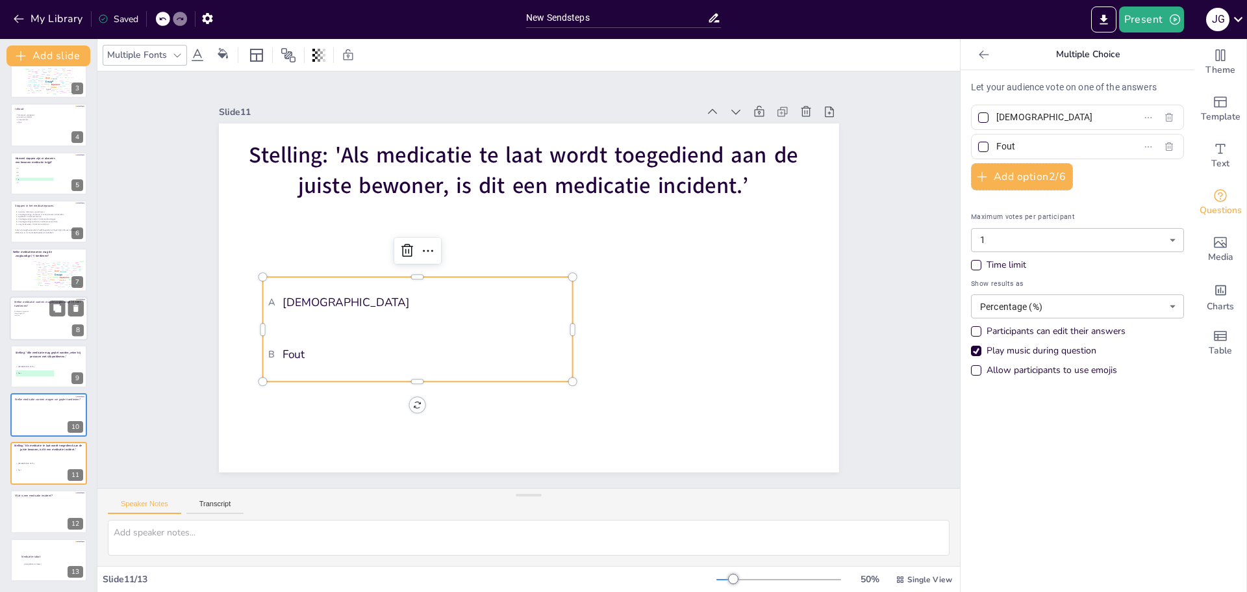
click at [978, 117] on div at bounding box center [983, 117] width 10 height 10
click at [996, 117] on input "[DEMOGRAPHIC_DATA]" at bounding box center [1056, 117] width 121 height 19
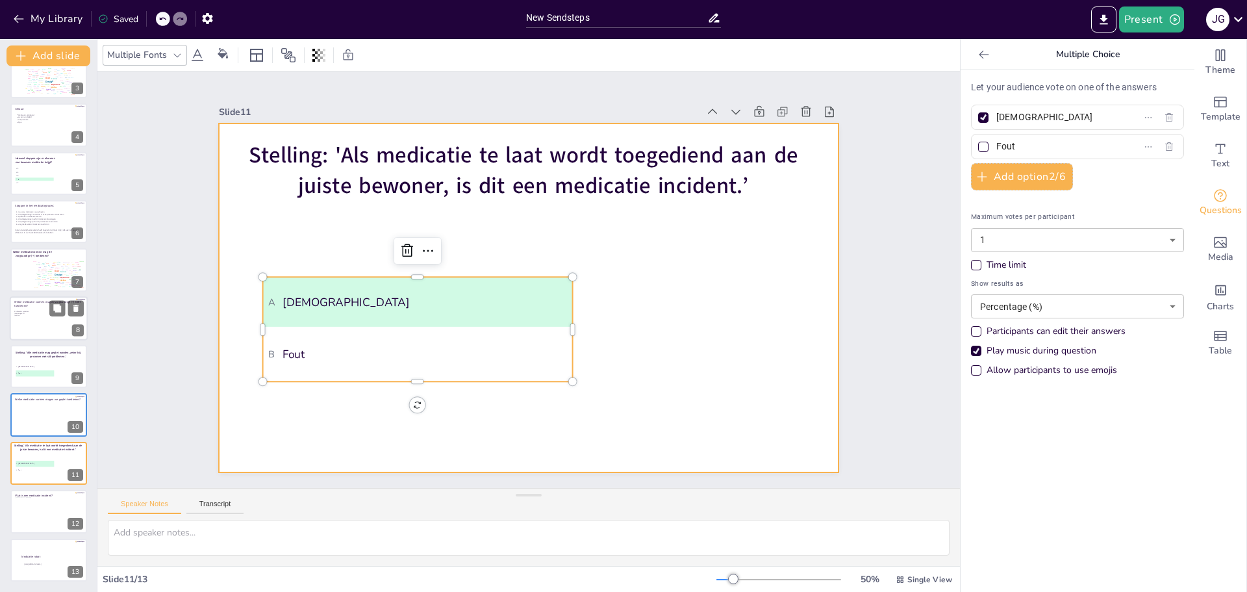
click at [752, 281] on div at bounding box center [529, 297] width 620 height 349
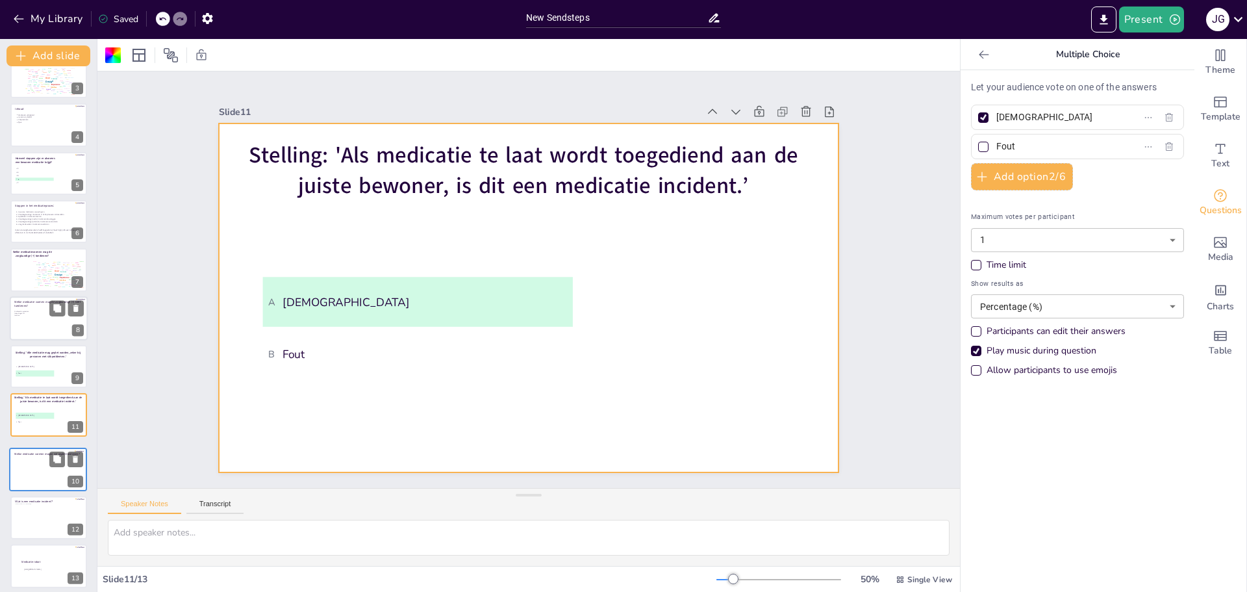
drag, startPoint x: 30, startPoint y: 413, endPoint x: 28, endPoint y: 466, distance: 53.3
click at [29, 471] on div at bounding box center [48, 468] width 77 height 43
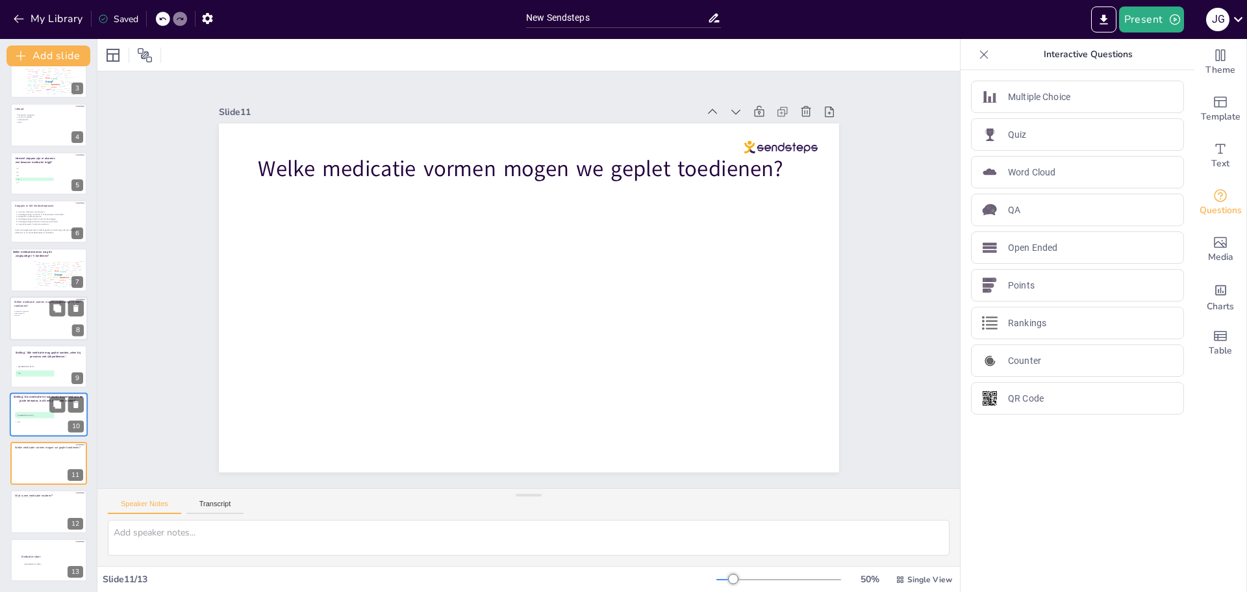
click at [30, 412] on li "A Juist" at bounding box center [34, 415] width 39 height 6
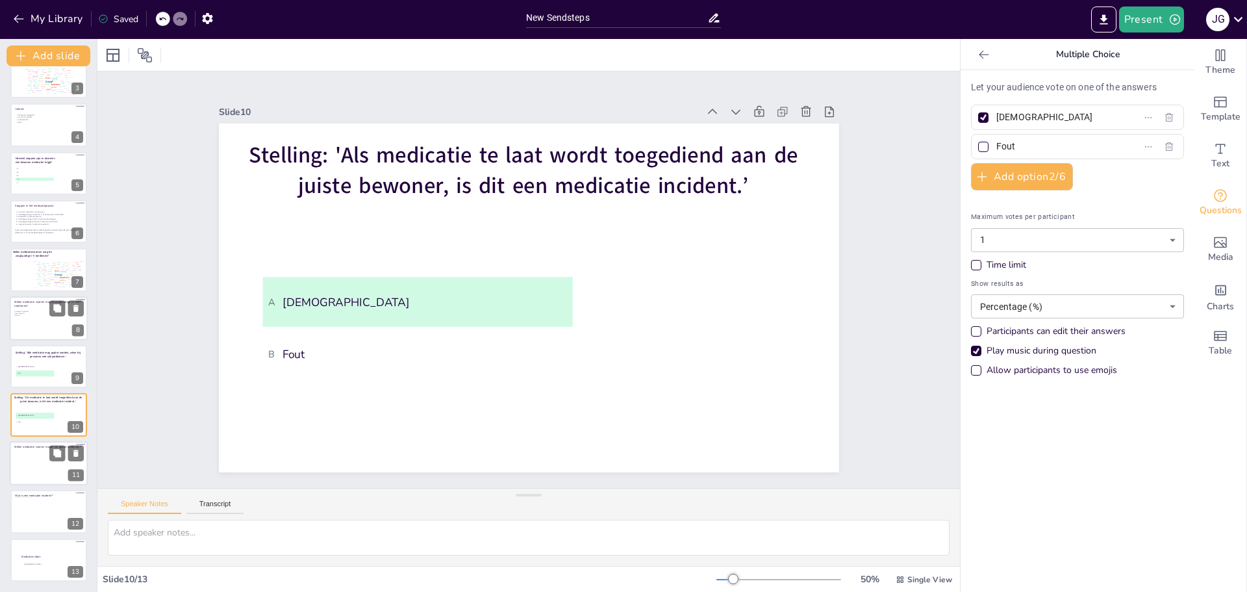
click at [37, 460] on div at bounding box center [49, 463] width 78 height 44
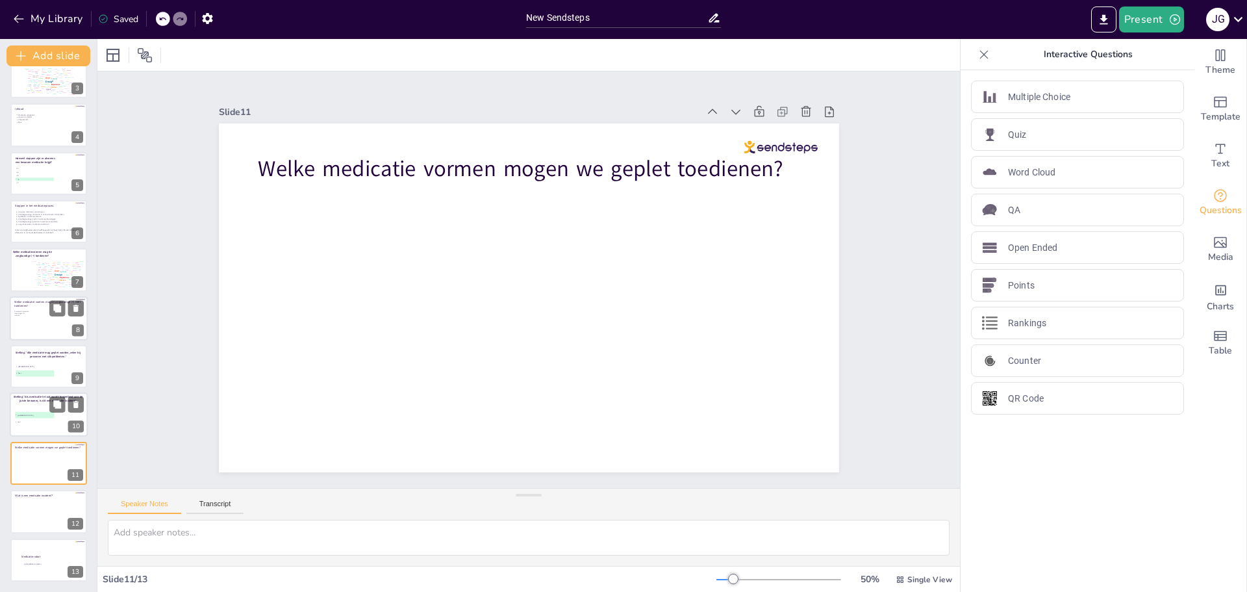
click at [31, 408] on div at bounding box center [49, 415] width 78 height 44
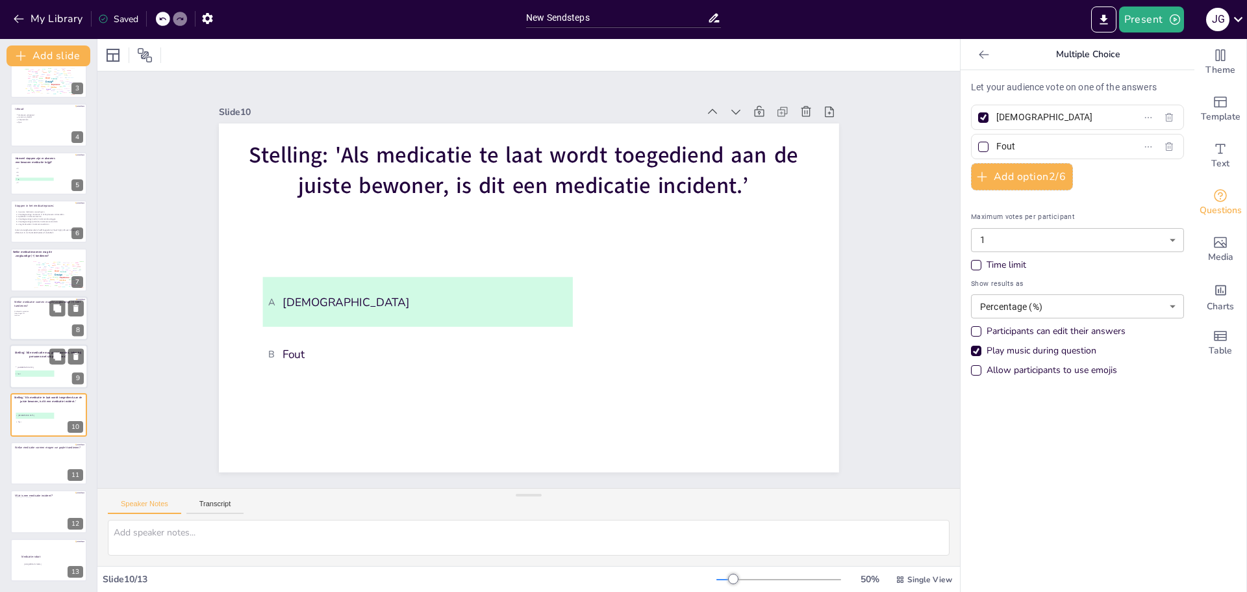
click at [33, 369] on li "A Juist" at bounding box center [34, 367] width 39 height 6
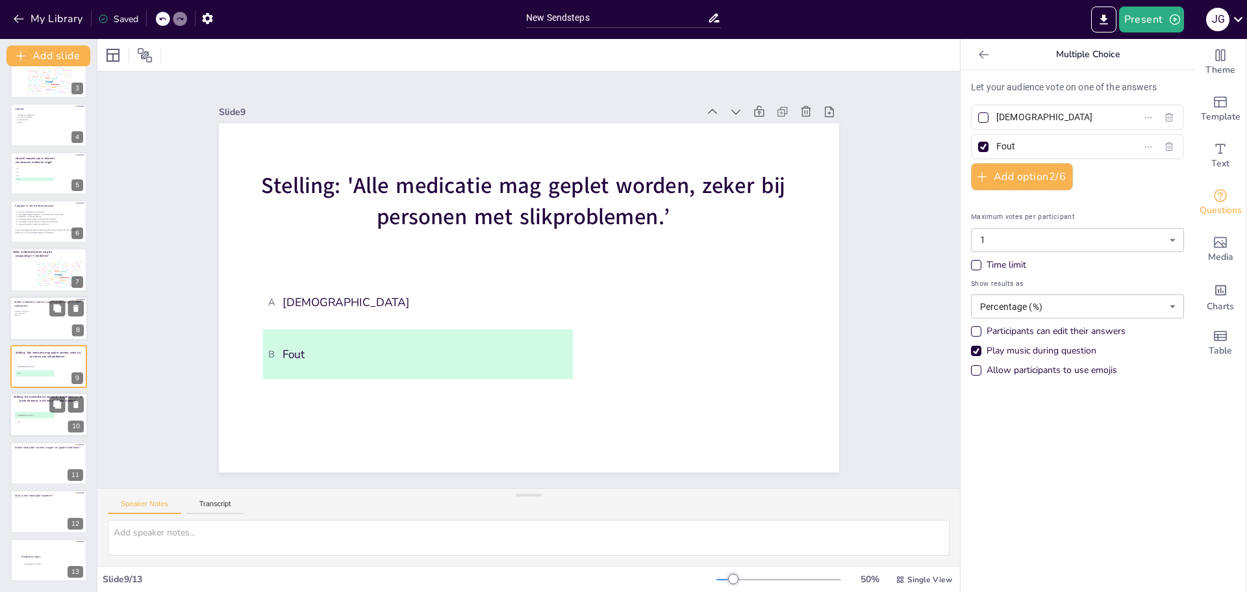
click at [30, 423] on li "B Fout" at bounding box center [34, 422] width 39 height 6
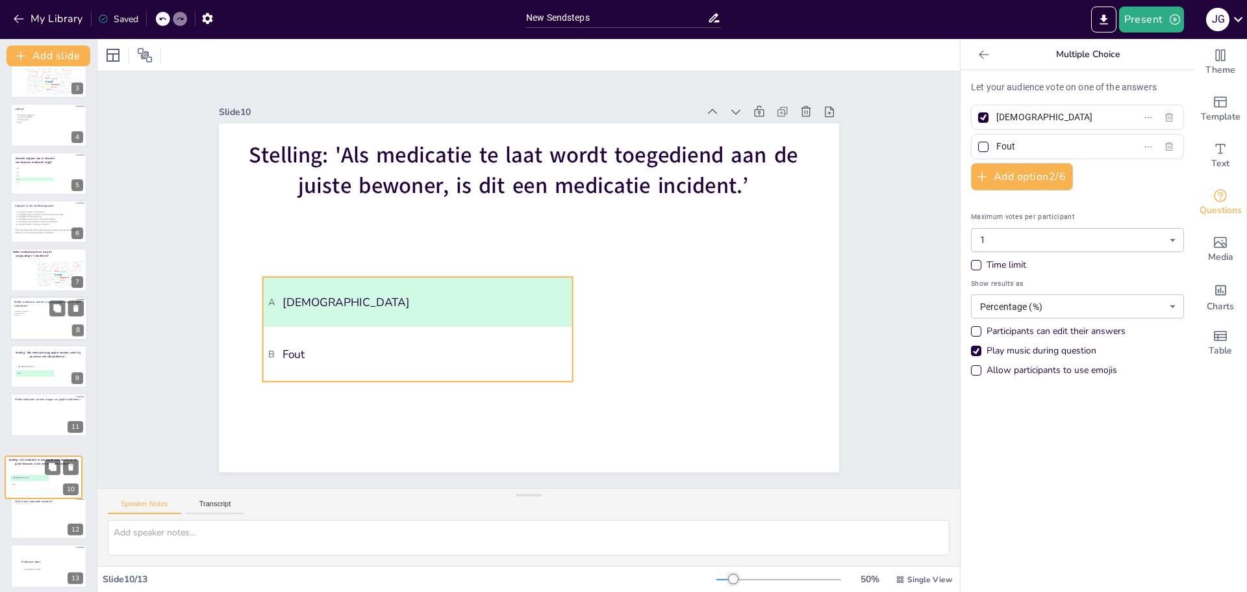
drag, startPoint x: 32, startPoint y: 416, endPoint x: 25, endPoint y: 477, distance: 60.8
click at [26, 481] on ul "A Juist B Fout" at bounding box center [29, 481] width 38 height 13
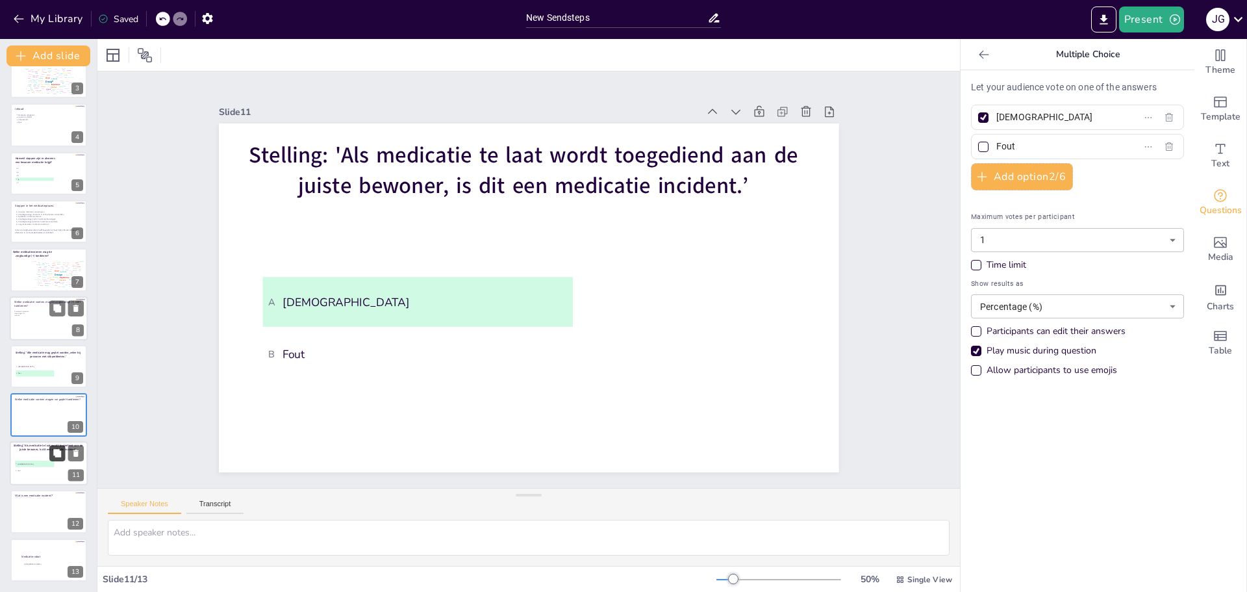
click at [56, 453] on icon at bounding box center [57, 453] width 8 height 8
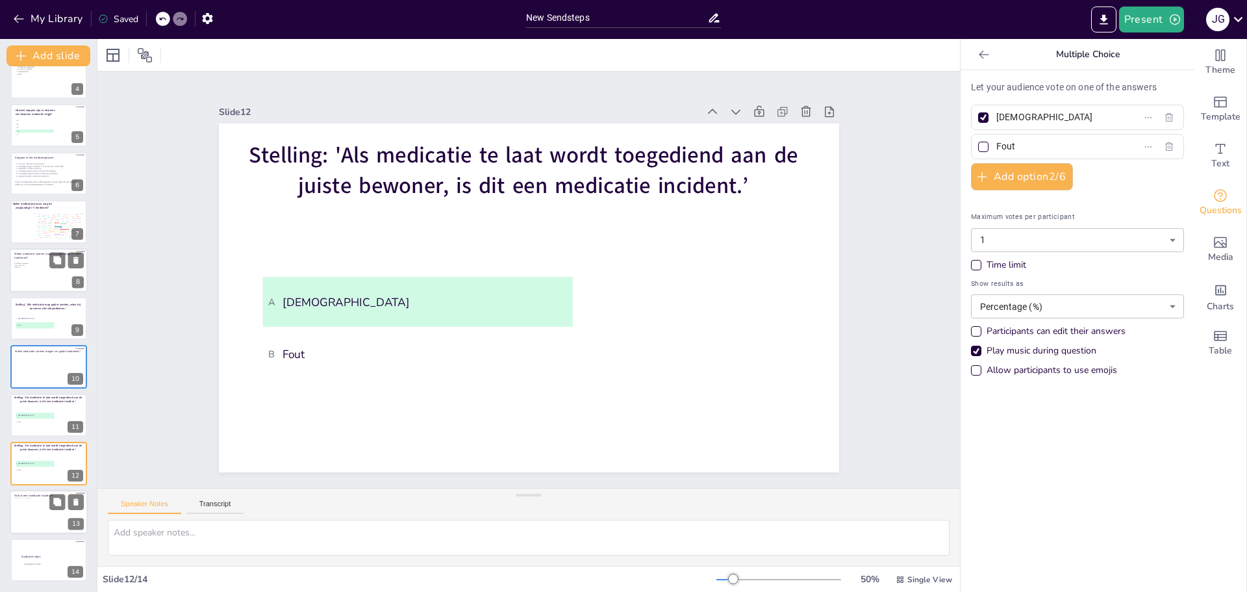
click at [40, 520] on div at bounding box center [45, 514] width 62 height 35
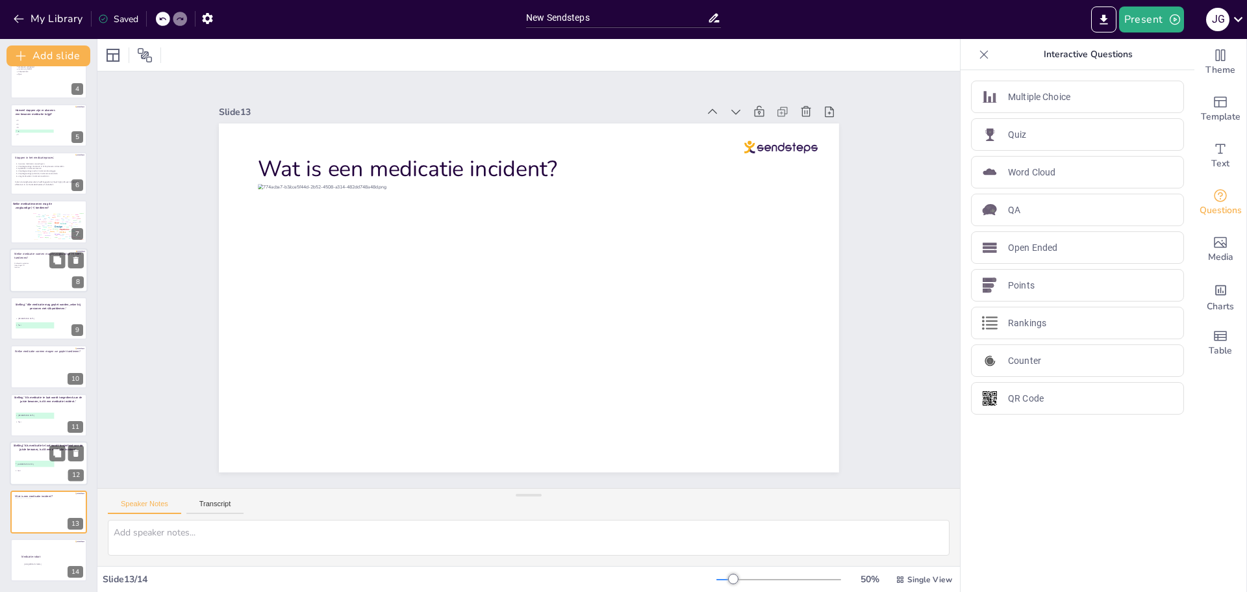
click at [34, 464] on span "A Juist" at bounding box center [35, 464] width 38 height 2
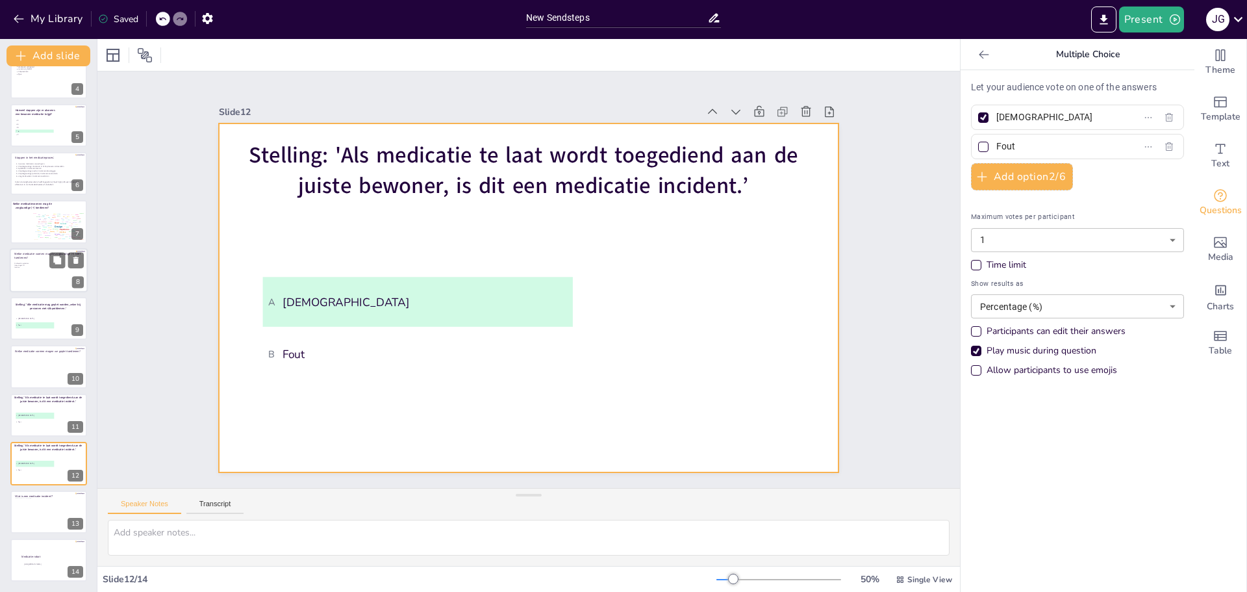
click at [394, 162] on span "Stelling: 'Als medicatie te laat wordt toegediend aan de juiste bewoner, is dit…" at bounding box center [523, 170] width 549 height 61
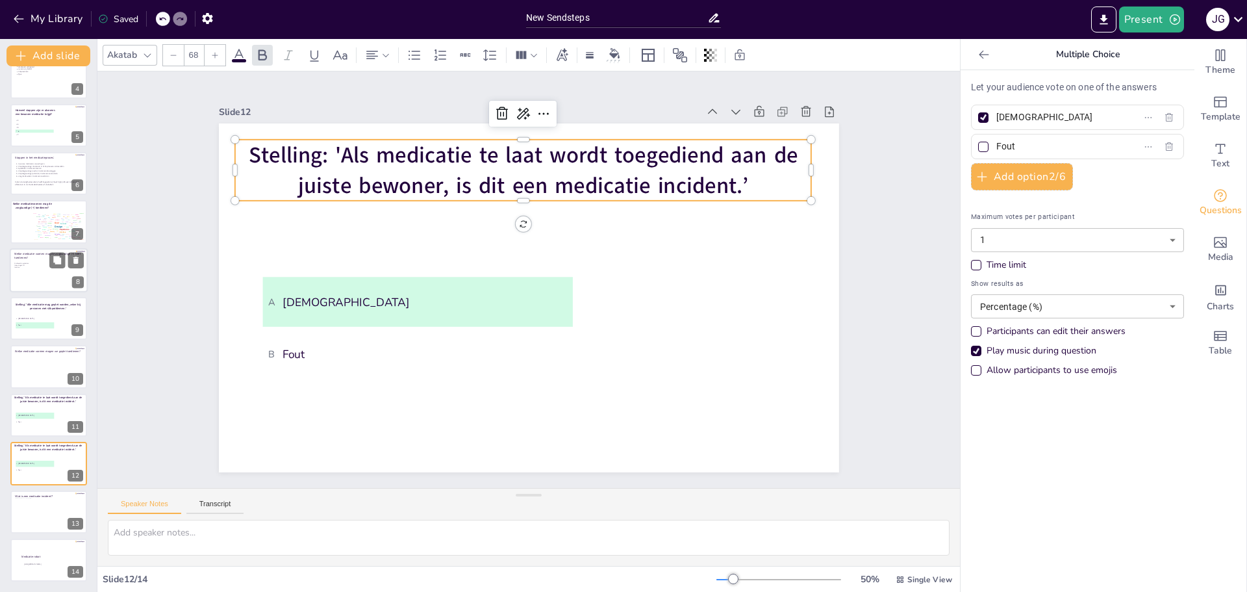
click at [394, 162] on span "Stelling: 'Als medicatie te laat wordt toegediend aan de juiste bewoner, is dit…" at bounding box center [523, 170] width 549 height 61
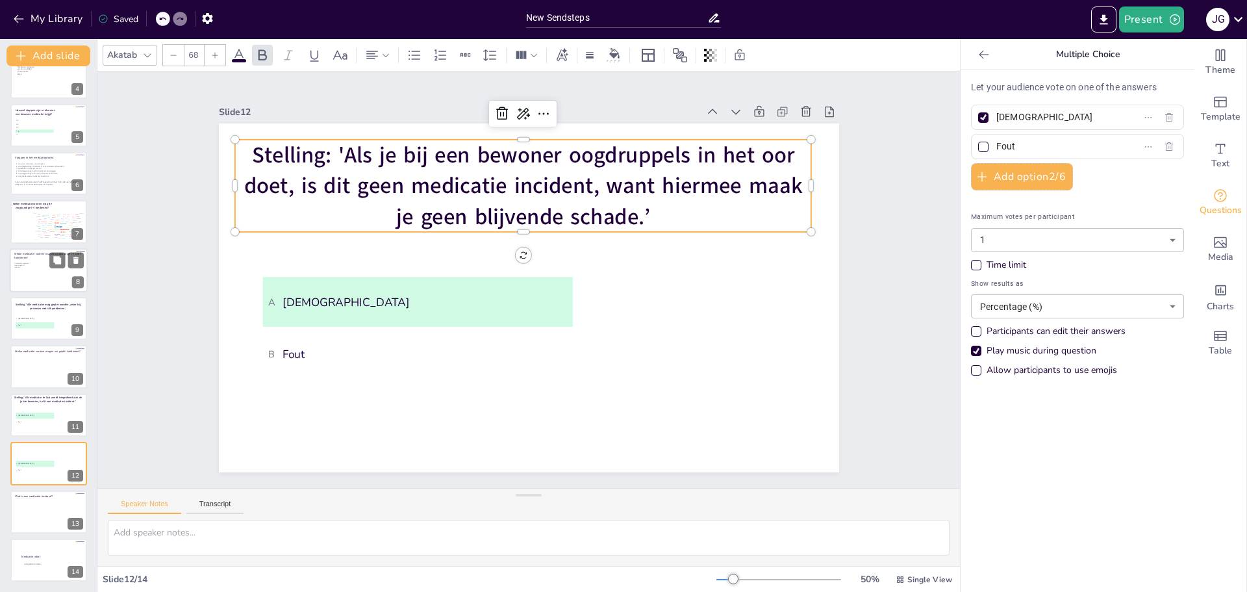
click at [978, 149] on div at bounding box center [983, 147] width 10 height 10
click at [996, 149] on input "Fout" at bounding box center [1056, 146] width 121 height 19
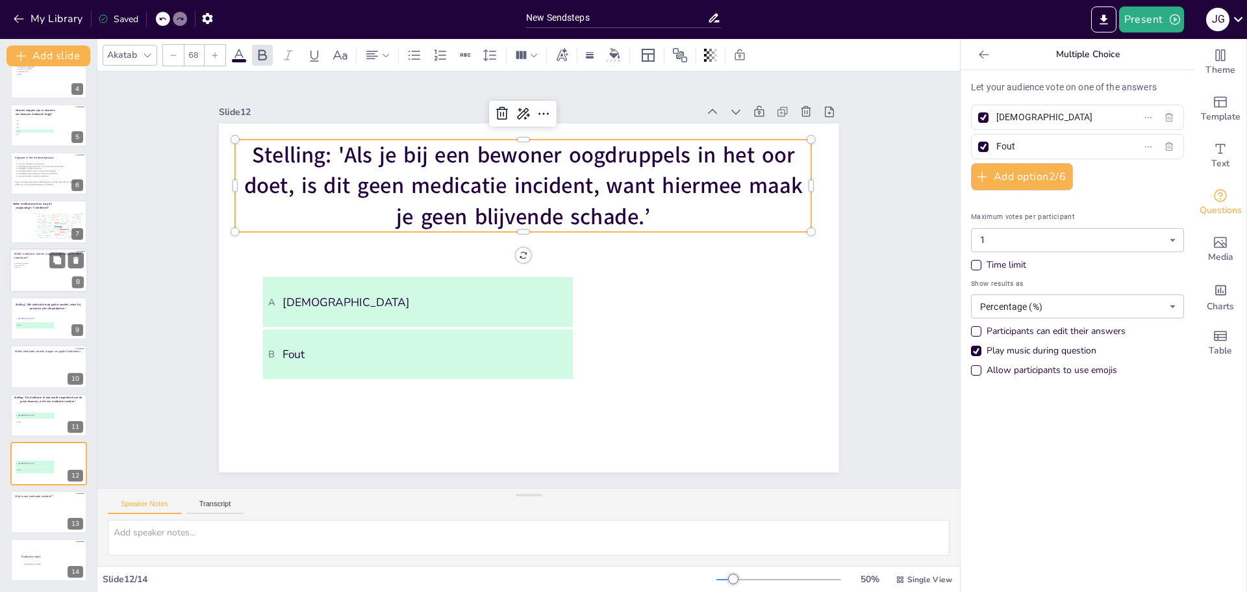
click at [978, 118] on div at bounding box center [983, 117] width 10 height 10
click at [996, 118] on input "[DEMOGRAPHIC_DATA]" at bounding box center [1056, 117] width 121 height 19
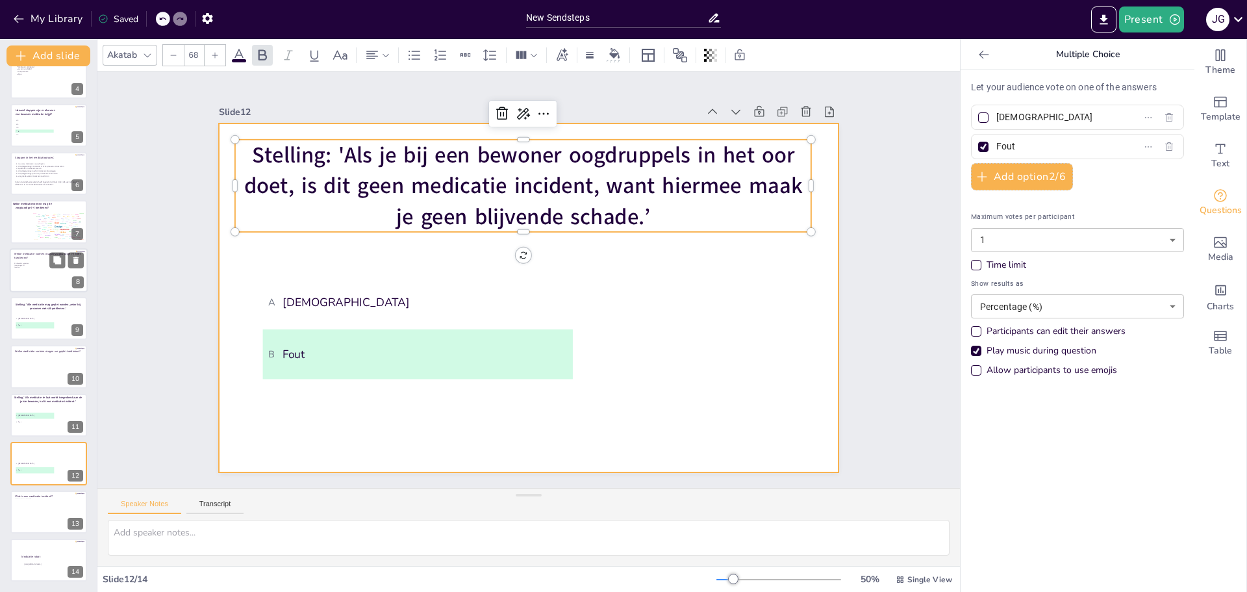
click at [672, 350] on div at bounding box center [529, 297] width 620 height 349
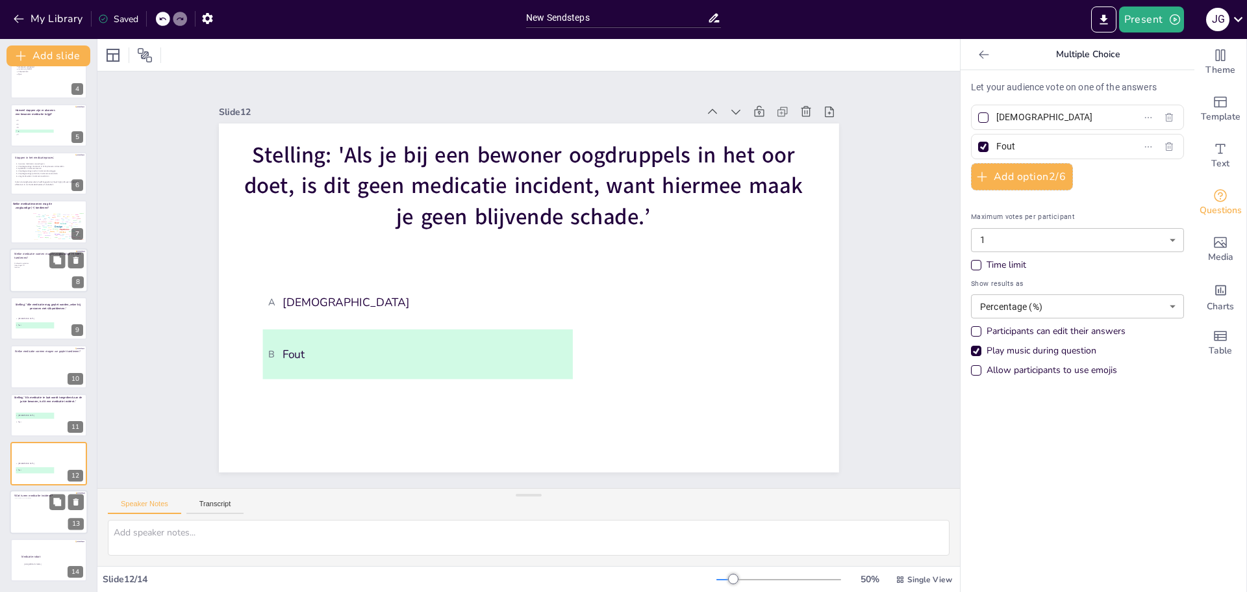
click at [38, 520] on div at bounding box center [45, 514] width 62 height 35
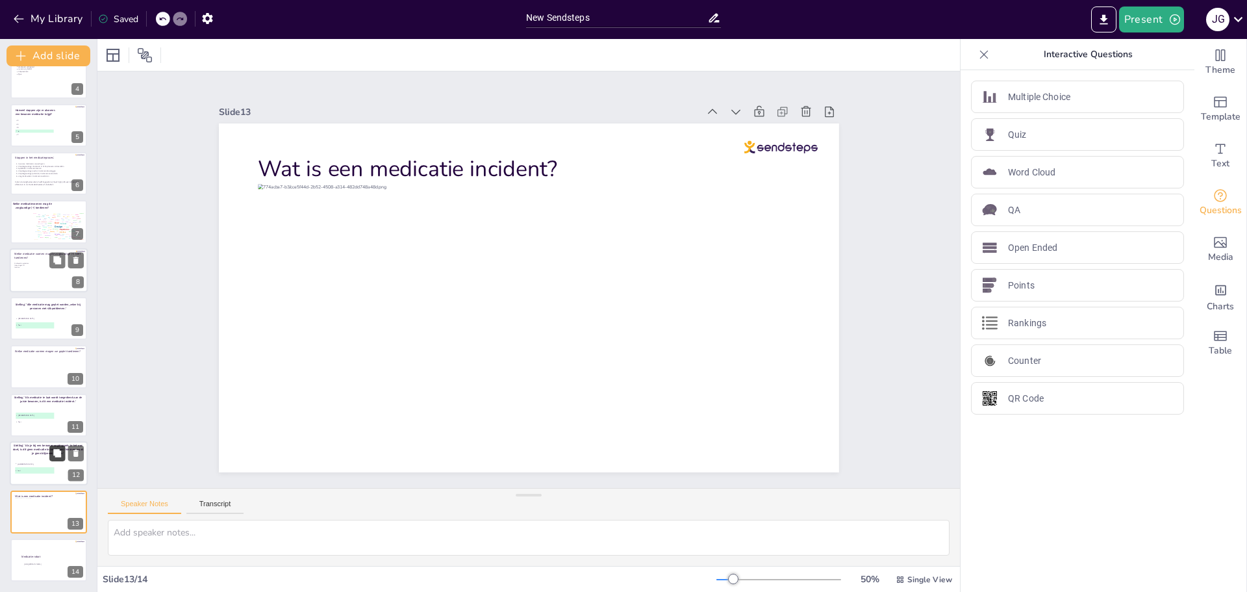
click at [59, 454] on icon at bounding box center [57, 453] width 8 height 8
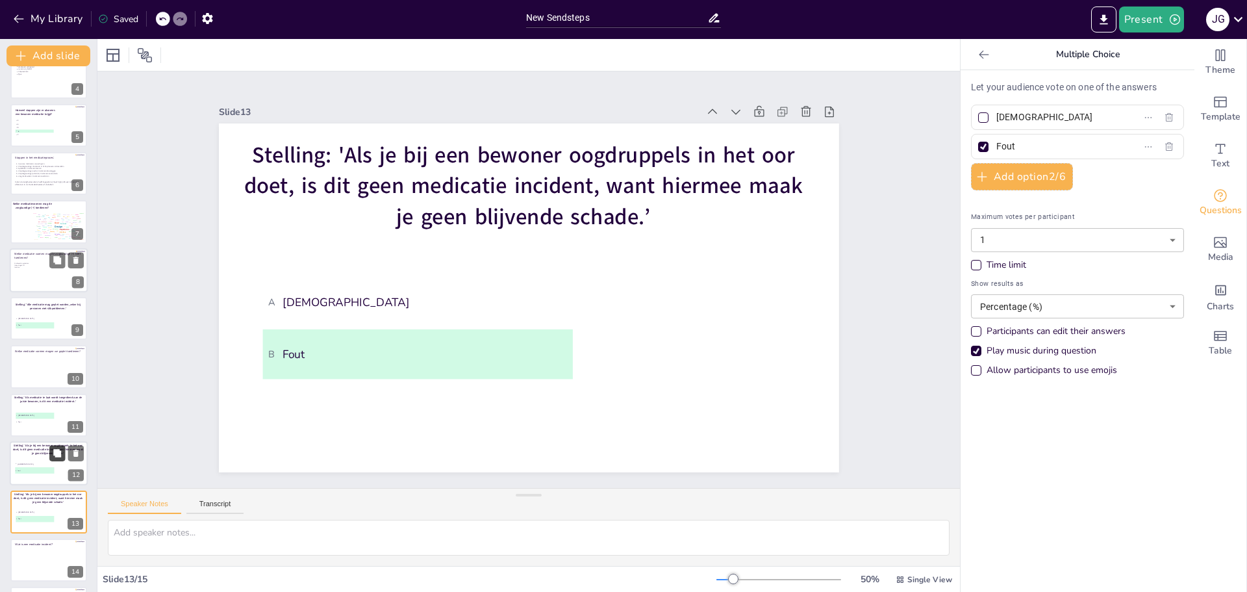
scroll to position [215, 0]
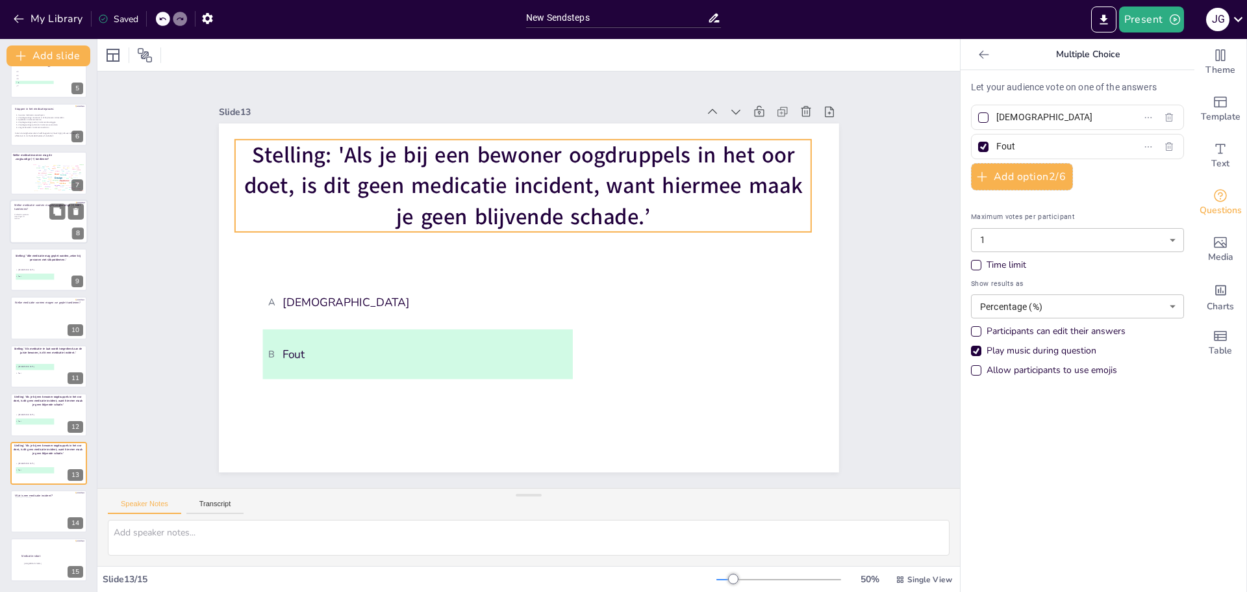
click at [427, 176] on span "Stelling: 'Als je bij een bewoner oogdruppels in het oor doet, is dit geen medi…" at bounding box center [523, 186] width 559 height 92
click at [633, 213] on span "Stelling: 'Als je bij een bewoner oogdruppels in het oor doet, is dit geen medi…" at bounding box center [523, 186] width 559 height 92
click at [639, 210] on span "Stelling: 'Als je bij een bewoner oogdruppels in het oor doet, is dit geen medi…" at bounding box center [523, 186] width 559 height 92
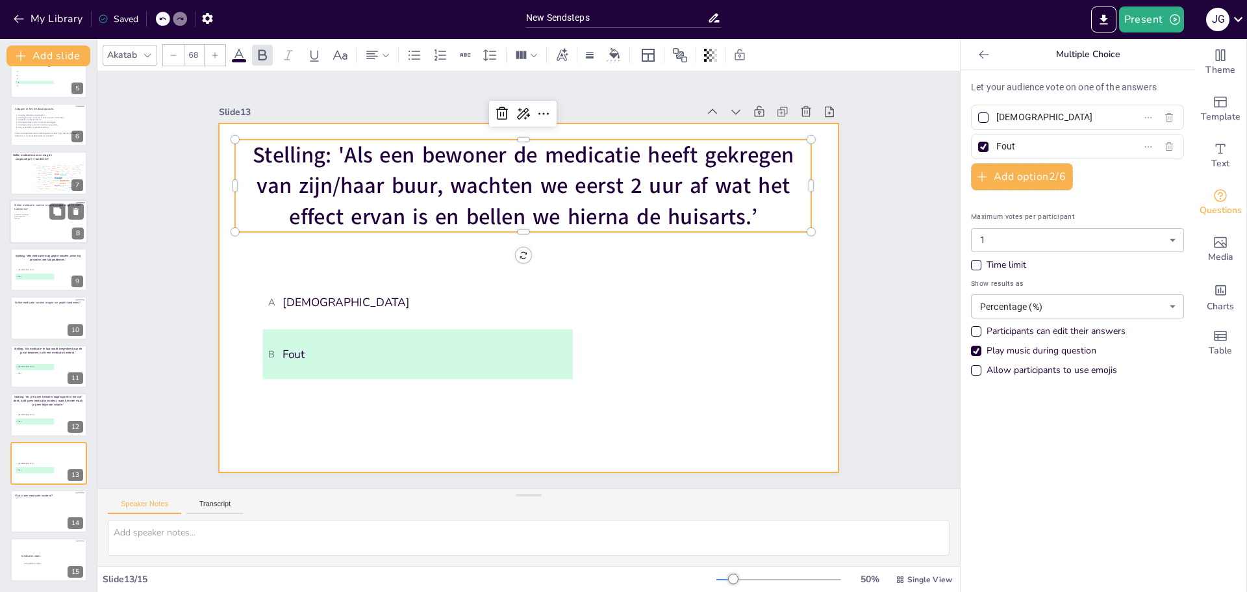
click at [709, 411] on div at bounding box center [529, 297] width 620 height 349
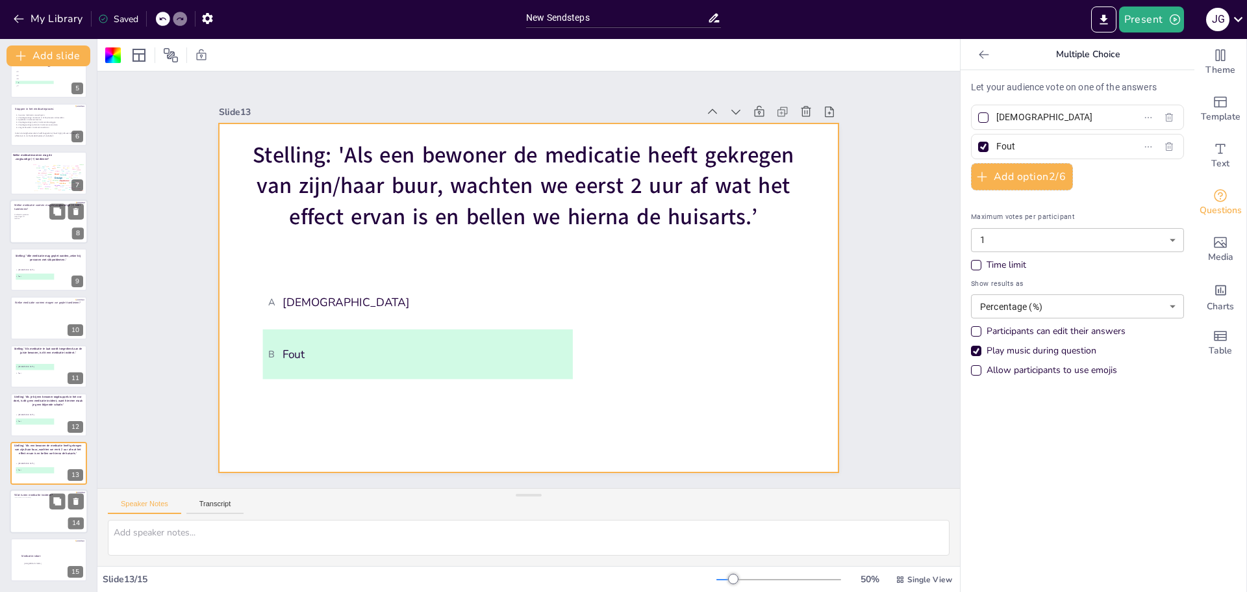
click at [49, 503] on div at bounding box center [45, 514] width 62 height 35
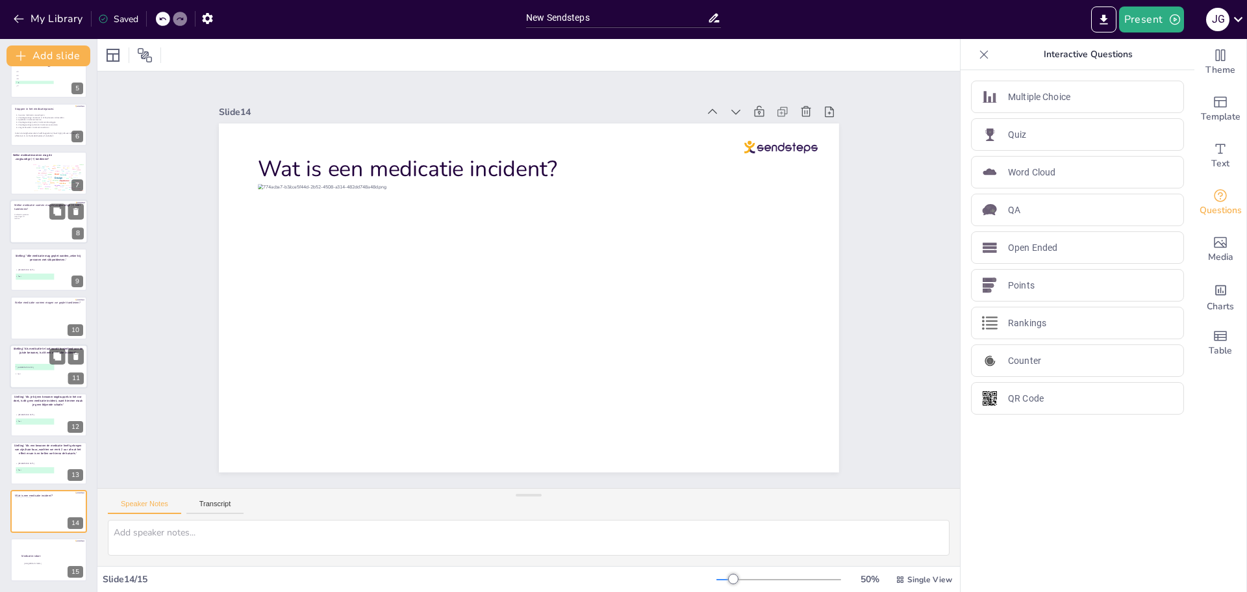
scroll to position [0, 0]
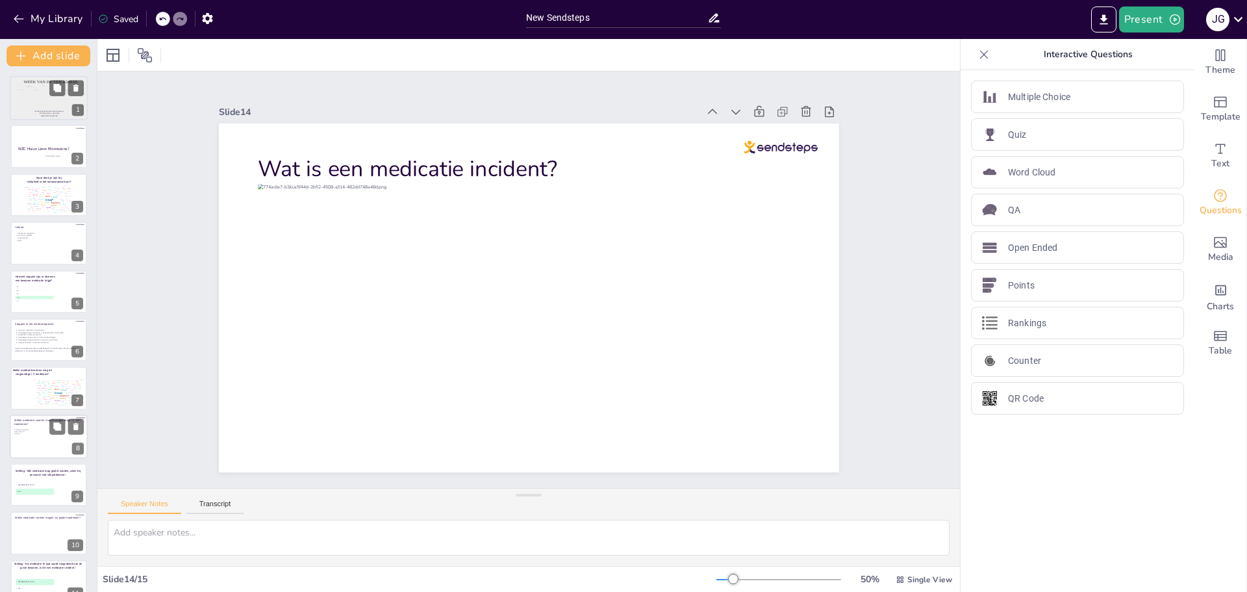
click at [39, 97] on div at bounding box center [44, 95] width 12 height 18
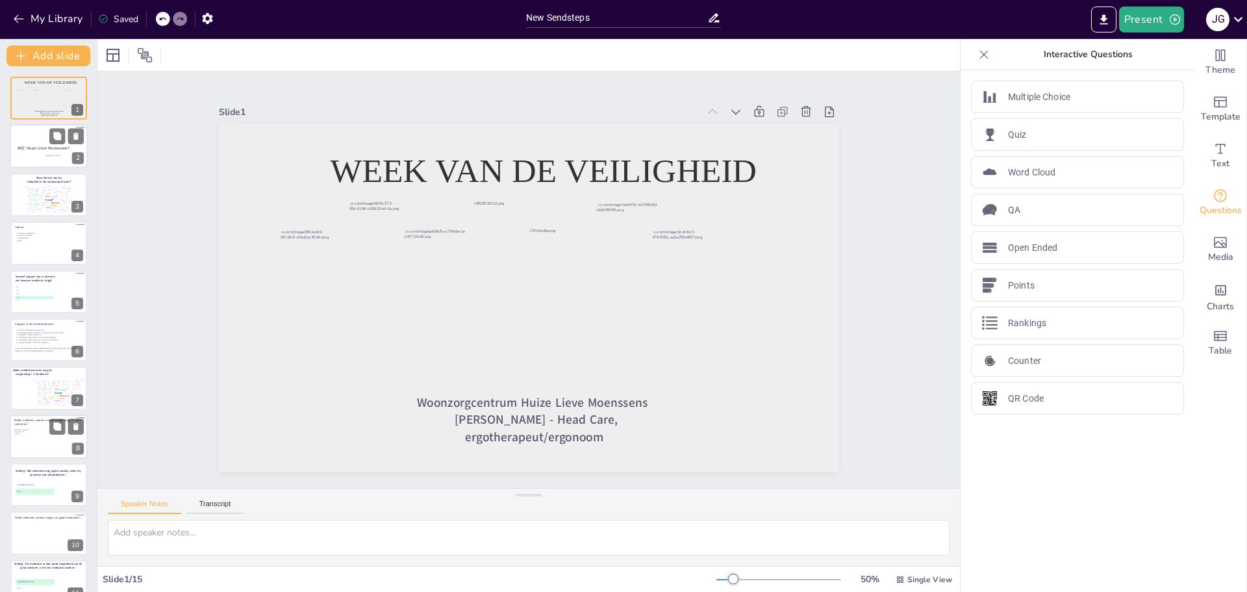
click at [38, 155] on div at bounding box center [49, 147] width 78 height 44
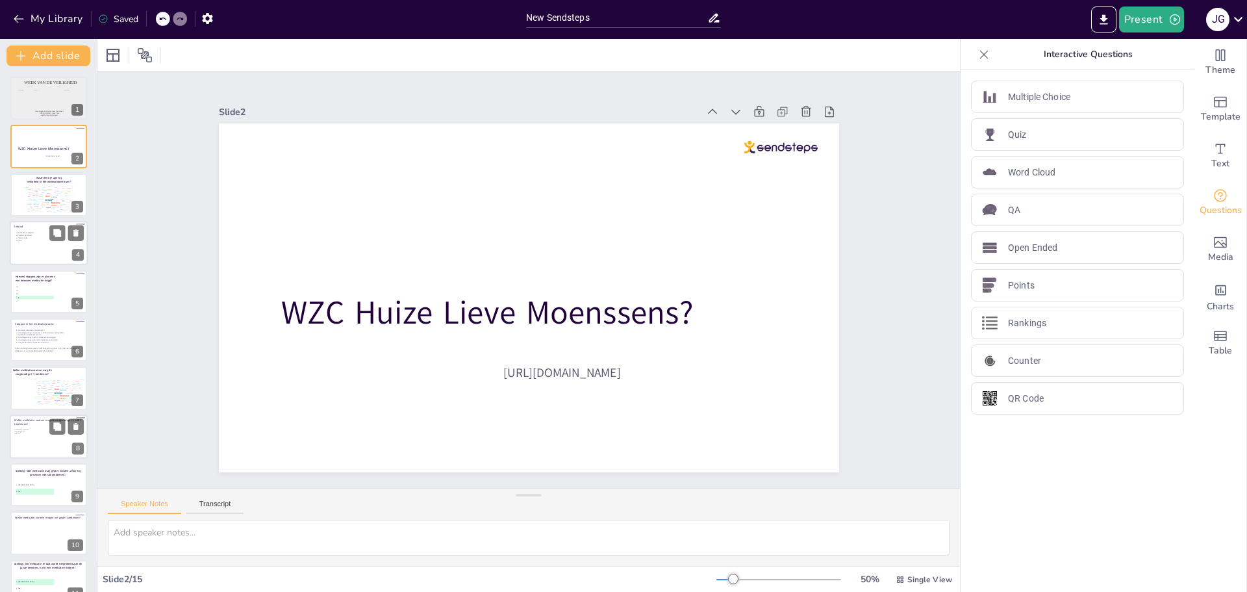
click at [36, 237] on p "Valpreventie" at bounding box center [50, 238] width 64 height 3
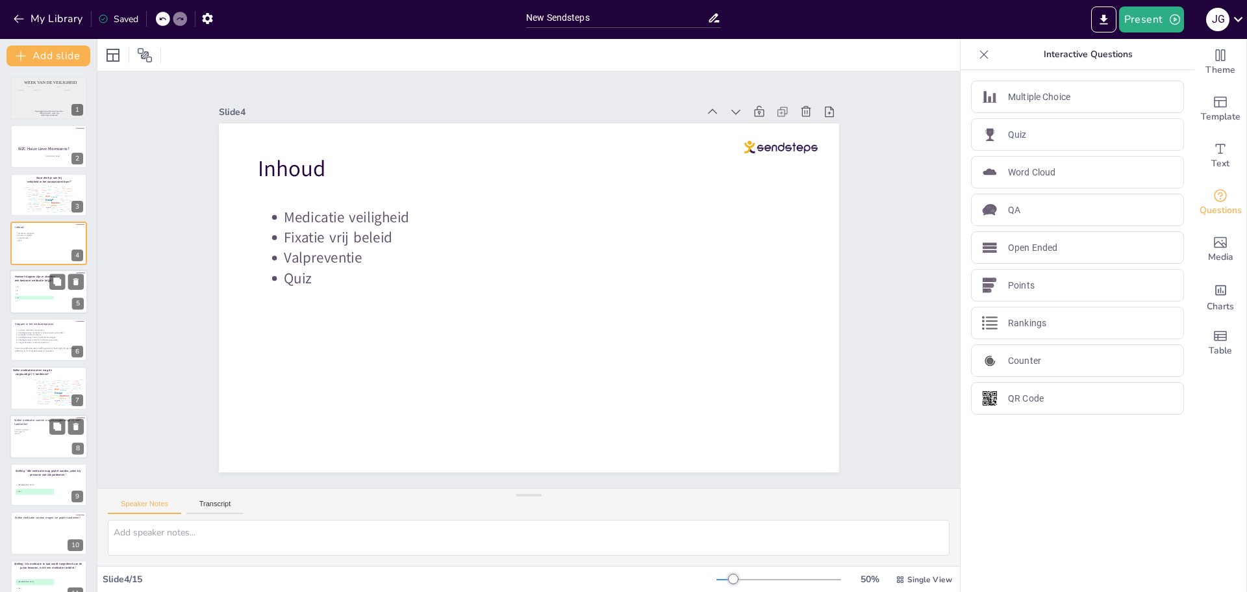
click at [41, 287] on span "A 3" at bounding box center [35, 287] width 38 height 2
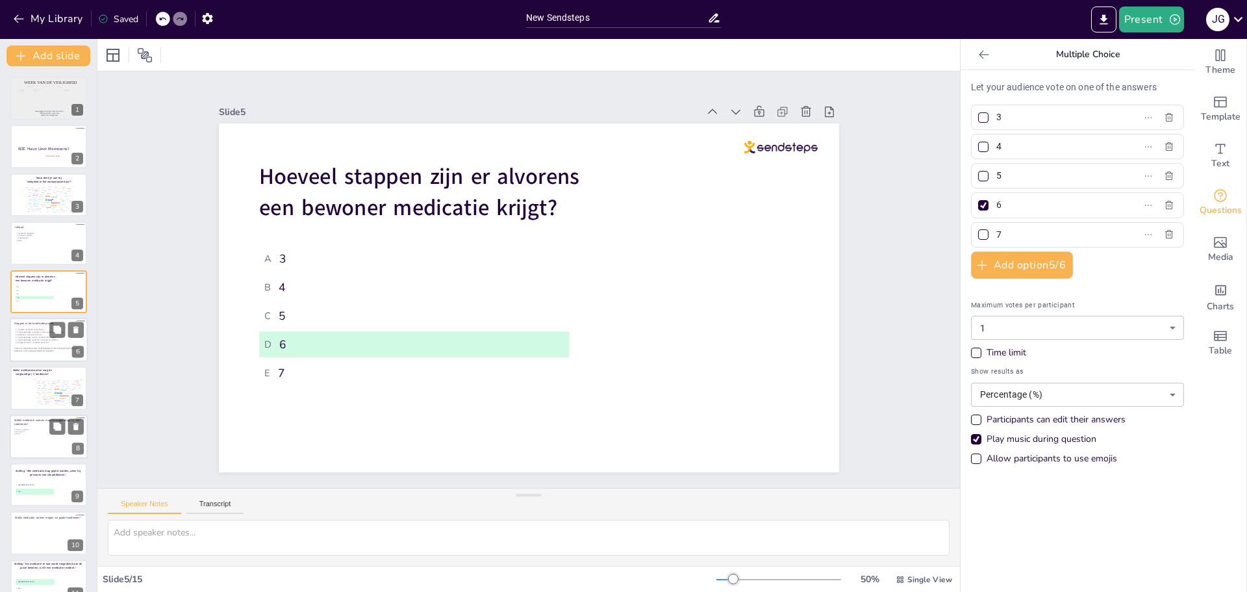
click at [53, 340] on p "Verpleegkundige (ochtend): medicatie controleren" at bounding box center [50, 339] width 64 height 3
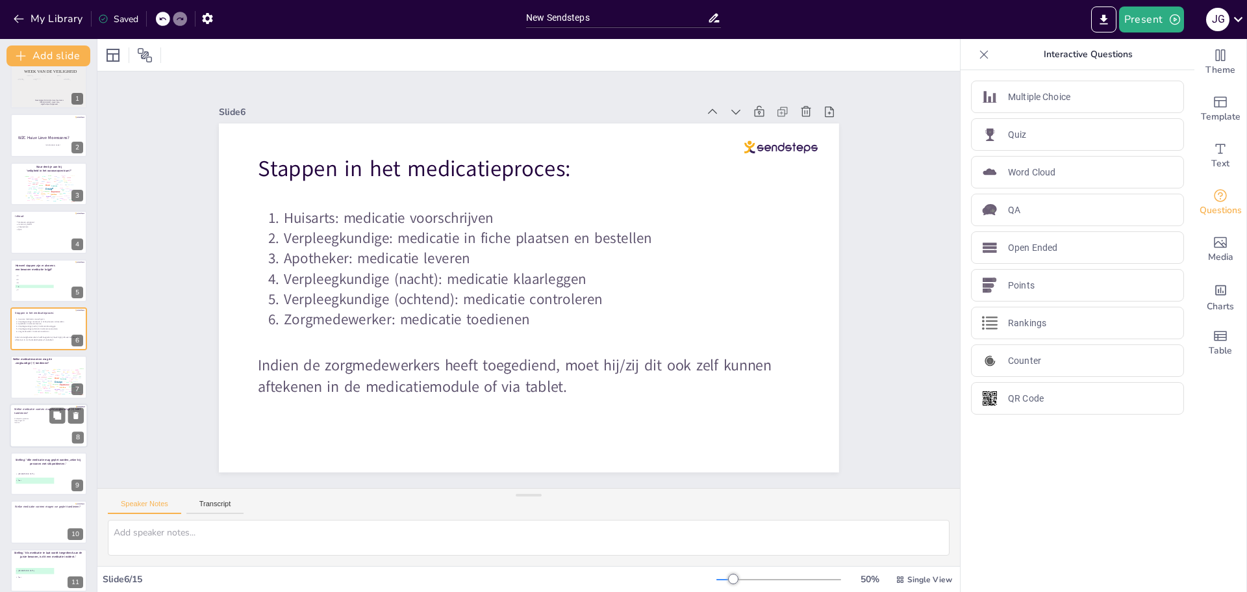
scroll to position [141, 0]
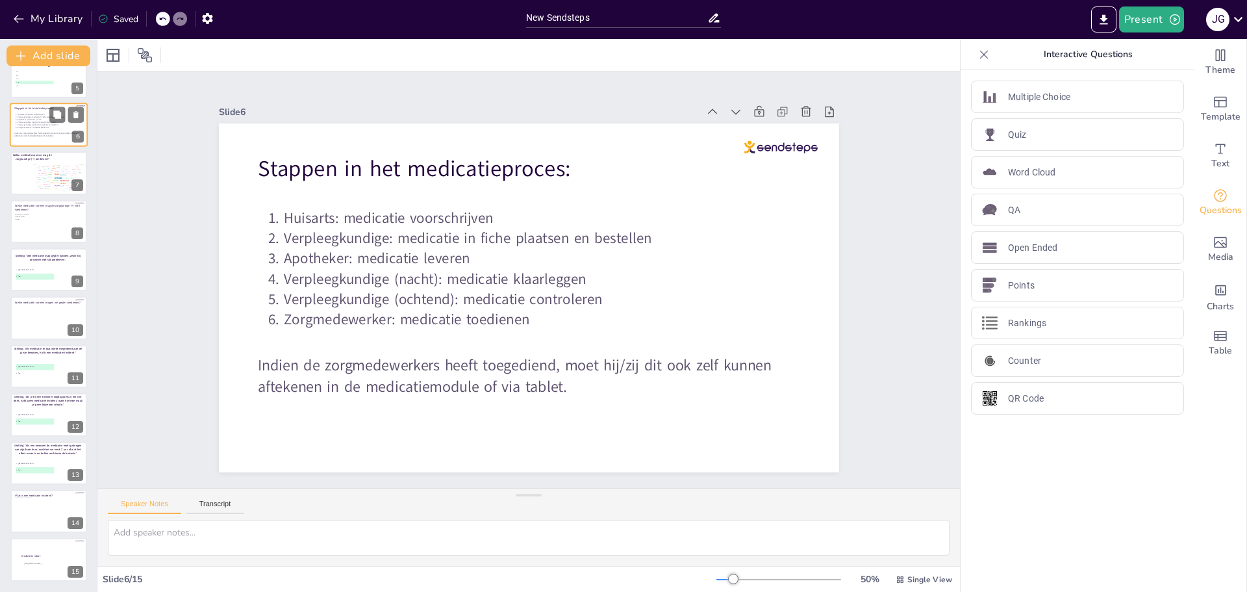
click at [22, 238] on div at bounding box center [48, 221] width 77 height 43
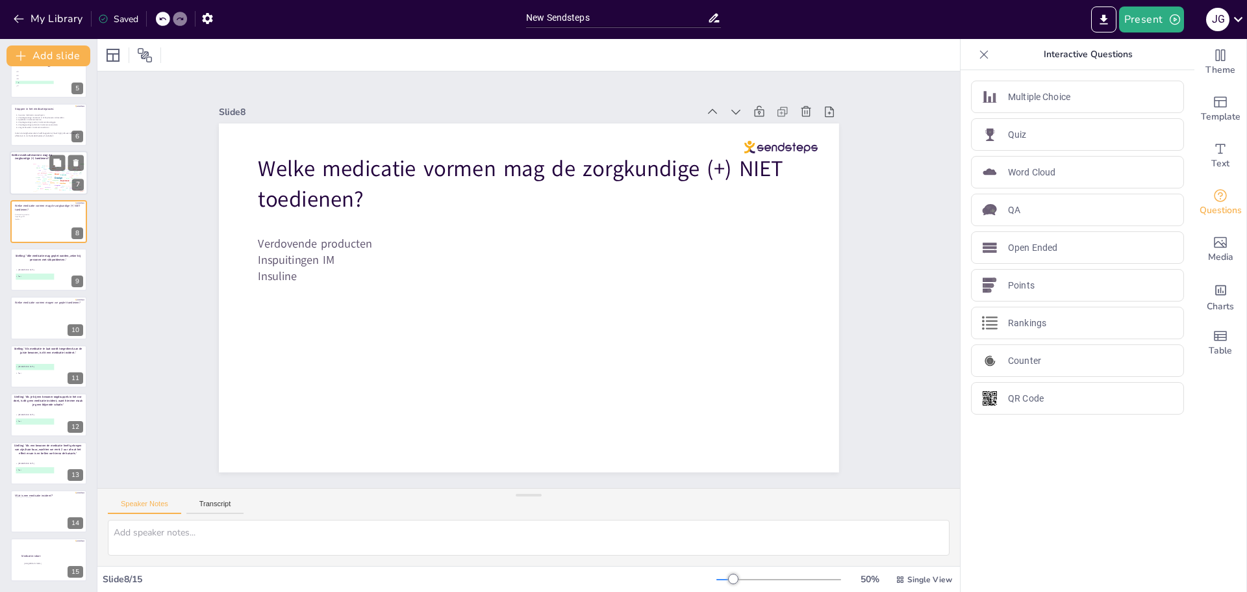
scroll to position [107, 0]
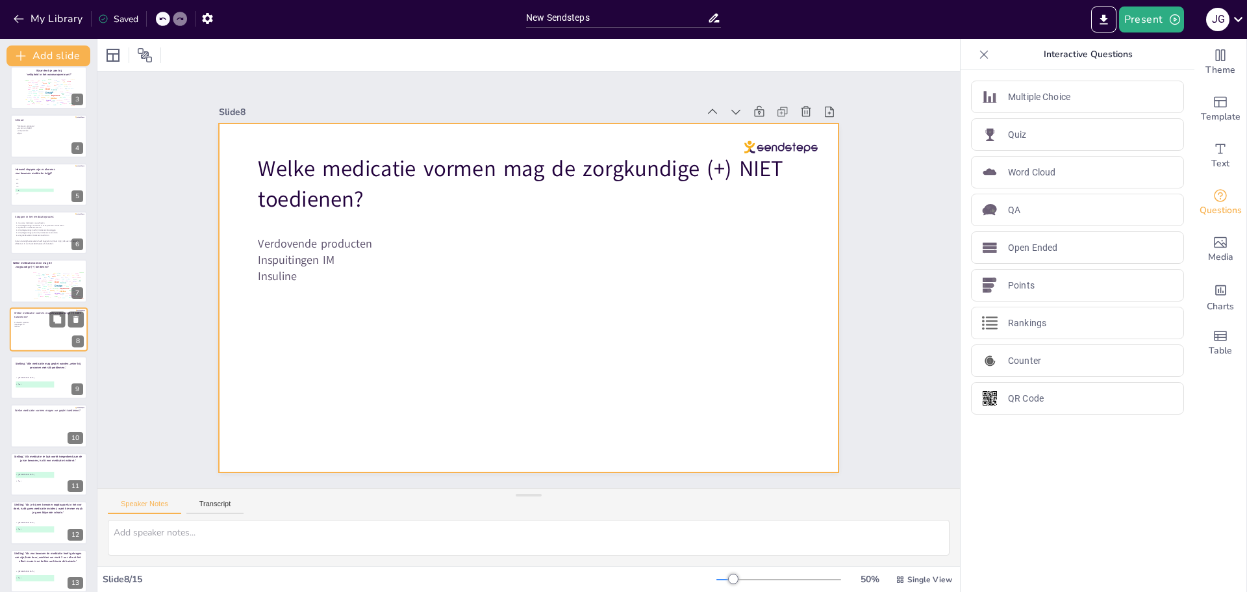
click at [51, 308] on div at bounding box center [49, 329] width 78 height 44
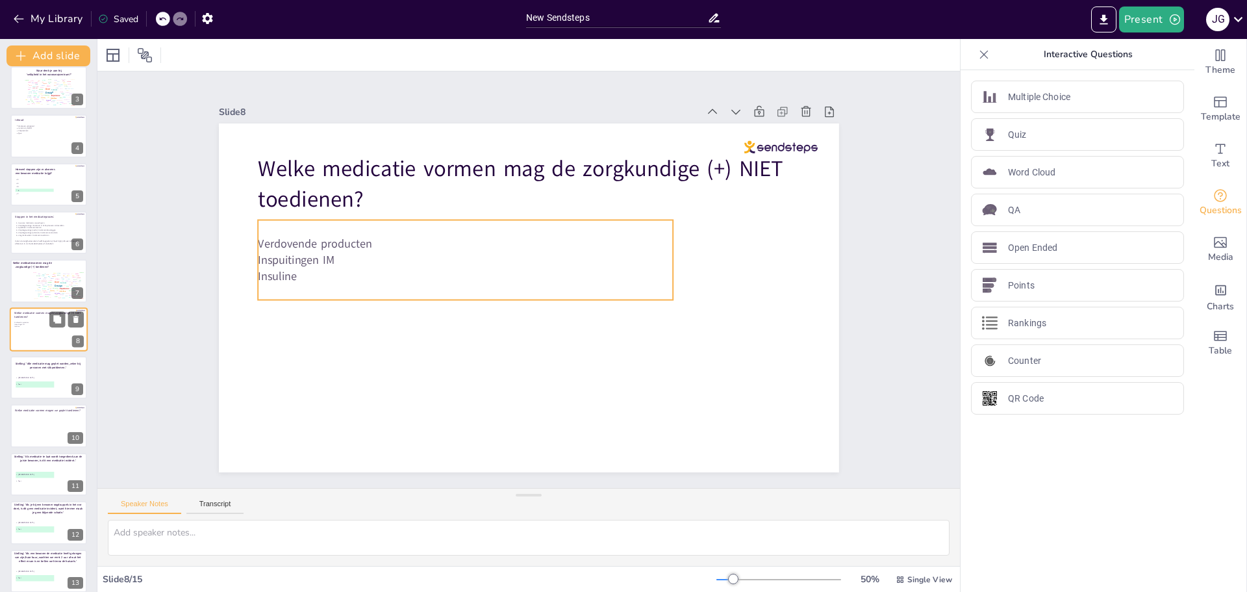
click at [42, 326] on p "Insuline" at bounding box center [40, 326] width 53 height 2
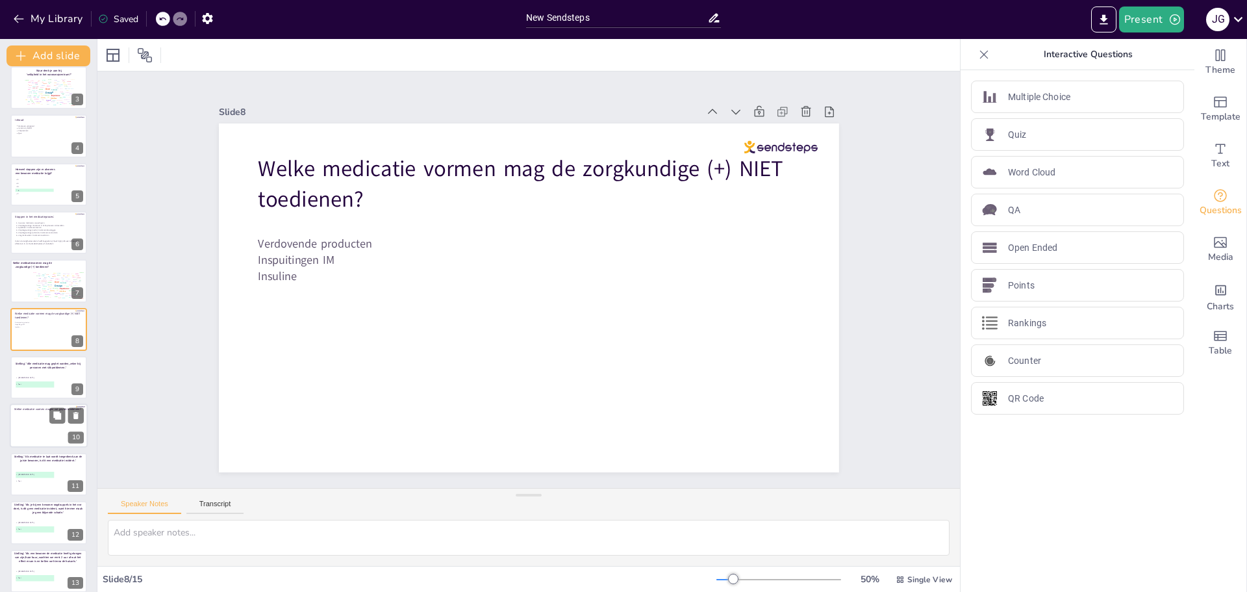
click at [35, 371] on div "Stelling: 'Alle medicatie mag geplet worden, zeker bij personen met slikproblem…" at bounding box center [47, 365] width 71 height 15
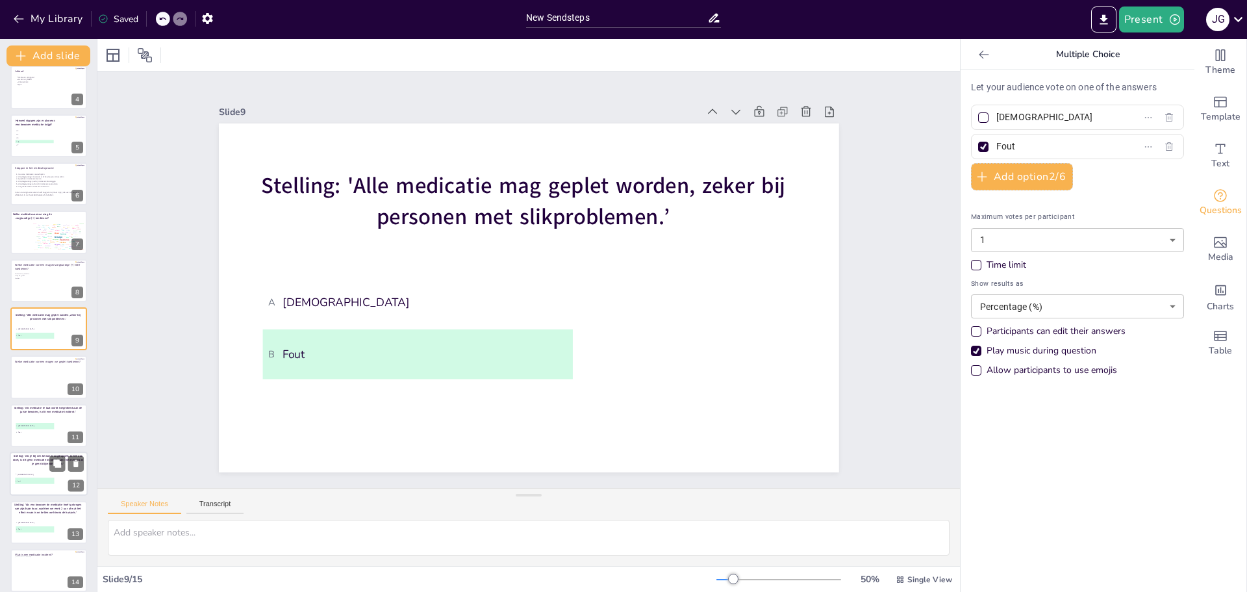
scroll to position [215, 0]
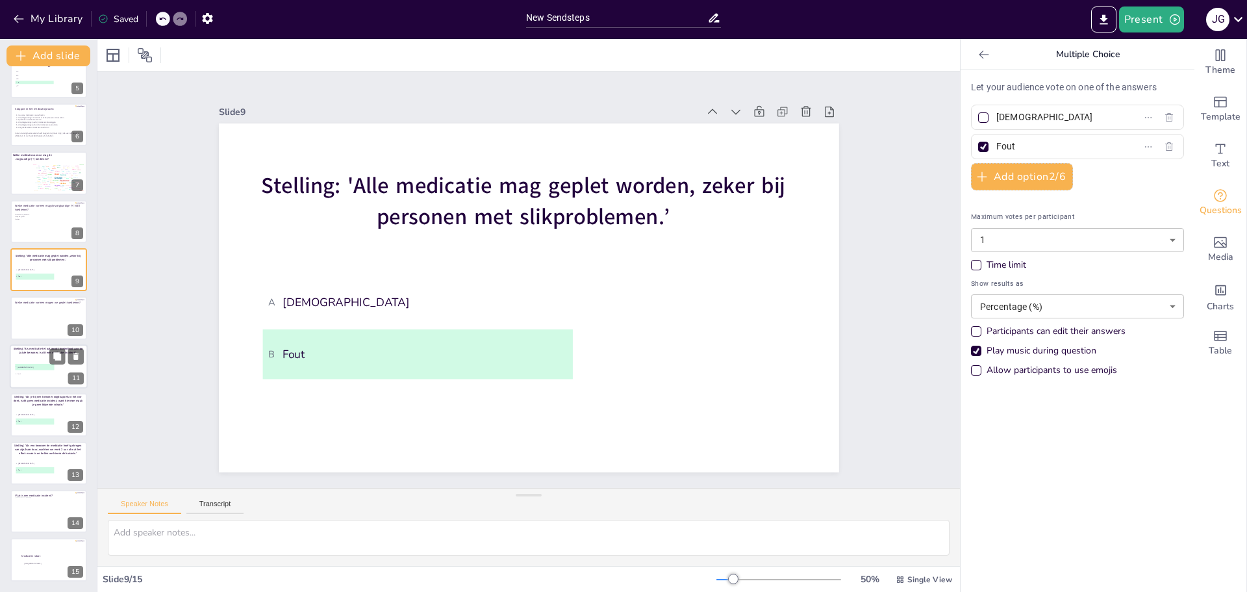
click at [27, 365] on li "A Juist" at bounding box center [34, 367] width 39 height 6
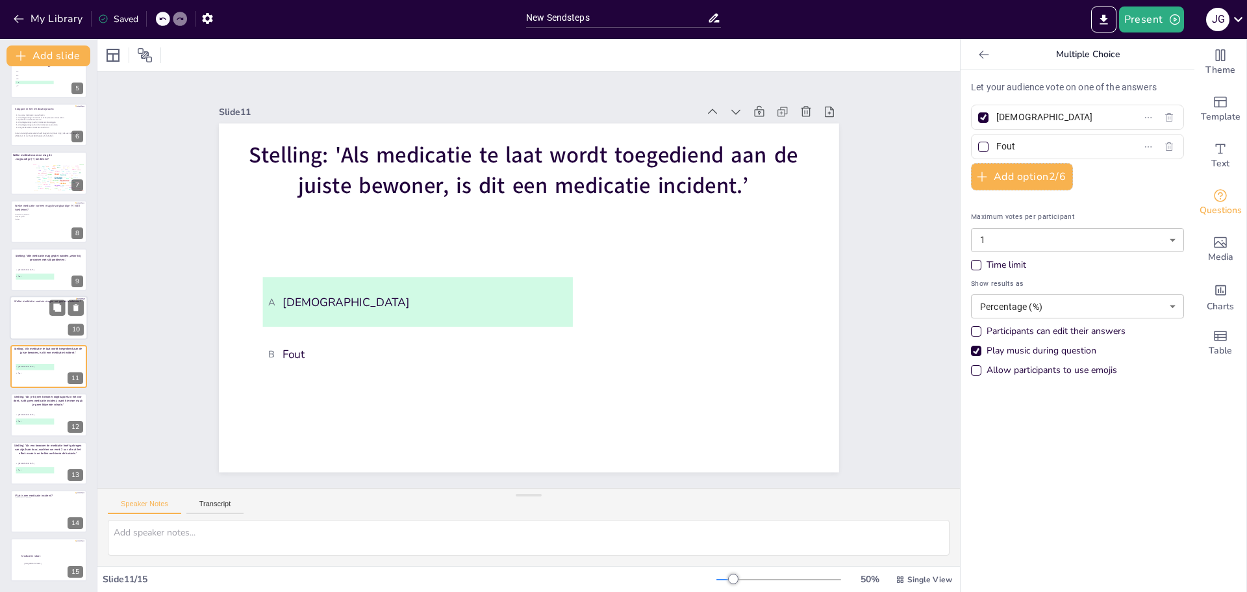
click at [44, 314] on div at bounding box center [49, 318] width 78 height 44
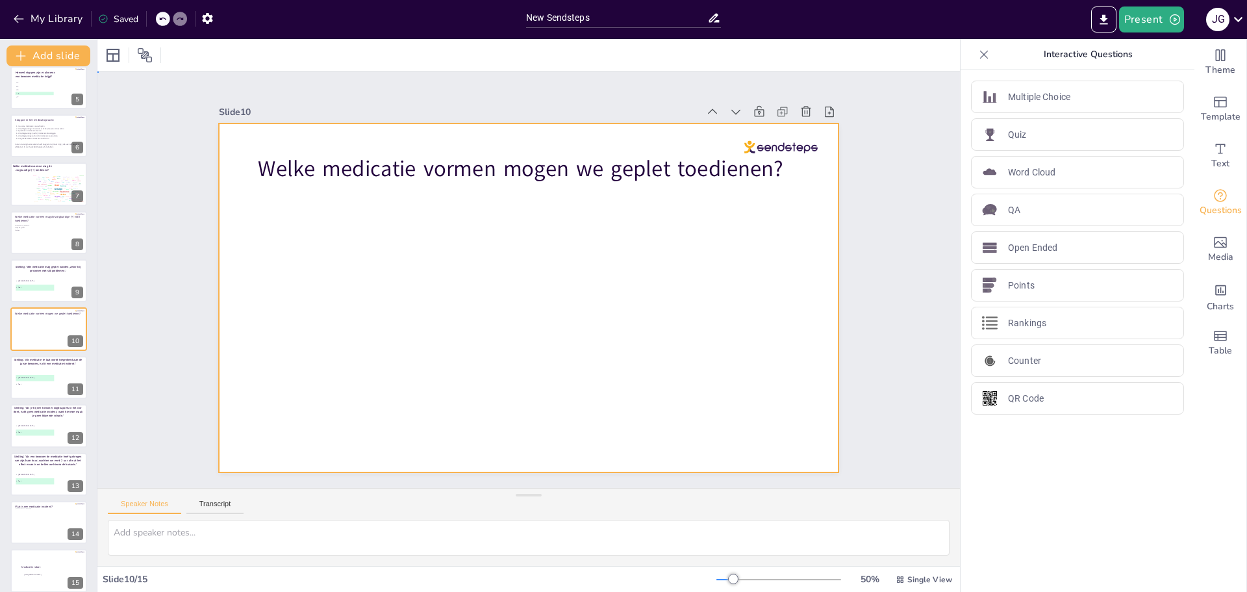
click at [384, 290] on div at bounding box center [529, 297] width 620 height 349
click at [1216, 152] on icon "Add text boxes" at bounding box center [1221, 149] width 16 height 16
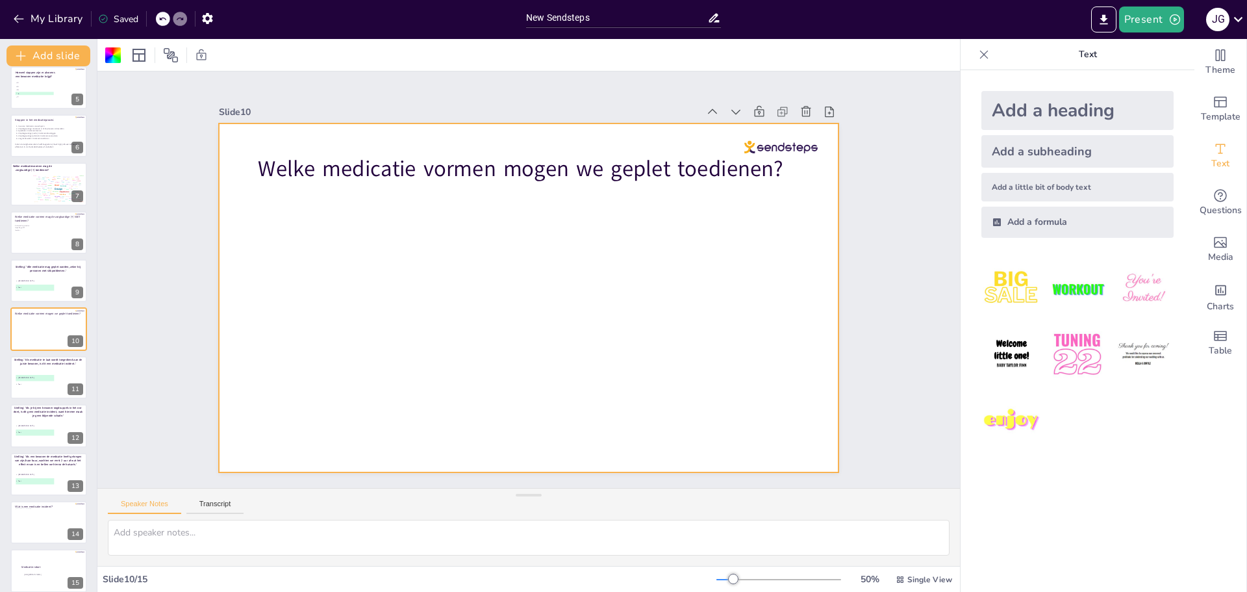
click at [1036, 190] on div "Add a little bit of body text" at bounding box center [1077, 187] width 192 height 29
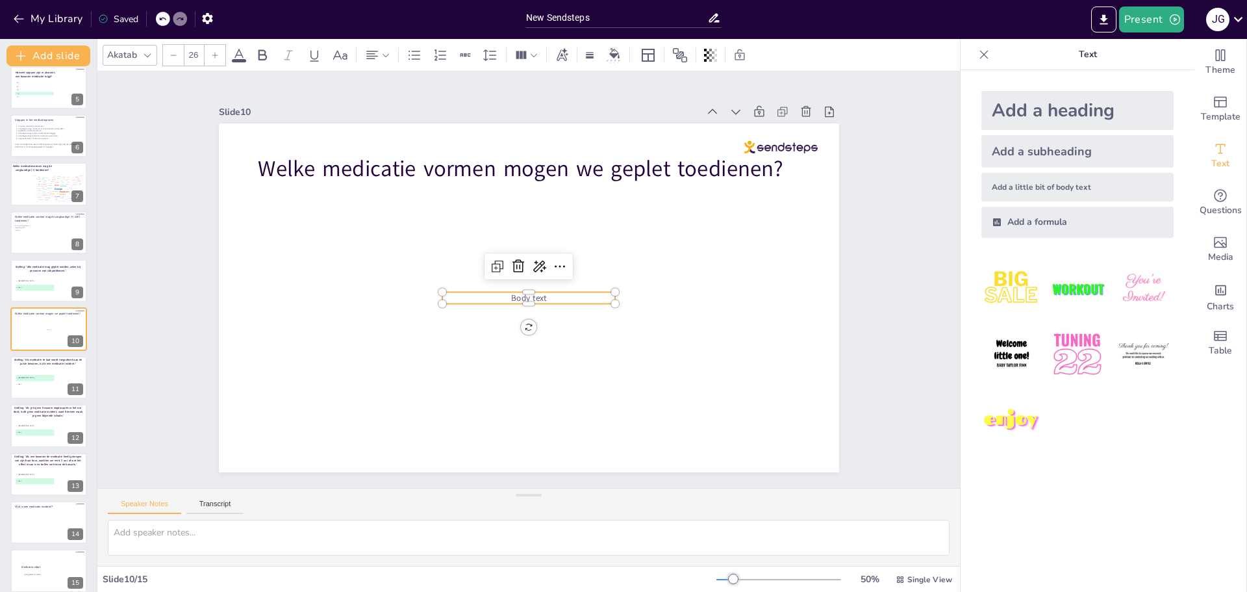
click at [562, 294] on p "Body text" at bounding box center [528, 298] width 173 height 12
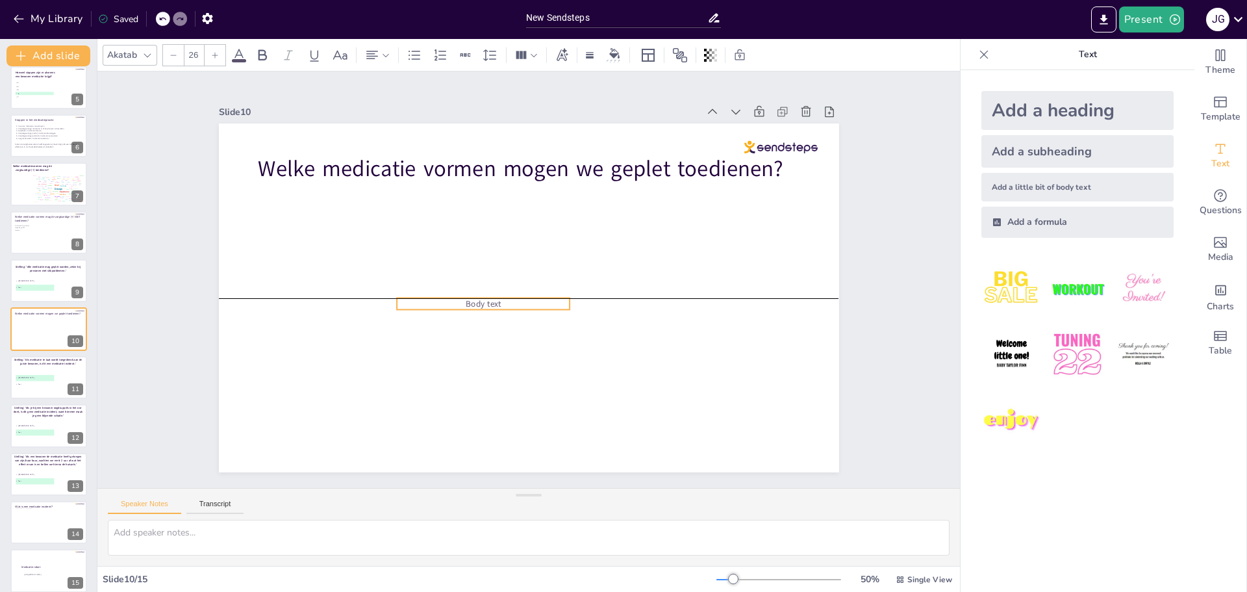
drag, startPoint x: 555, startPoint y: 290, endPoint x: 510, endPoint y: 292, distance: 45.5
click at [510, 292] on div "Welke medicatie vormen mogen we geplet toedienen? Body text" at bounding box center [529, 297] width 620 height 349
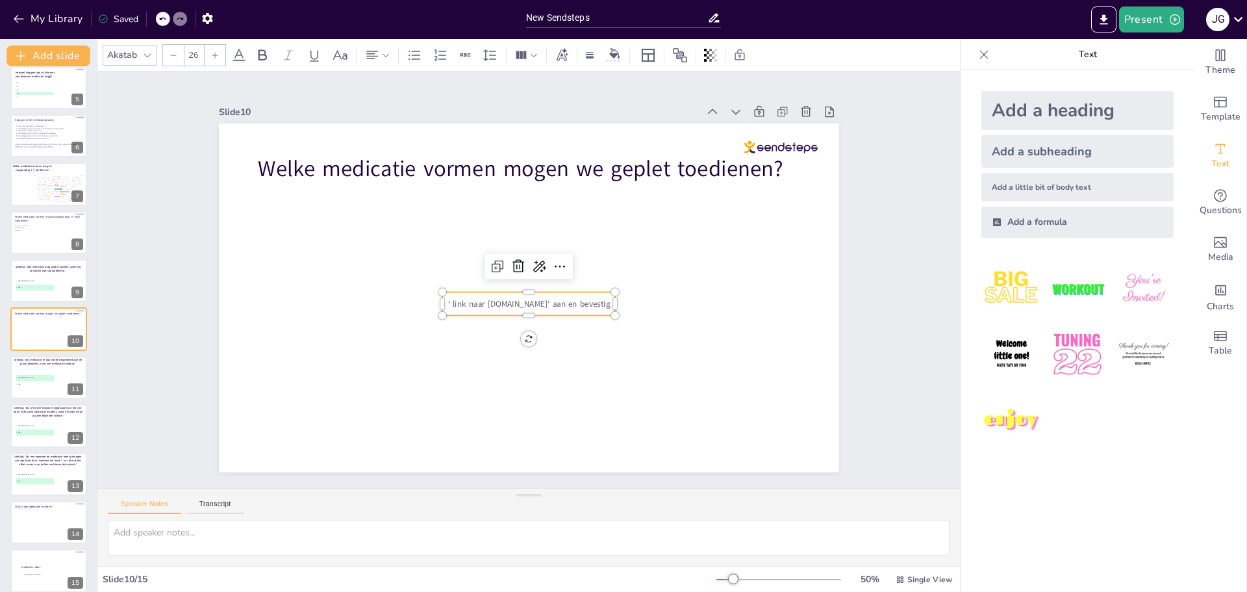
click at [450, 298] on p "‘ link naar www.pletmedicatie.be’ aan en bevestig" at bounding box center [528, 304] width 173 height 12
click at [463, 298] on p "‘ link naar www.pletmedicatie.be’ aan en bevestig" at bounding box center [528, 304] width 173 height 12
click at [442, 298] on p "‘De verpleegkundige zoekt op welke medicatie mag geplet worden via: www.pletmed…" at bounding box center [528, 309] width 173 height 23
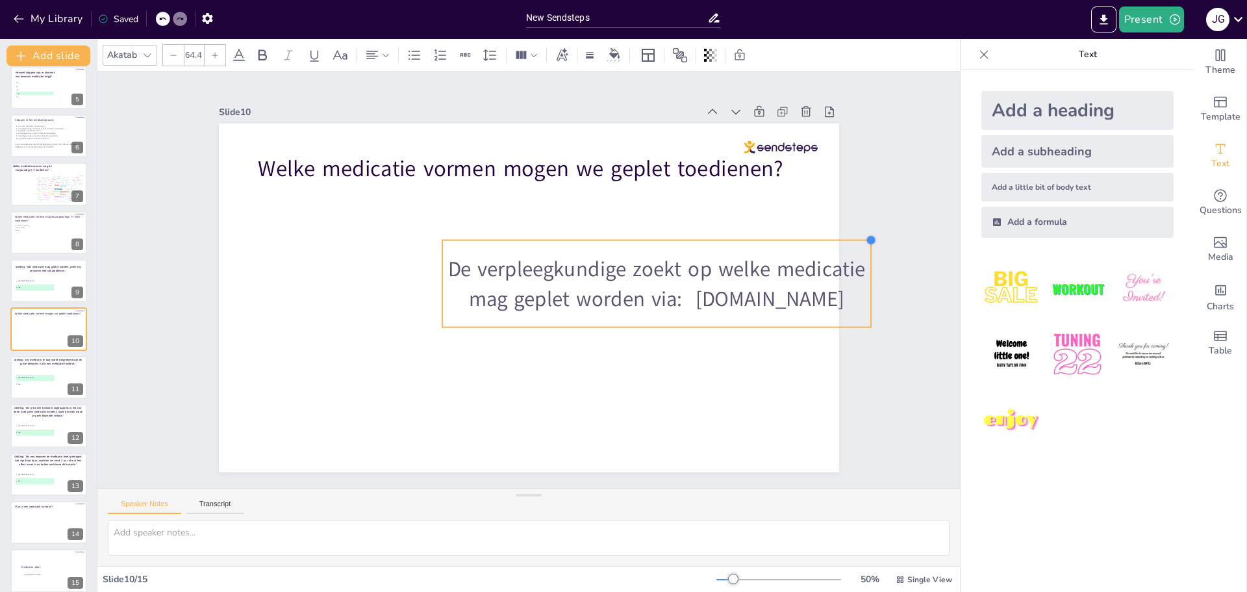
drag, startPoint x: 617, startPoint y: 281, endPoint x: 675, endPoint y: 240, distance: 70.4
click at [675, 239] on div "Welke medicatie vormen mogen we geplet toedienen? De verpleegkundige zoekt op w…" at bounding box center [529, 297] width 620 height 349
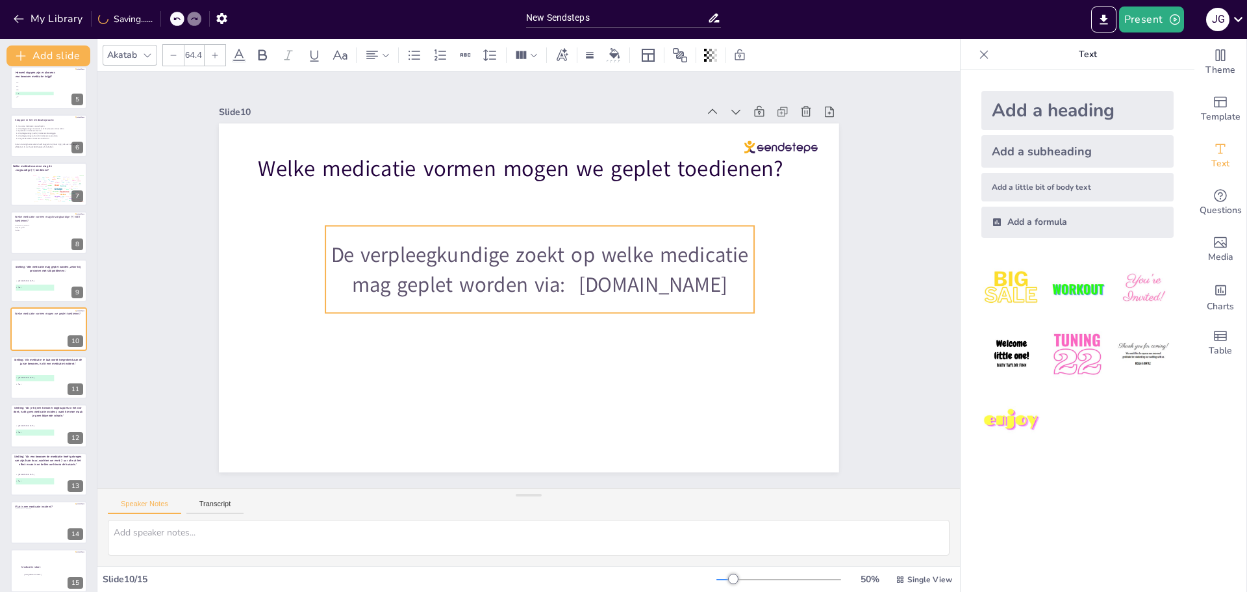
drag, startPoint x: 638, startPoint y: 288, endPoint x: 521, endPoint y: 274, distance: 117.8
click at [521, 274] on p "De verpleegkundige zoekt op welke medicatie mag geplet worden via: [DOMAIN_NAME]" at bounding box center [539, 269] width 429 height 58
click at [666, 299] on p "De verpleegkundige zoekt op welke medicatie mag geplet worden via: [DOMAIN_NAME]" at bounding box center [539, 269] width 429 height 58
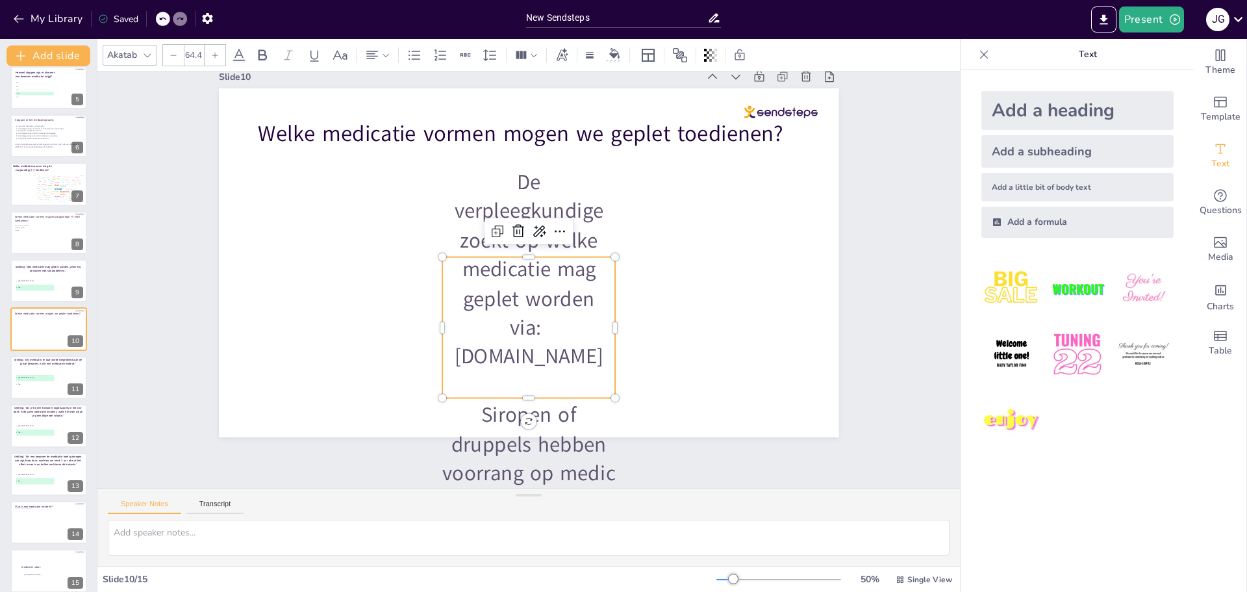
scroll to position [75, 0]
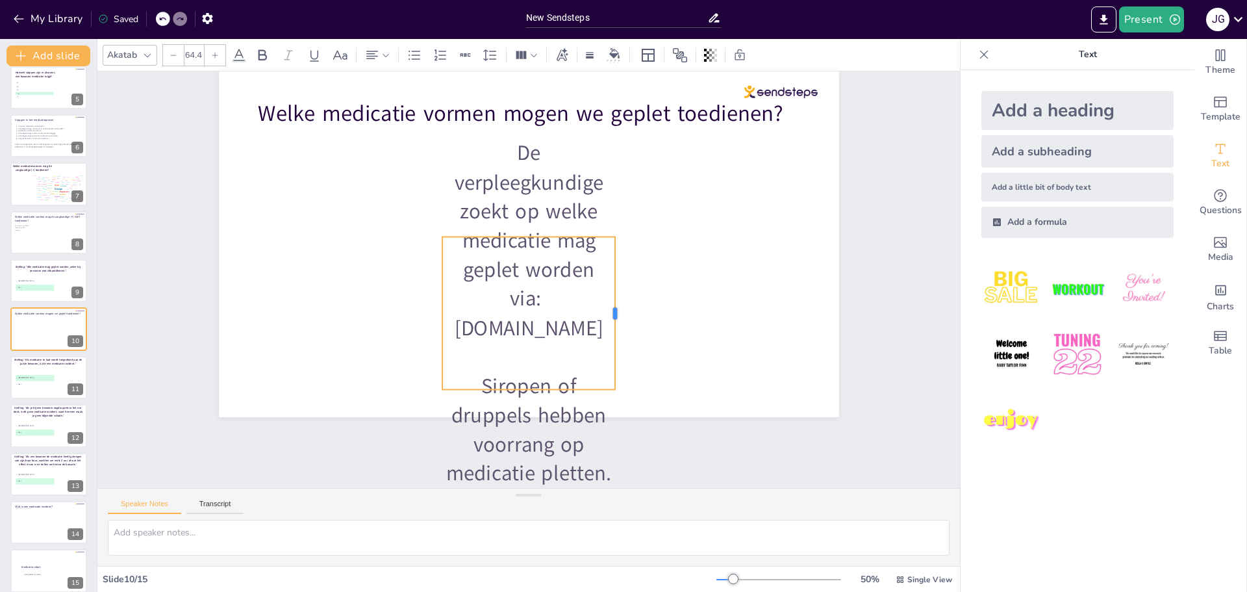
type input "26"
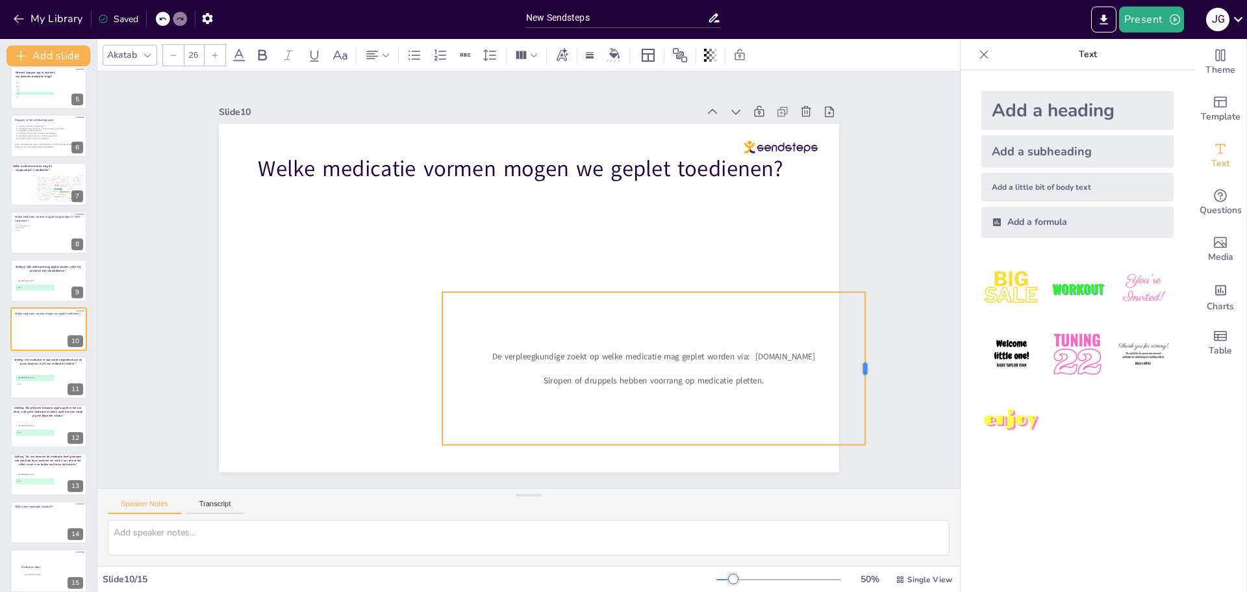
drag, startPoint x: 606, startPoint y: 294, endPoint x: 809, endPoint y: 319, distance: 204.9
click at [865, 310] on div at bounding box center [870, 368] width 10 height 153
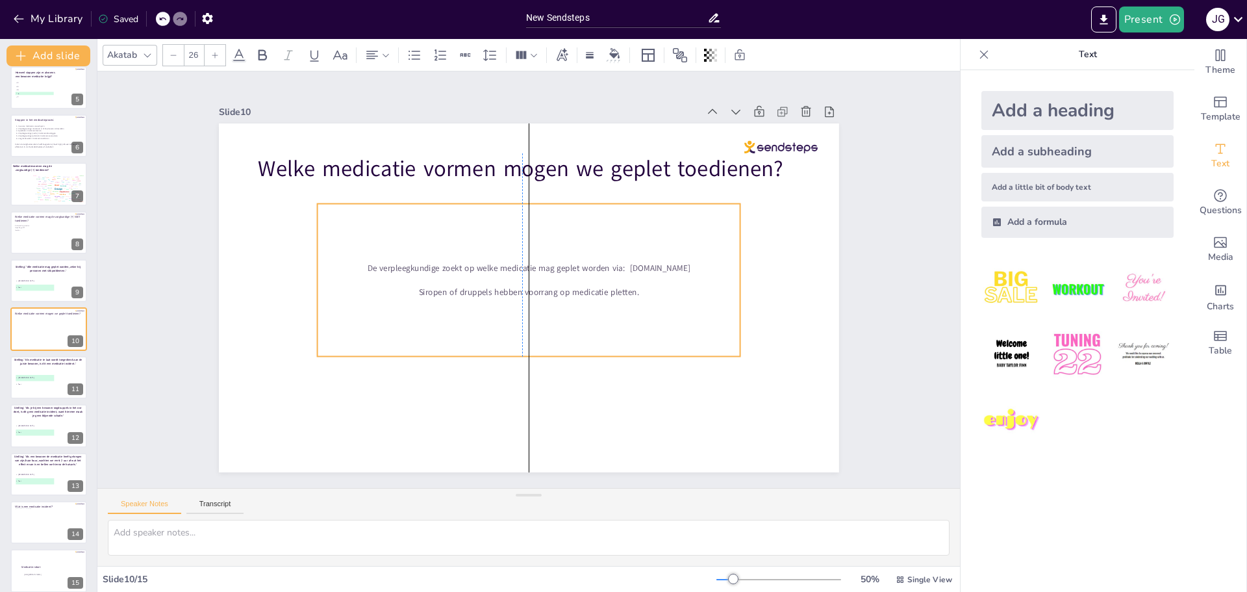
drag, startPoint x: 636, startPoint y: 316, endPoint x: 565, endPoint y: 242, distance: 102.9
click at [565, 242] on div "De verpleegkundige zoekt op welke medicatie mag geplet worden via: www.pletmedi…" at bounding box center [528, 280] width 423 height 153
click at [622, 267] on p "De verpleegkundige zoekt op welke medicatie mag geplet worden via: [DOMAIN_NAME]" at bounding box center [528, 268] width 423 height 12
click at [693, 262] on p "De verpleegkundige zoekt op welke medicatie mag geplet worden via: [DOMAIN_NAME]" at bounding box center [528, 268] width 423 height 12
click at [700, 264] on p "De verpleegkundige zoekt op welke medicatie mag geplet worden via: [DOMAIN_NAME]" at bounding box center [528, 268] width 423 height 12
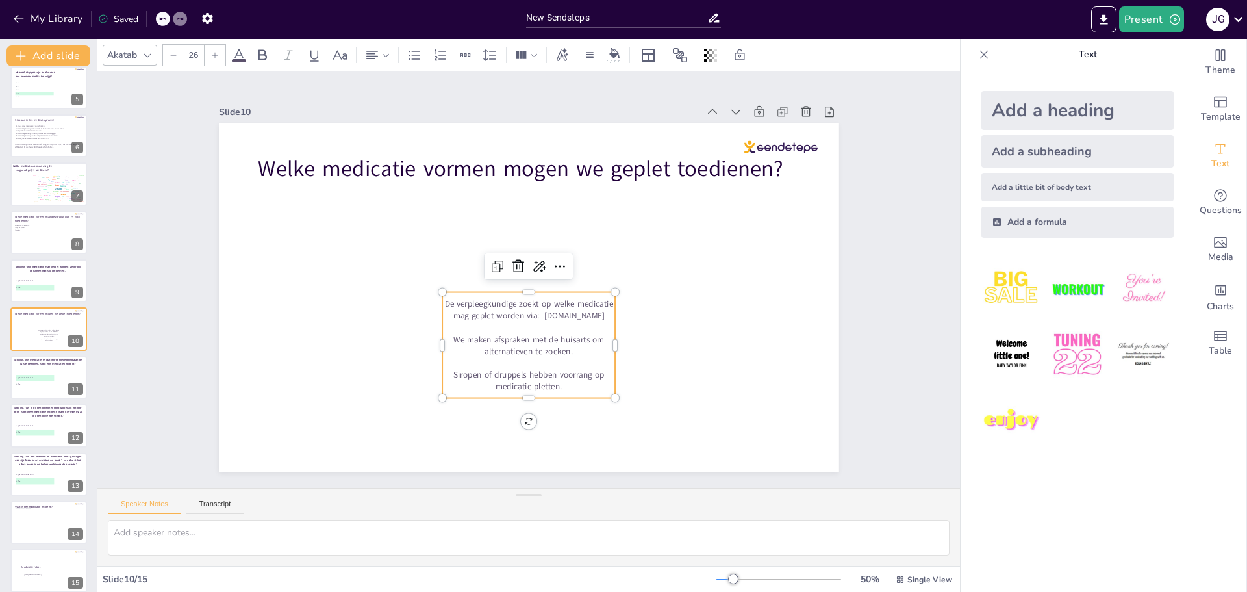
click at [557, 381] on p "Siropen of druppels hebben voorrang op medicatie pletten." at bounding box center [528, 379] width 173 height 23
click at [558, 388] on p "Siropen of druppels hebben voorrang op medicatie pletten." at bounding box center [528, 379] width 173 height 23
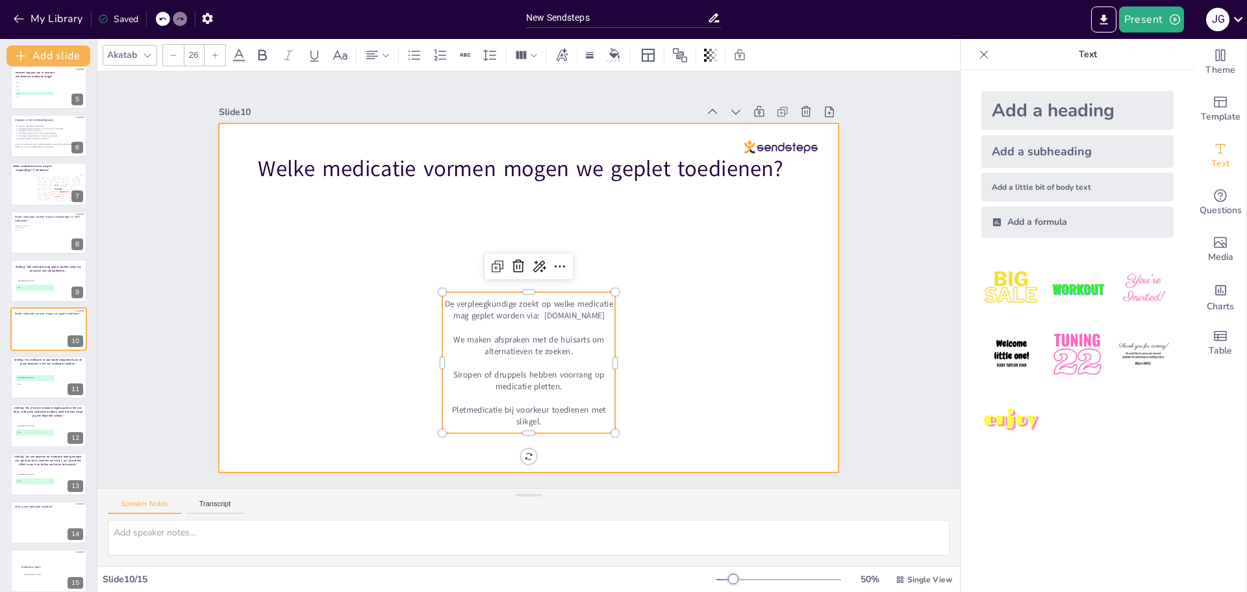
click at [777, 344] on div at bounding box center [529, 297] width 620 height 349
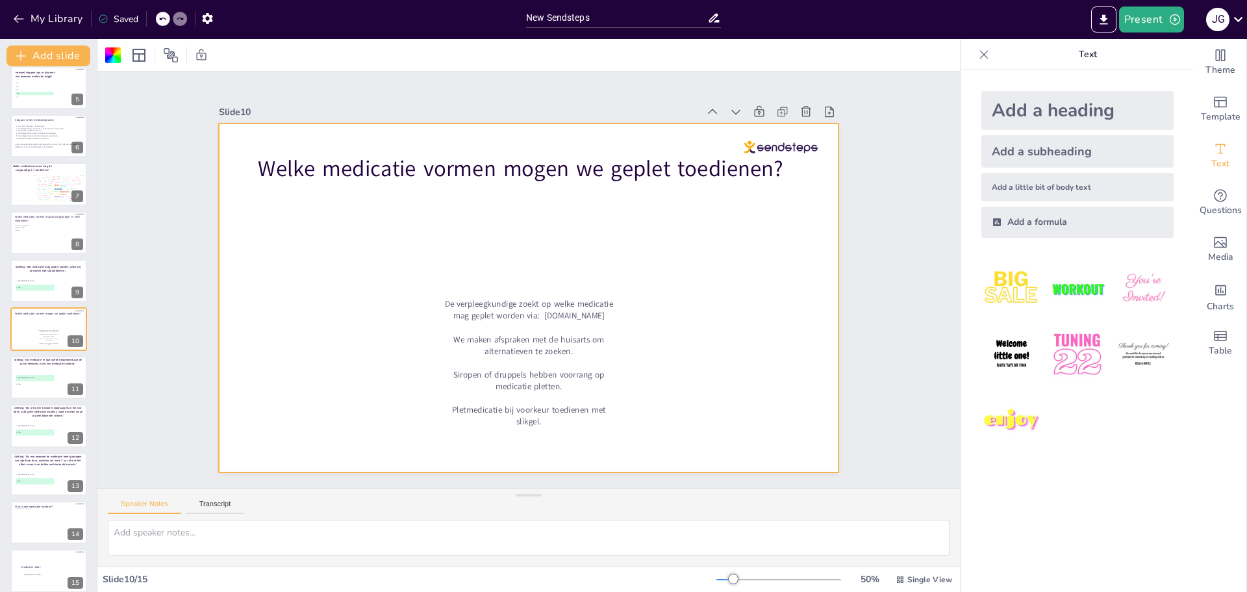
click at [526, 371] on p "Siropen of druppels hebben voorrang op medicatie pletten." at bounding box center [528, 379] width 173 height 23
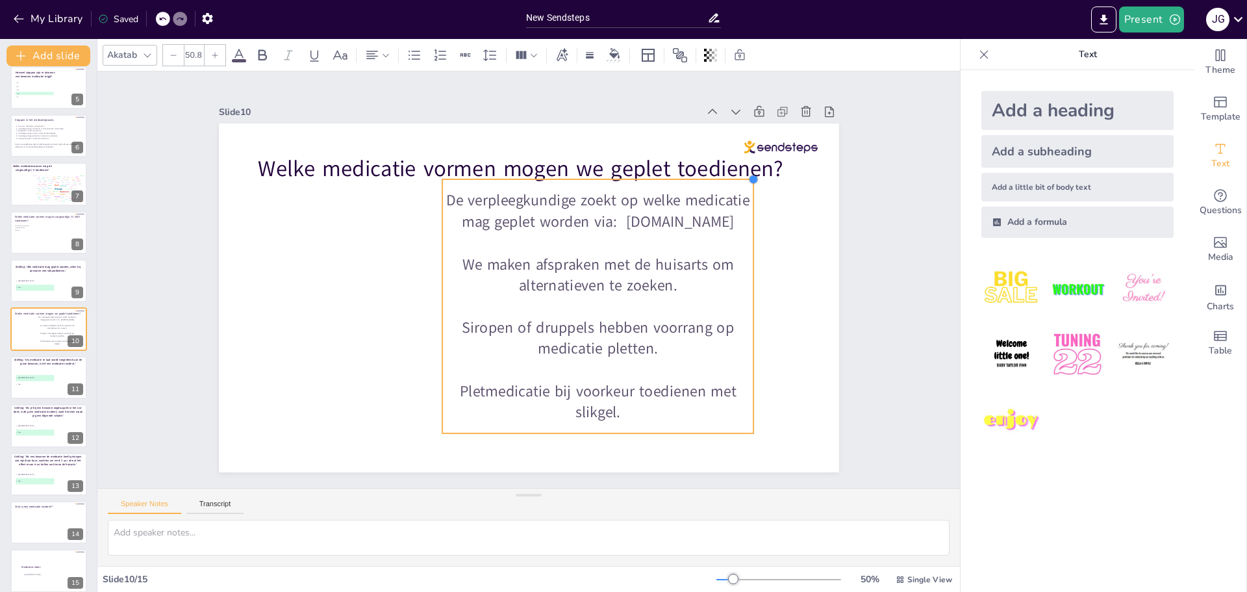
type input "50.9"
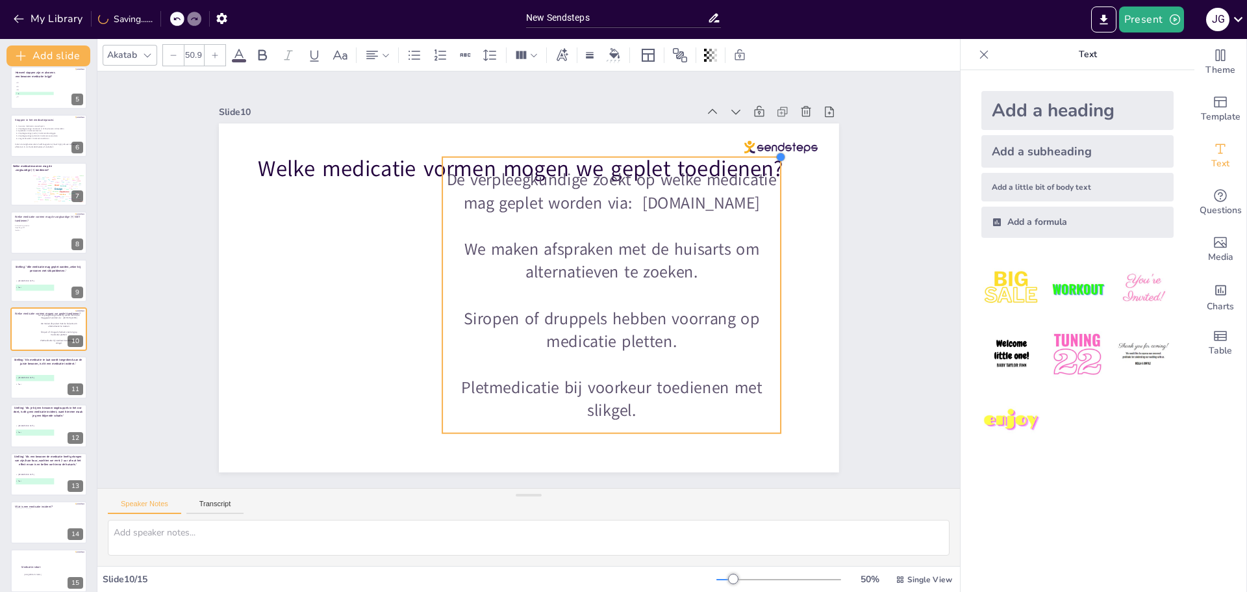
drag, startPoint x: 602, startPoint y: 288, endPoint x: 768, endPoint y: 199, distance: 188.3
click at [768, 199] on div "Welke medicatie vormen mogen we geplet toedienen? De verpleegkundige zoekt op w…" at bounding box center [529, 297] width 620 height 349
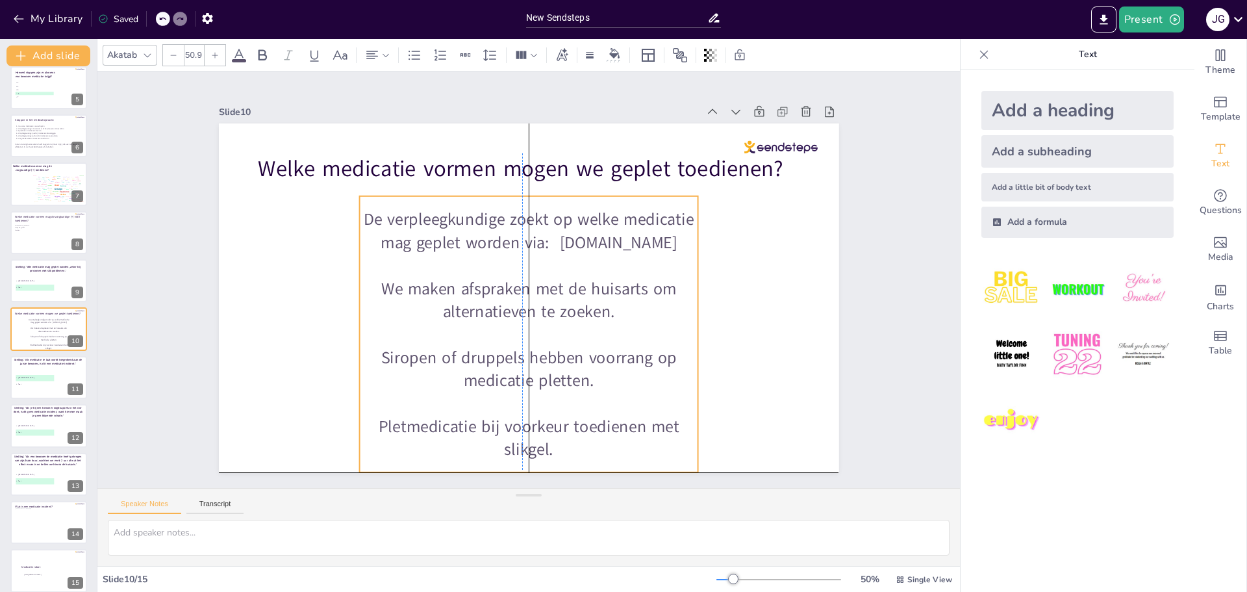
drag, startPoint x: 619, startPoint y: 295, endPoint x: 683, endPoint y: 333, distance: 74.5
click at [547, 323] on p at bounding box center [528, 334] width 339 height 23
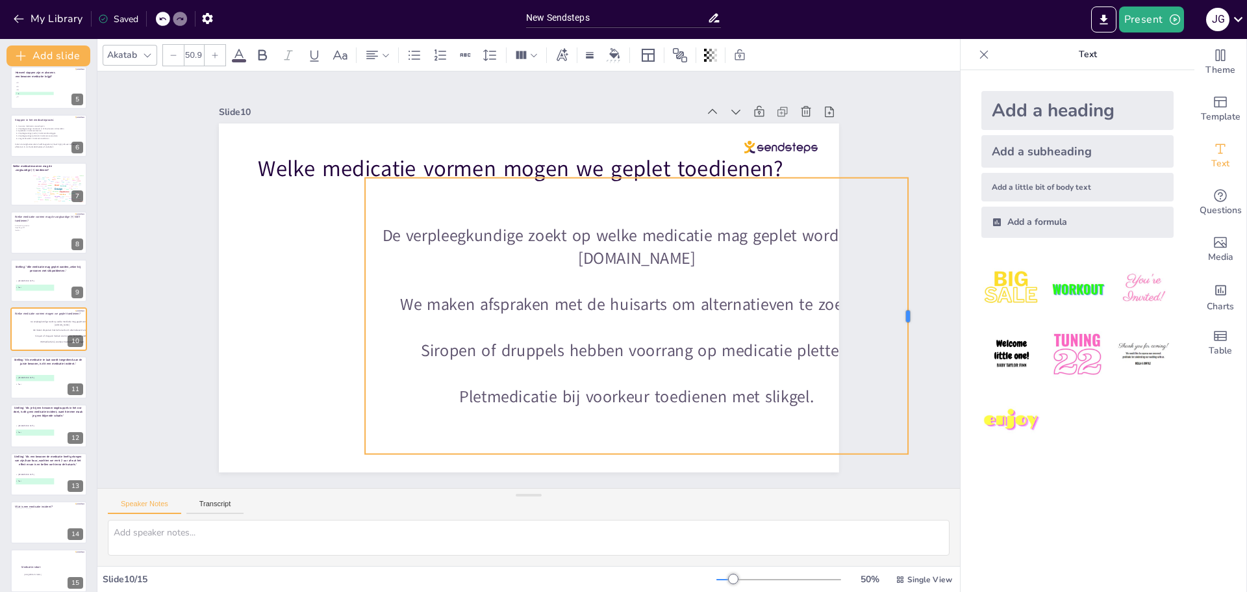
drag, startPoint x: 699, startPoint y: 308, endPoint x: 903, endPoint y: 319, distance: 204.8
click at [908, 319] on div at bounding box center [913, 316] width 10 height 276
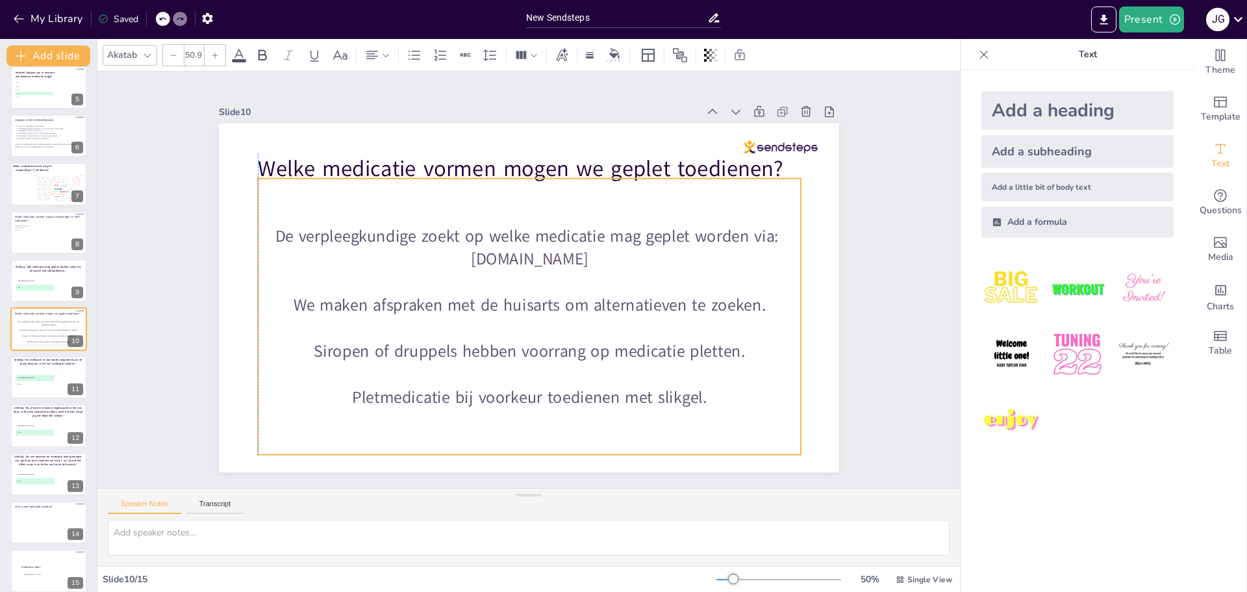
drag, startPoint x: 657, startPoint y: 333, endPoint x: 552, endPoint y: 333, distance: 105.2
click at [552, 333] on p at bounding box center [530, 327] width 544 height 23
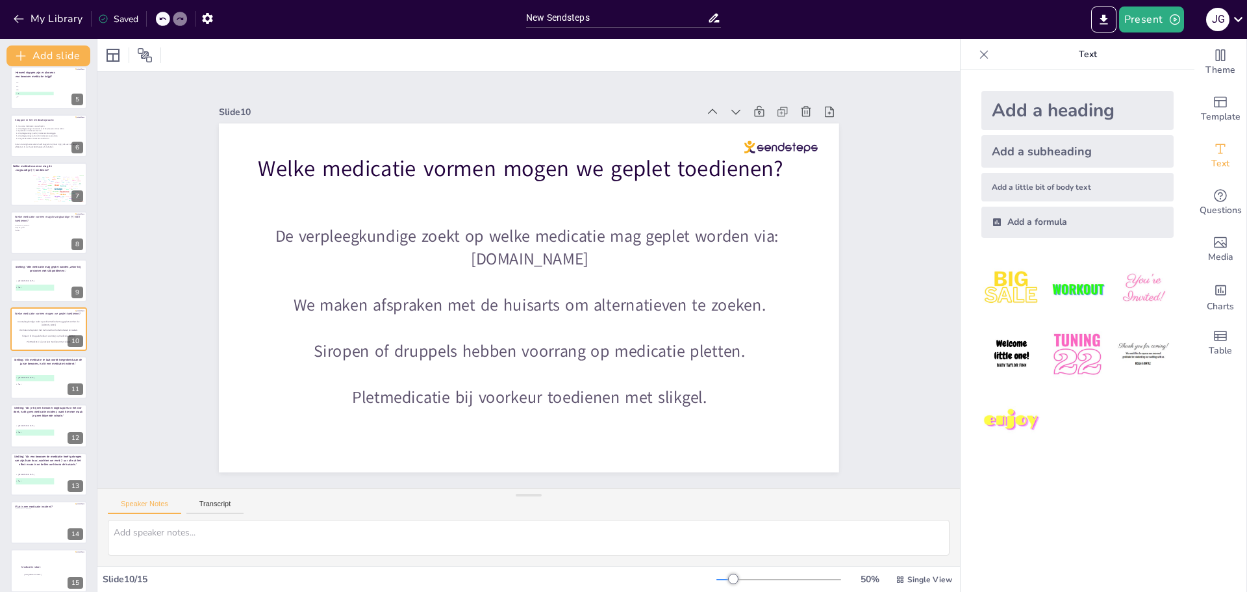
scroll to position [215, 0]
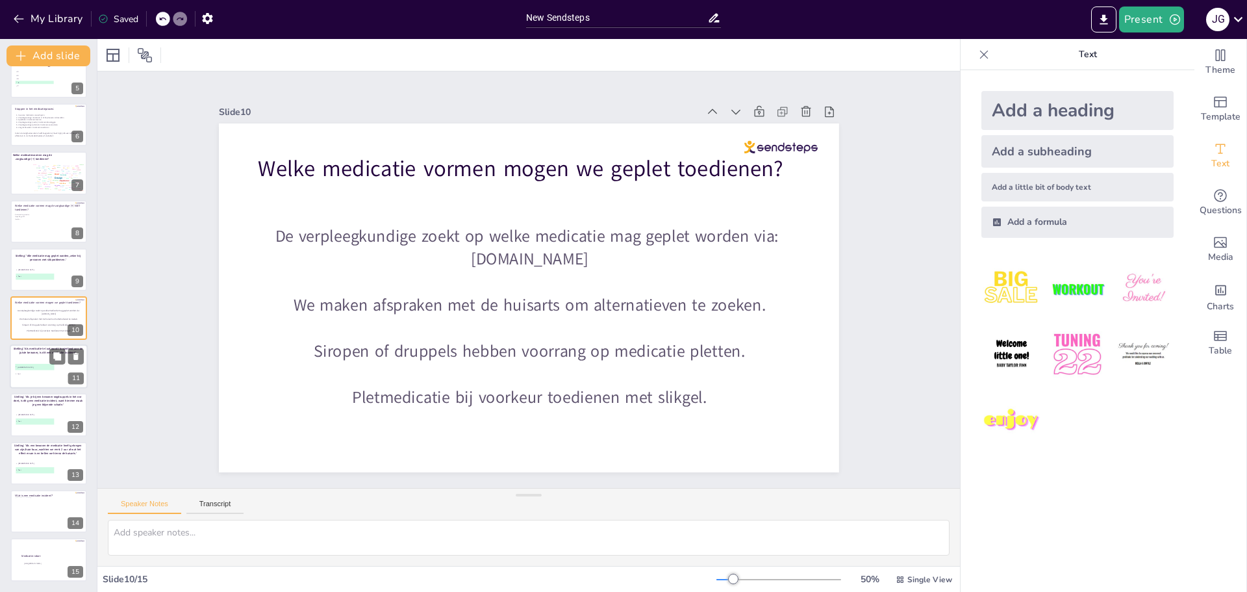
click at [39, 366] on span "A Juist" at bounding box center [35, 367] width 38 height 2
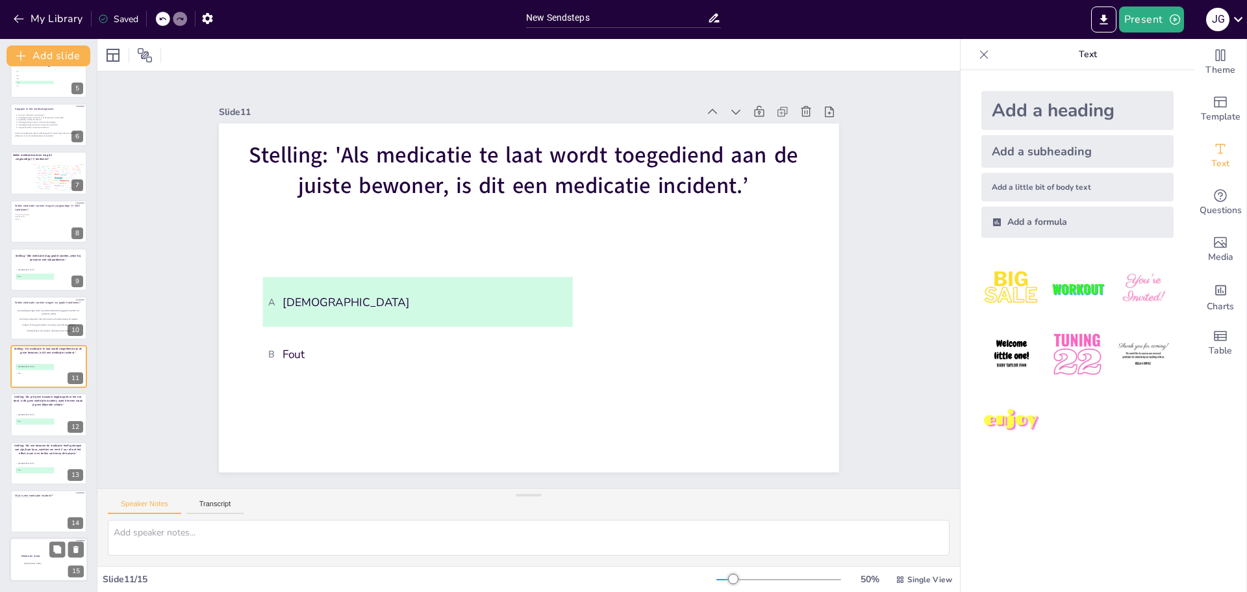
click at [40, 556] on p "Medicatie robot" at bounding box center [50, 556] width 59 height 4
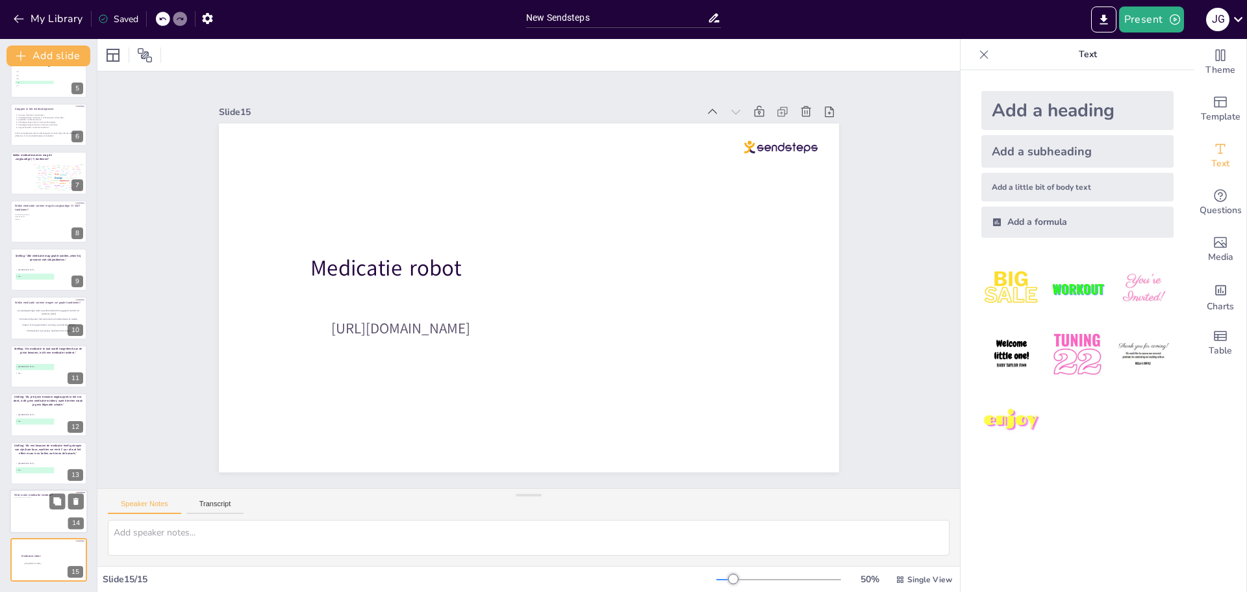
click at [31, 512] on div at bounding box center [45, 514] width 62 height 35
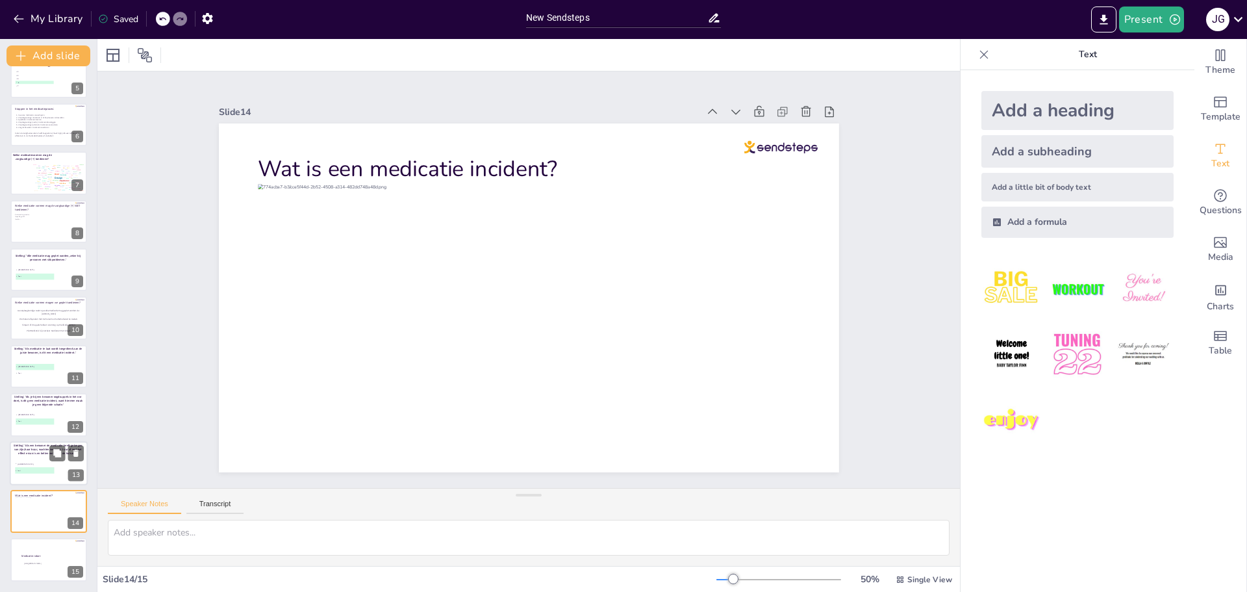
click at [26, 457] on div at bounding box center [49, 463] width 78 height 44
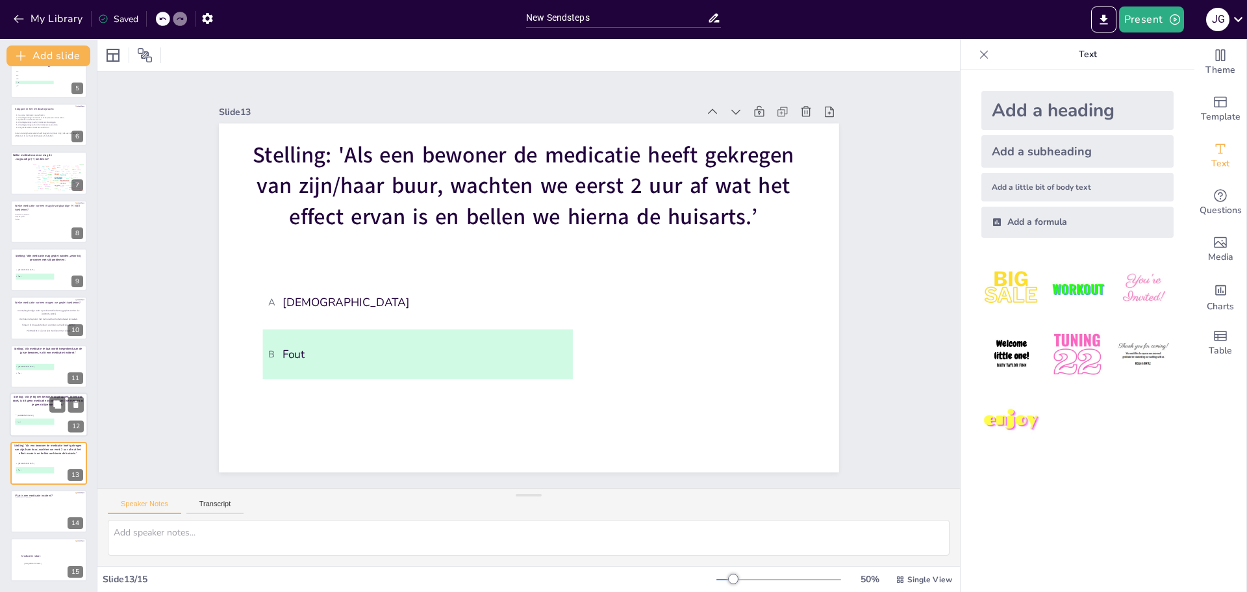
click at [32, 418] on li "A Juist" at bounding box center [34, 415] width 39 height 6
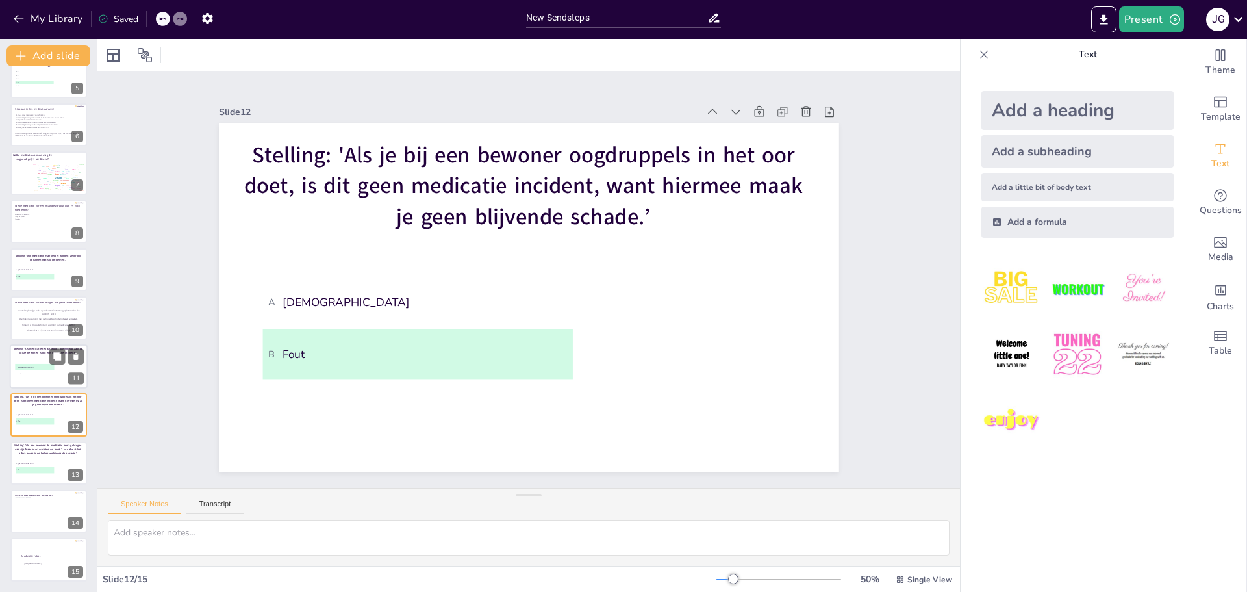
click at [31, 371] on li "B Fout" at bounding box center [34, 373] width 39 height 6
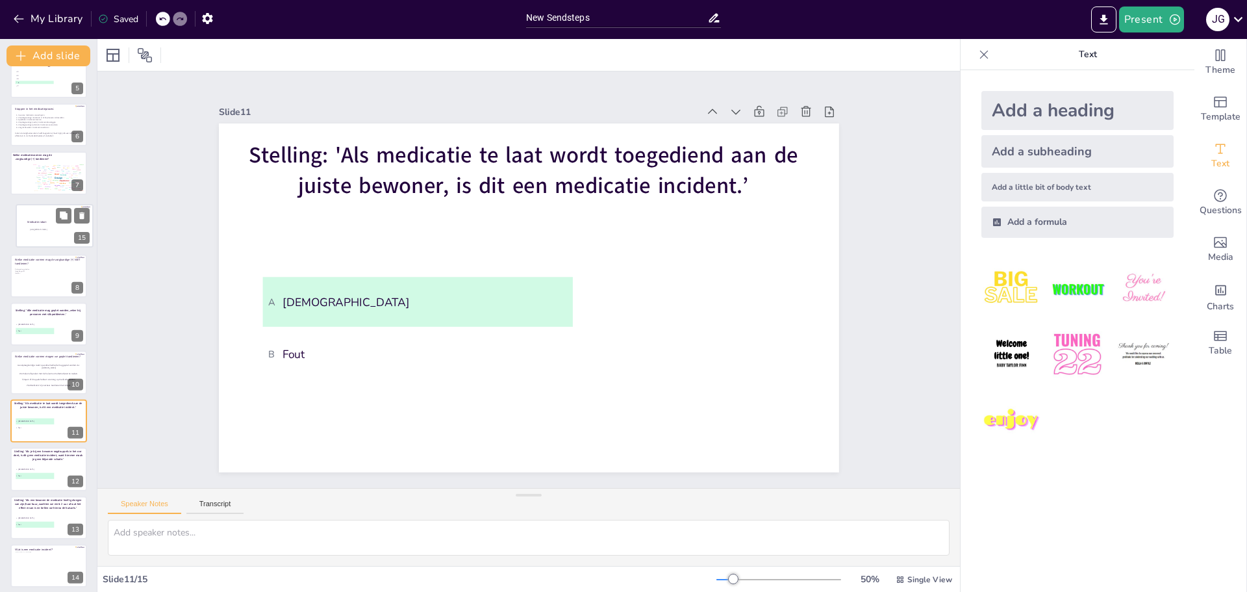
drag, startPoint x: 35, startPoint y: 564, endPoint x: 40, endPoint y: 227, distance: 337.1
click at [40, 204] on div "Medicatie robot https://youtu.be/CuTtfEC0J_g" at bounding box center [54, 204] width 77 height 0
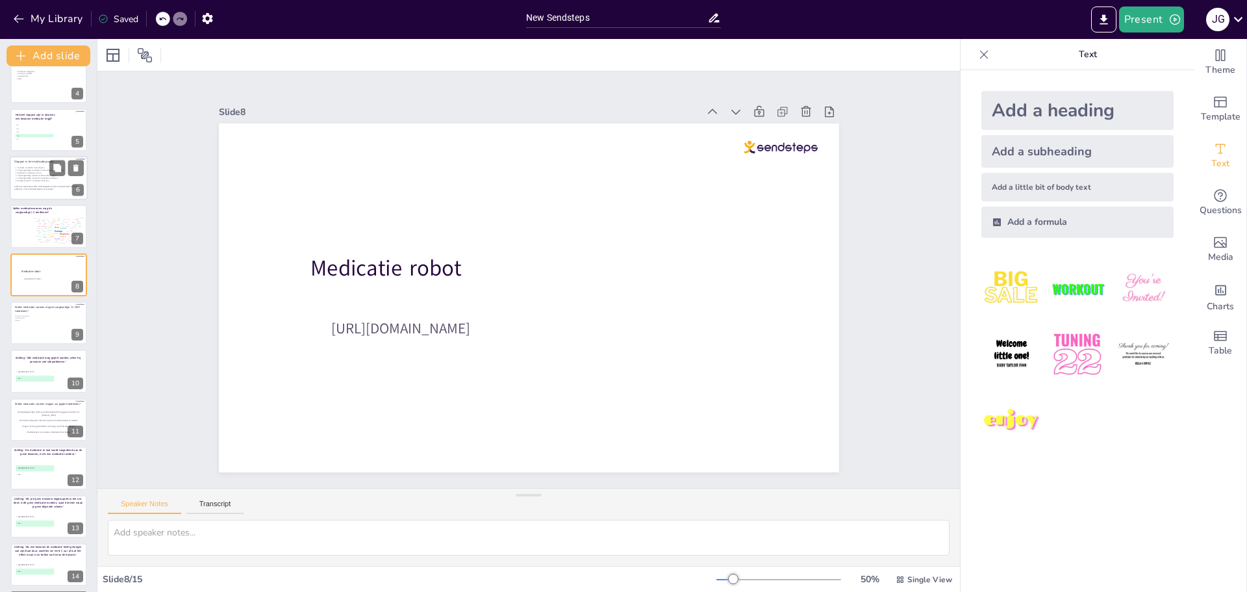
click at [32, 170] on p "Verpleegkundige: medicatie in fiche plaatsen en bestellen" at bounding box center [50, 171] width 64 height 3
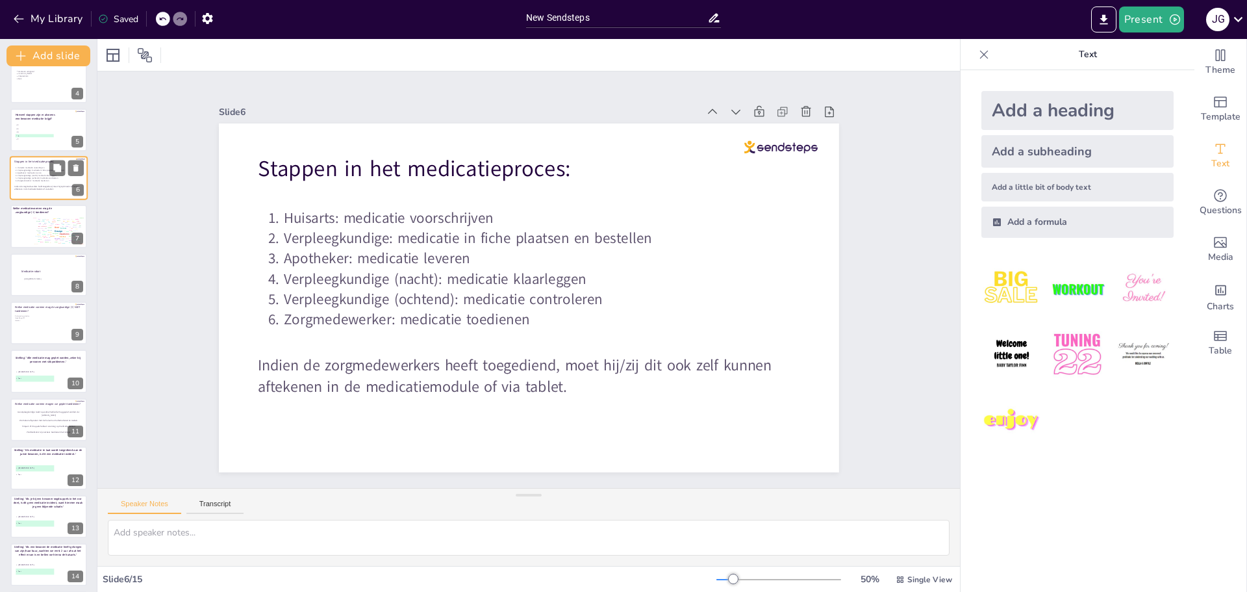
scroll to position [11, 0]
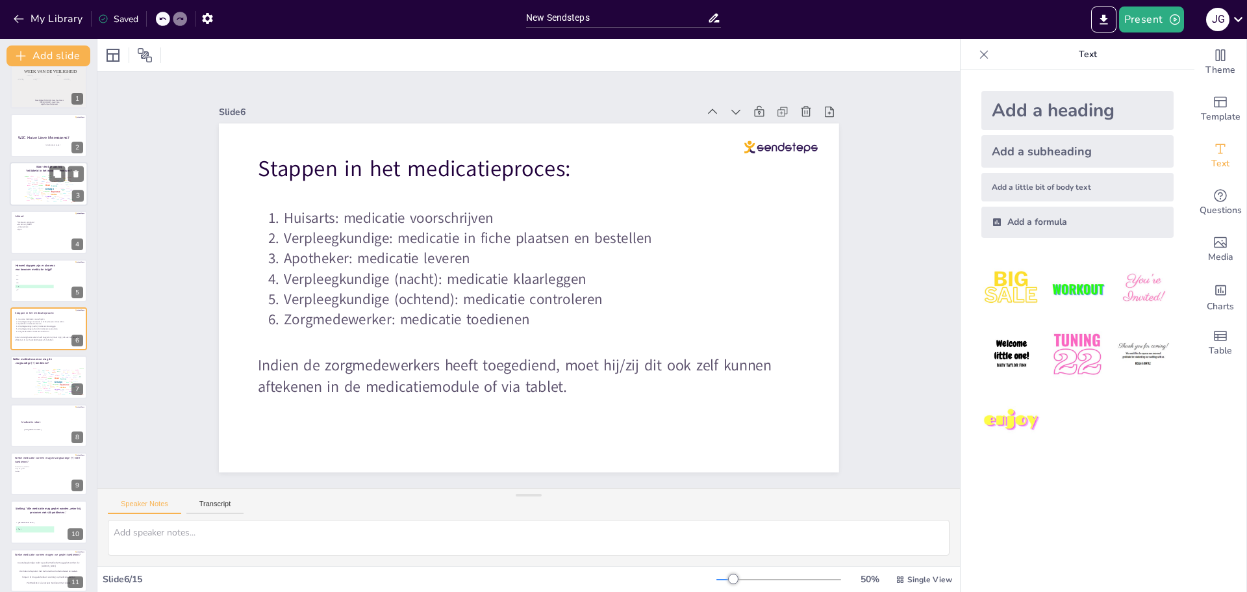
click at [42, 171] on div "Design User Experience Interface Features Navigation Usability Test Process Inf…" at bounding box center [48, 187] width 57 height 32
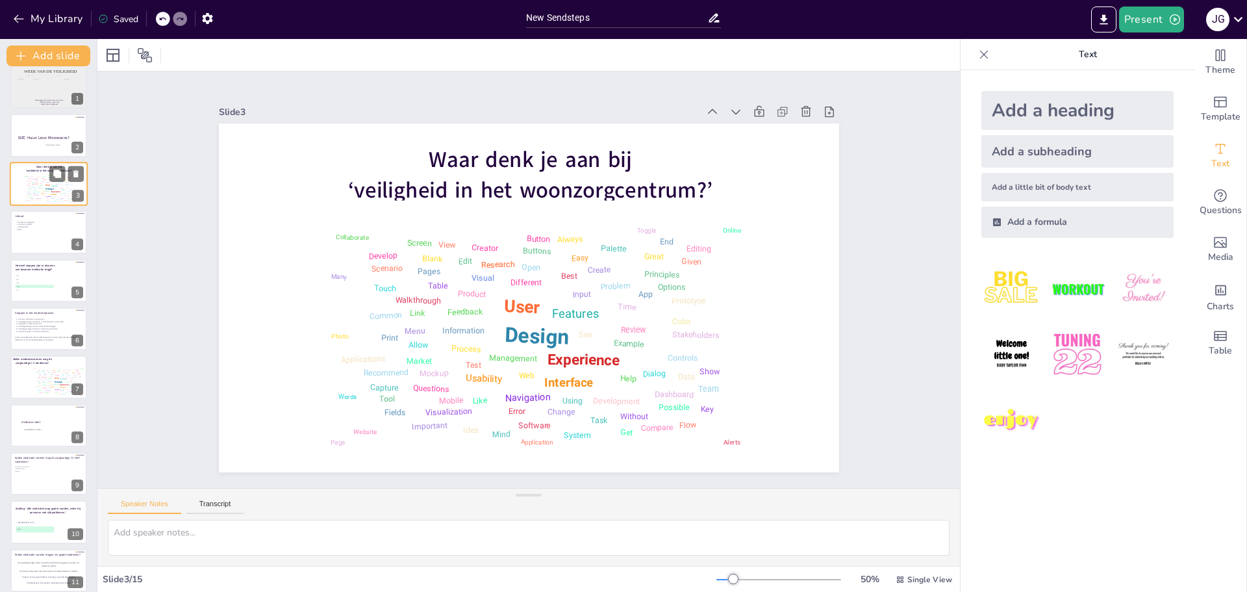
scroll to position [0, 0]
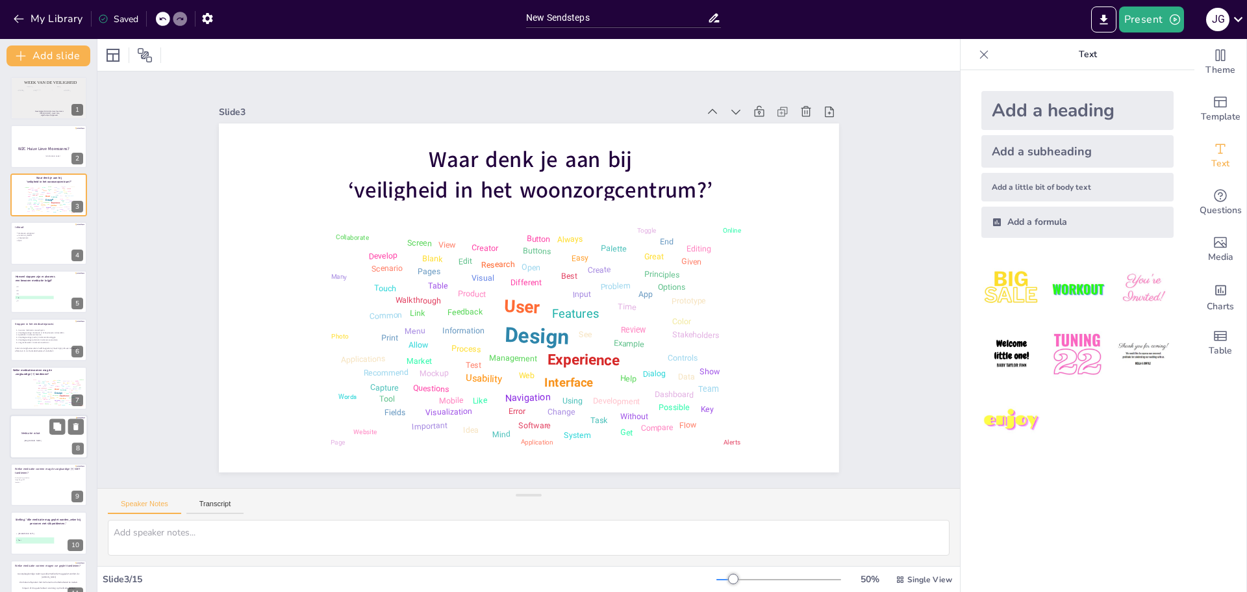
click at [41, 435] on div at bounding box center [49, 436] width 78 height 44
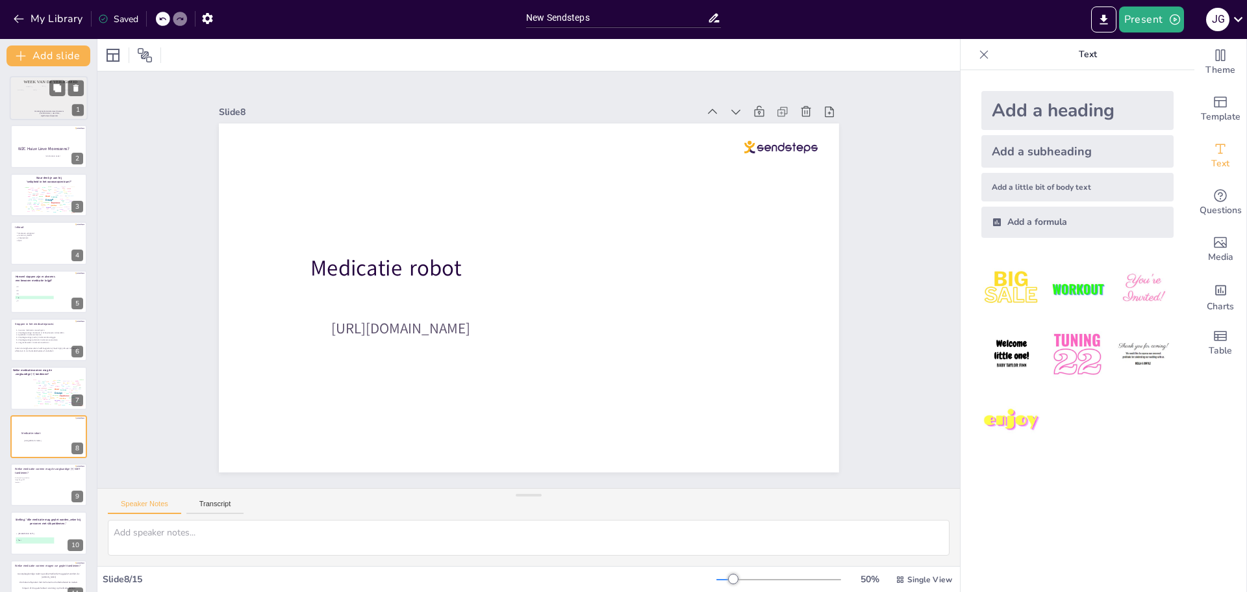
click at [29, 104] on div at bounding box center [35, 99] width 12 height 18
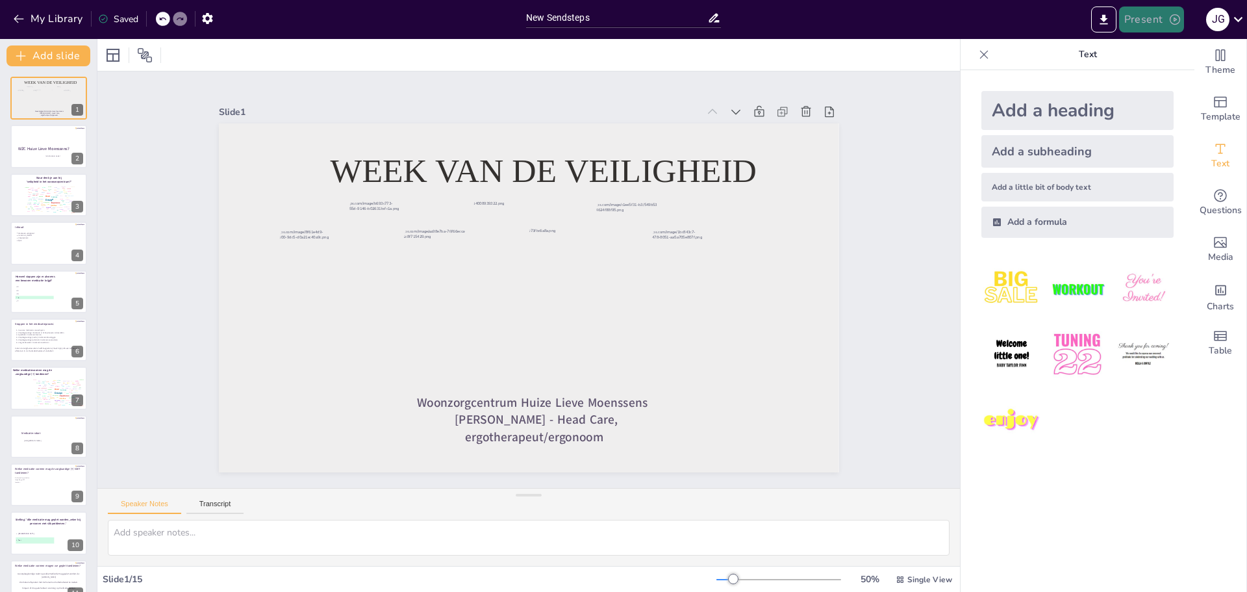
click at [1140, 12] on button "Present" at bounding box center [1151, 19] width 65 height 26
click at [1166, 79] on li "Play presentation" at bounding box center [1171, 79] width 102 height 21
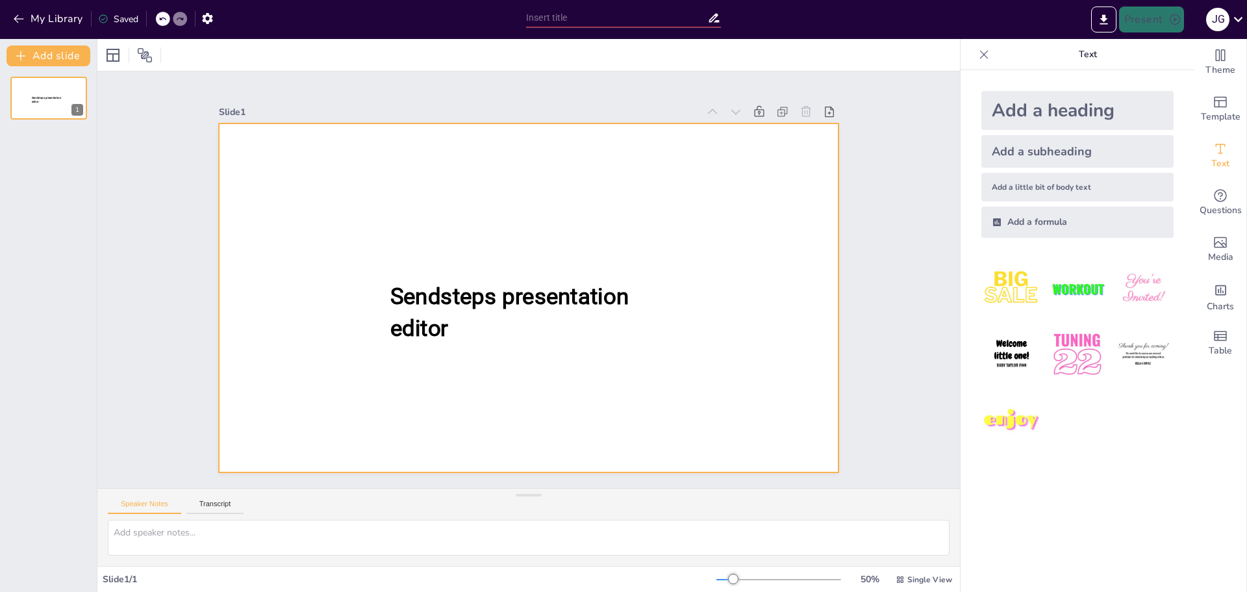
type input "New Sendsteps"
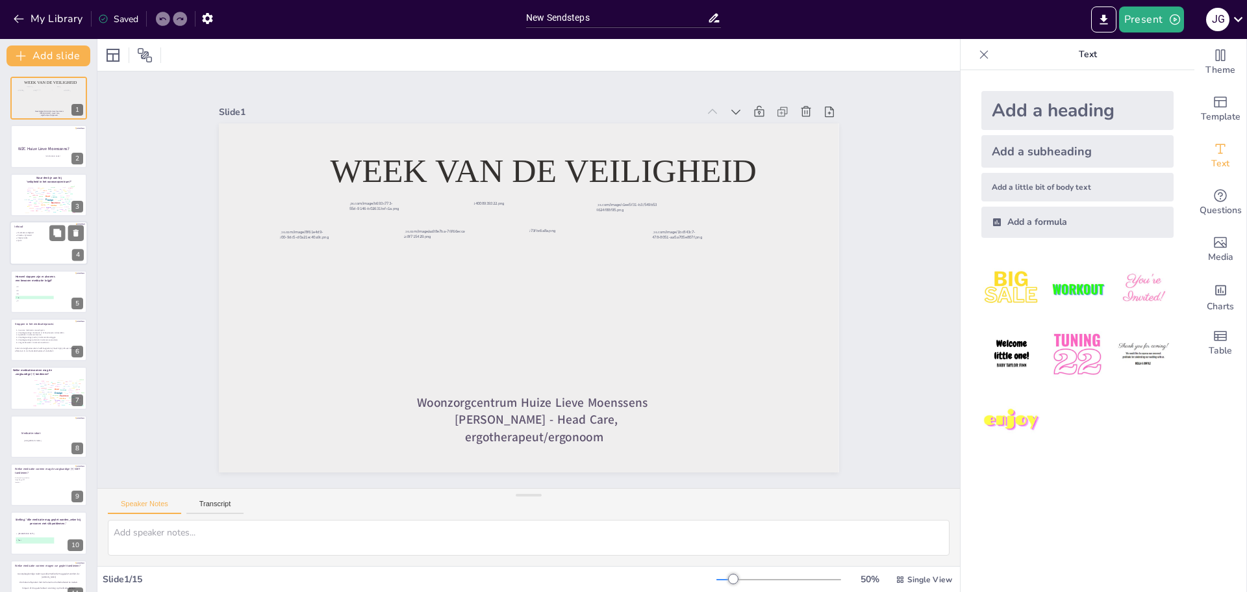
click at [29, 234] on p "Fixatie vrij beleid" at bounding box center [50, 235] width 64 height 3
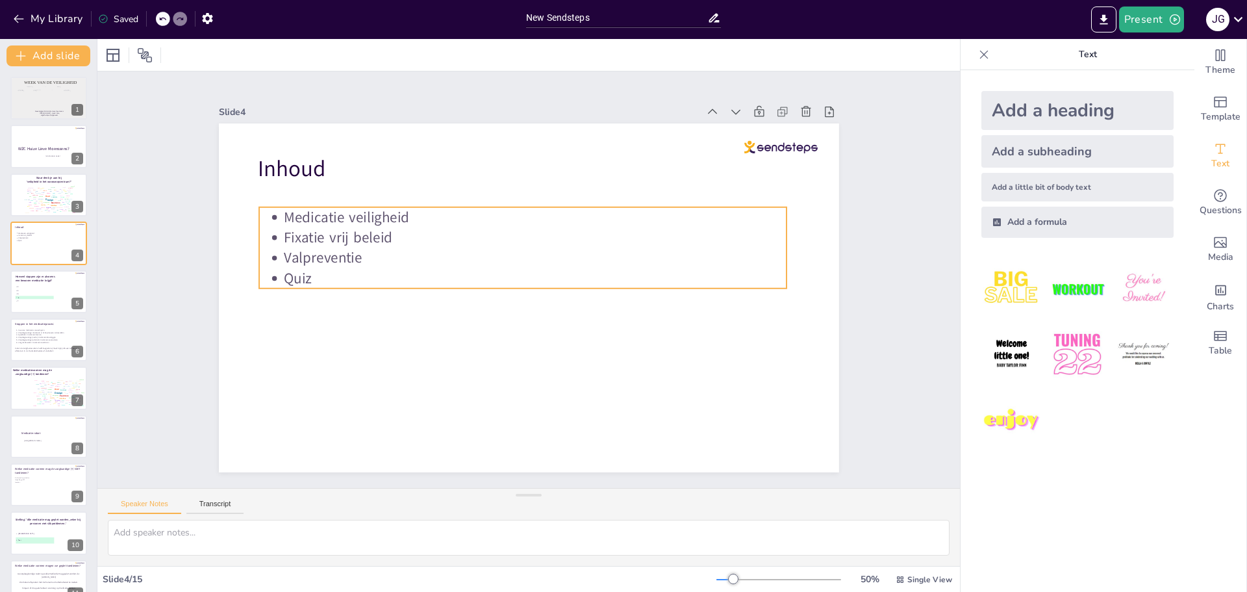
click at [351, 241] on p "Fixatie vrij beleid" at bounding box center [535, 237] width 503 height 20
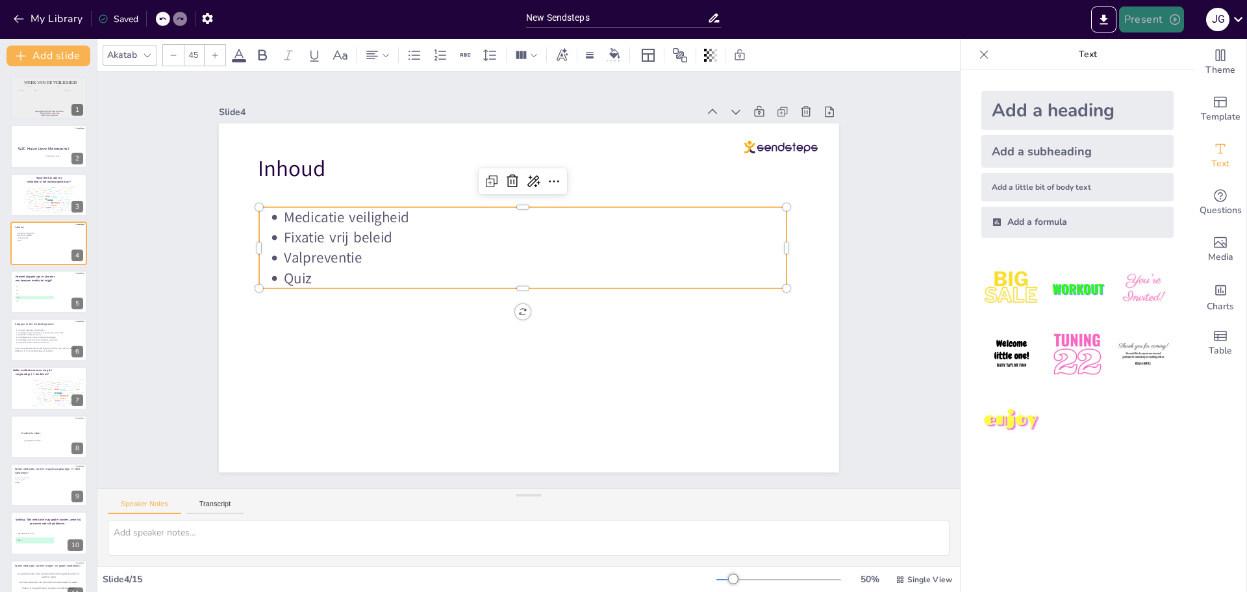
click at [1161, 16] on button "Present" at bounding box center [1151, 19] width 65 height 26
click at [1168, 53] on li "Preview presentation" at bounding box center [1171, 48] width 102 height 21
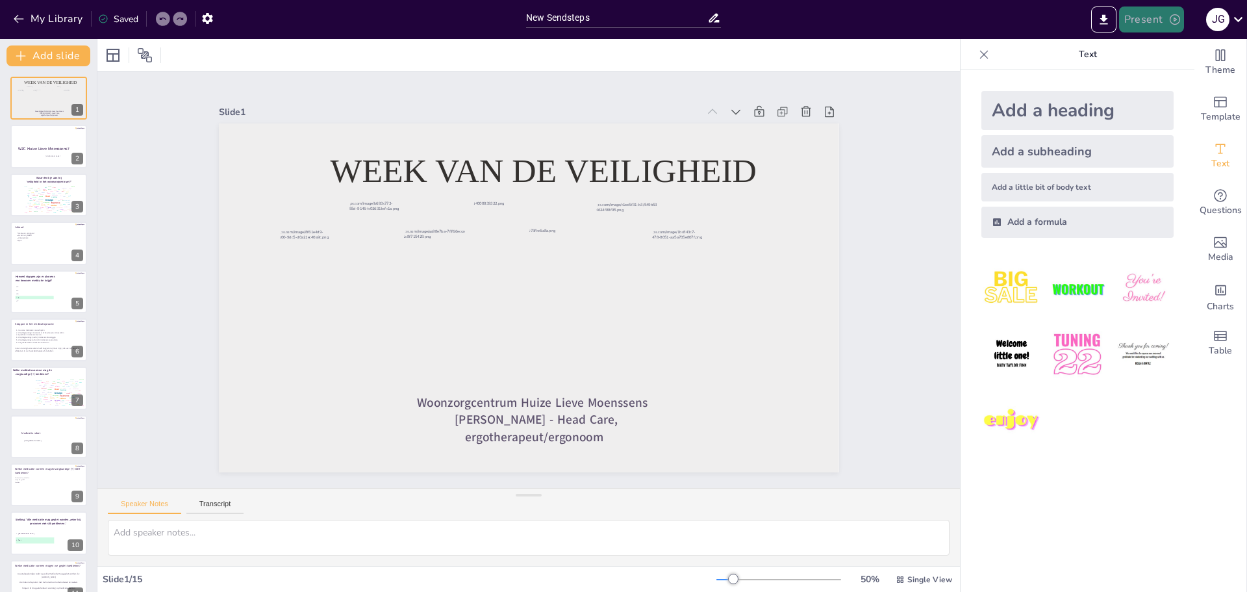
click at [1159, 17] on button "Present" at bounding box center [1151, 19] width 65 height 26
click at [1163, 79] on li "Play presentation" at bounding box center [1171, 79] width 102 height 21
click at [1227, 14] on div "J G" at bounding box center [1217, 19] width 23 height 23
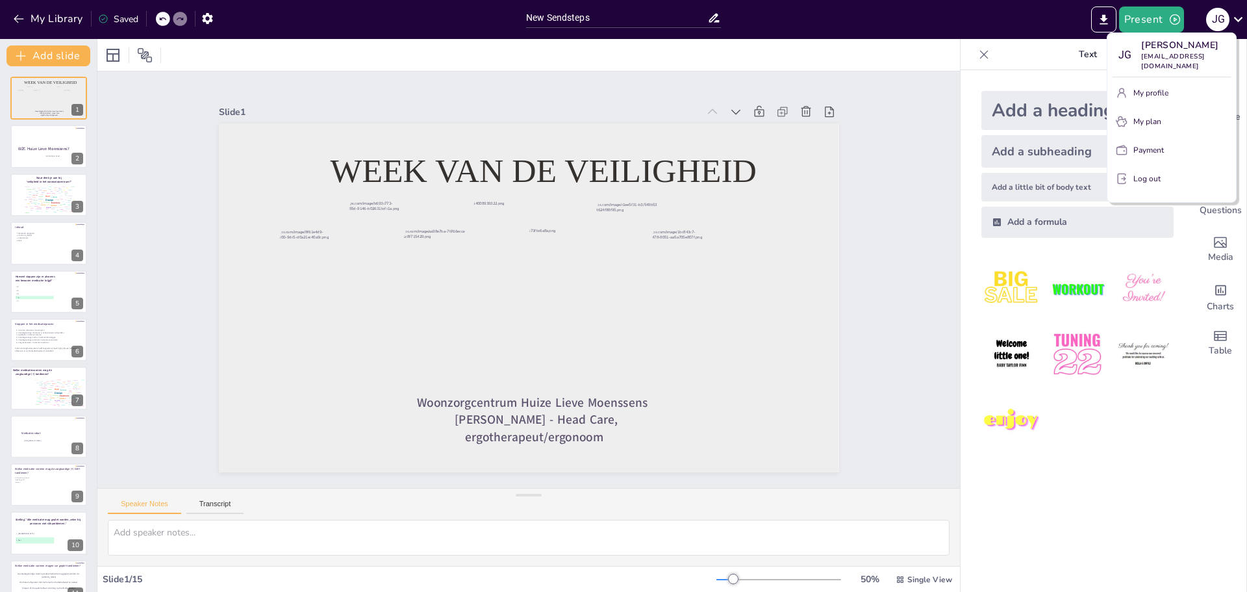
click at [1146, 151] on p "Payment" at bounding box center [1148, 150] width 31 height 12
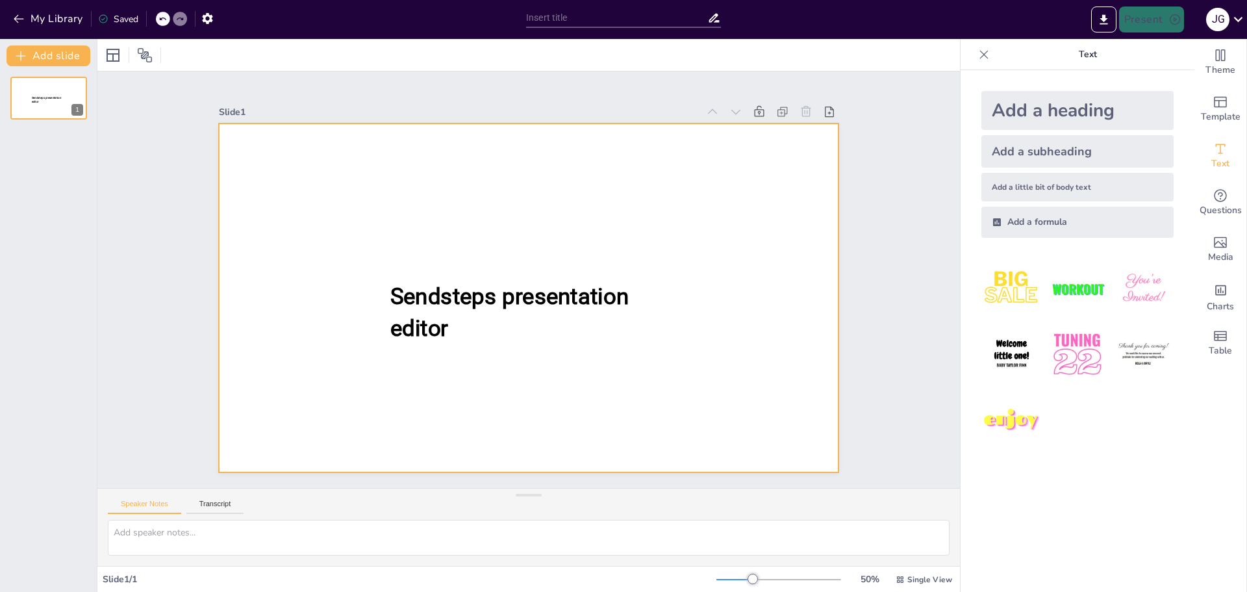
type input "New Sendsteps"
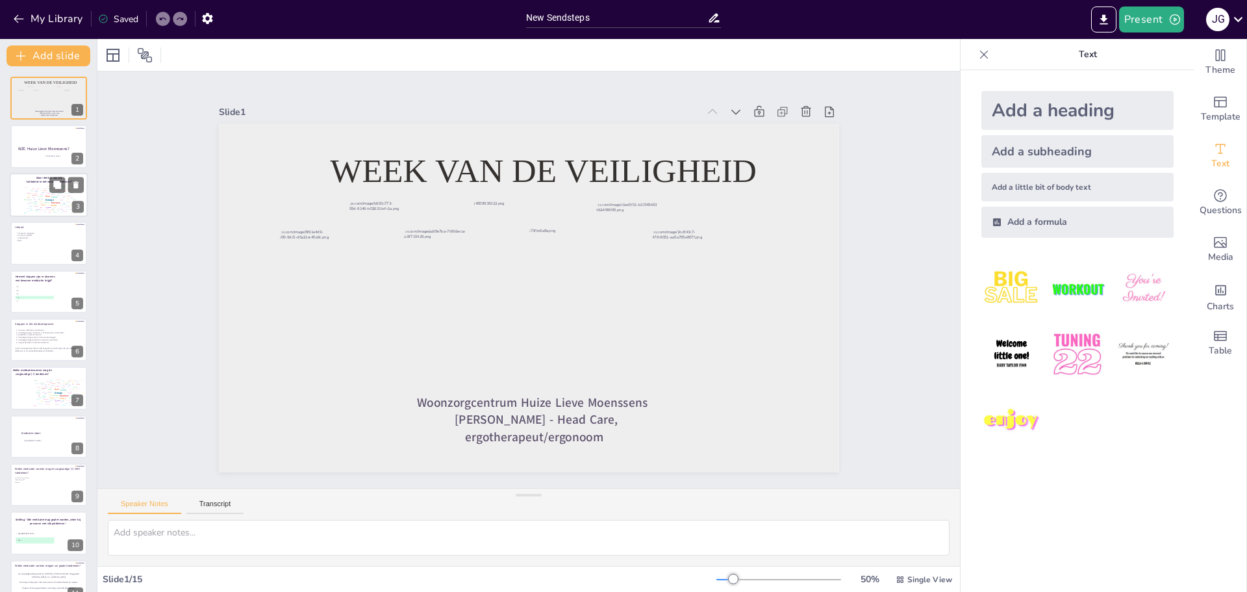
click at [51, 198] on div "Design" at bounding box center [49, 199] width 8 height 3
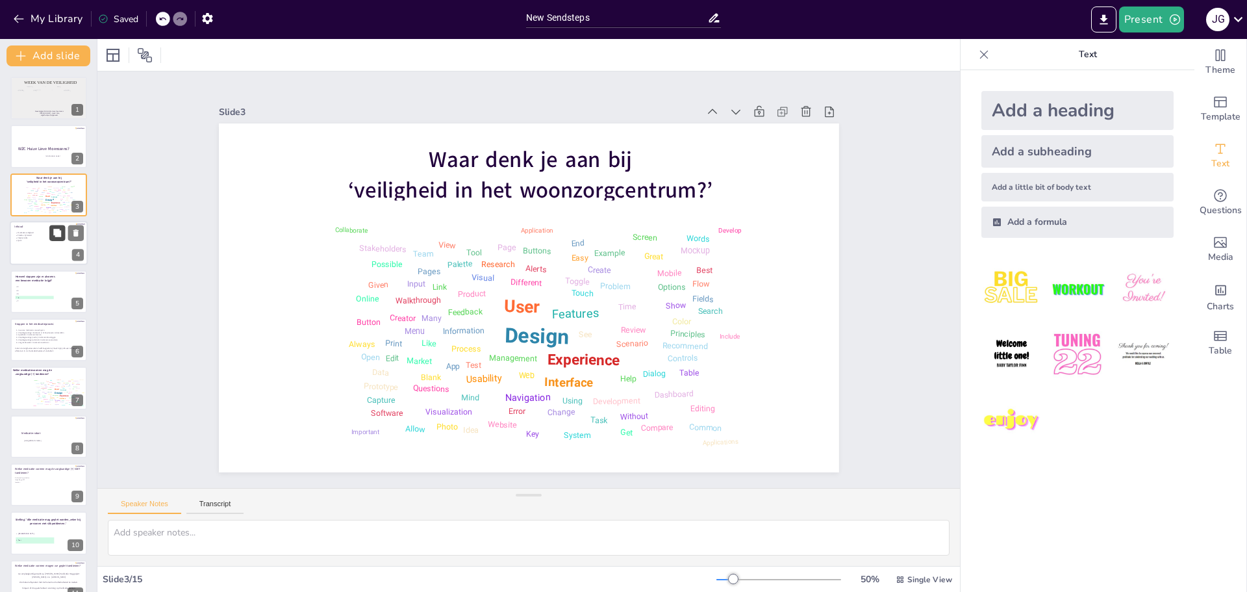
click at [49, 240] on div "Inhoud Medicatie veiligheid Fixatie vrij beleid Valpreventie Quiz 4" at bounding box center [49, 243] width 78 height 44
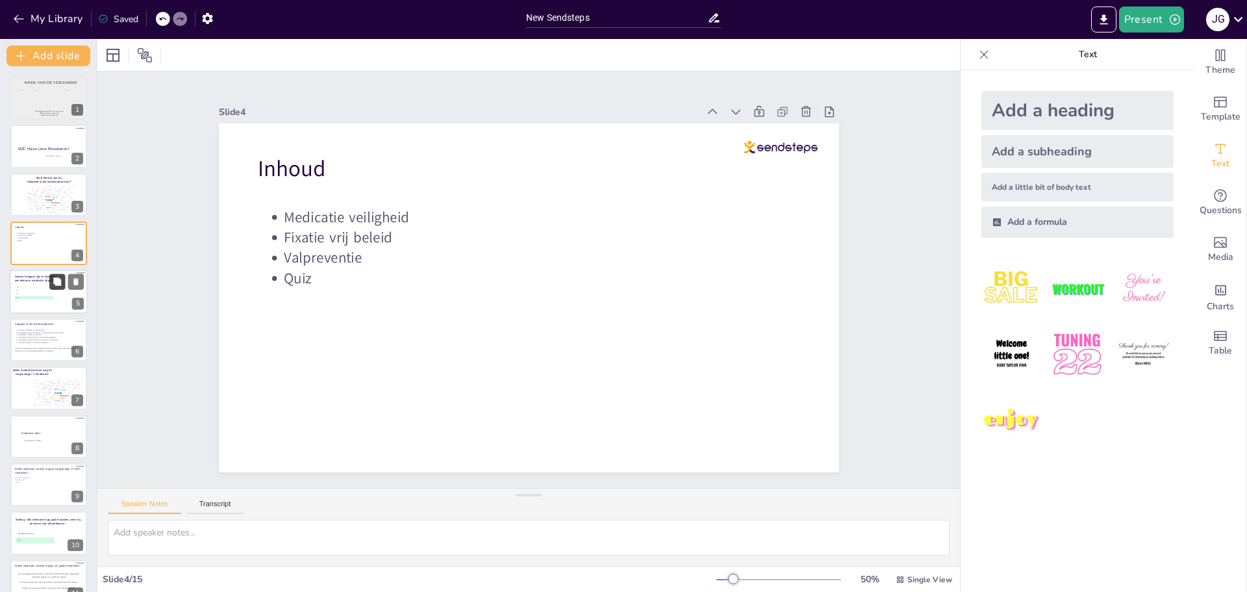
click at [57, 283] on icon at bounding box center [57, 281] width 8 height 8
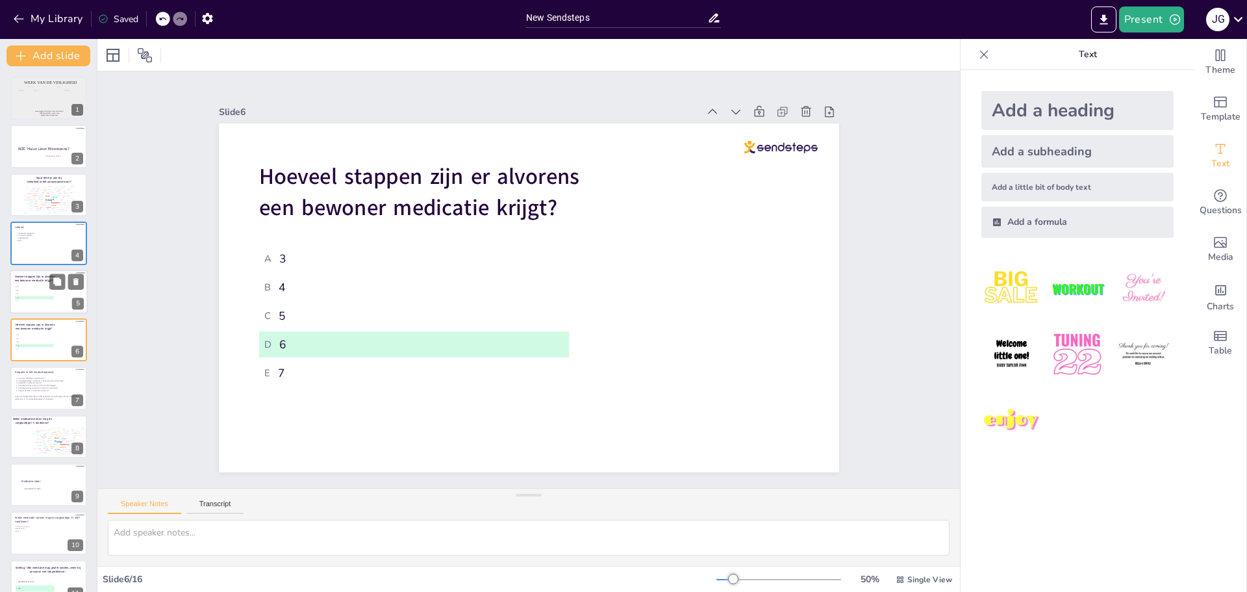
scroll to position [11, 0]
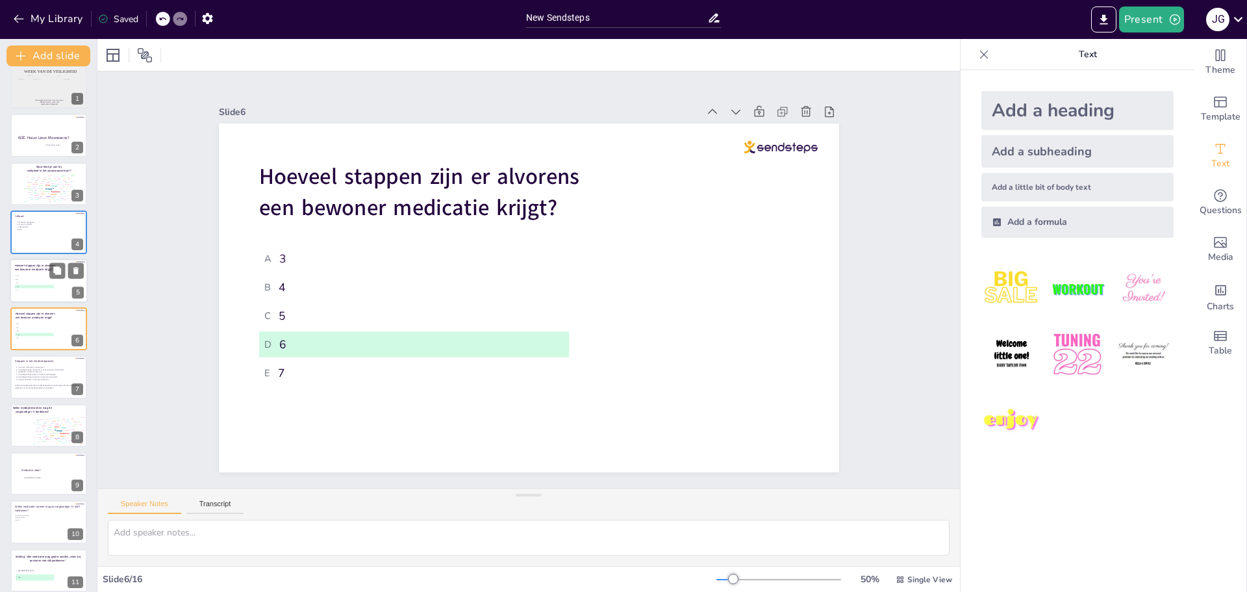
click at [34, 279] on span "B 4" at bounding box center [35, 279] width 38 height 2
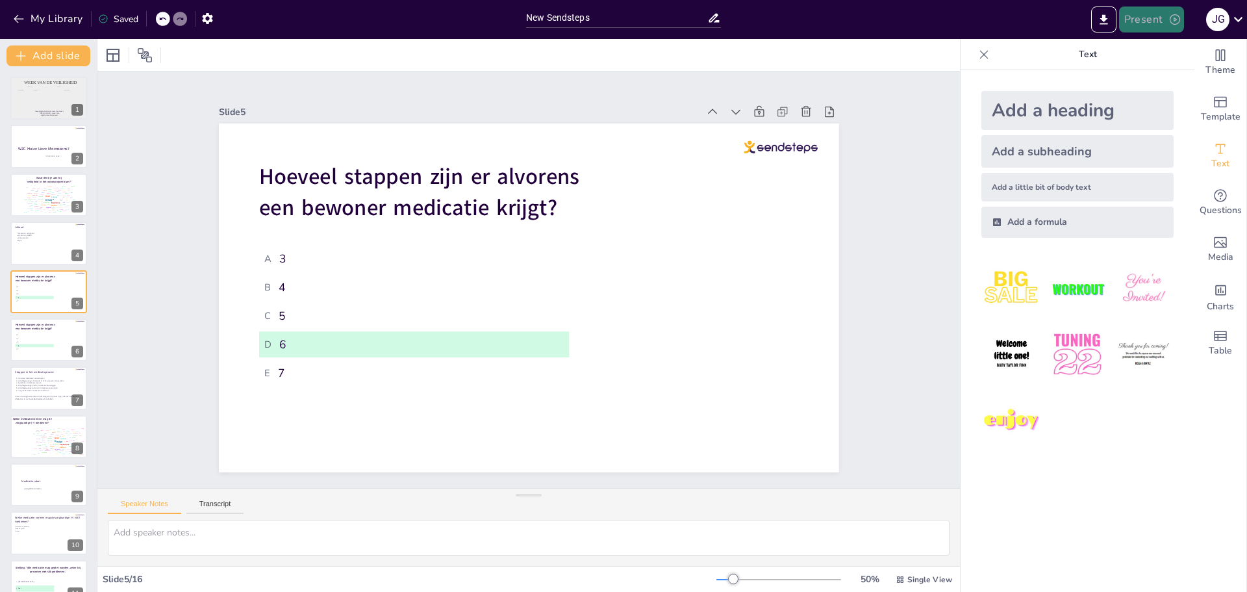
click at [1164, 14] on button "Present" at bounding box center [1151, 19] width 65 height 26
click at [1163, 79] on li "Play presentation" at bounding box center [1171, 79] width 102 height 21
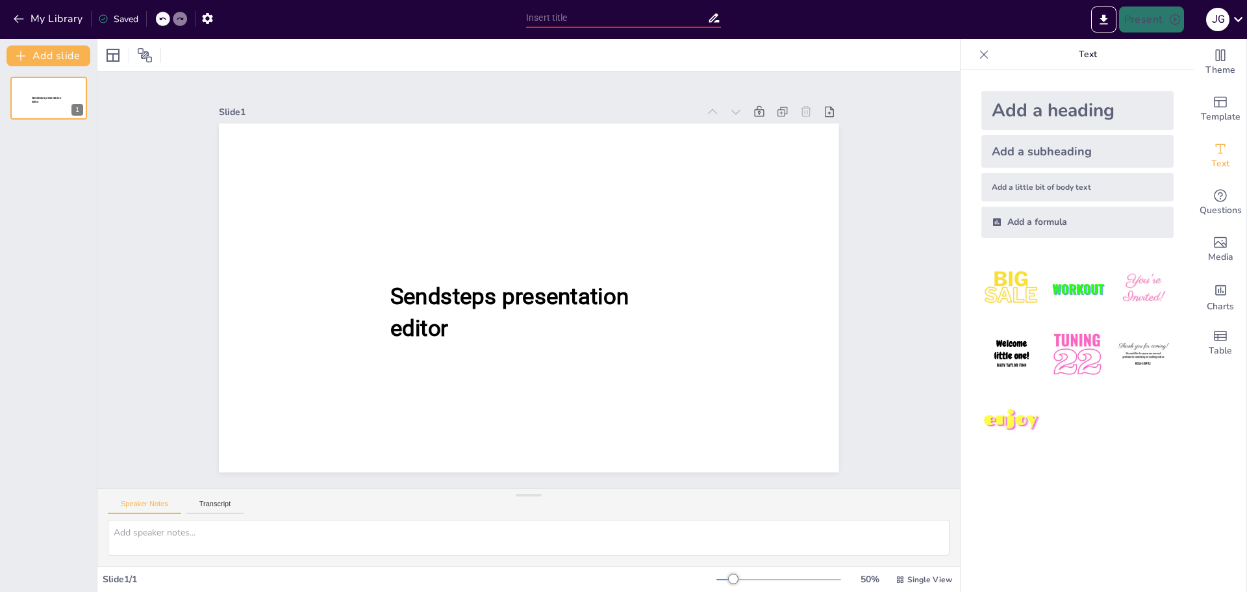
type input "New Sendsteps"
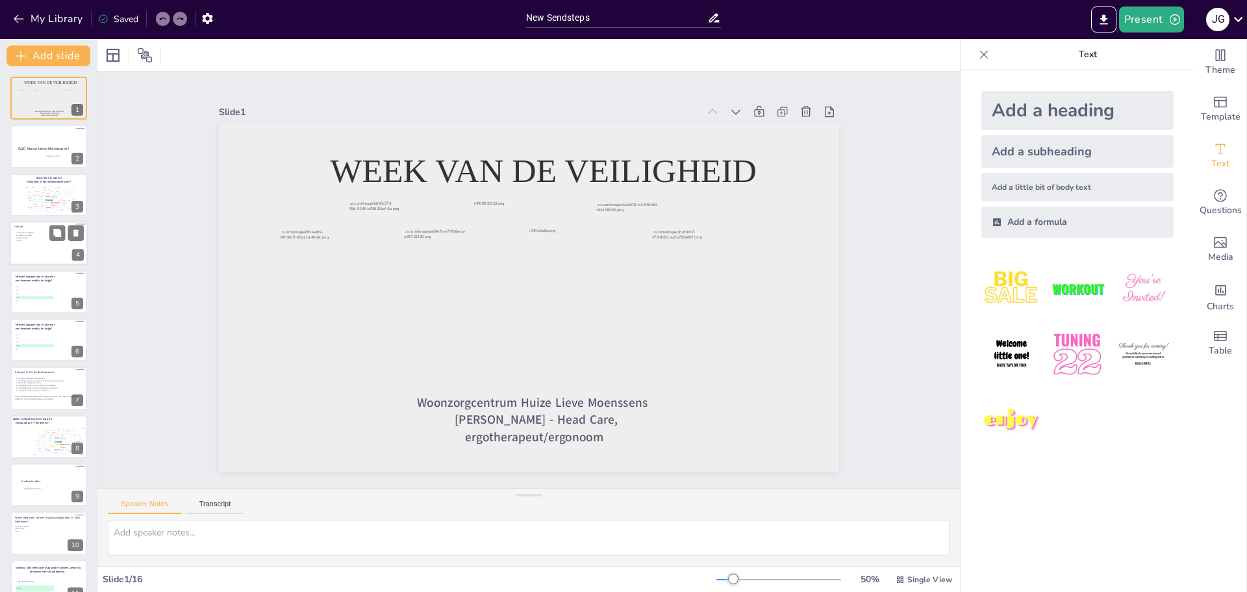
click at [42, 251] on div at bounding box center [49, 243] width 78 height 44
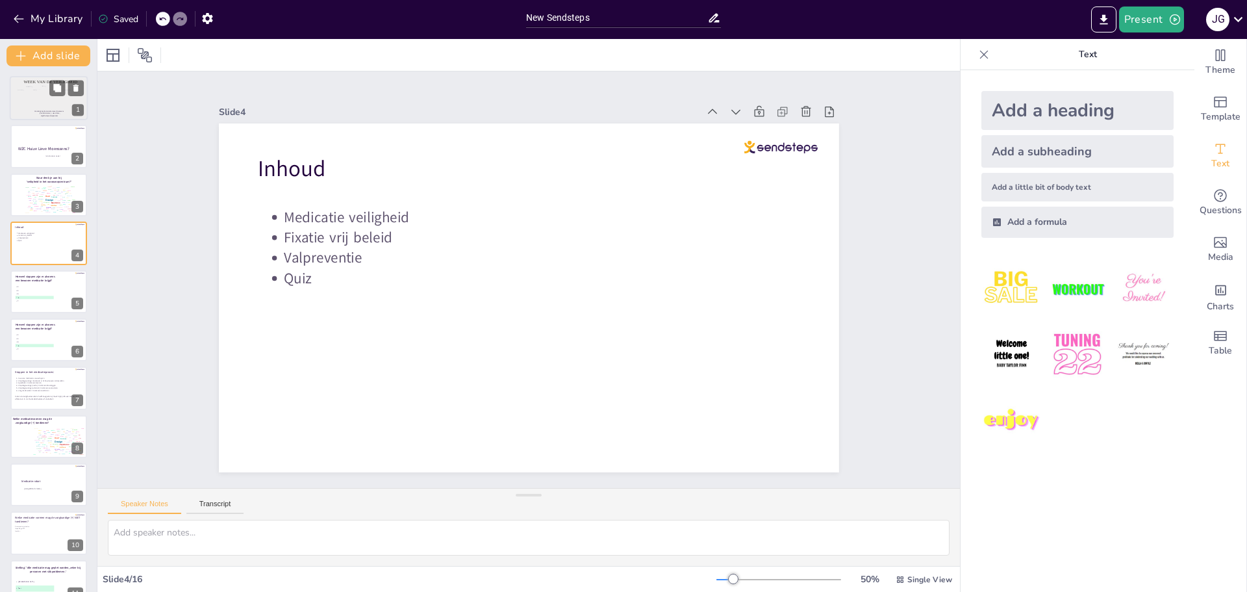
click at [25, 103] on div at bounding box center [20, 99] width 12 height 18
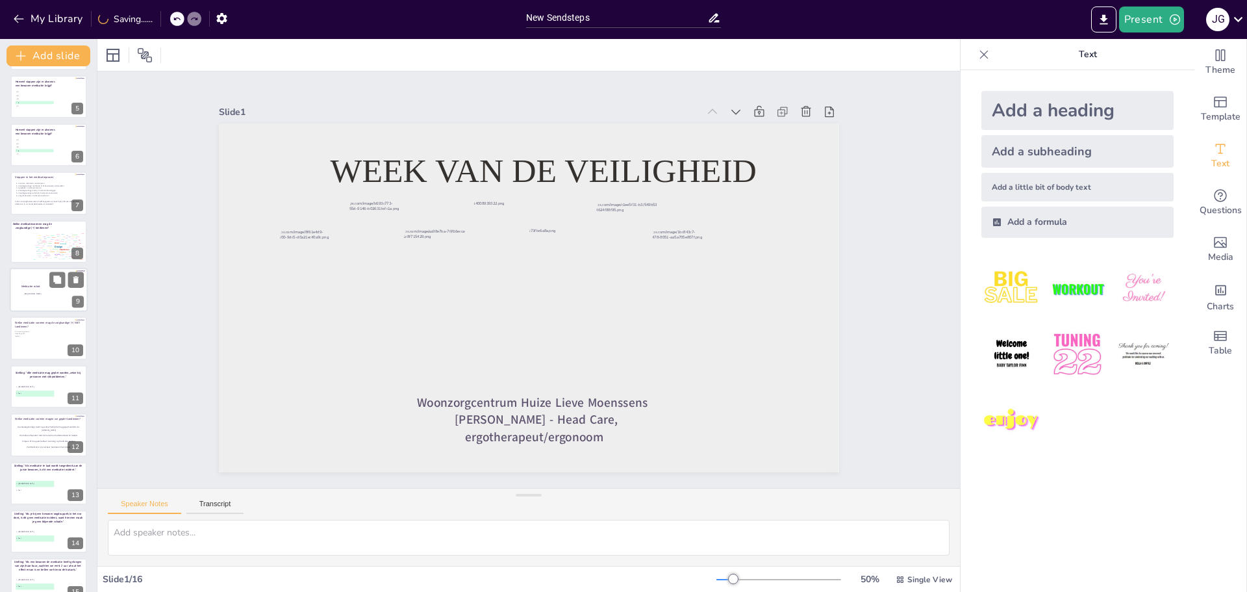
scroll to position [263, 0]
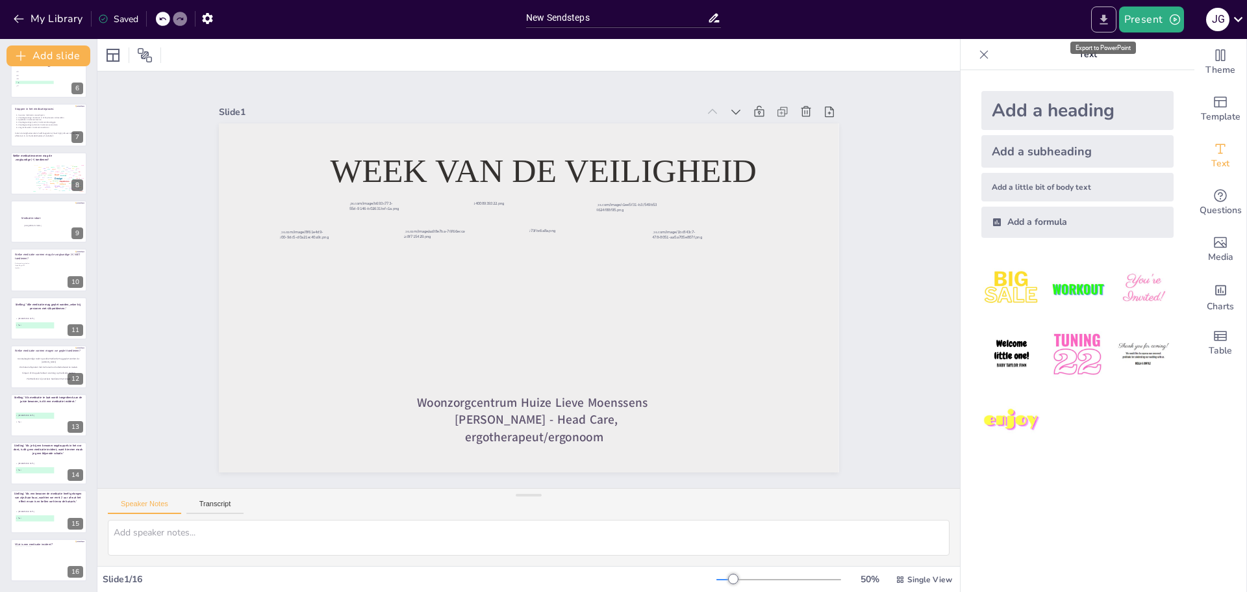
click at [1109, 18] on icon "Export to PowerPoint" at bounding box center [1104, 20] width 14 height 14
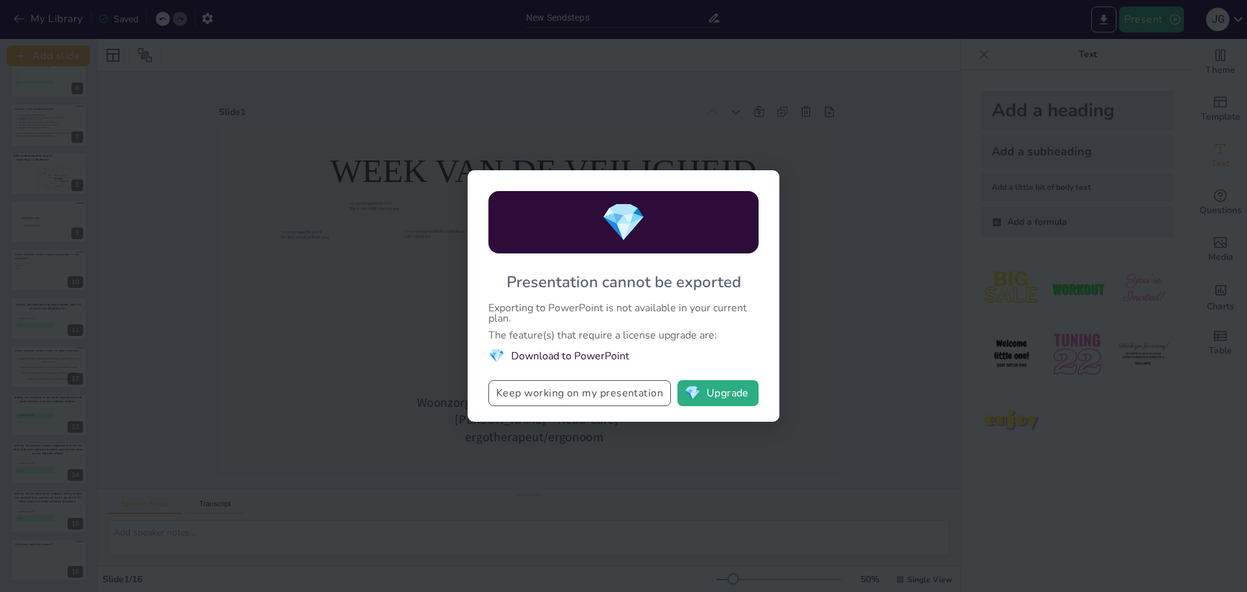
click at [579, 397] on button "Keep working on my presentation" at bounding box center [579, 393] width 182 height 26
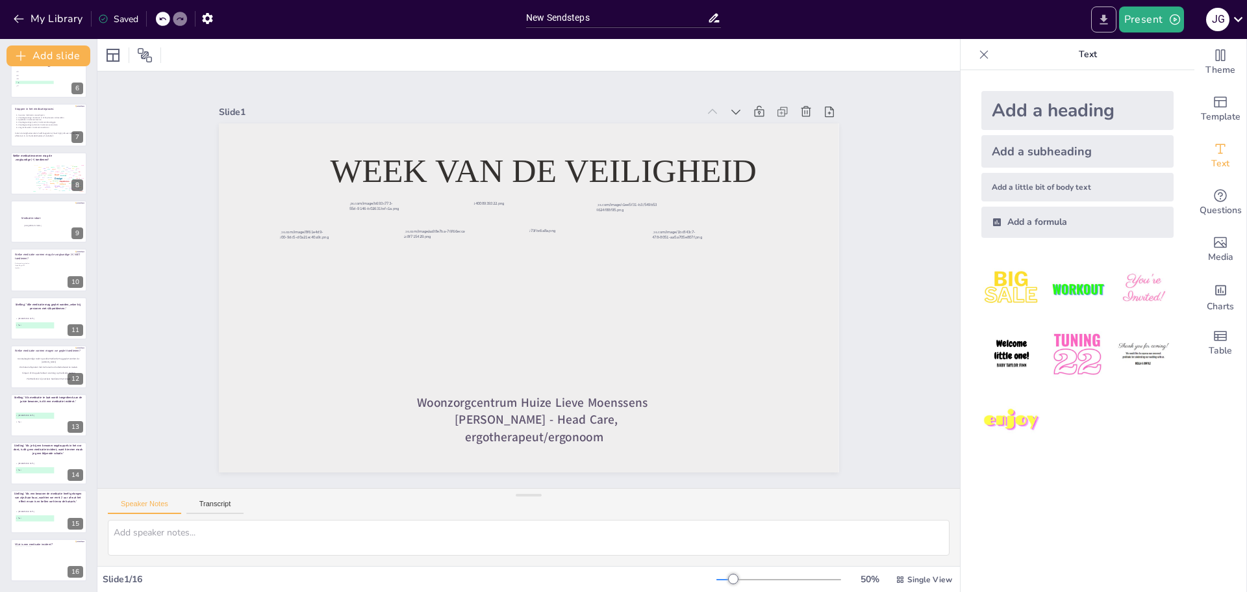
click at [1109, 17] on icon "Export to PowerPoint" at bounding box center [1104, 20] width 14 height 14
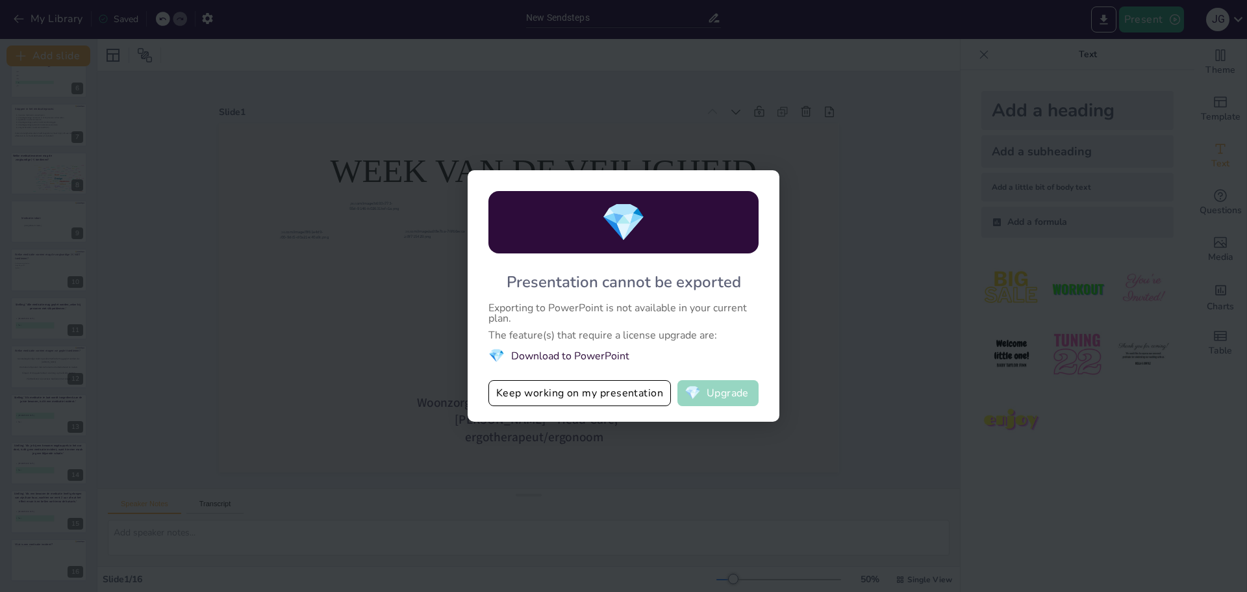
click at [725, 390] on button "💎 Upgrade" at bounding box center [717, 393] width 81 height 26
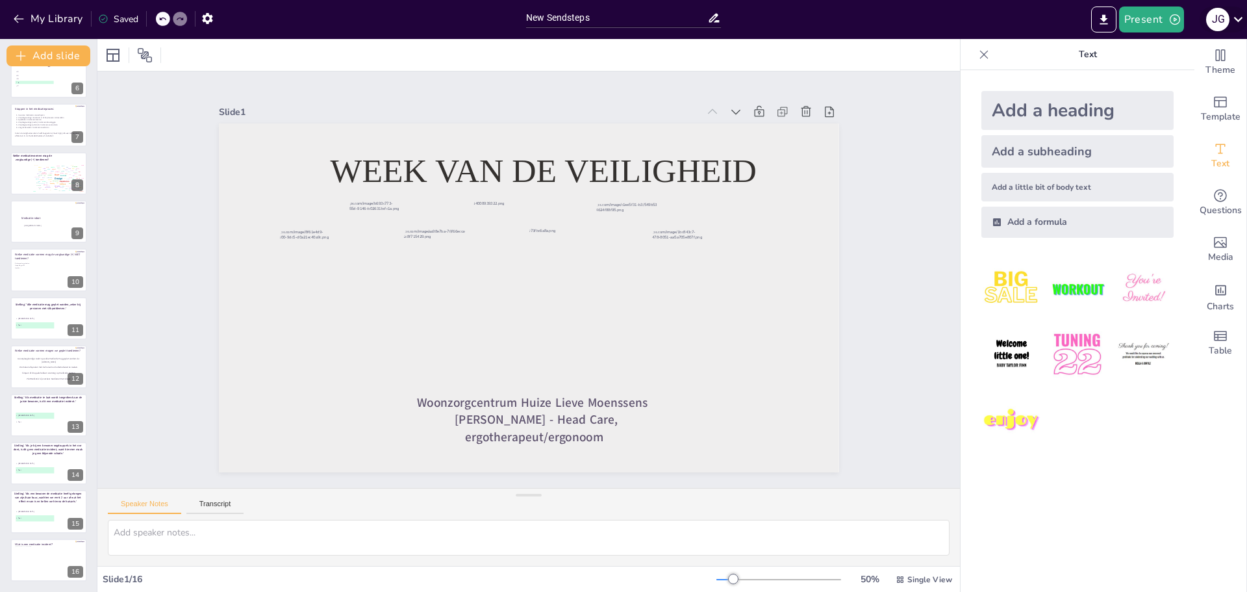
click at [1227, 17] on div "J G" at bounding box center [1217, 19] width 23 height 23
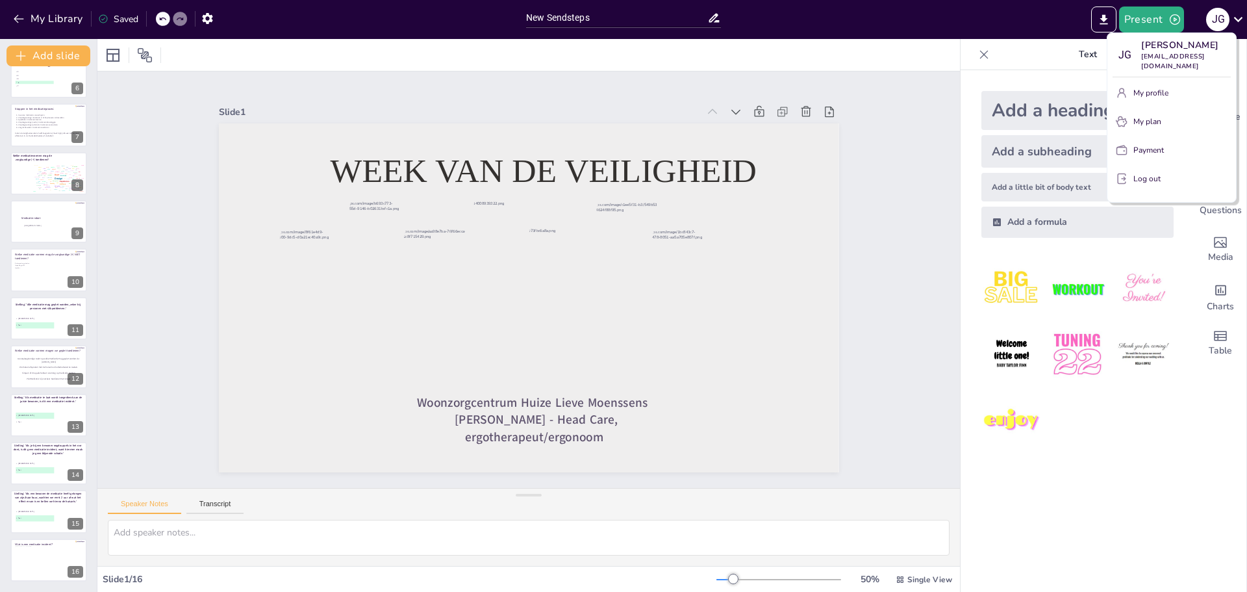
click at [1151, 146] on p "Payment" at bounding box center [1148, 150] width 31 height 12
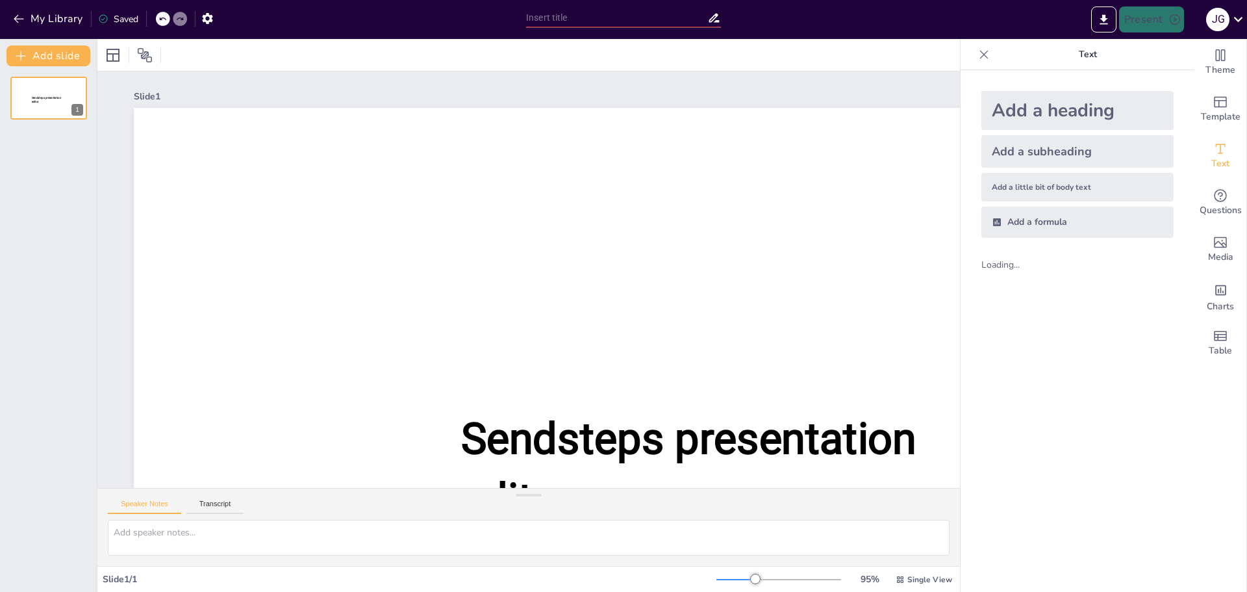
type input "New Sendsteps"
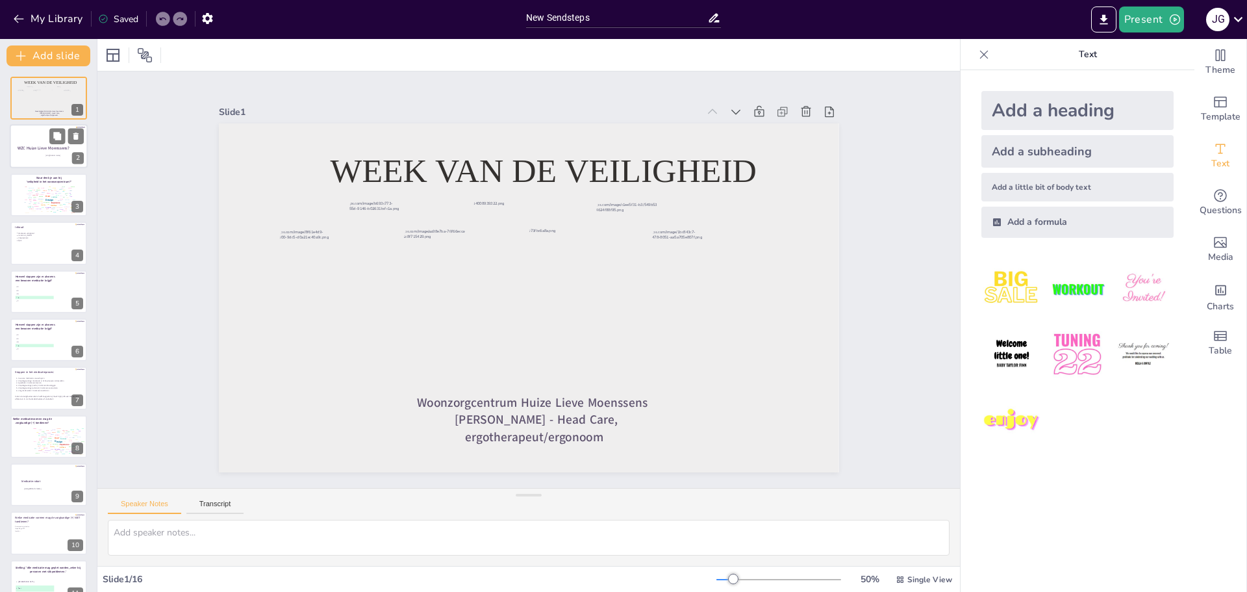
click at [43, 153] on div at bounding box center [49, 147] width 78 height 44
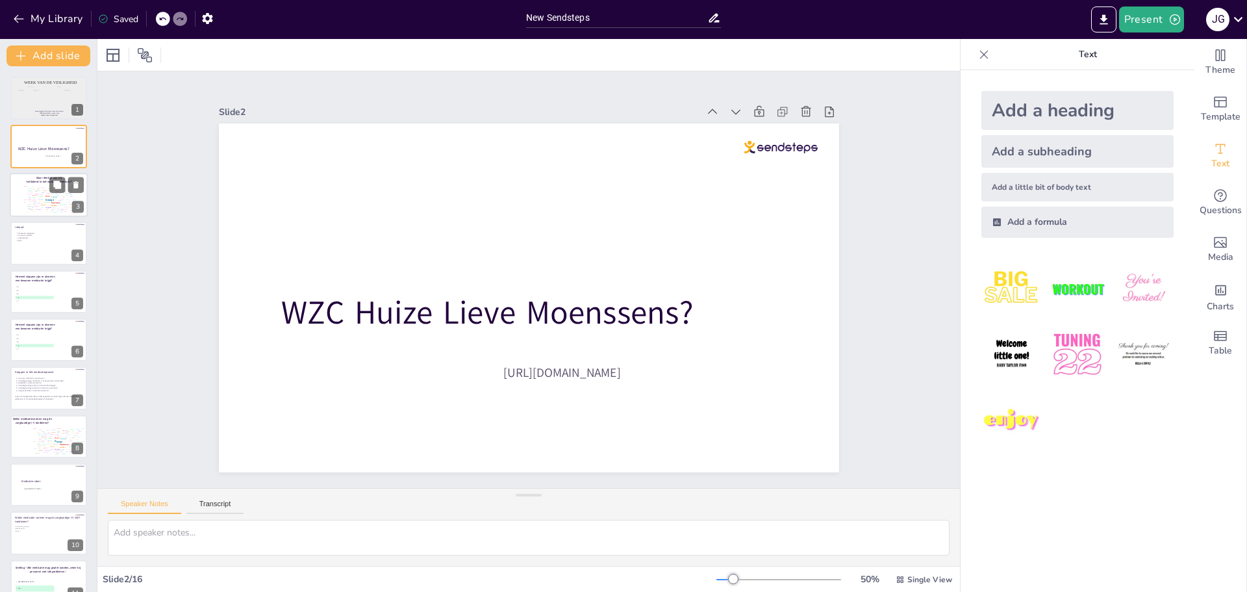
click at [48, 189] on div "Buttons" at bounding box center [49, 188] width 3 height 1
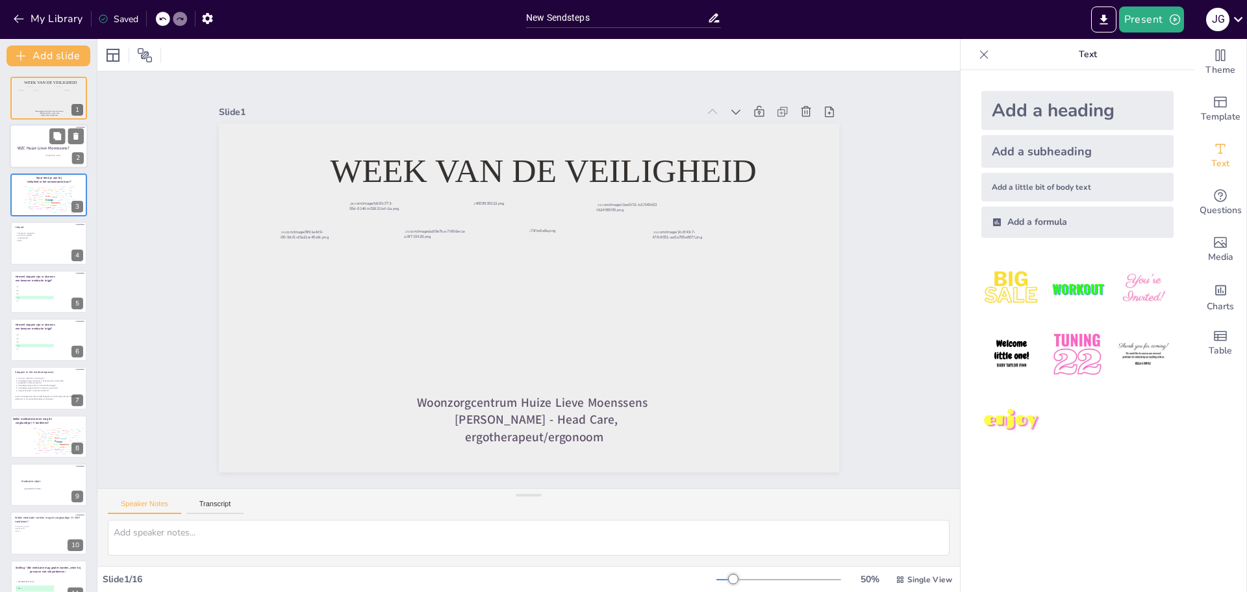
click at [40, 154] on div at bounding box center [49, 147] width 78 height 44
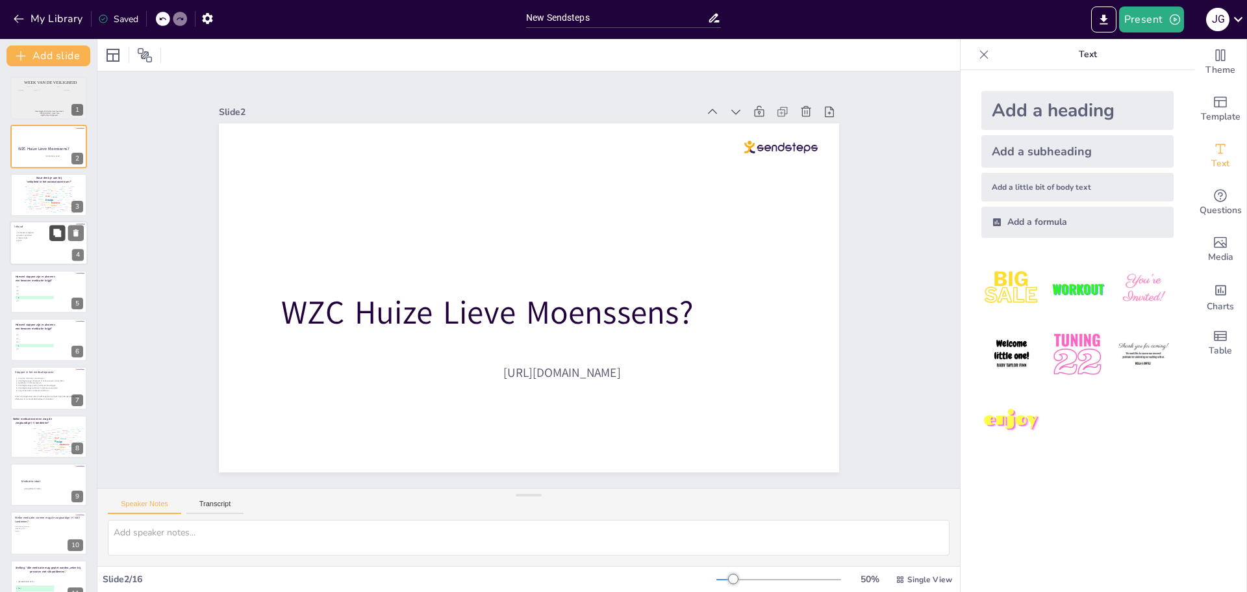
click at [50, 238] on button at bounding box center [57, 233] width 16 height 16
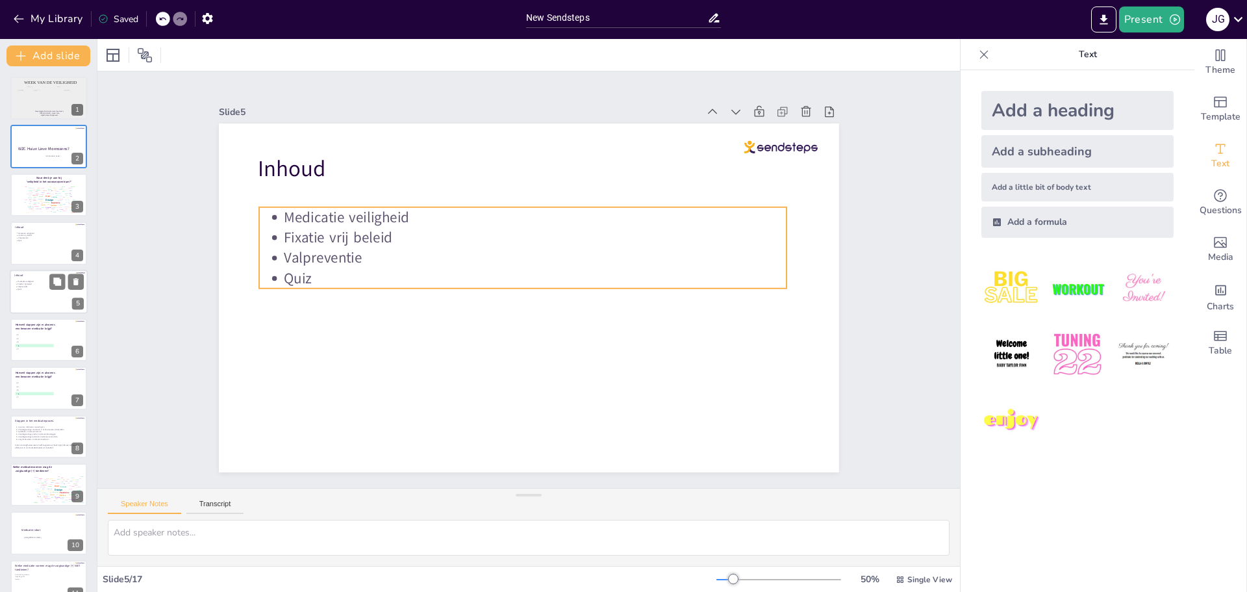
click at [40, 283] on p "Fixatie vrij beleid" at bounding box center [50, 284] width 64 height 3
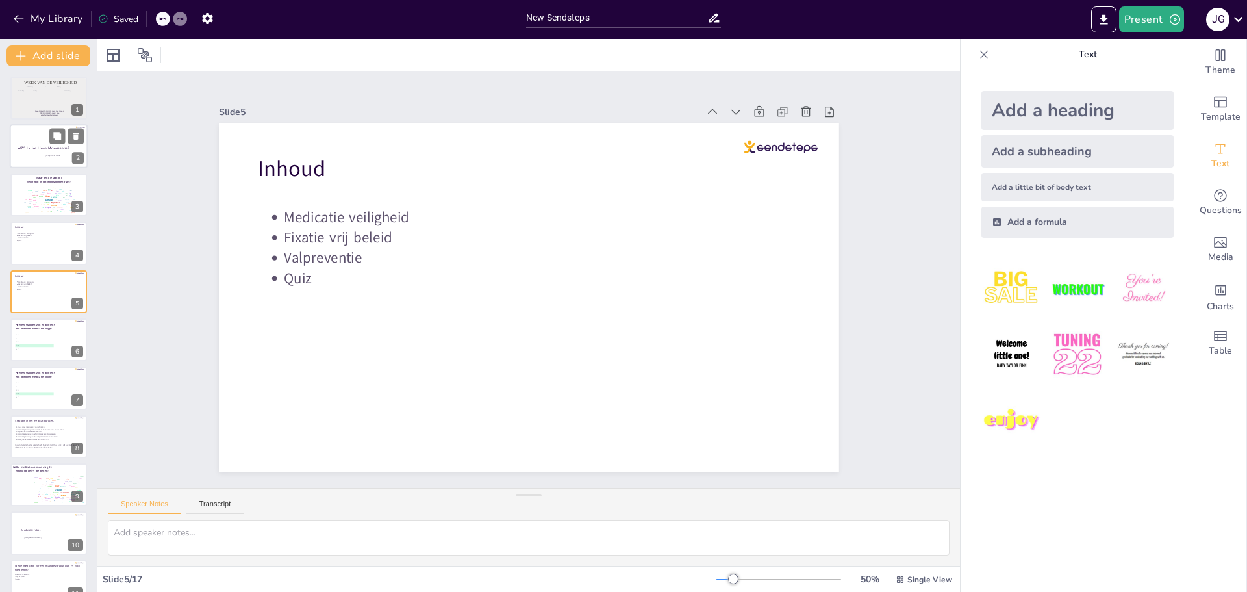
click at [16, 145] on div at bounding box center [49, 147] width 78 height 44
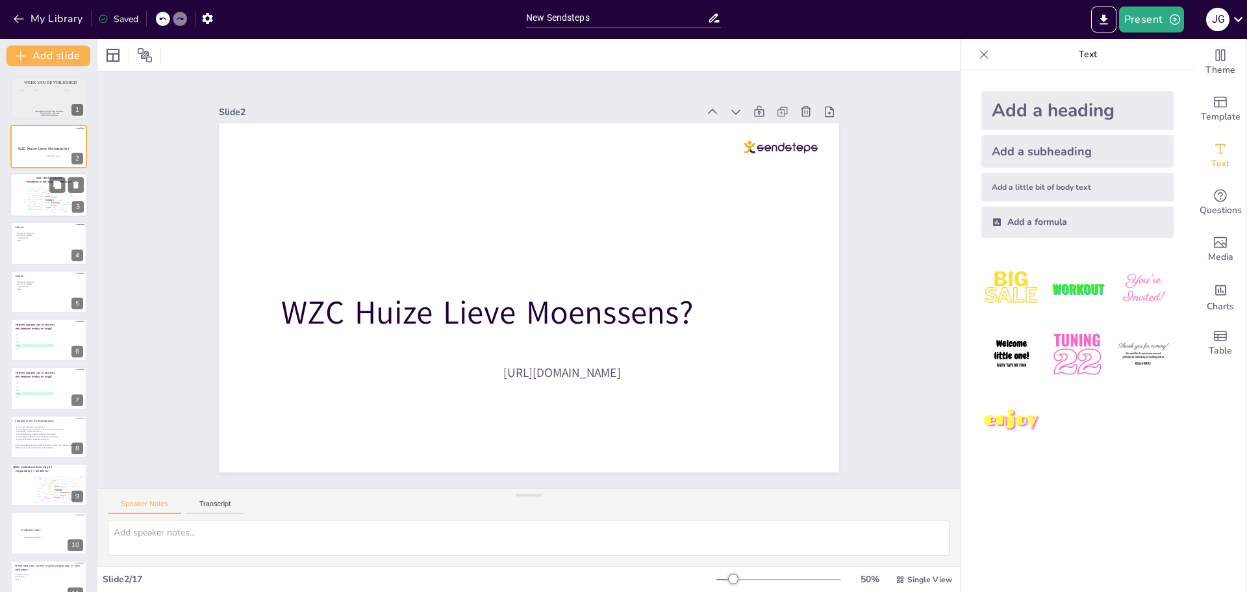
click at [26, 199] on div "Include" at bounding box center [25, 199] width 3 height 1
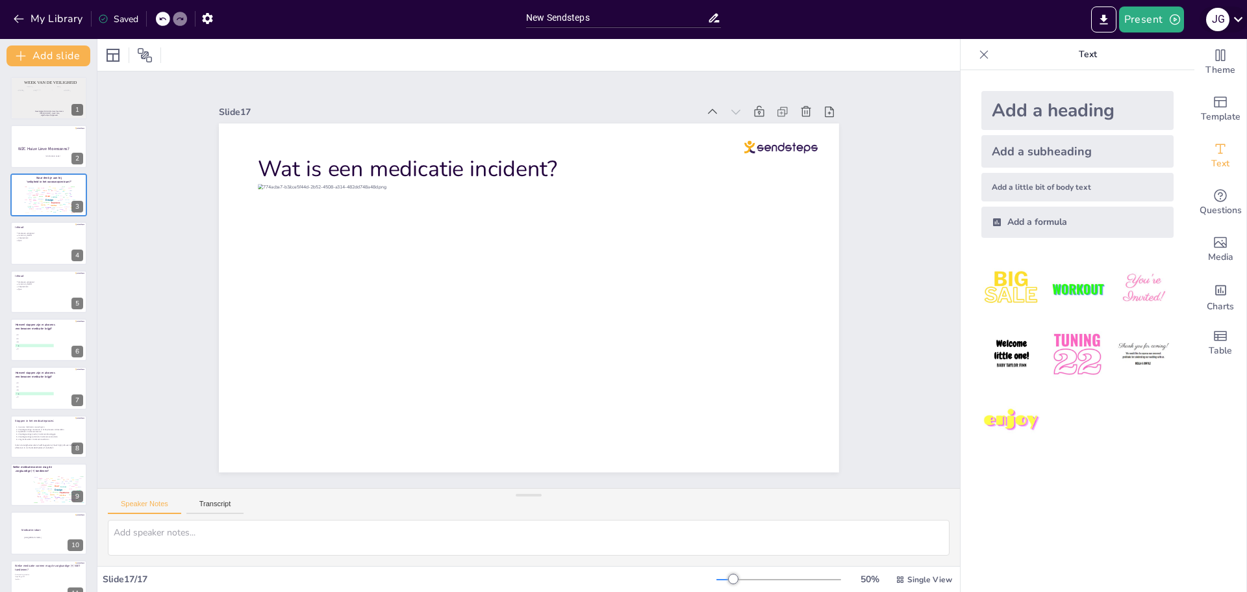
click at [1232, 17] on icon at bounding box center [1238, 19] width 18 height 18
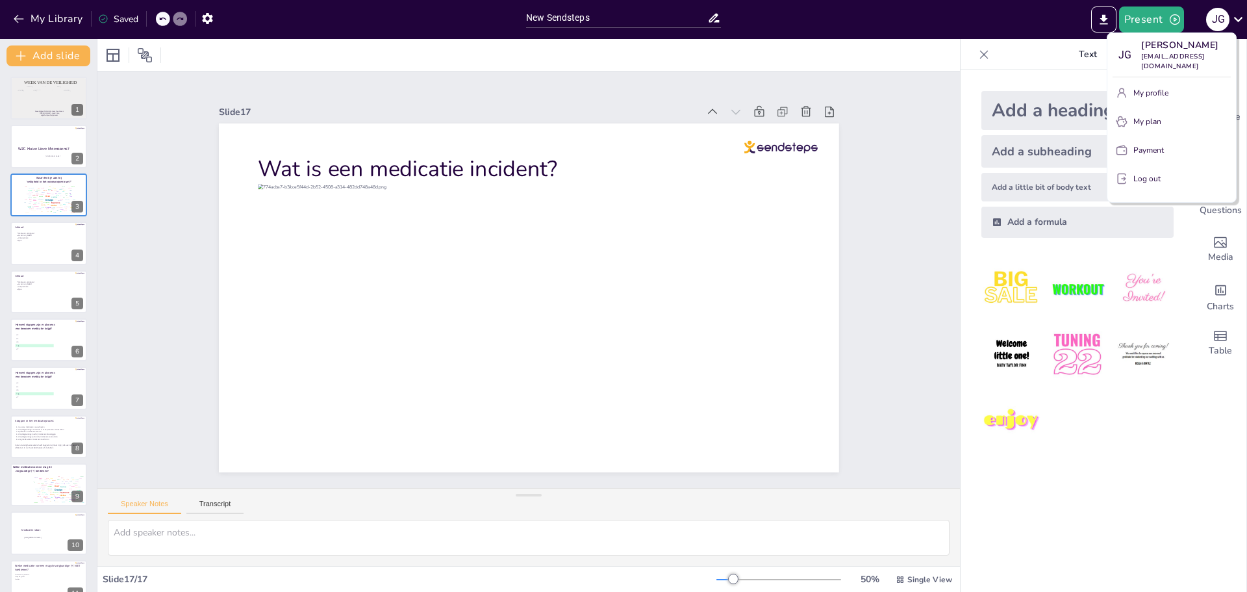
click at [1148, 114] on button "My plan" at bounding box center [1172, 121] width 118 height 21
